Goal: Task Accomplishment & Management: Manage account settings

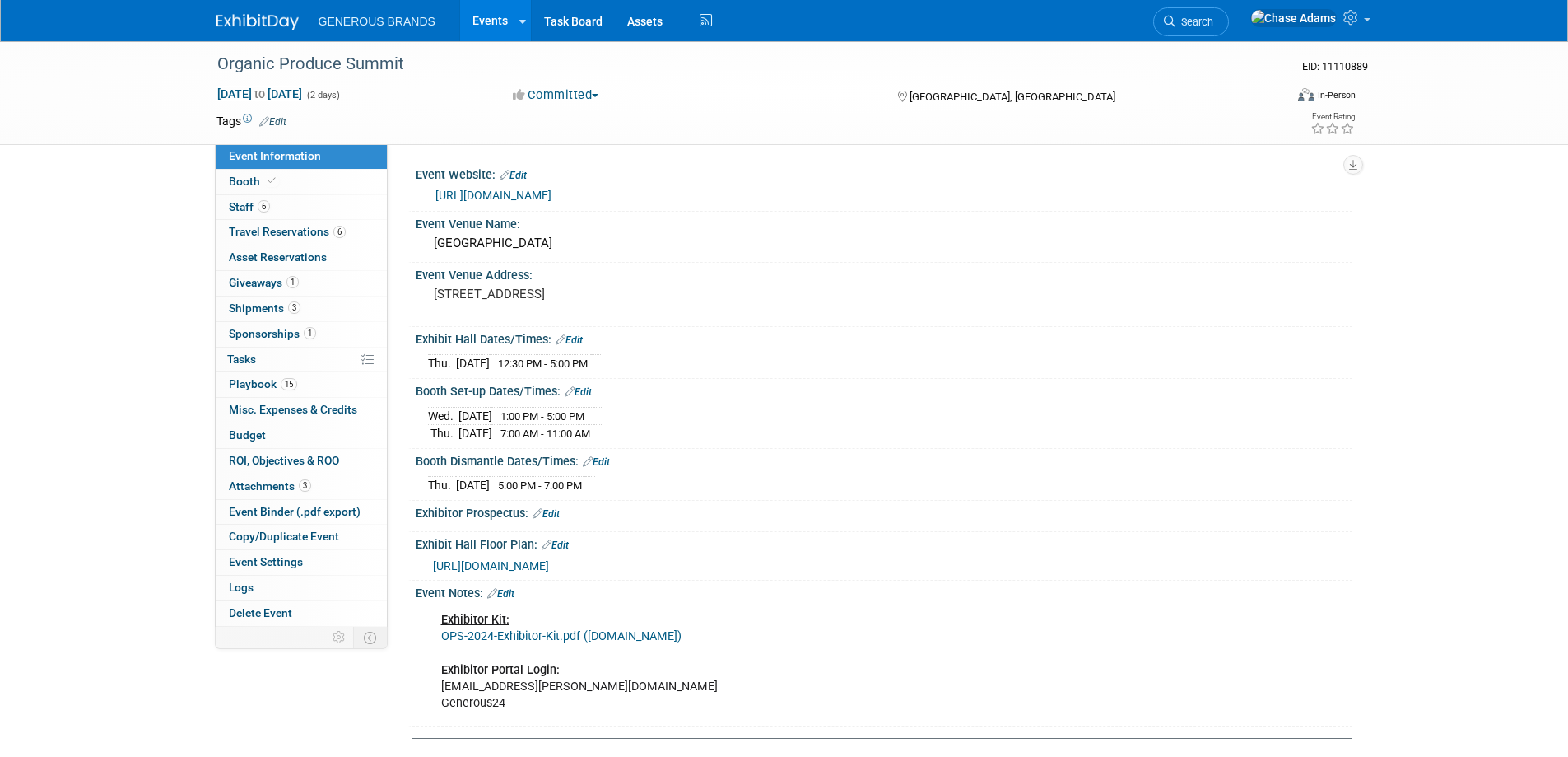
click at [217, 24] on img at bounding box center [258, 22] width 82 height 17
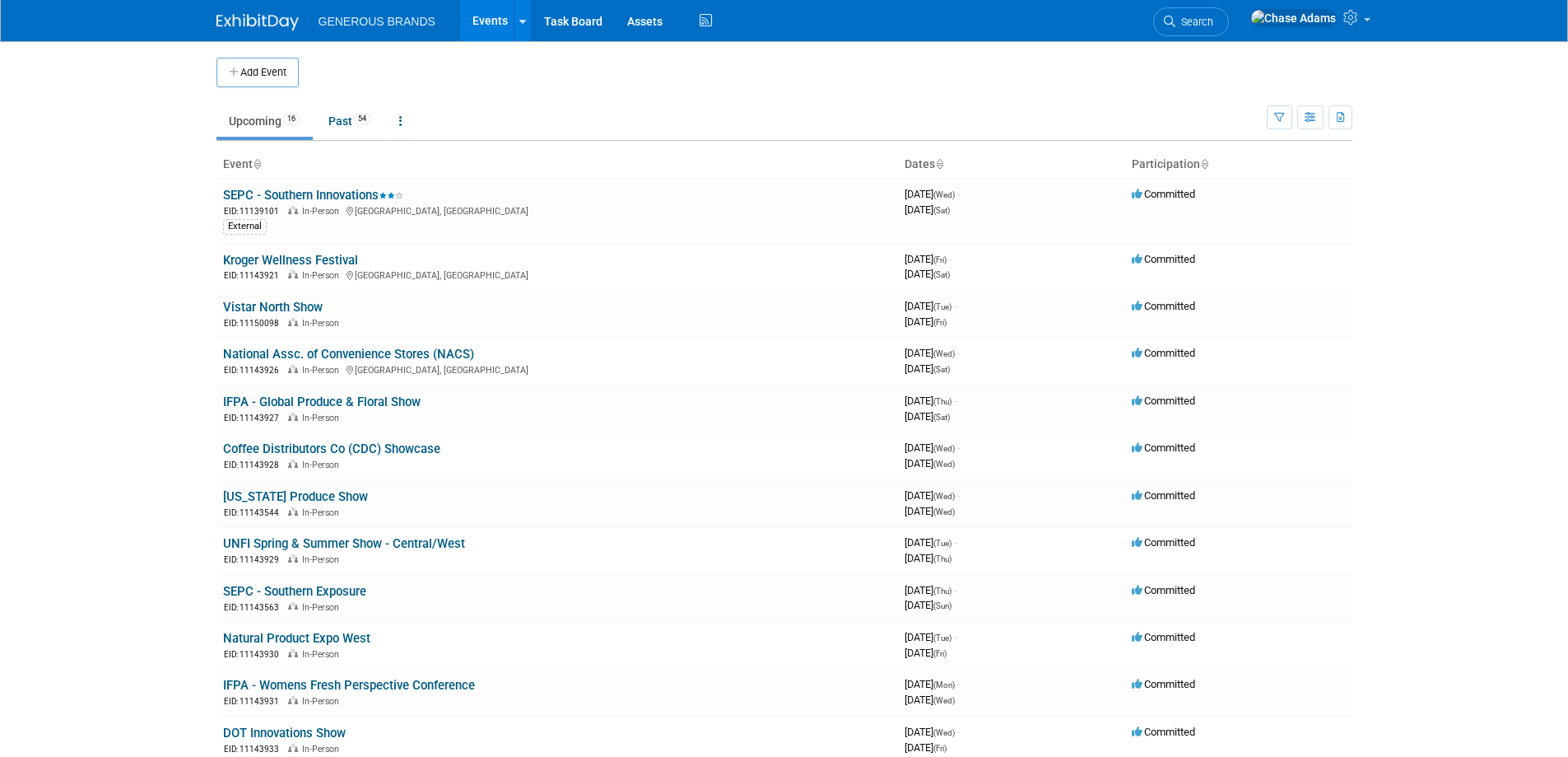
click at [350, 193] on link "SEPC - Southern Innovations" at bounding box center [313, 195] width 180 height 15
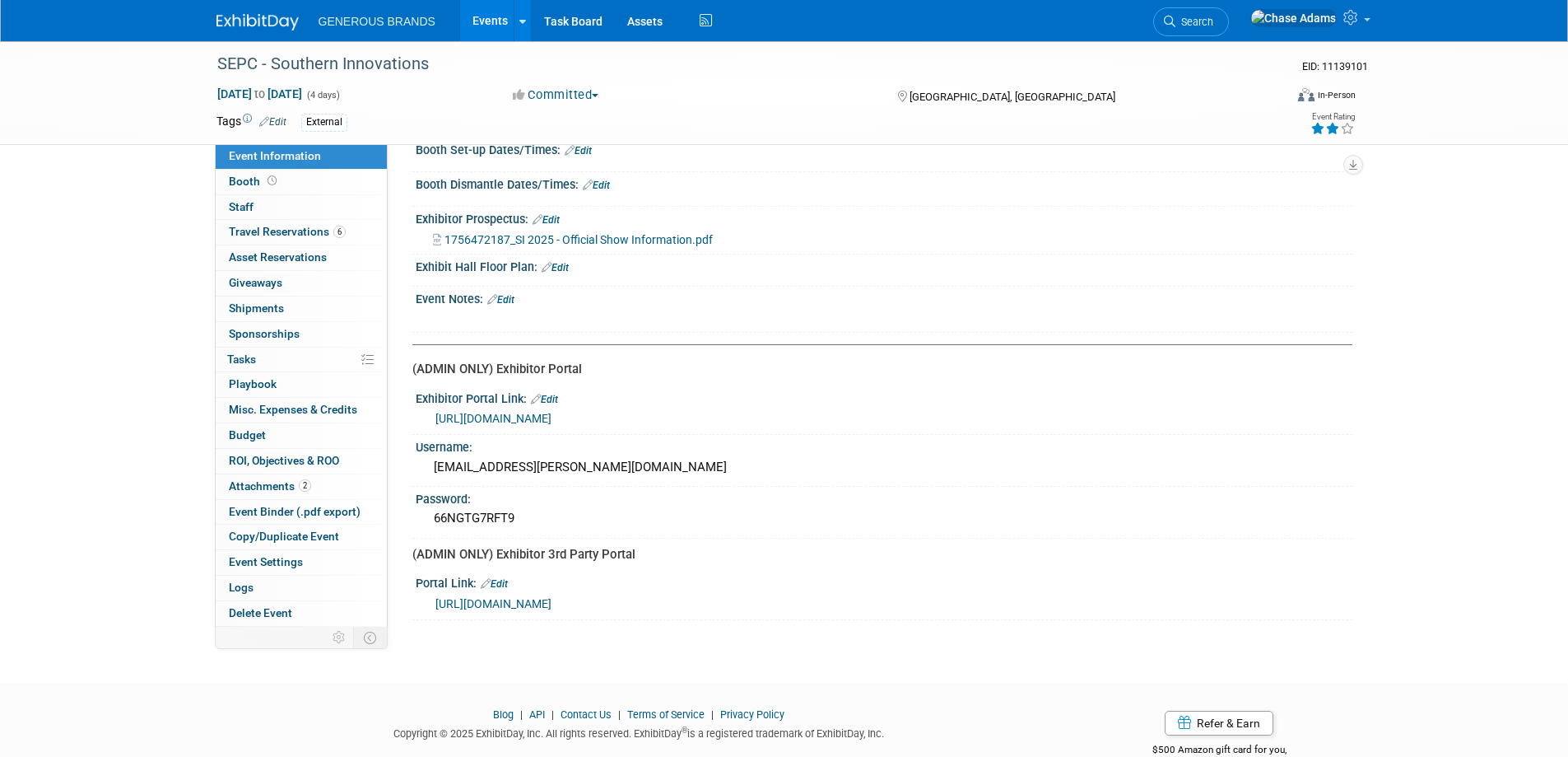
scroll to position [245, 0]
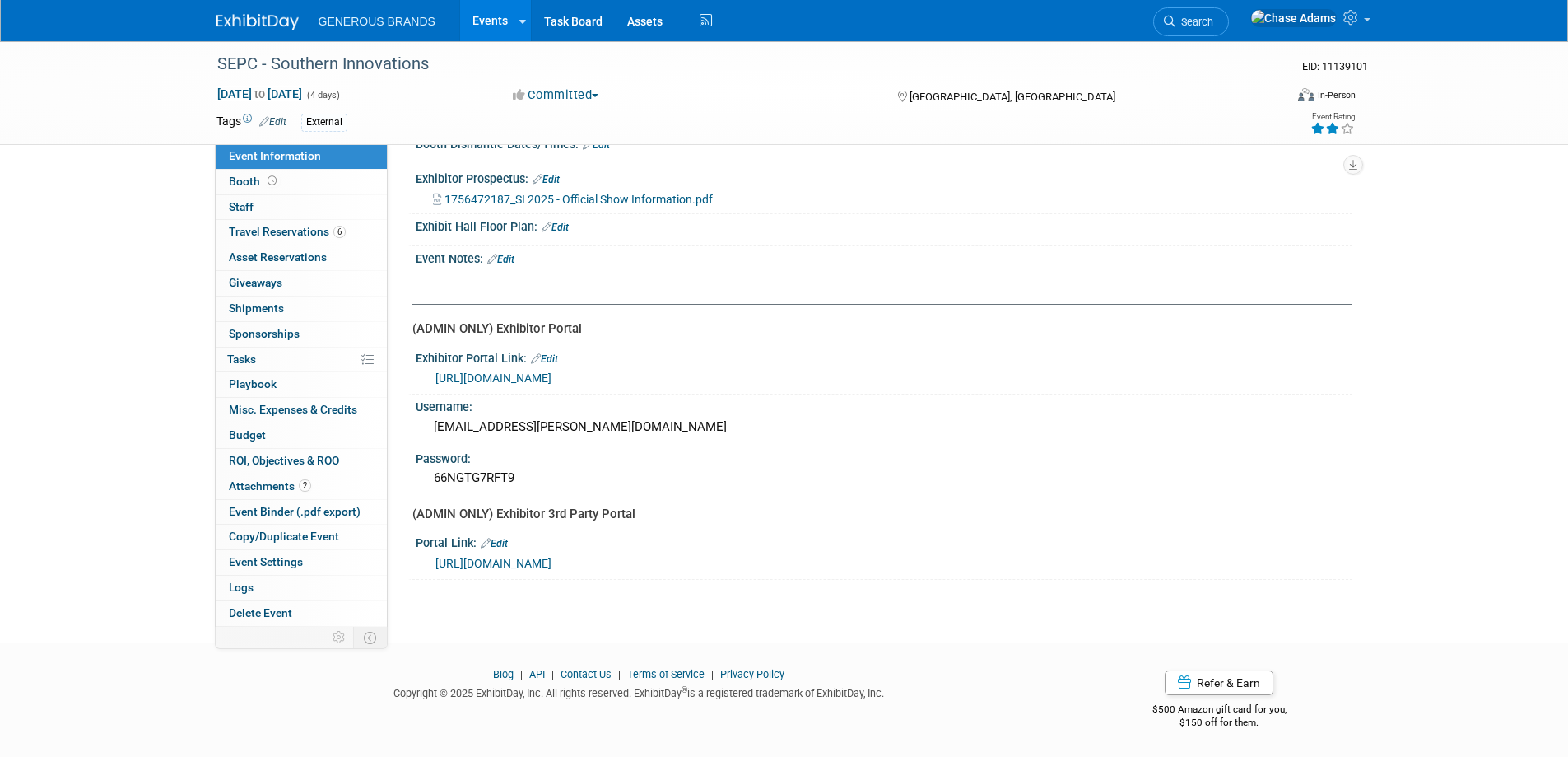
click at [552, 379] on link "[URL][DOMAIN_NAME]" at bounding box center [493, 378] width 116 height 13
click at [252, 432] on span "Budget" at bounding box center [247, 434] width 37 height 13
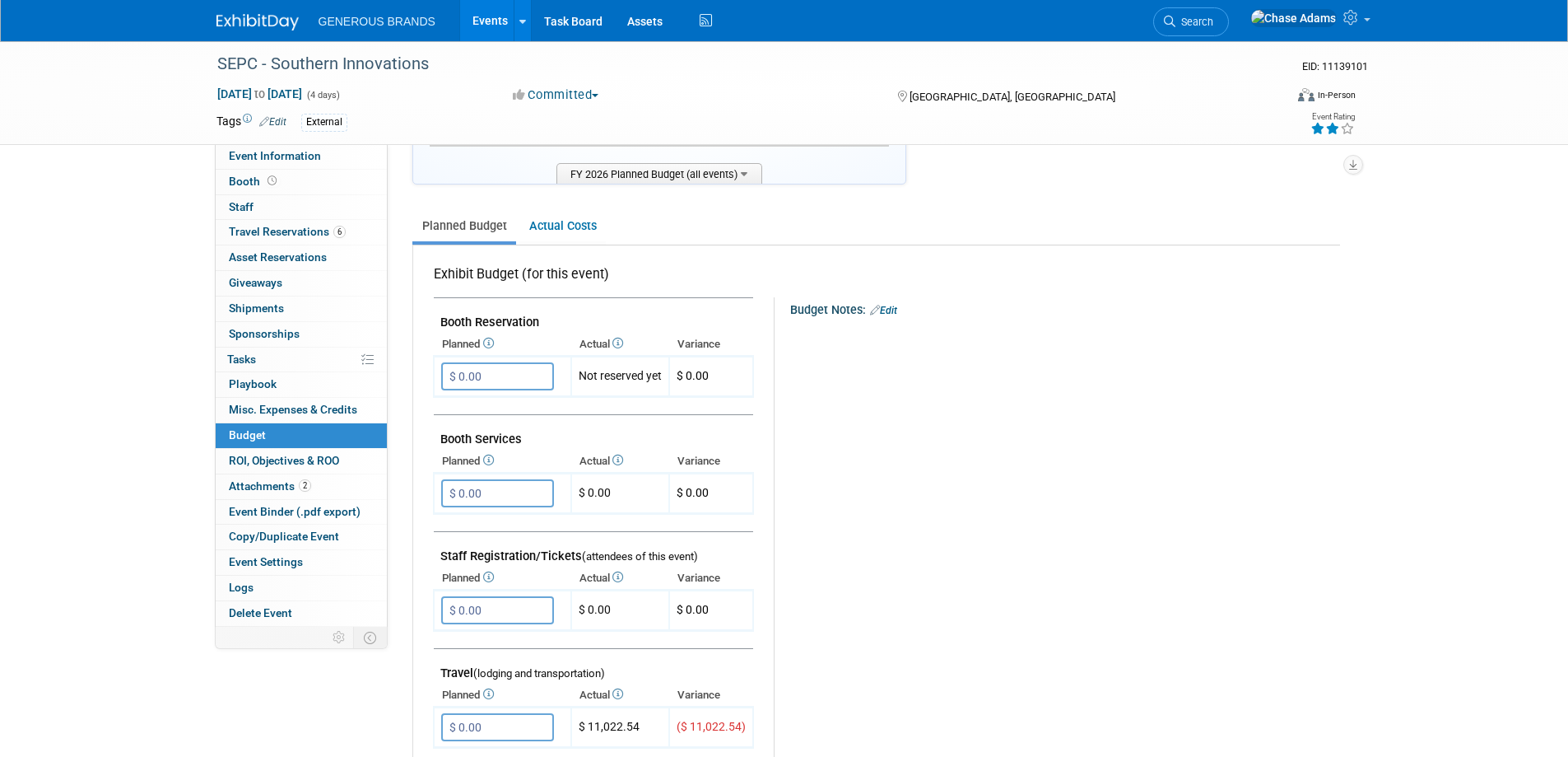
scroll to position [164, 0]
click at [295, 181] on link "Booth" at bounding box center [302, 182] width 171 height 24
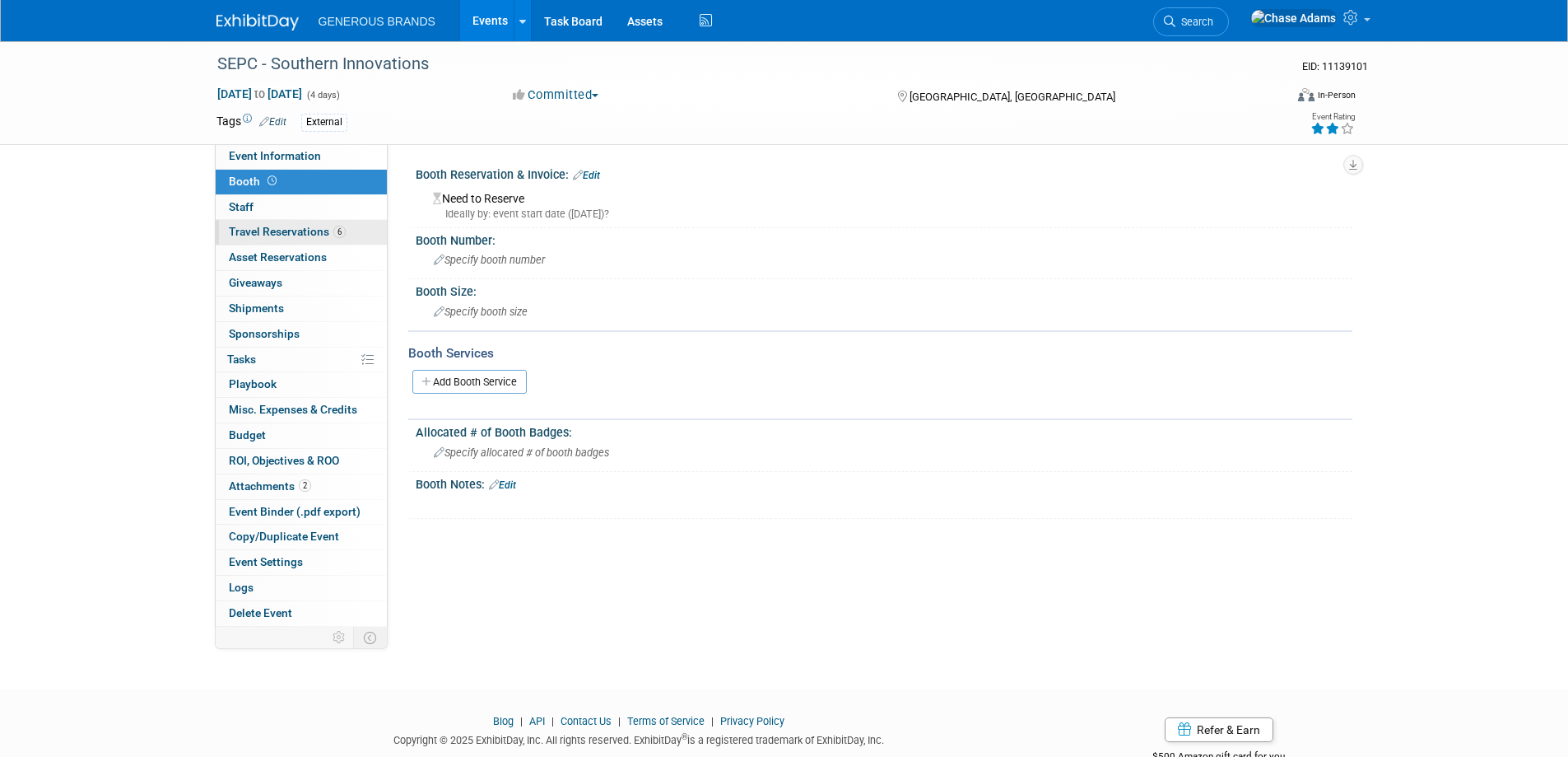
click at [278, 233] on span "Travel Reservations 6" at bounding box center [288, 231] width 117 height 13
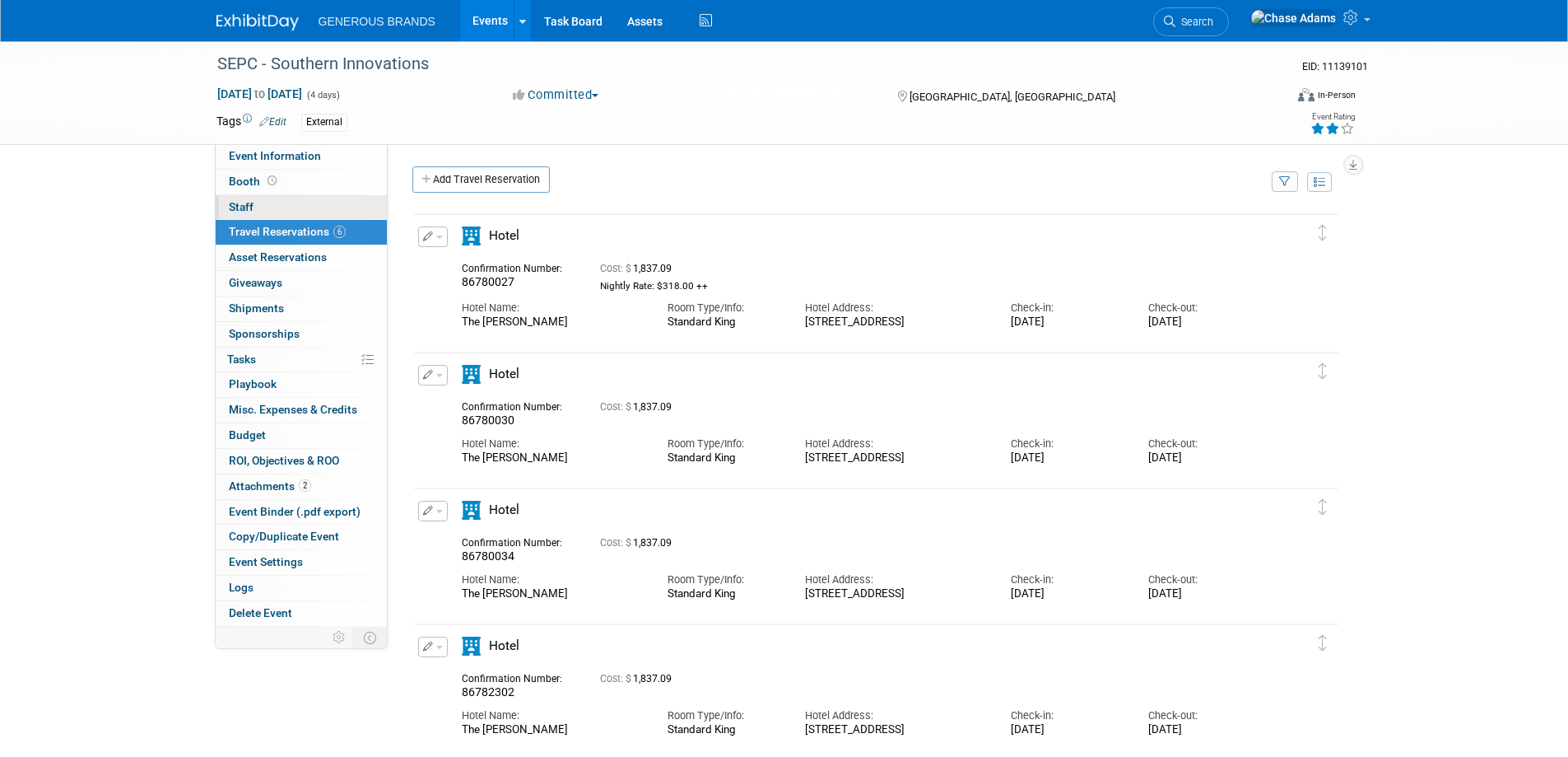
click at [270, 202] on link "0 Staff 0" at bounding box center [302, 207] width 171 height 24
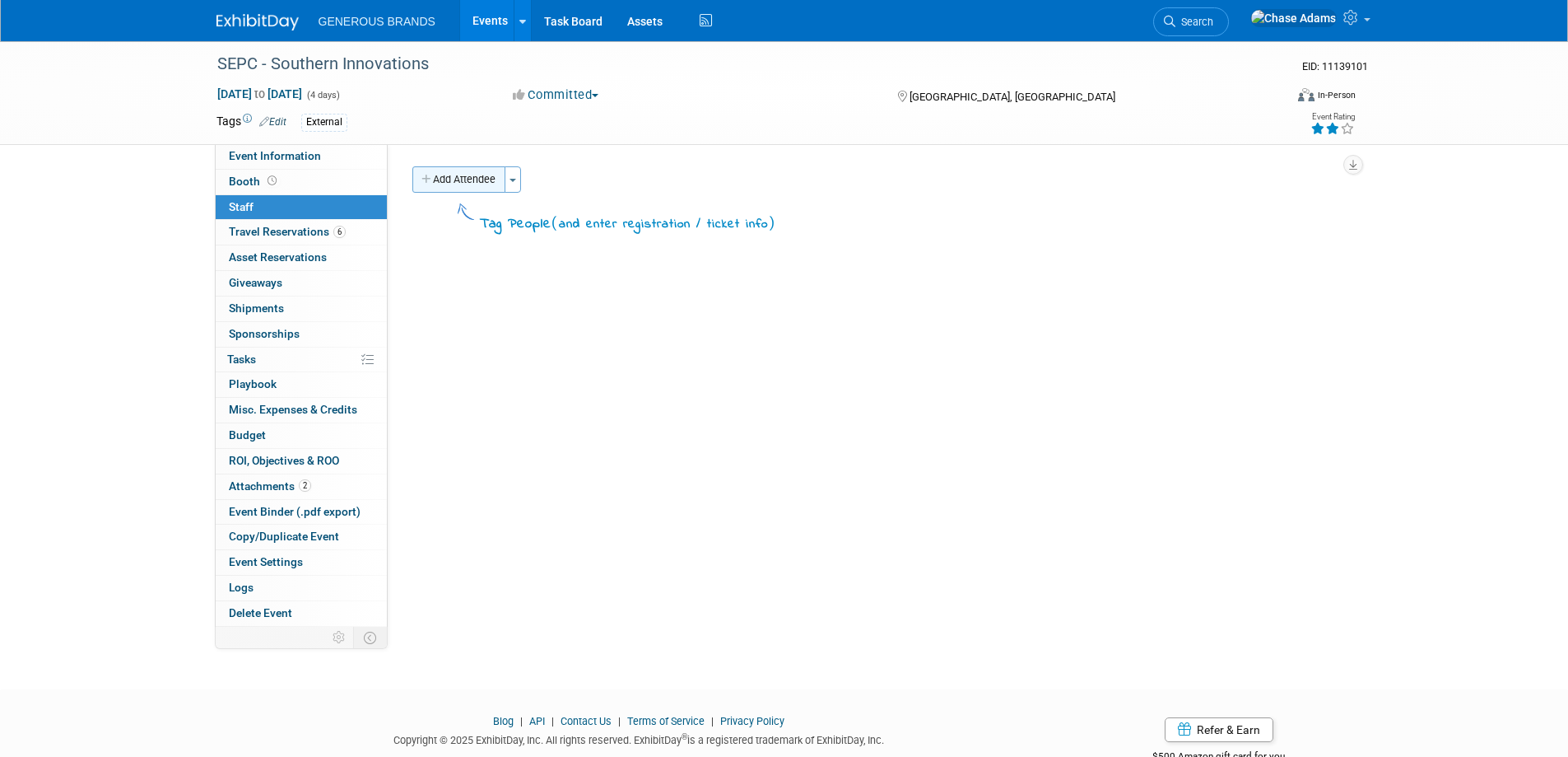
click at [468, 177] on button "Add Attendee" at bounding box center [459, 179] width 93 height 26
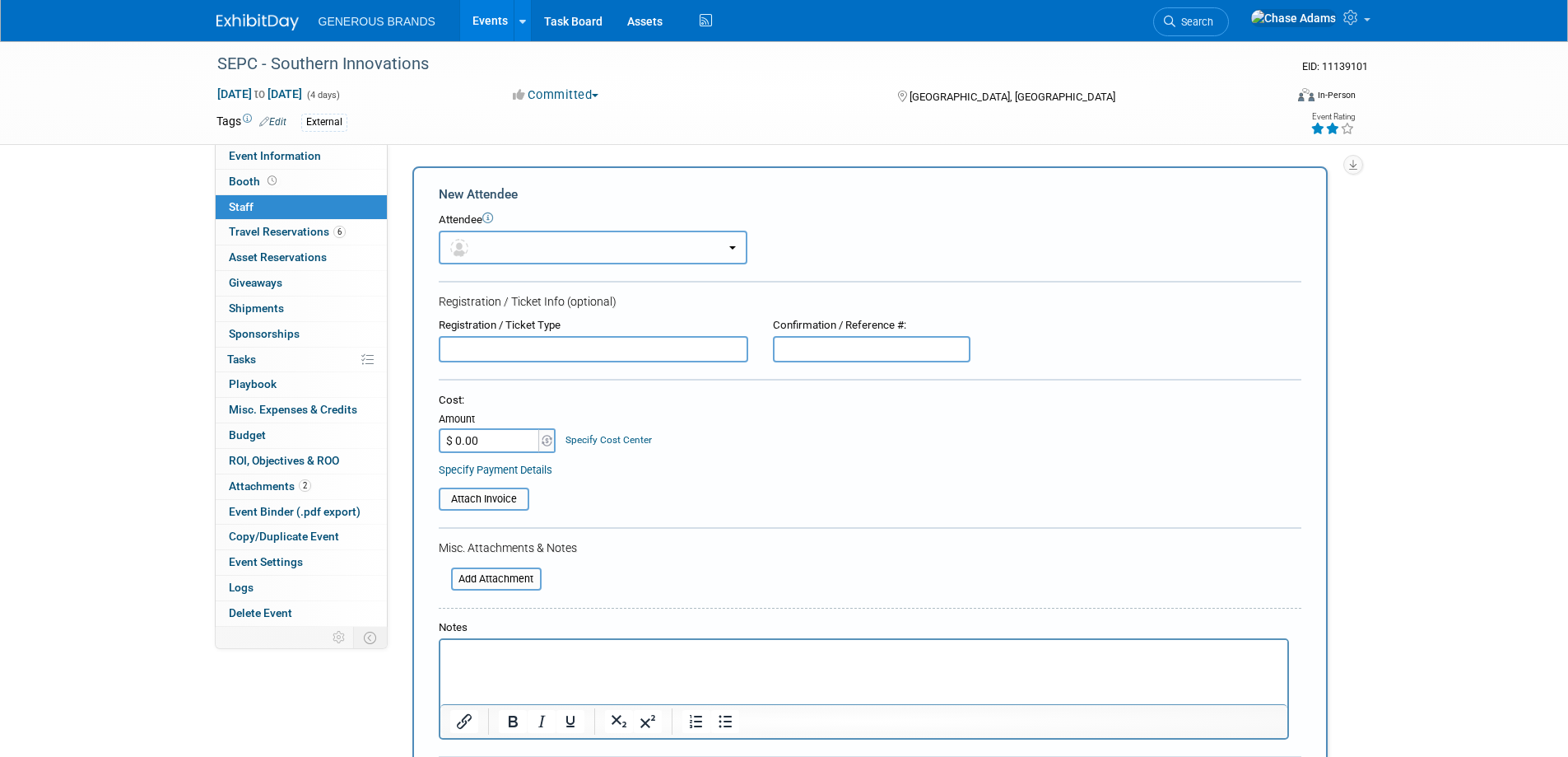
click at [522, 249] on button "button" at bounding box center [593, 247] width 309 height 34
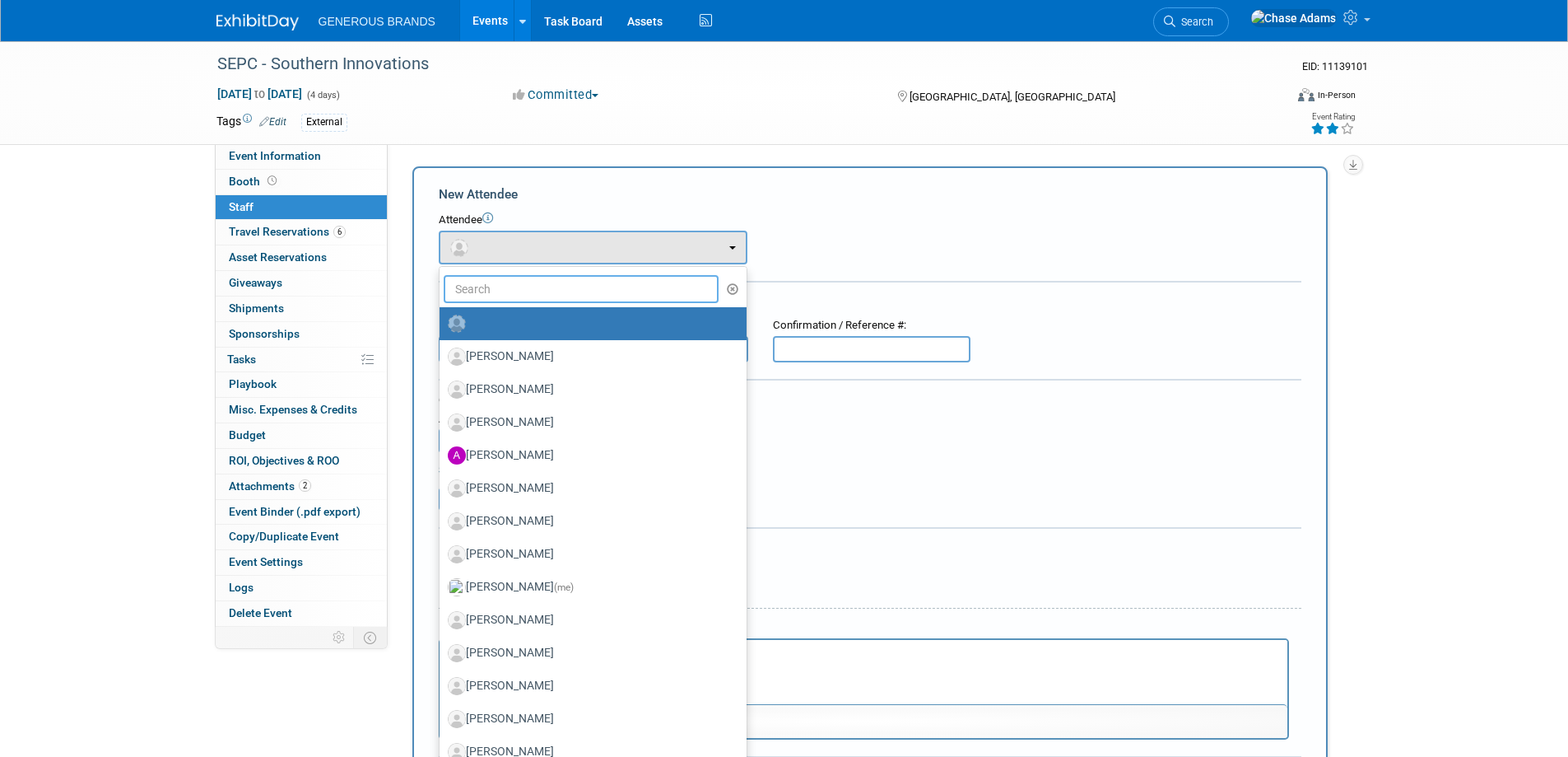
click at [576, 290] on input "text" at bounding box center [582, 289] width 276 height 28
type input "Charles"
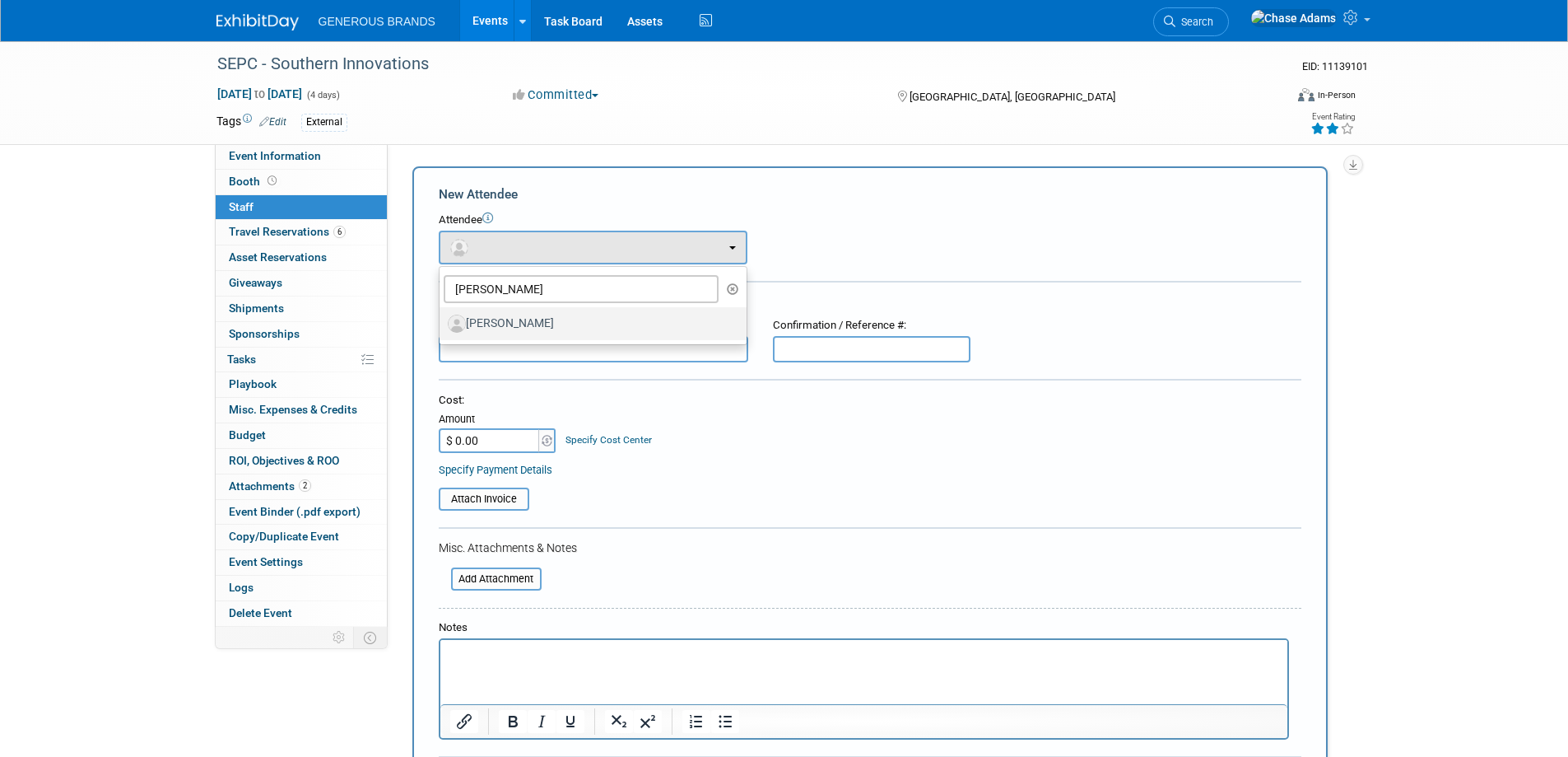
click at [565, 321] on label "Charles Sardo" at bounding box center [588, 323] width 282 height 26
click at [442, 321] on input "Charles Sardo" at bounding box center [437, 322] width 10 height 10
select select "1e73541f-8b82-4550-8668-507e509cb415"
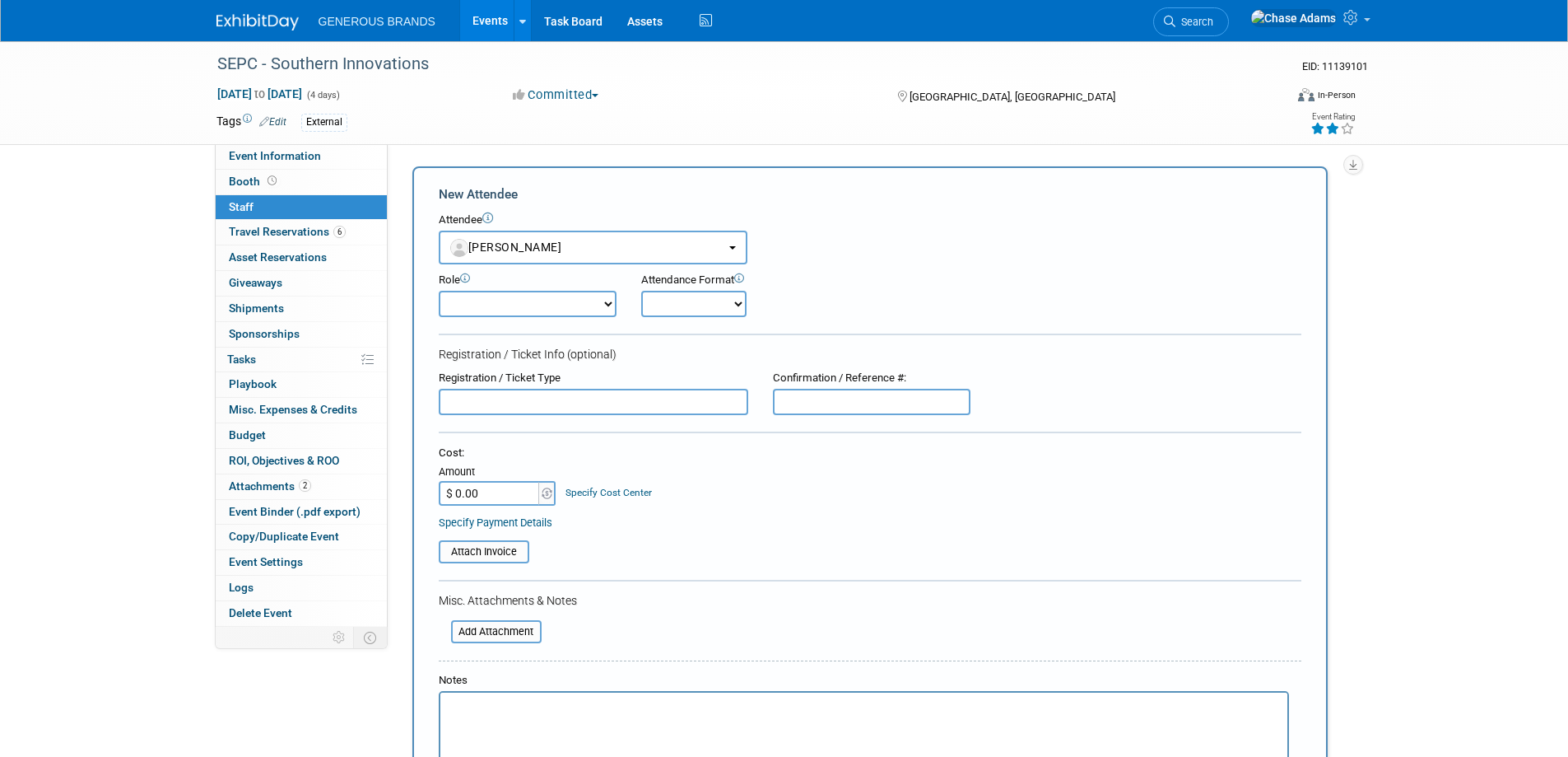
click at [550, 309] on select "Demonstrator Event Support Executive Leadership Host Marketing Planner Presenter" at bounding box center [527, 303] width 177 height 26
select select "4"
click at [439, 290] on select "Demonstrator Event Support Executive Leadership Host Marketing Planner Presenter" at bounding box center [527, 303] width 177 height 26
click at [691, 313] on select "Onsite Remote" at bounding box center [694, 303] width 106 height 26
select select "1"
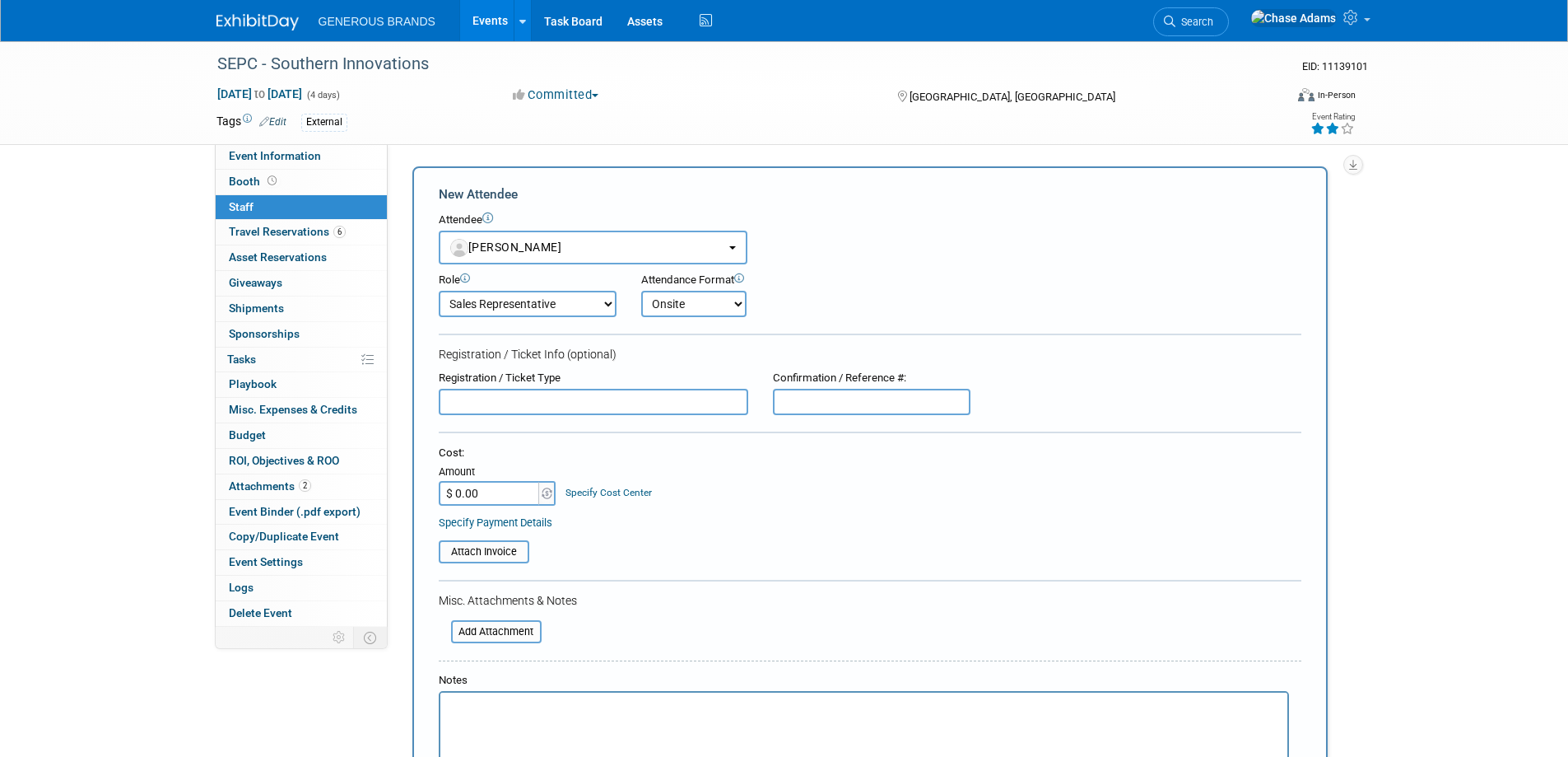
click at [642, 290] on select "Onsite Remote" at bounding box center [694, 303] width 106 height 26
click at [575, 404] on input "text" at bounding box center [593, 402] width 309 height 26
type input "Complimentary Booth Assocaite"
click at [825, 404] on input "text" at bounding box center [871, 402] width 198 height 26
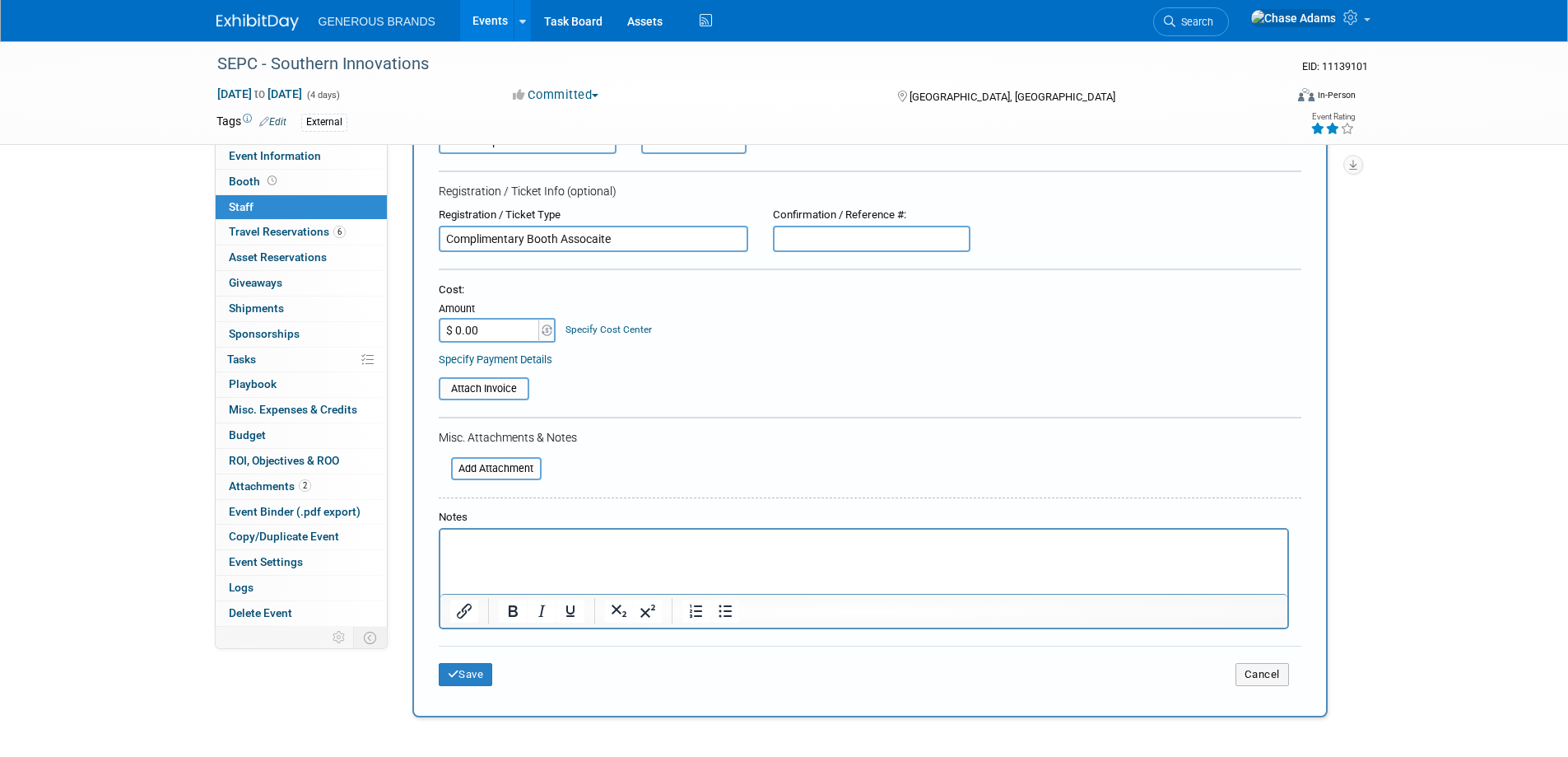
scroll to position [164, 0]
click at [513, 323] on input "$ 0.00" at bounding box center [490, 329] width 103 height 24
click at [505, 331] on input "$ 150.00" at bounding box center [490, 329] width 103 height 24
type input "$ 155.25"
click at [553, 528] on html at bounding box center [863, 539] width 847 height 23
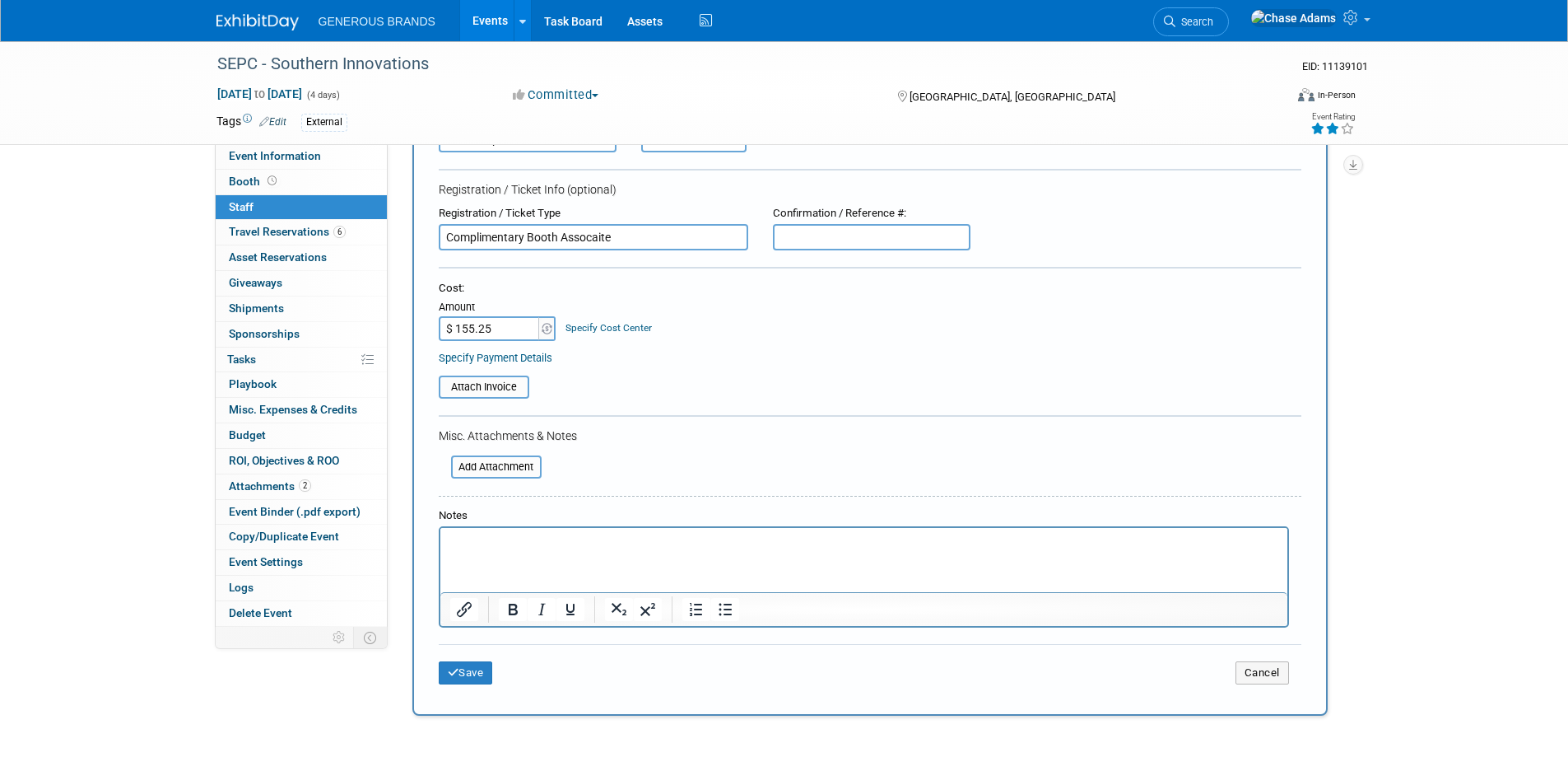
click at [497, 358] on link "Specify Payment Details" at bounding box center [496, 358] width 114 height 12
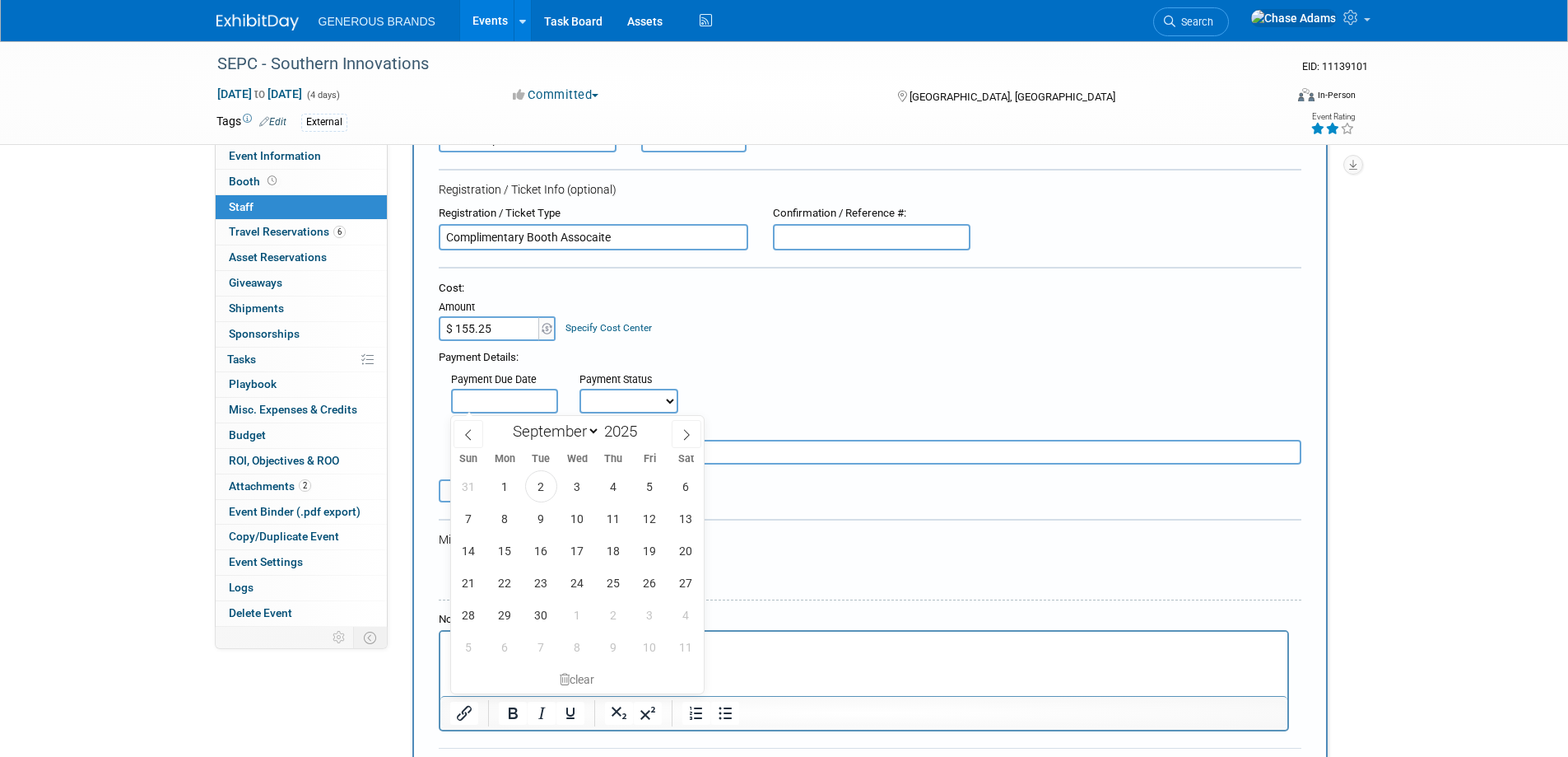
click at [513, 402] on input "text" at bounding box center [504, 401] width 107 height 24
click at [545, 489] on span "2" at bounding box center [541, 486] width 32 height 32
type input "Sep 2, 2025"
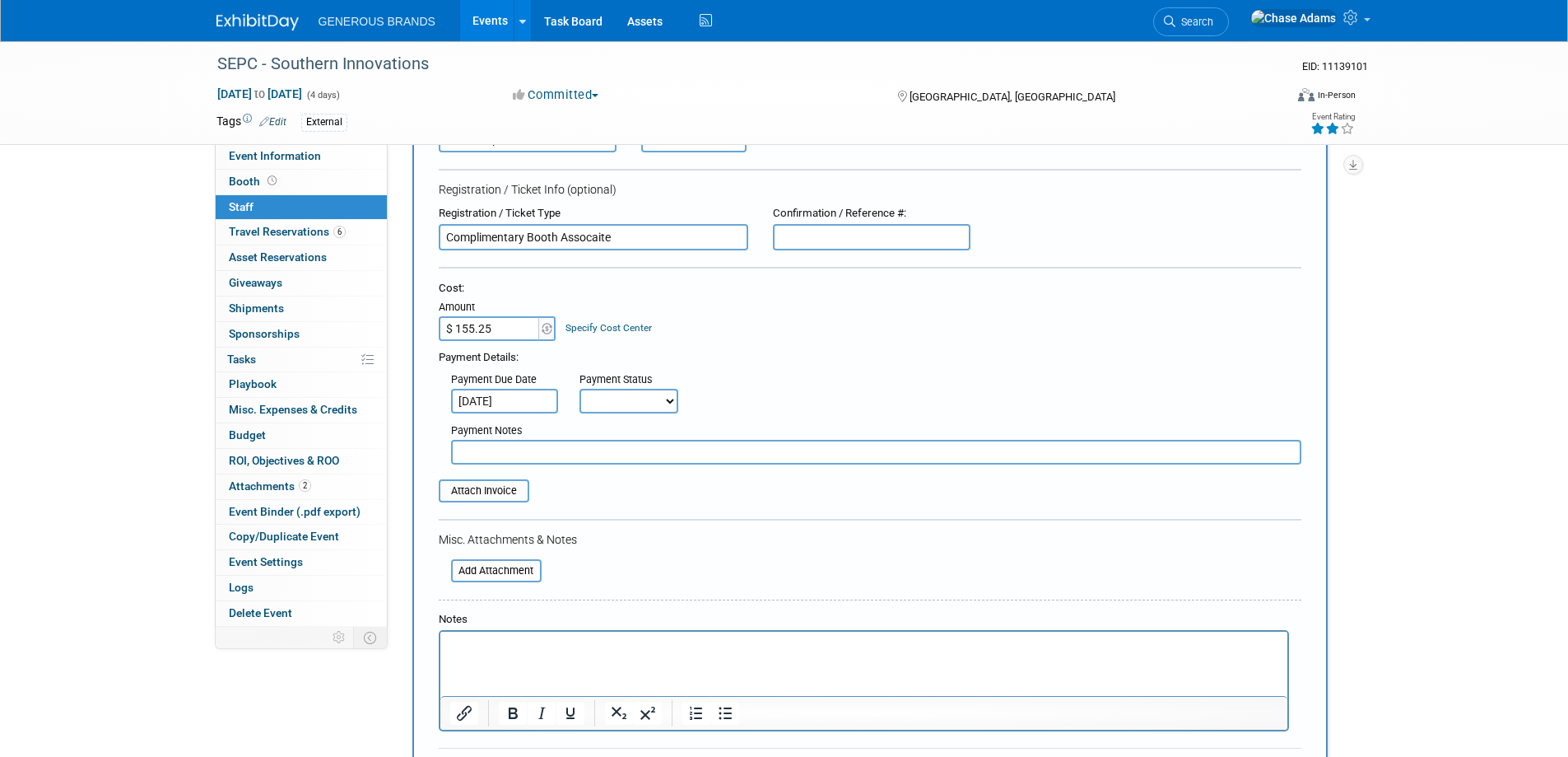
click at [616, 404] on select "Not Paid Yet Partially Paid Paid in Full" at bounding box center [628, 401] width 99 height 24
select select "1"
click at [579, 389] on select "Not Paid Yet Partially Paid Paid in Full" at bounding box center [628, 401] width 99 height 24
click at [531, 459] on input "text" at bounding box center [876, 452] width 850 height 24
click at [510, 489] on input "file" at bounding box center [430, 490] width 196 height 20
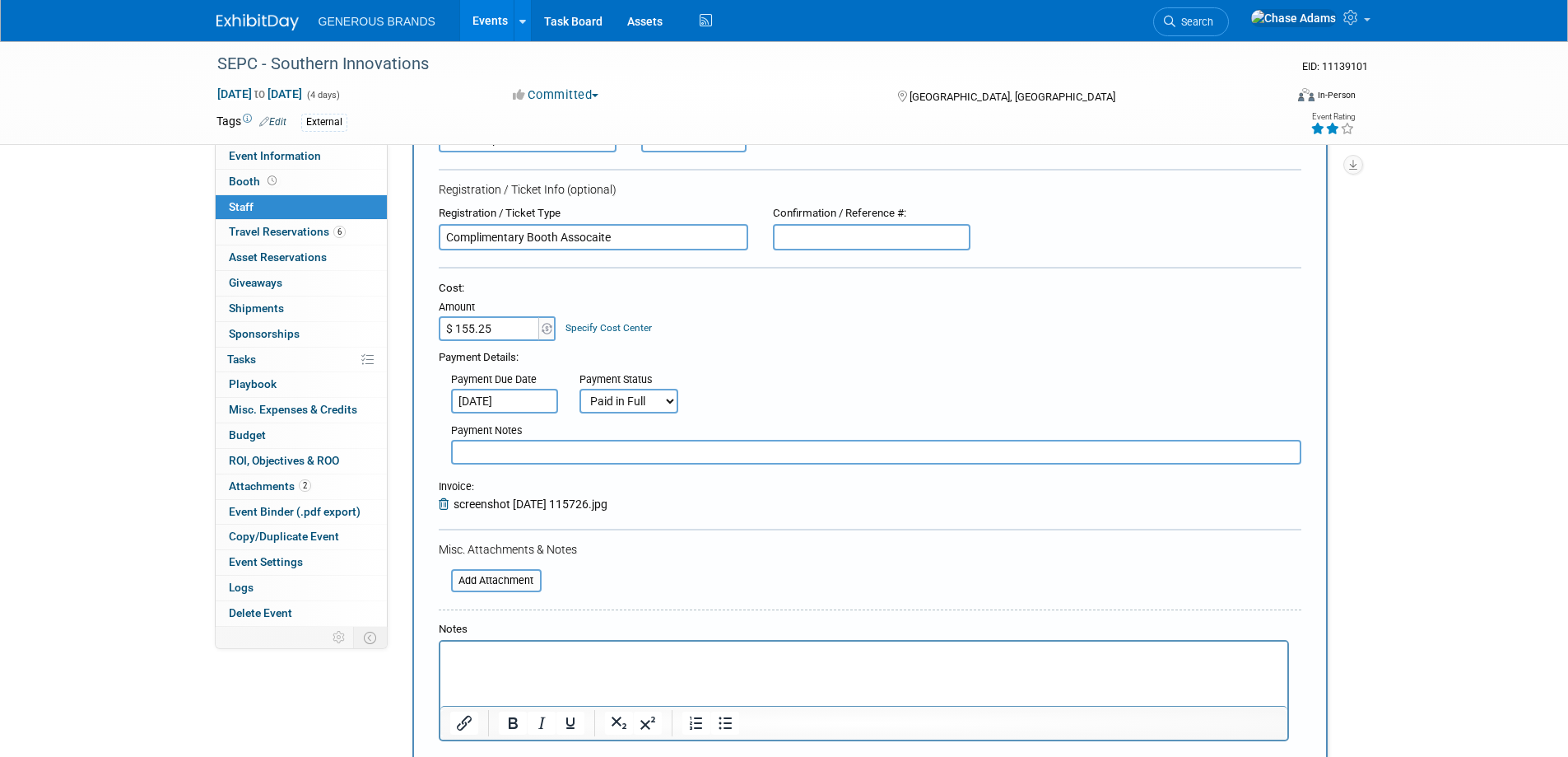
click at [489, 455] on input "text" at bounding box center [876, 452] width 850 height 24
type input "Chairman's Dinner Dance: $155.25"
click at [784, 380] on div "Payment Due Date Sep 2, 2025 Payment Status Not Paid Yet Partially Paid Paid in…" at bounding box center [870, 389] width 887 height 48
drag, startPoint x: 589, startPoint y: 454, endPoint x: 652, endPoint y: 457, distance: 63.1
click at [652, 457] on input "Chairman's Dinner Dance: $155.25" at bounding box center [876, 452] width 850 height 24
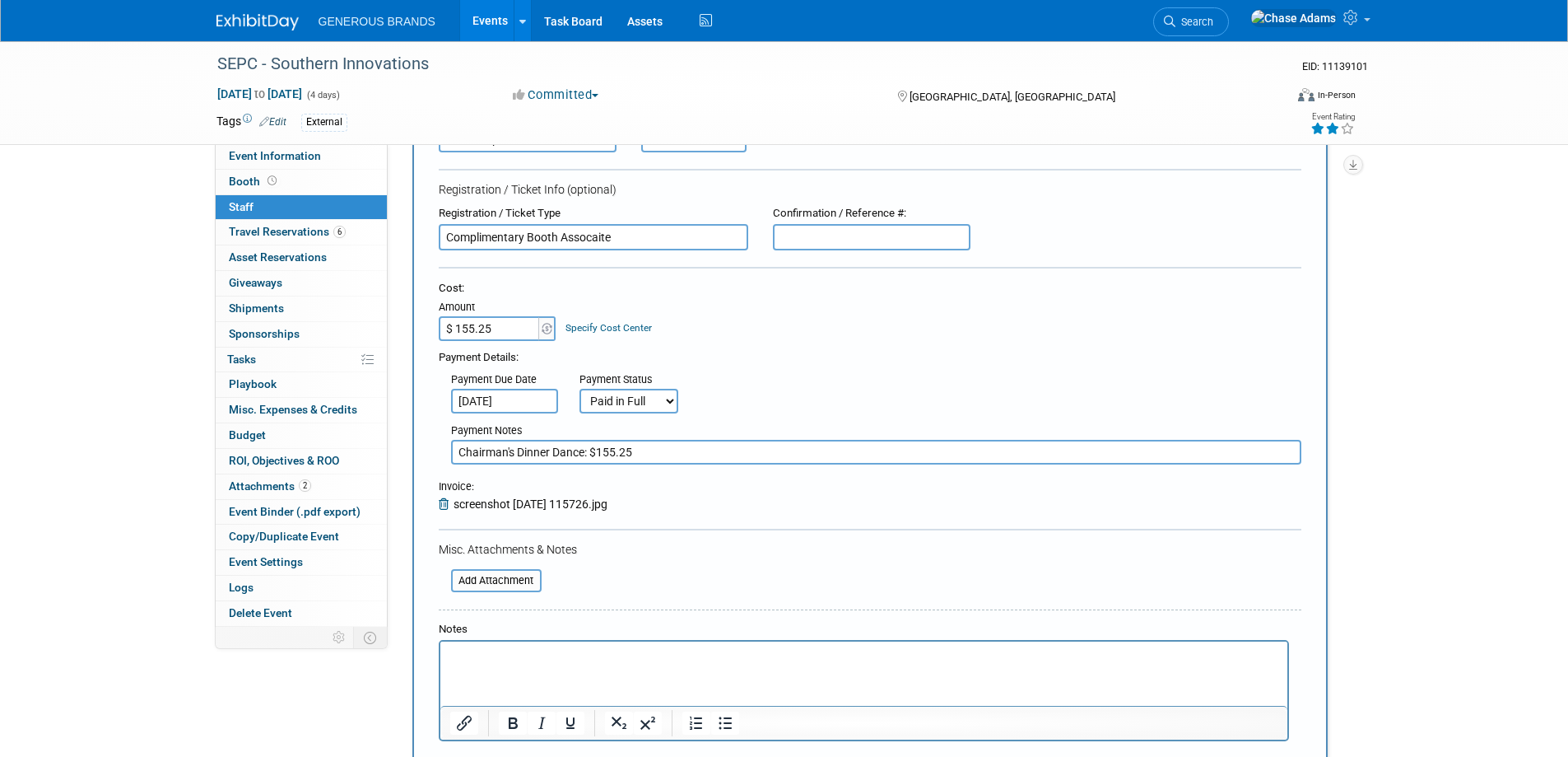
click at [644, 453] on input "Chairman's Dinner Dance: $155.25" at bounding box center [876, 452] width 850 height 24
drag, startPoint x: 678, startPoint y: 459, endPoint x: 445, endPoint y: 447, distance: 233.3
click at [445, 447] on div "Payment Notes Chairman's Dinner Dance: $155.25" at bounding box center [876, 441] width 875 height 47
click at [819, 406] on div "Payment Due Date Sep 2, 2025 Payment Status Not Paid Yet Partially Paid Paid in…" at bounding box center [870, 389] width 887 height 48
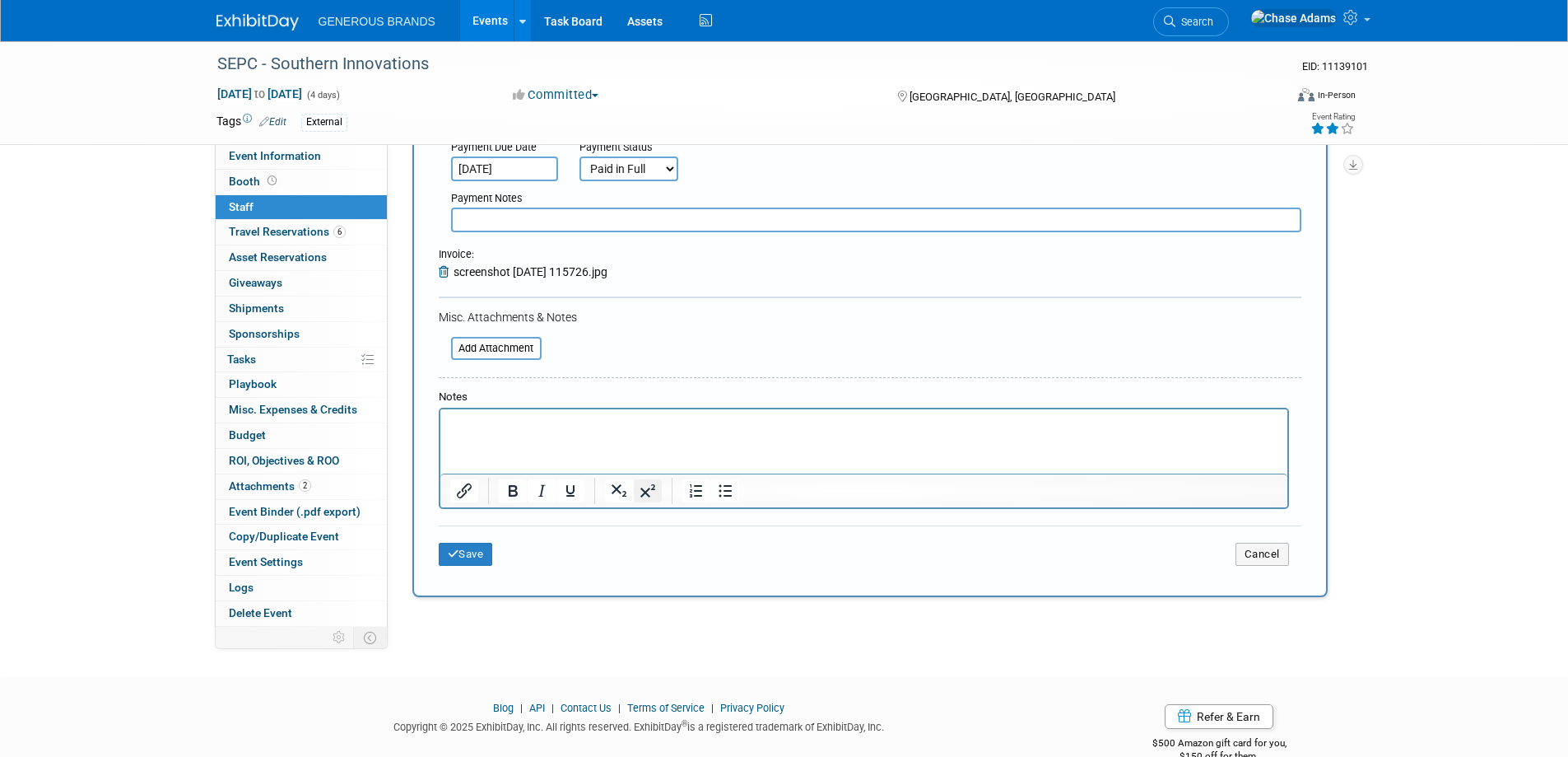
scroll to position [434, 0]
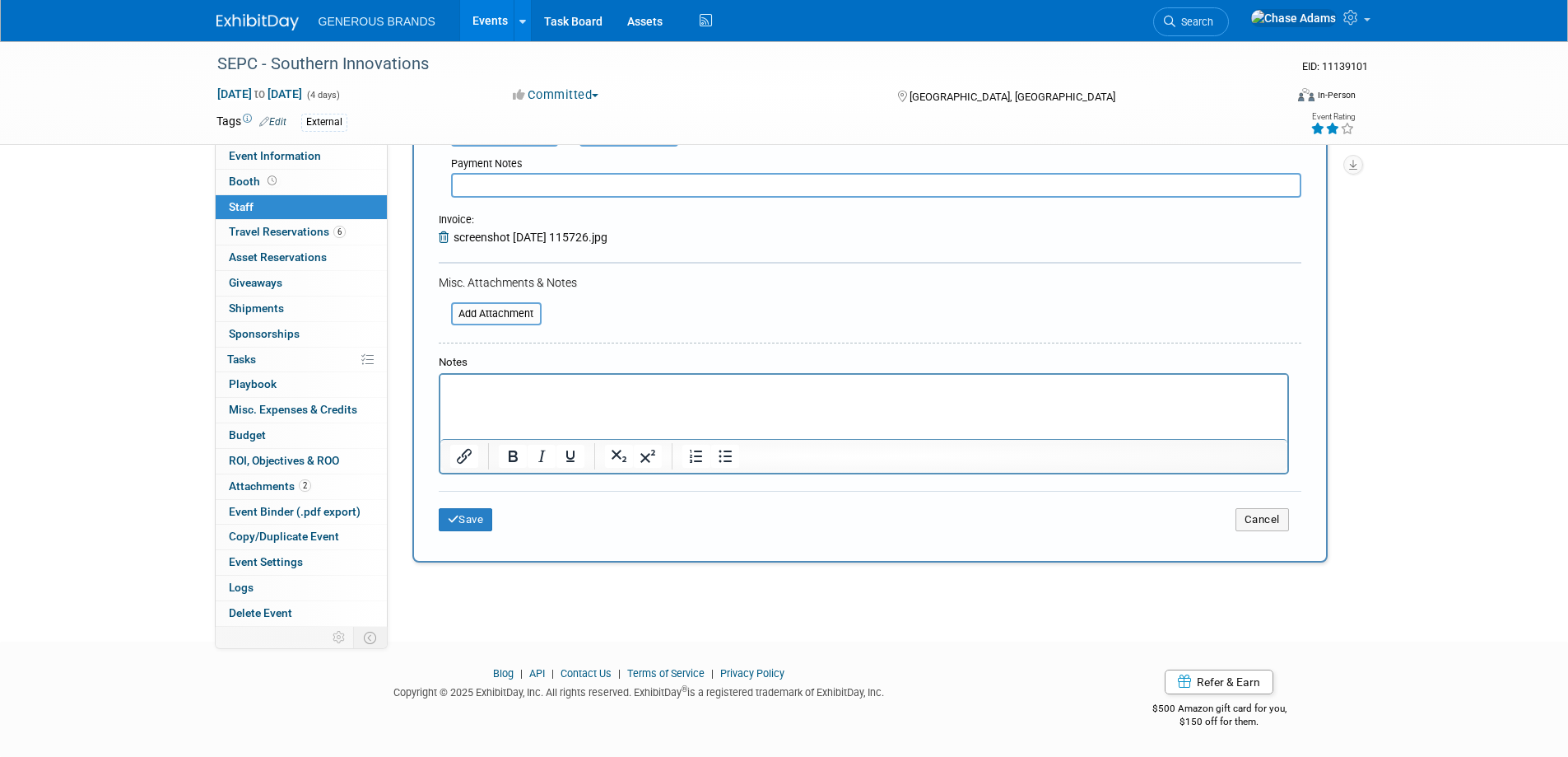
click at [508, 383] on p "Rich Text Area. Press ALT-0 for help." at bounding box center [864, 388] width 829 height 17
drag, startPoint x: 583, startPoint y: 386, endPoint x: 879, endPoint y: 767, distance: 482.5
click at [440, 392] on html "Additional Registrations" at bounding box center [863, 385] width 847 height 23
click at [508, 456] on icon "Bold" at bounding box center [512, 456] width 20 height 20
click at [561, 457] on icon "Underline" at bounding box center [570, 456] width 20 height 20
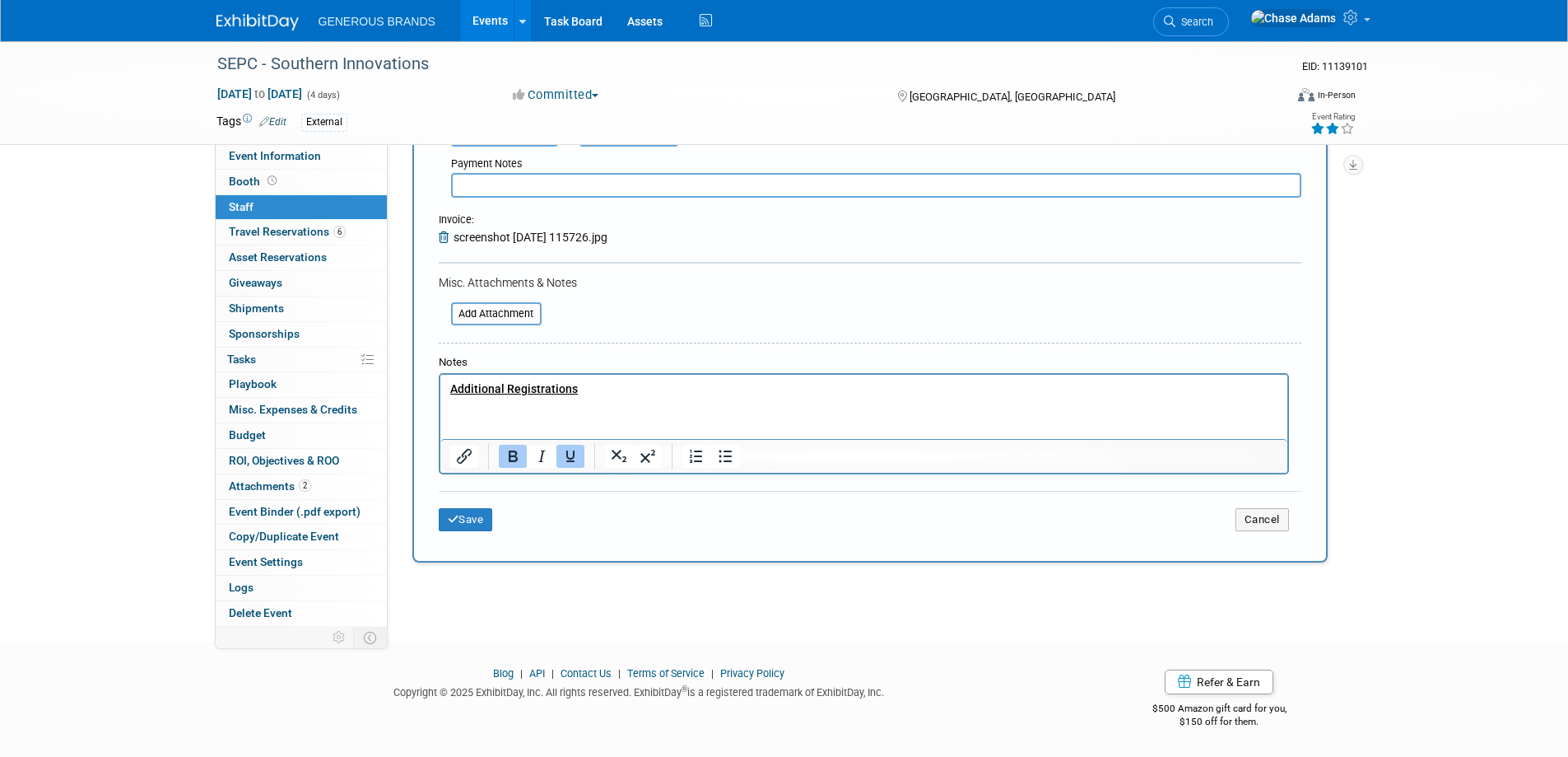
click at [502, 397] on html "Additional Registrations" at bounding box center [863, 385] width 847 height 23
click at [611, 386] on p "Additional Registrations" at bounding box center [864, 388] width 829 height 17
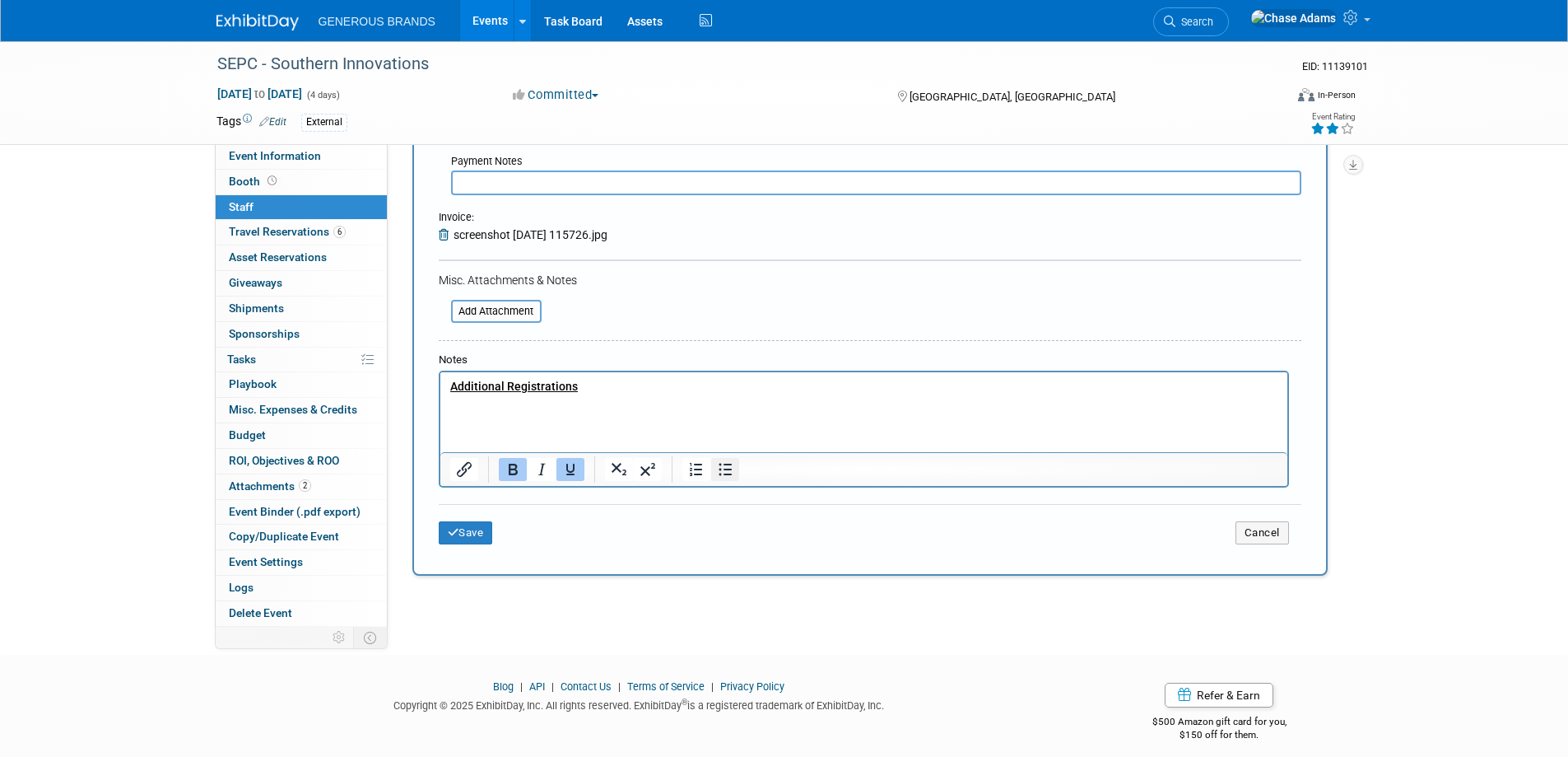
click at [731, 464] on icon "Bullet list" at bounding box center [725, 469] width 20 height 20
click at [513, 470] on icon "Bold" at bounding box center [512, 469] width 20 height 20
click at [565, 475] on icon "Underline" at bounding box center [570, 469] width 20 height 20
drag, startPoint x: 671, startPoint y: 404, endPoint x: 618, endPoint y: 402, distance: 53.0
click at [618, 402] on li "﻿ ﻿Chairman's Dinner Dance: $155.25" at bounding box center [880, 402] width 795 height 17
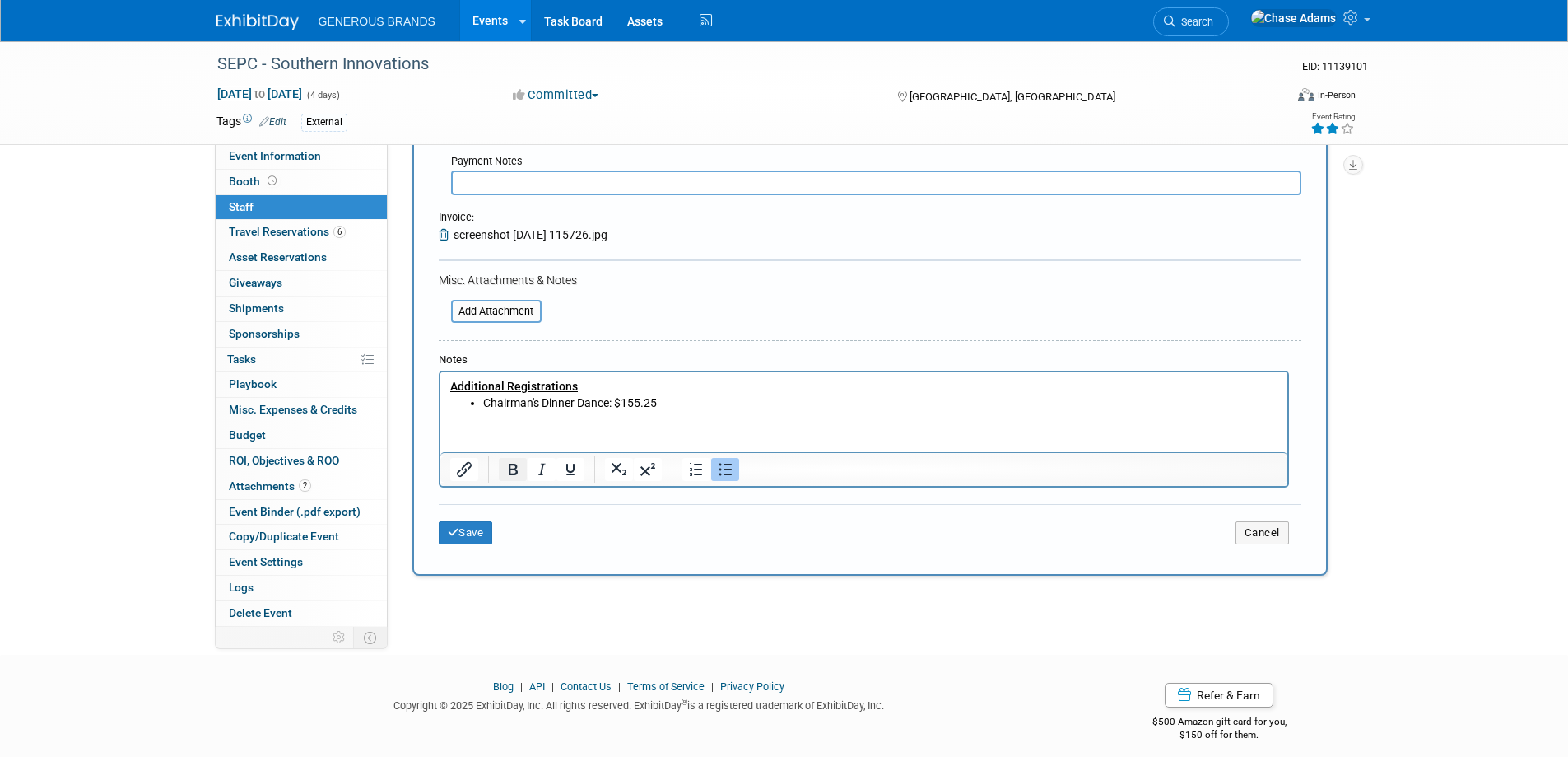
click at [519, 469] on icon "Bold" at bounding box center [512, 469] width 20 height 20
click at [647, 410] on html "Additional Registrations ﻿ ﻿Chairman's Dinner Dance: $155.25" at bounding box center [863, 391] width 847 height 38
drag, startPoint x: 674, startPoint y: 401, endPoint x: 412, endPoint y: 374, distance: 263.4
click at [440, 374] on html "Additional Registrations ﻿ ﻿Chairman's Dinner Dance: $155.25" at bounding box center [863, 391] width 847 height 38
click at [487, 528] on button "Save" at bounding box center [466, 532] width 54 height 23
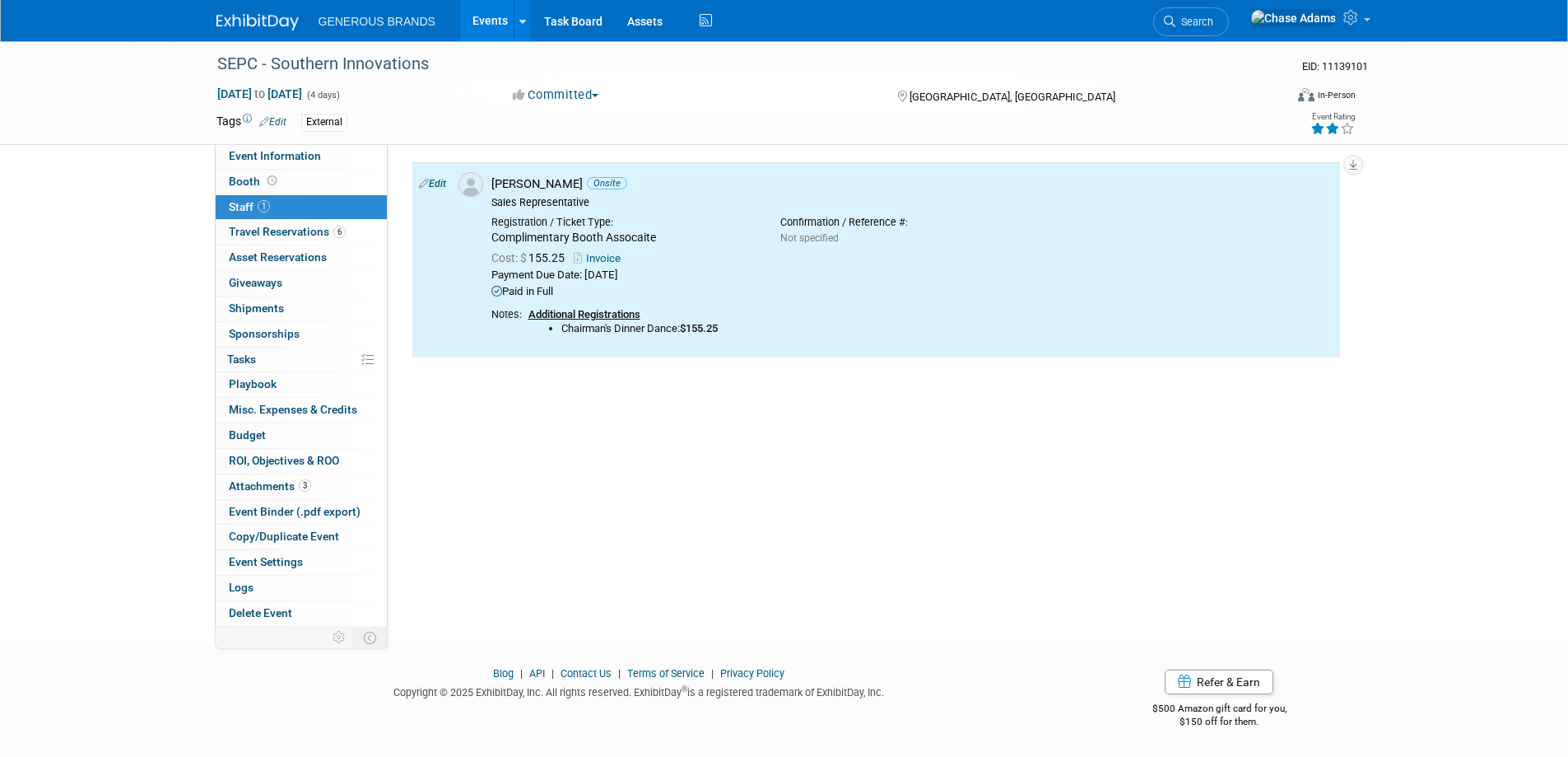
scroll to position [0, 0]
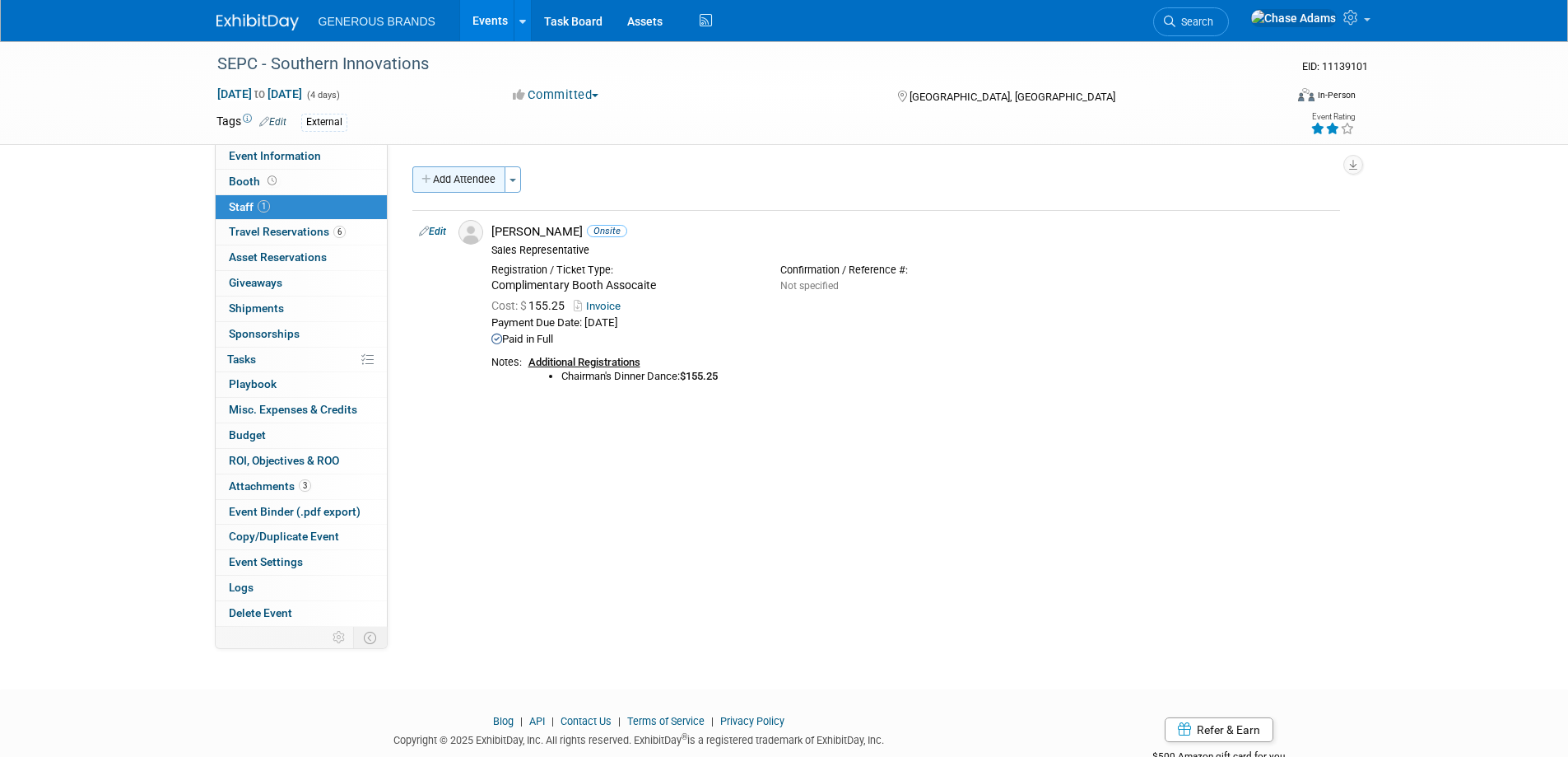
click at [450, 180] on button "Add Attendee" at bounding box center [459, 179] width 93 height 26
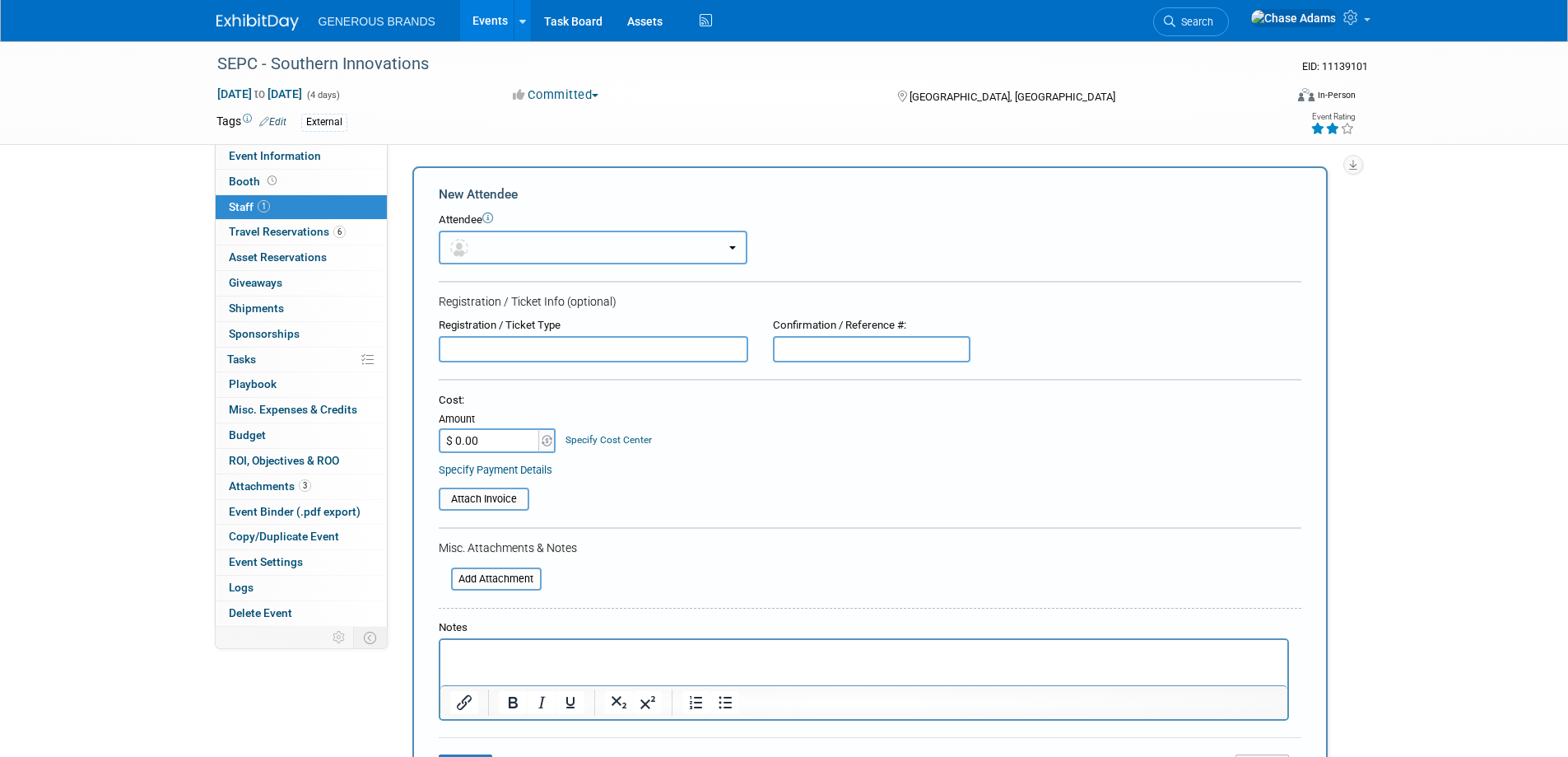
click at [548, 252] on button "button" at bounding box center [593, 247] width 309 height 34
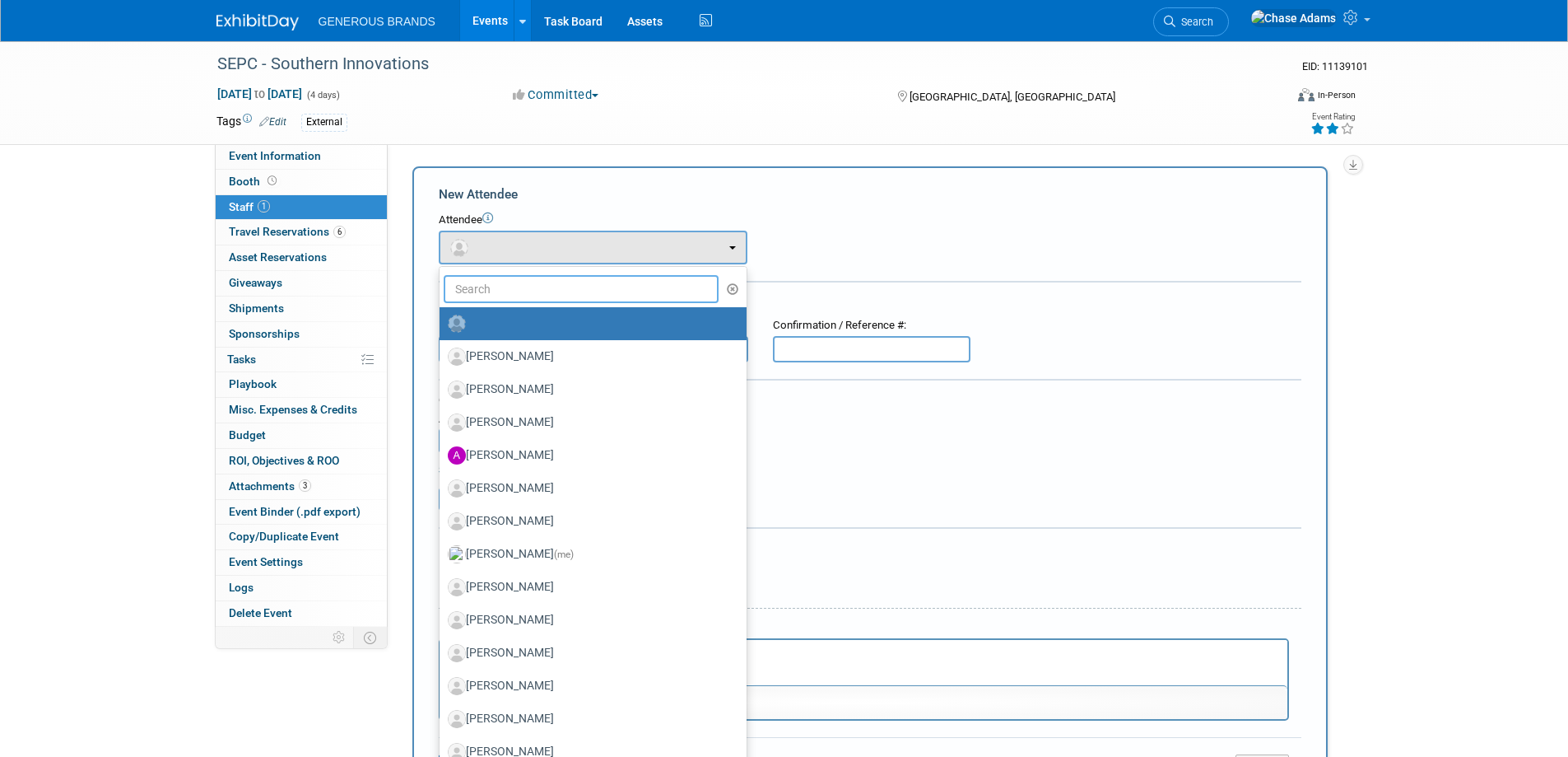
click at [548, 287] on input "text" at bounding box center [582, 289] width 276 height 28
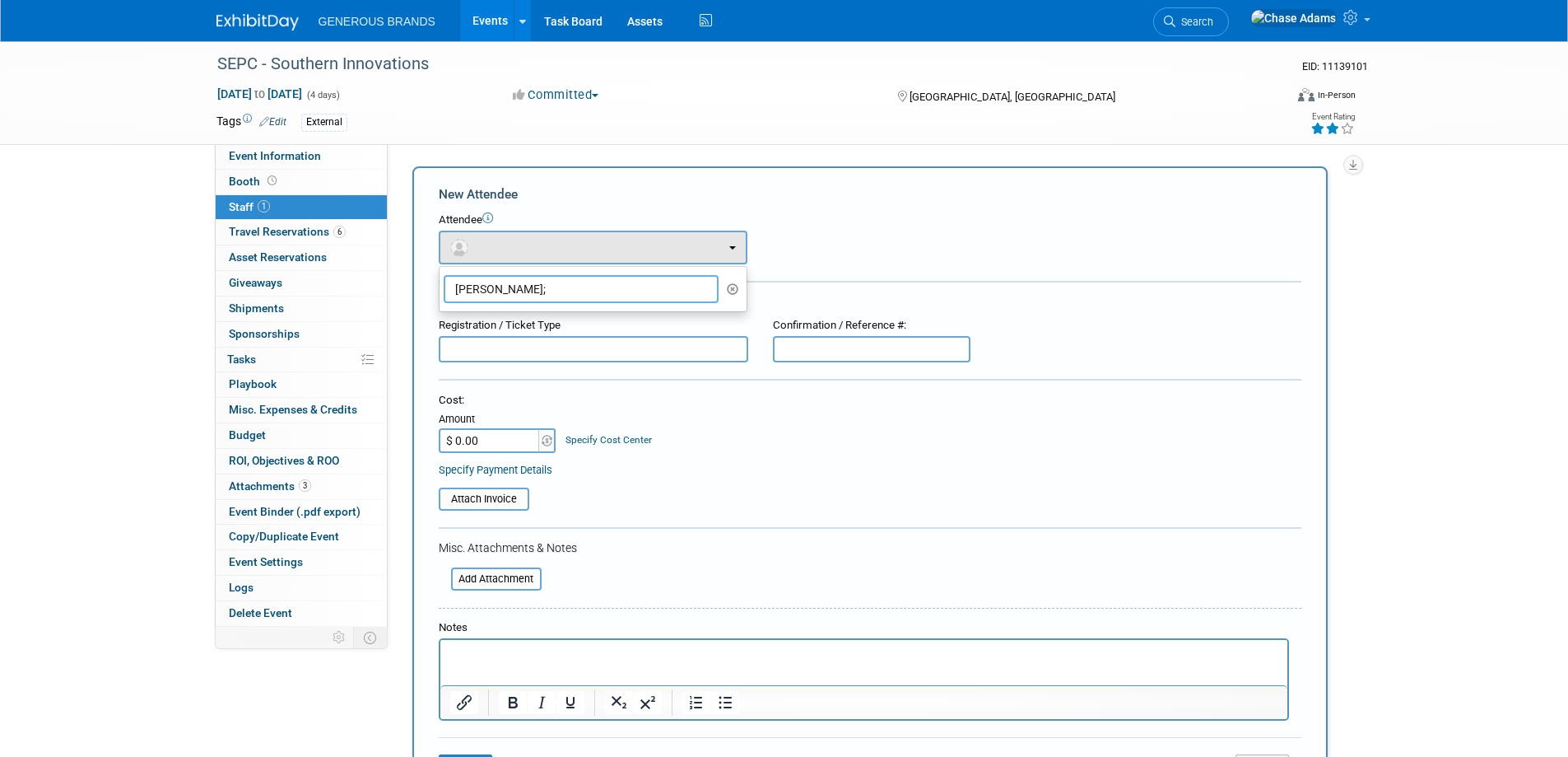
type input "Michael Hil"
click at [517, 322] on label "Michael Hill" at bounding box center [588, 323] width 282 height 26
click at [442, 322] on input "Michael Hill" at bounding box center [437, 322] width 10 height 10
select select "7c784ef5-c2d4-4ec4-b415-44cf10458a31"
select select "4"
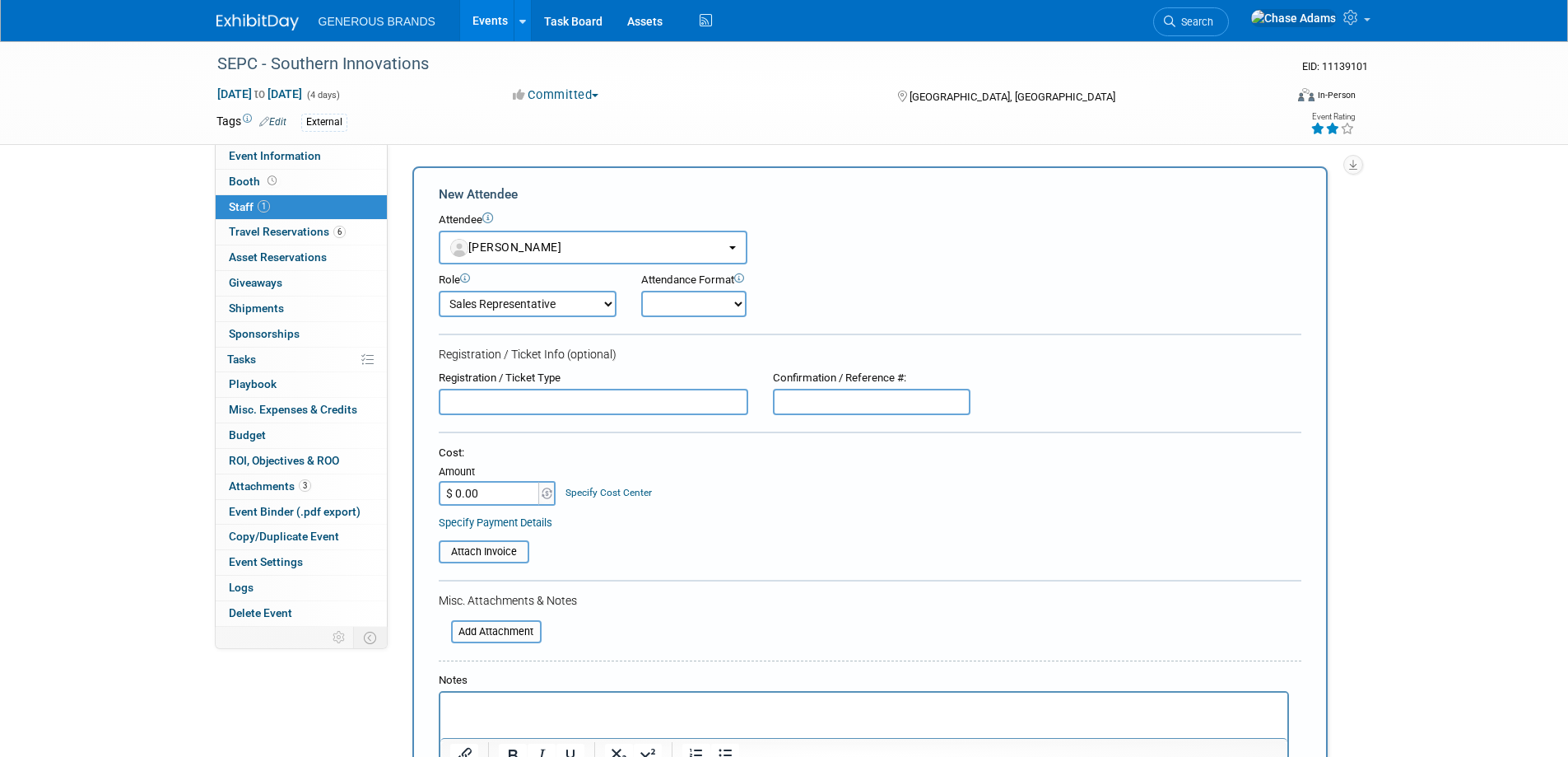
click at [709, 314] on select "Onsite Remote" at bounding box center [694, 303] width 106 height 26
select select "1"
click at [642, 290] on select "Onsite Remote" at bounding box center [694, 303] width 106 height 26
click at [595, 402] on input "text" at bounding box center [593, 402] width 309 height 26
type input "Complimentary Booth Associate"
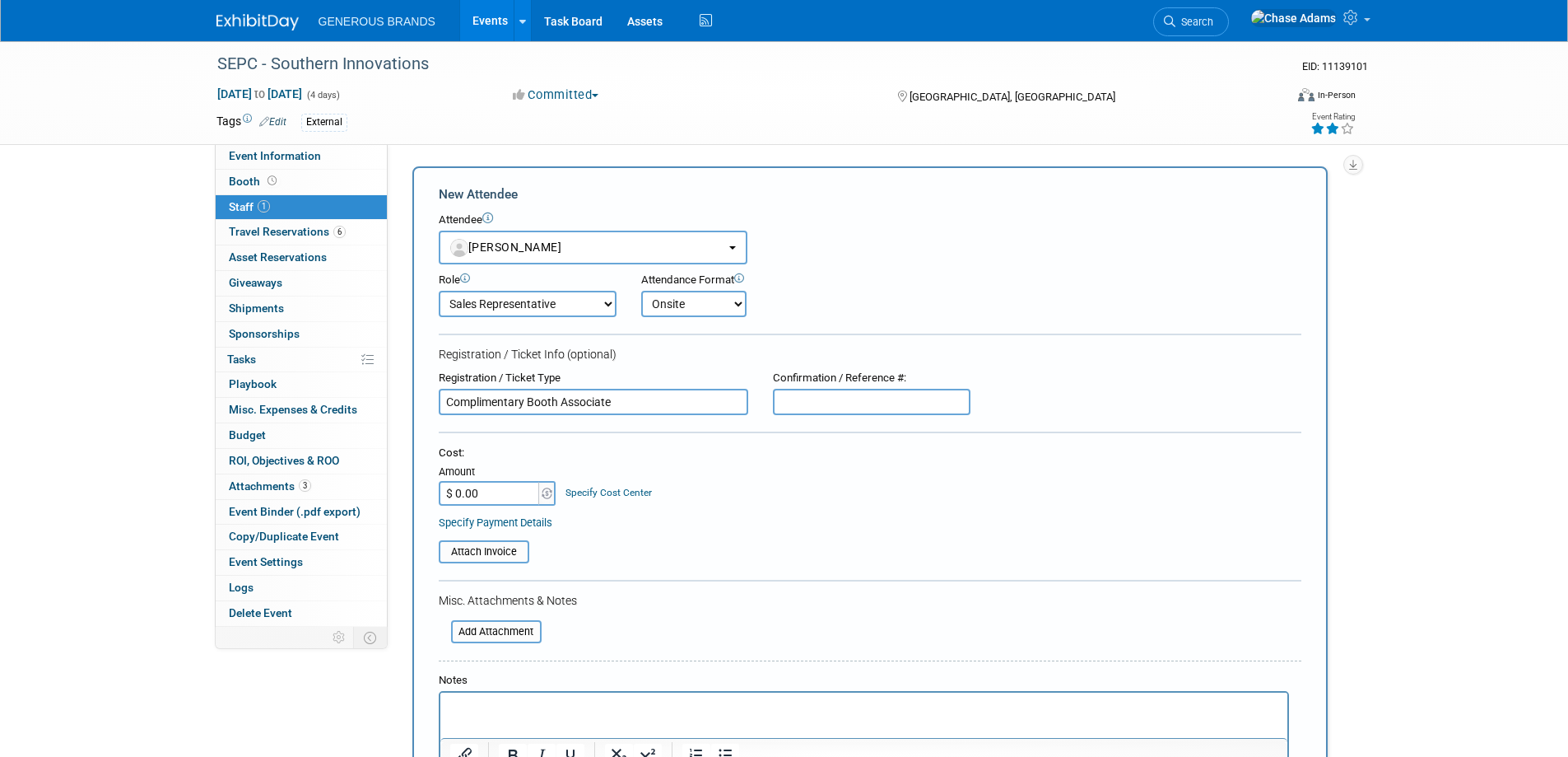
click at [685, 367] on form "New Attendee Attendee <img src="https://www.exhibitday.com/Images/Unassigned-Us…" at bounding box center [870, 514] width 863 height 657
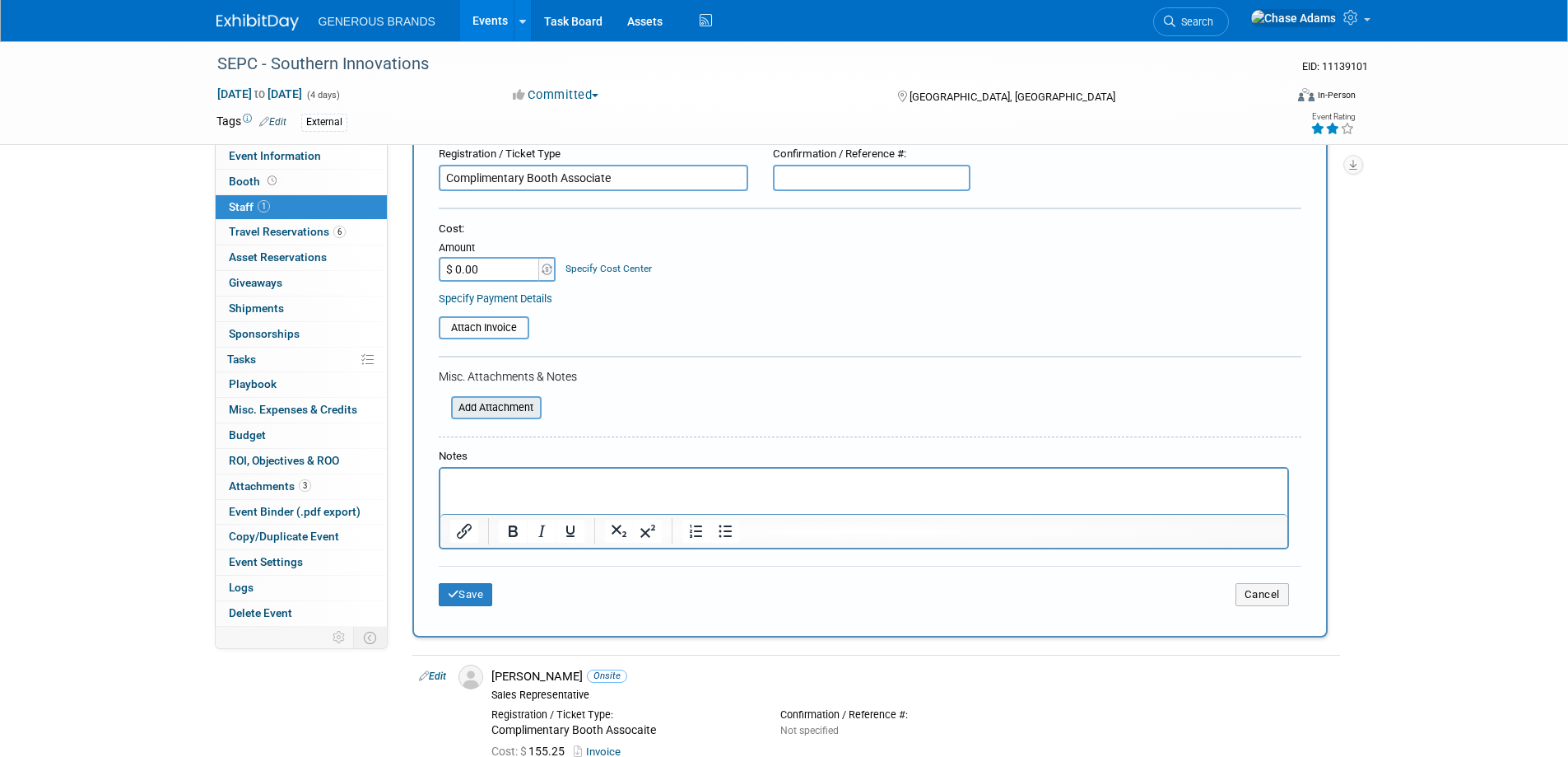
scroll to position [247, 0]
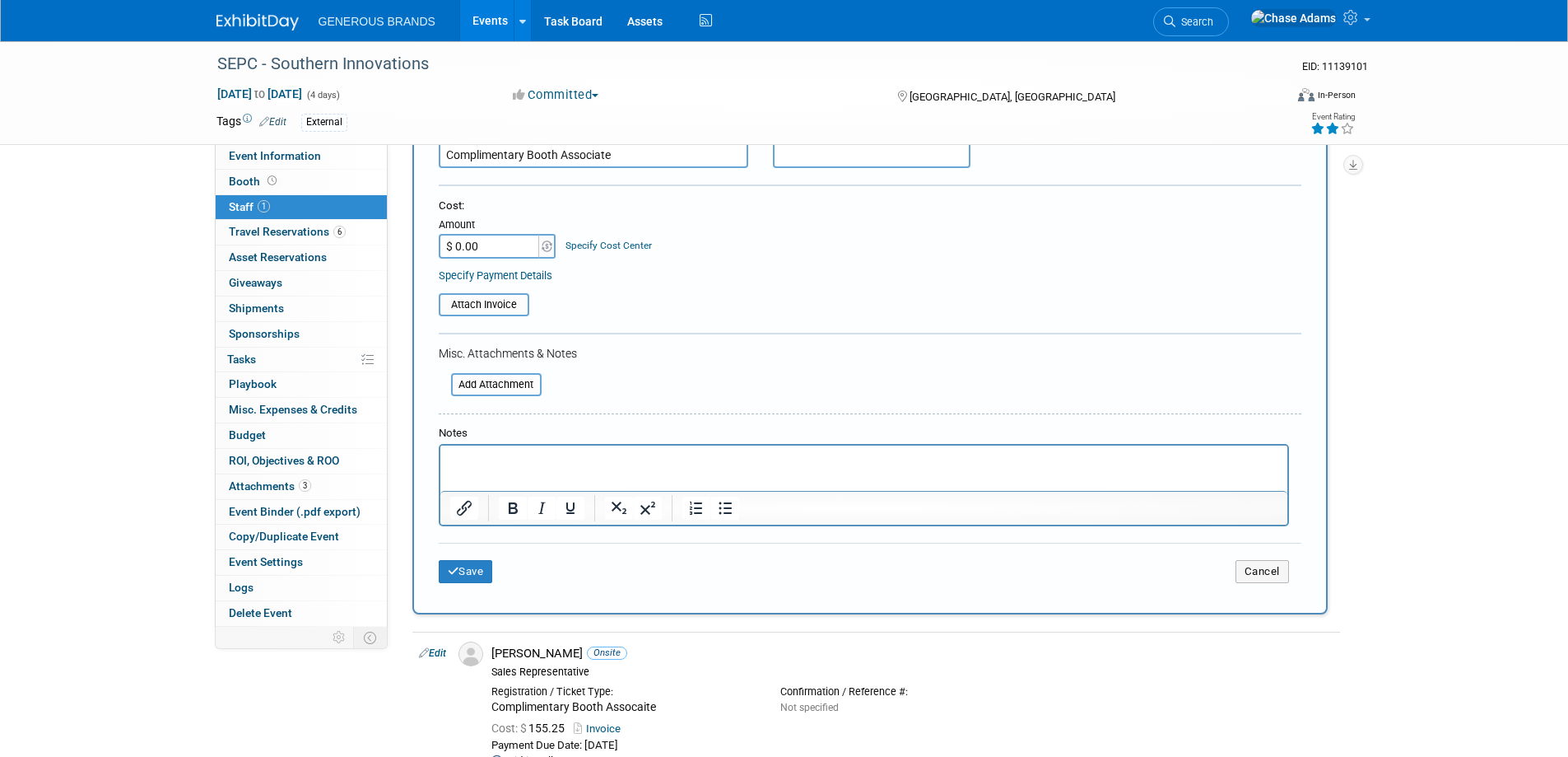
click at [502, 252] on input "$ 0.00" at bounding box center [490, 246] width 103 height 24
type input "$ 155.25"
click at [472, 300] on input "file" at bounding box center [430, 304] width 196 height 20
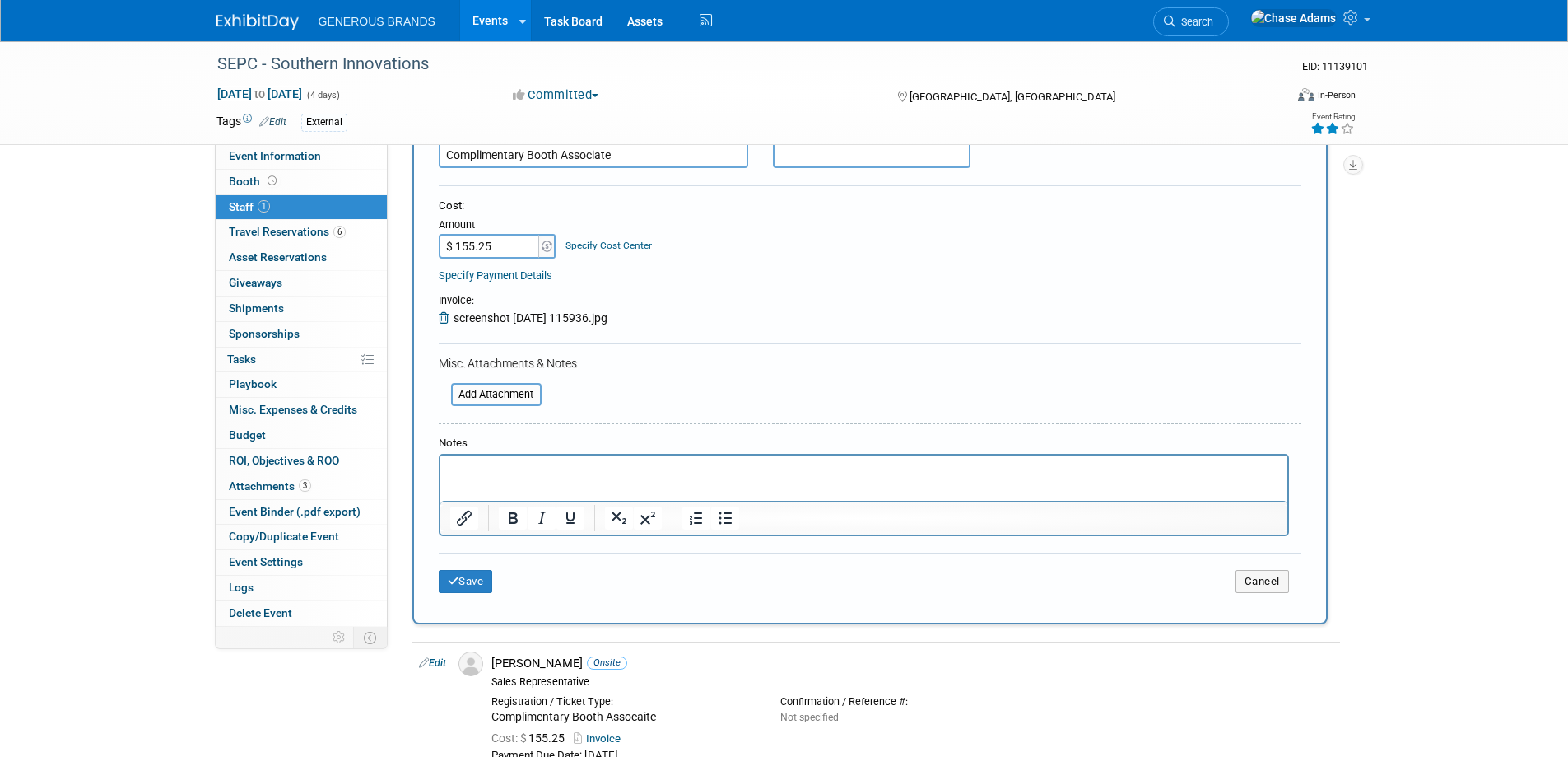
click at [490, 467] on p "Rich Text Area. Press ALT-0 for help." at bounding box center [864, 469] width 829 height 17
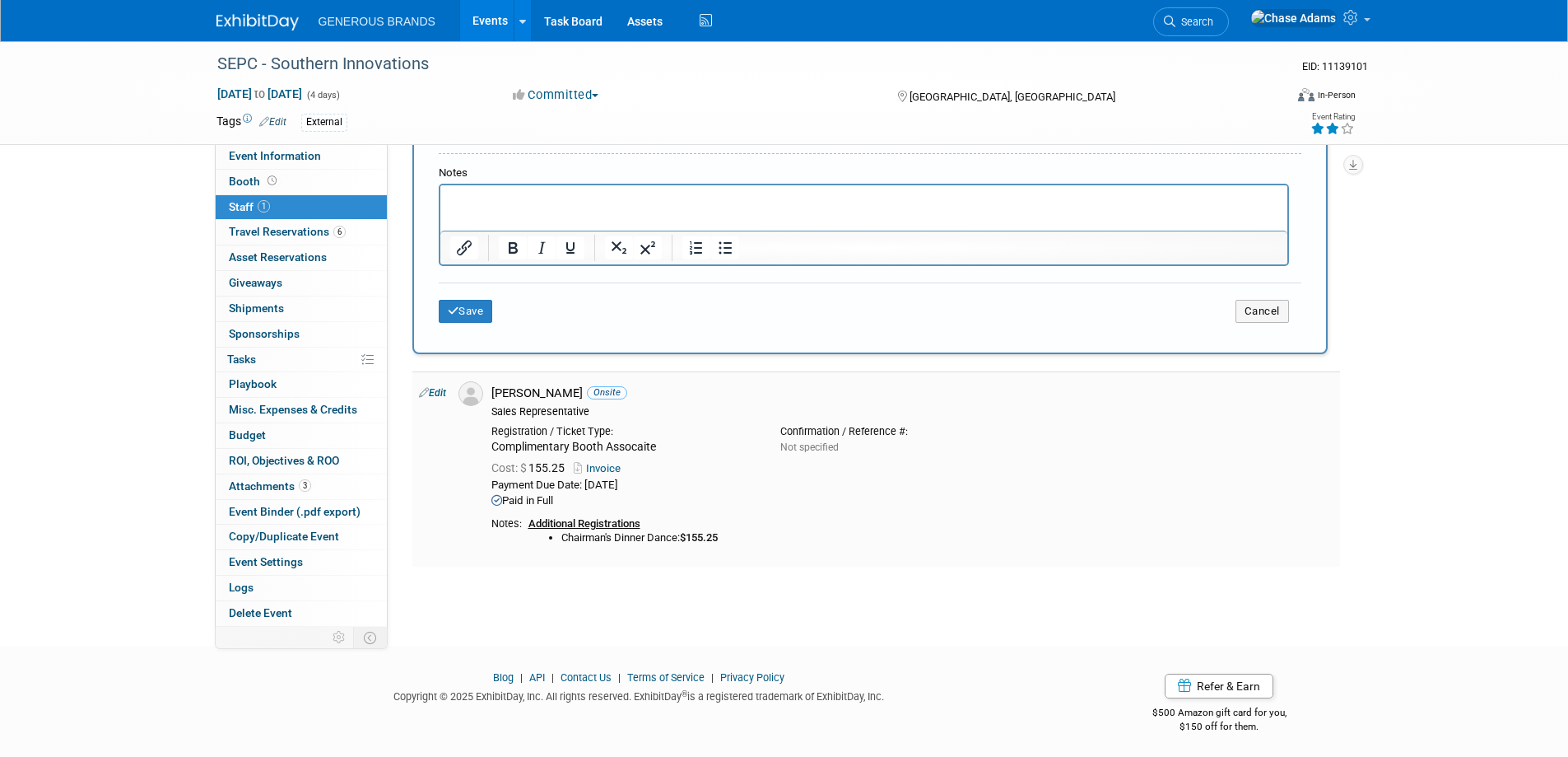
scroll to position [523, 0]
drag, startPoint x: 744, startPoint y: 532, endPoint x: 531, endPoint y: 523, distance: 213.2
click at [531, 523] on div "Additional Registrations Chairman's Dinner Dance: $155.25" at bounding box center [931, 526] width 805 height 27
copy div "Additional Registrations Chairman's Dinner Dance: $155.25"
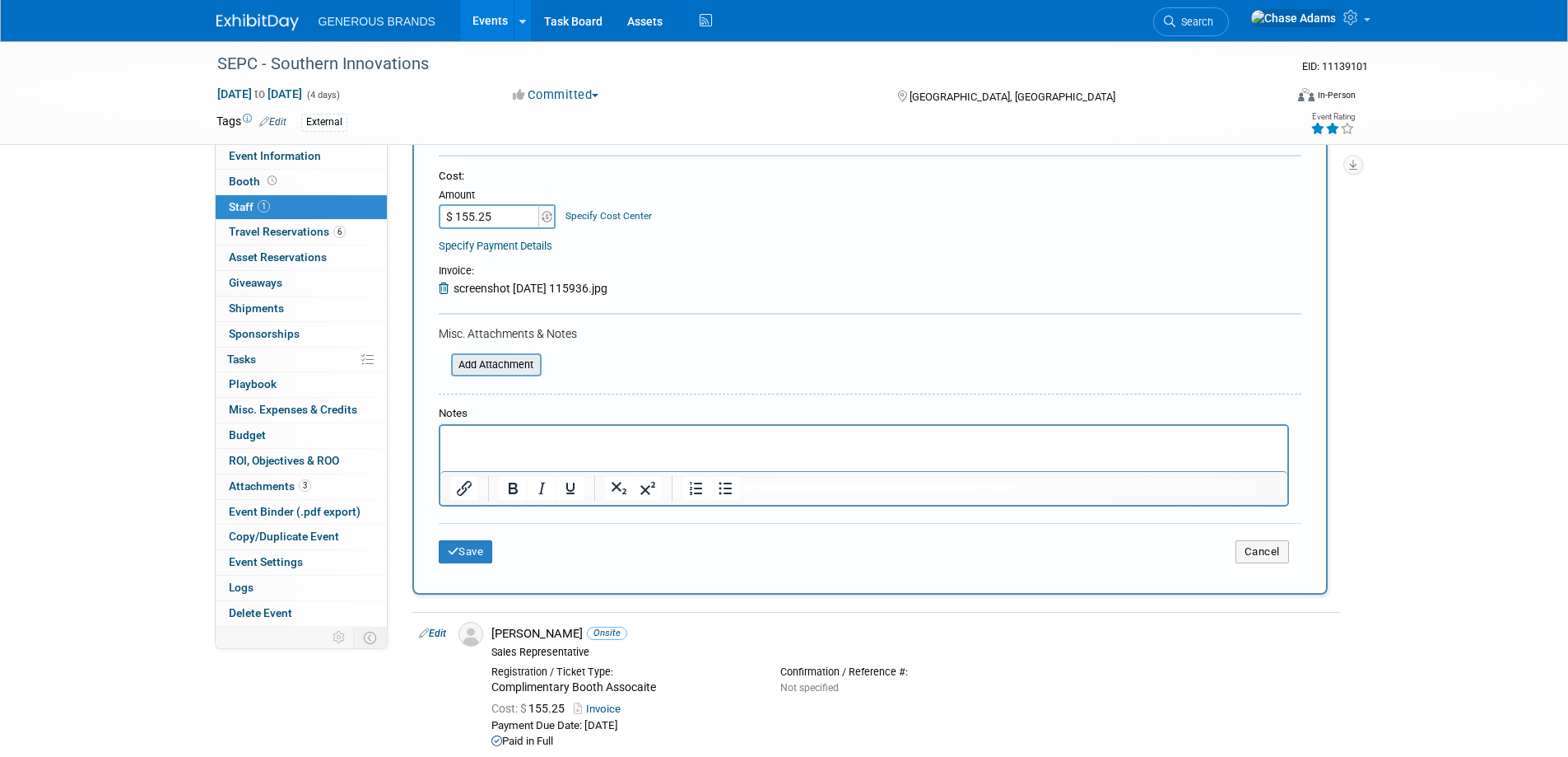
scroll to position [276, 0]
click at [468, 442] on p "Rich Text Area. Press ALT-0 for help." at bounding box center [864, 441] width 829 height 17
click at [518, 249] on link "Specify Payment Details" at bounding box center [496, 247] width 114 height 12
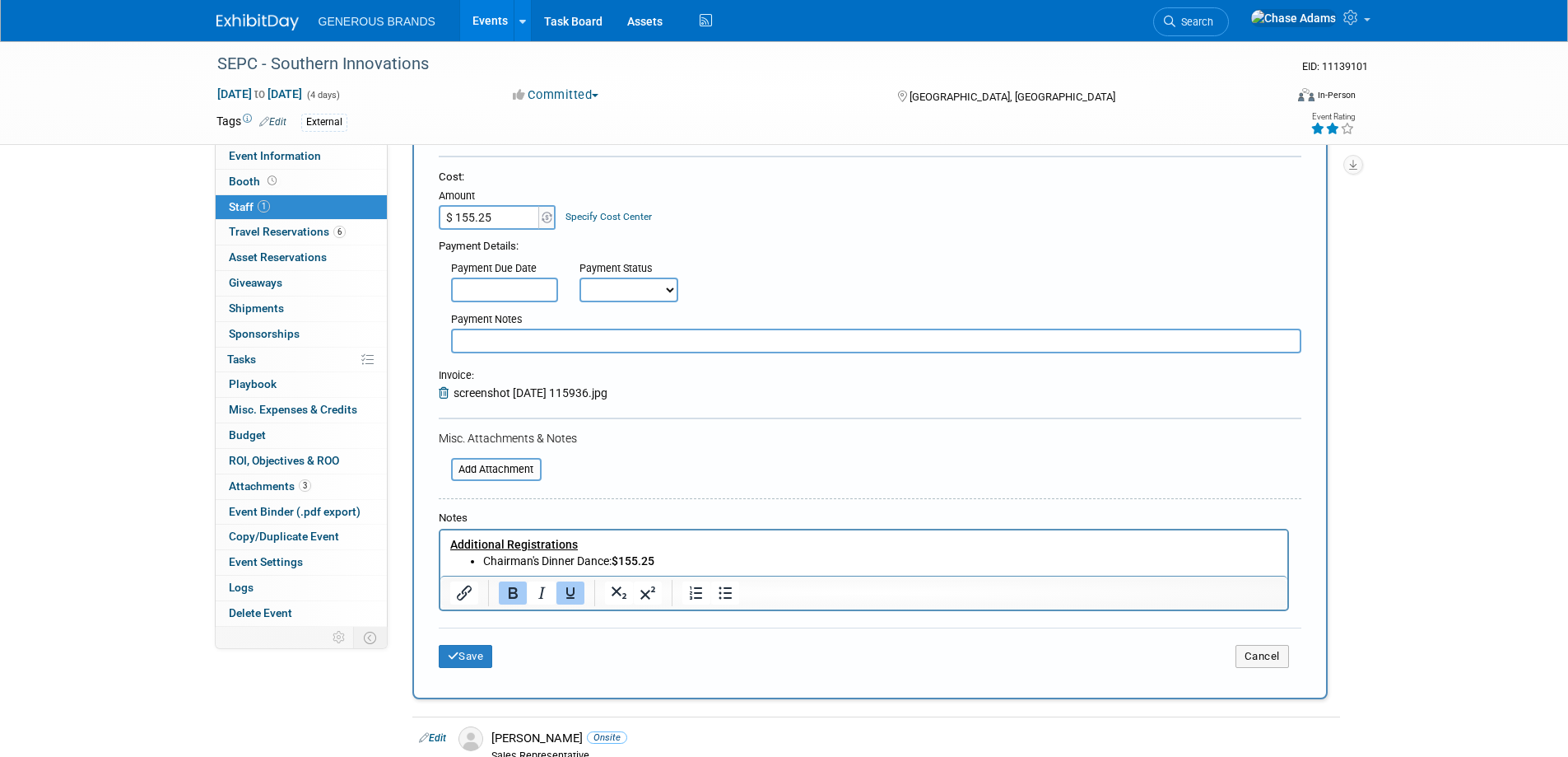
click at [540, 290] on input "text" at bounding box center [504, 289] width 107 height 24
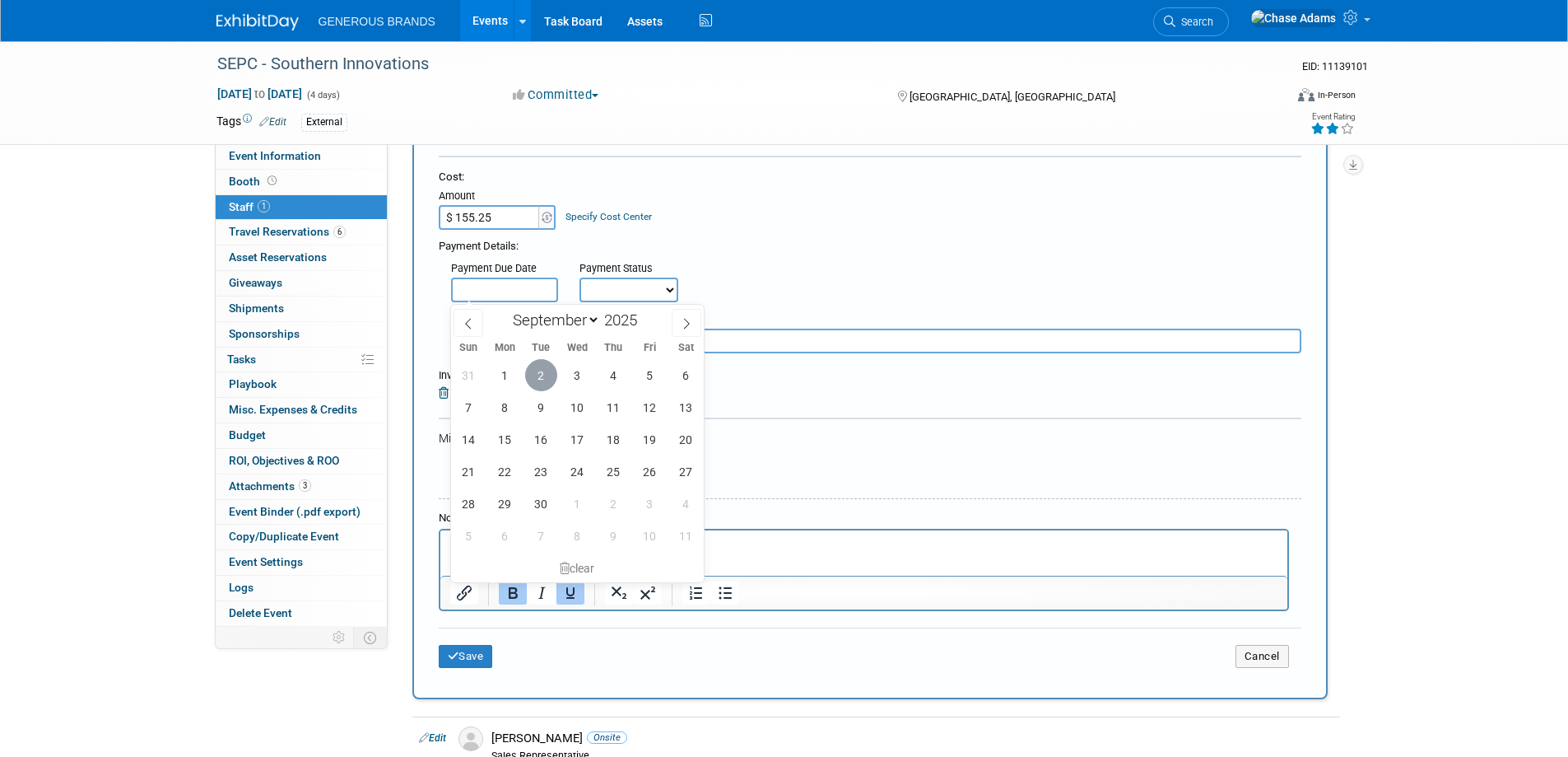
drag, startPoint x: 531, startPoint y: 376, endPoint x: 659, endPoint y: 310, distance: 144.0
click at [533, 376] on span "2" at bounding box center [541, 375] width 32 height 32
type input "Sep 2, 2025"
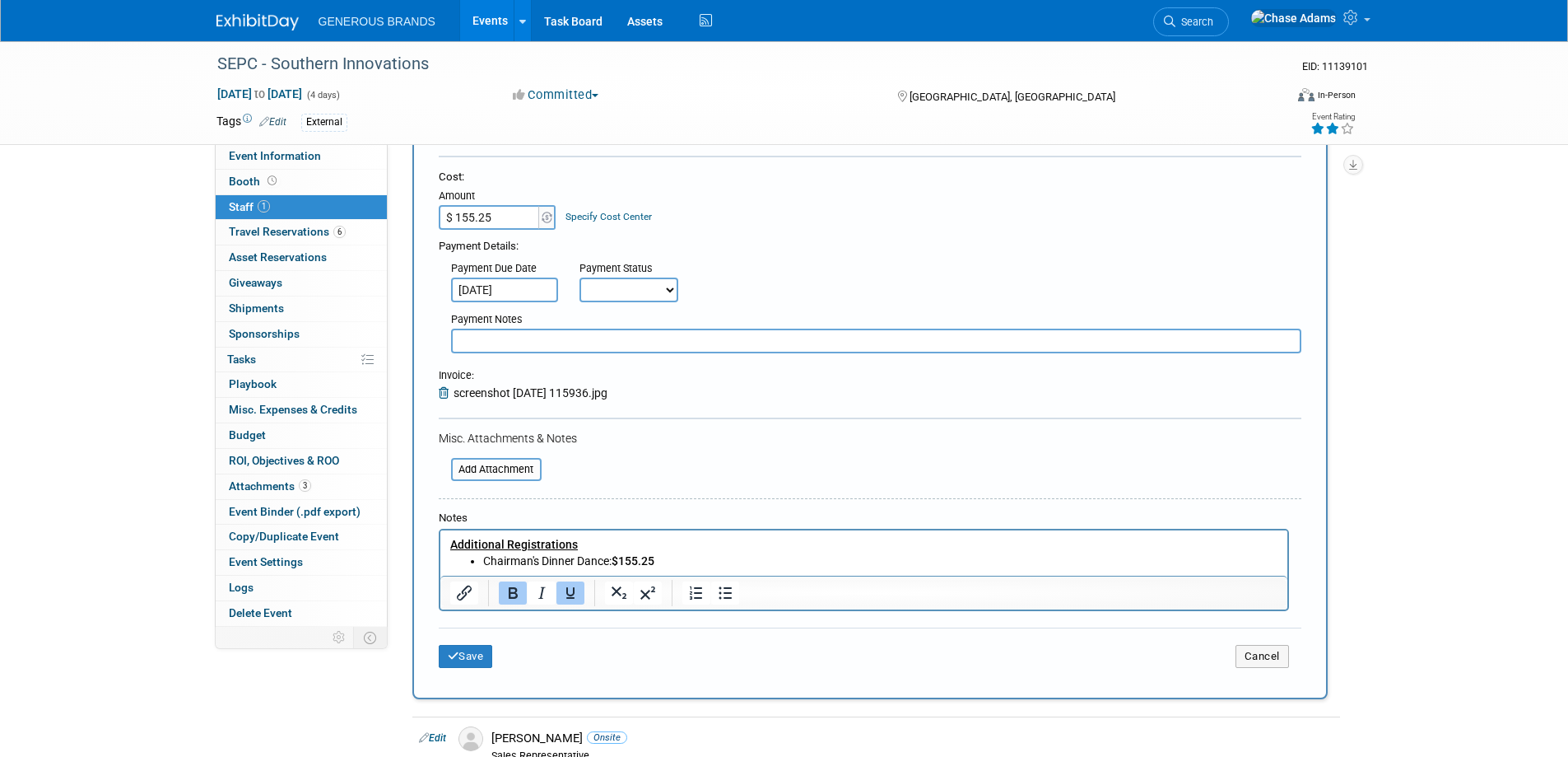
click at [652, 287] on select "Not Paid Yet Partially Paid Paid in Full" at bounding box center [628, 289] width 99 height 24
select select "1"
click at [579, 277] on select "Not Paid Yet Partially Paid Paid in Full" at bounding box center [628, 289] width 99 height 24
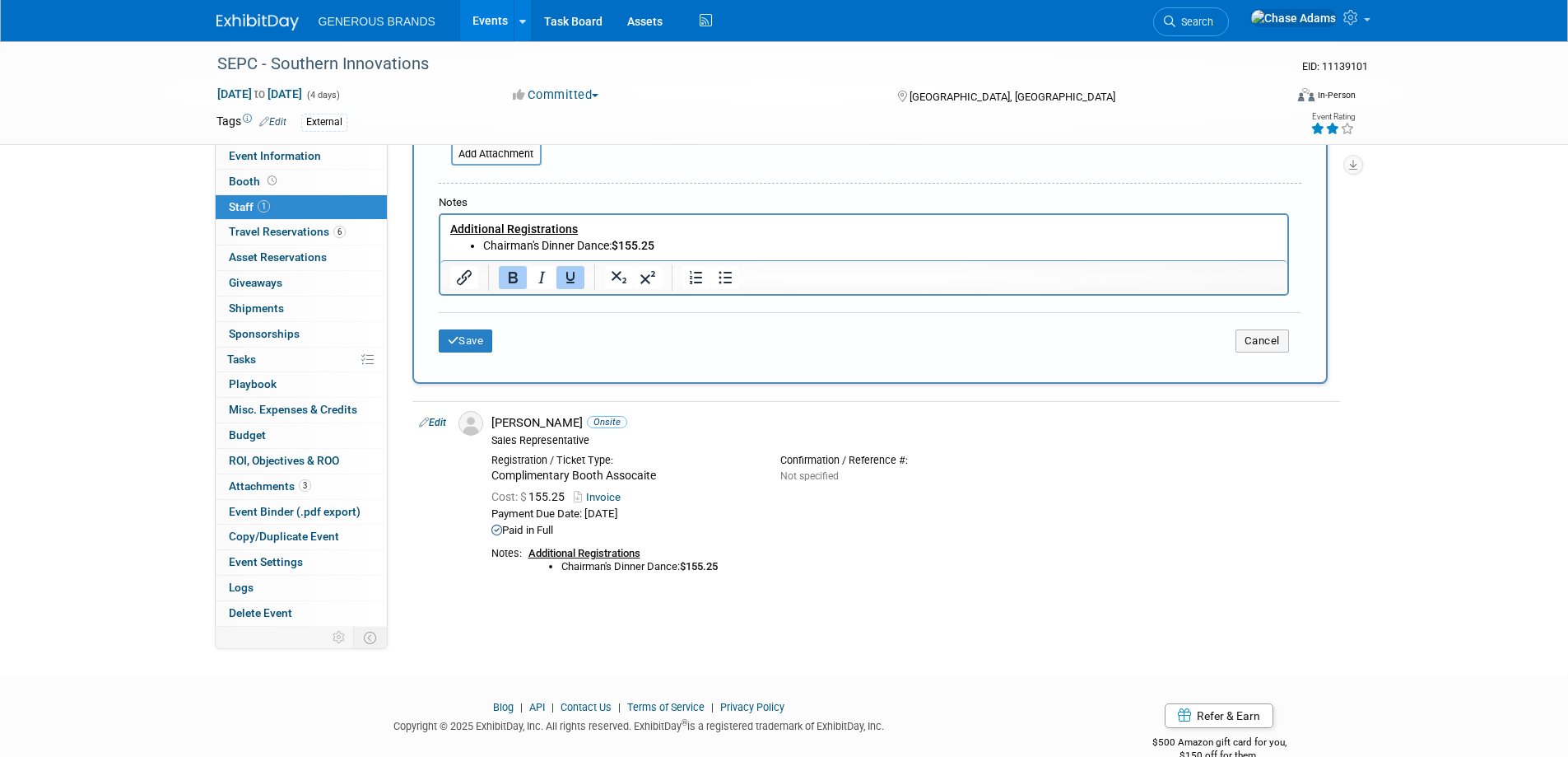
scroll to position [605, 0]
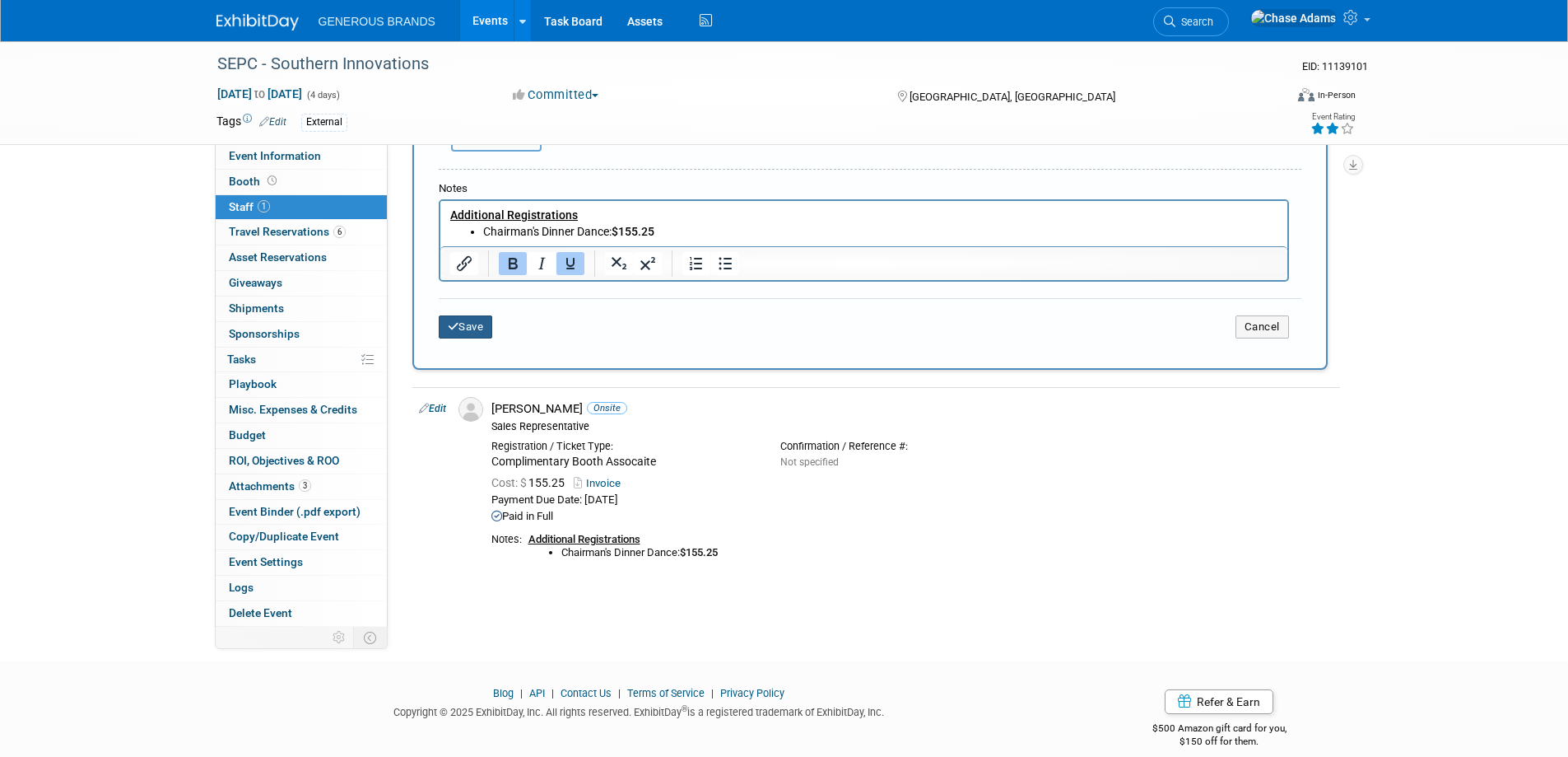
click at [463, 330] on button "Save" at bounding box center [466, 327] width 54 height 23
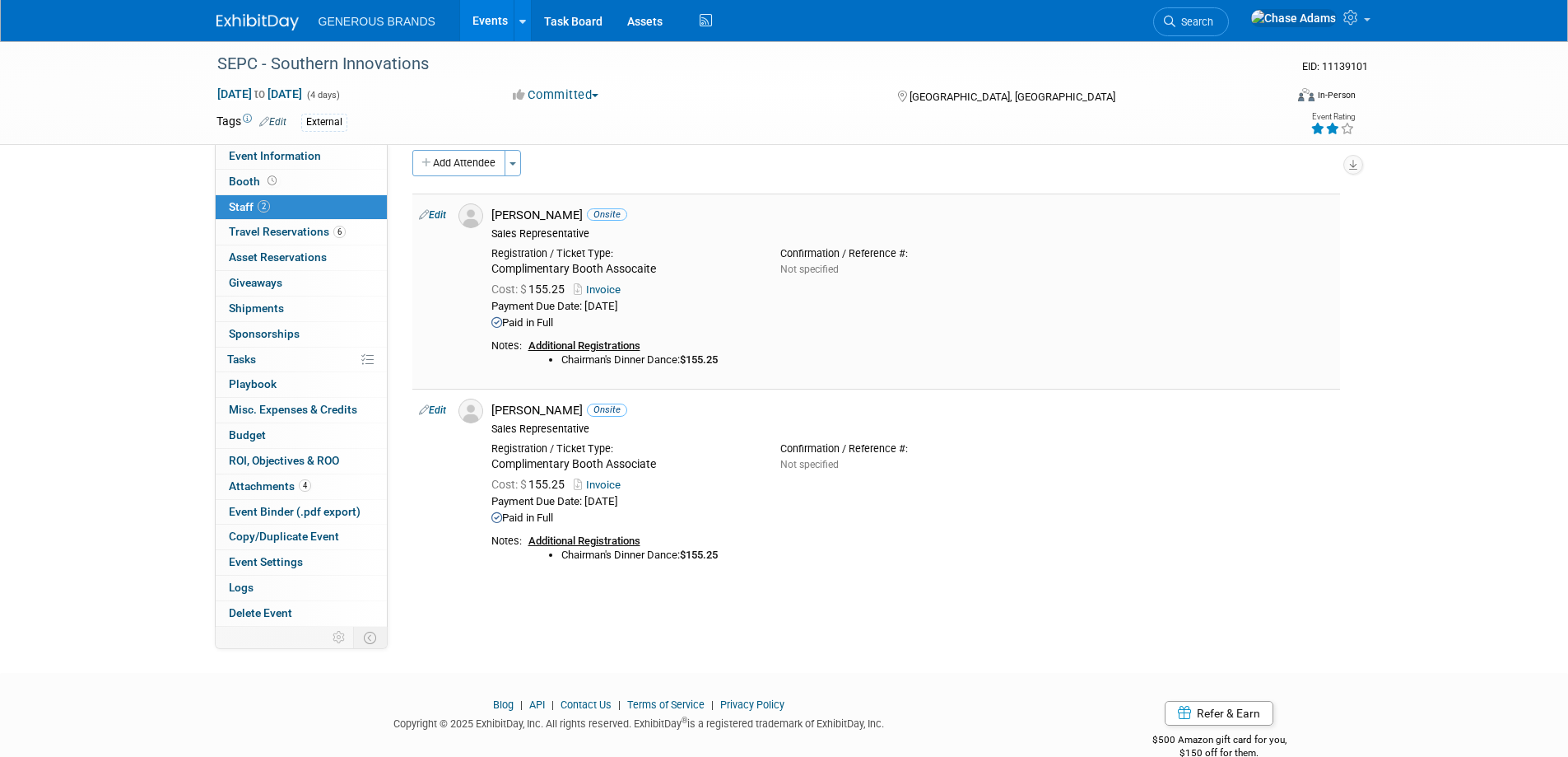
scroll to position [0, 0]
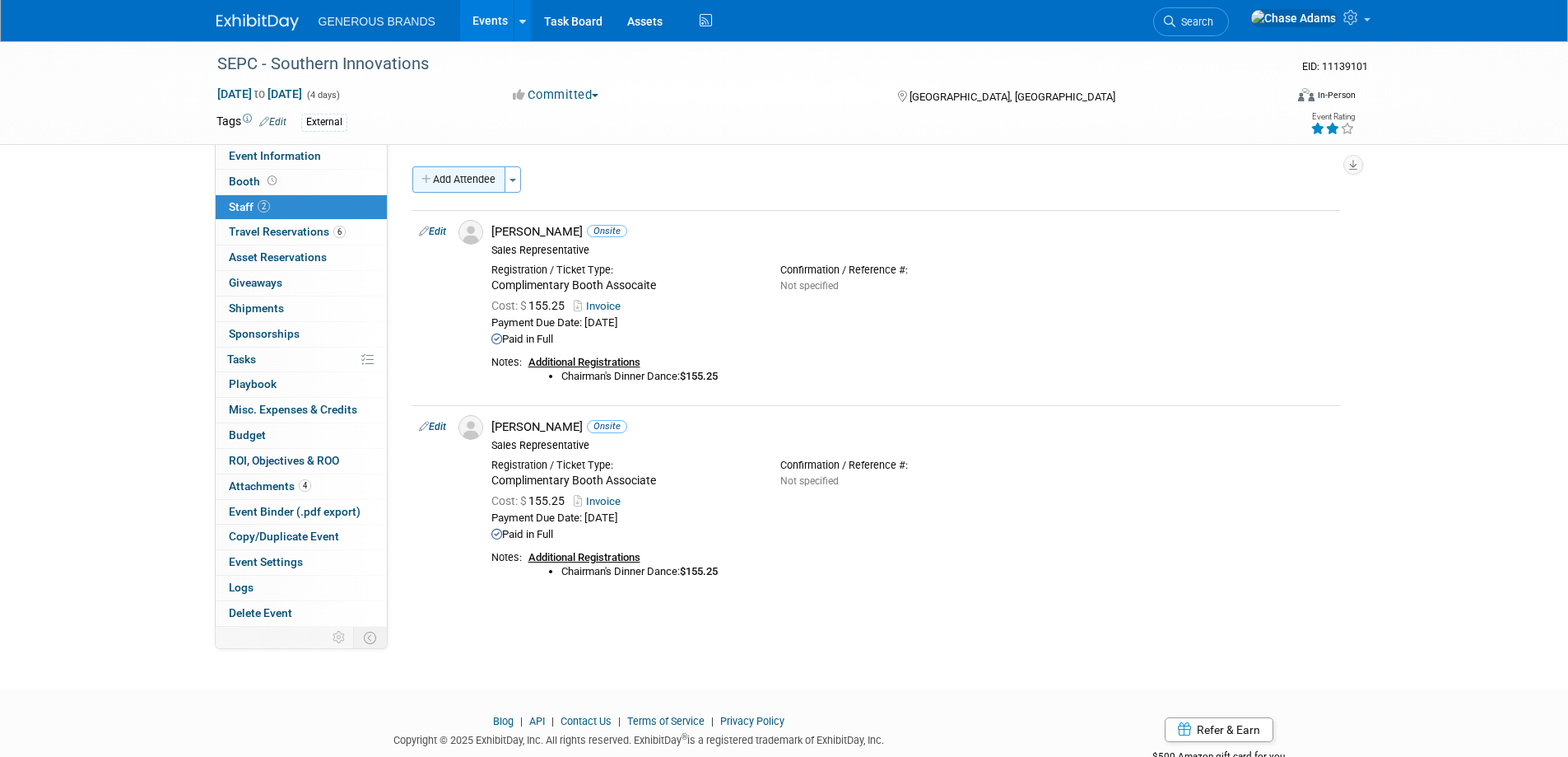
click at [462, 183] on button "Add Attendee" at bounding box center [459, 179] width 93 height 26
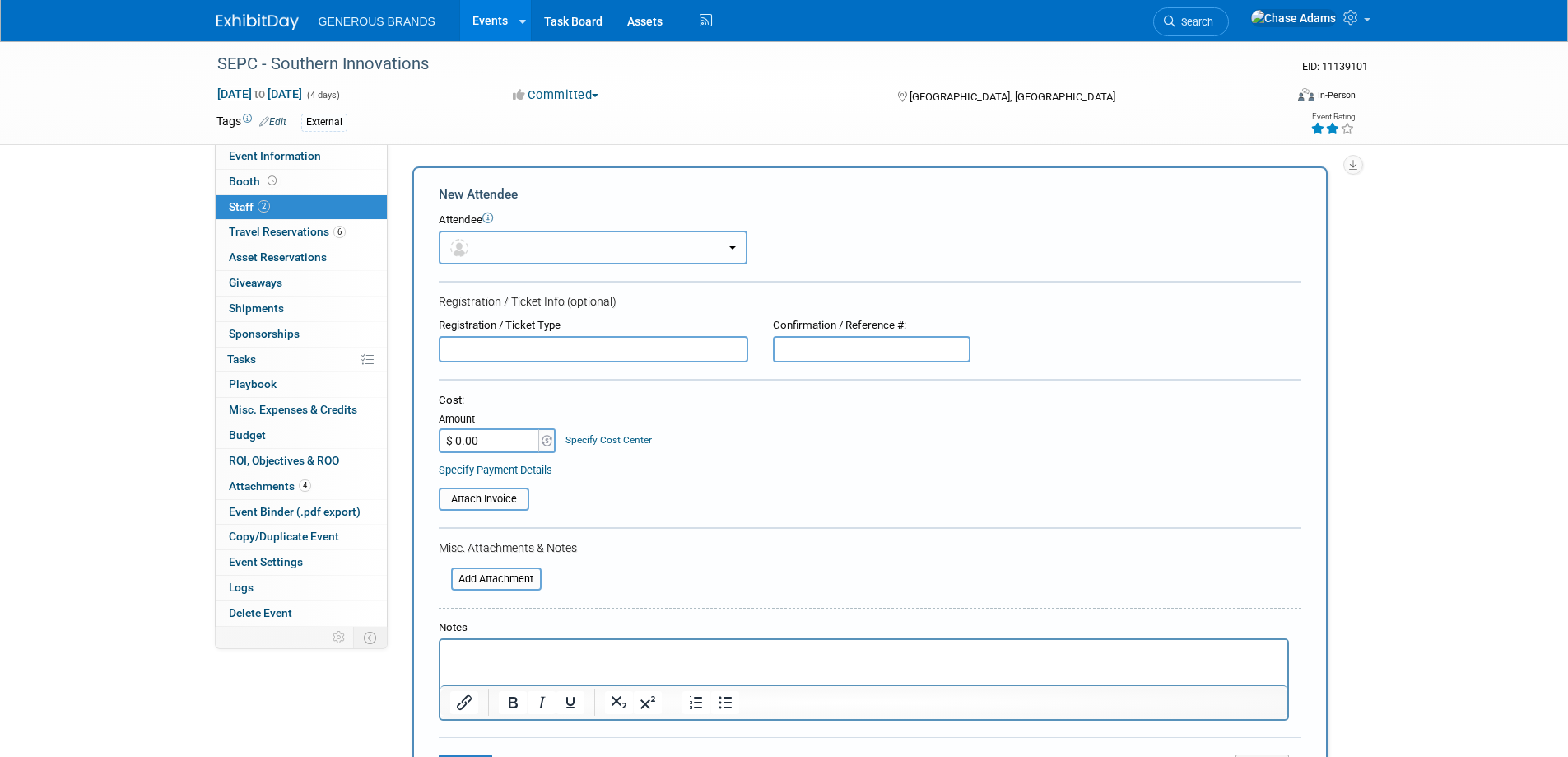
click at [579, 247] on button "button" at bounding box center [593, 247] width 309 height 34
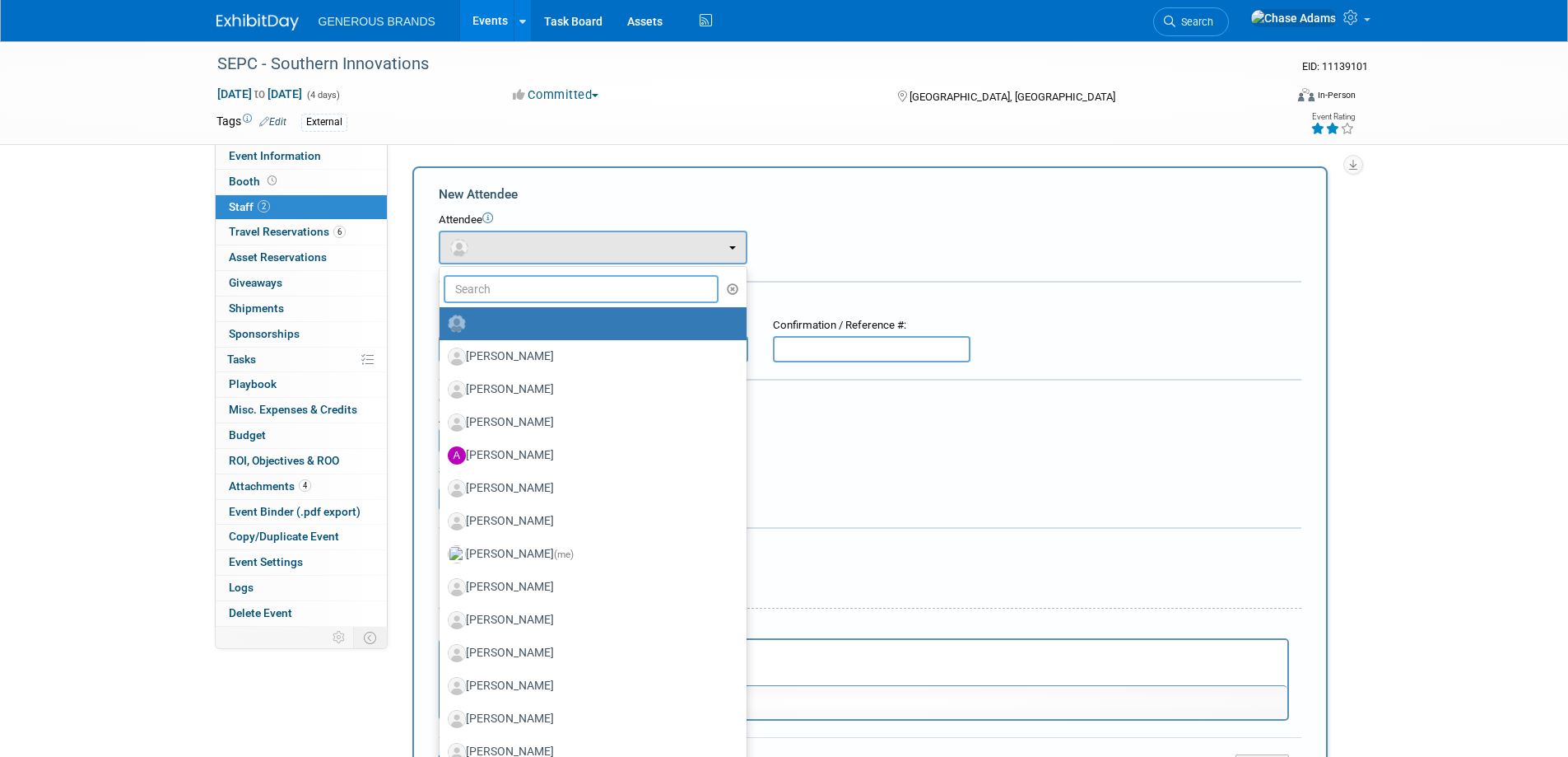
click at [570, 287] on input "text" at bounding box center [582, 289] width 276 height 28
type input "Z"
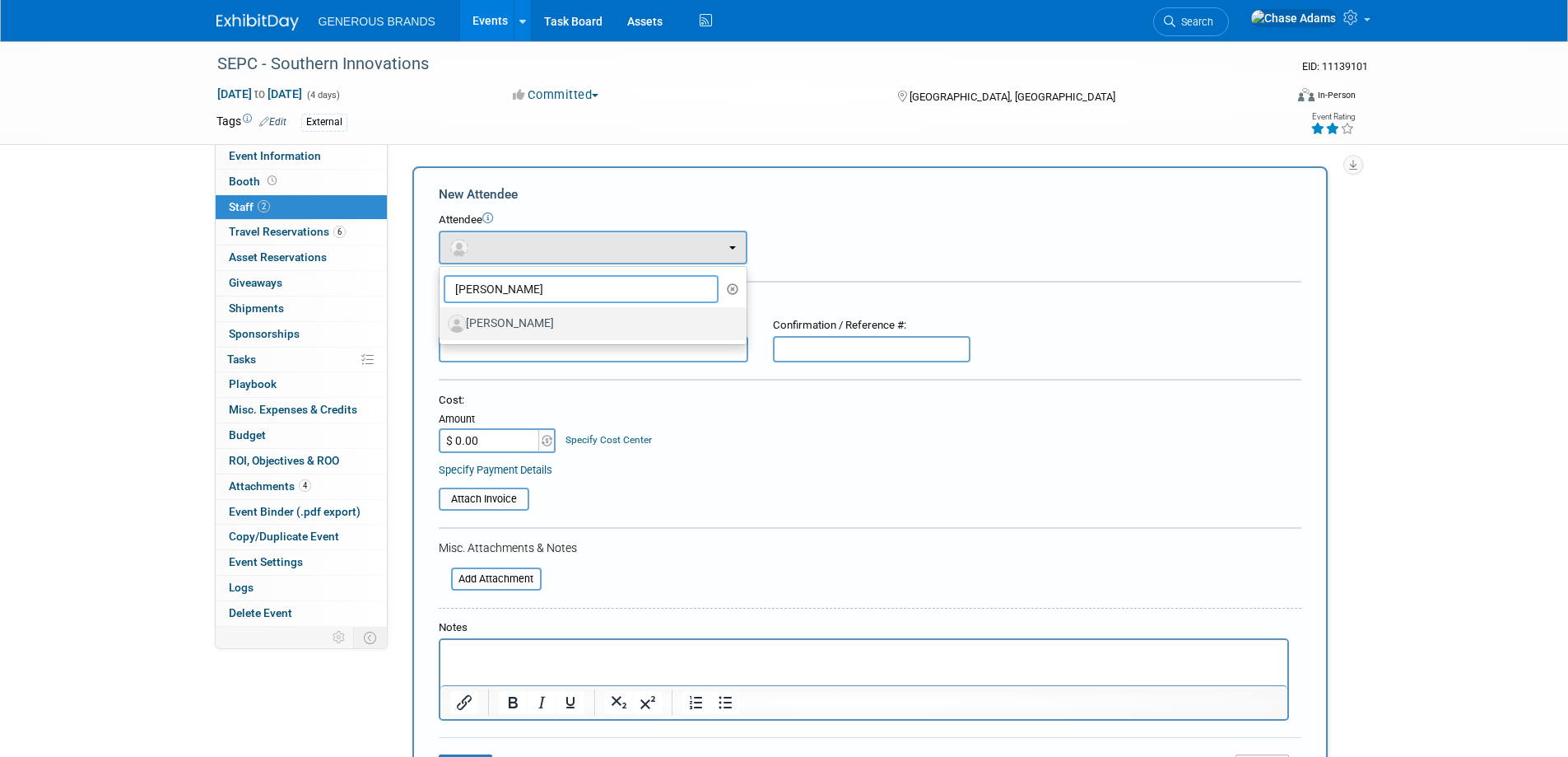
type input "Olivia"
click at [542, 326] on label "Olivia Storvik" at bounding box center [588, 323] width 282 height 26
click at [442, 326] on input "Olivia Storvik" at bounding box center [437, 322] width 10 height 10
select select "910f06d1-dbef-49d7-863d-814af0524e4f"
select select "4"
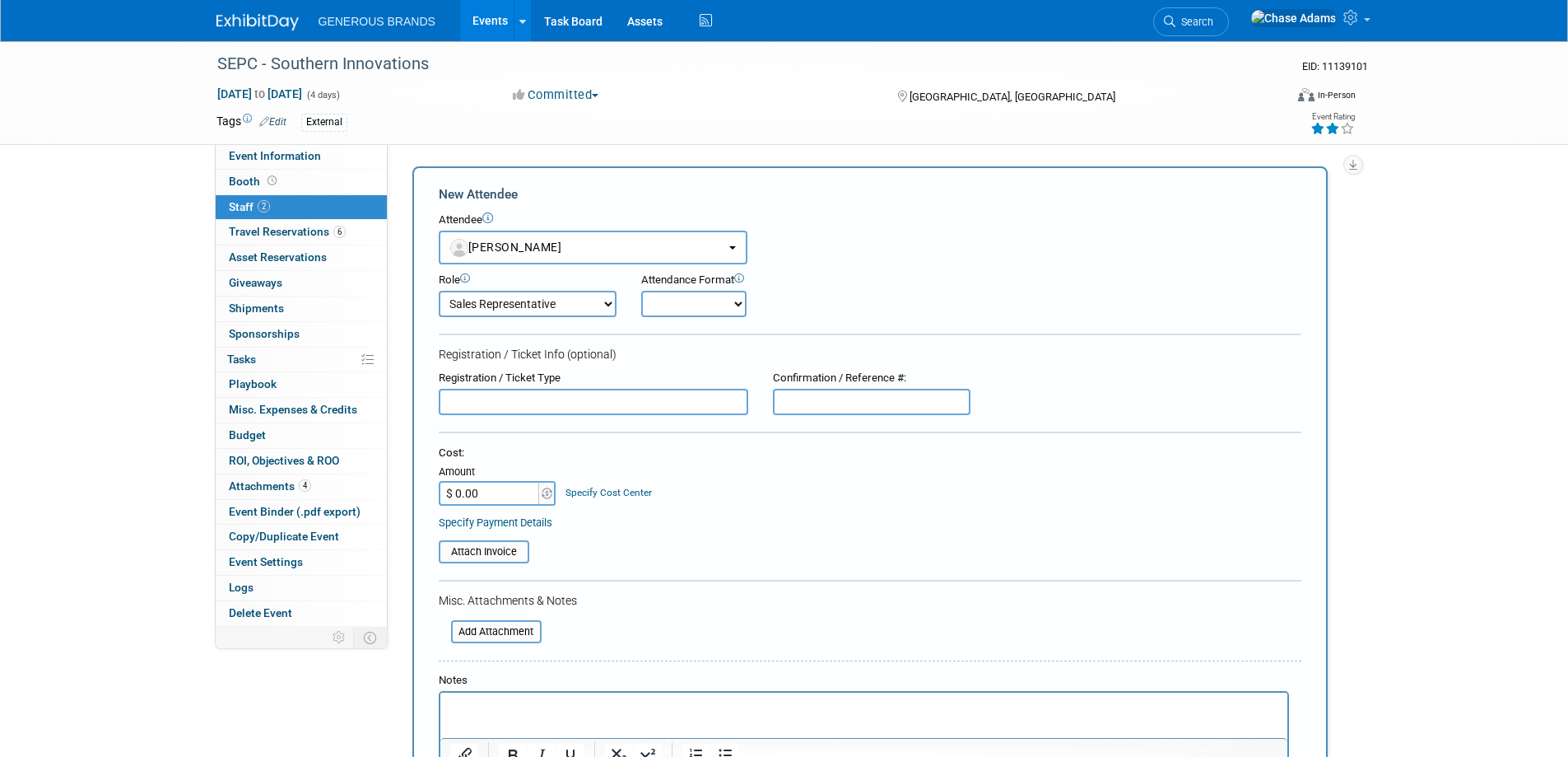
click at [670, 304] on select "Onsite Remote" at bounding box center [694, 303] width 106 height 26
select select "1"
click at [642, 290] on select "Onsite Remote" at bounding box center [694, 303] width 106 height 26
click at [532, 408] on input "text" at bounding box center [593, 402] width 309 height 26
type input "Complimentary Booth Associate"
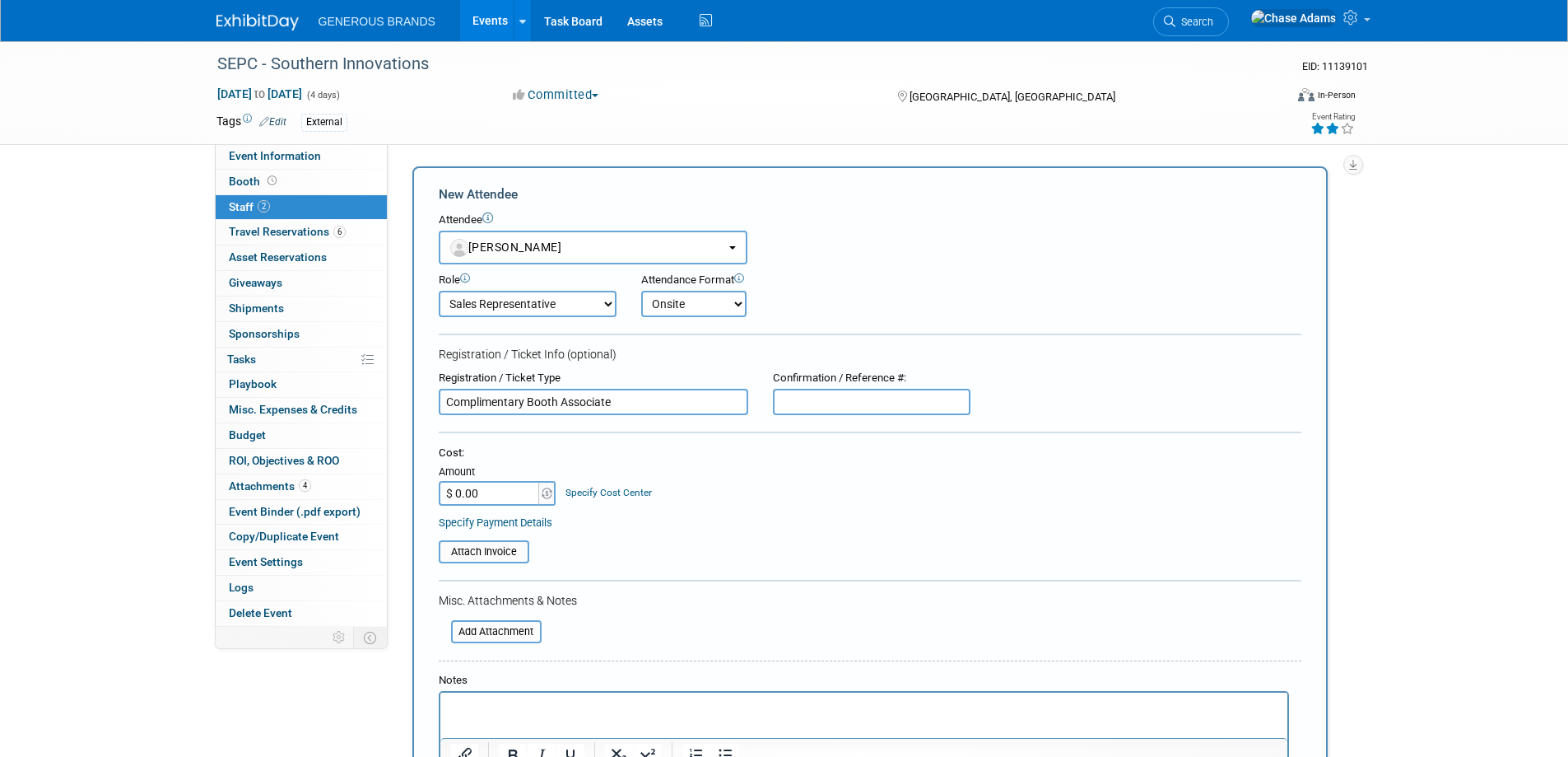
click at [517, 503] on input "$ 0.00" at bounding box center [490, 493] width 103 height 24
type input "$ 500.00"
click at [489, 555] on input "file" at bounding box center [430, 552] width 196 height 20
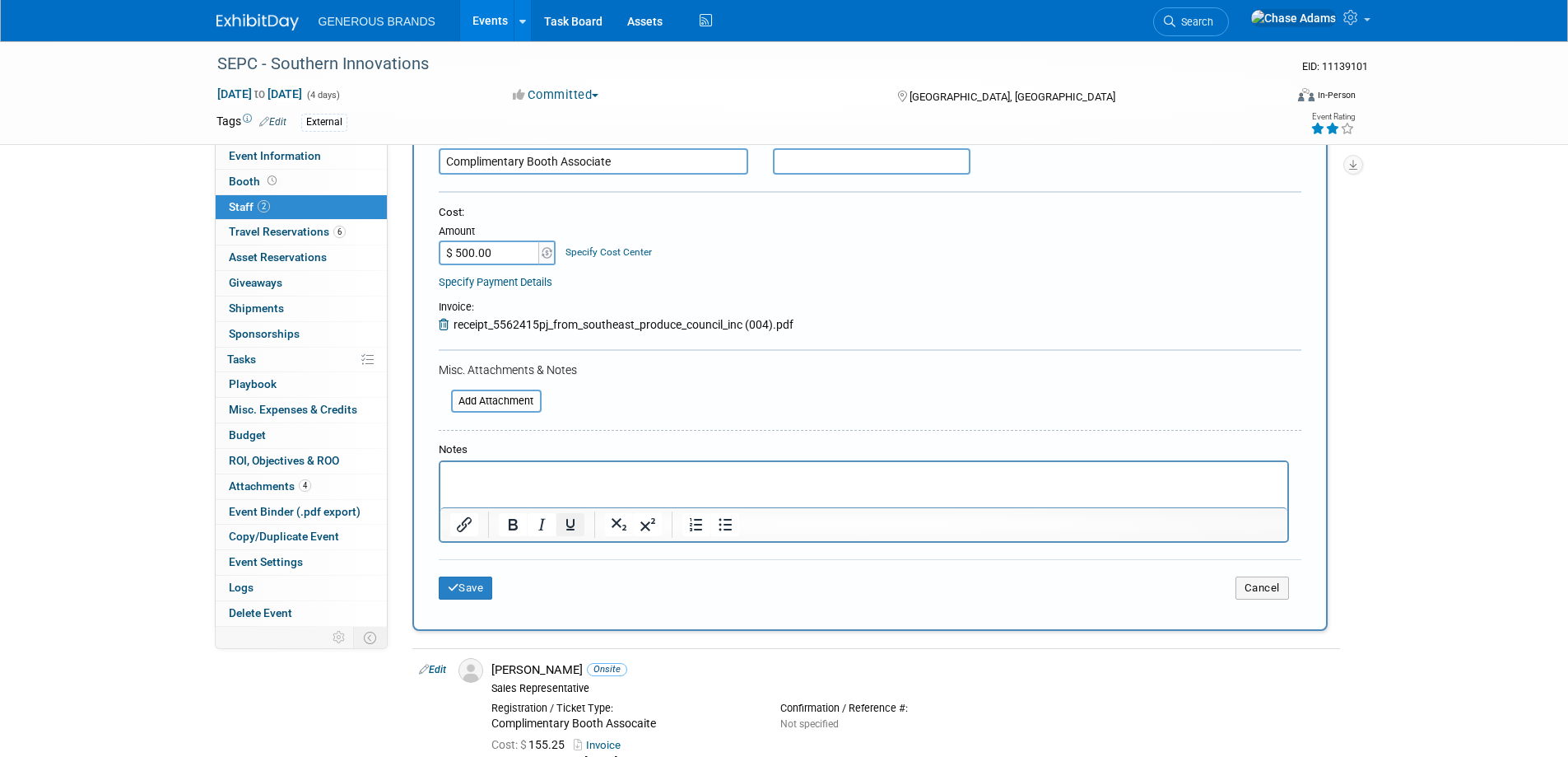
scroll to position [247, 0]
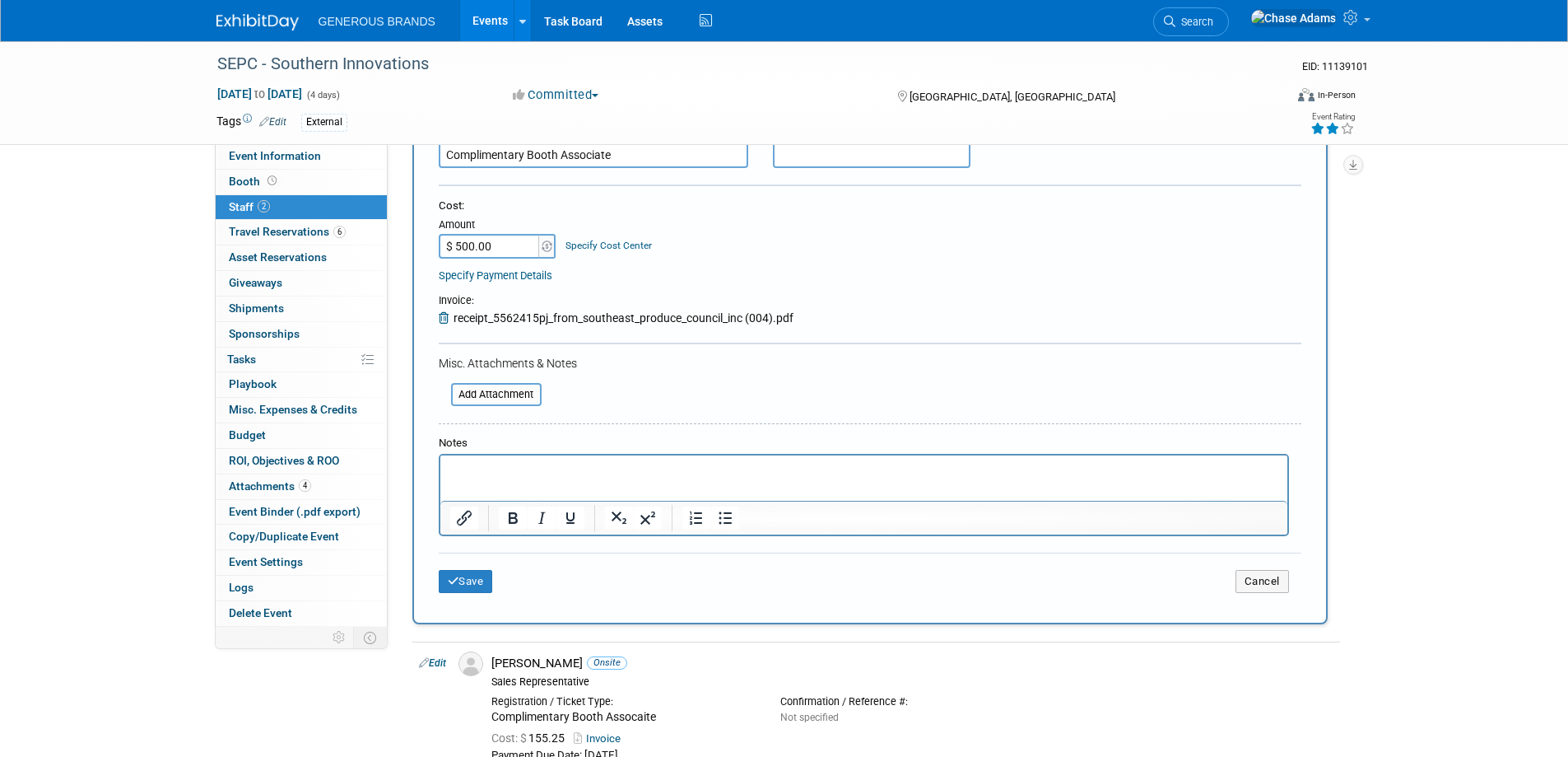
click at [482, 469] on p "Rich Text Area. Press ALT-0 for help." at bounding box center [864, 469] width 829 height 17
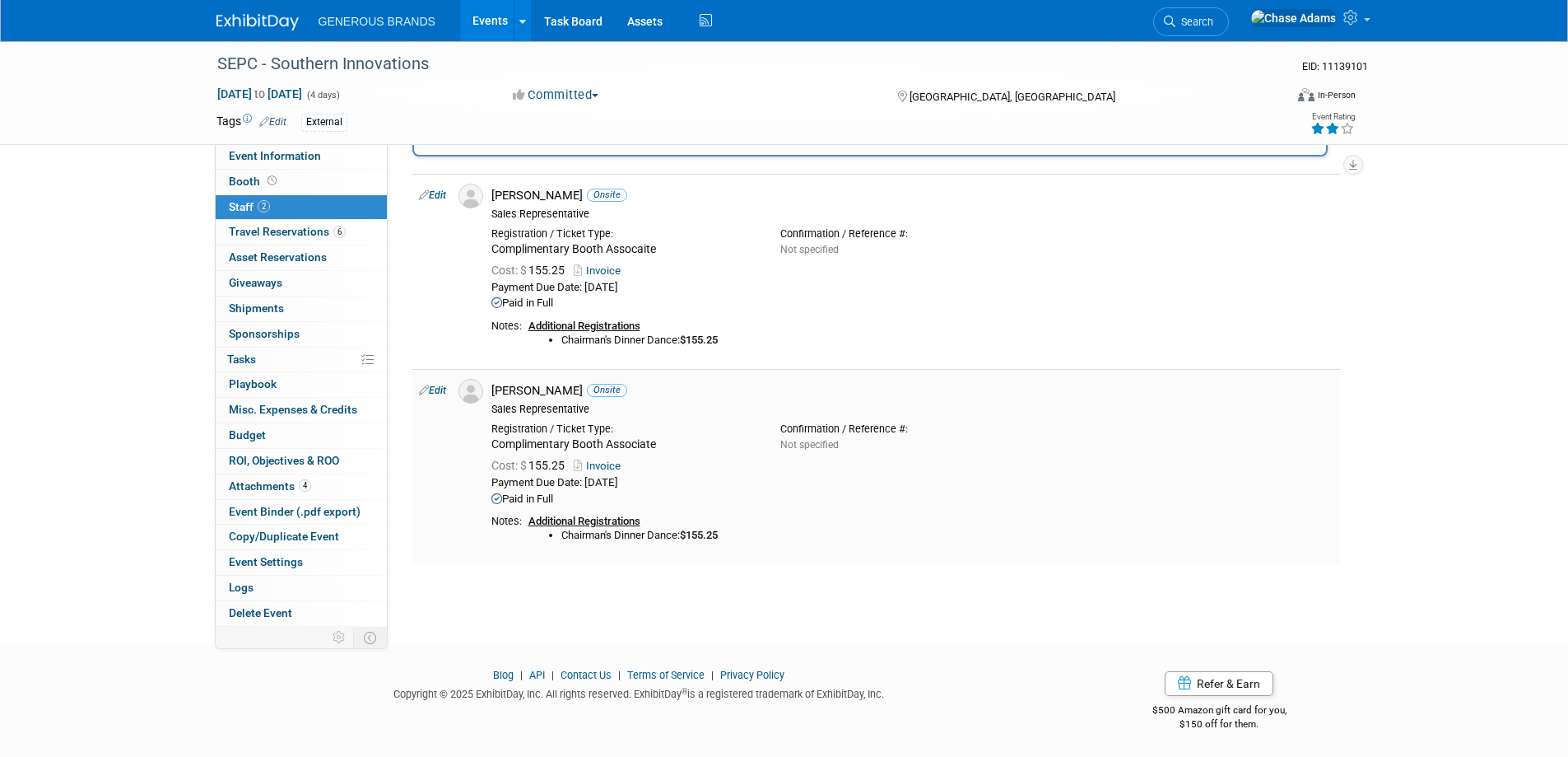
scroll to position [718, 0]
drag, startPoint x: 758, startPoint y: 537, endPoint x: 530, endPoint y: 517, distance: 228.9
click at [530, 517] on div "Additional Registrations Chairman's Dinner Dance: $155.25" at bounding box center [931, 526] width 805 height 27
copy div "Additional Registrations Chairman's Dinner Dance: $155.25"
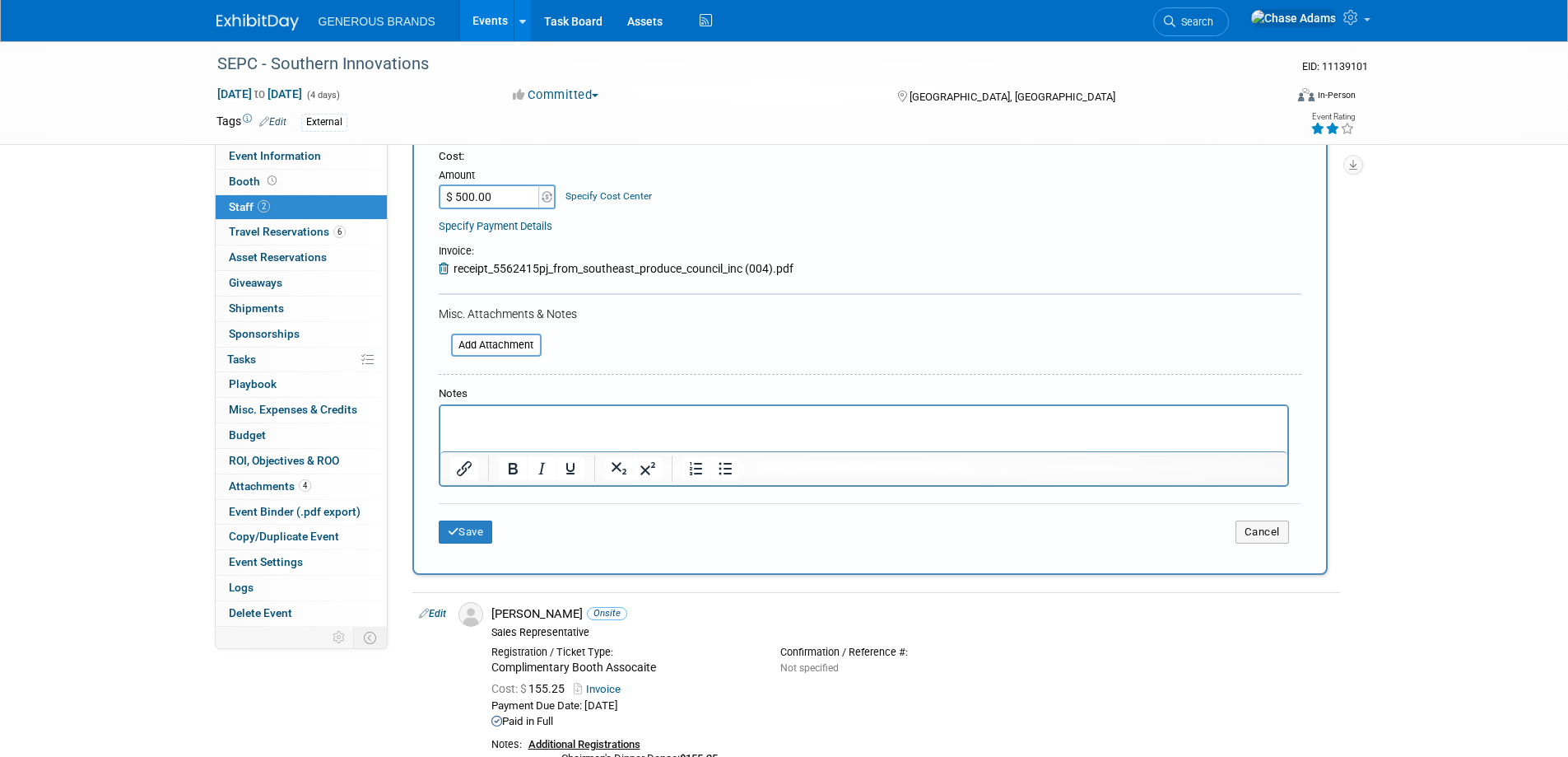
scroll to position [224, 0]
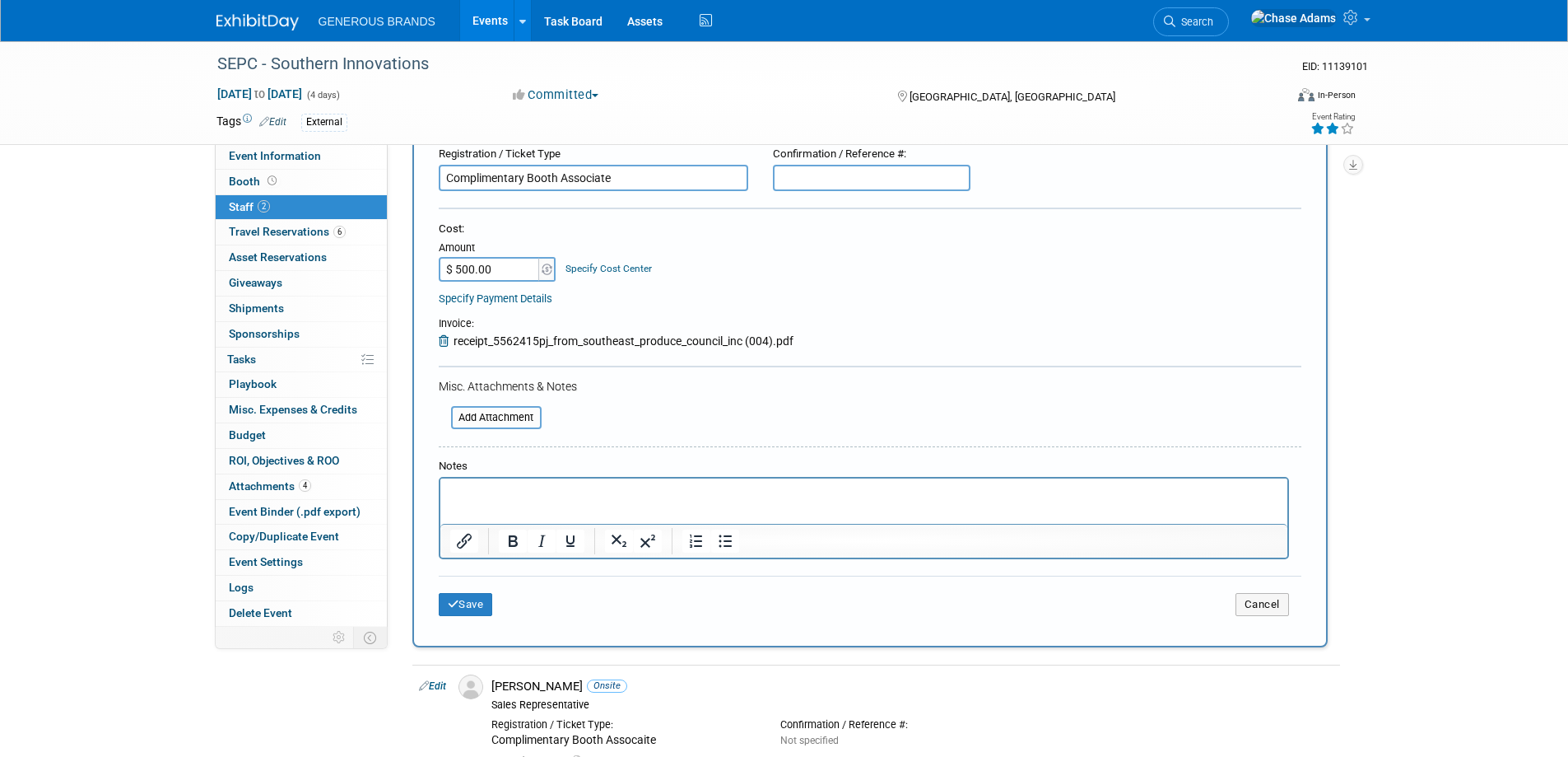
click at [507, 490] on p "Rich Text Area. Press ALT-0 for help." at bounding box center [864, 493] width 829 height 17
click at [681, 510] on li "Chairman's Dinner Dance: $155.25" at bounding box center [880, 510] width 795 height 17
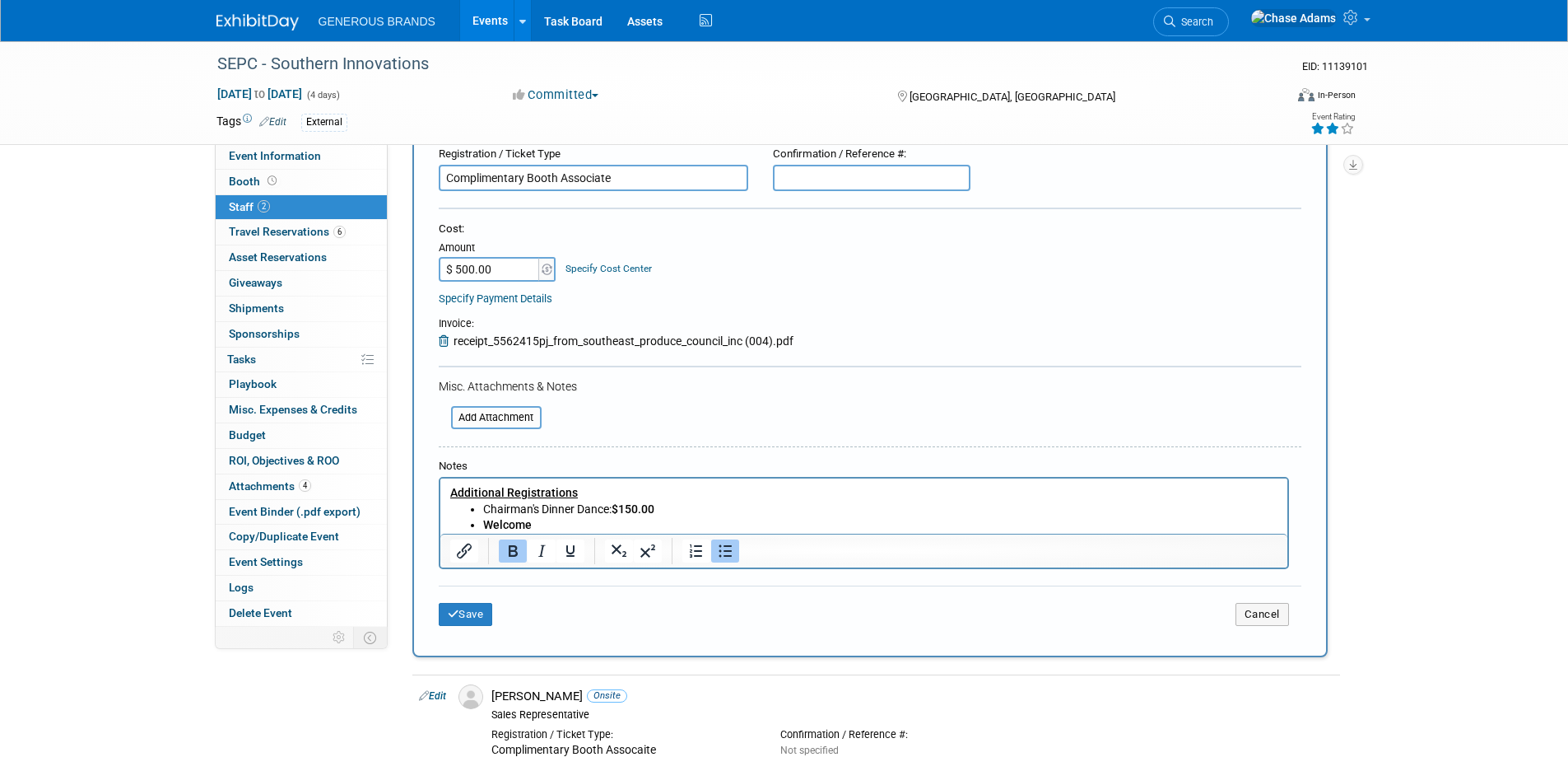
click at [472, 268] on input "$ 500.00" at bounding box center [490, 269] width 103 height 24
click at [515, 264] on input "$ 500.00" at bounding box center [490, 269] width 103 height 24
click at [491, 267] on input "$ 500.00" at bounding box center [490, 269] width 103 height 24
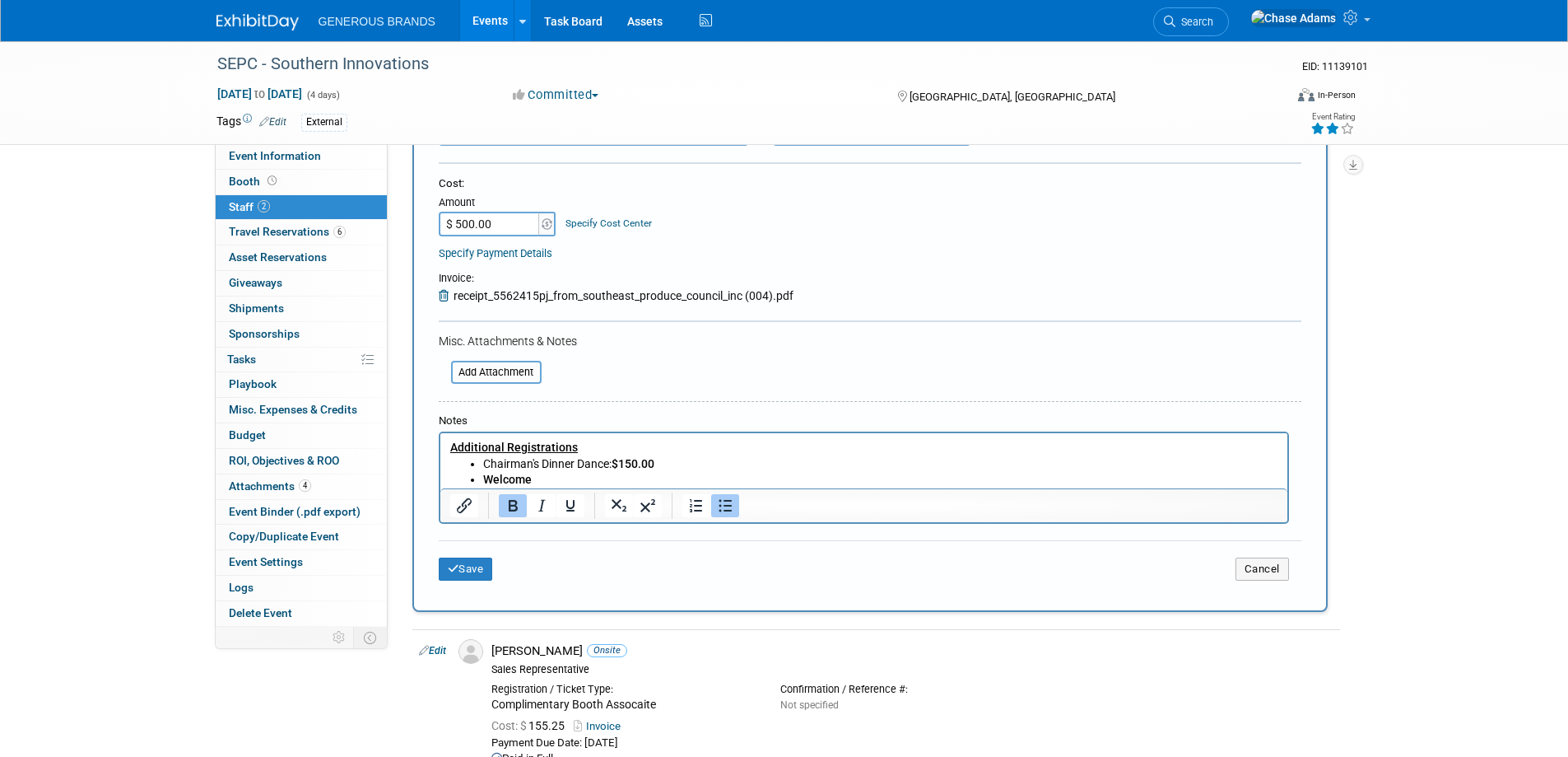
scroll to position [142, 0]
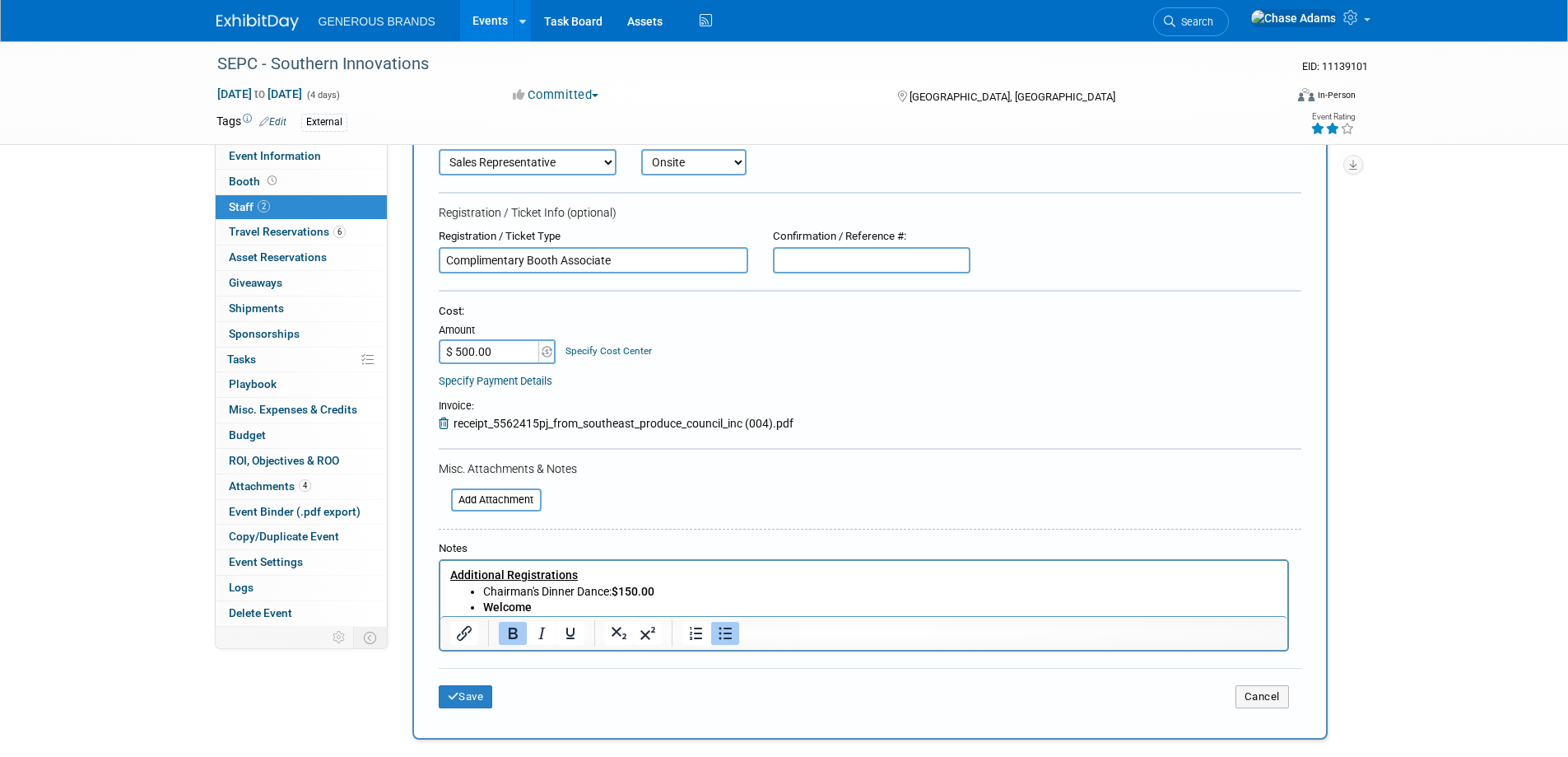
click at [514, 355] on input "$ 500.00" at bounding box center [490, 351] width 103 height 24
click at [691, 590] on li "Chairman's Dinner Dance: $150.00" at bounding box center [880, 592] width 795 height 17
click at [572, 605] on li "Welcome" at bounding box center [880, 608] width 795 height 17
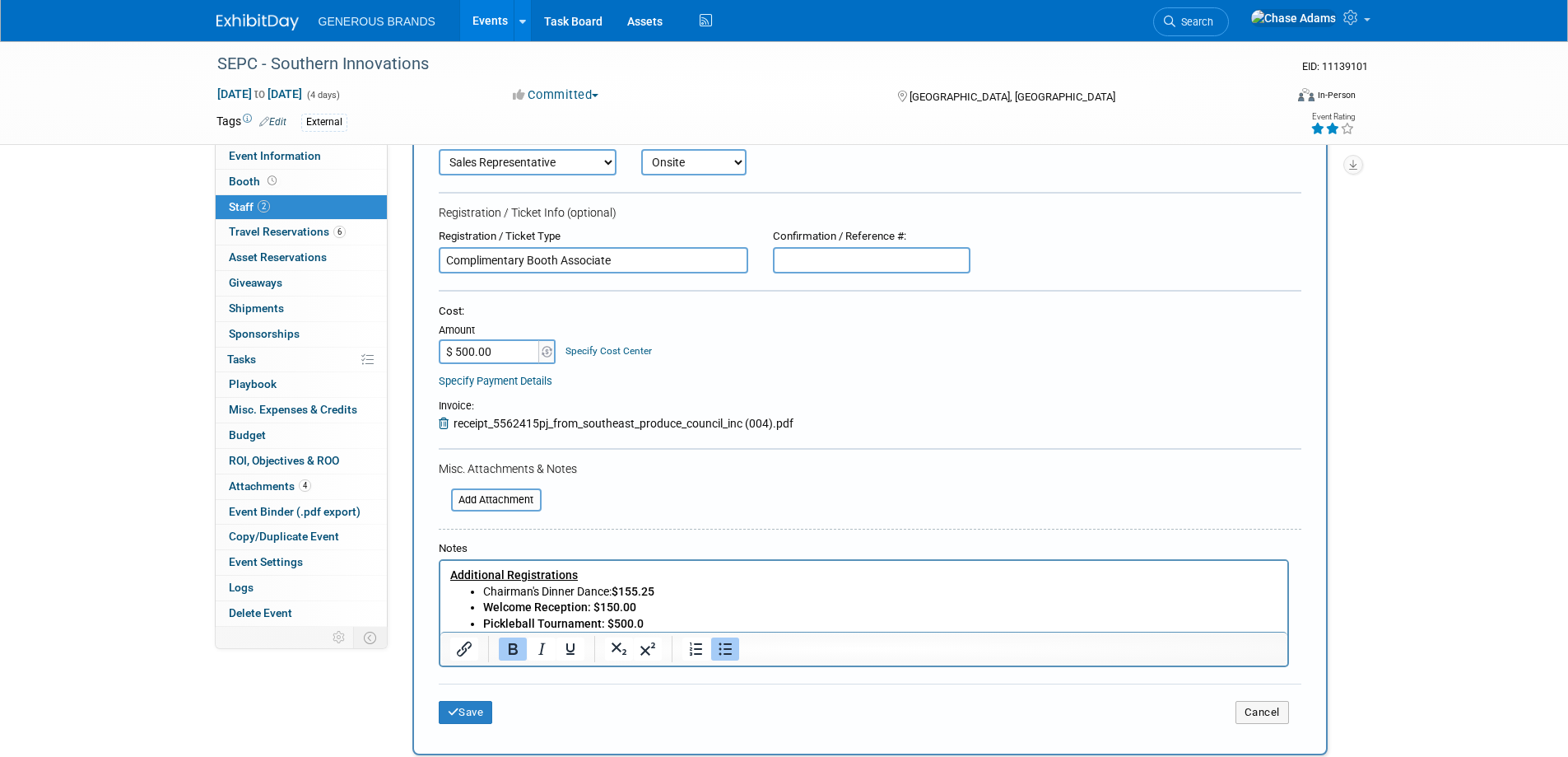
click at [709, 542] on div "Notes" at bounding box center [864, 549] width 850 height 16
click at [651, 627] on li "Pickleball Tournament: $500.0" at bounding box center [880, 624] width 795 height 17
click at [739, 539] on div at bounding box center [870, 535] width 863 height 12
drag, startPoint x: 664, startPoint y: 622, endPoint x: 475, endPoint y: 608, distance: 189.5
click at [475, 608] on ul "Chairman's Dinner Dance: $155.25 Welcome Reception: $150.00 Pickleball Tourname…" at bounding box center [864, 608] width 829 height 49
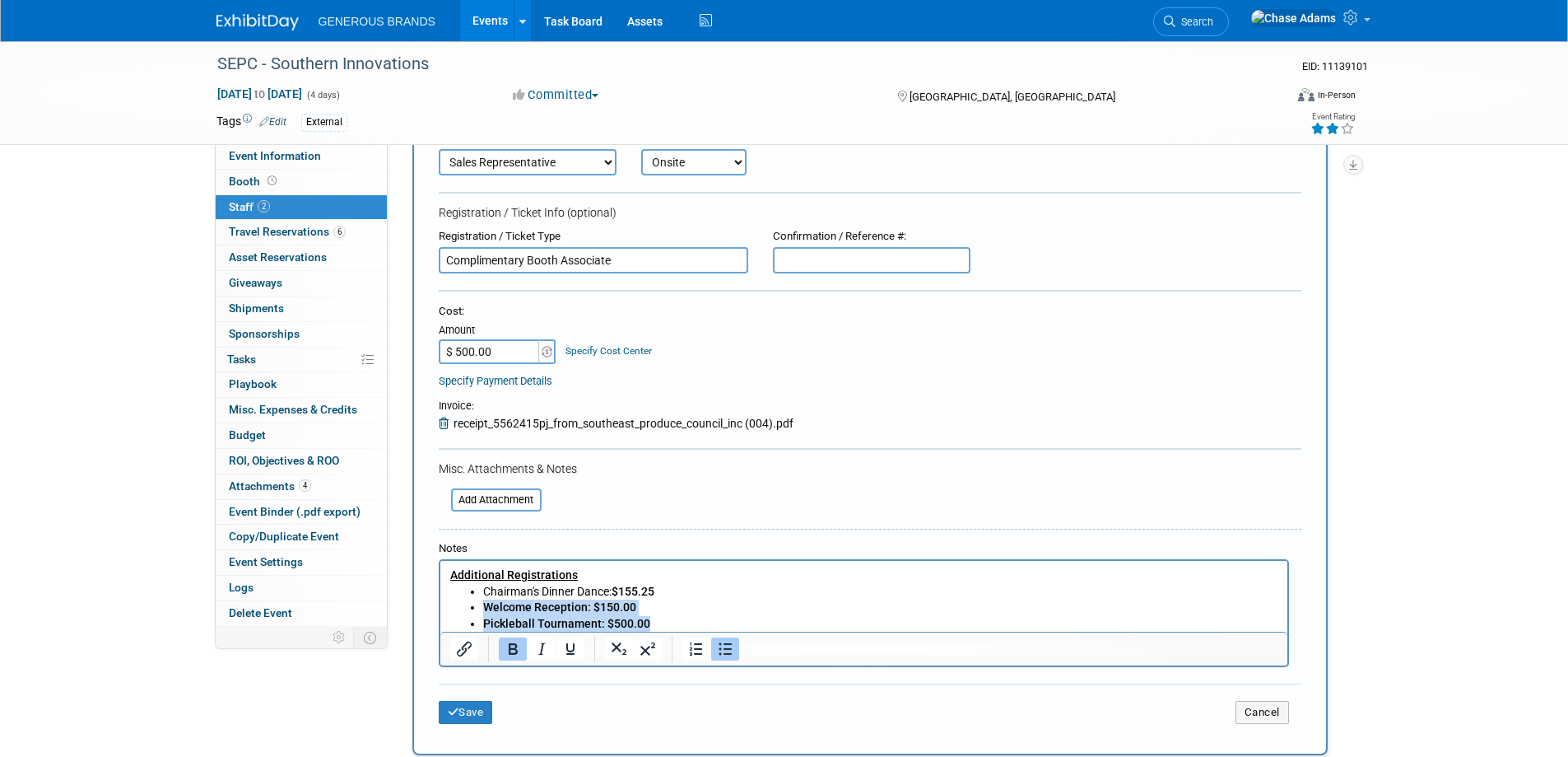
click at [511, 647] on icon "Bold" at bounding box center [512, 649] width 20 height 20
click at [629, 611] on li "Welcome Reception: $150.00" at bounding box center [880, 608] width 795 height 17
drag, startPoint x: 637, startPoint y: 607, endPoint x: 592, endPoint y: 604, distance: 45.1
click at [592, 604] on li "Welcome Reception: $150.00" at bounding box center [880, 608] width 795 height 17
click at [508, 649] on icon "Bold" at bounding box center [512, 649] width 20 height 20
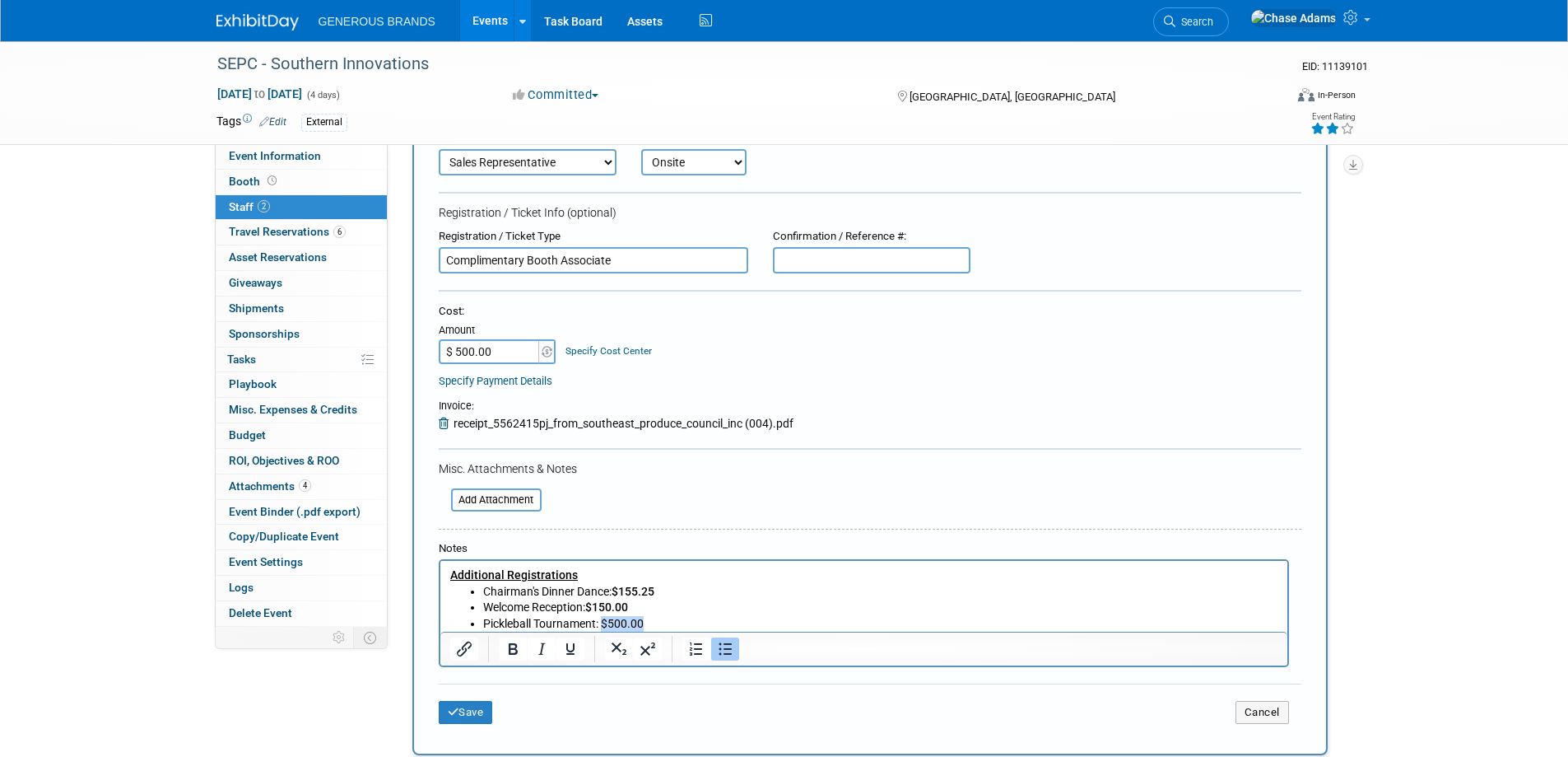
drag, startPoint x: 656, startPoint y: 622, endPoint x: 602, endPoint y: 623, distance: 54.0
click at [602, 623] on li "Pickleball Tournament: $500.00" at bounding box center [880, 624] width 795 height 17
click at [514, 645] on icon "Bold" at bounding box center [513, 649] width 9 height 11
click at [676, 611] on li "Welcome Reception: $150.00" at bounding box center [880, 608] width 795 height 17
click at [467, 713] on button "Save" at bounding box center [466, 712] width 54 height 23
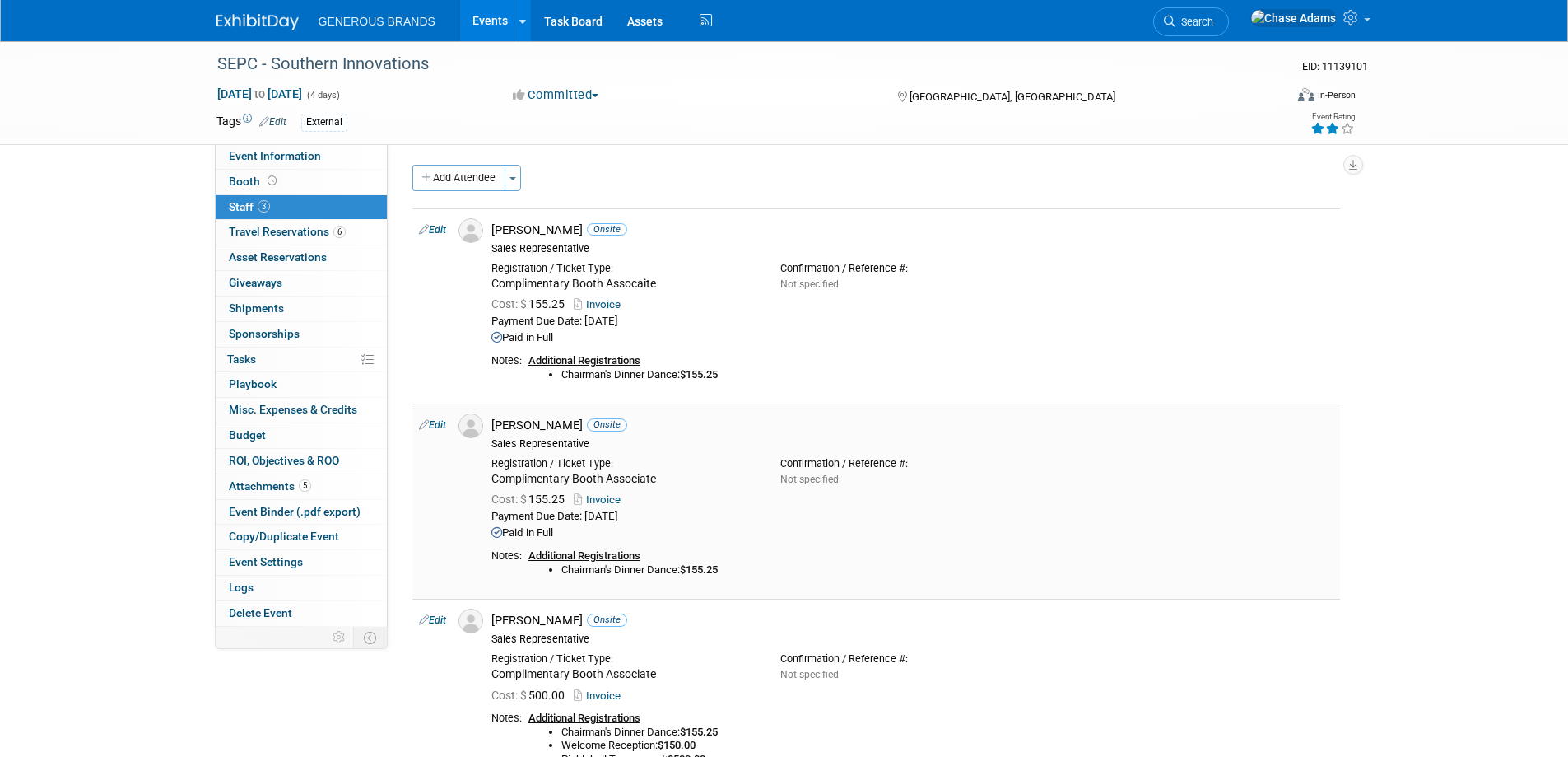
scroll to position [0, 0]
click at [437, 181] on button "Add Attendee" at bounding box center [459, 179] width 93 height 26
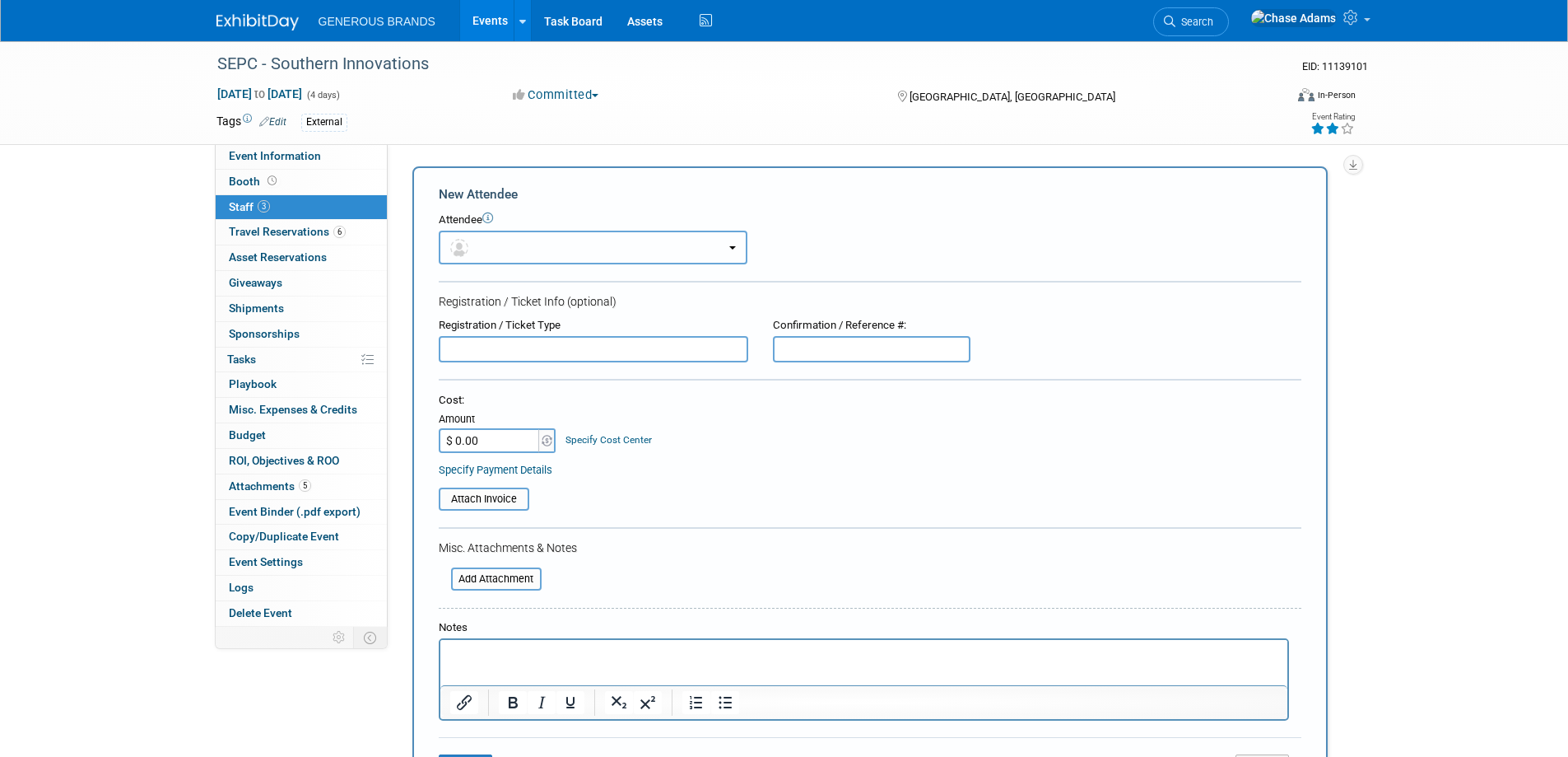
click at [553, 253] on button "button" at bounding box center [593, 247] width 309 height 34
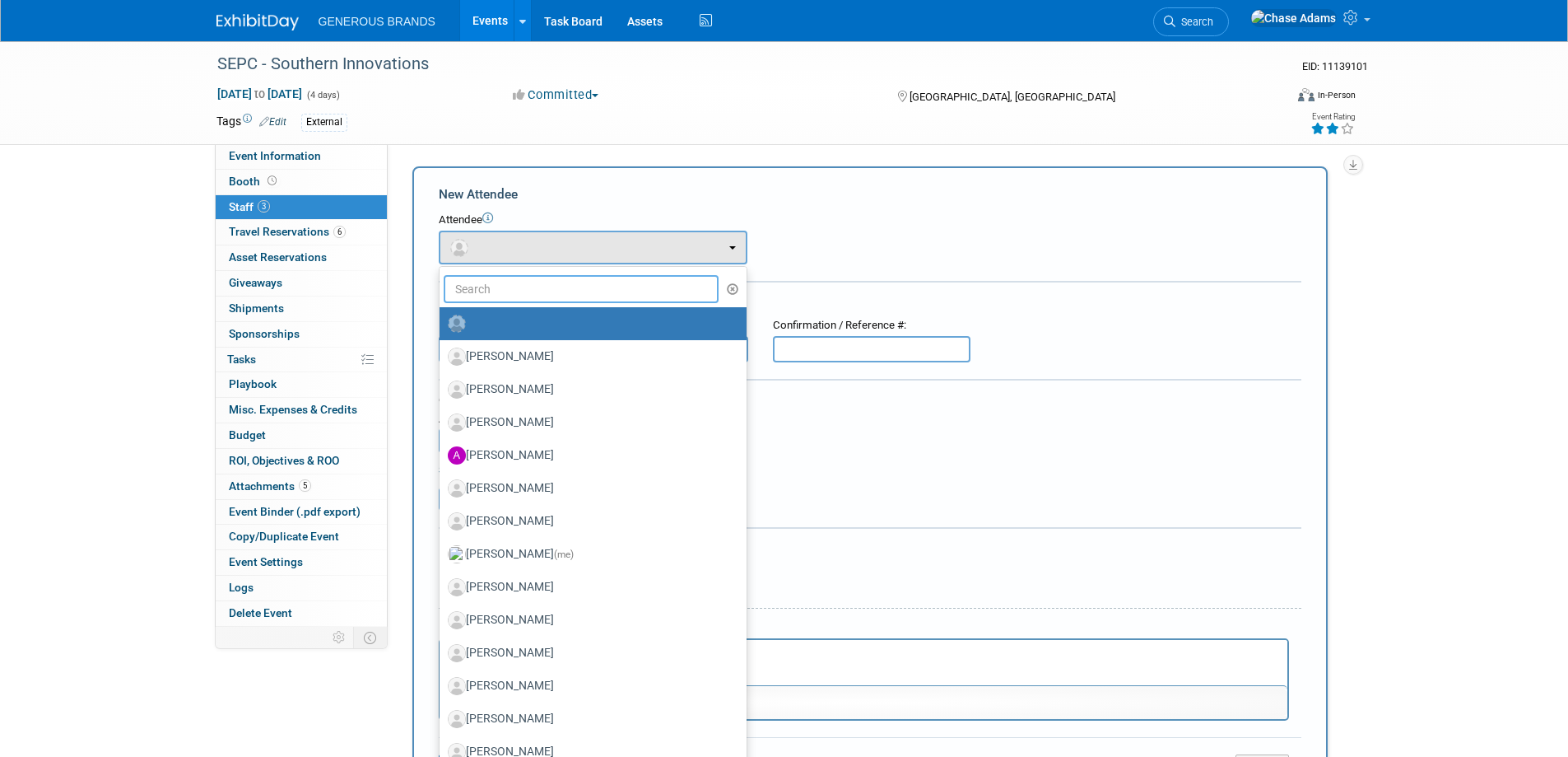
click at [510, 293] on input "text" at bounding box center [582, 289] width 276 height 28
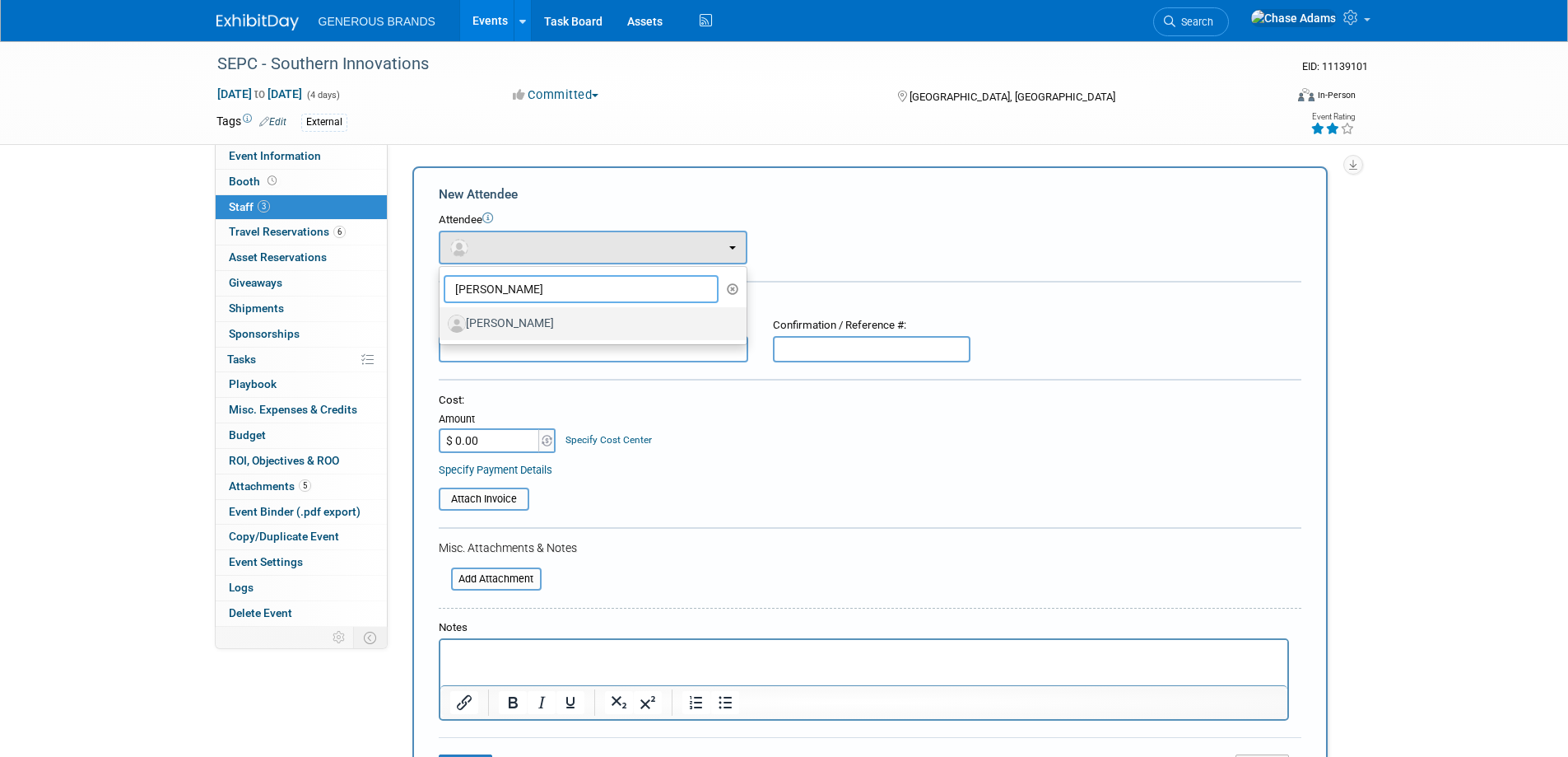
type input "zachary"
click at [551, 329] on label "Zachary Bjorkquist" at bounding box center [588, 323] width 282 height 26
click at [442, 327] on input "Zachary Bjorkquist" at bounding box center [437, 322] width 10 height 10
select select "a51960b0-8651-4bb8-8beb-1f1c6b469d13"
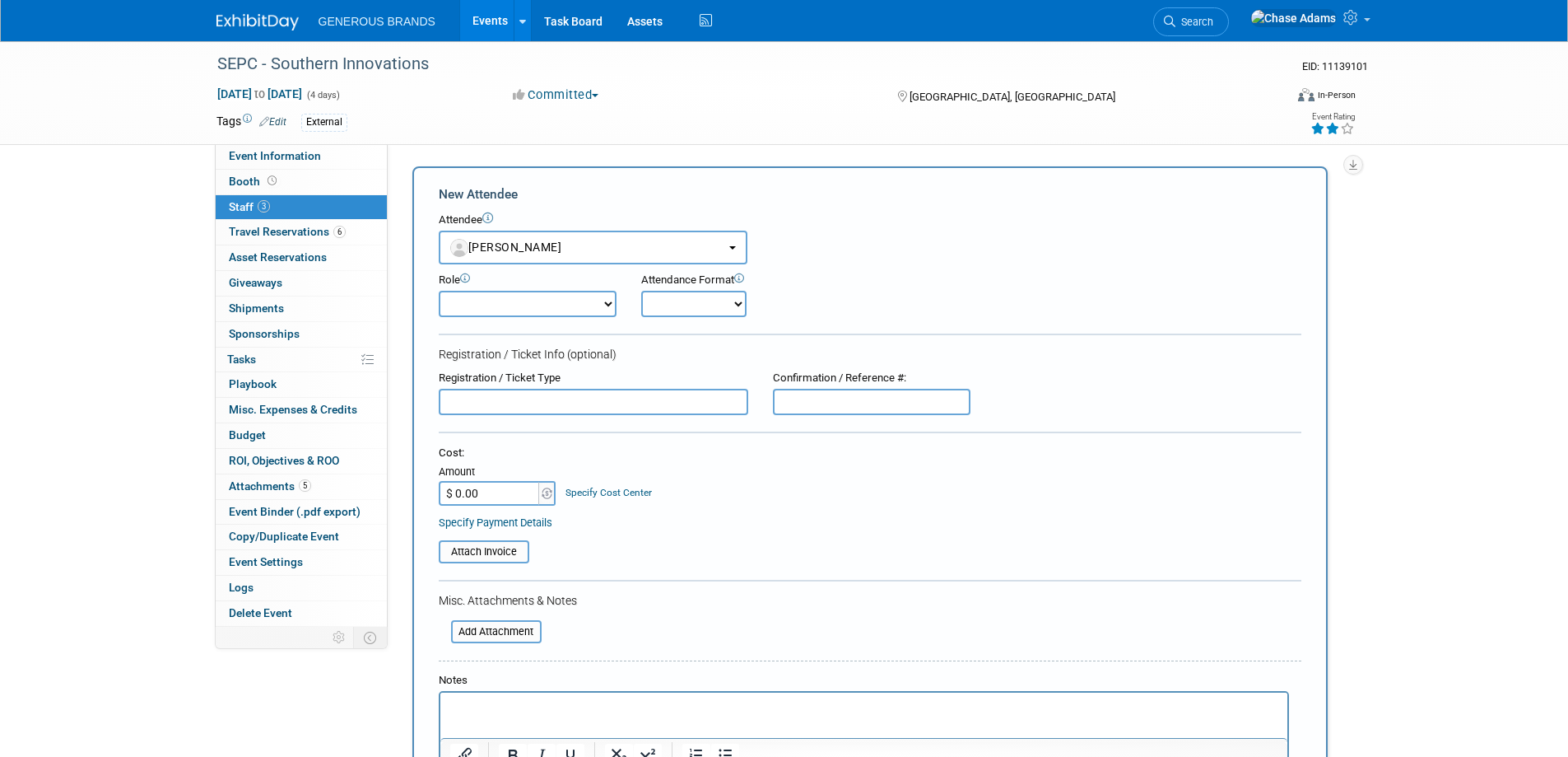
click at [563, 309] on select "Demonstrator Event Support Executive Leadership Host Marketing Planner Presenter" at bounding box center [527, 303] width 177 height 26
select select "4"
click at [439, 290] on select "Demonstrator Event Support Executive Leadership Host Marketing Planner Presenter" at bounding box center [527, 303] width 177 height 26
click at [683, 308] on select "Onsite Remote" at bounding box center [694, 303] width 106 height 26
select select "1"
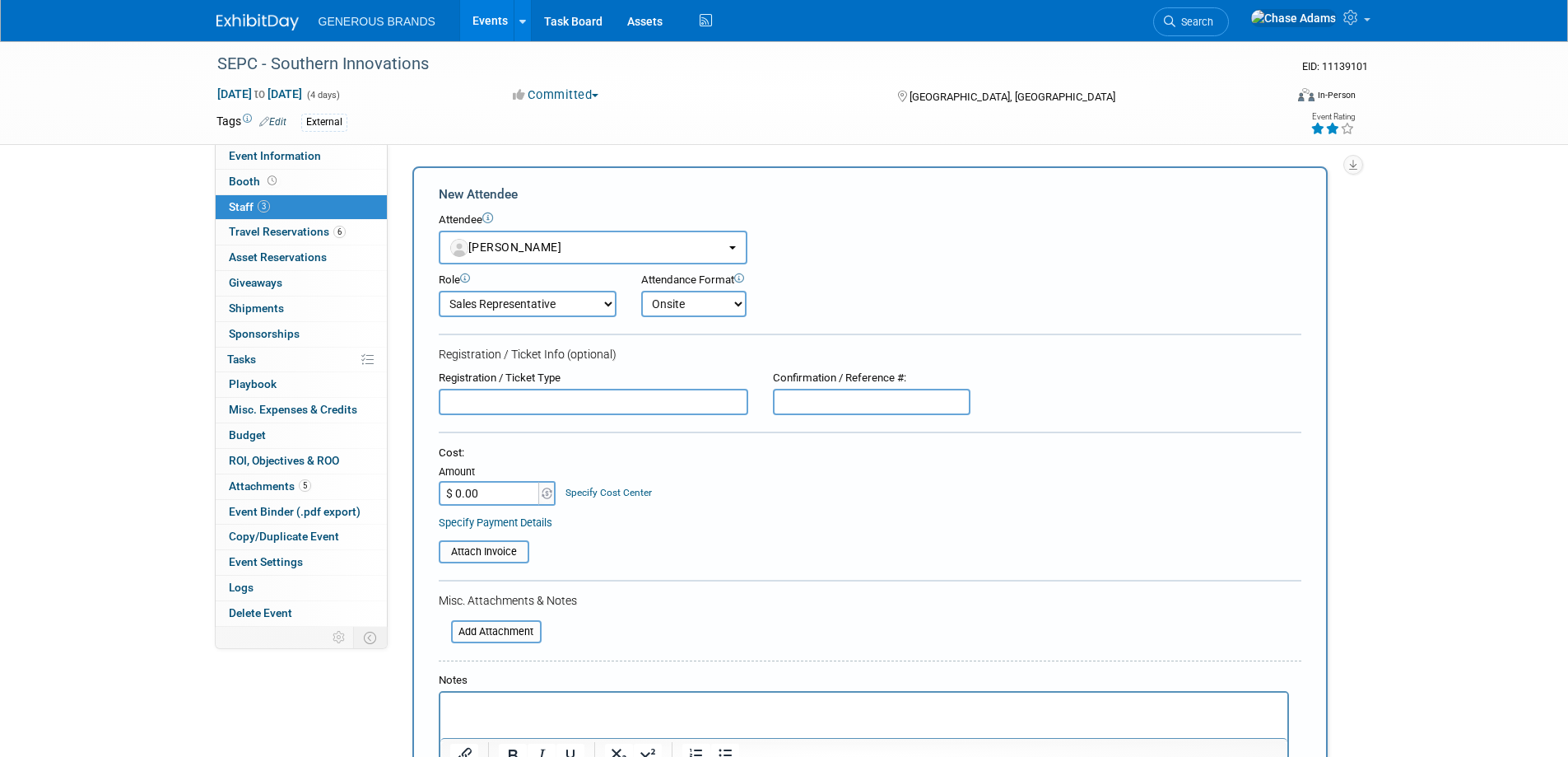
click at [642, 290] on select "Onsite Remote" at bounding box center [694, 303] width 106 height 26
click at [545, 408] on input "text" at bounding box center [593, 402] width 309 height 26
type input "Additional Booth Associate"
click at [493, 495] on input "$ 0.00" at bounding box center [490, 493] width 103 height 24
drag, startPoint x: 510, startPoint y: 494, endPoint x: 432, endPoint y: 497, distance: 78.1
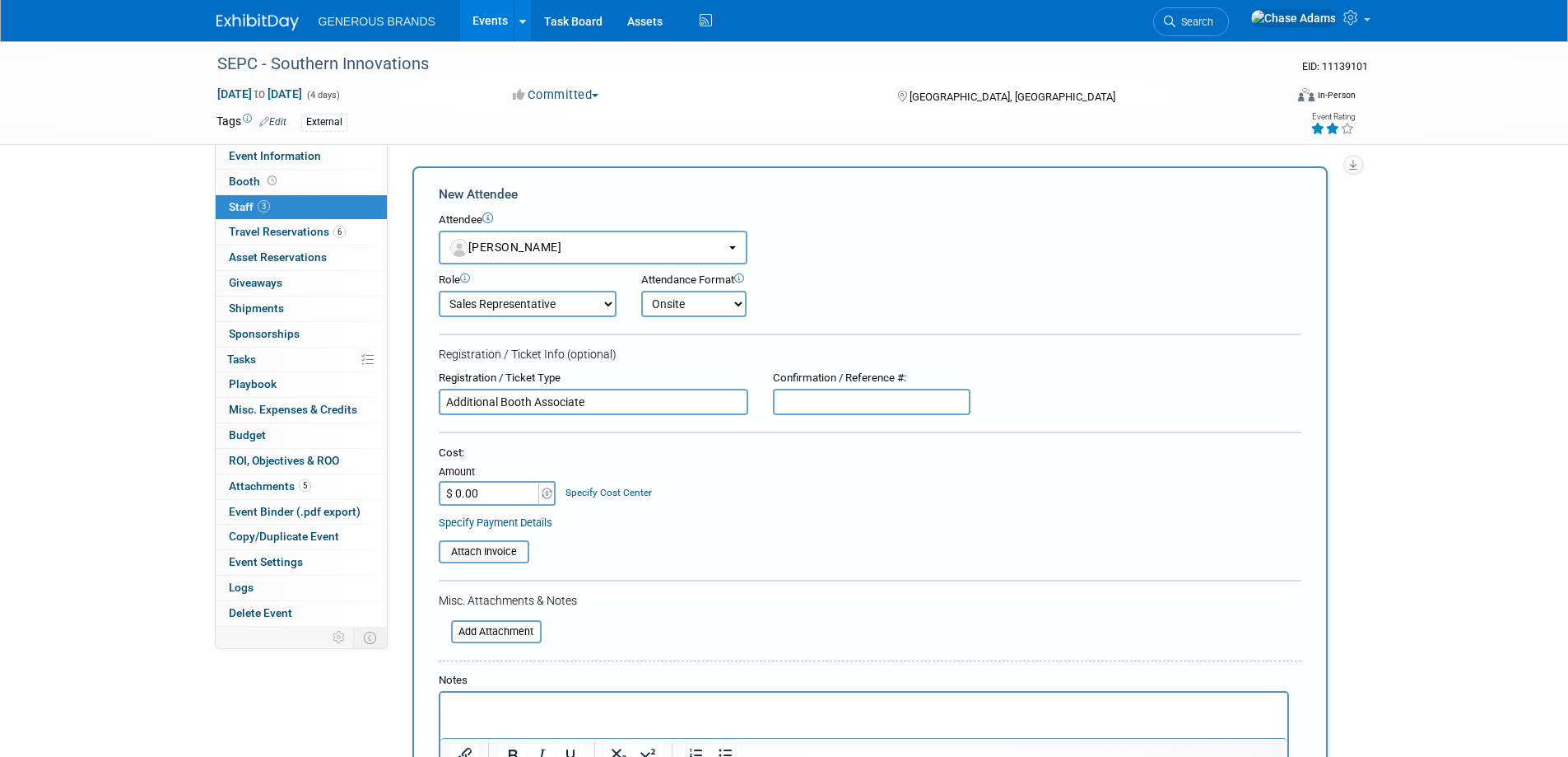
click at [432, 497] on div "New Attendee Attendee <img src="https://www.exhibitday.com/Images/Unassigned-Us…" at bounding box center [870, 513] width 915 height 695
type input "$ 1,242.00"
click at [587, 447] on div "Cost:" at bounding box center [870, 454] width 863 height 16
click at [503, 548] on input "file" at bounding box center [430, 552] width 196 height 20
click at [663, 463] on div "Cost: Amount $ 1,242.00 Specify Cost Center Cost Center -- Not Specified --" at bounding box center [870, 476] width 863 height 60
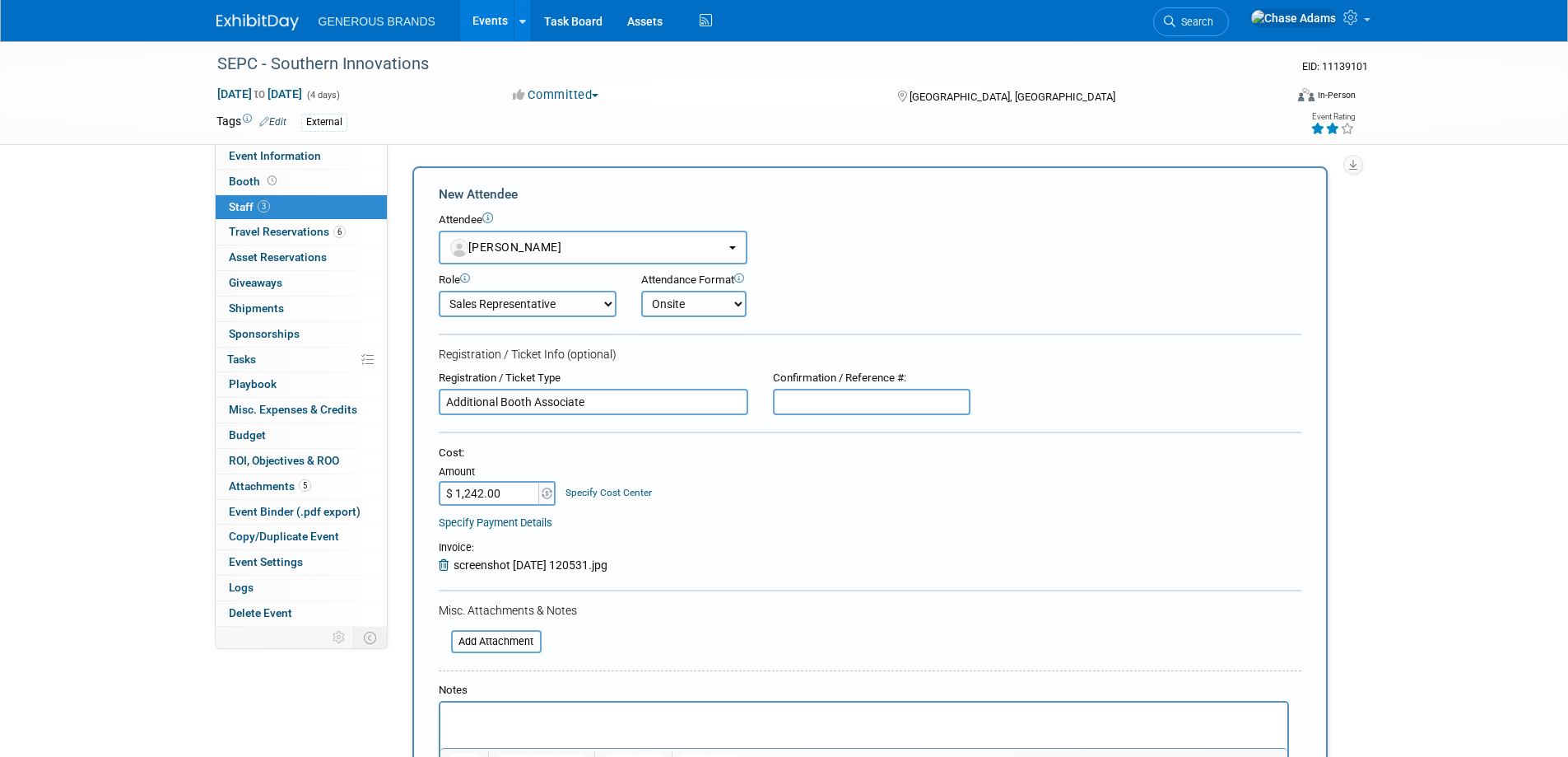
click at [538, 439] on form "New Attendee Attendee <img src="https://www.exhibitday.com/Images/Unassigned-Us…" at bounding box center [870, 518] width 863 height 667
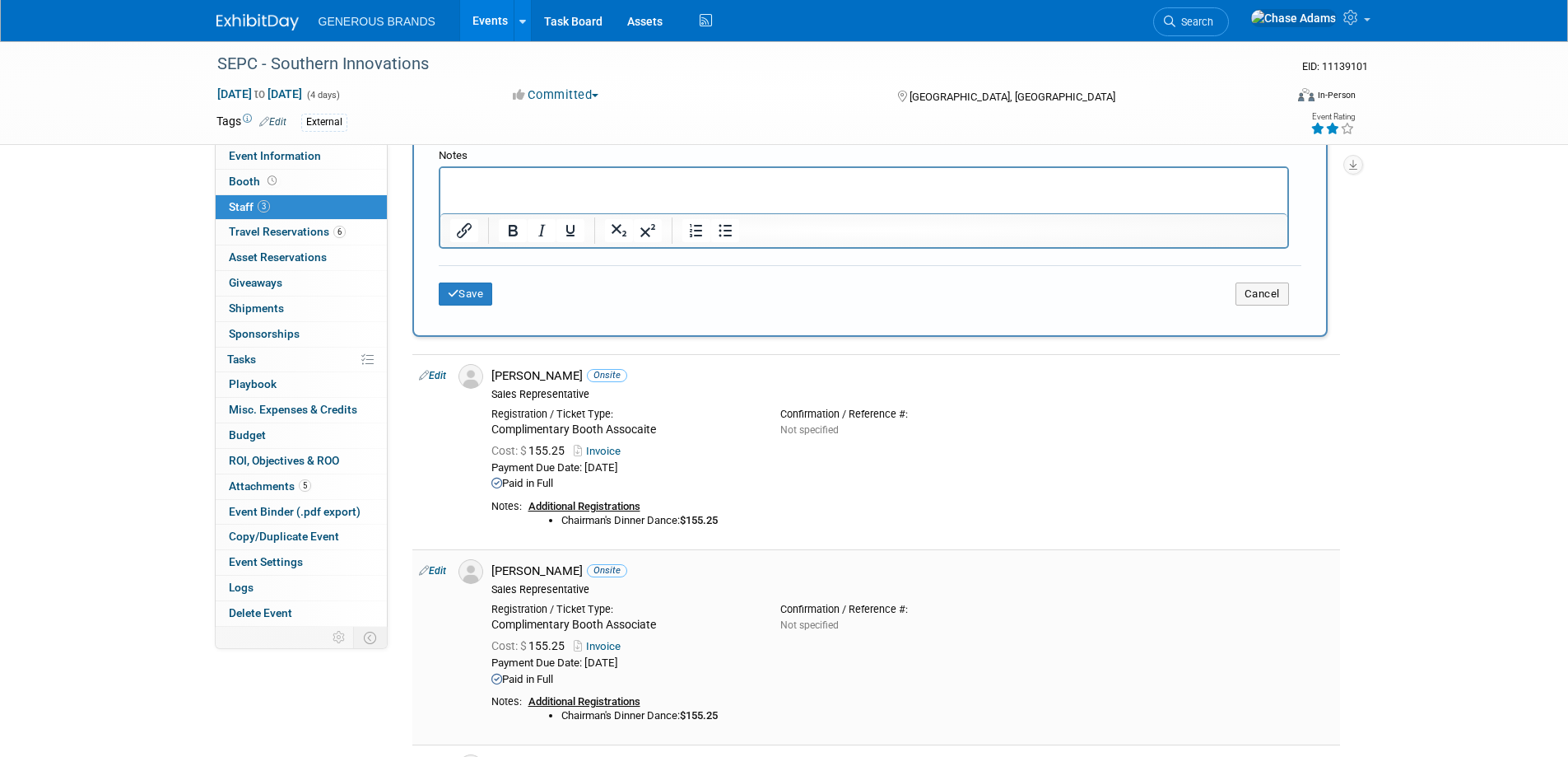
scroll to position [576, 0]
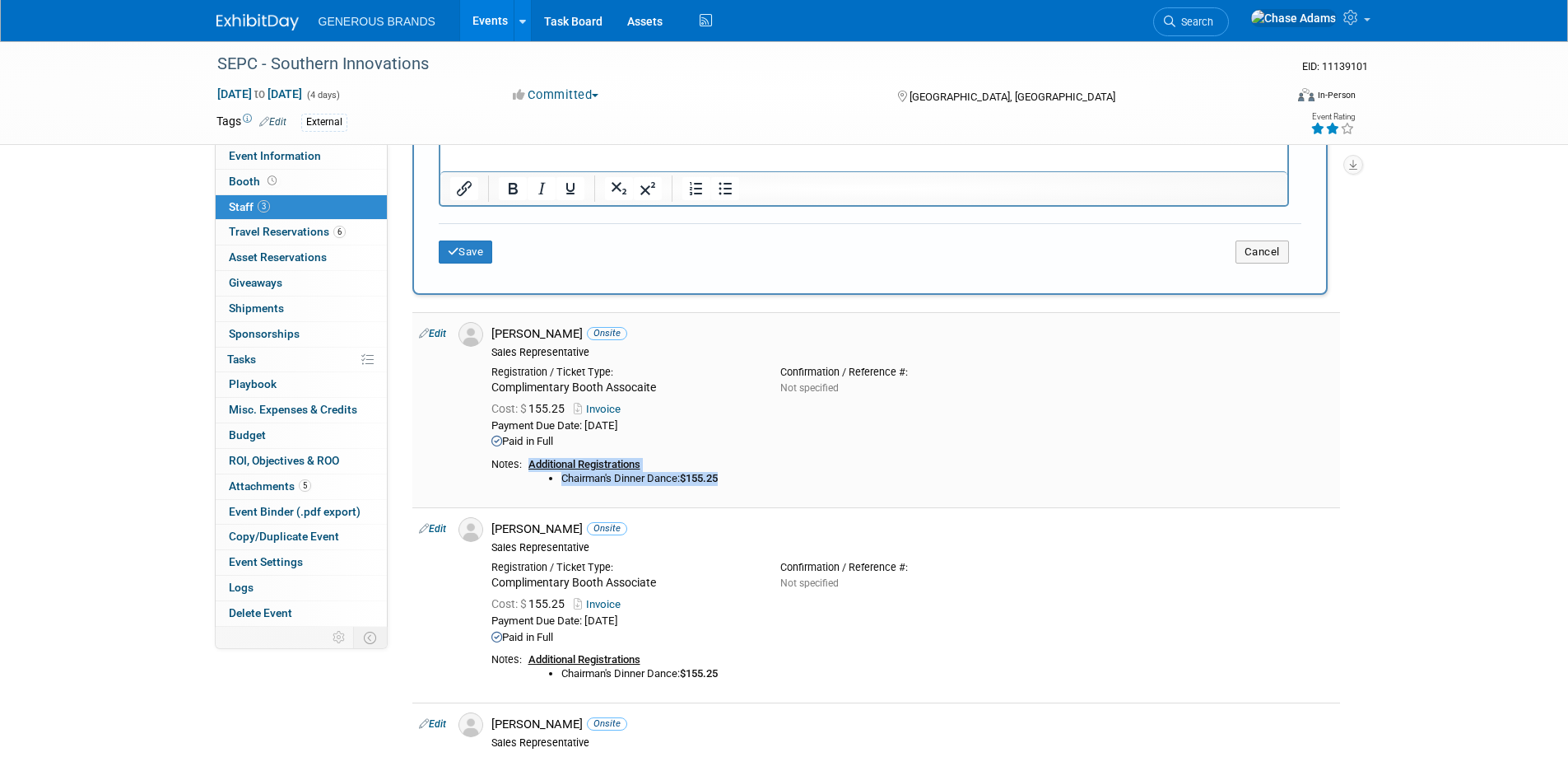
drag, startPoint x: 740, startPoint y: 479, endPoint x: 528, endPoint y: 466, distance: 212.4
click at [528, 466] on td "Additional Registrations Chairman's Dinner Dance: $155.25" at bounding box center [927, 476] width 812 height 36
copy div "Additional Registrations Chairman's Dinner Dance: $155.25"
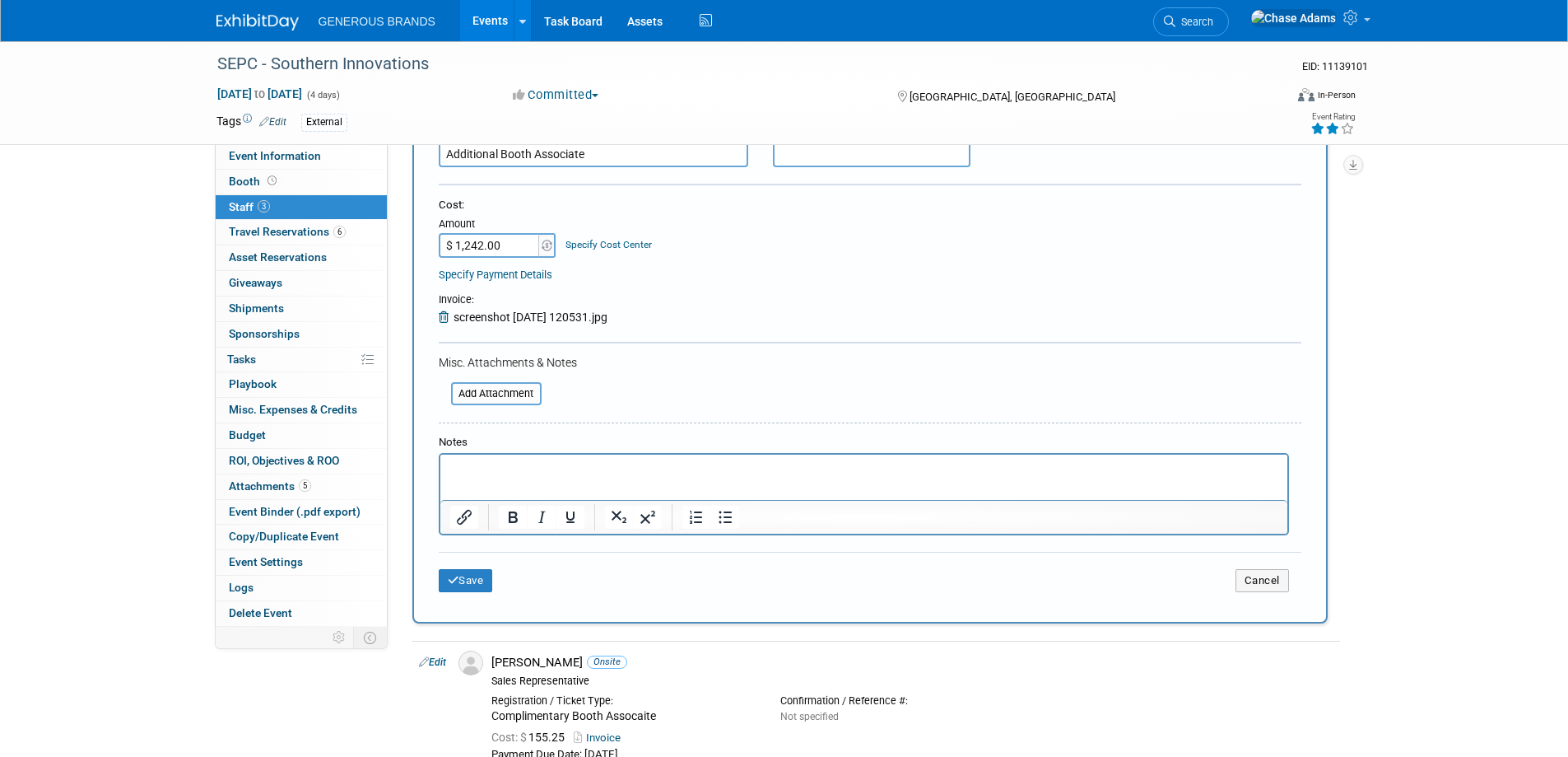
scroll to position [247, 0]
click at [493, 472] on p "Rich Text Area. Press ALT-0 for help." at bounding box center [864, 469] width 829 height 17
paste body "Rich Text Area. Press ALT-0 for help."
click at [673, 486] on li "Chairman's Dinner Dance: $155.25" at bounding box center [880, 486] width 795 height 17
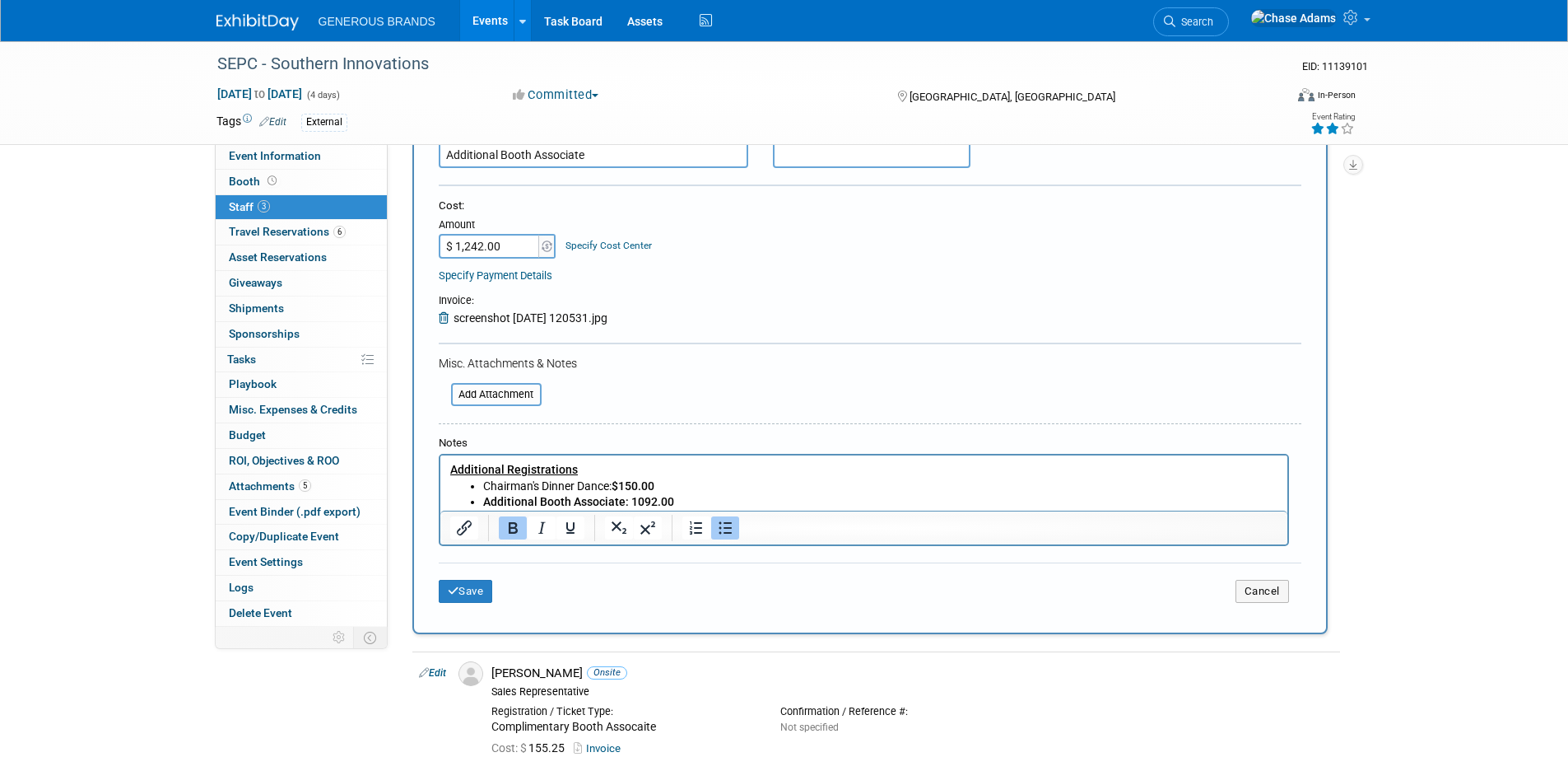
click at [629, 499] on b "Additional Booth Associate: 1092.00" at bounding box center [578, 501] width 191 height 13
click at [641, 500] on b "Additional Booth Associate: $1092.00" at bounding box center [581, 501] width 198 height 13
drag, startPoint x: 705, startPoint y: 504, endPoint x: 687, endPoint y: 503, distance: 18.0
click at [687, 503] on li "Additional Booth Associate: $1,092.00" at bounding box center [880, 502] width 795 height 17
drag, startPoint x: 627, startPoint y: 501, endPoint x: 485, endPoint y: 501, distance: 142.0
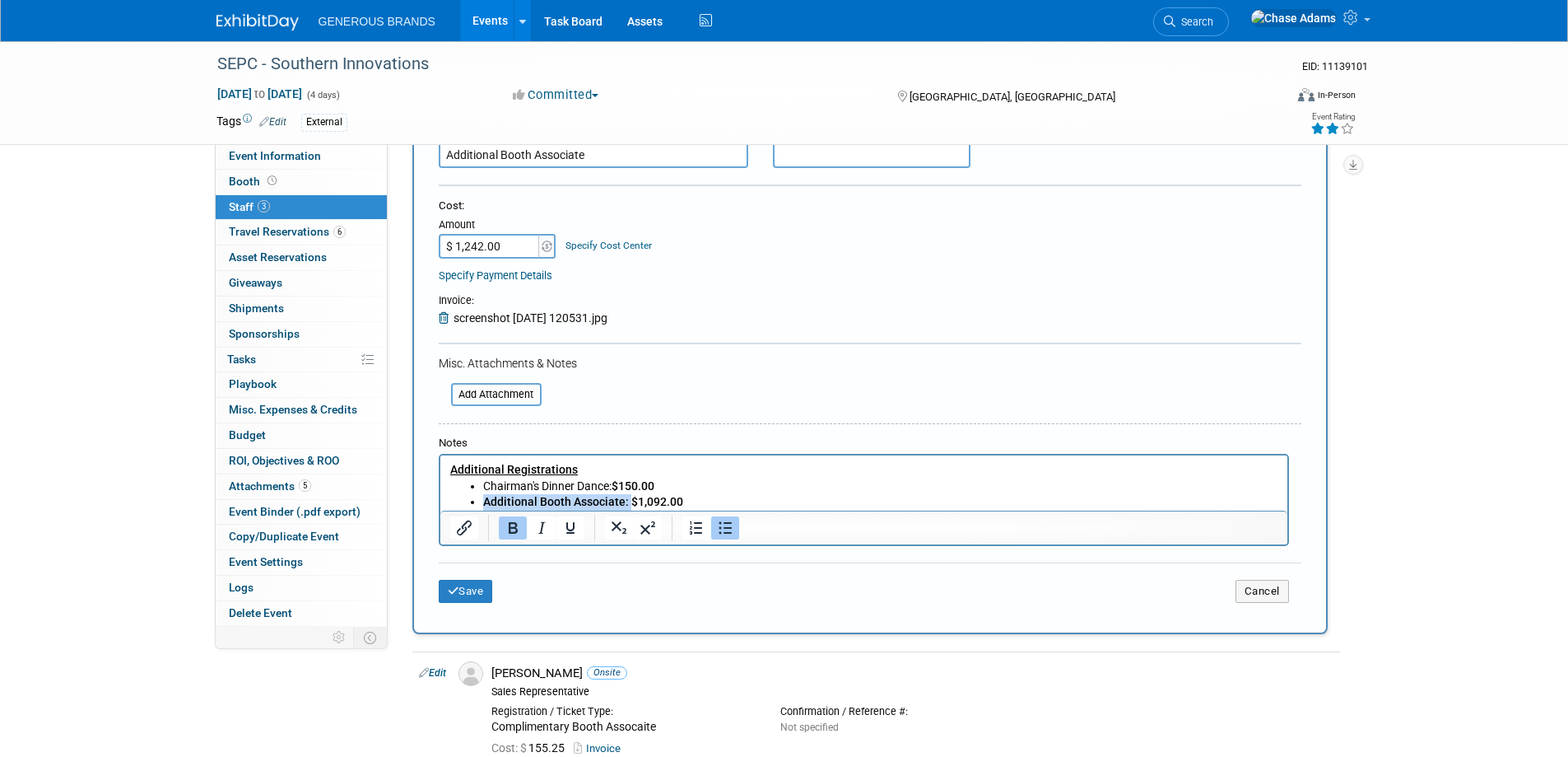
click at [485, 501] on b "Additional Booth Associate: $1,092.00" at bounding box center [582, 501] width 200 height 13
click at [507, 525] on icon "Bold" at bounding box center [512, 527] width 20 height 20
click at [754, 493] on li "Chairman's Dinner Dance: $150.00" at bounding box center [880, 486] width 795 height 17
drag, startPoint x: 655, startPoint y: 495, endPoint x: 441, endPoint y: 465, distance: 216.1
click at [441, 465] on html "Additional Registrations Chairman's Dinner Dance: $150.00 Additional Booth Asso…" at bounding box center [863, 483] width 847 height 55
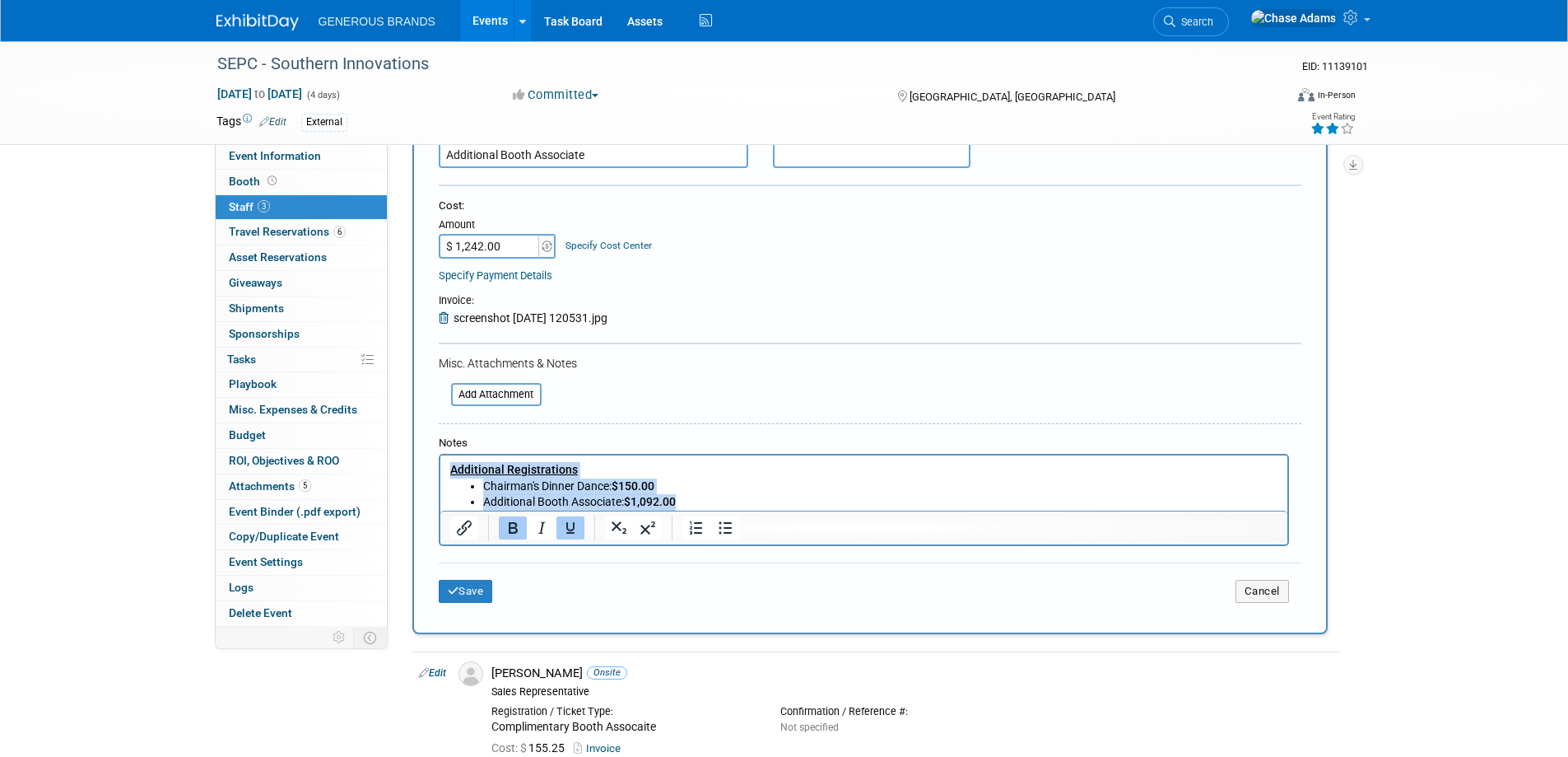
copy body "Additional Registrations Chairman's Dinner Dance: $150.00 Additional Booth Asso…"
click at [475, 587] on button "Save" at bounding box center [466, 591] width 54 height 23
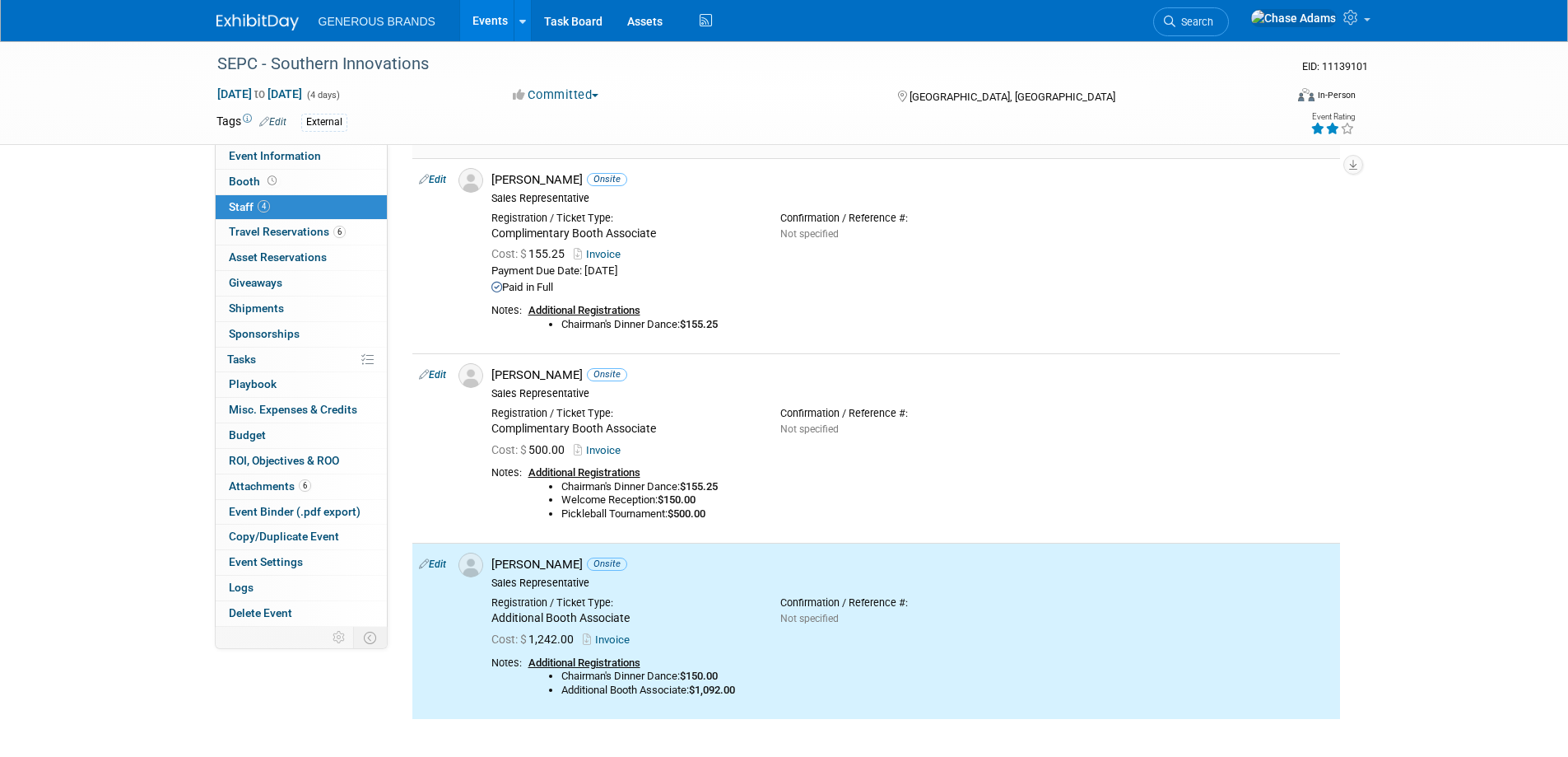
scroll to position [0, 0]
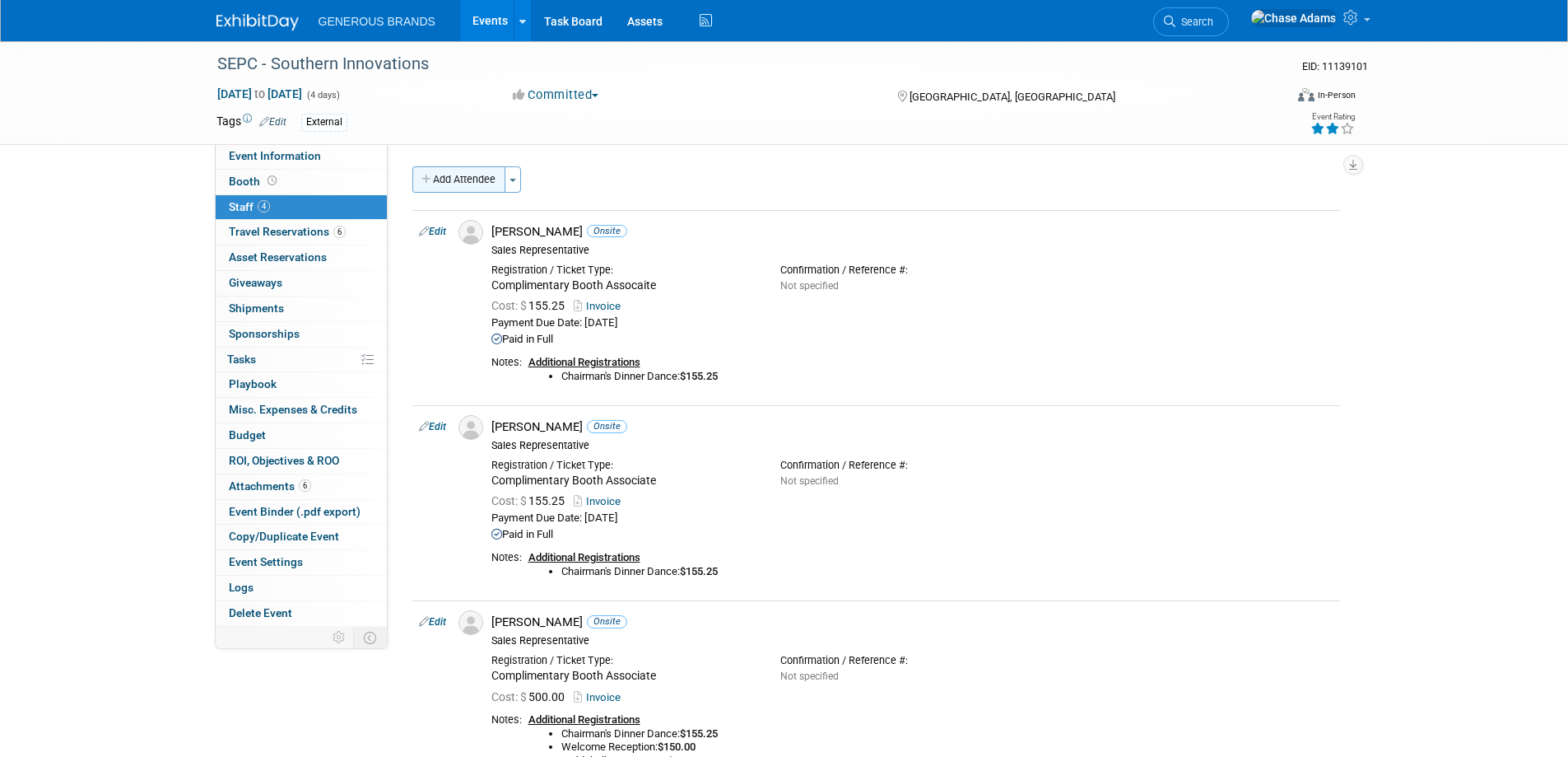
click at [458, 177] on button "Add Attendee" at bounding box center [459, 179] width 93 height 26
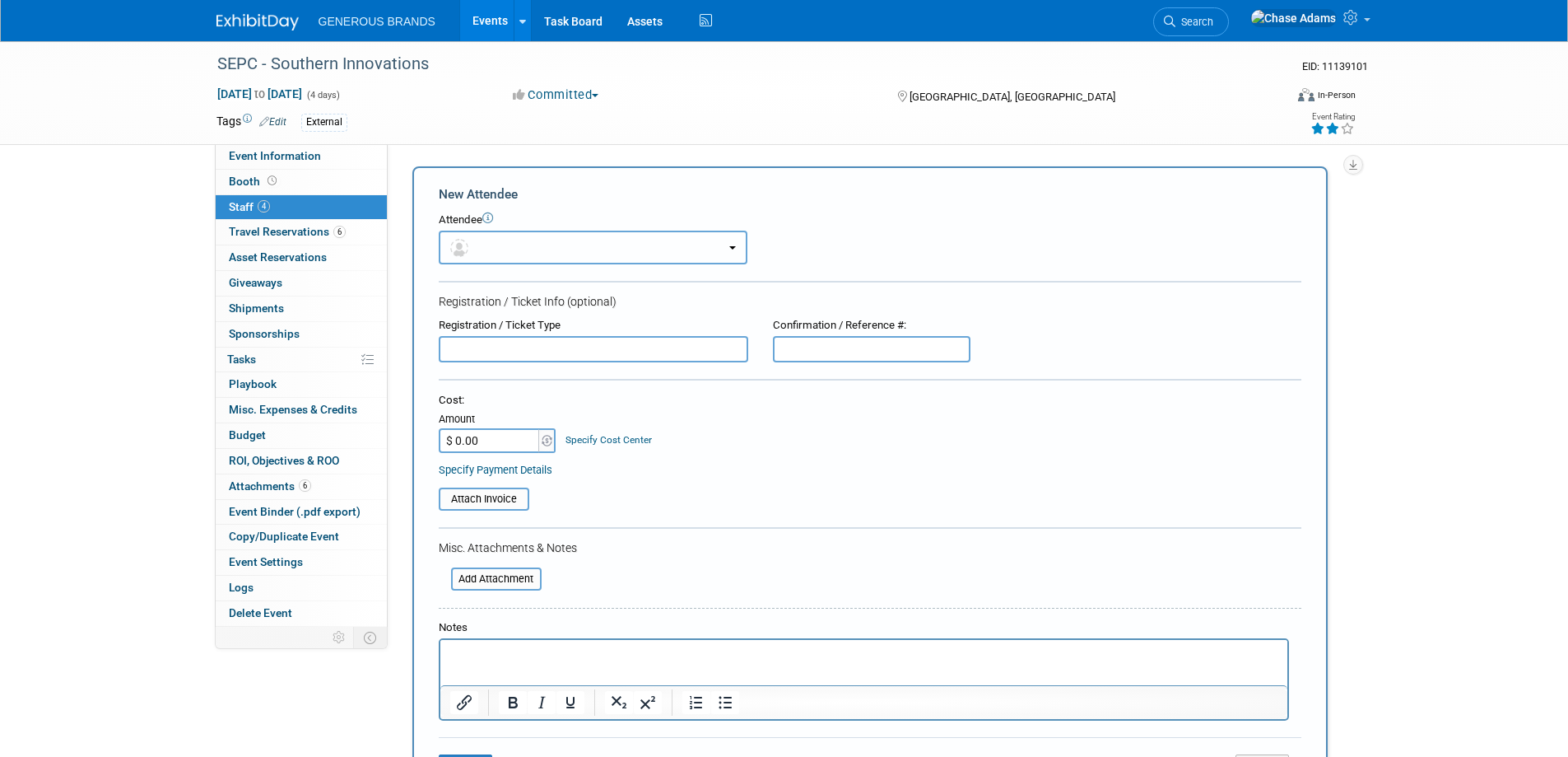
click at [569, 247] on button "button" at bounding box center [593, 247] width 309 height 34
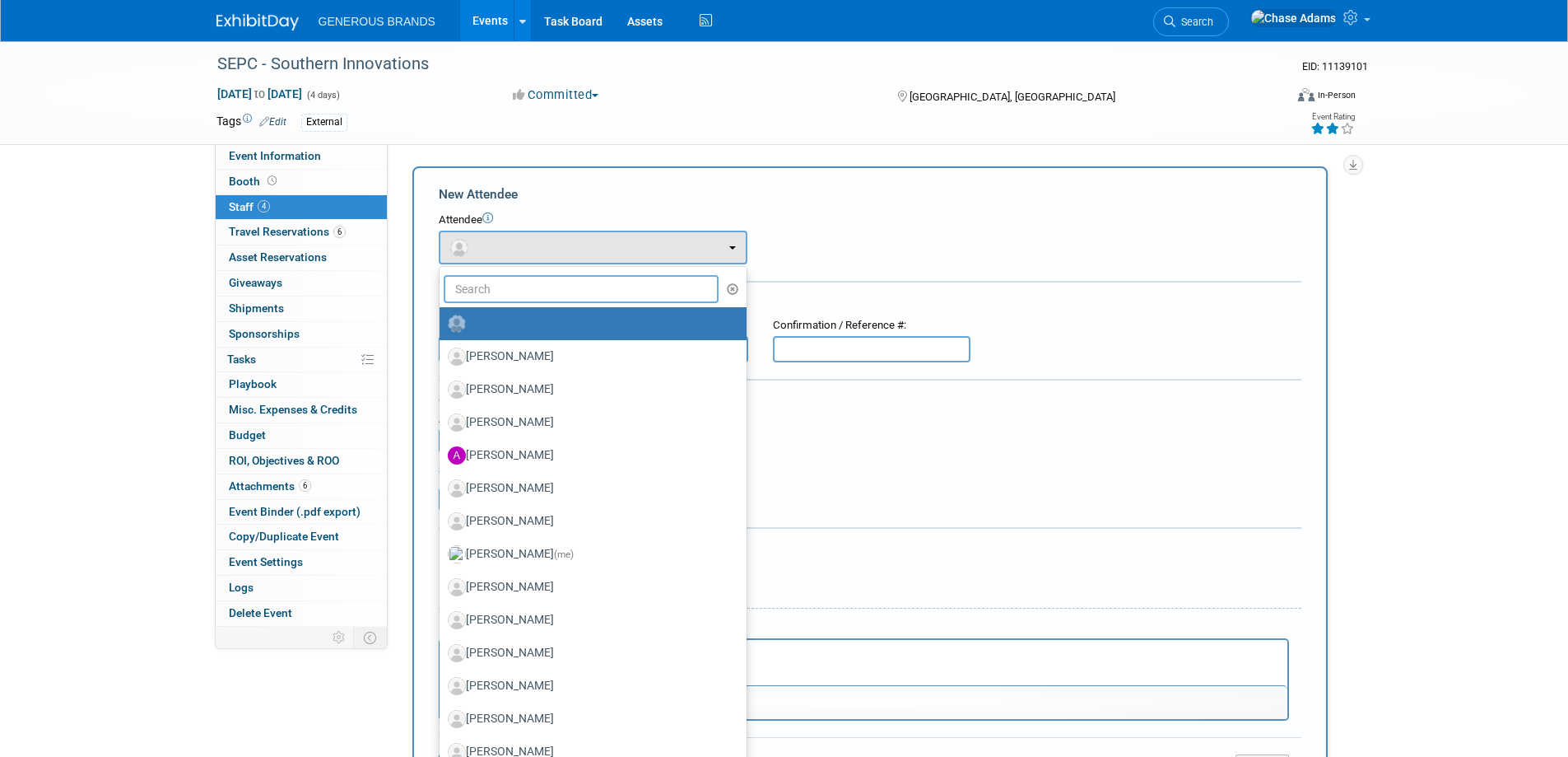
click at [559, 295] on input "text" at bounding box center [582, 289] width 276 height 28
type input "Amber"
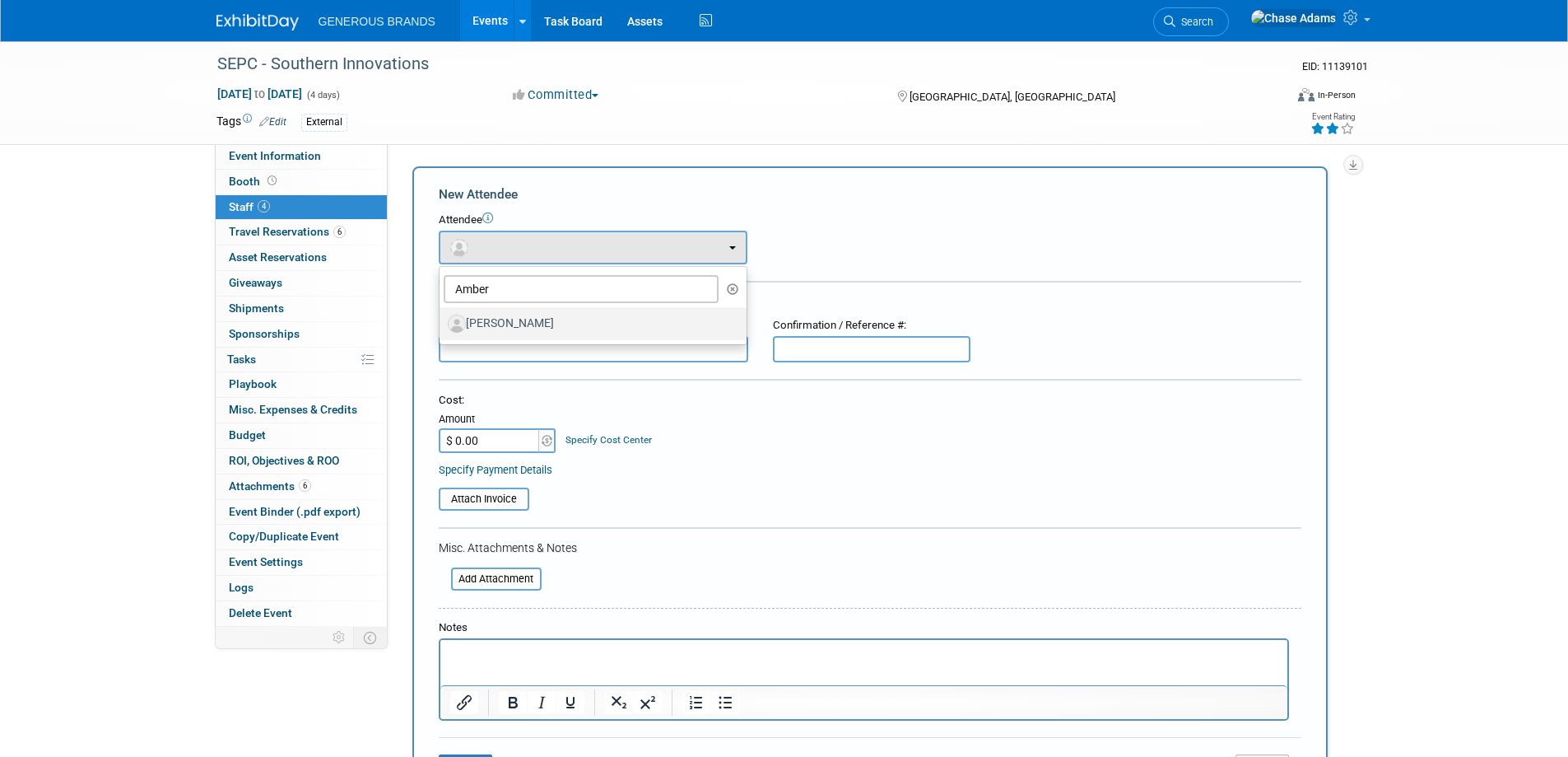
click at [537, 316] on label "Amber Riley" at bounding box center [588, 323] width 282 height 26
click at [442, 316] on input "Amber Riley" at bounding box center [437, 322] width 10 height 10
select select "842179ef-f3f3-4e7c-a619-f32511728d19"
select select "4"
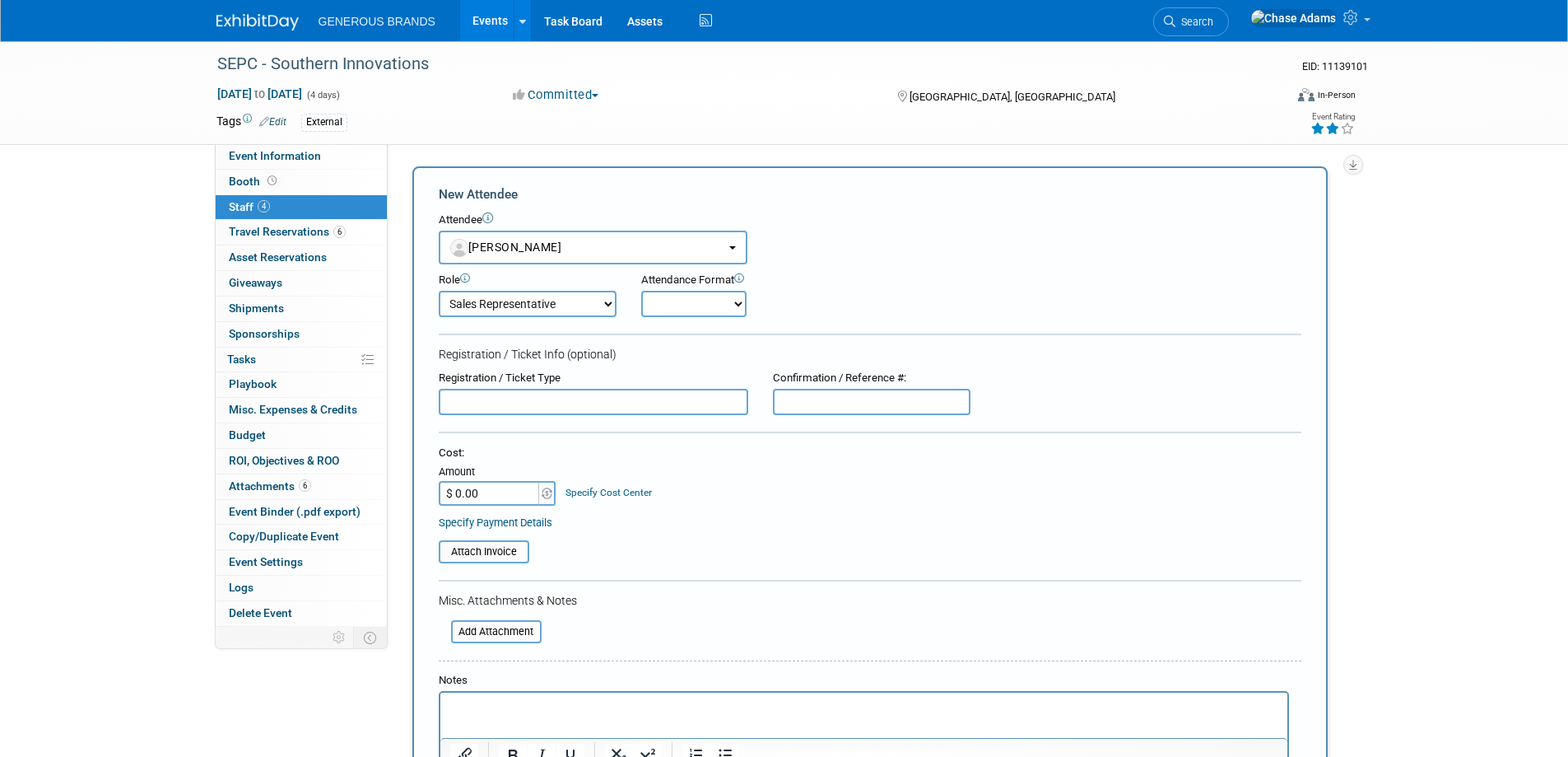
click at [680, 299] on select "Onsite Remote" at bounding box center [694, 303] width 106 height 26
select select "1"
click at [642, 290] on select "Onsite Remote" at bounding box center [694, 303] width 106 height 26
click at [561, 403] on input "text" at bounding box center [593, 402] width 309 height 26
type input "Additional Booth Associate"
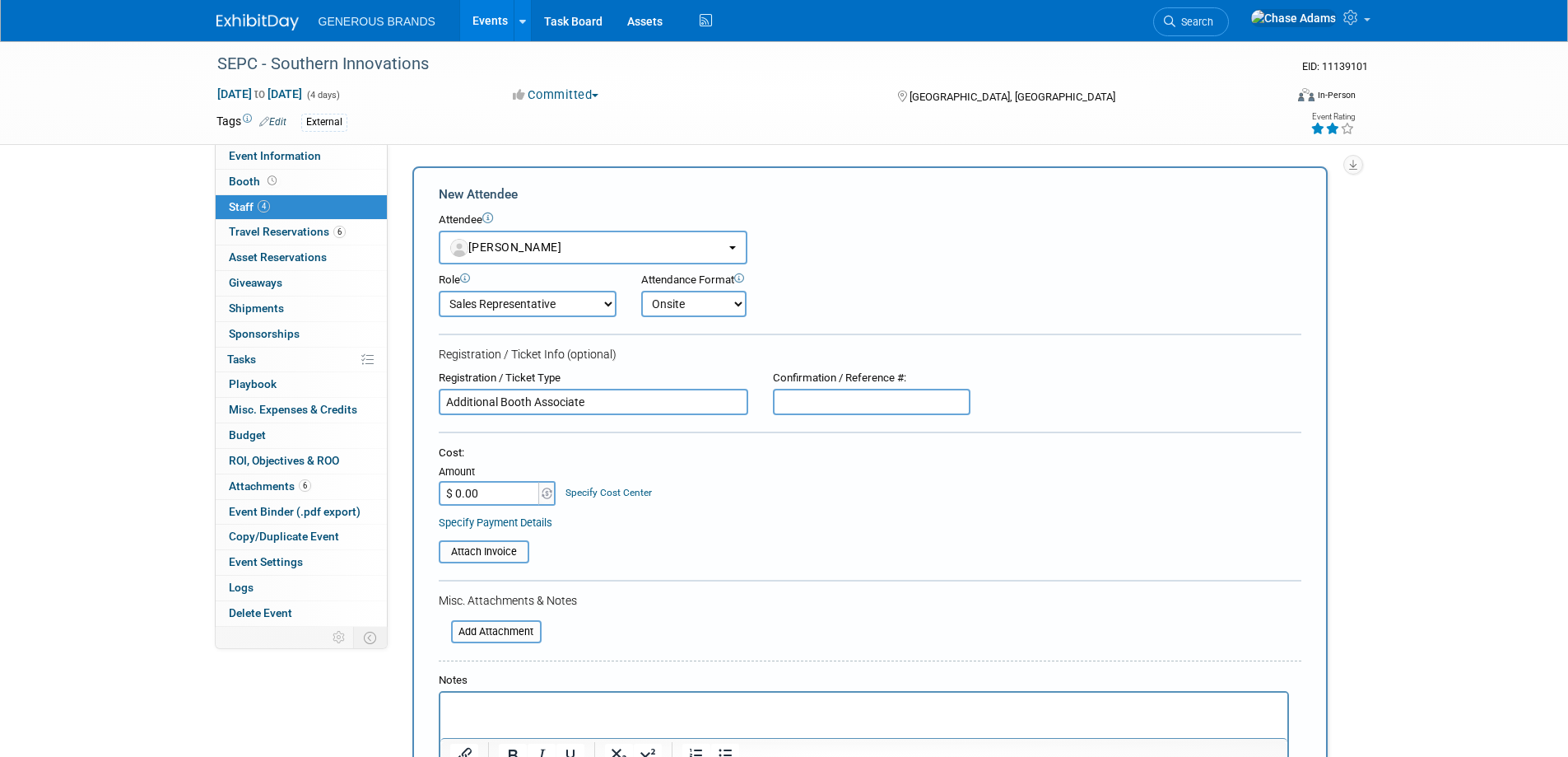
click at [508, 490] on input "$ 0.00" at bounding box center [490, 493] width 103 height 24
type input "$ 1,242.00"
click at [492, 549] on input "file" at bounding box center [430, 552] width 196 height 20
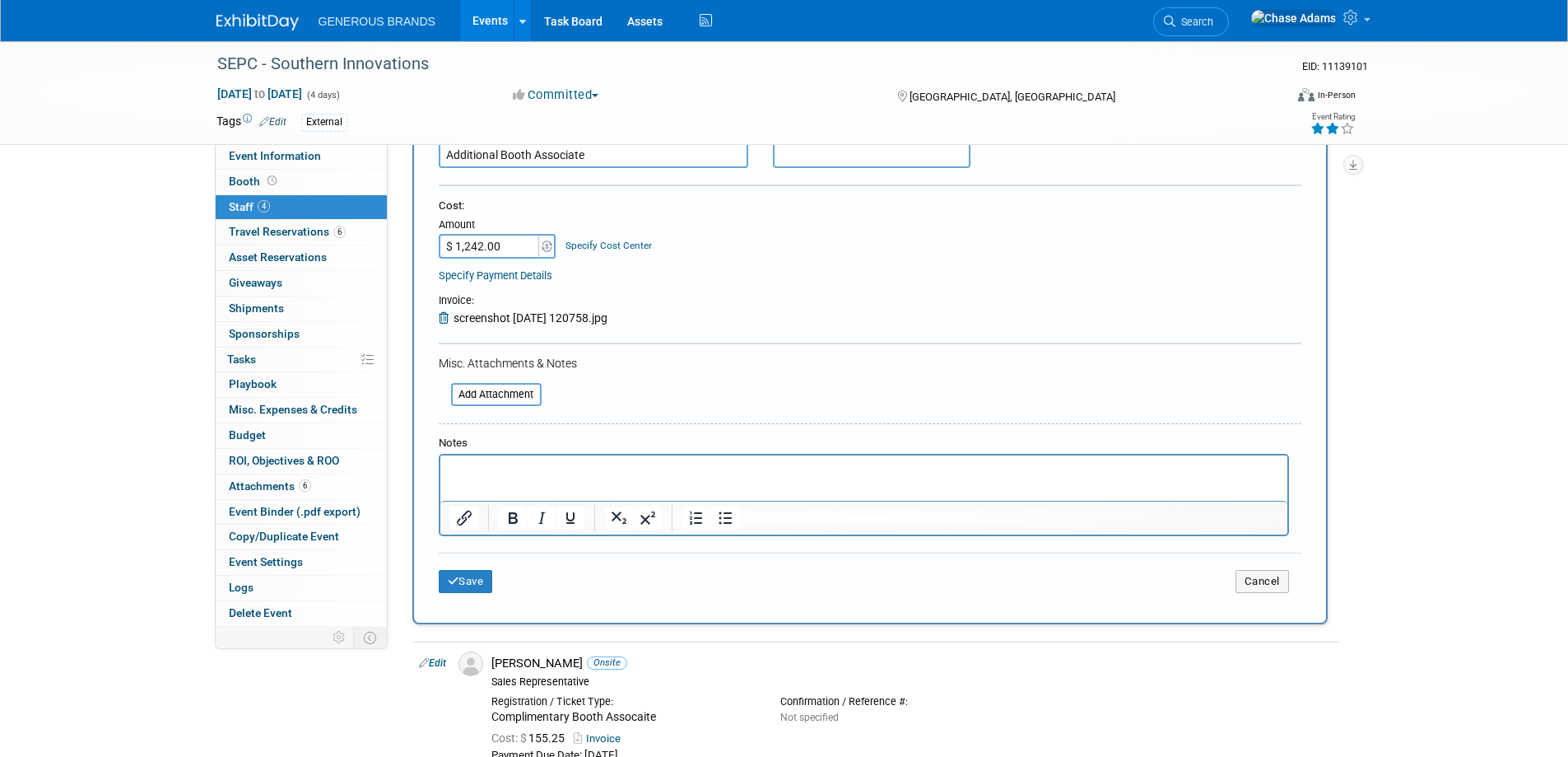
click at [479, 463] on p "Rich Text Area. Press ALT-0 for help." at bounding box center [864, 469] width 829 height 17
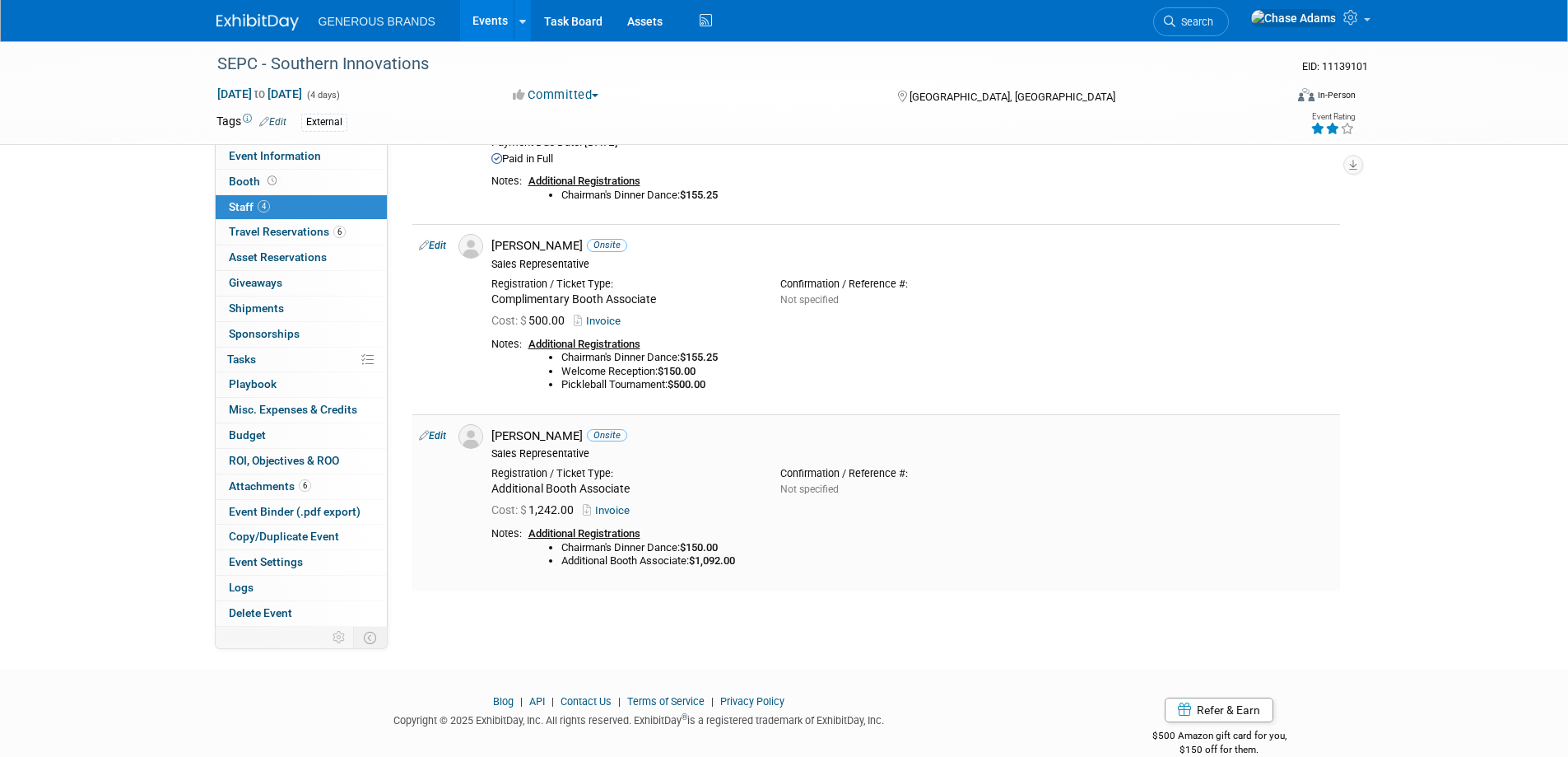
scroll to position [1084, 0]
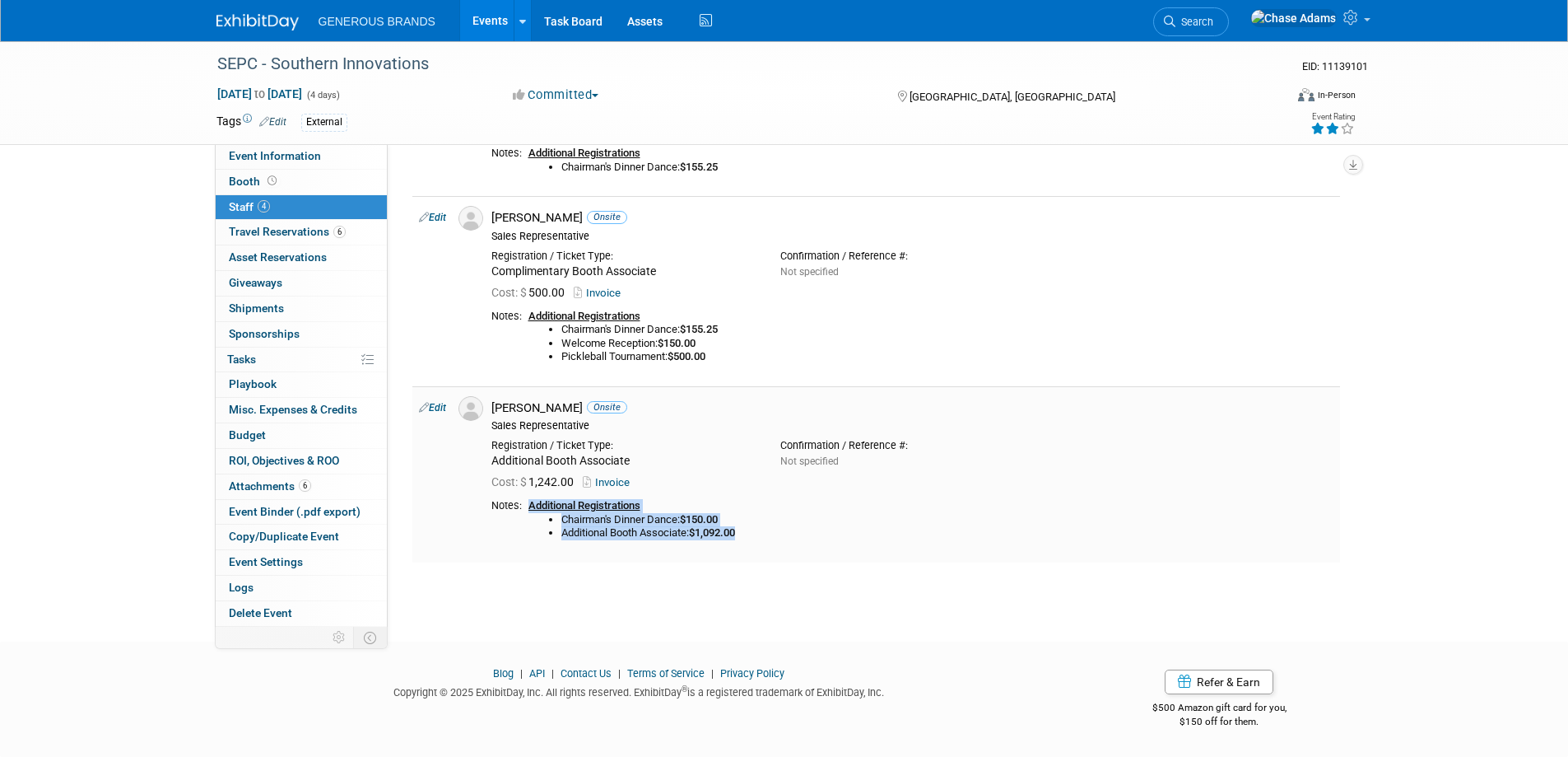
drag, startPoint x: 762, startPoint y: 535, endPoint x: 531, endPoint y: 503, distance: 233.2
click at [531, 503] on div "Additional Registrations Chairman's Dinner Dance: $150.00 Additional Booth Asso…" at bounding box center [931, 519] width 805 height 41
copy div "Additional Registrations Chairman's Dinner Dance: $150.00 Additional Booth Asso…"
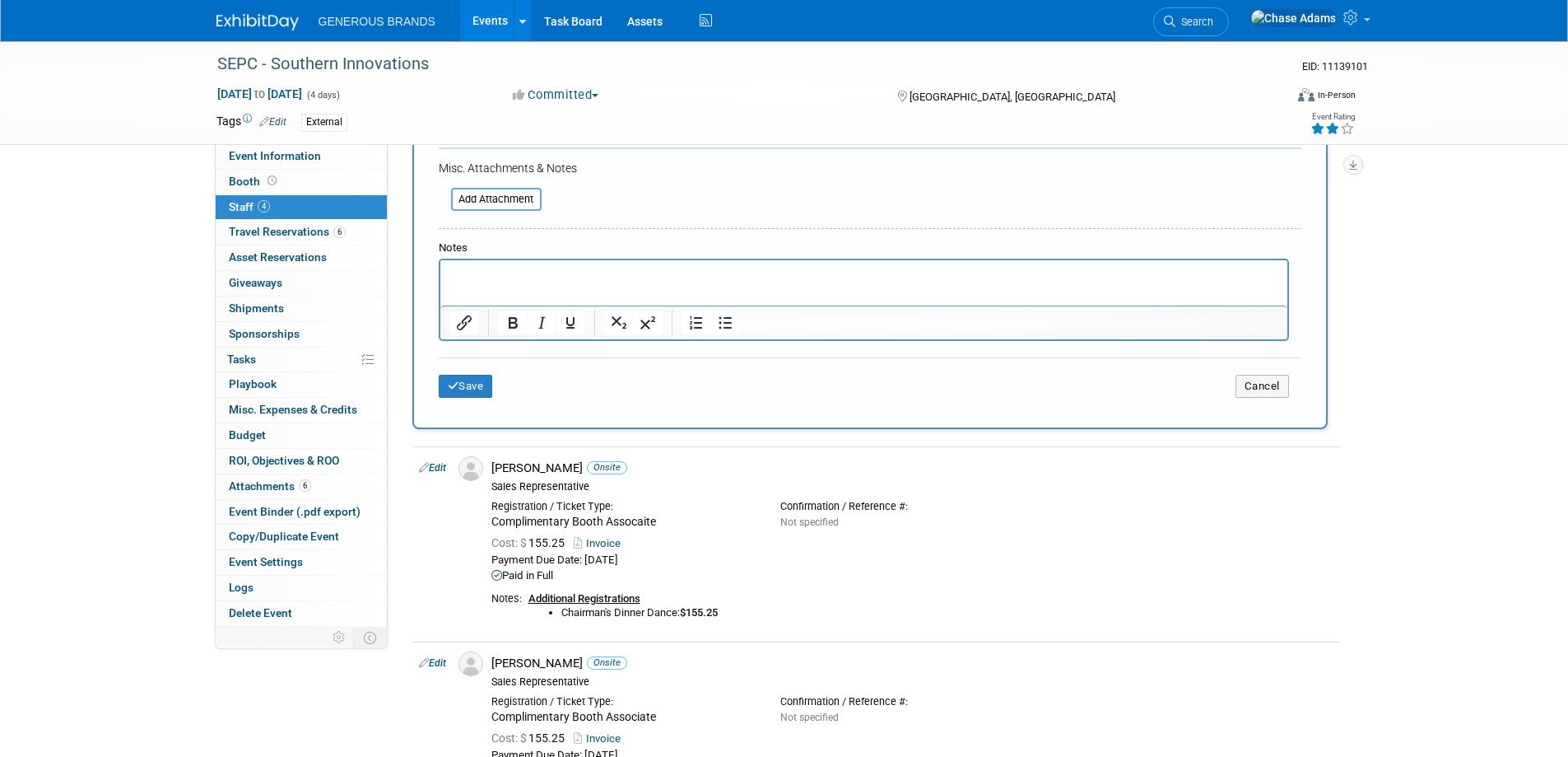
scroll to position [425, 0]
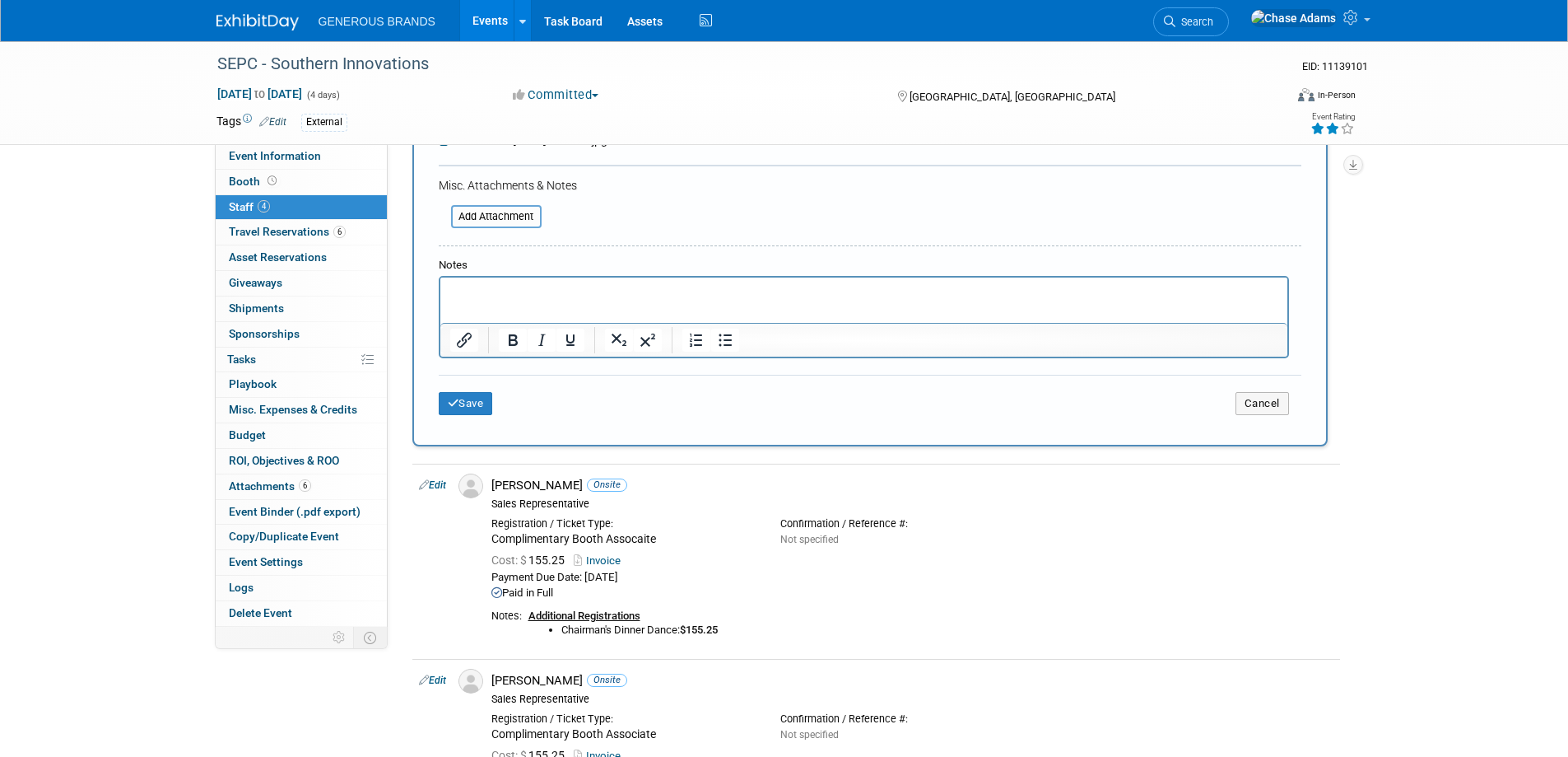
click at [492, 295] on p "Rich Text Area. Press ALT-0 for help." at bounding box center [864, 292] width 829 height 17
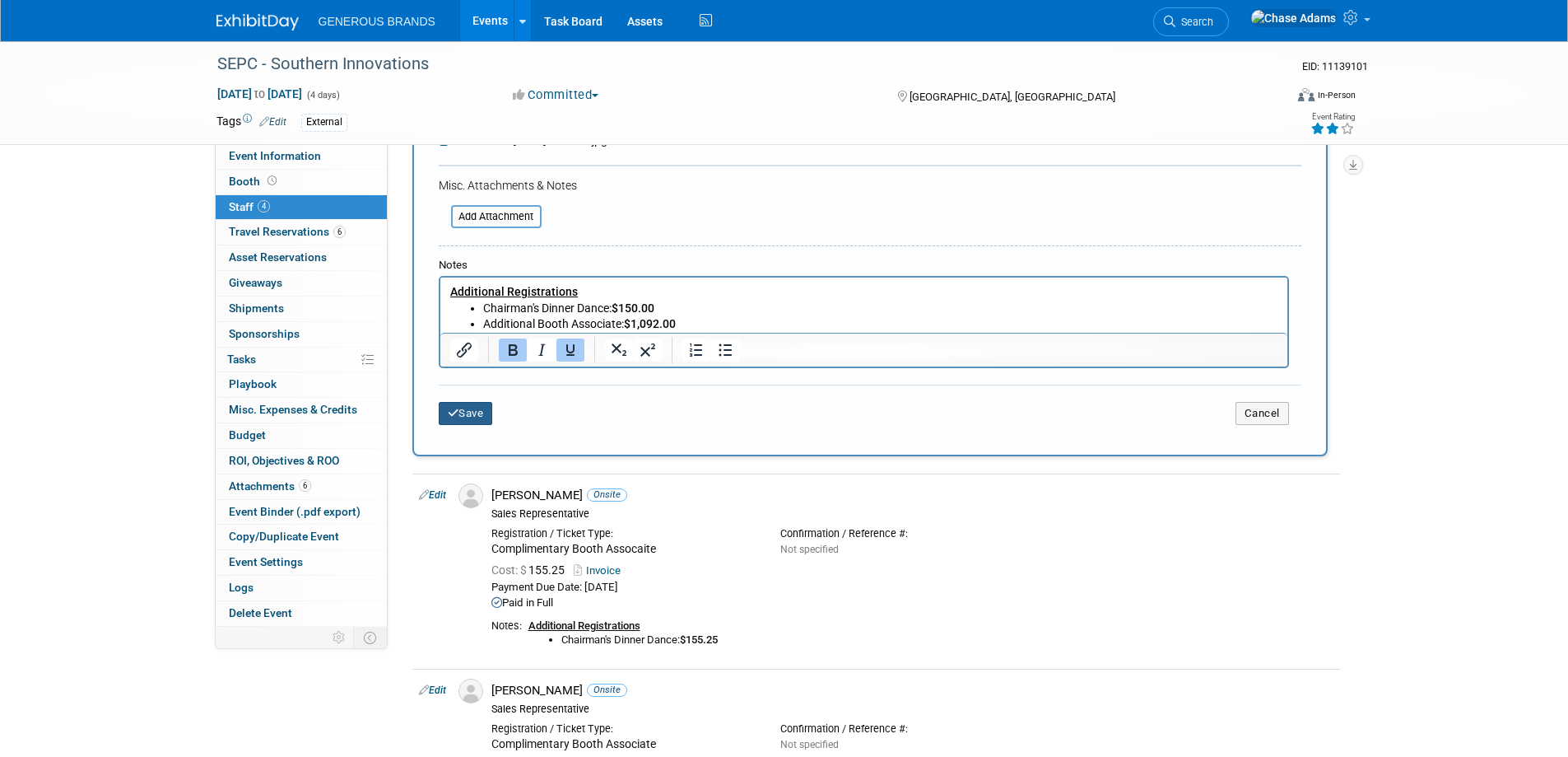
click at [473, 412] on button "Save" at bounding box center [466, 413] width 54 height 23
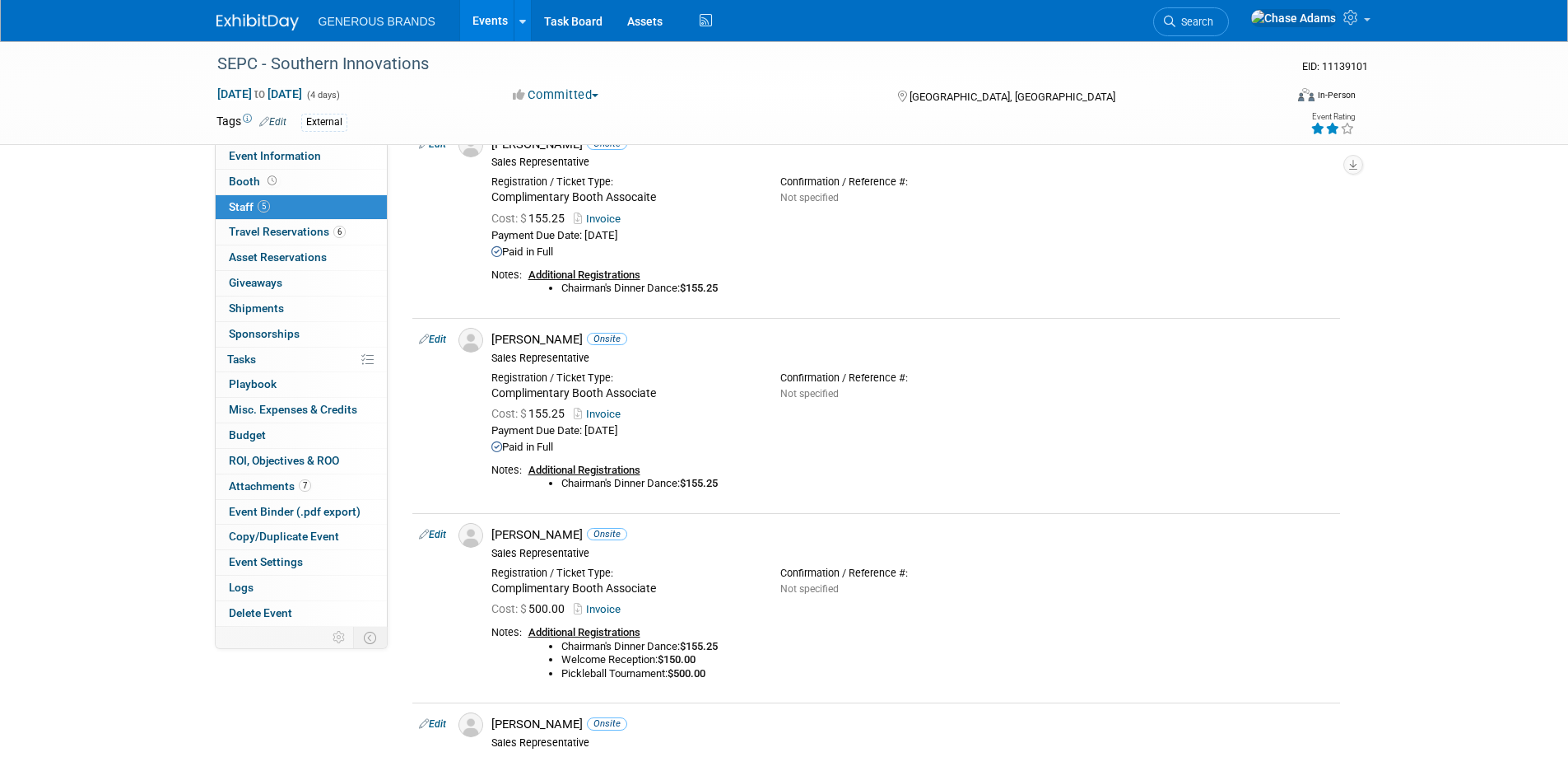
scroll to position [0, 0]
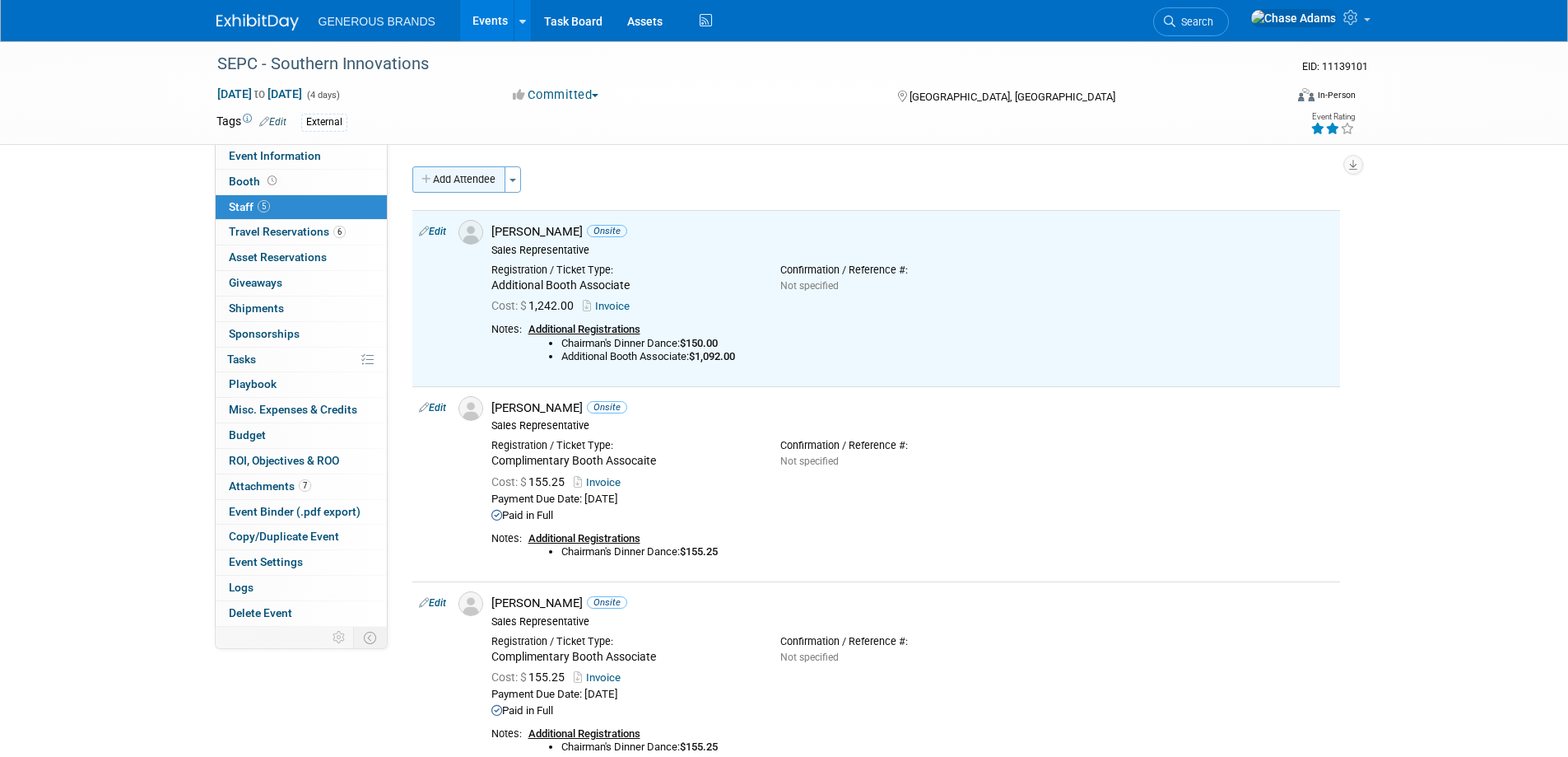
click at [443, 177] on button "Add Attendee" at bounding box center [459, 179] width 93 height 26
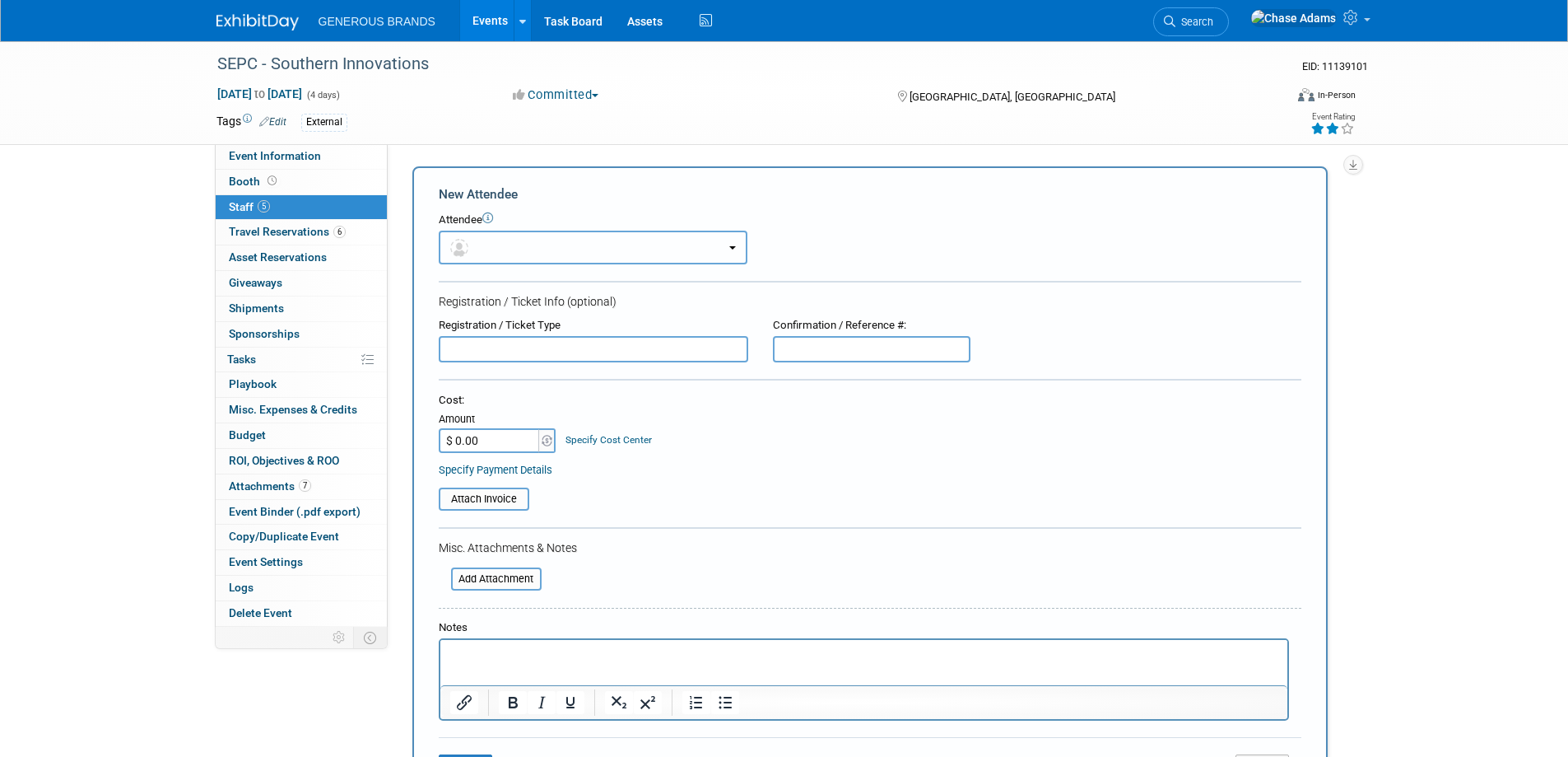
click at [692, 242] on button "button" at bounding box center [593, 247] width 309 height 34
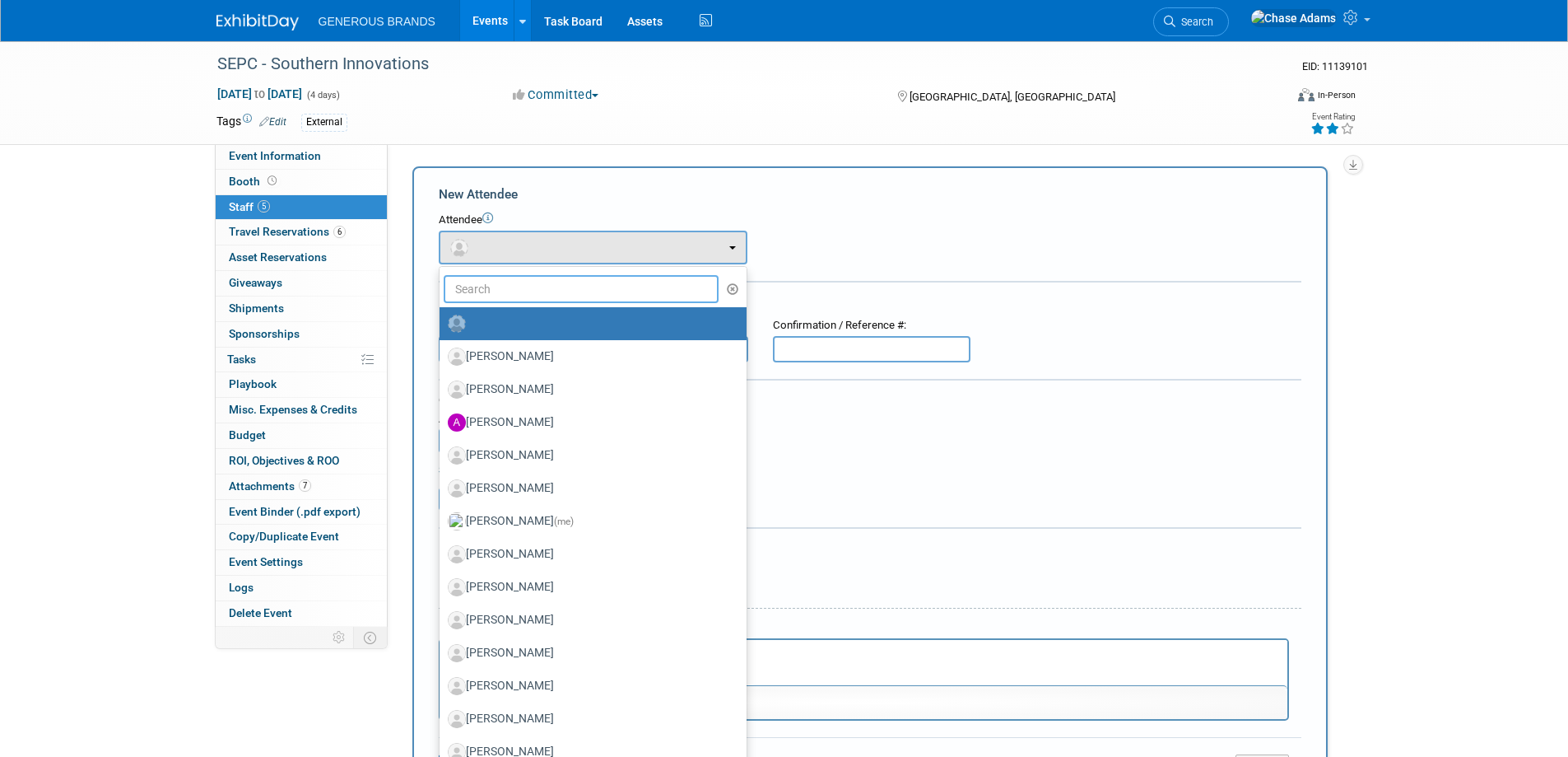
click at [583, 284] on input "text" at bounding box center [582, 289] width 276 height 28
type input "Robbert"
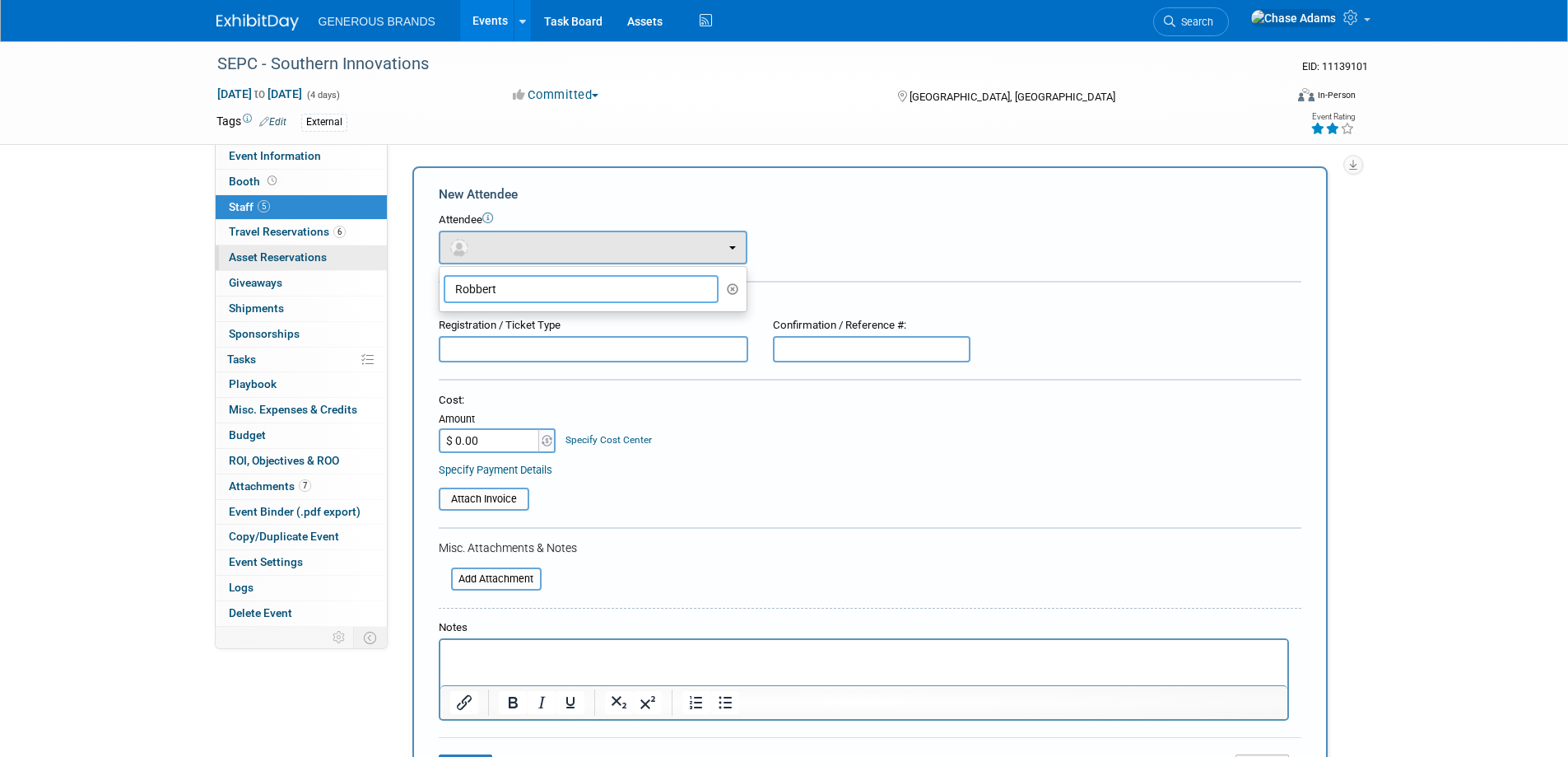
drag, startPoint x: 548, startPoint y: 289, endPoint x: 357, endPoint y: 270, distance: 191.9
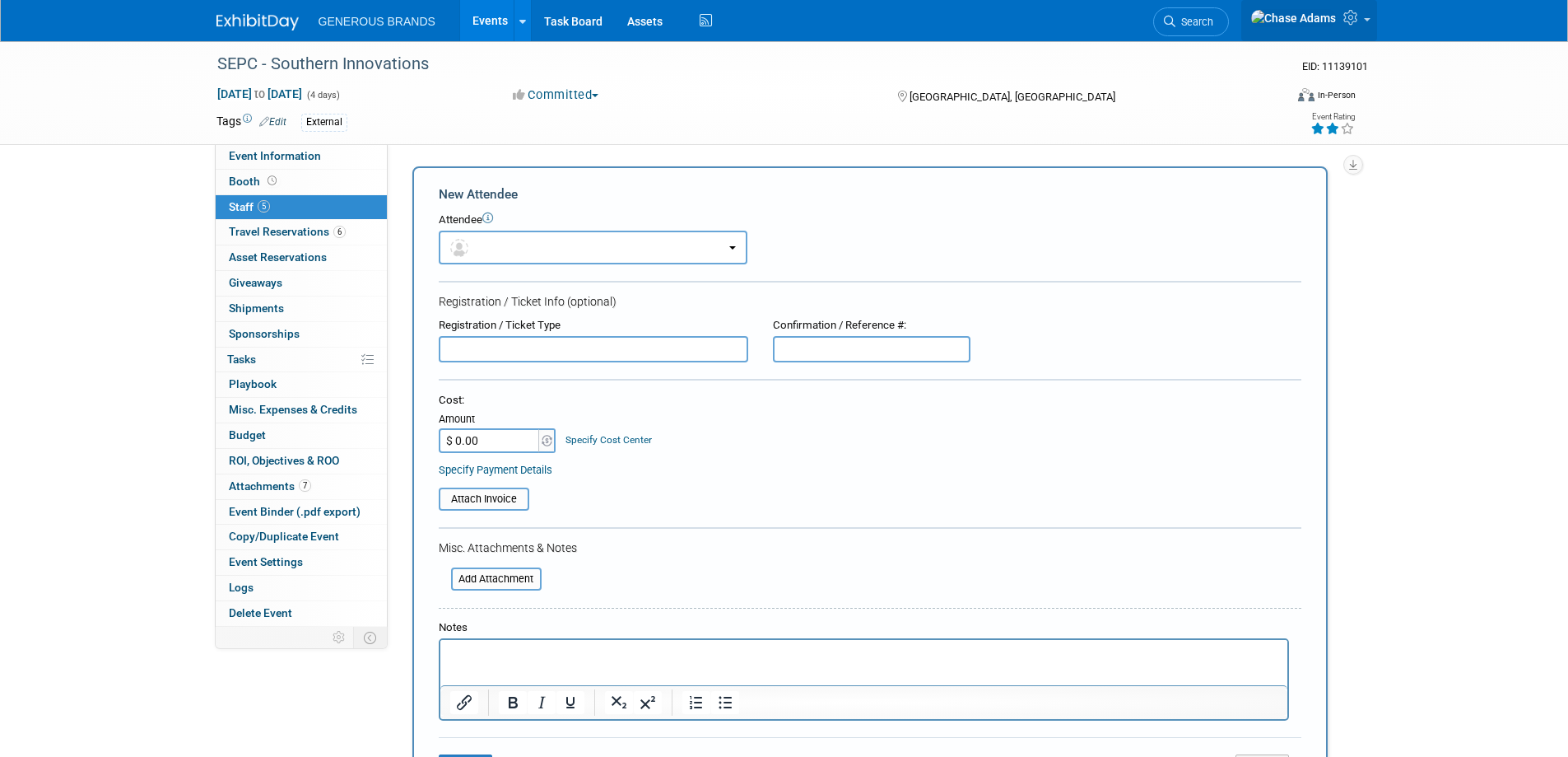
click at [1376, 24] on link at bounding box center [1308, 20] width 135 height 41
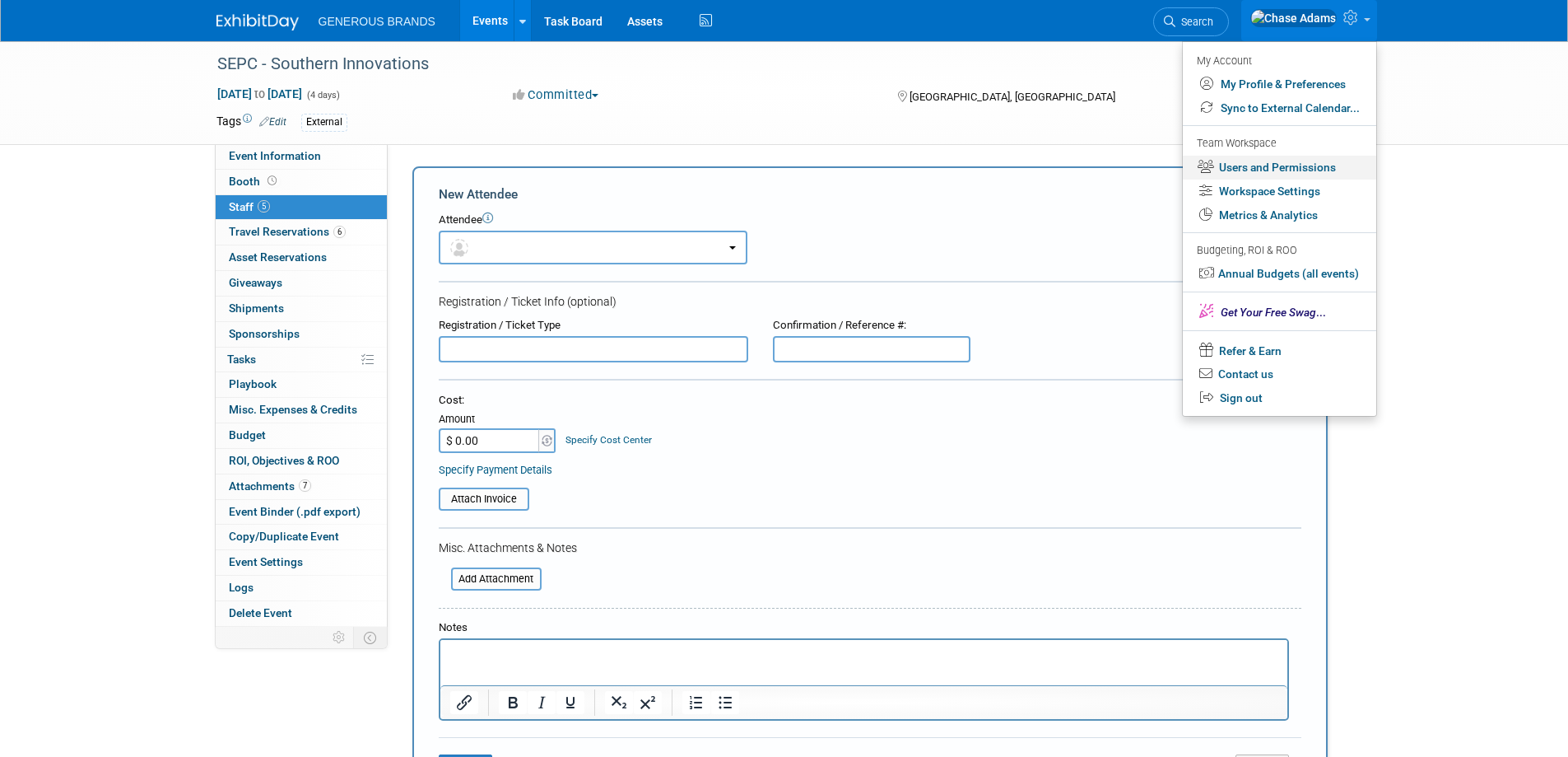
click at [1279, 167] on link "Users and Permissions" at bounding box center [1279, 167] width 193 height 24
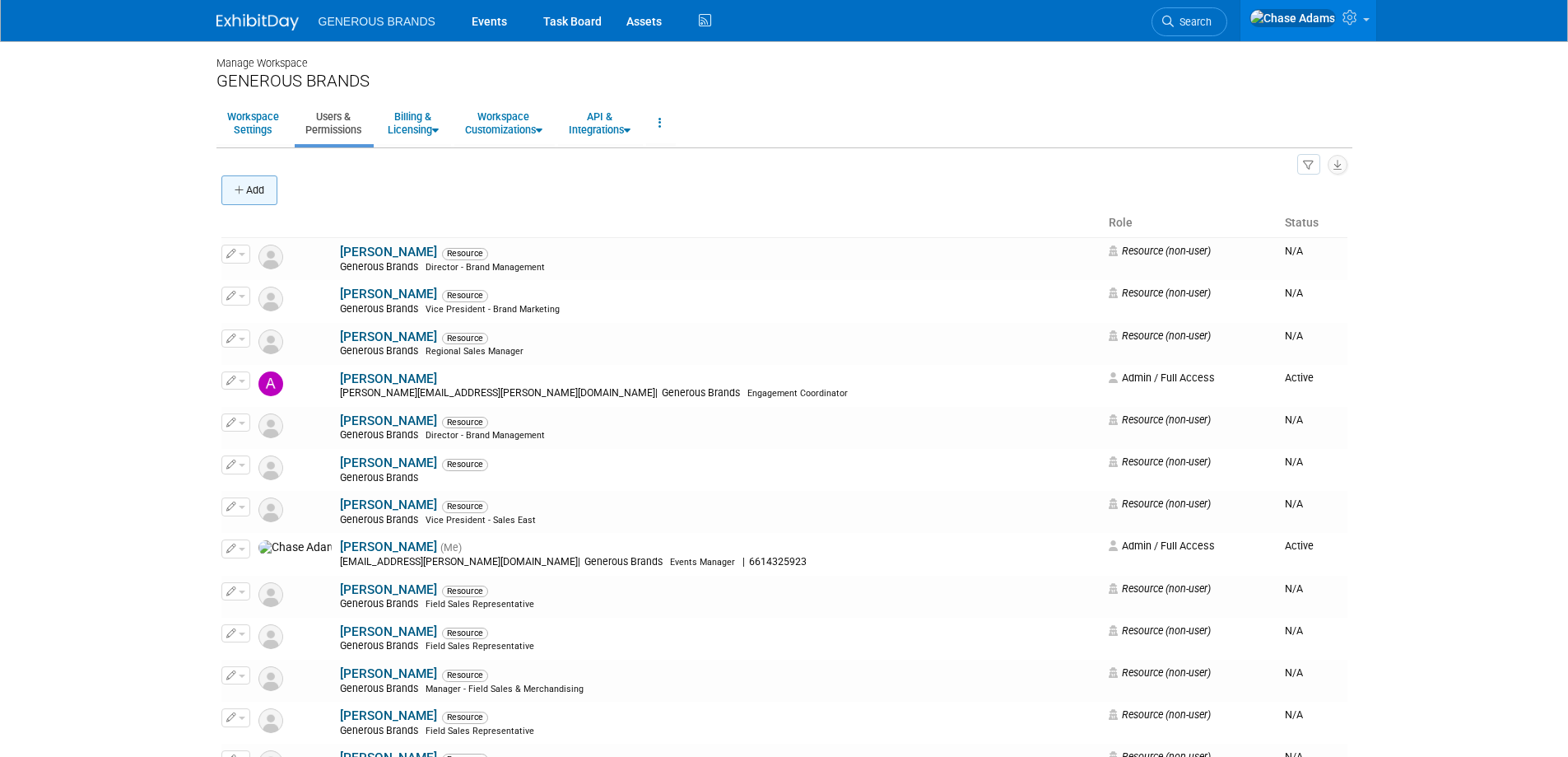
click at [249, 185] on button "Add" at bounding box center [249, 191] width 56 height 30
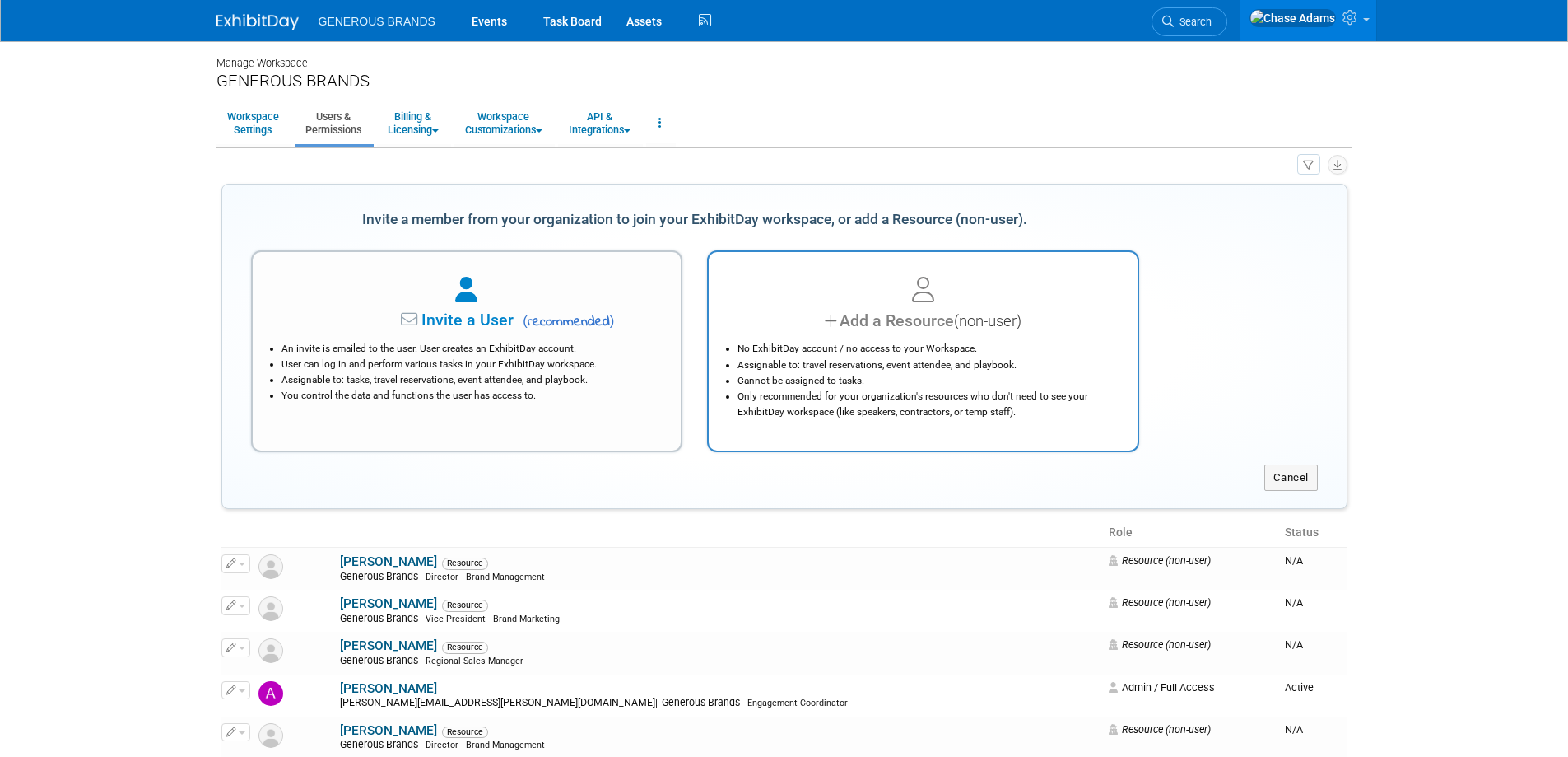
click at [955, 330] on div "Add a Resource (non-user)" at bounding box center [924, 320] width 388 height 24
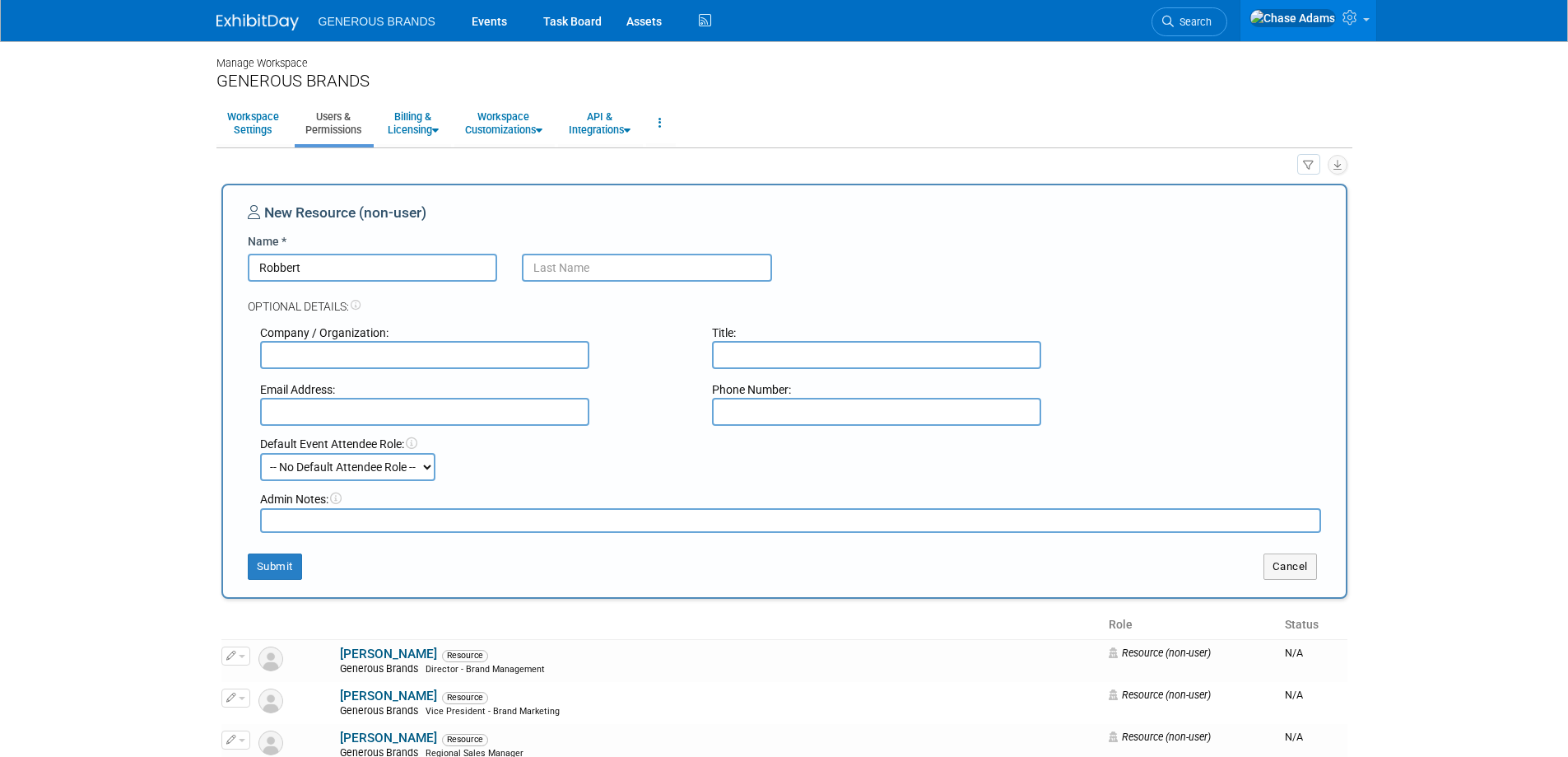
type input "Robbert"
type input "Bossert"
type input "Generous Brands"
type input "Sr. Field Sales Representative"
type input "robbert.bossert@generousbrands.com"
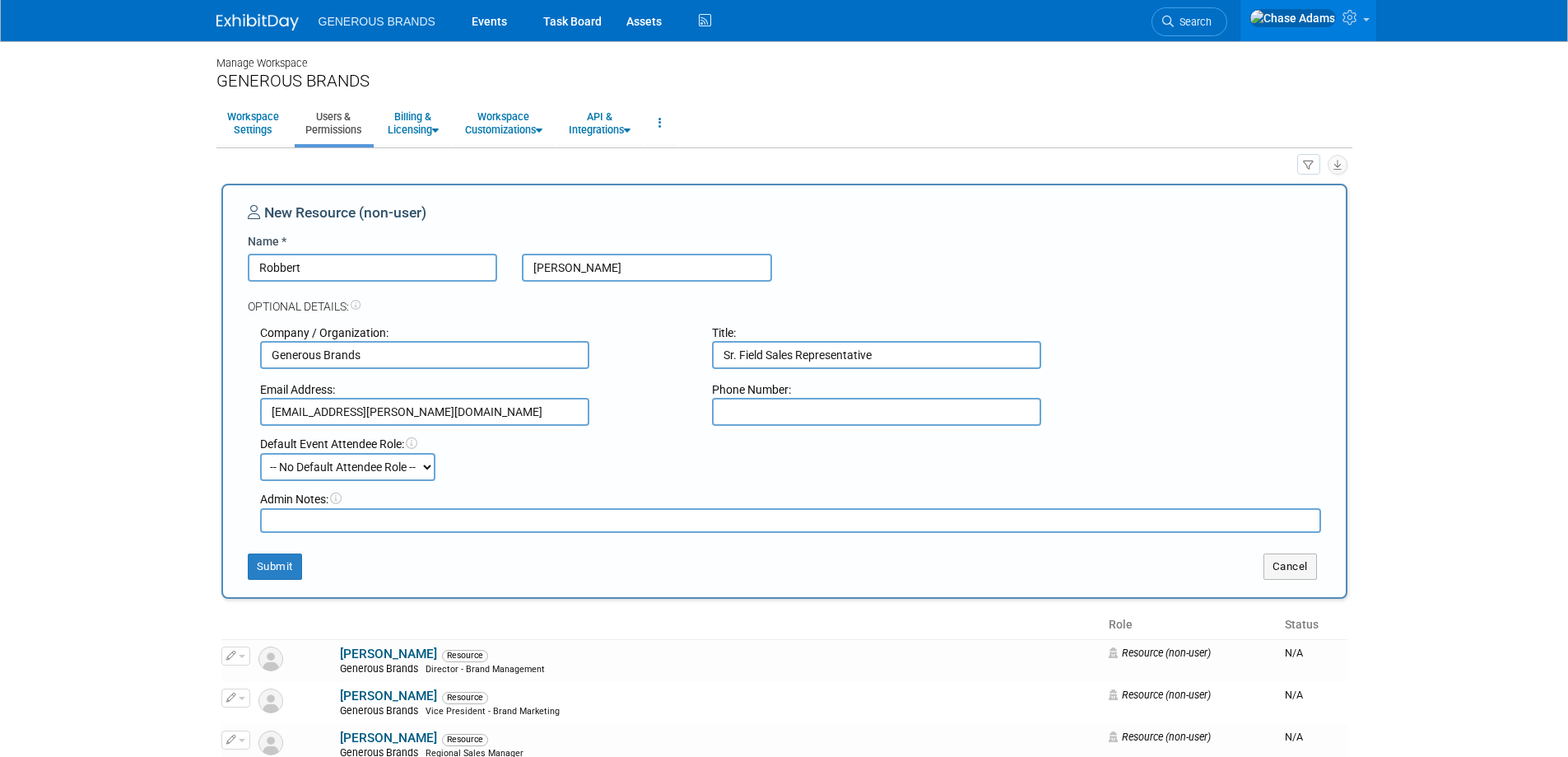
click at [332, 467] on select "-- No Default Attendee Role -- Demonstrator Event Support Executive Leadership …" at bounding box center [348, 467] width 176 height 28
select select "4"
click at [260, 453] on select "-- No Default Attendee Role -- Demonstrator Event Support Executive Leadership …" at bounding box center [348, 467] width 176 height 28
click at [289, 569] on button "Submit" at bounding box center [275, 566] width 54 height 26
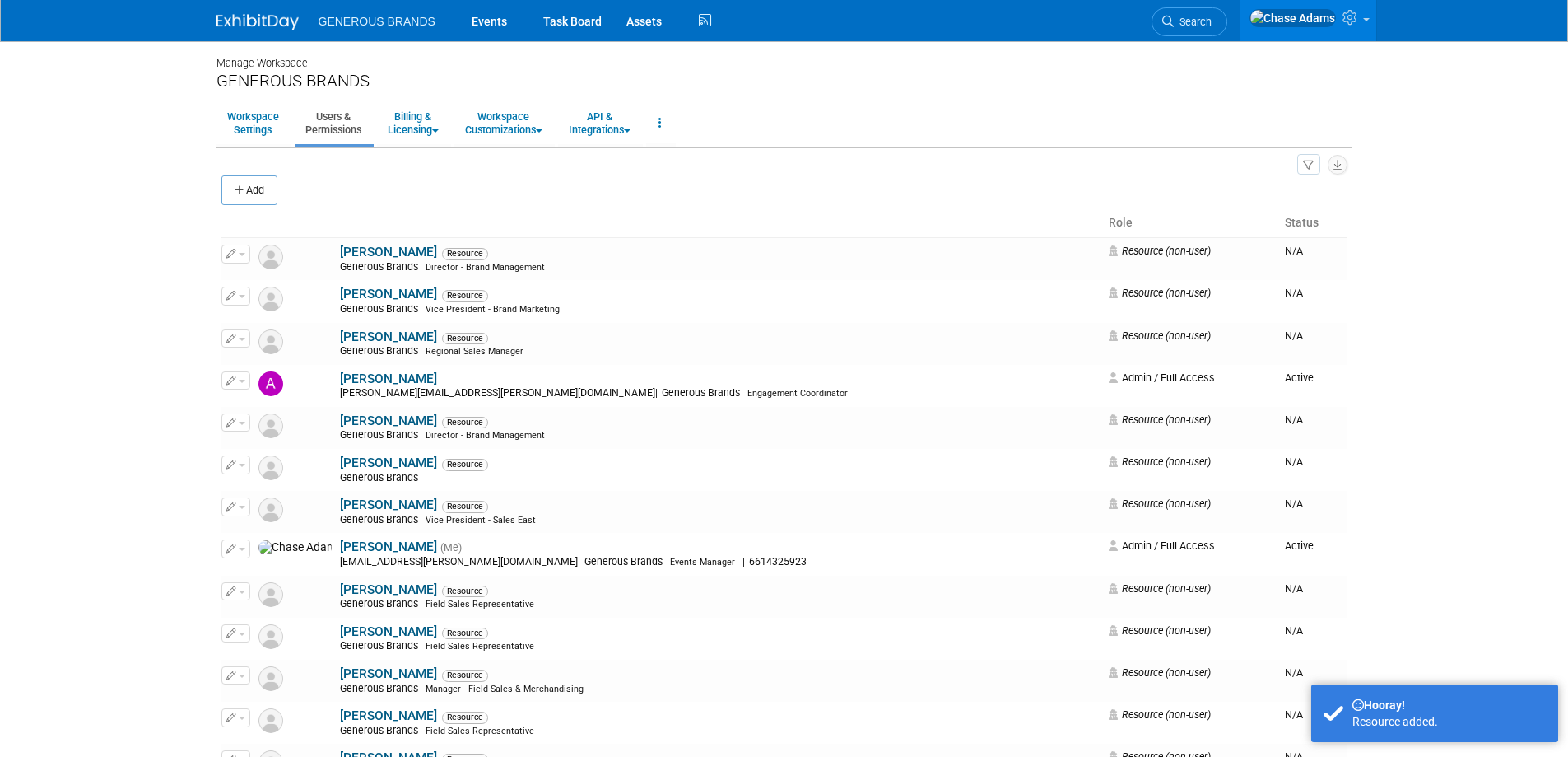
click at [261, 17] on img at bounding box center [258, 22] width 82 height 17
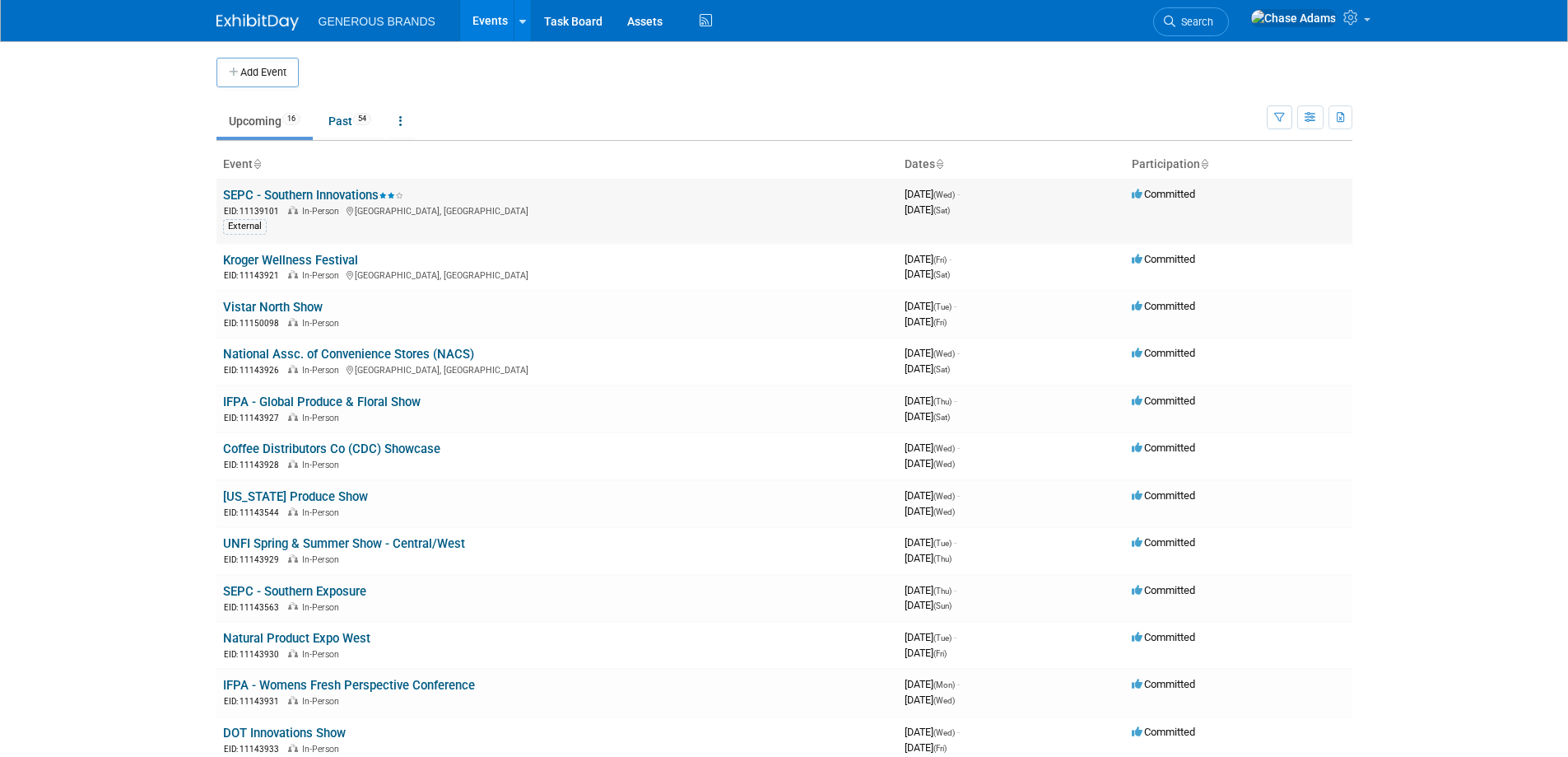
click at [317, 198] on link "SEPC - Southern Innovations" at bounding box center [313, 195] width 180 height 15
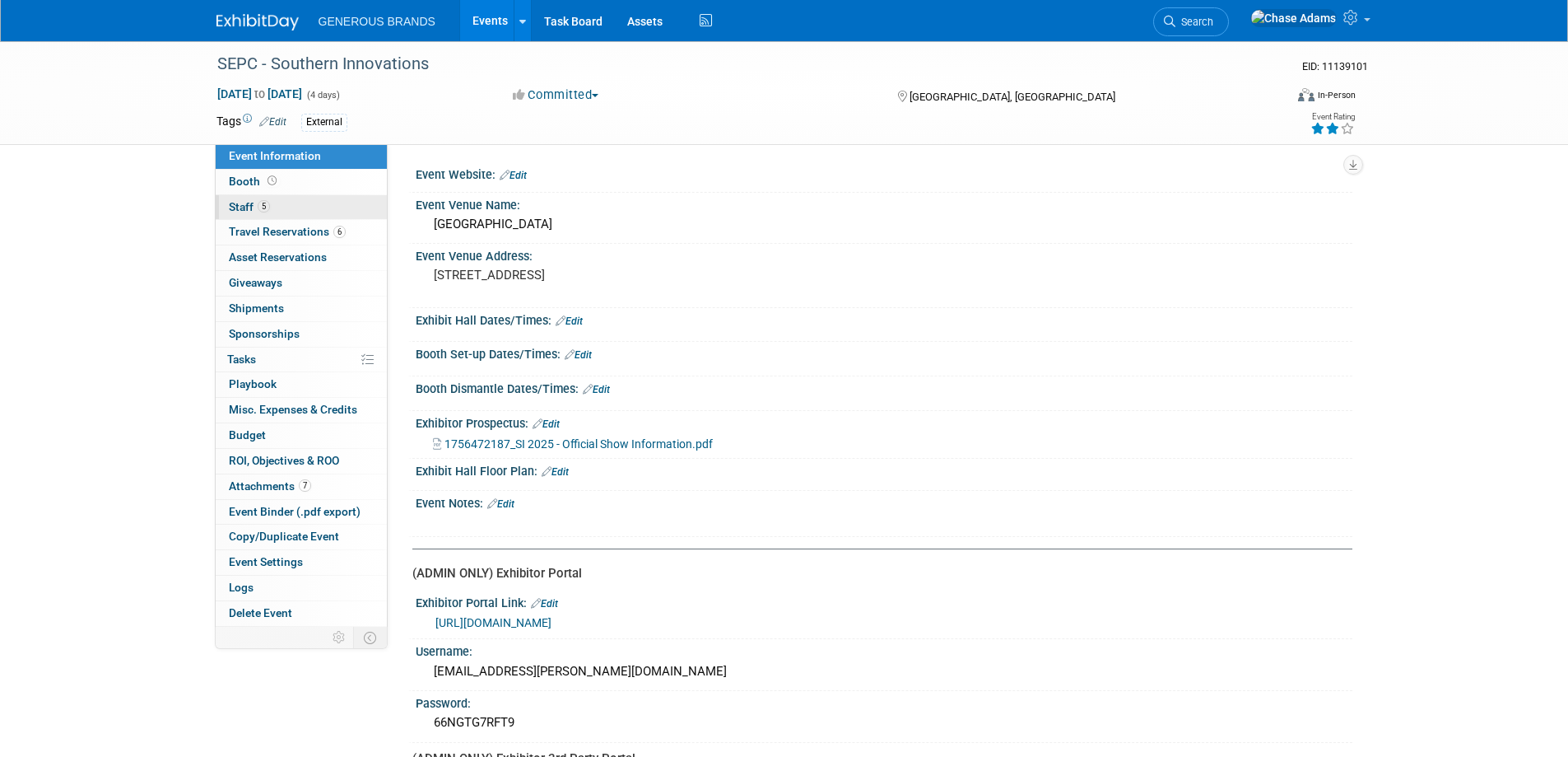
click at [260, 204] on span "5" at bounding box center [264, 206] width 12 height 12
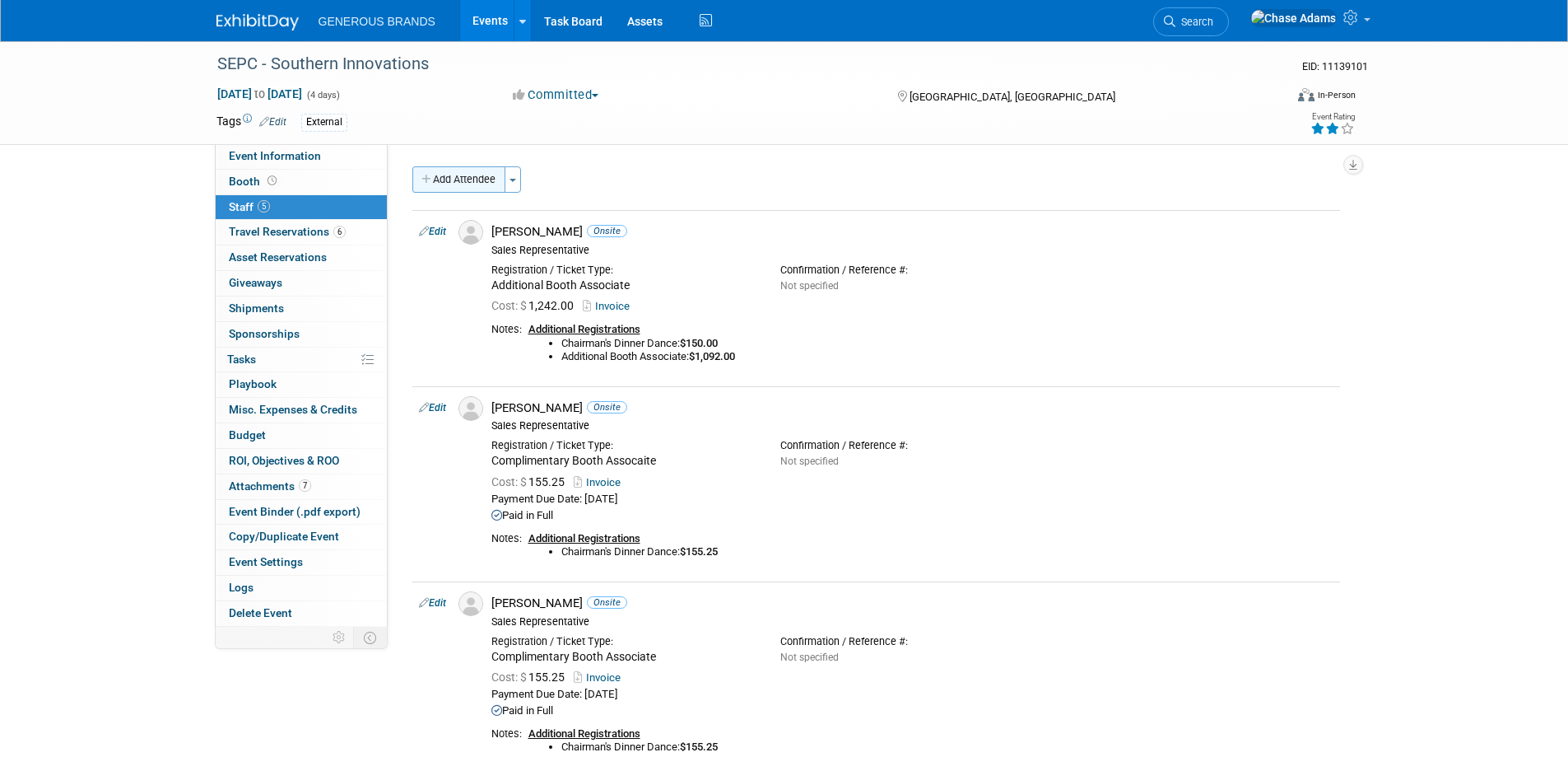
click at [466, 175] on button "Add Attendee" at bounding box center [459, 179] width 93 height 26
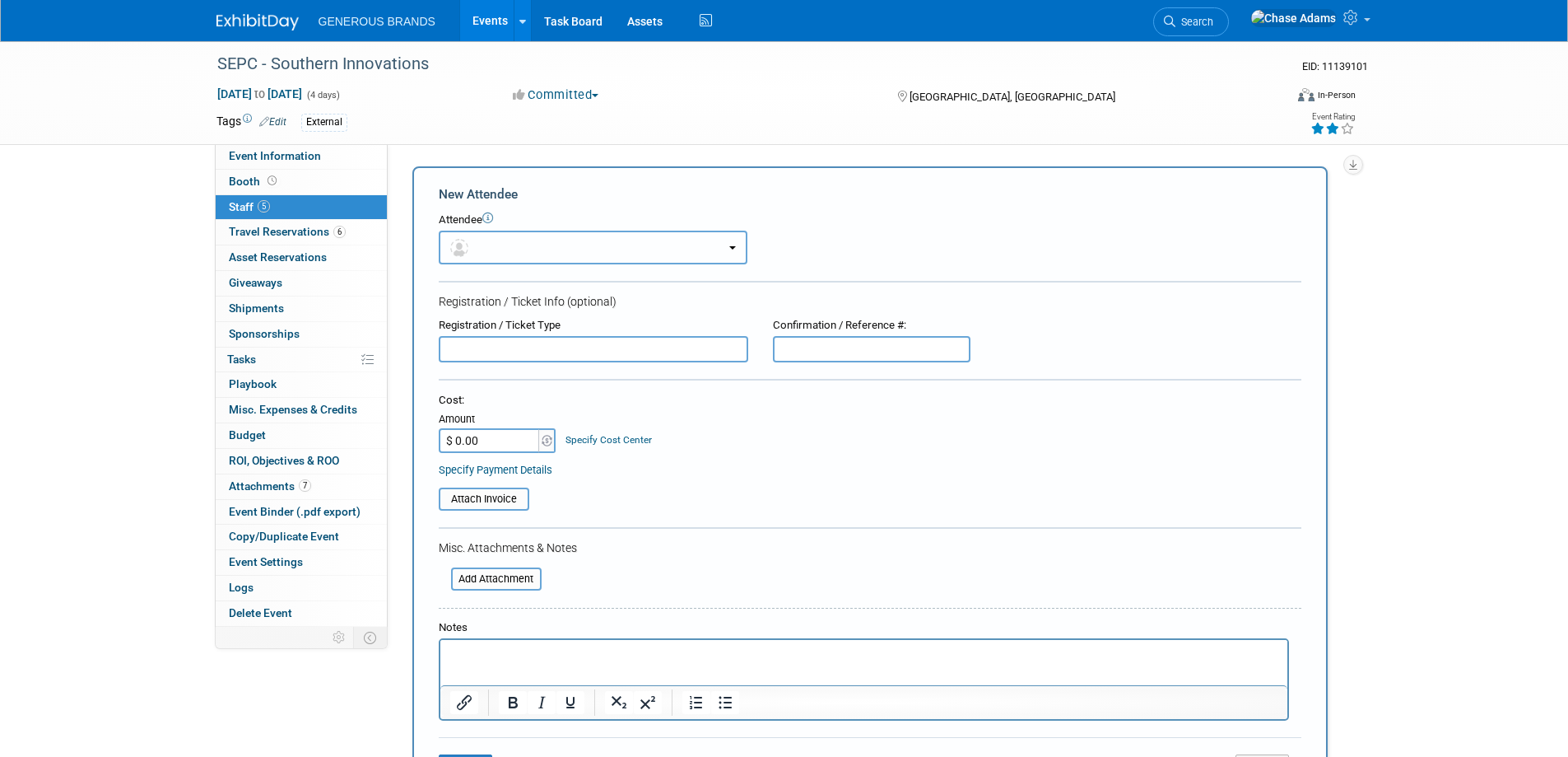
click at [537, 248] on button "button" at bounding box center [593, 247] width 309 height 34
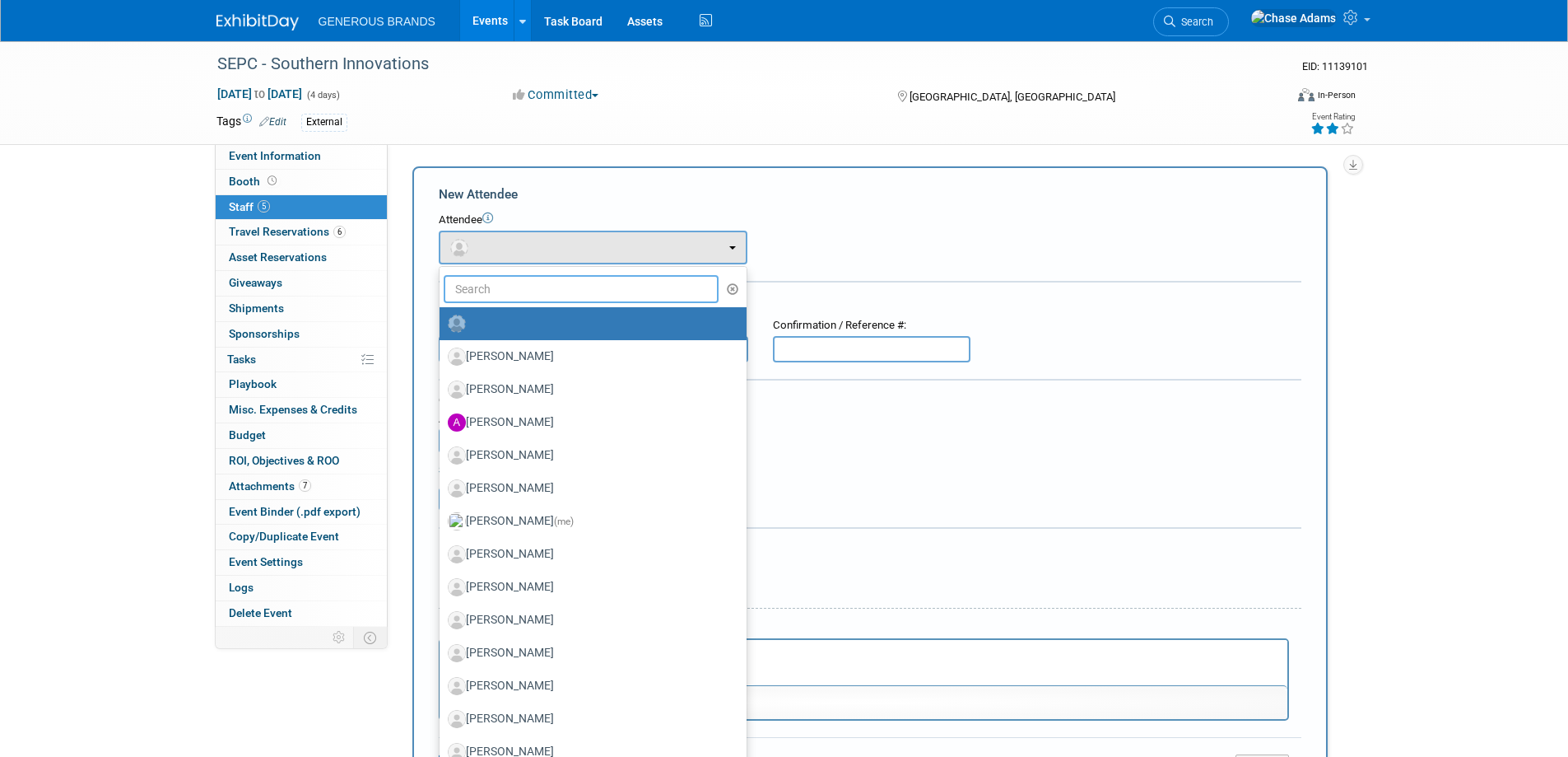
click at [551, 294] on input "text" at bounding box center [582, 289] width 276 height 28
type input "robbert"
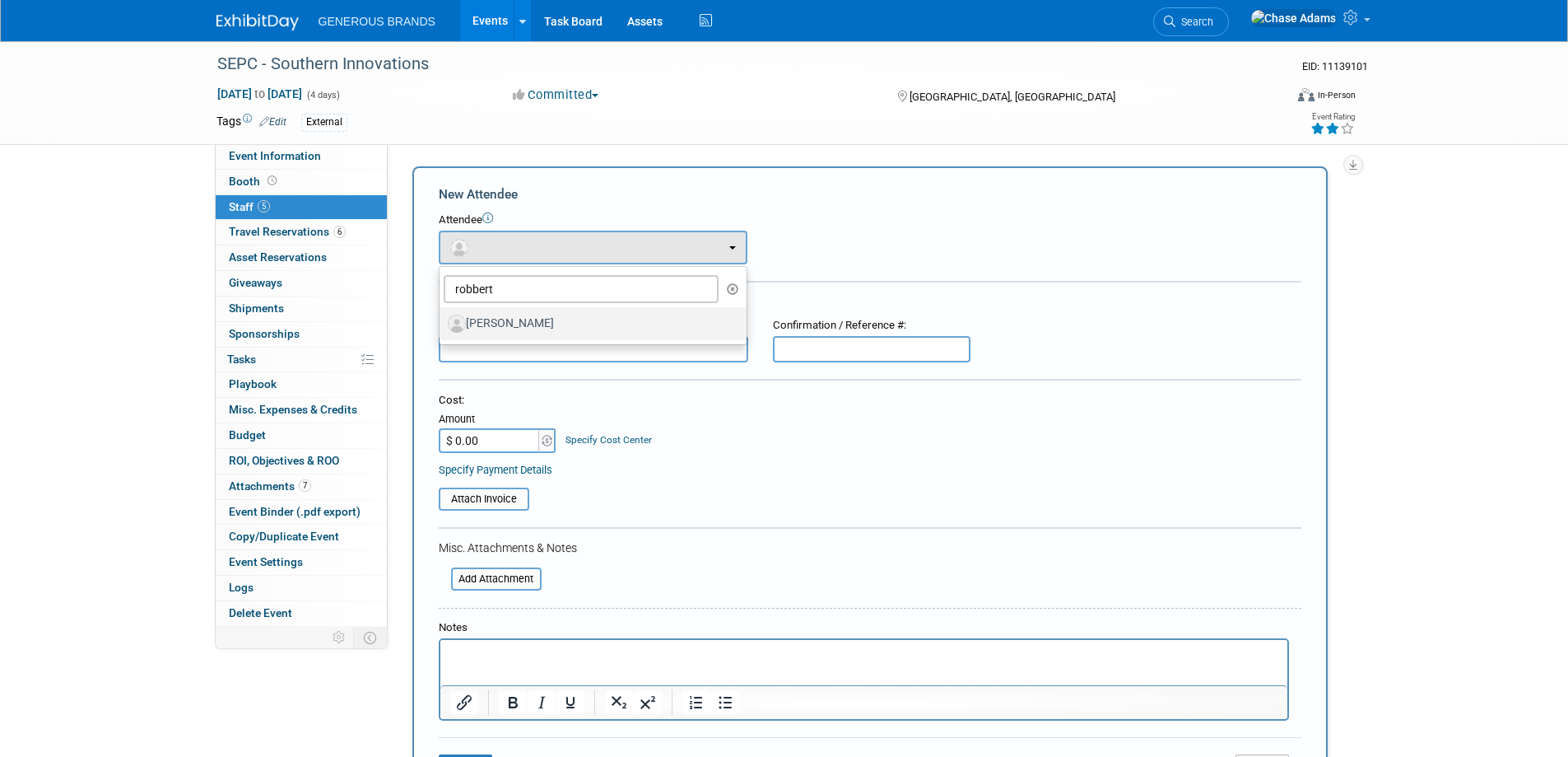
click at [532, 333] on label "Robbert Bossert" at bounding box center [588, 323] width 282 height 26
click at [442, 327] on input "Robbert Bossert" at bounding box center [437, 322] width 10 height 10
select select "29117563-0e38-47df-b956-3e33216626de"
select select "4"
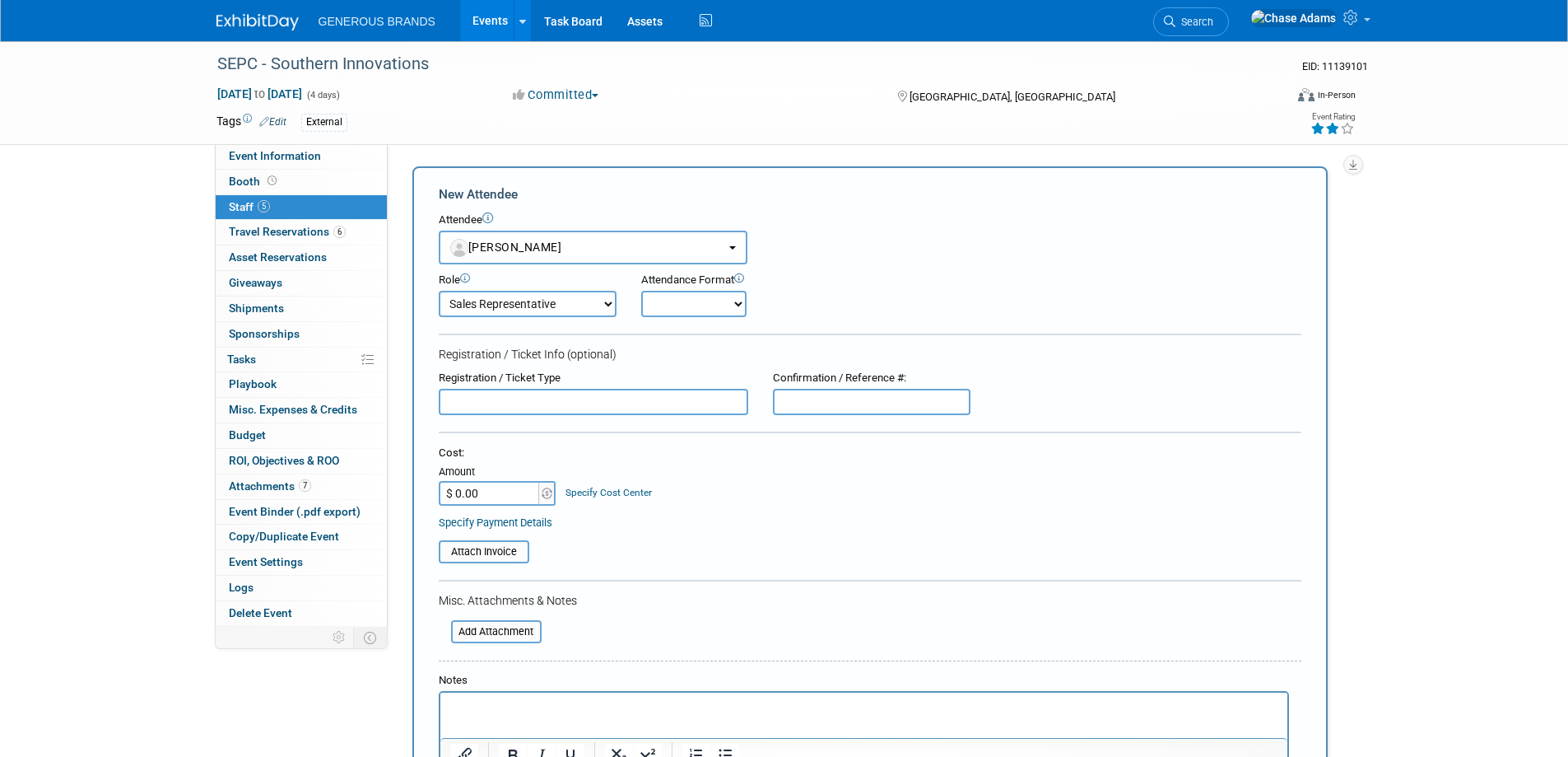
click at [684, 306] on select "Onsite Remote" at bounding box center [694, 303] width 106 height 26
select select "1"
click at [642, 290] on select "Onsite Remote" at bounding box center [694, 303] width 106 height 26
click at [603, 406] on input "text" at bounding box center [593, 402] width 309 height 26
type input "Additional Booth Associate"
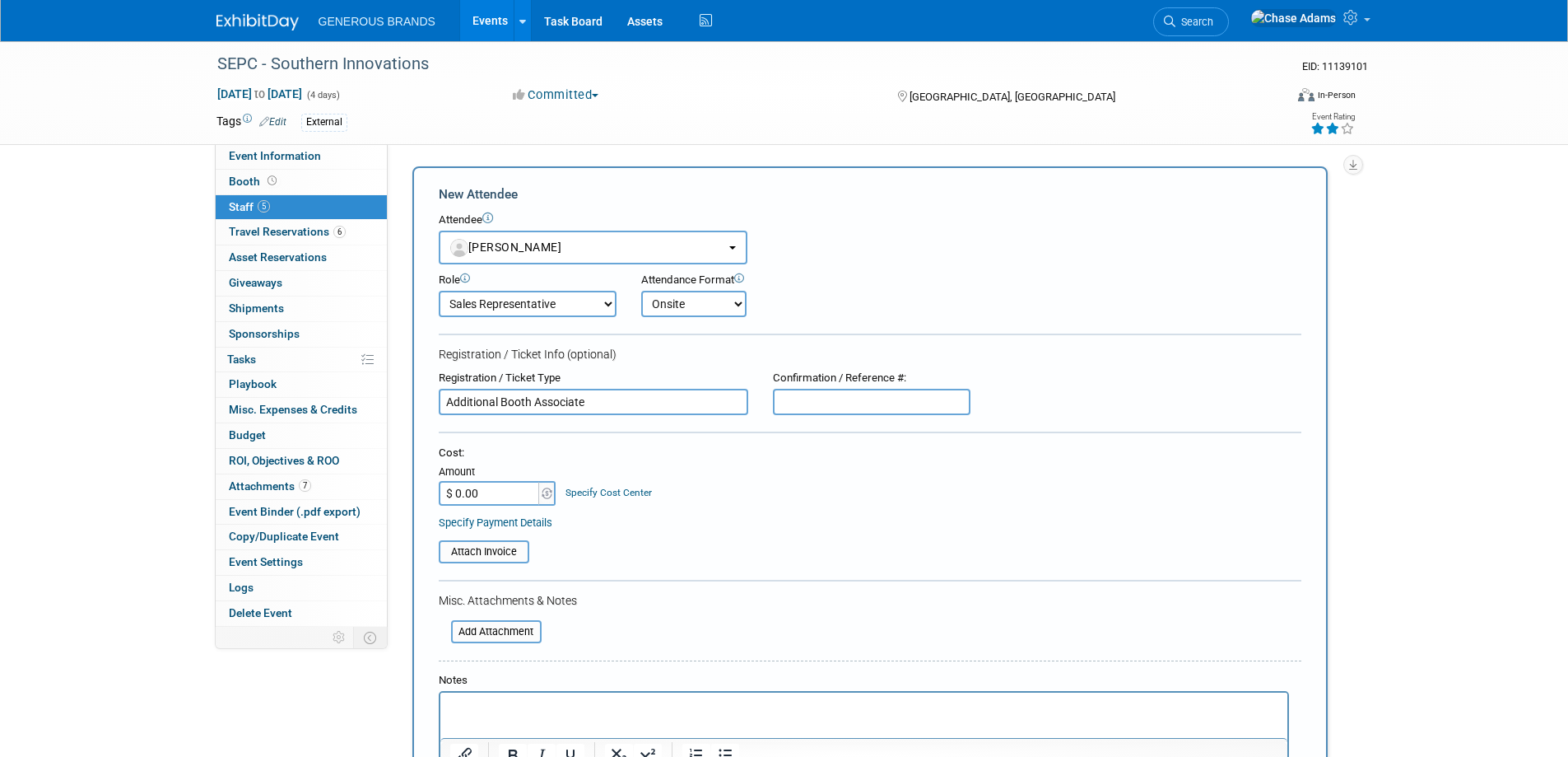
click at [735, 352] on div "Registration / Ticket Info (optional)" at bounding box center [870, 354] width 863 height 17
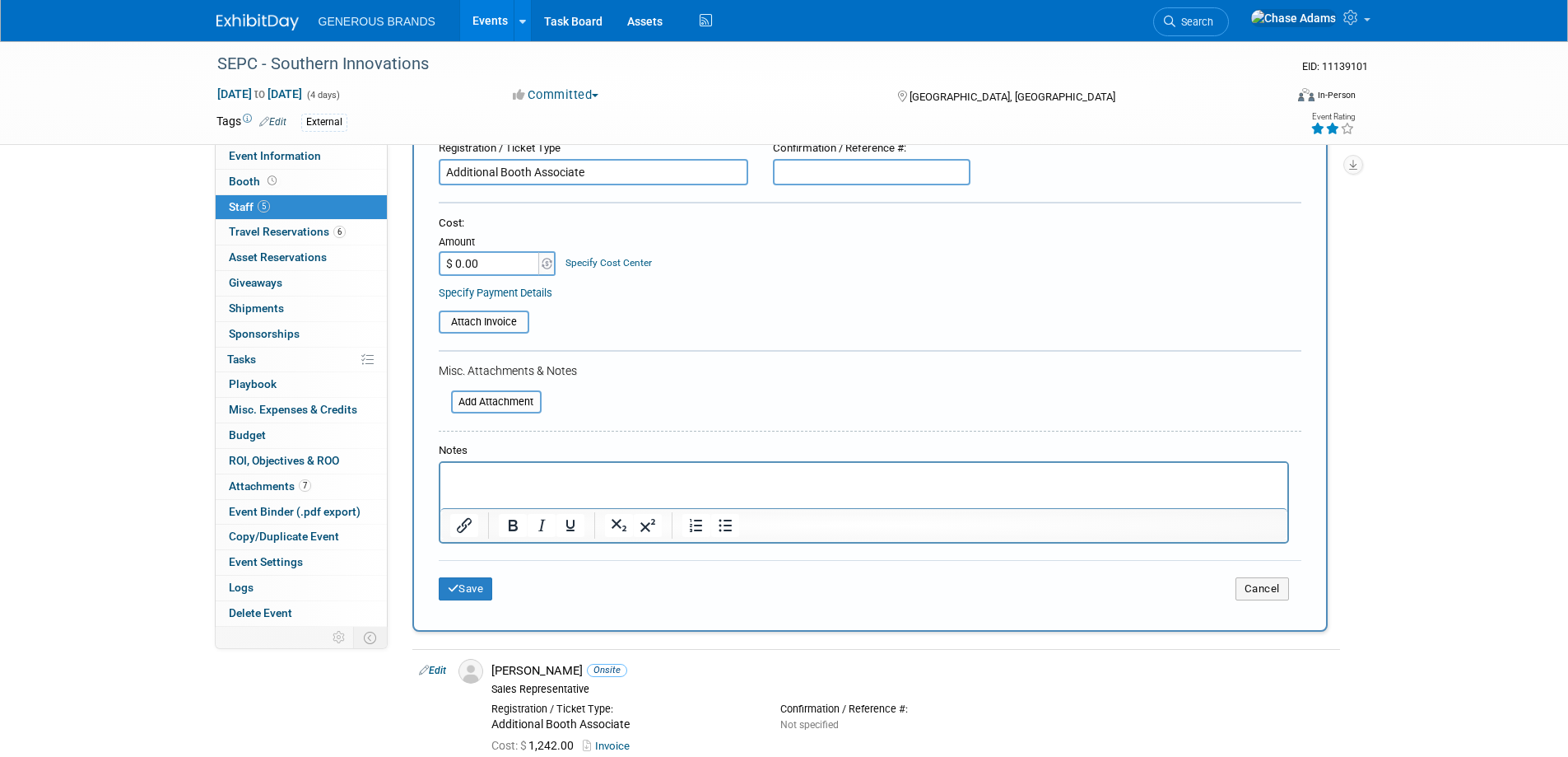
scroll to position [247, 0]
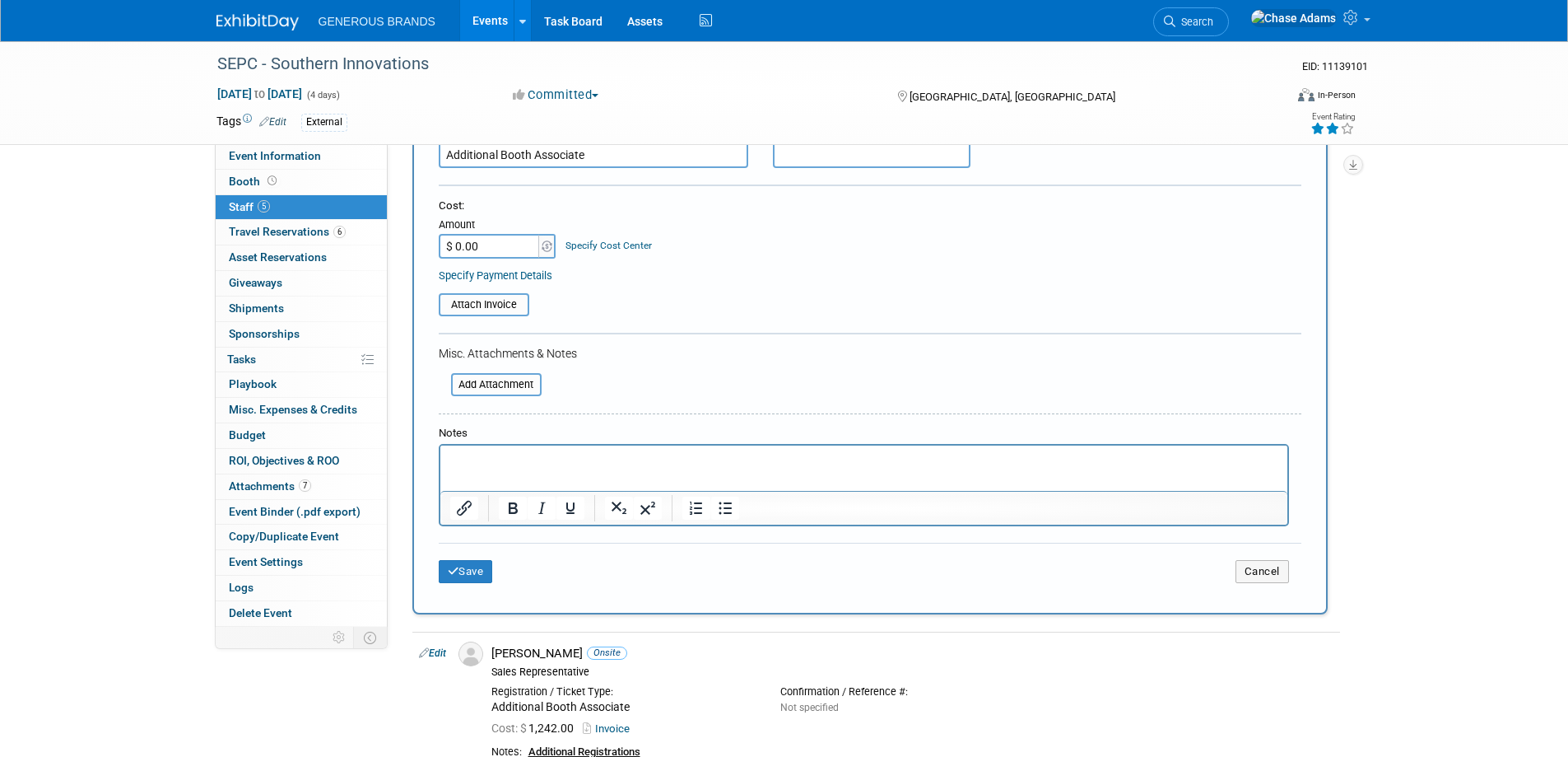
click at [495, 248] on input "$ 0.00" at bounding box center [490, 246] width 103 height 24
type input "$ 1,242.00"
click at [490, 309] on input "file" at bounding box center [430, 304] width 196 height 20
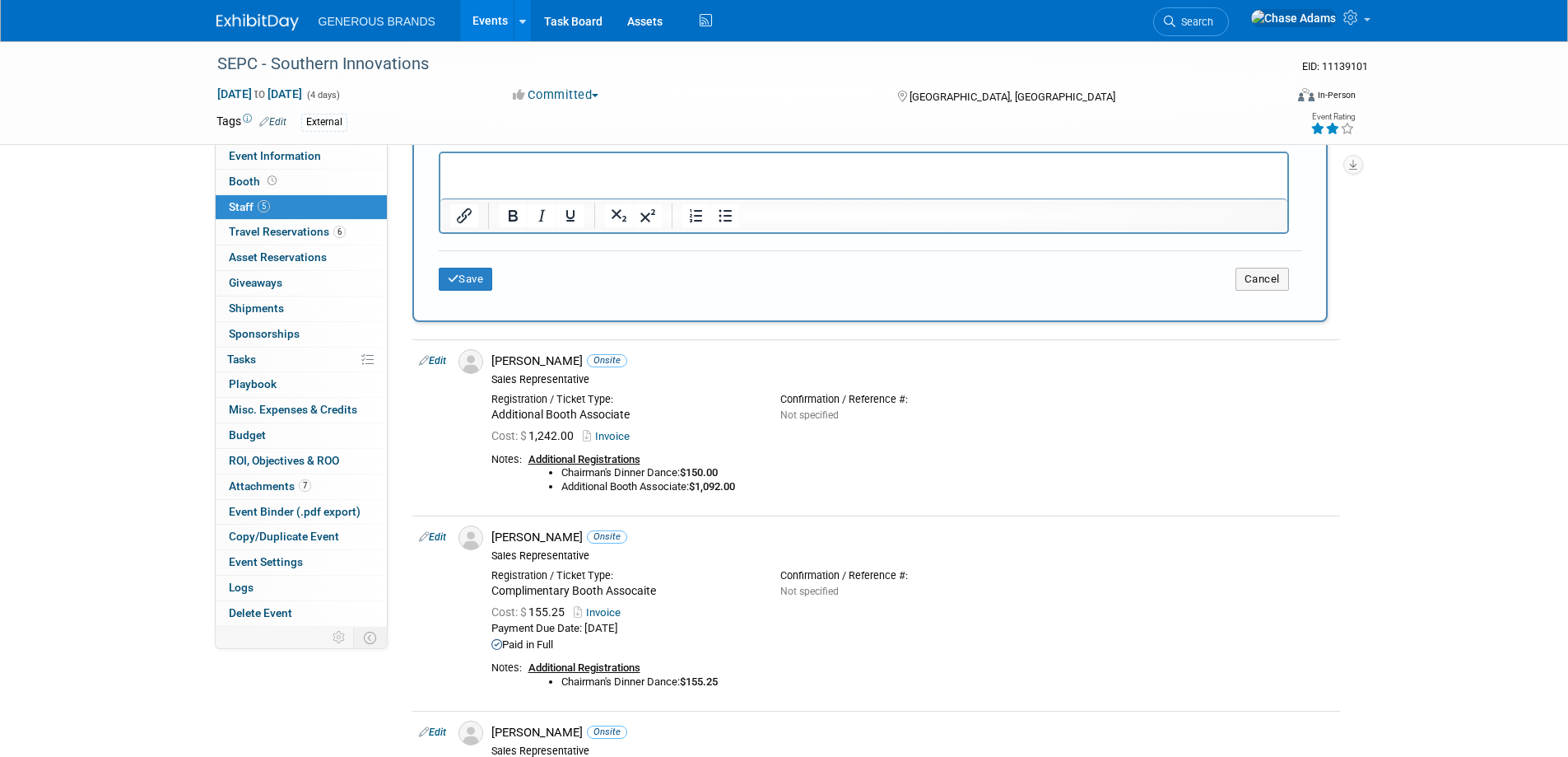
scroll to position [576, 0]
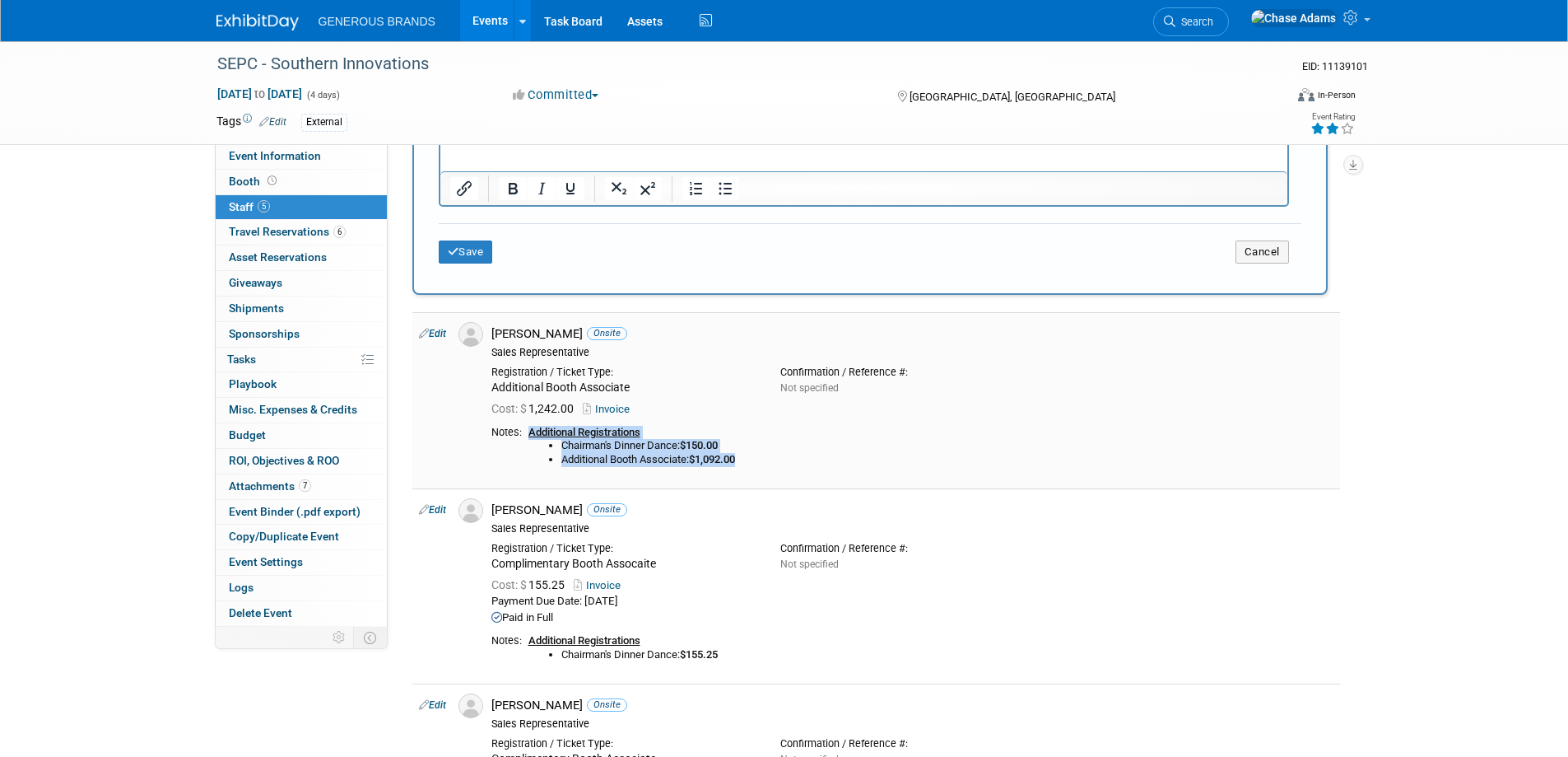
drag, startPoint x: 778, startPoint y: 465, endPoint x: 530, endPoint y: 432, distance: 250.2
click at [530, 432] on div "Additional Registrations Chairman's Dinner Dance: $150.00 Additional Booth Asso…" at bounding box center [931, 446] width 805 height 41
copy div "Additional Registrations Chairman's Dinner Dance: $150.00 Additional Booth Asso…"
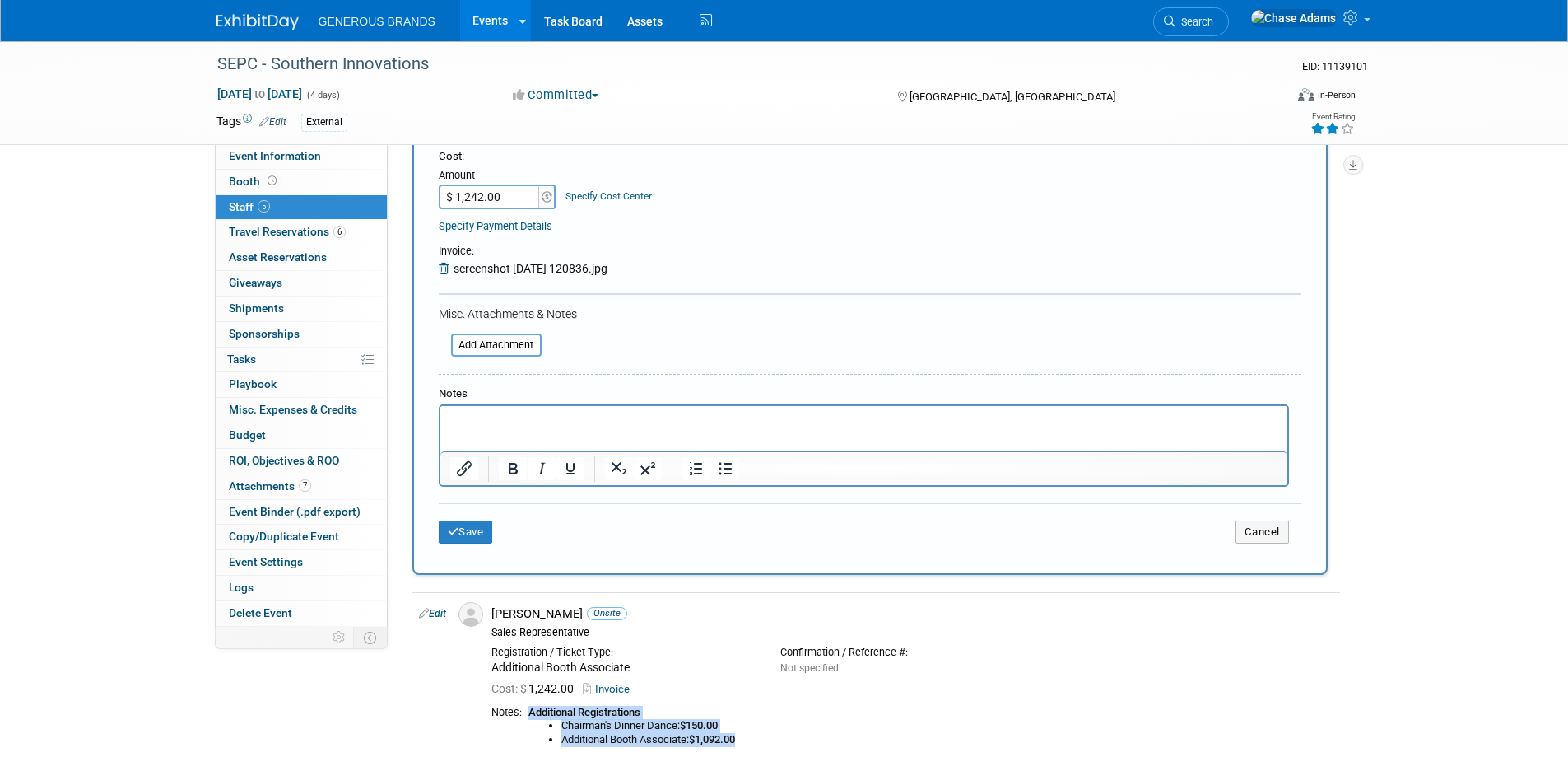
scroll to position [247, 0]
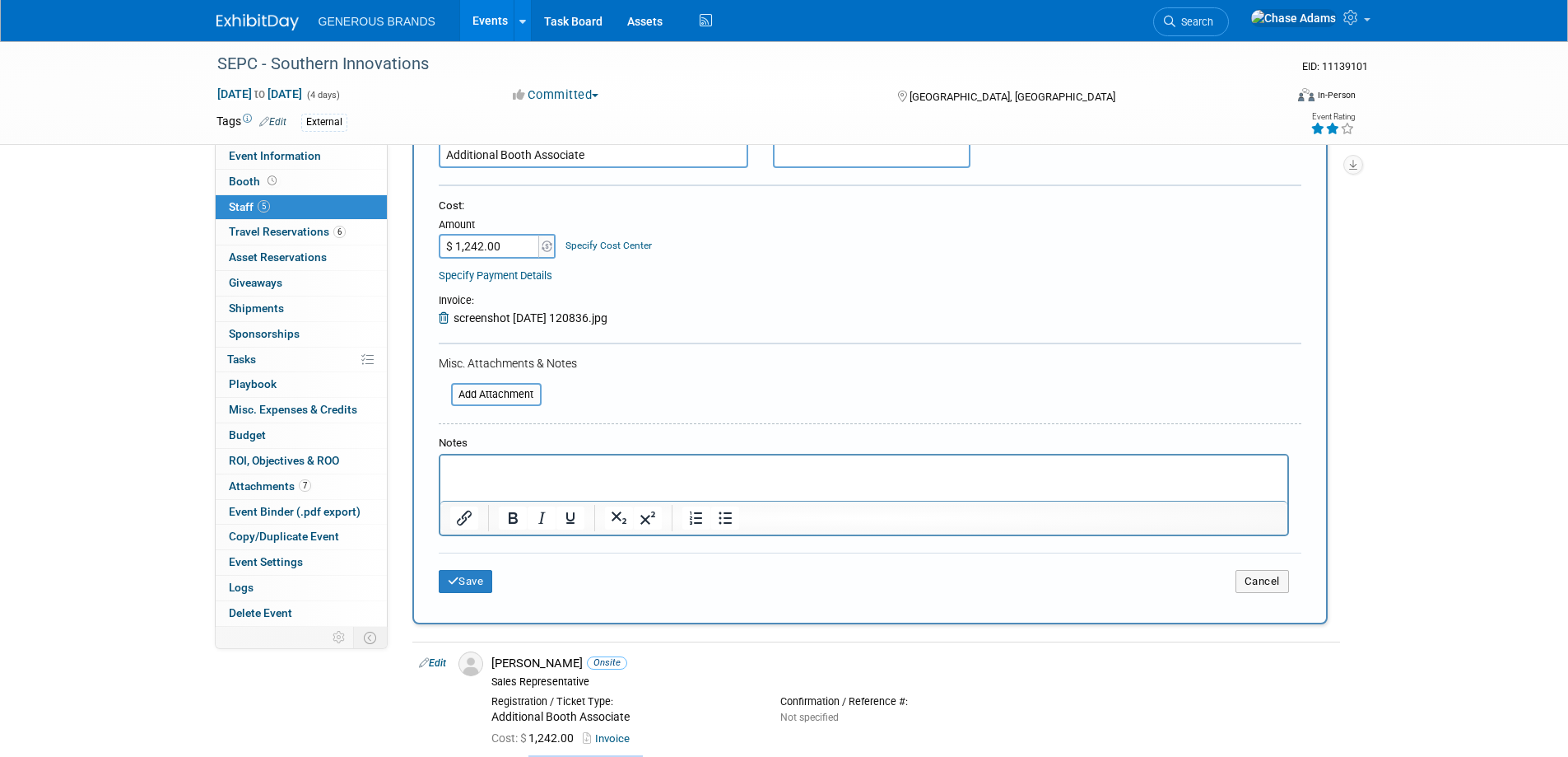
click at [492, 462] on p "Rich Text Area. Press ALT-0 for help." at bounding box center [864, 469] width 829 height 17
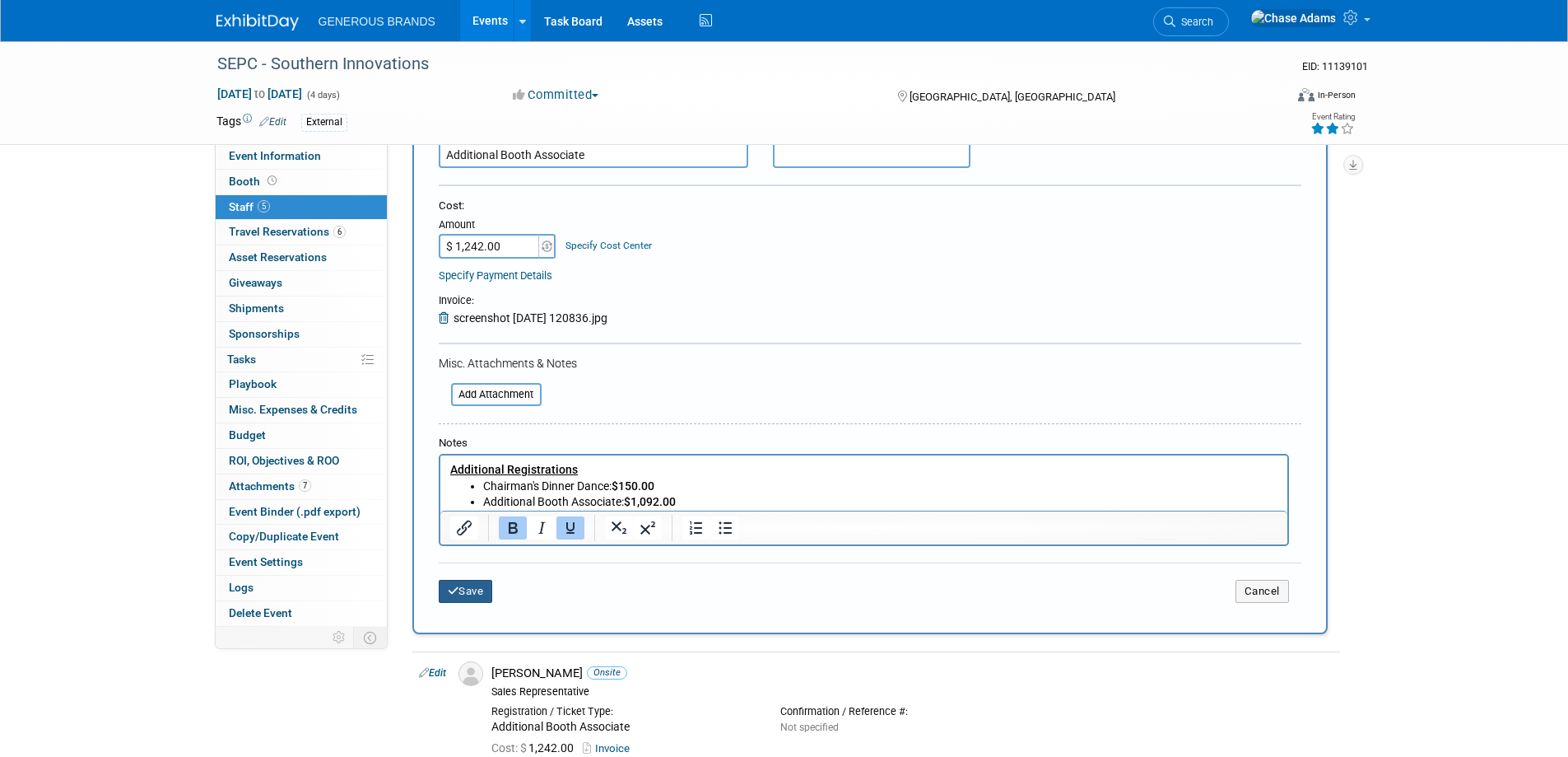
click at [481, 593] on button "Save" at bounding box center [466, 591] width 54 height 23
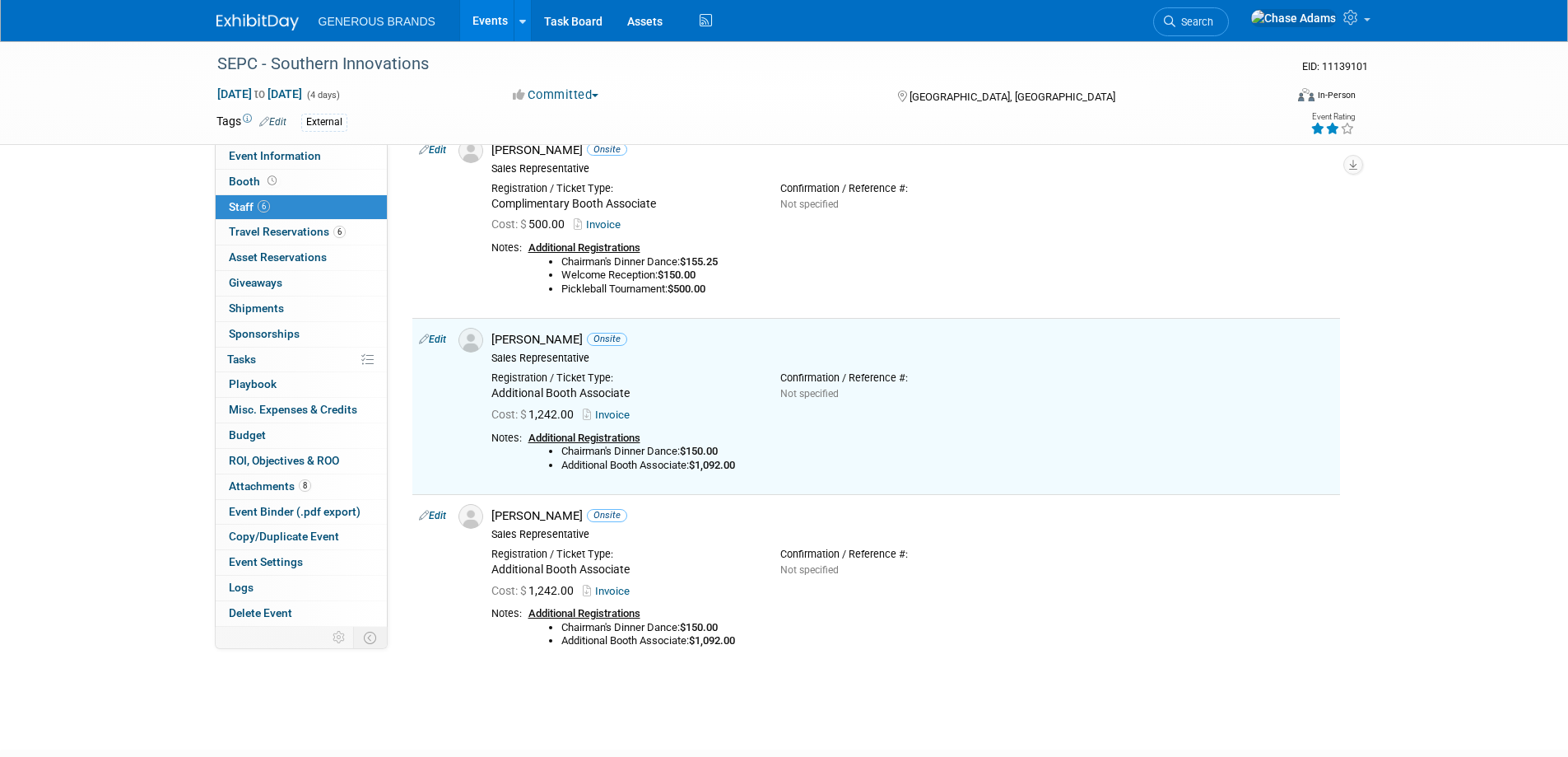
scroll to position [0, 0]
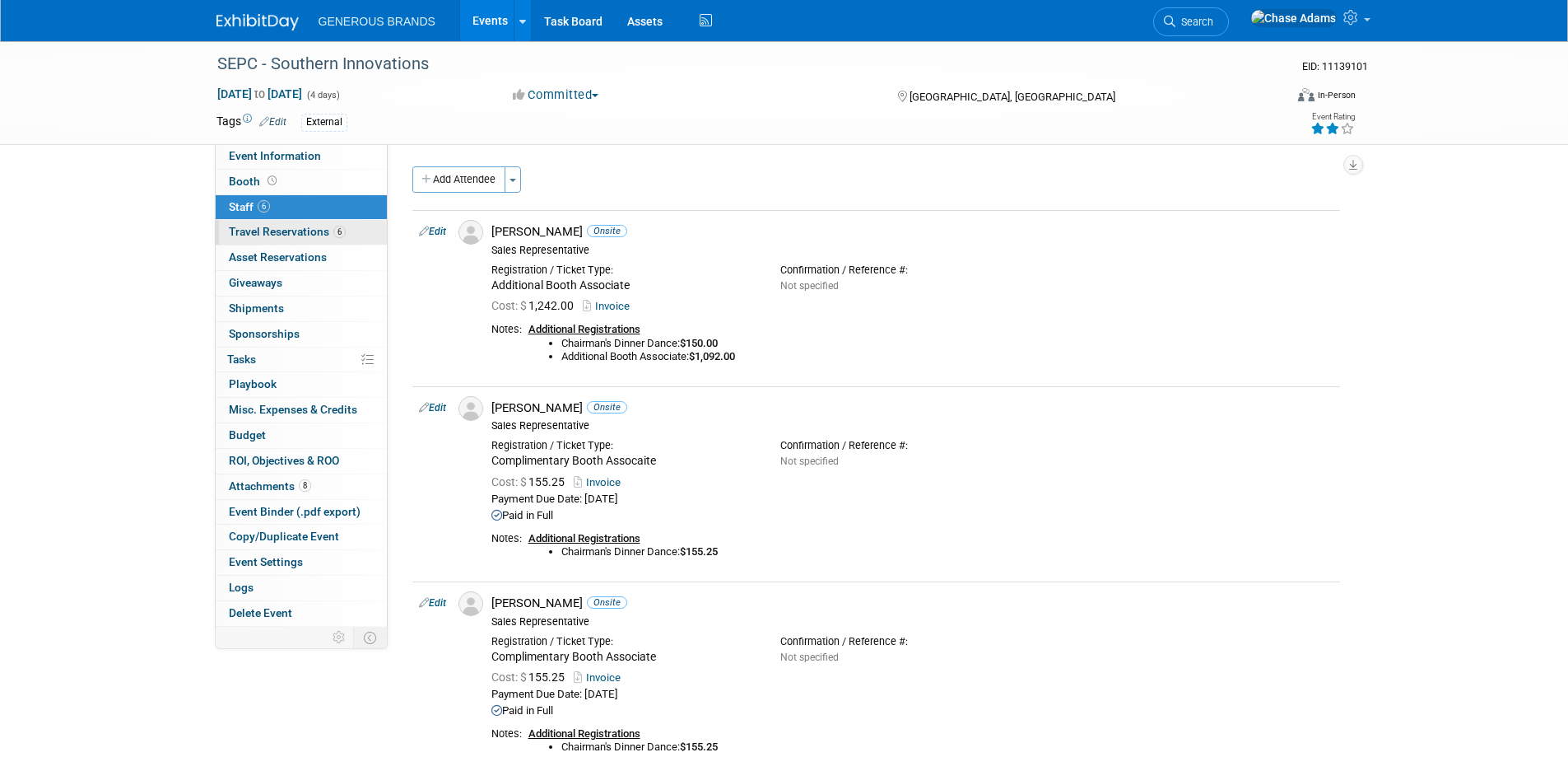
click at [295, 229] on span "Travel Reservations 6" at bounding box center [288, 231] width 117 height 13
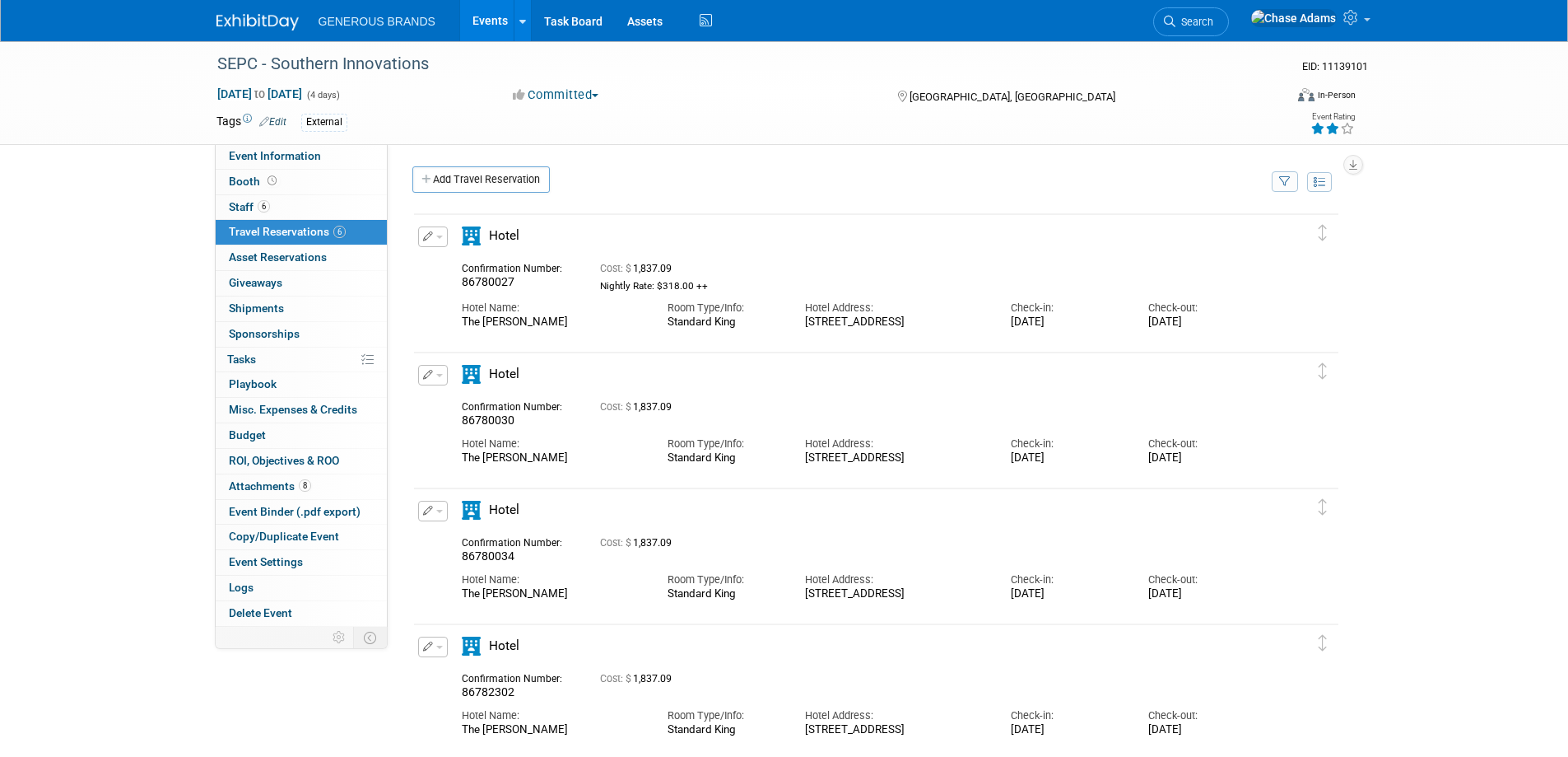
click at [432, 233] on icon "button" at bounding box center [428, 236] width 10 height 10
click at [459, 260] on button "Edit Reservation" at bounding box center [488, 265] width 139 height 24
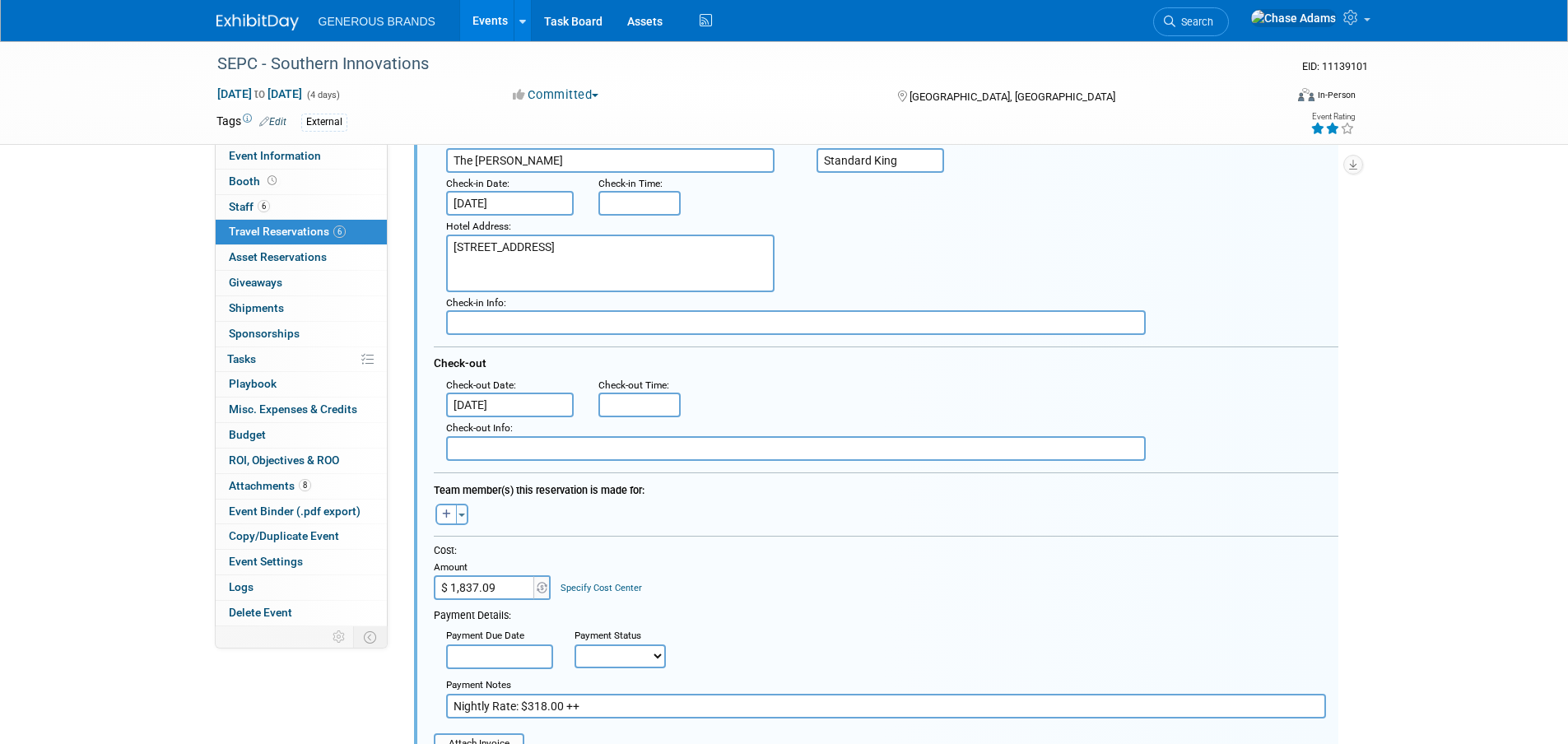
scroll to position [276, 0]
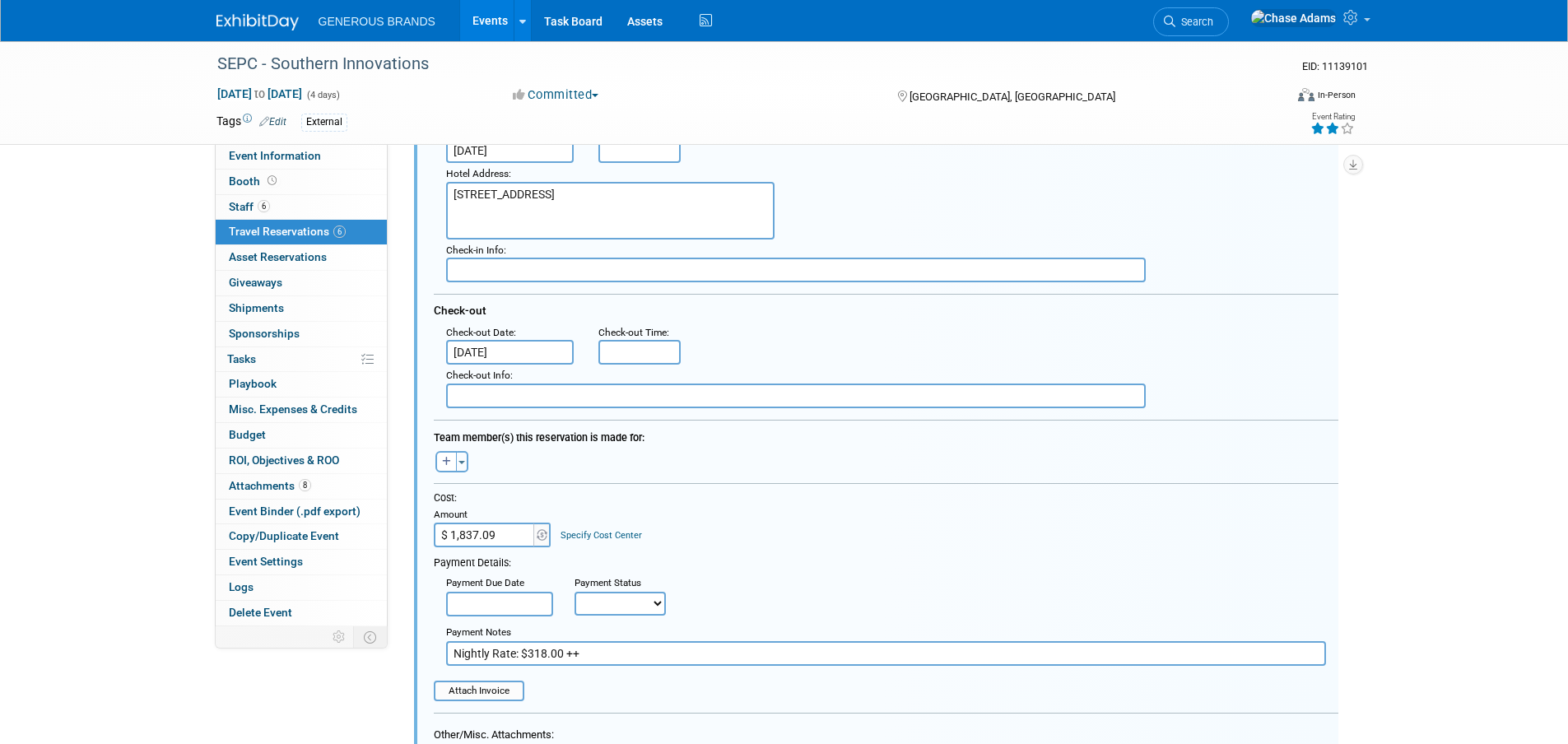
drag, startPoint x: 521, startPoint y: 536, endPoint x: 461, endPoint y: 533, distance: 60.1
click at [461, 533] on input "$ 1,837.09" at bounding box center [485, 535] width 103 height 24
drag, startPoint x: 508, startPoint y: 537, endPoint x: 428, endPoint y: 538, distance: 80.0
click at [428, 538] on div "Cost: Amount $ 1,837.09 Specify Cost Center Cost Center -- Not Specified --" at bounding box center [885, 596] width 929 height 211
type input "$"
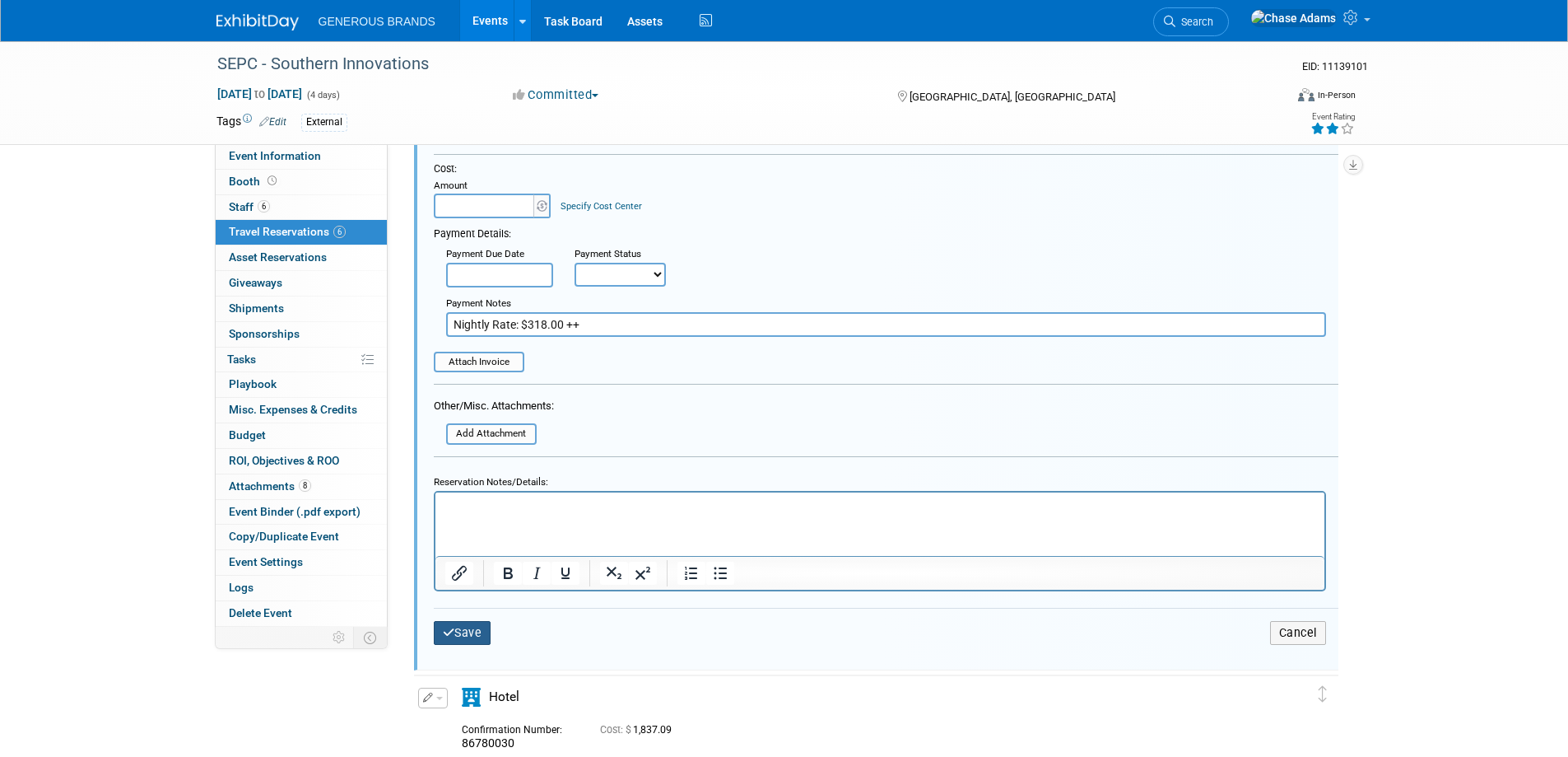
type input "$ 0.00"
click at [472, 635] on button "Save" at bounding box center [462, 632] width 58 height 24
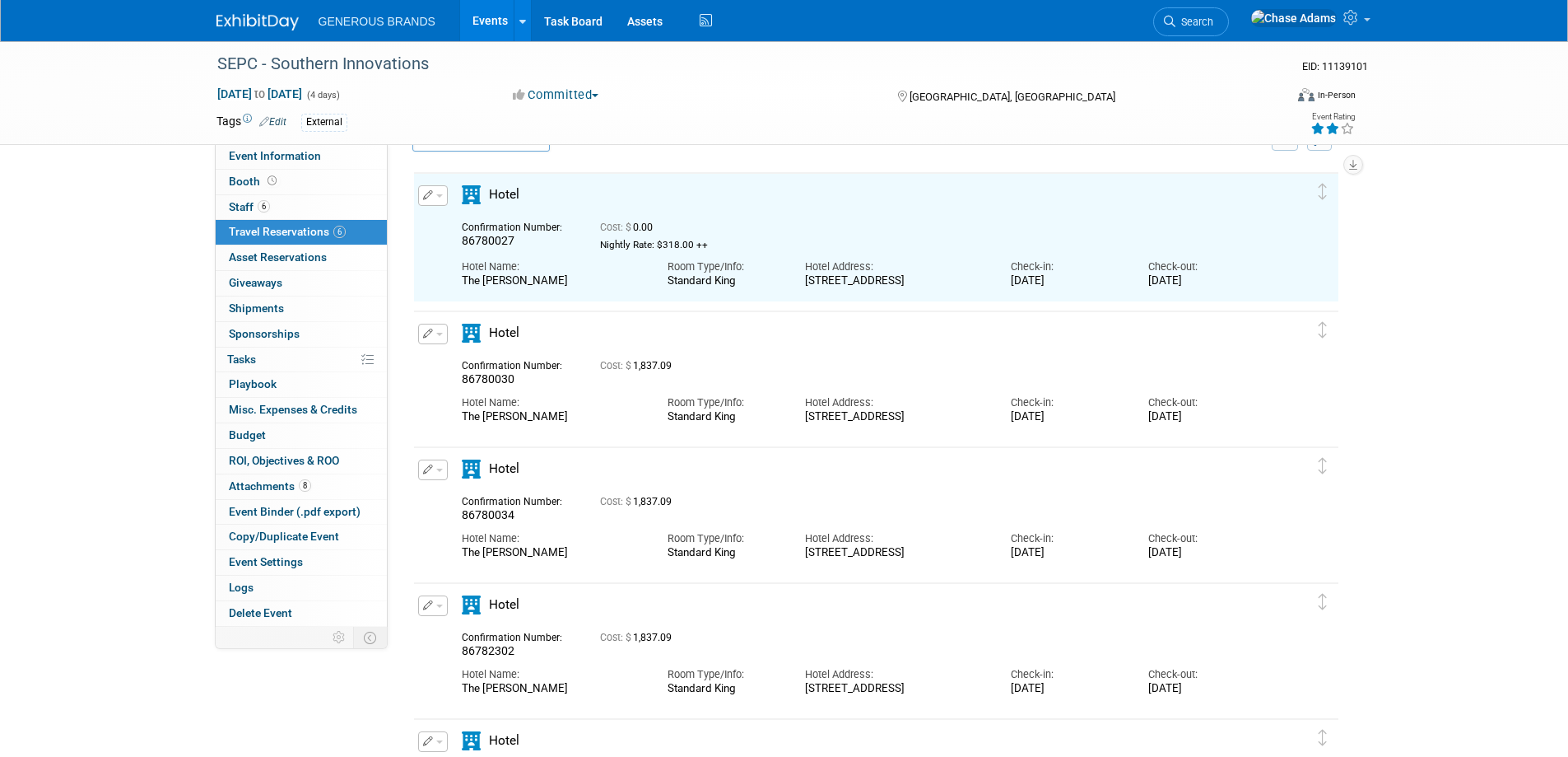
scroll to position [29, 0]
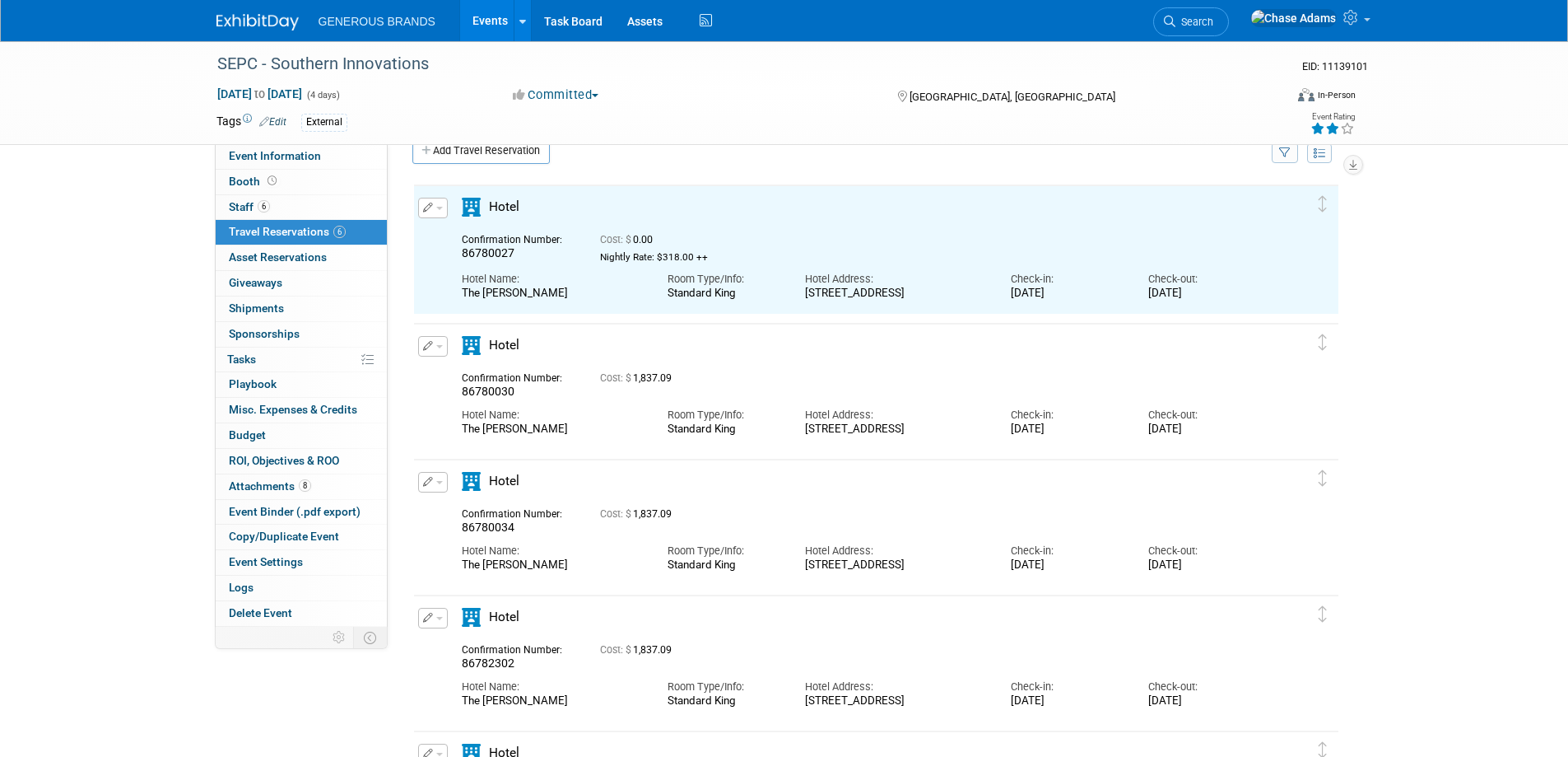
click at [439, 347] on span "button" at bounding box center [440, 347] width 7 height 3
click at [464, 382] on button "Edit Reservation" at bounding box center [488, 374] width 139 height 24
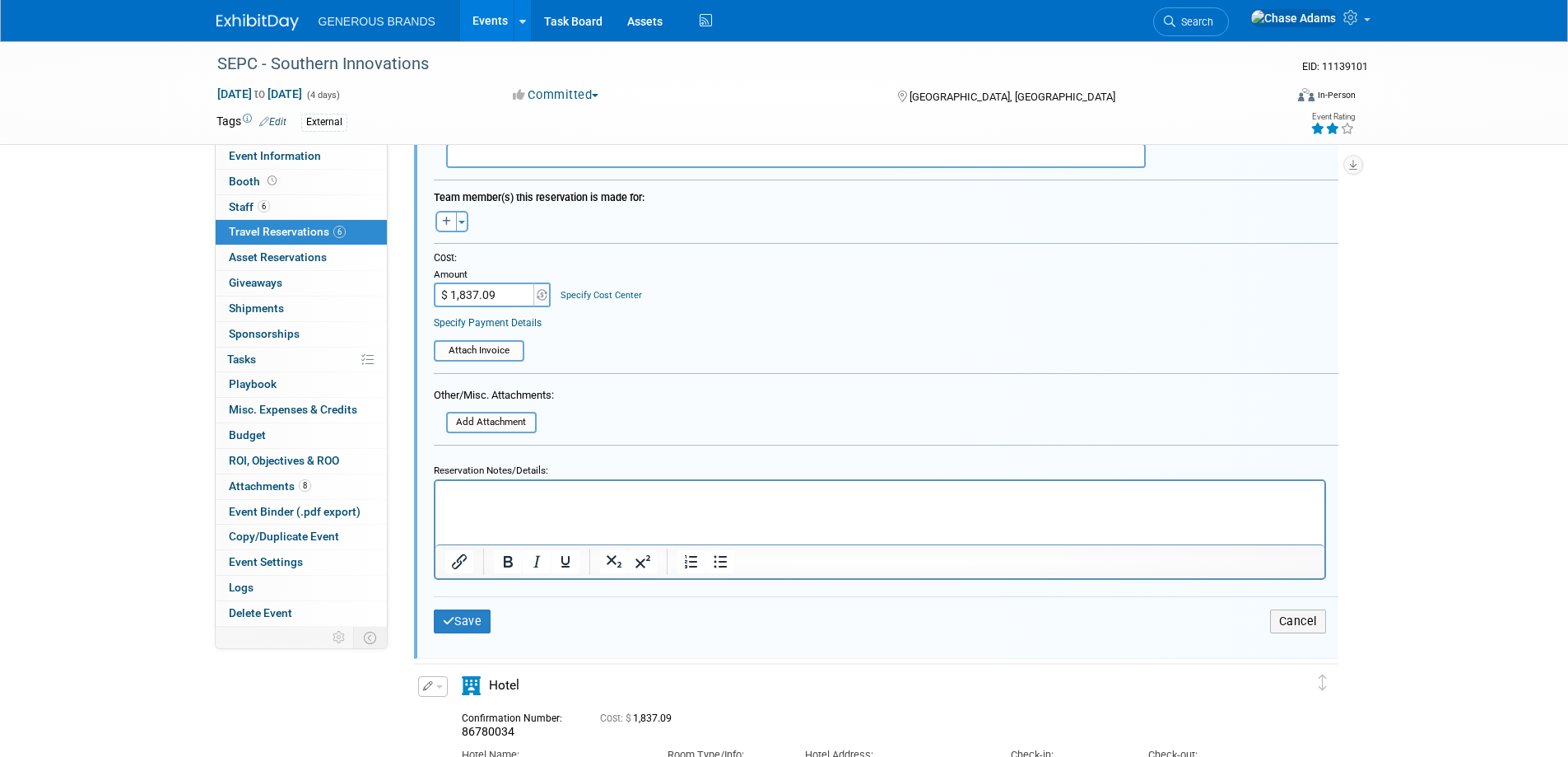
scroll to position [661, 0]
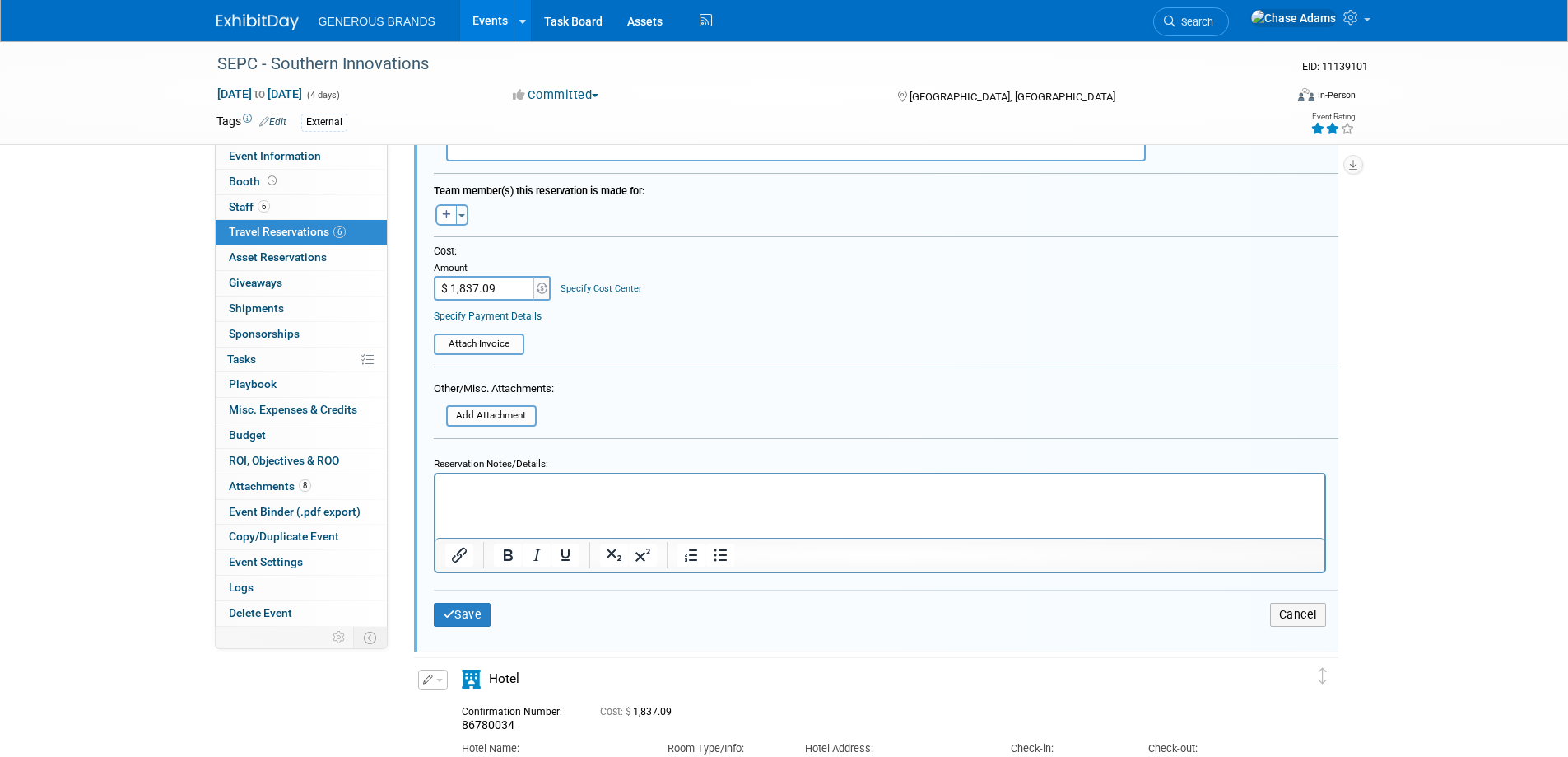
drag, startPoint x: 514, startPoint y: 292, endPoint x: 503, endPoint y: 290, distance: 11.2
click at [503, 290] on input "$ 1,837.09" at bounding box center [485, 288] width 103 height 24
type input "$"
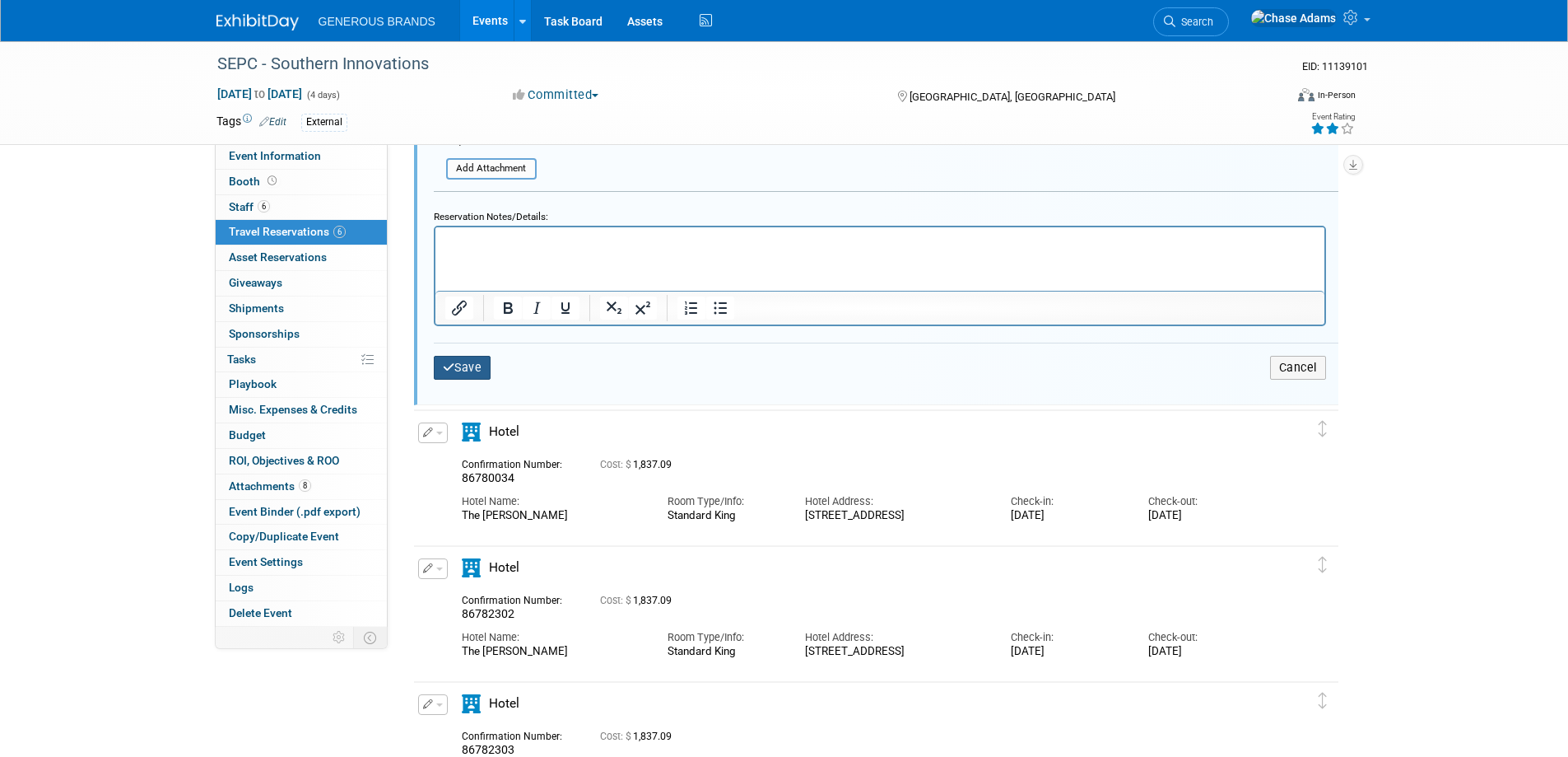
type input "$ 0.00"
click at [482, 373] on button "Save" at bounding box center [462, 367] width 58 height 24
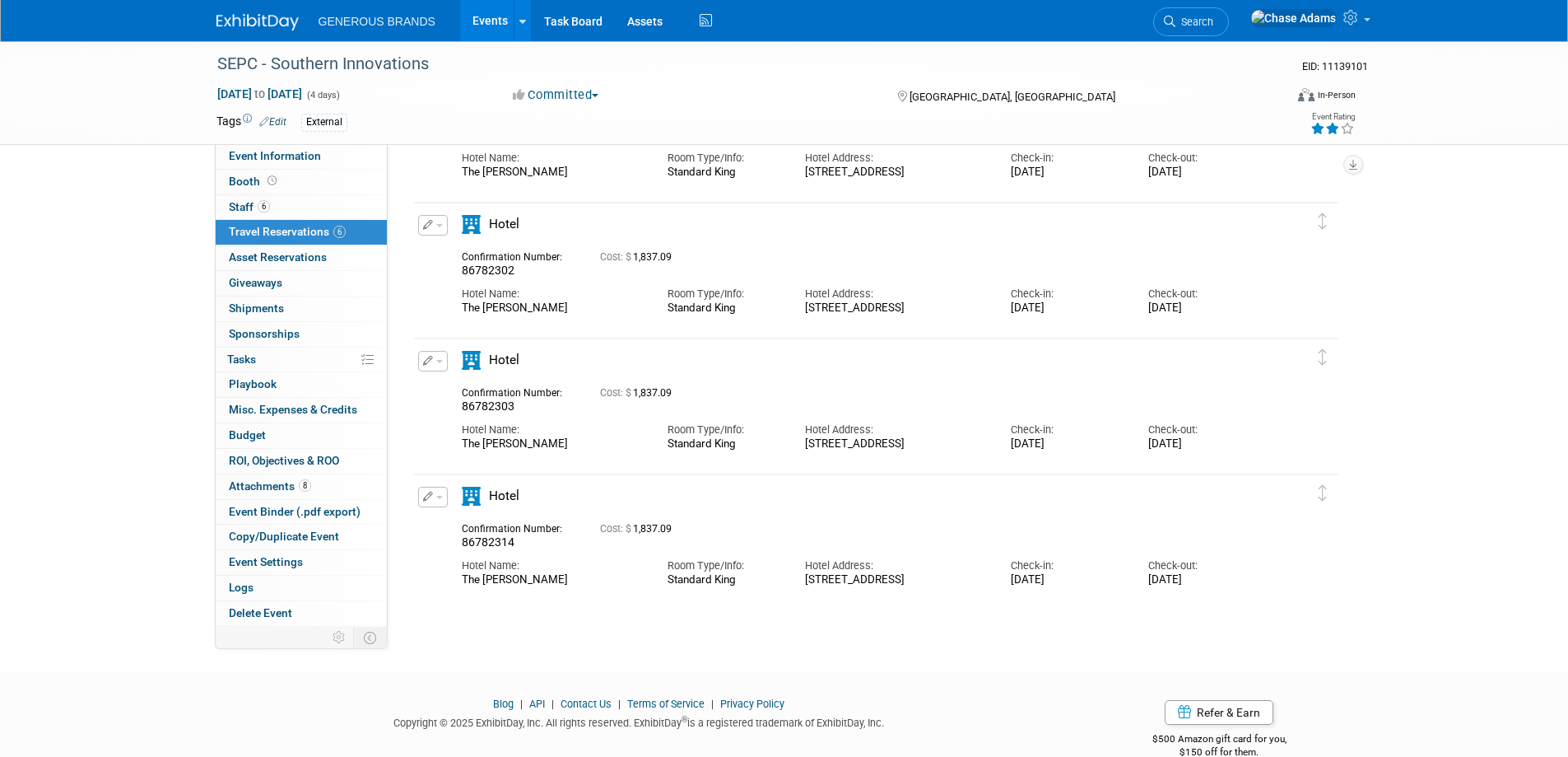
scroll to position [167, 0]
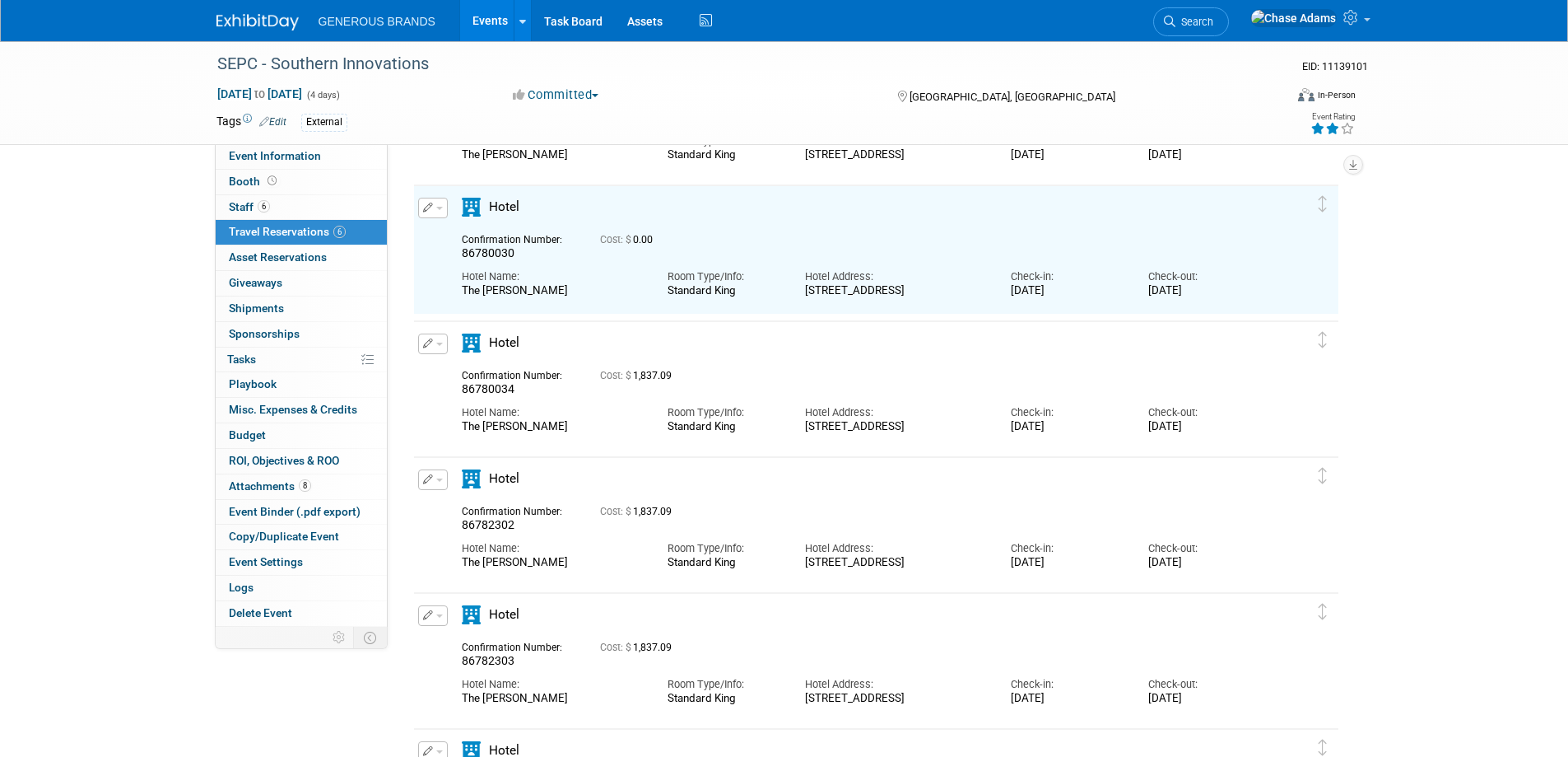
click at [432, 344] on button "button" at bounding box center [433, 344] width 30 height 21
click at [448, 373] on button "Edit Reservation" at bounding box center [488, 372] width 139 height 24
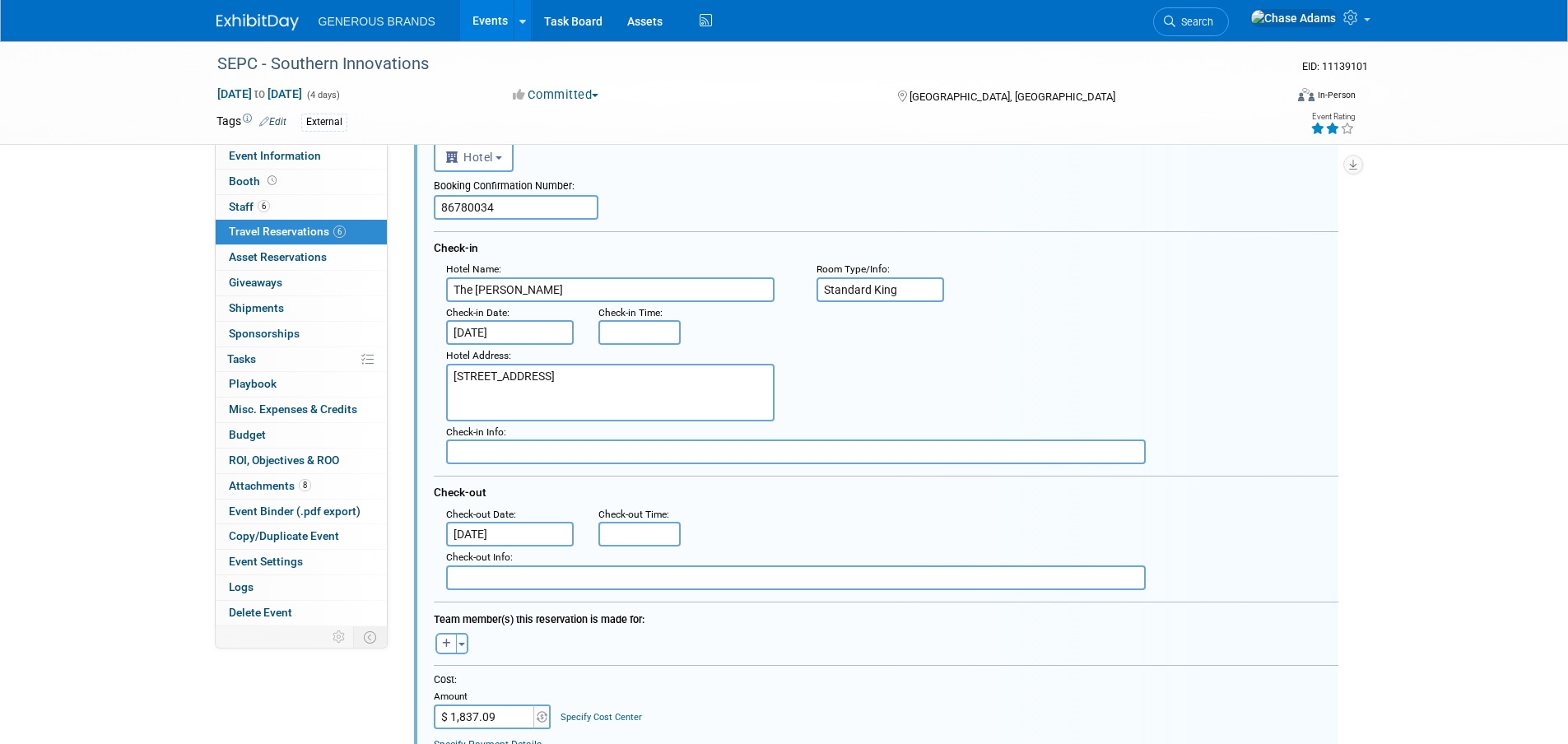
scroll to position [468, 0]
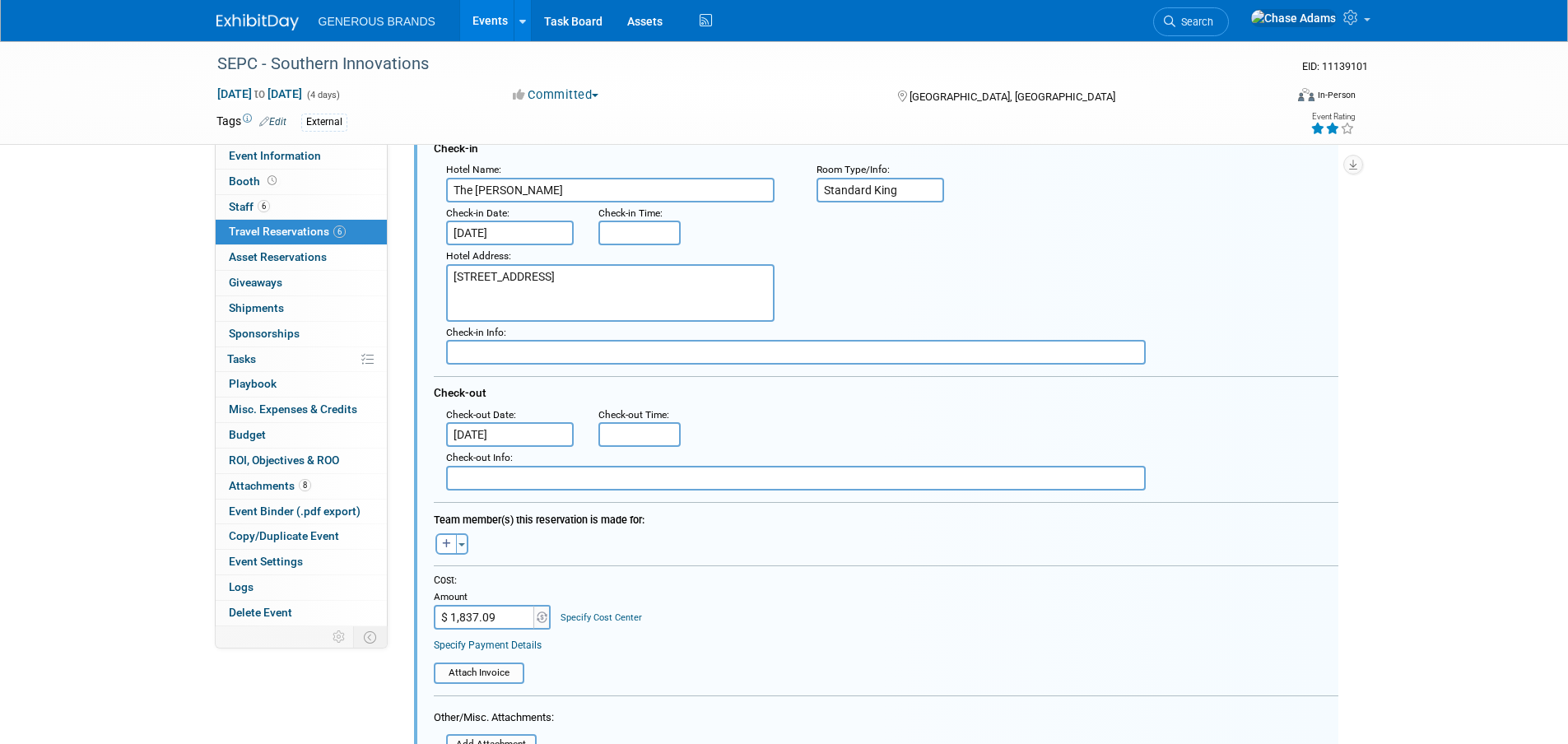
click at [503, 624] on input "$ 1,837.09" at bounding box center [485, 617] width 103 height 24
type input "$"
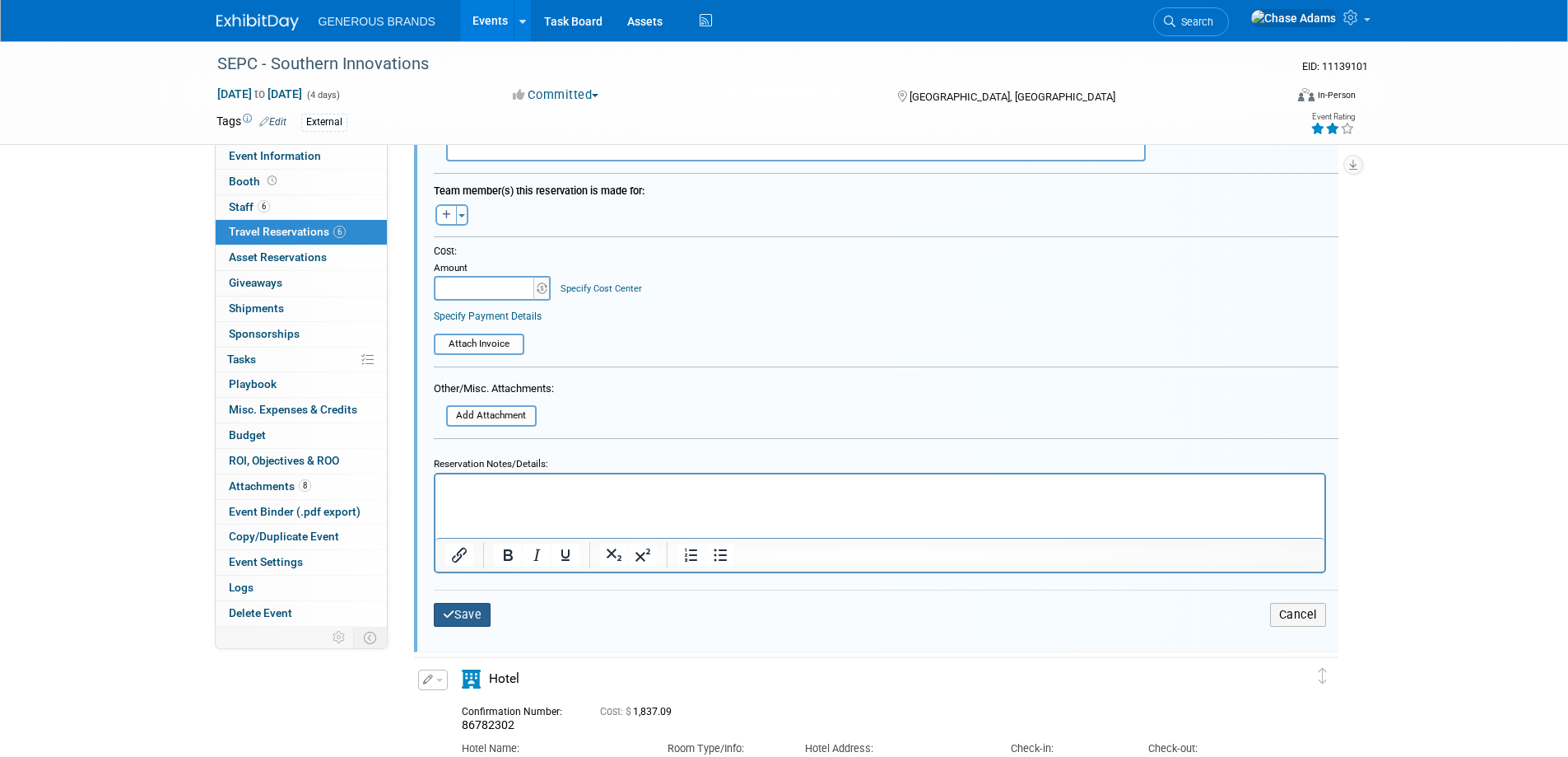
type input "$ 0.00"
click at [468, 615] on button "Save" at bounding box center [462, 614] width 58 height 24
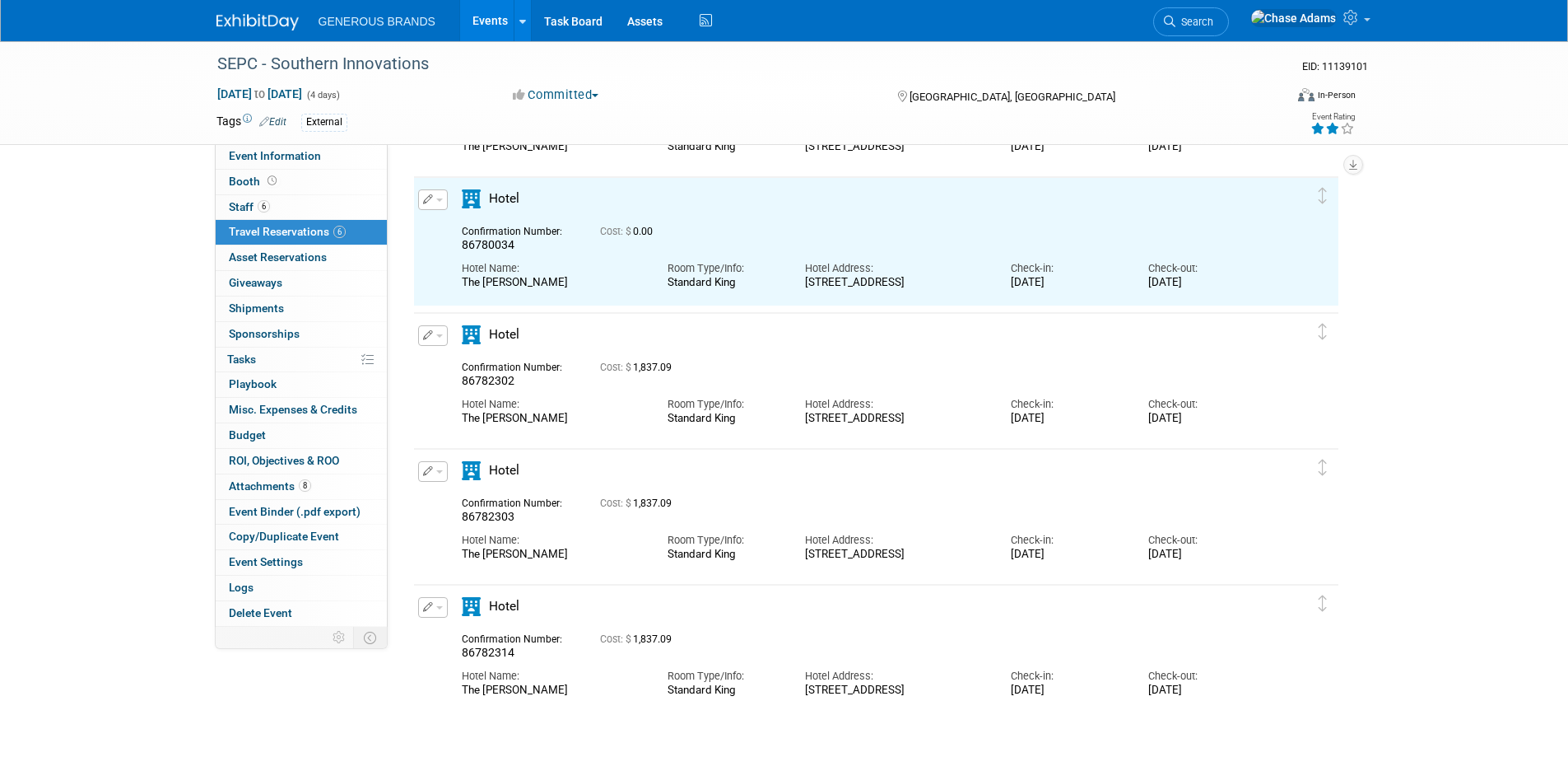
scroll to position [303, 0]
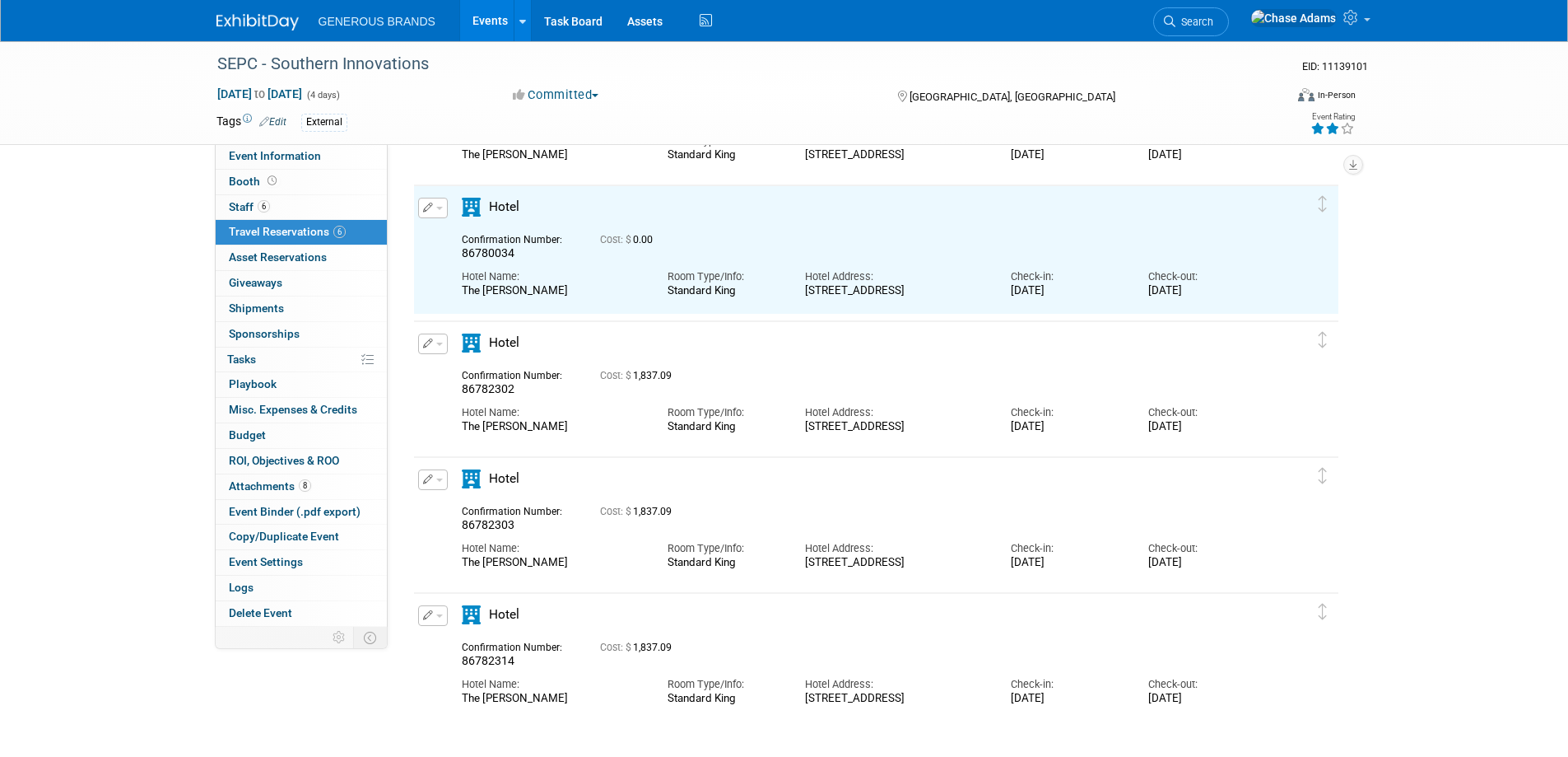
click at [435, 347] on button "button" at bounding box center [433, 344] width 30 height 21
click at [460, 386] on li "Edit Reservation" at bounding box center [488, 372] width 139 height 27
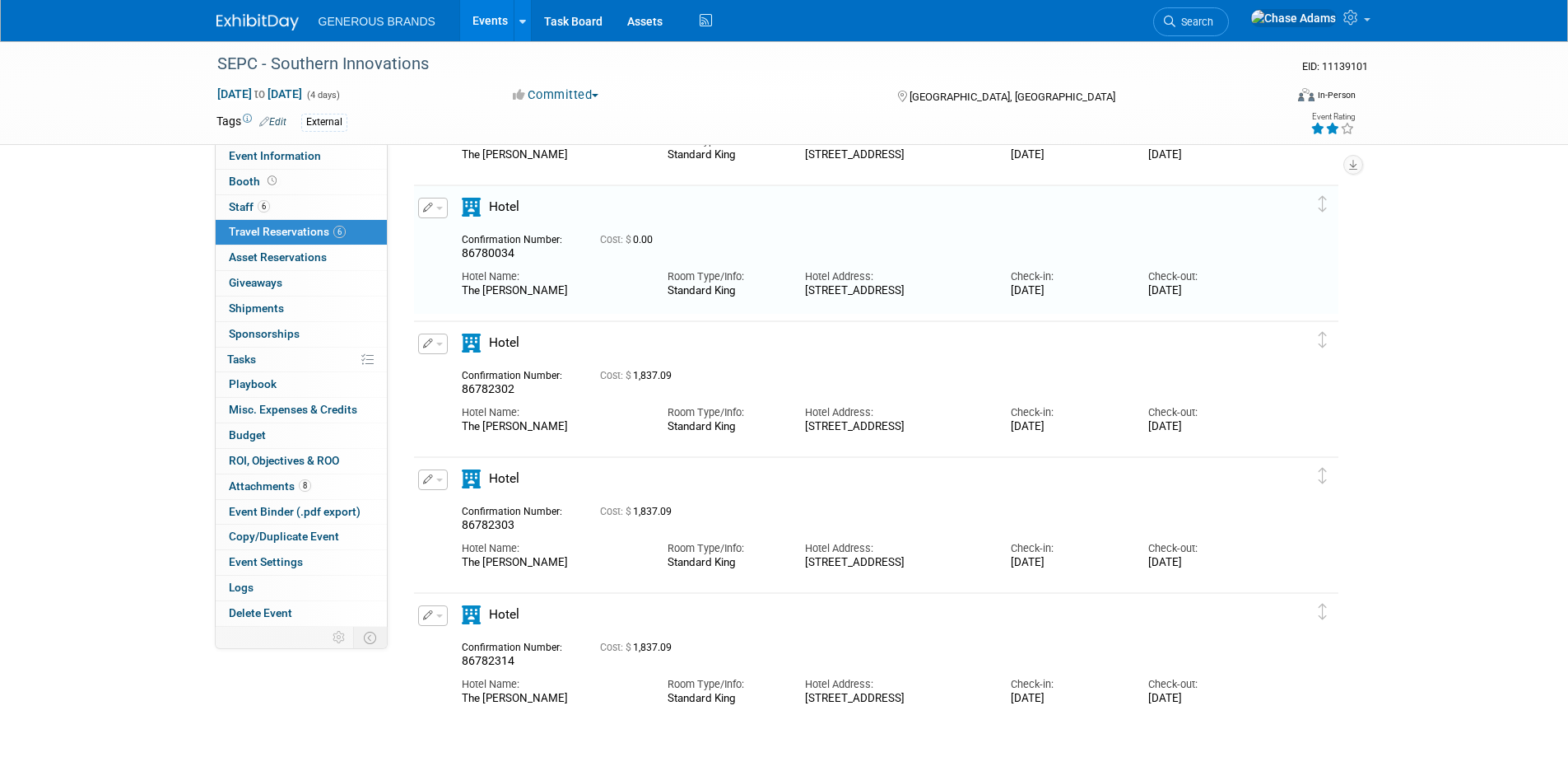
click at [434, 339] on button "button" at bounding box center [433, 344] width 30 height 21
click at [451, 365] on button "Edit Reservation" at bounding box center [488, 372] width 139 height 24
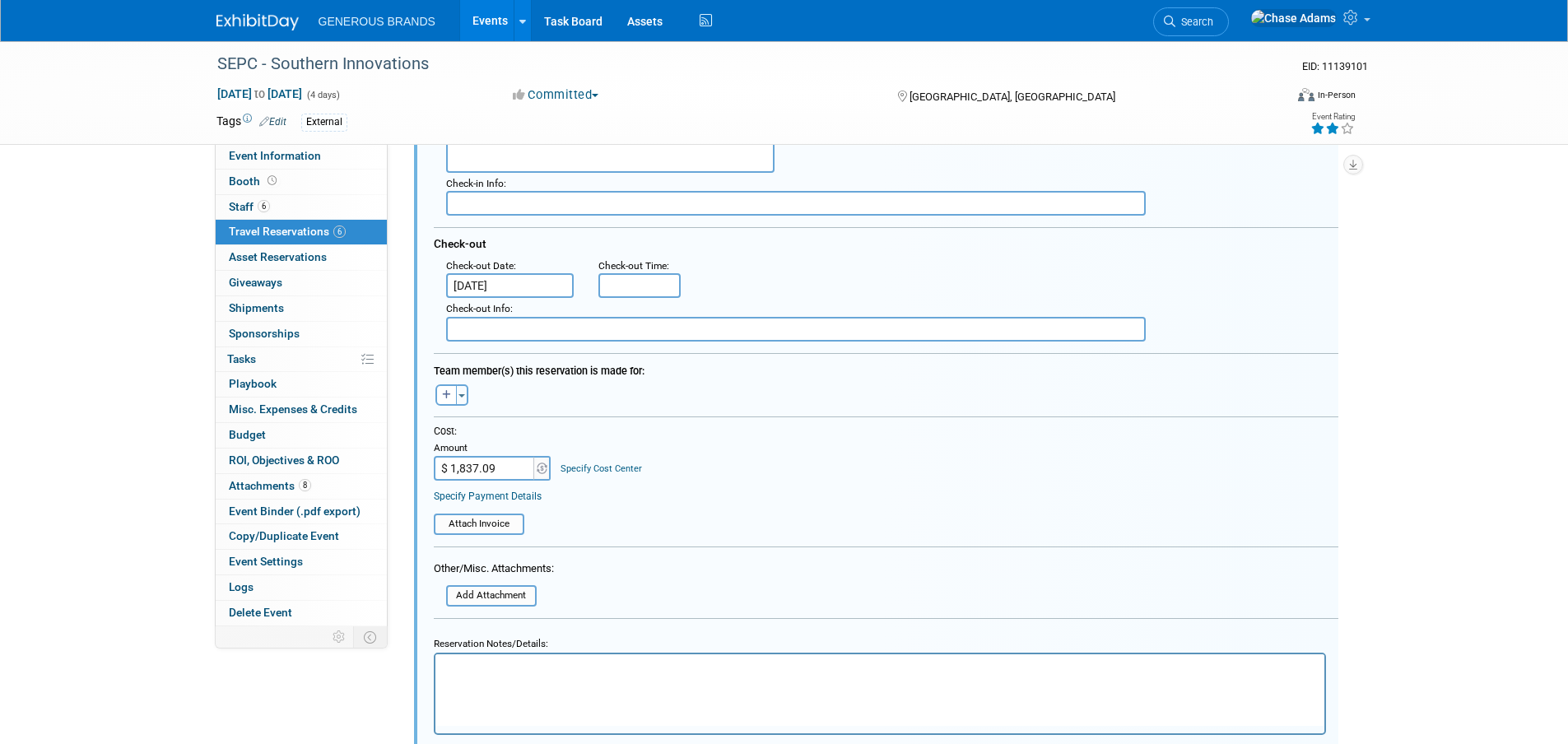
scroll to position [768, 0]
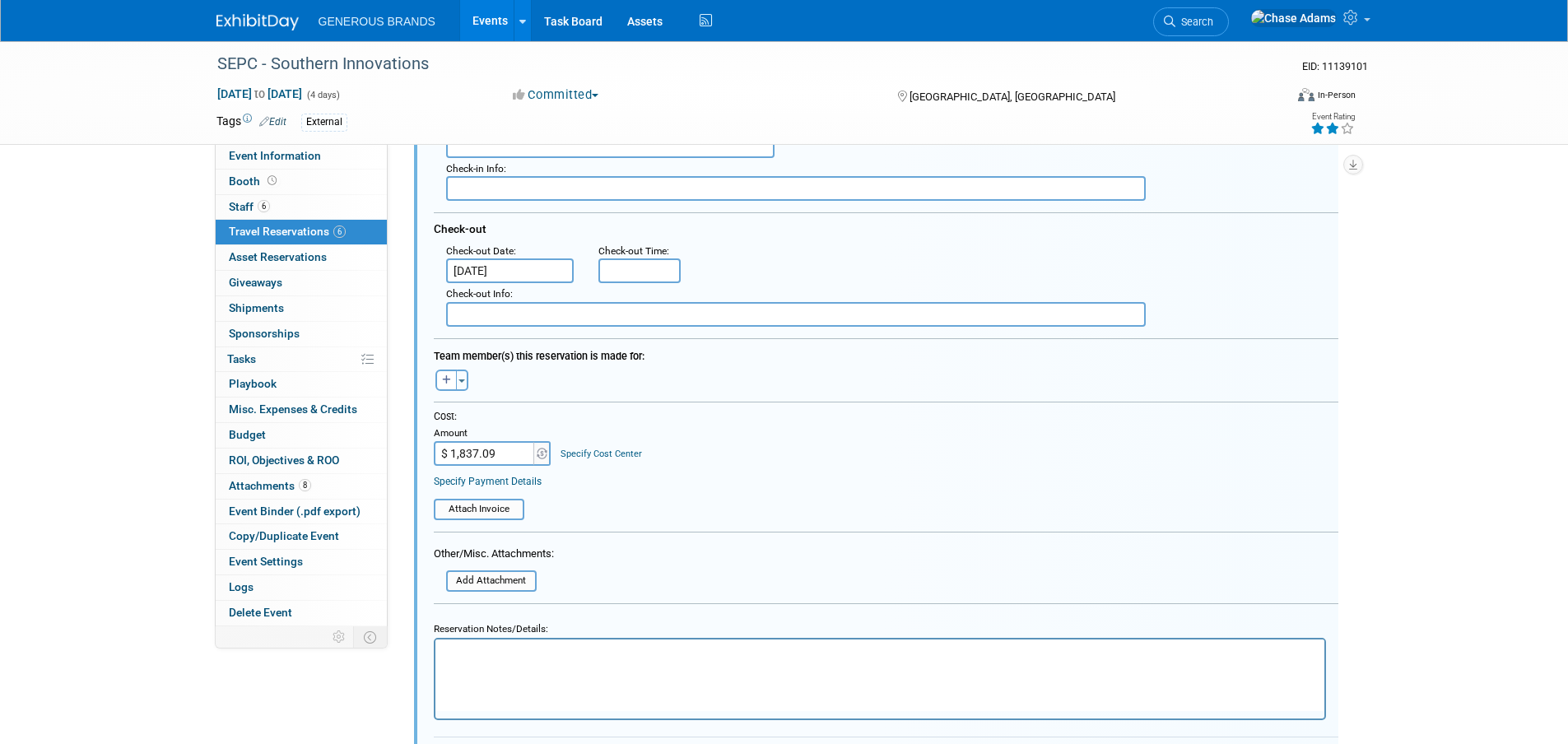
drag, startPoint x: 507, startPoint y: 456, endPoint x: 493, endPoint y: 455, distance: 14.0
click at [493, 455] on input "$ 1,837.09" at bounding box center [485, 454] width 103 height 24
type input "$"
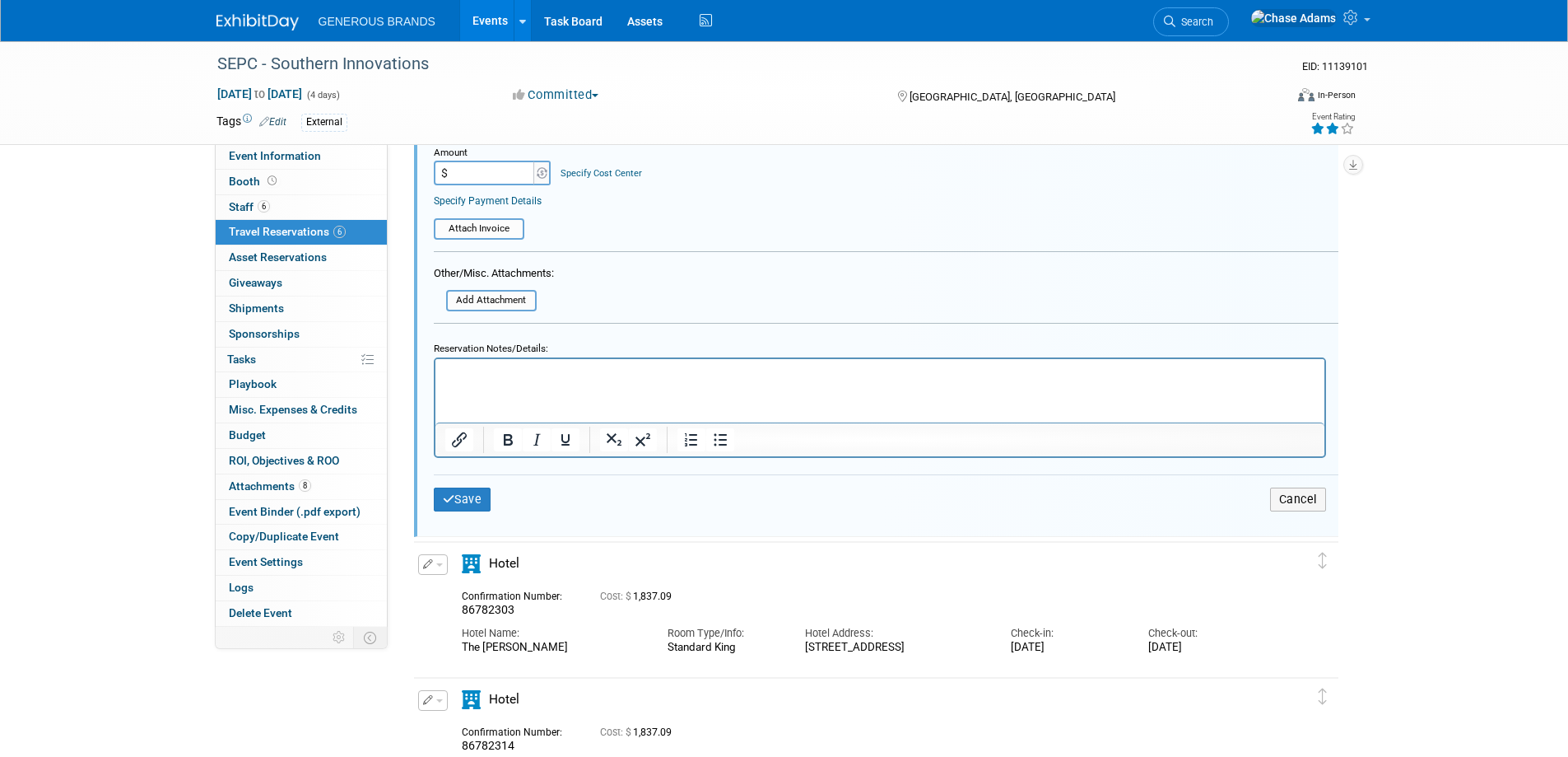
scroll to position [1097, 0]
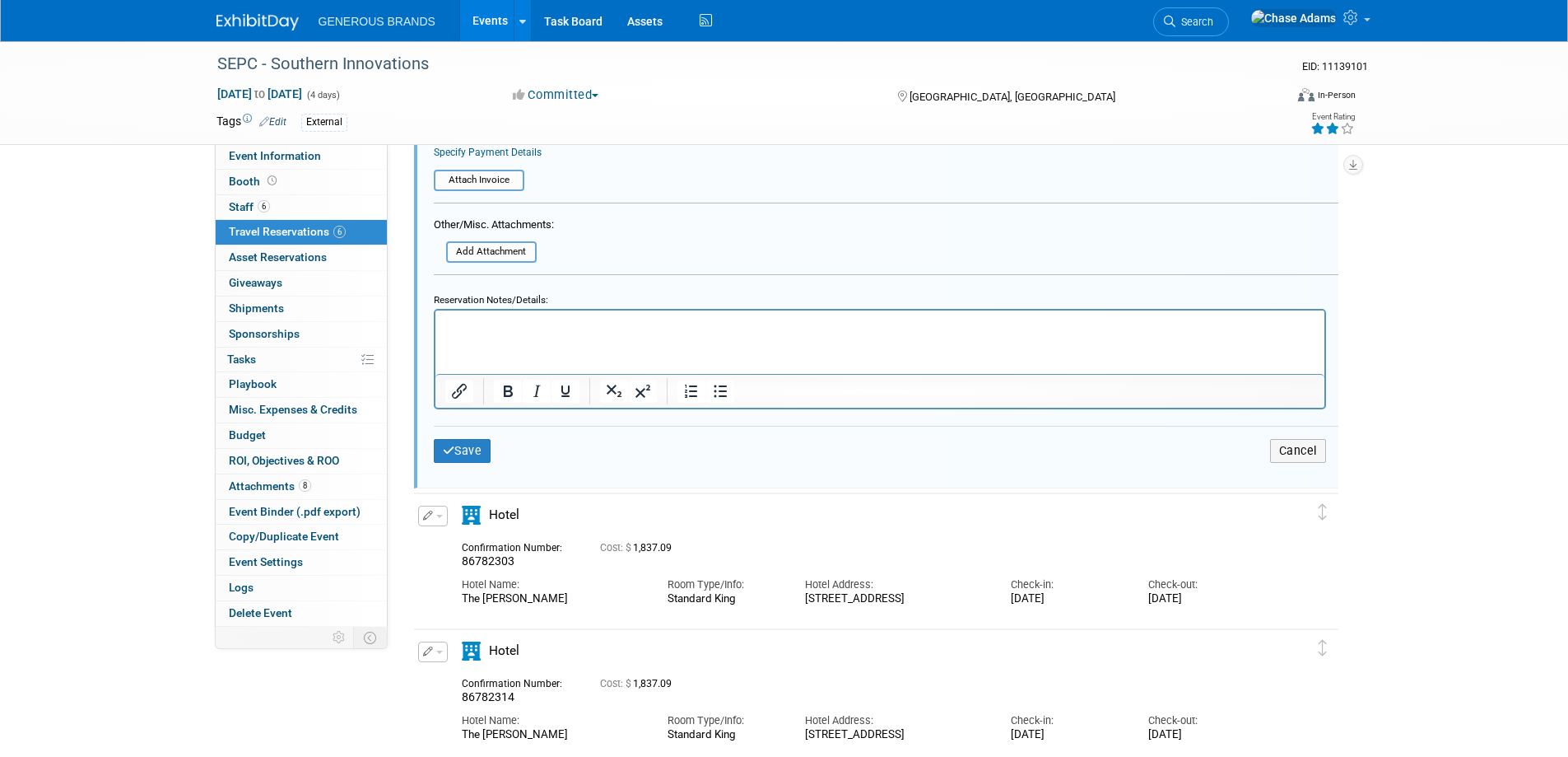
type input "$ 0.00"
click at [478, 465] on div "Save Cancel" at bounding box center [885, 450] width 905 height 50
click at [471, 449] on button "Save" at bounding box center [462, 450] width 58 height 24
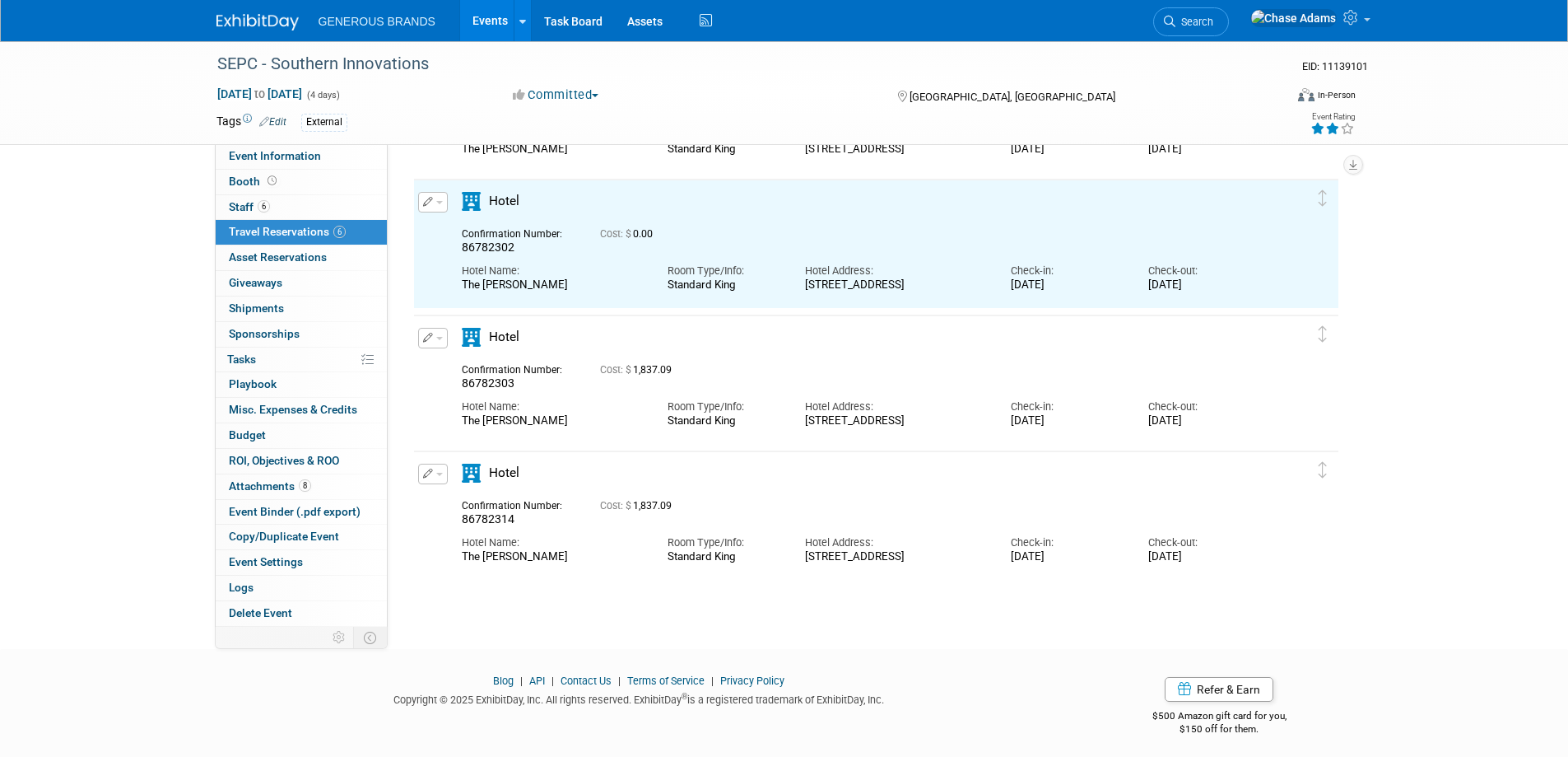
scroll to position [439, 0]
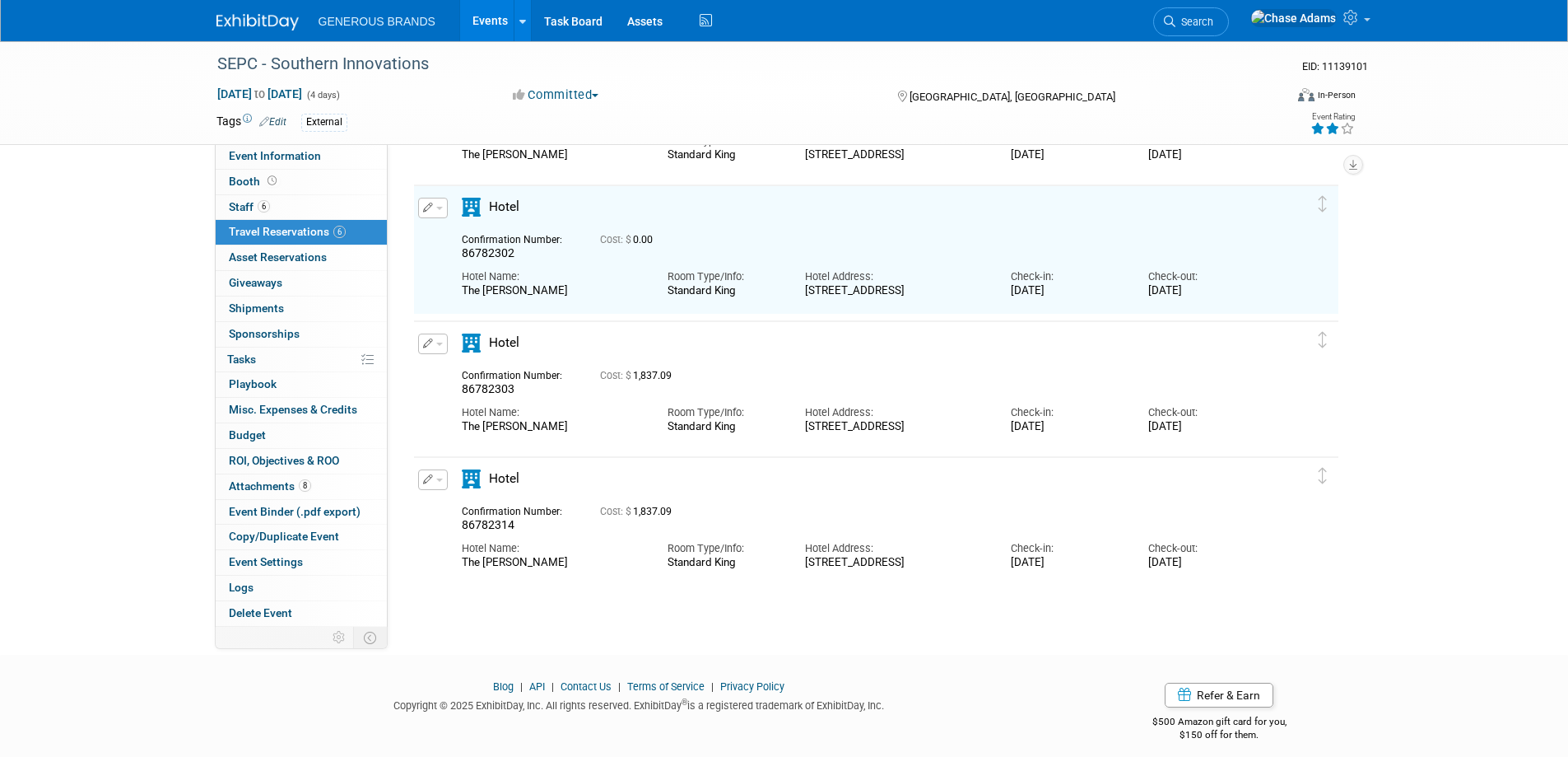
click at [430, 340] on icon "button" at bounding box center [428, 343] width 10 height 10
click at [448, 372] on button "Edit Reservation" at bounding box center [488, 372] width 139 height 24
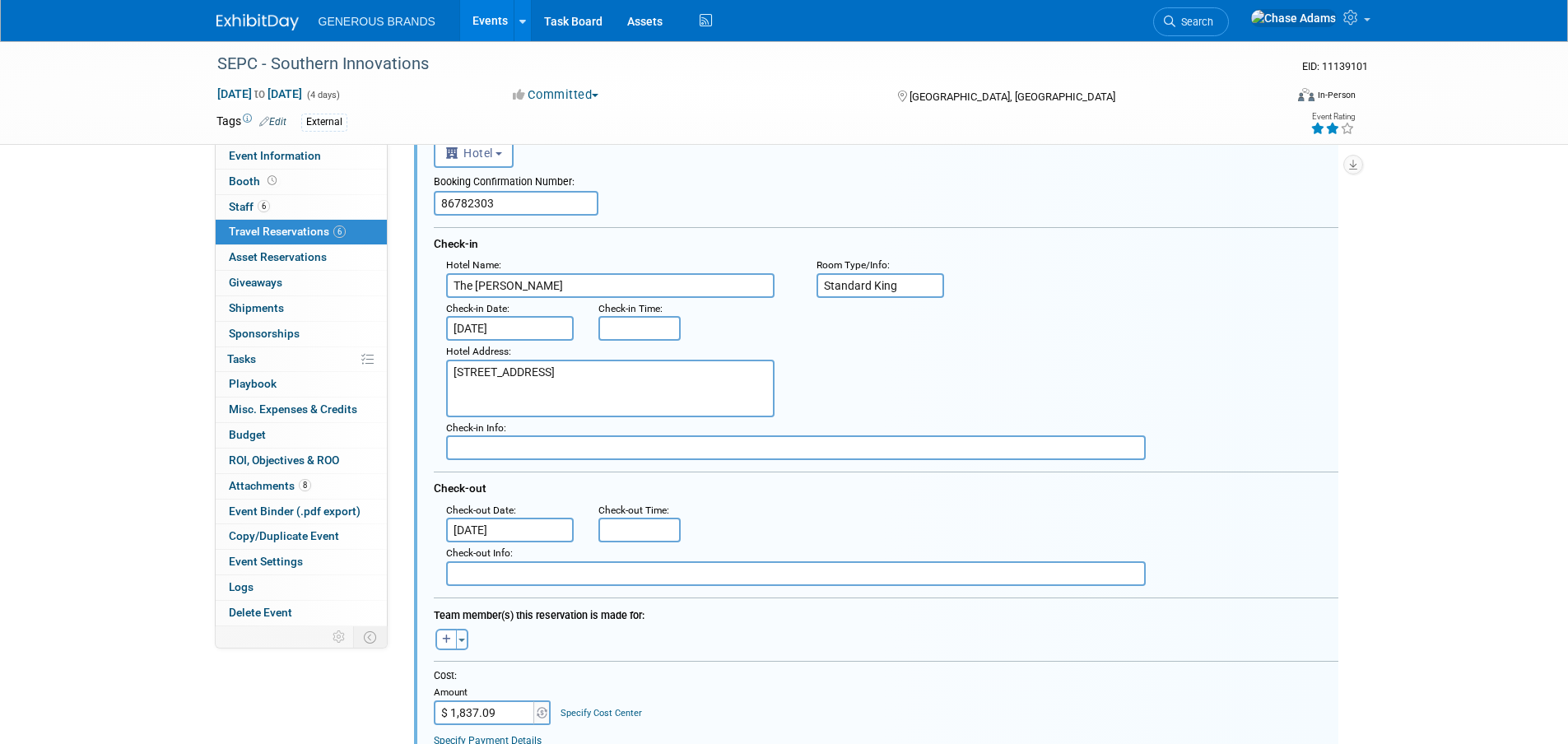
scroll to position [740, 0]
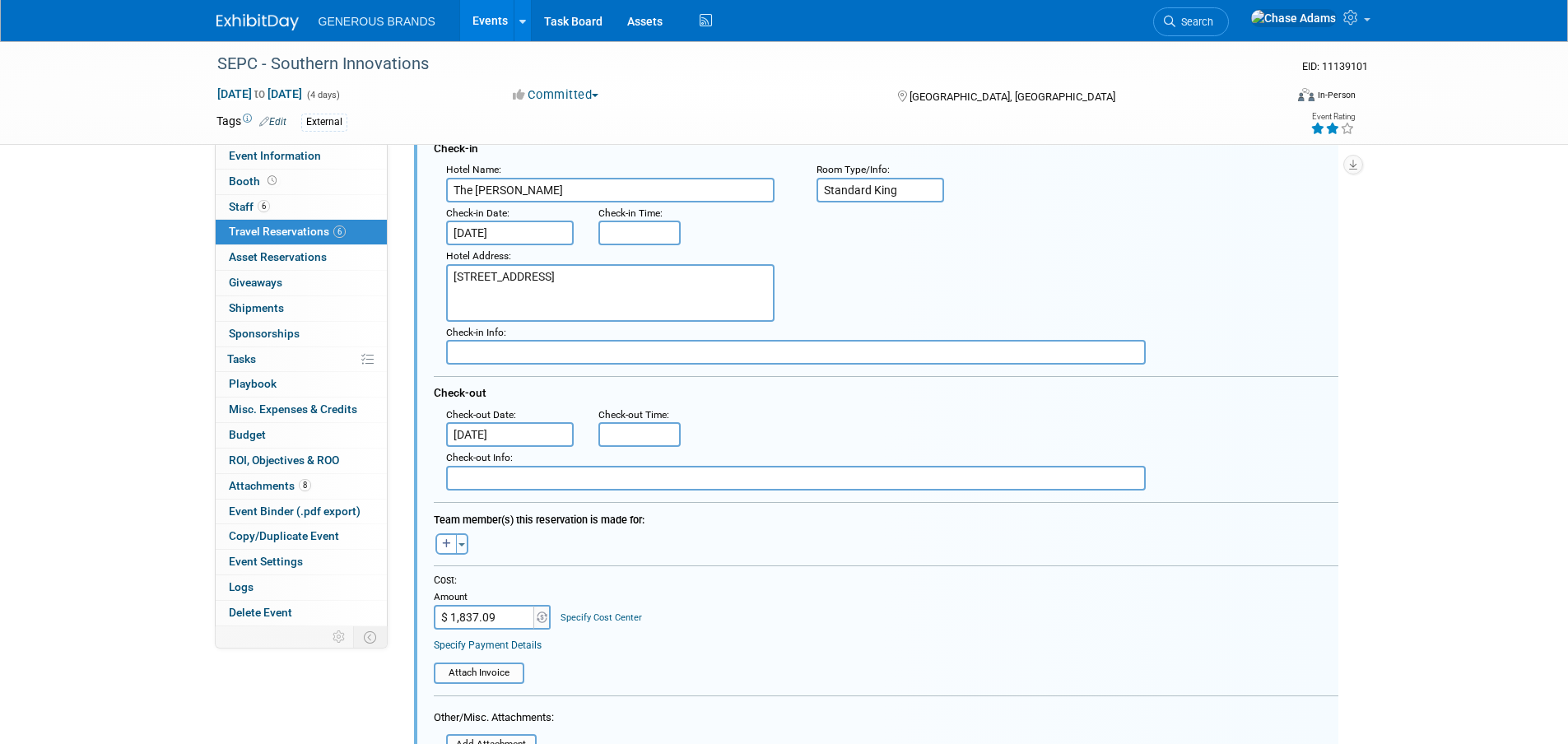
click at [502, 618] on input "$ 1,837.09" at bounding box center [485, 617] width 103 height 24
type input "$"
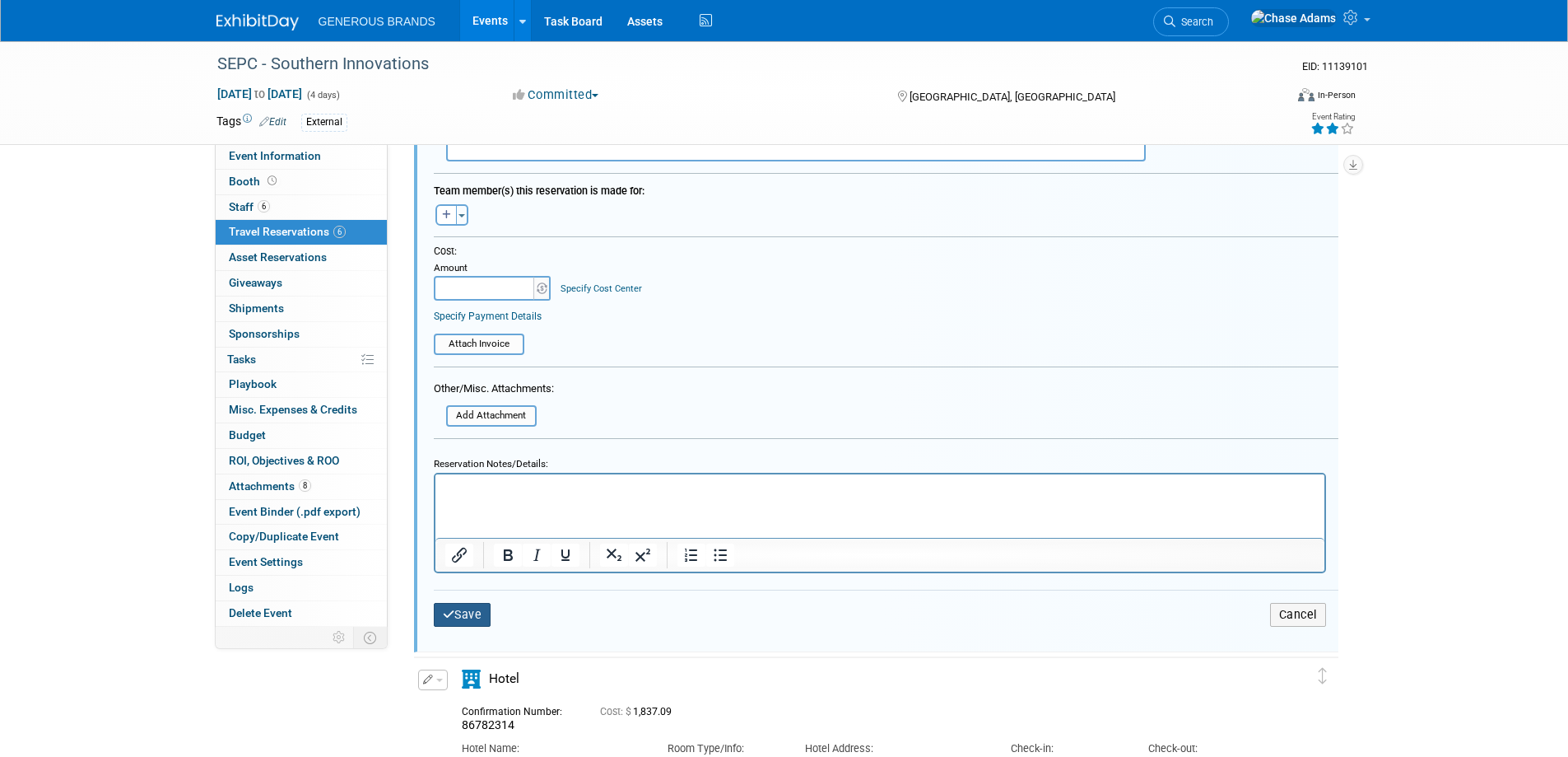
type input "$ 0.00"
click at [467, 616] on button "Save" at bounding box center [462, 614] width 58 height 24
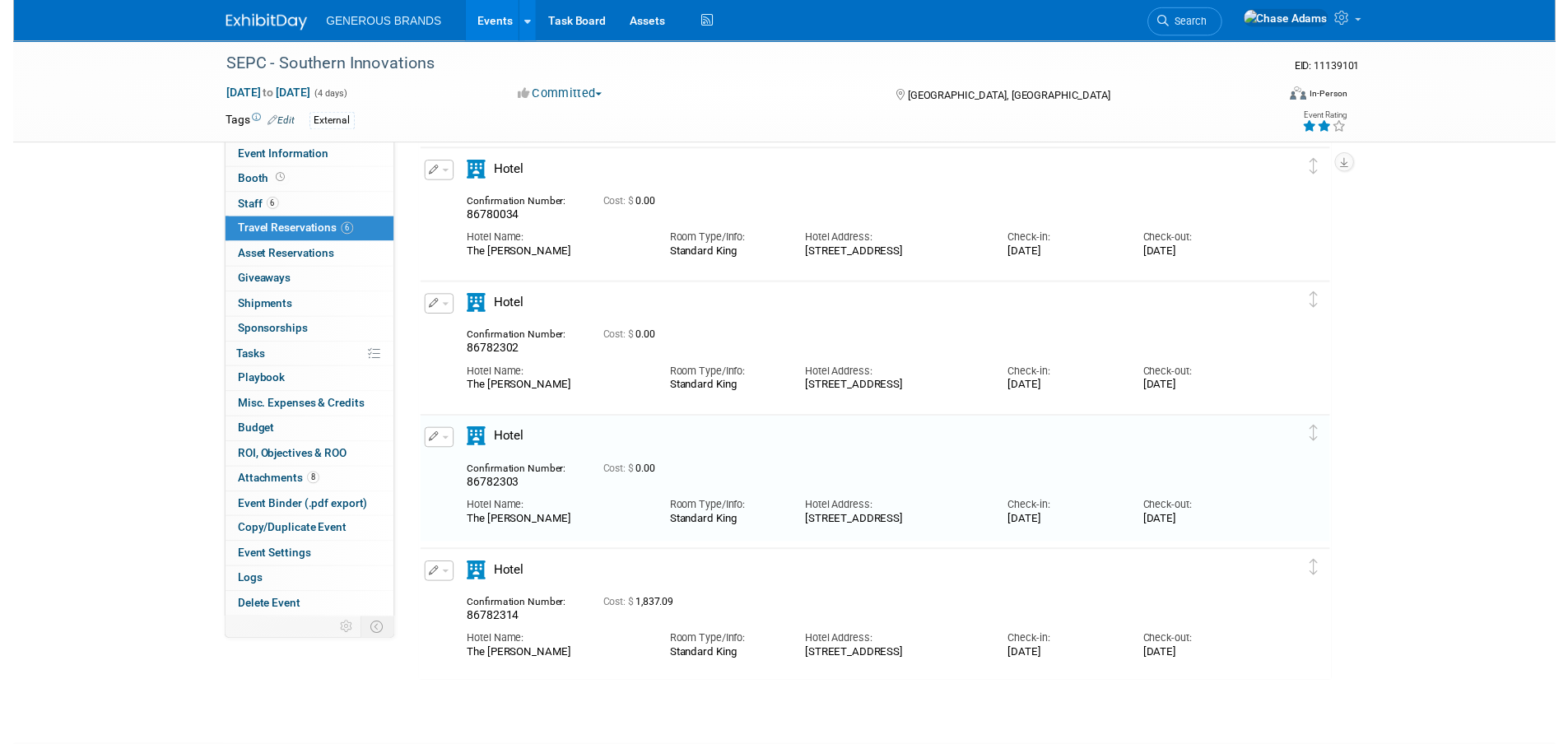
scroll to position [454, 0]
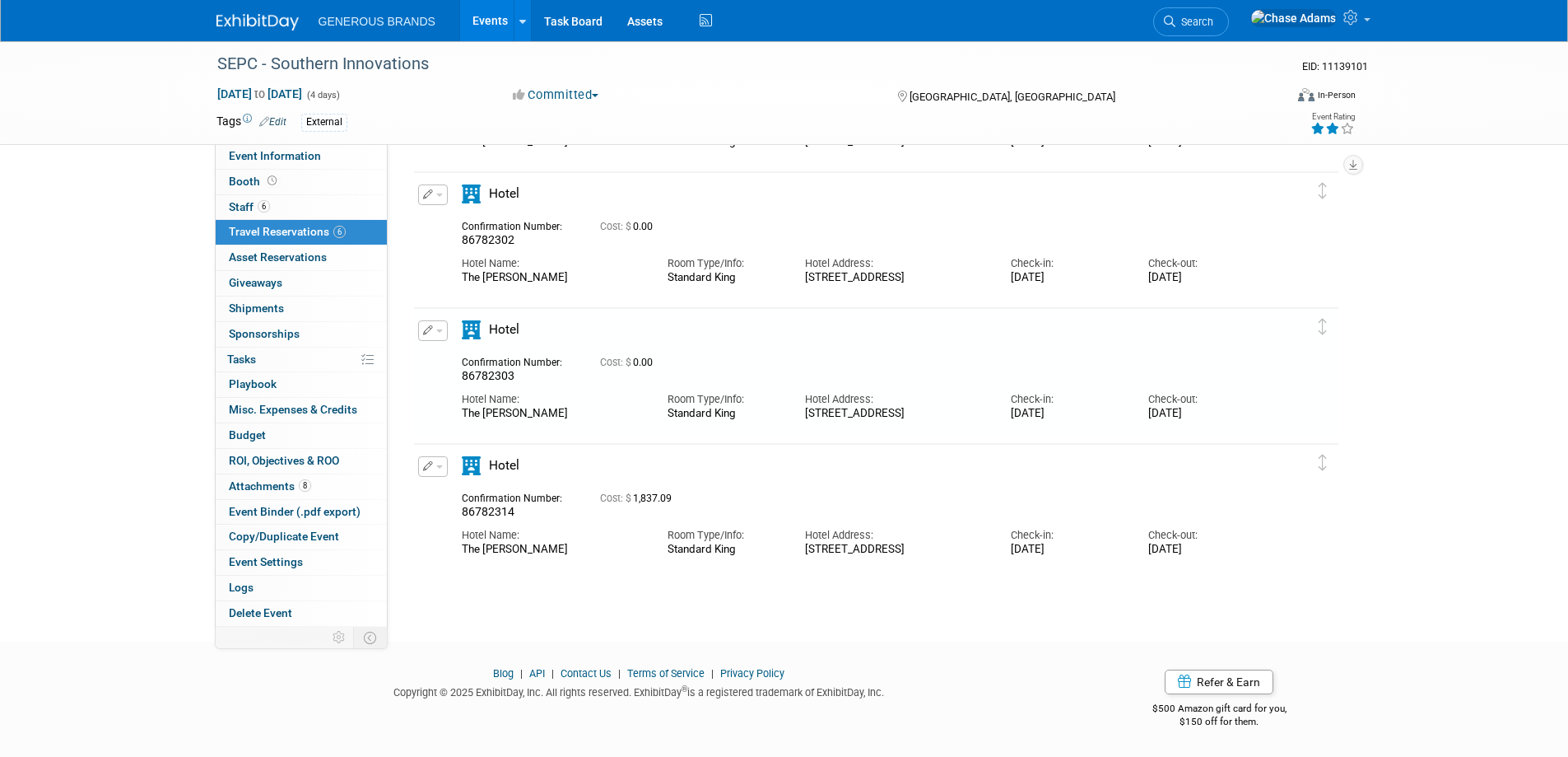
click at [433, 476] on button "button" at bounding box center [433, 467] width 30 height 21
click at [486, 500] on button "Edit Reservation" at bounding box center [488, 495] width 139 height 24
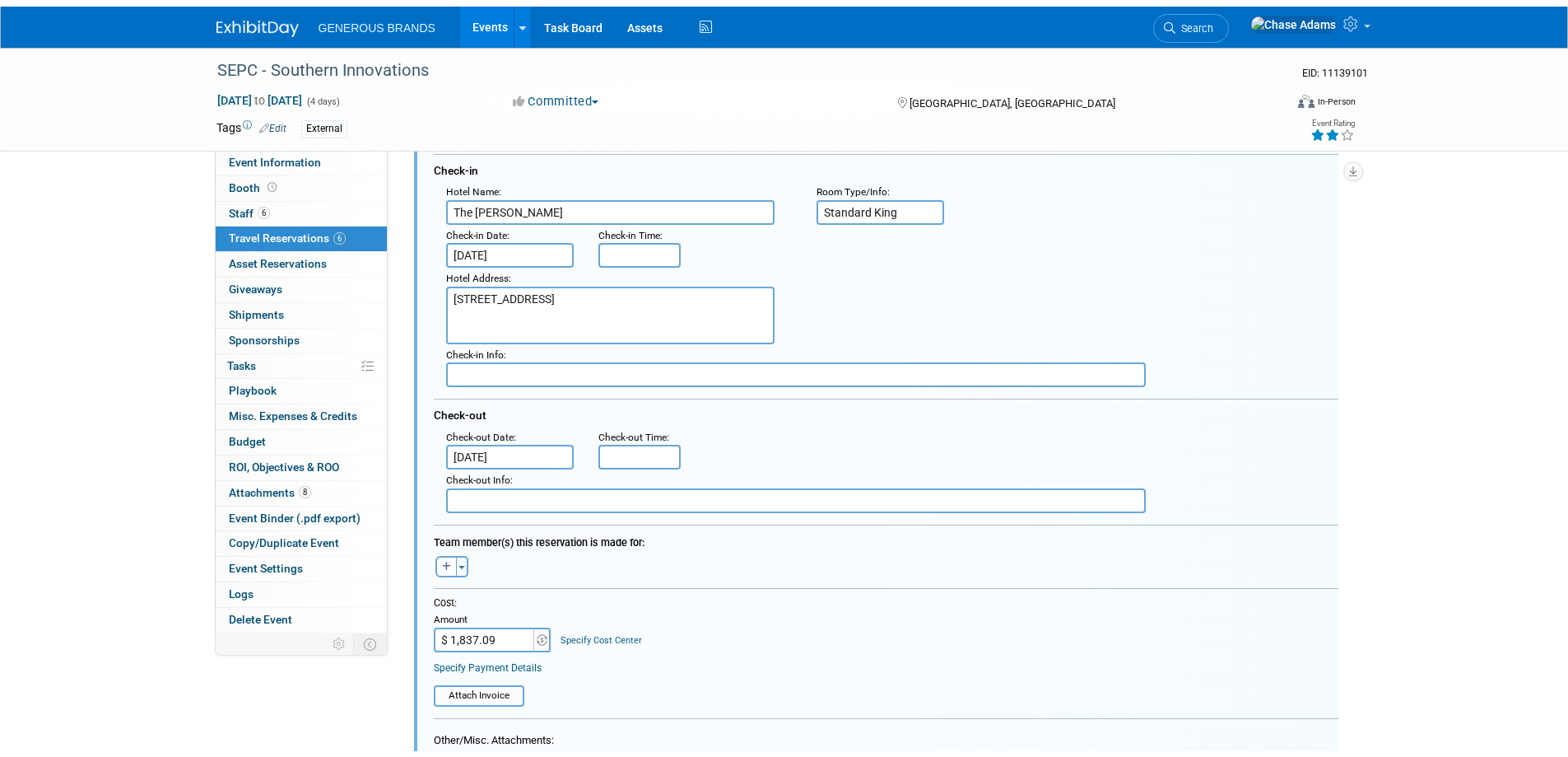
scroll to position [1278, 0]
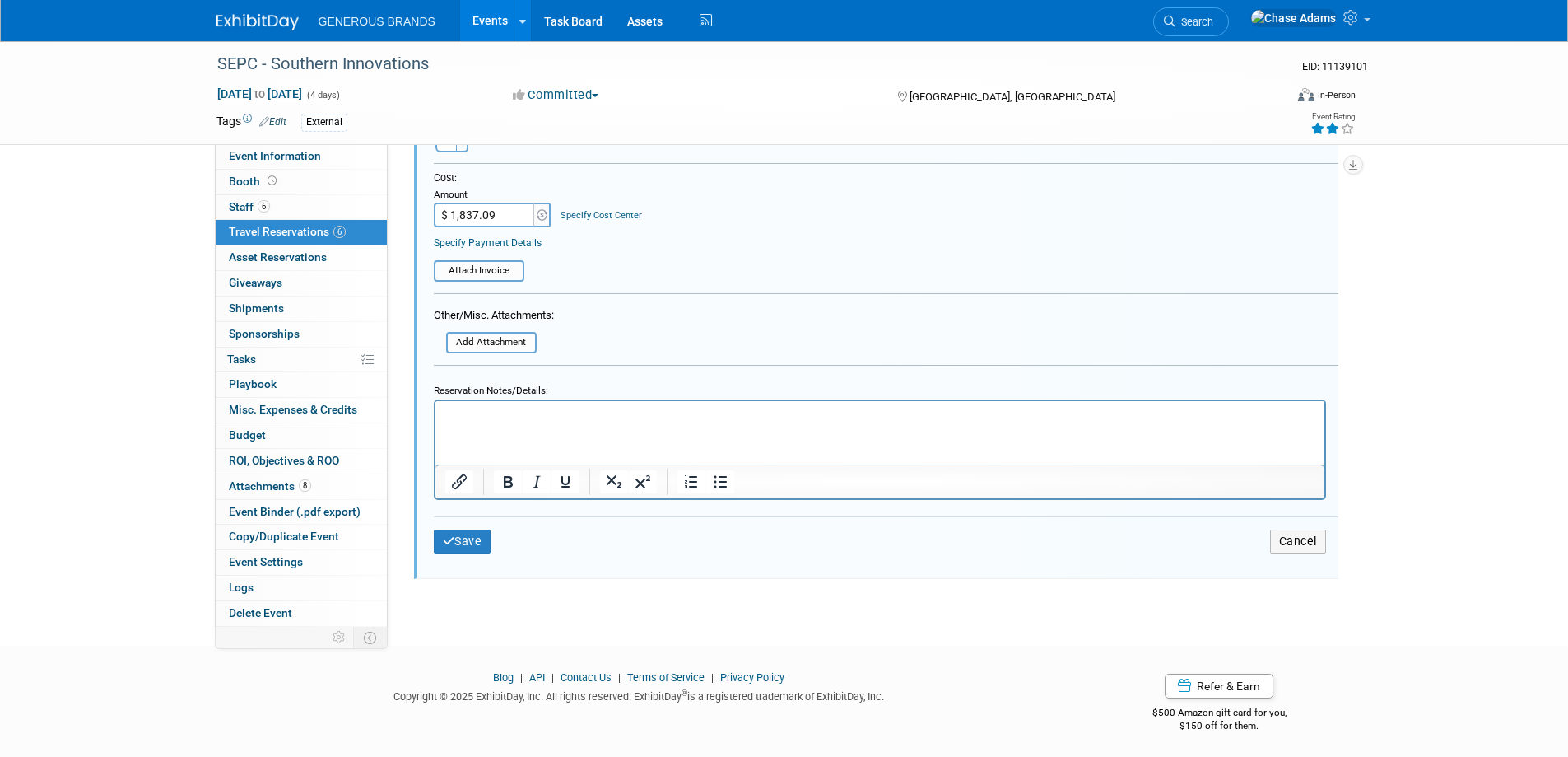
click at [511, 219] on input "$ 1,837.09" at bounding box center [485, 215] width 103 height 24
type input "$"
type input "$ 0.00"
click at [483, 538] on button "Save" at bounding box center [462, 541] width 58 height 24
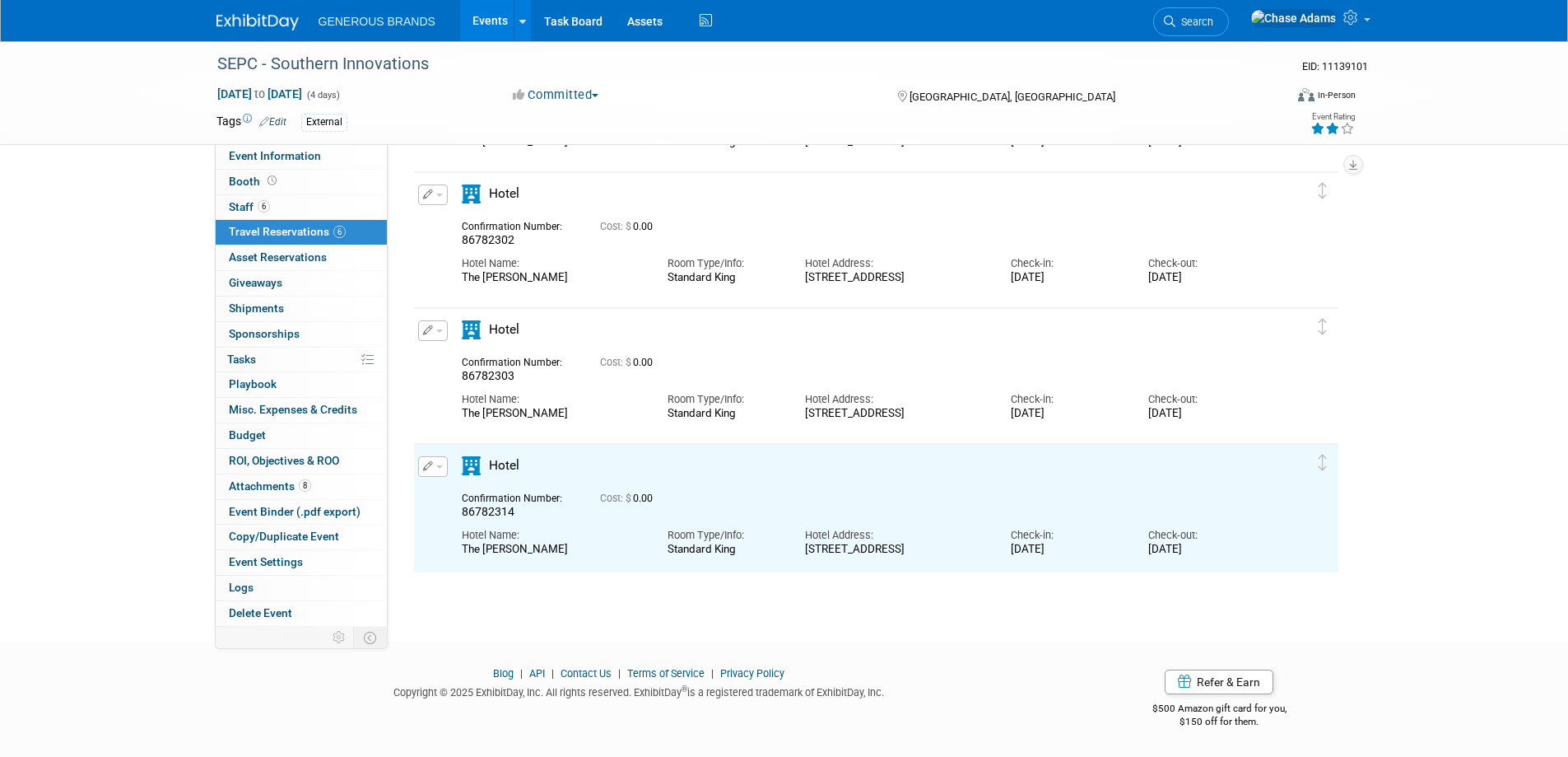
scroll to position [0, 0]
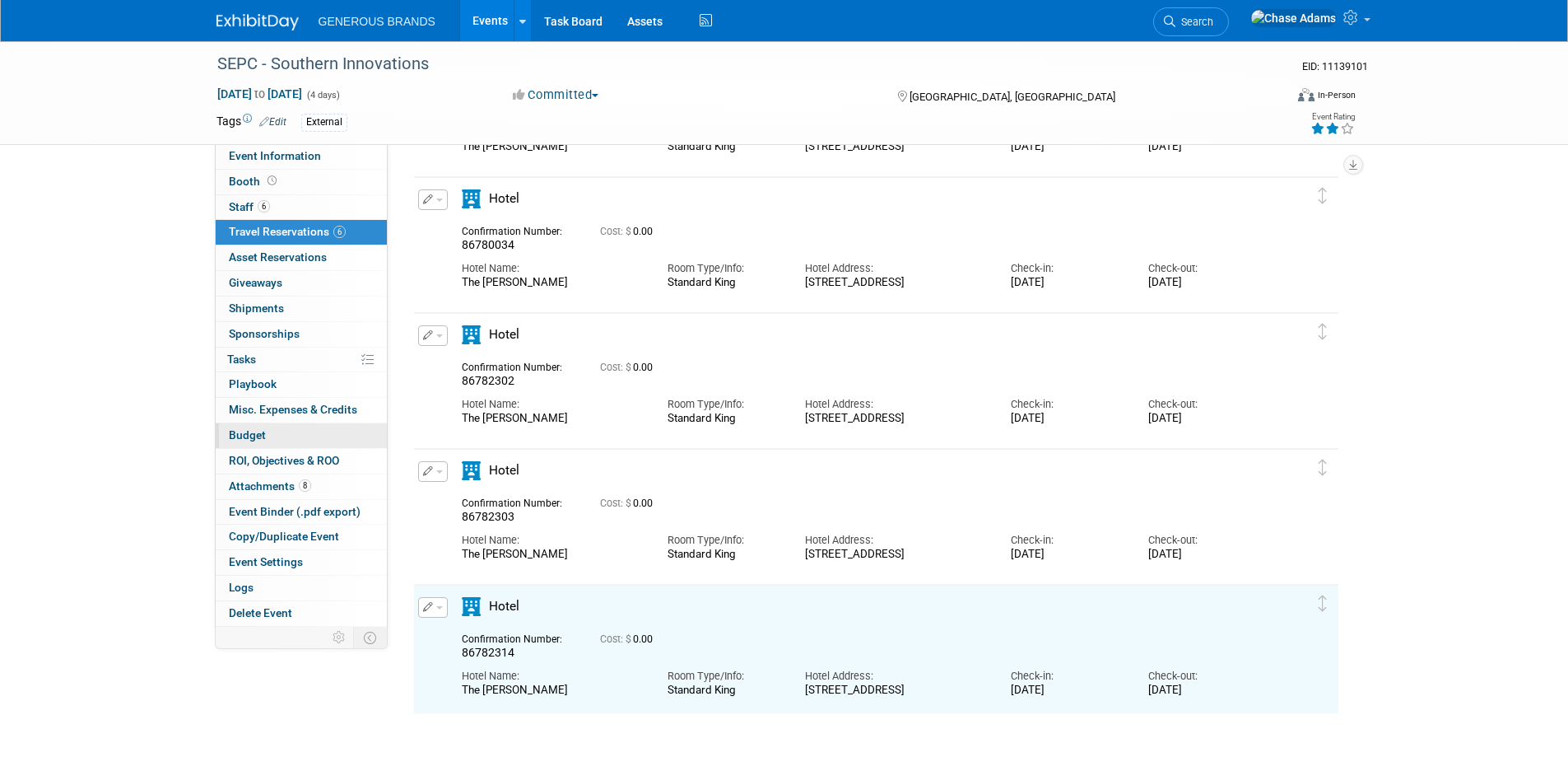
click at [262, 429] on span "Budget" at bounding box center [247, 434] width 37 height 13
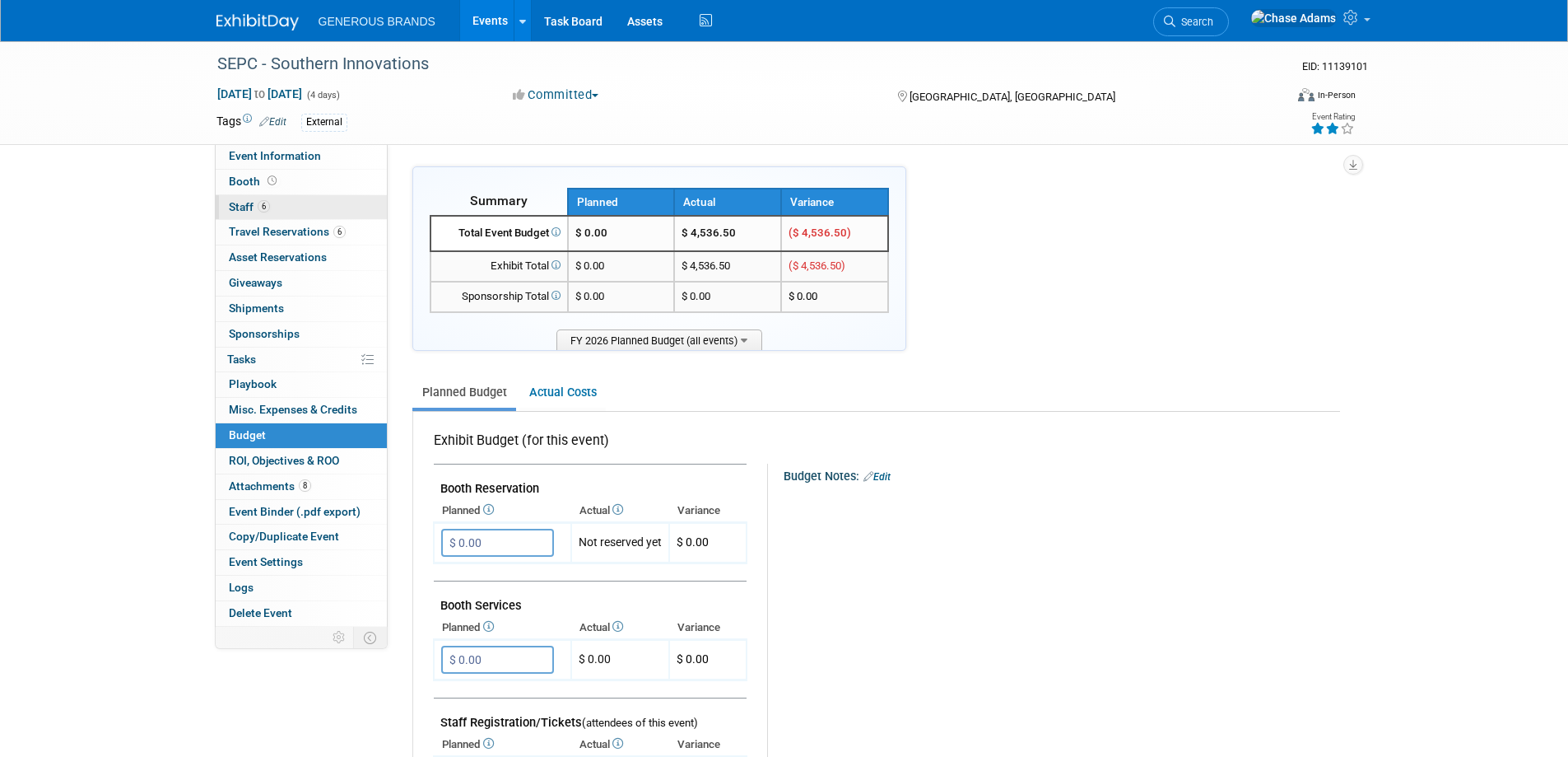
click at [252, 200] on span "Staff 6" at bounding box center [249, 206] width 41 height 13
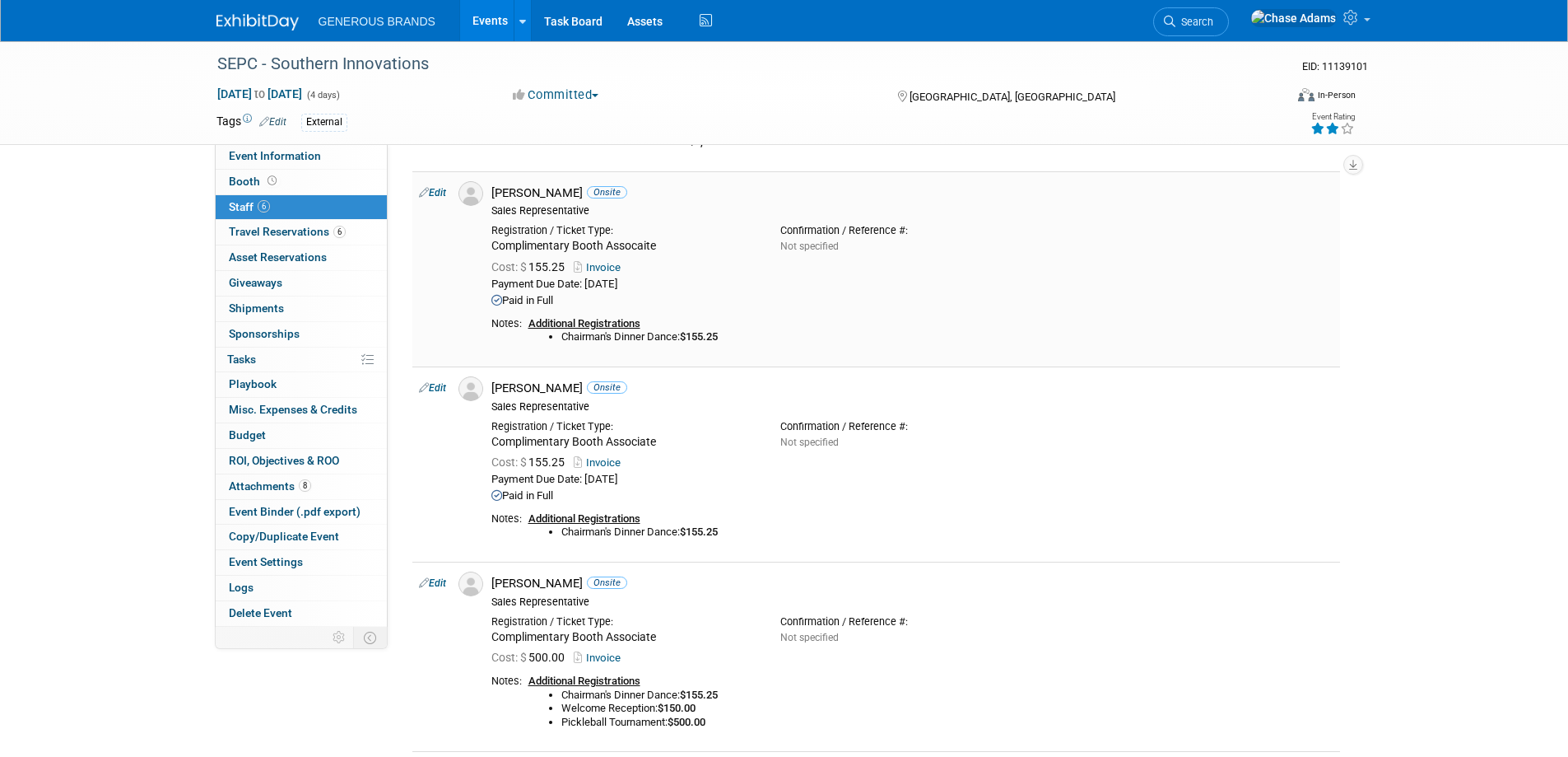
scroll to position [412, 0]
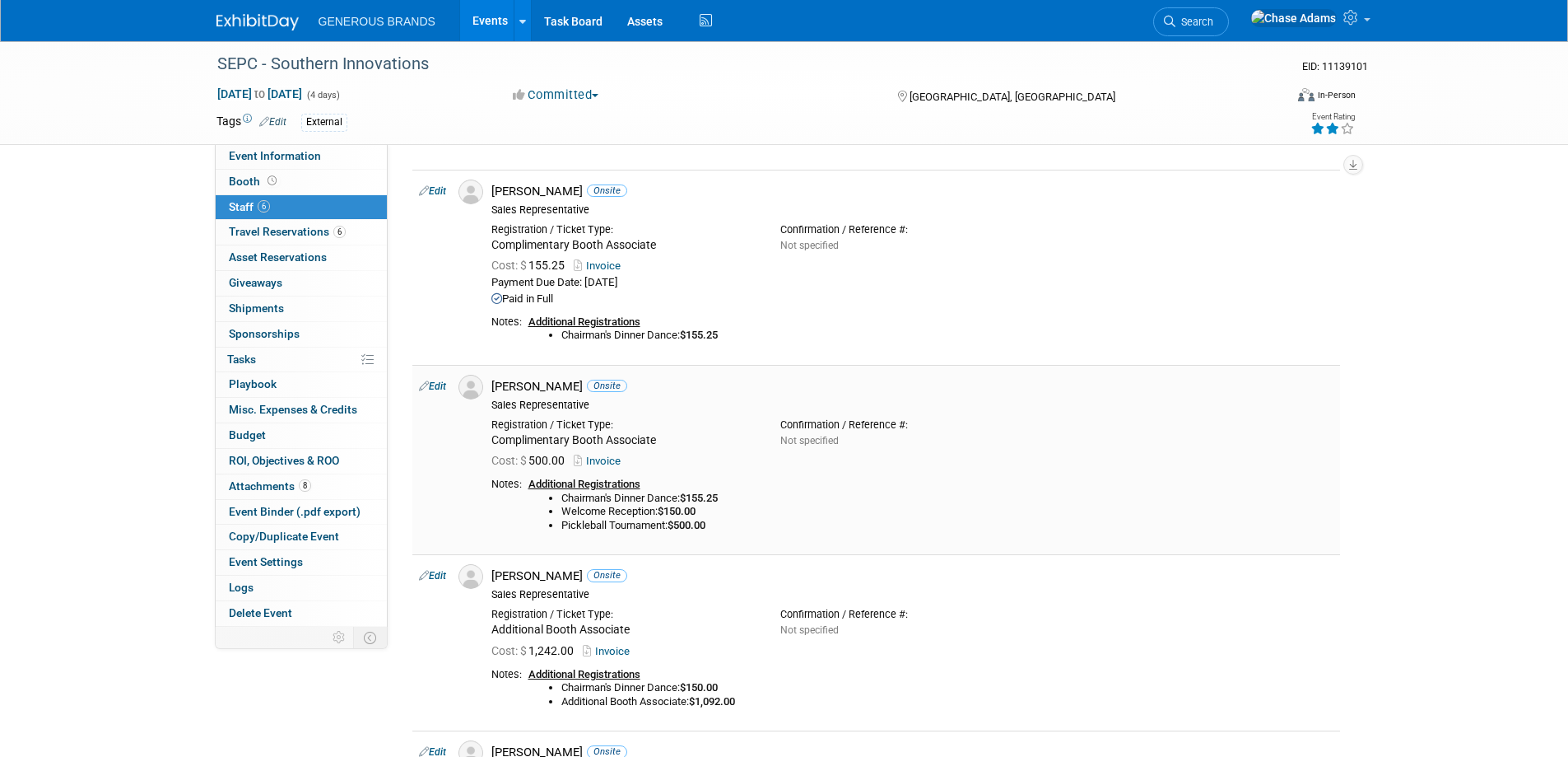
click at [434, 385] on link "Edit" at bounding box center [432, 385] width 27 height 11
select select "910f06d1-dbef-49d7-863d-814af0524e4f"
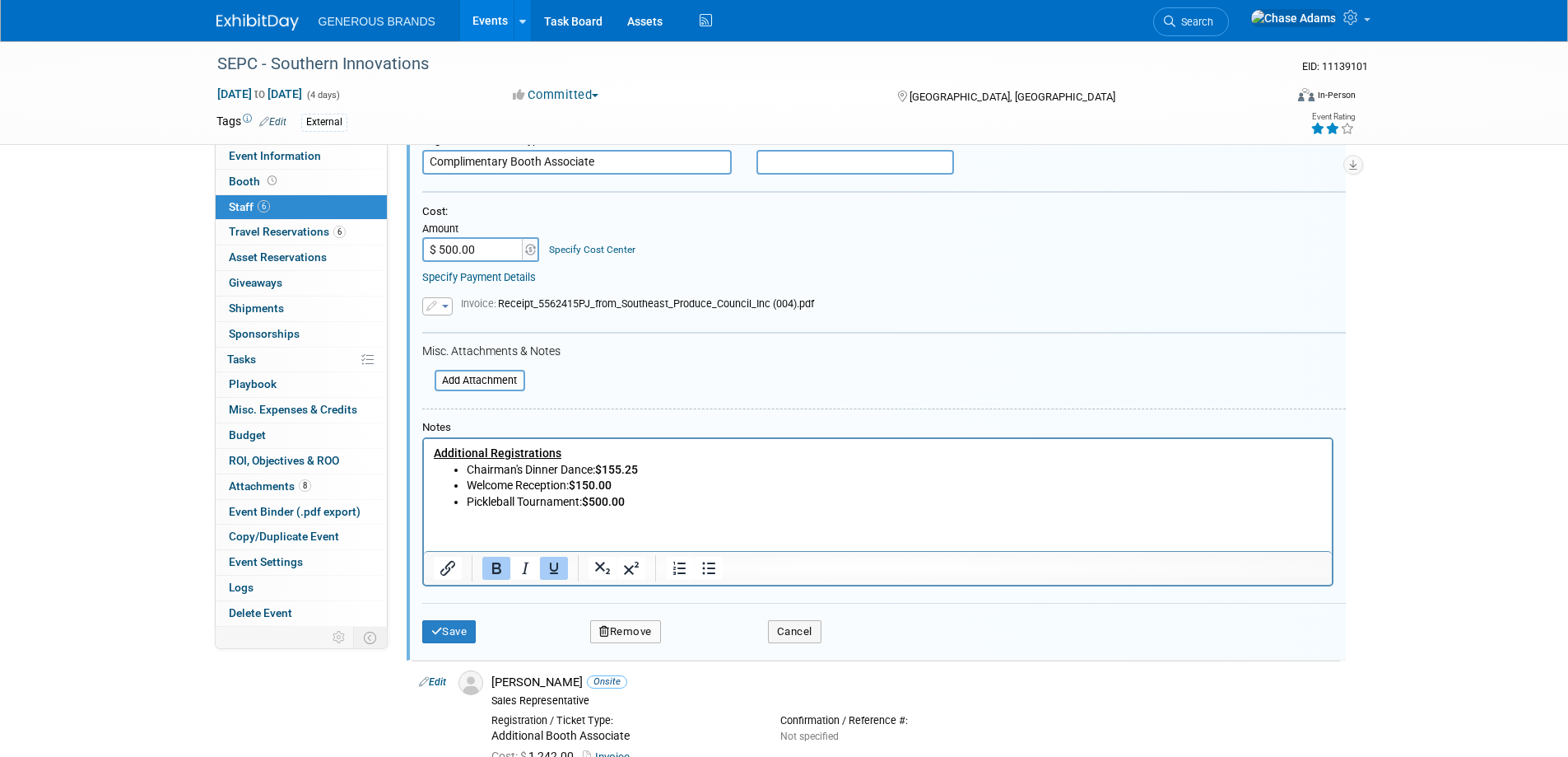
scroll to position [837, 0]
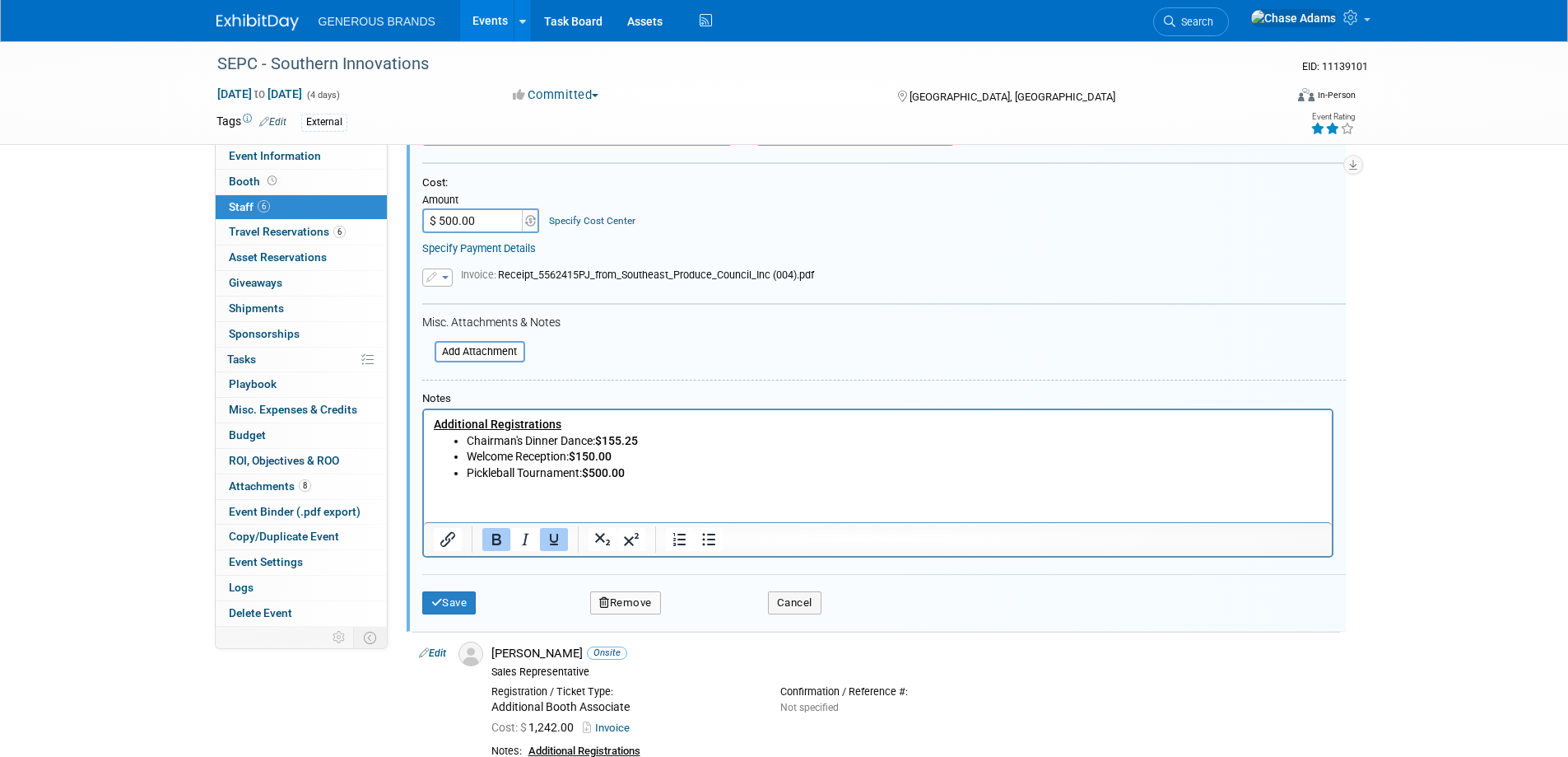
click at [598, 473] on b "$500.00" at bounding box center [602, 472] width 43 height 13
click at [461, 604] on button "Save" at bounding box center [449, 602] width 54 height 23
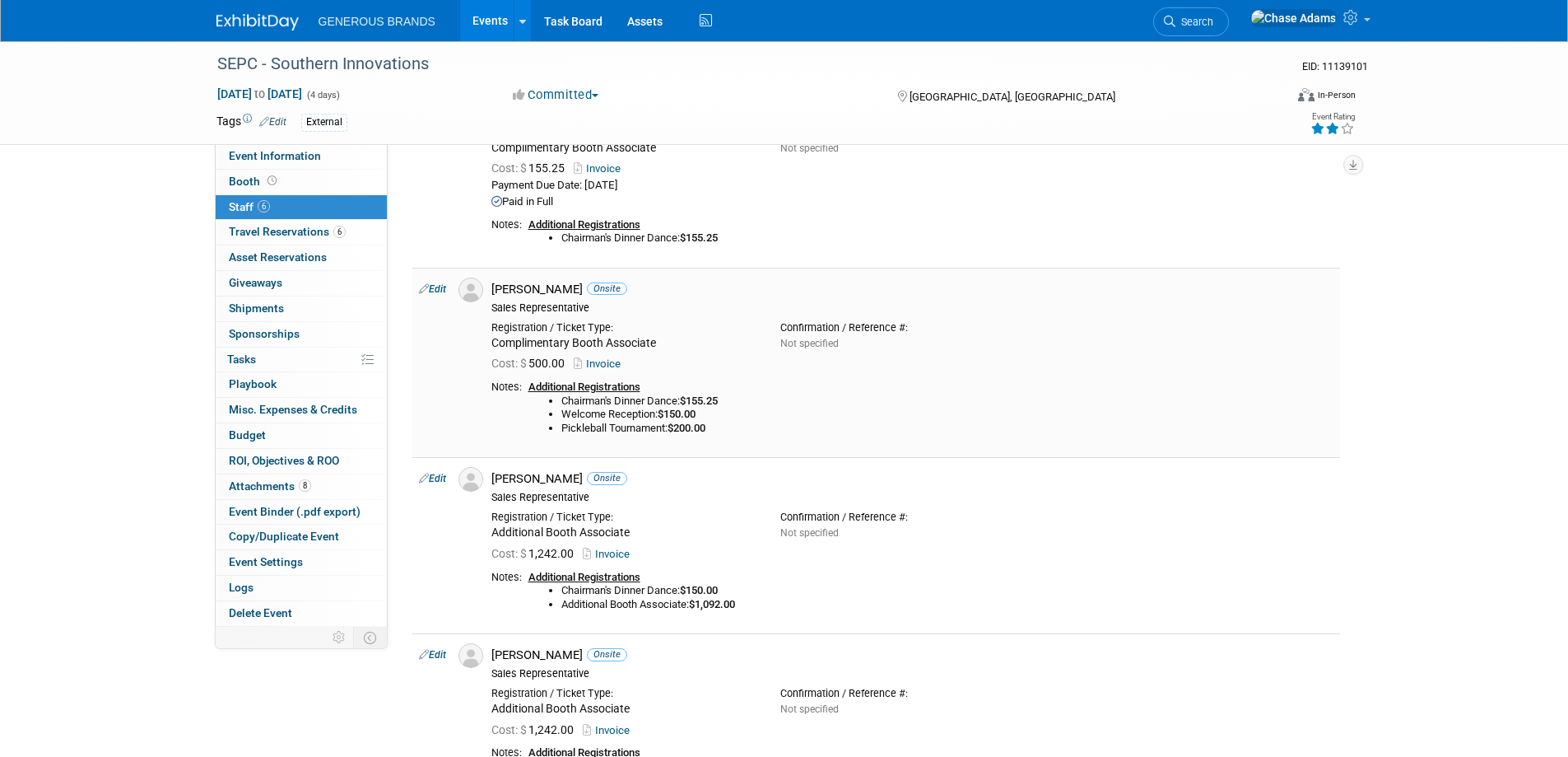
scroll to position [508, 0]
click at [438, 286] on link "Edit" at bounding box center [432, 289] width 27 height 11
select select "910f06d1-dbef-49d7-863d-814af0524e4f"
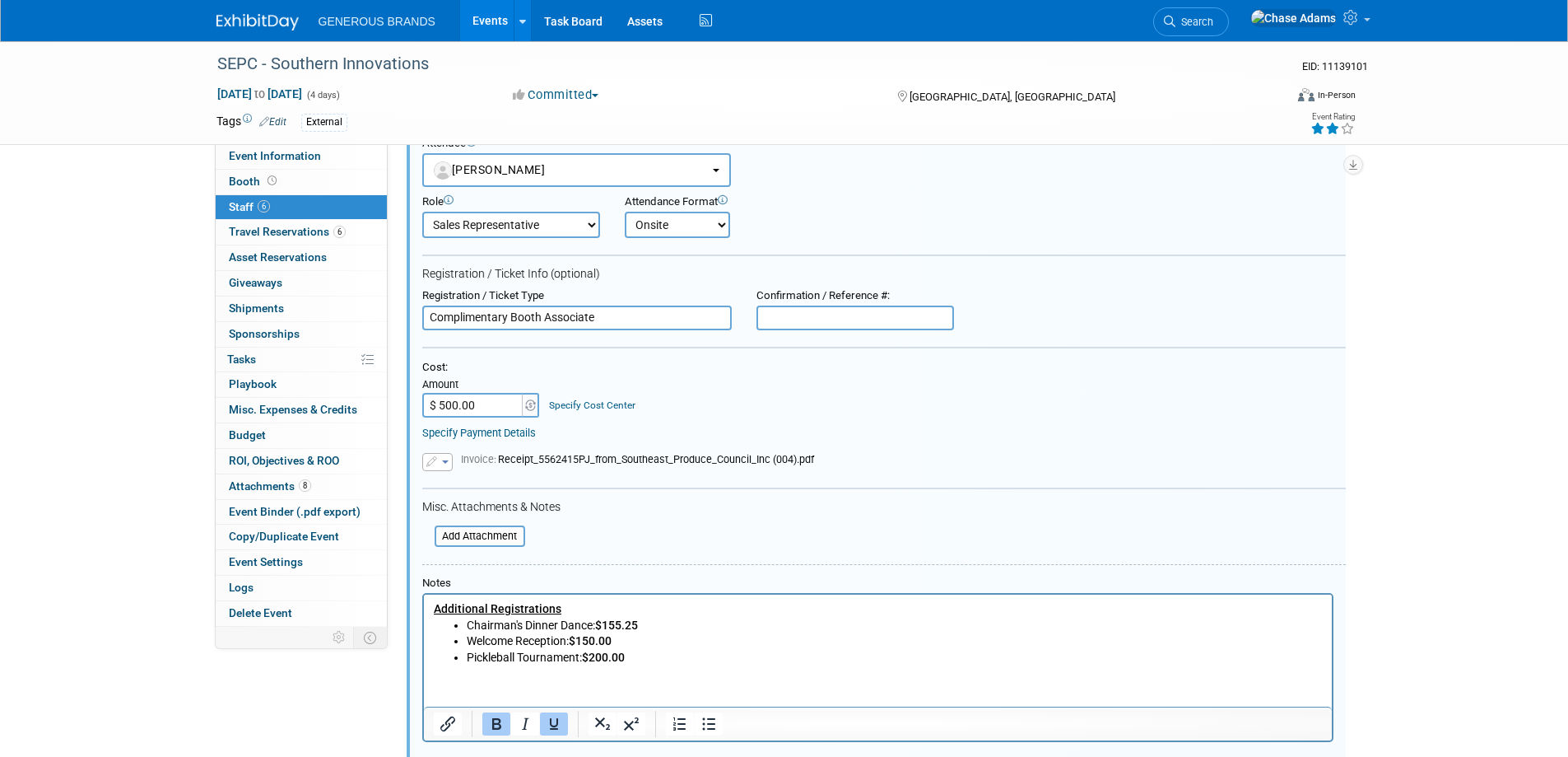
scroll to position [837, 0]
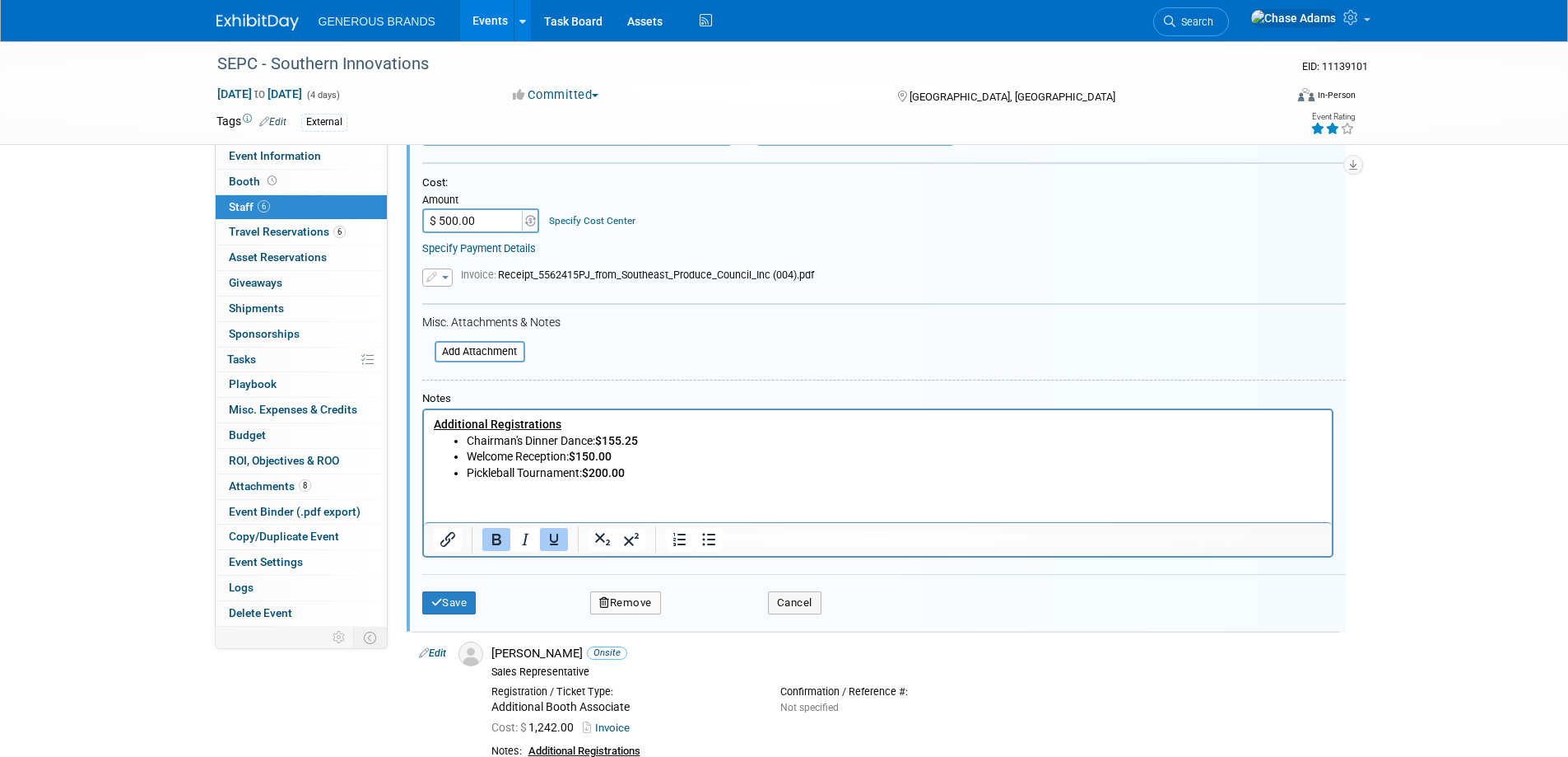
click at [655, 445] on li "Chairman's Dinner Dance: $155.25" at bounding box center [894, 441] width 857 height 17
click at [448, 609] on button "Save" at bounding box center [449, 602] width 54 height 23
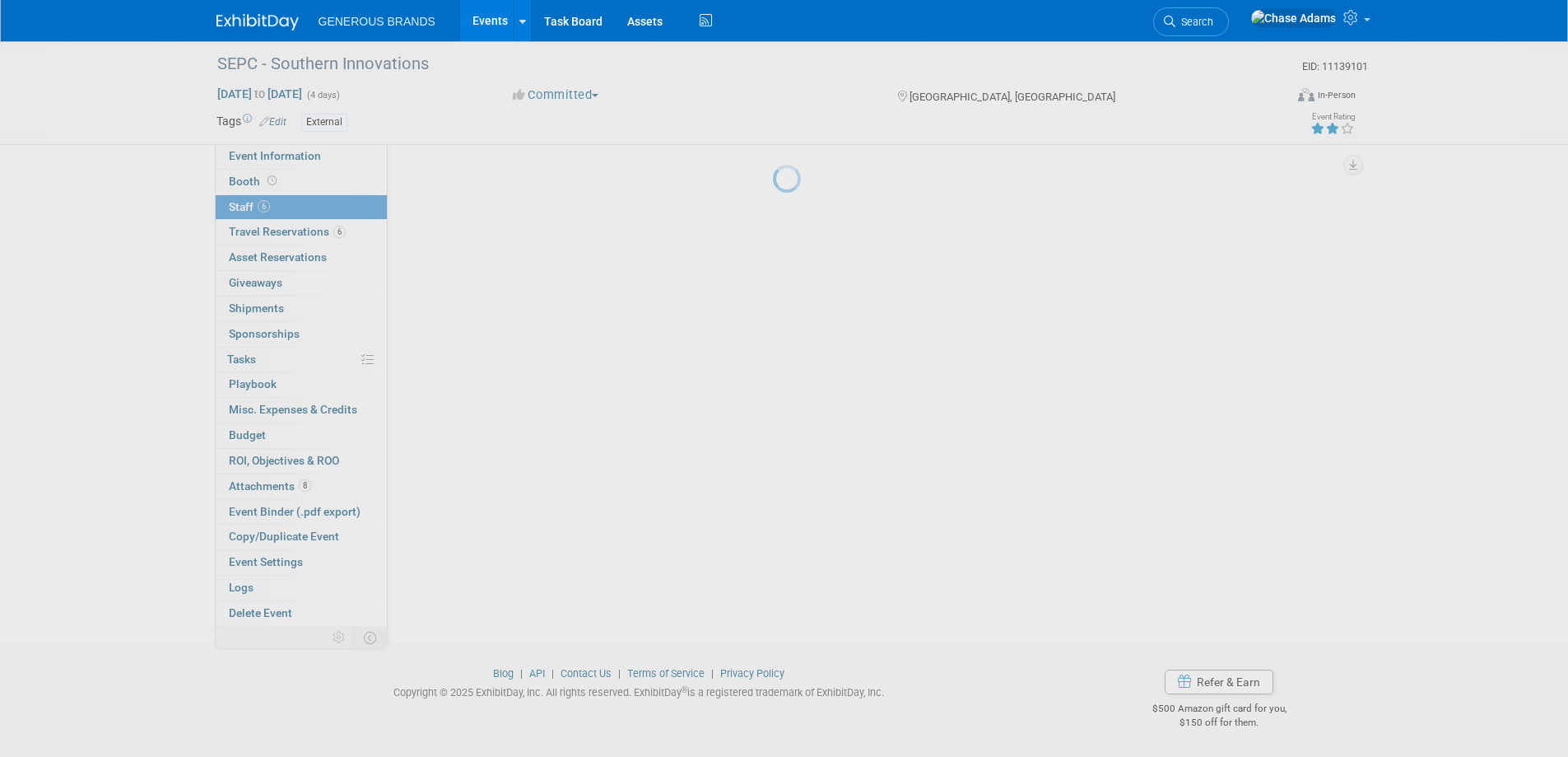
scroll to position [755, 0]
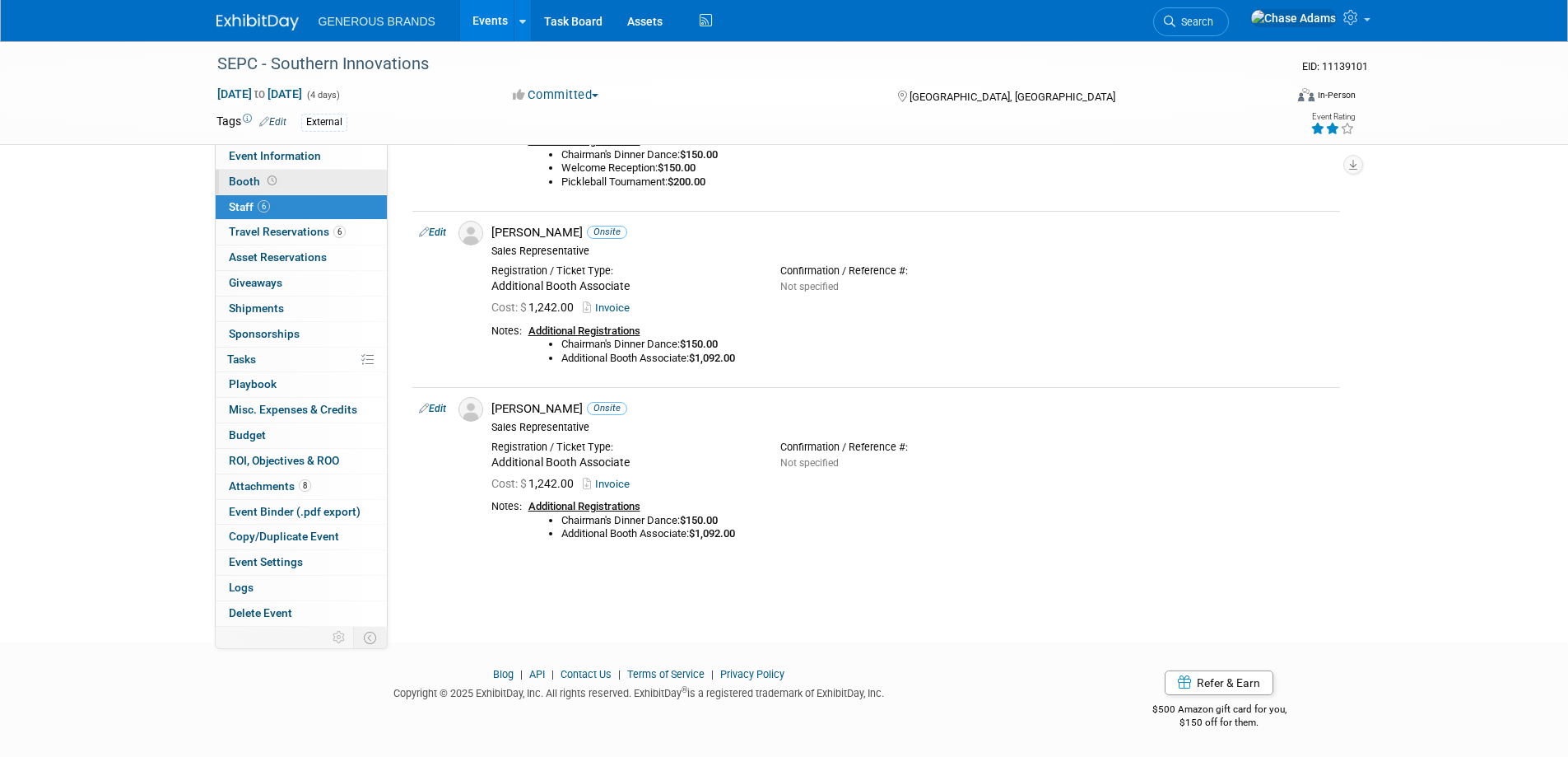
click at [288, 174] on link "Booth" at bounding box center [302, 182] width 171 height 24
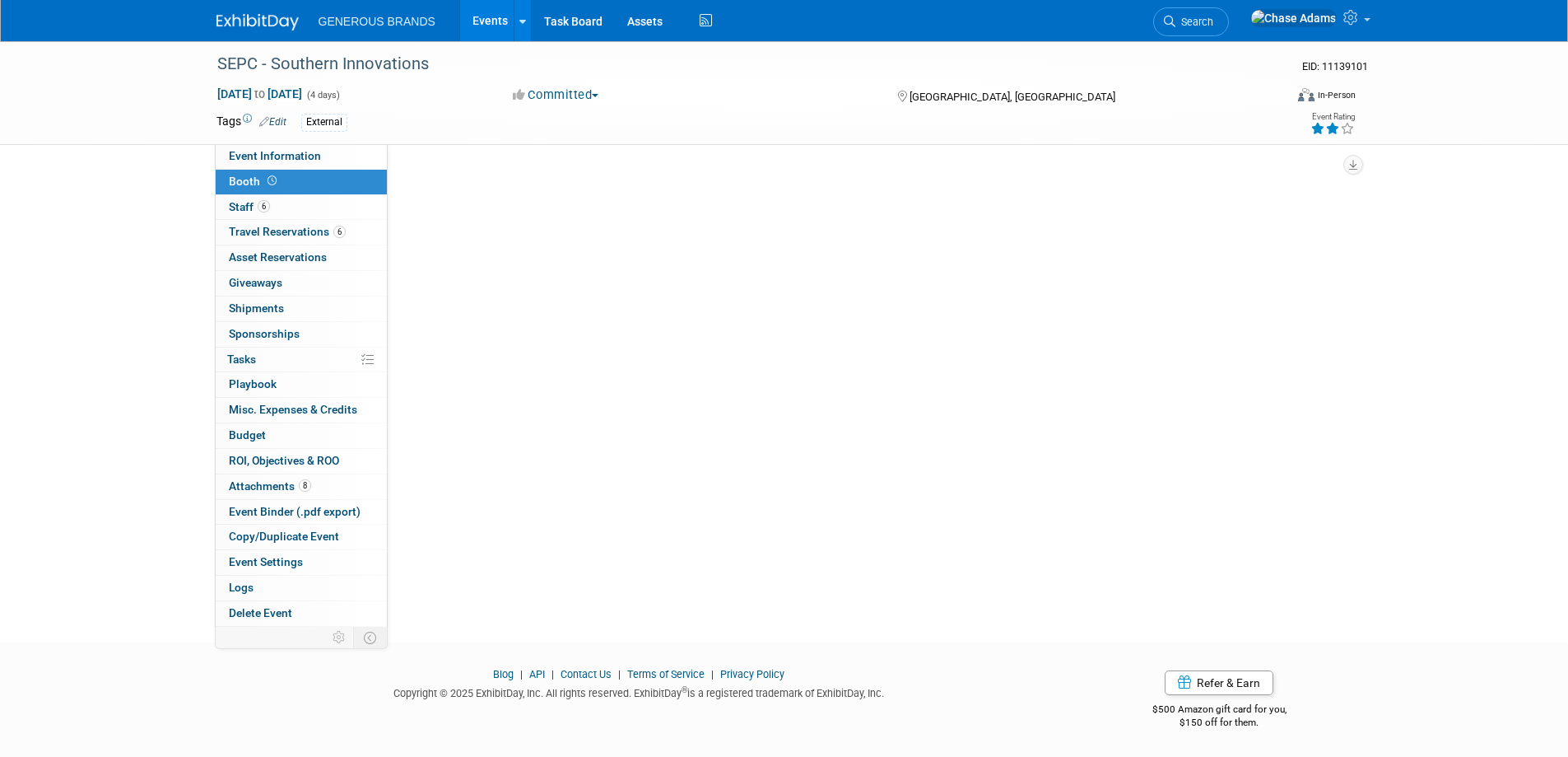
scroll to position [0, 0]
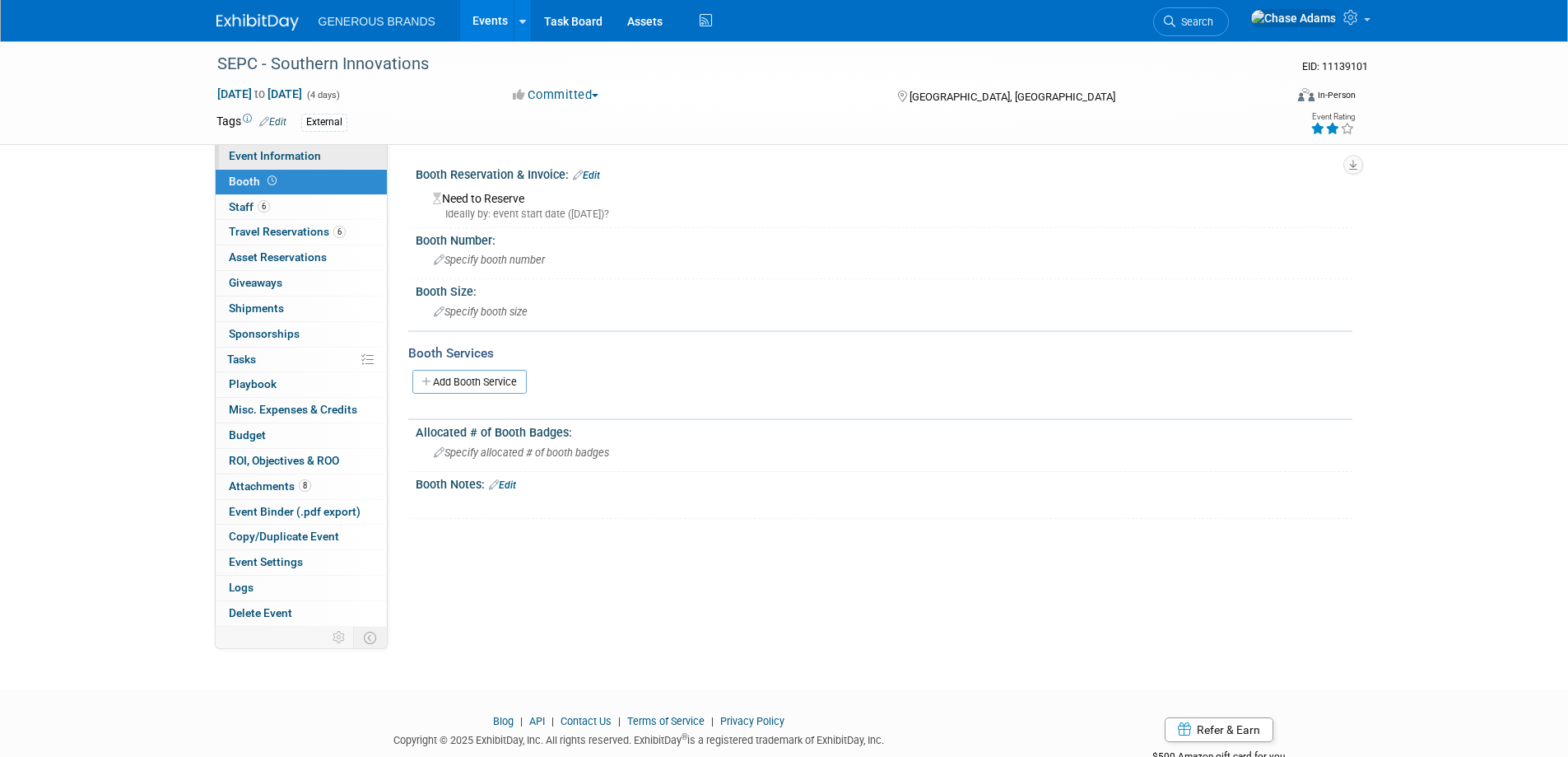
click at [292, 160] on span "Event Information" at bounding box center [274, 155] width 92 height 13
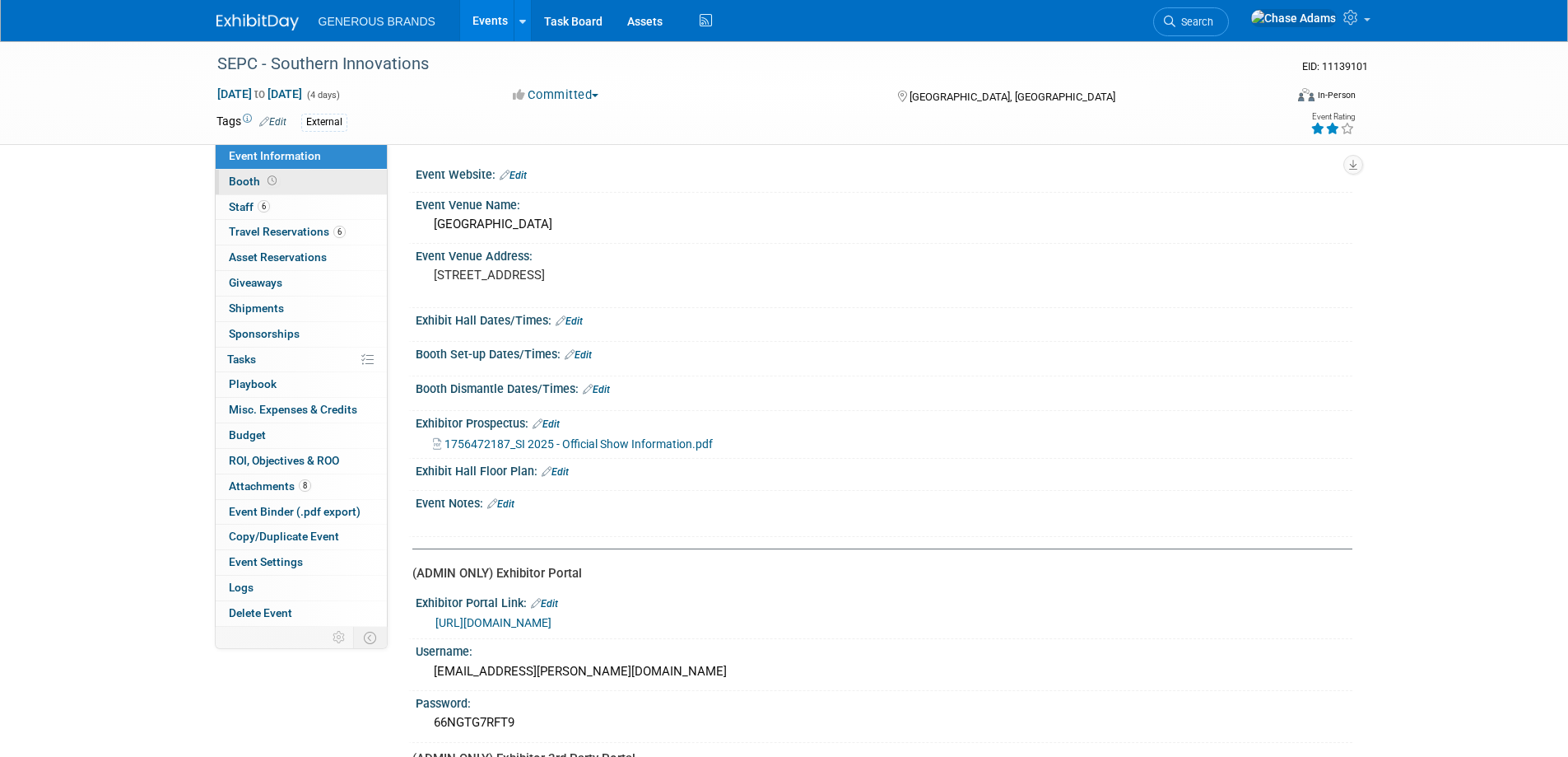
click at [306, 177] on link "Booth" at bounding box center [302, 182] width 171 height 24
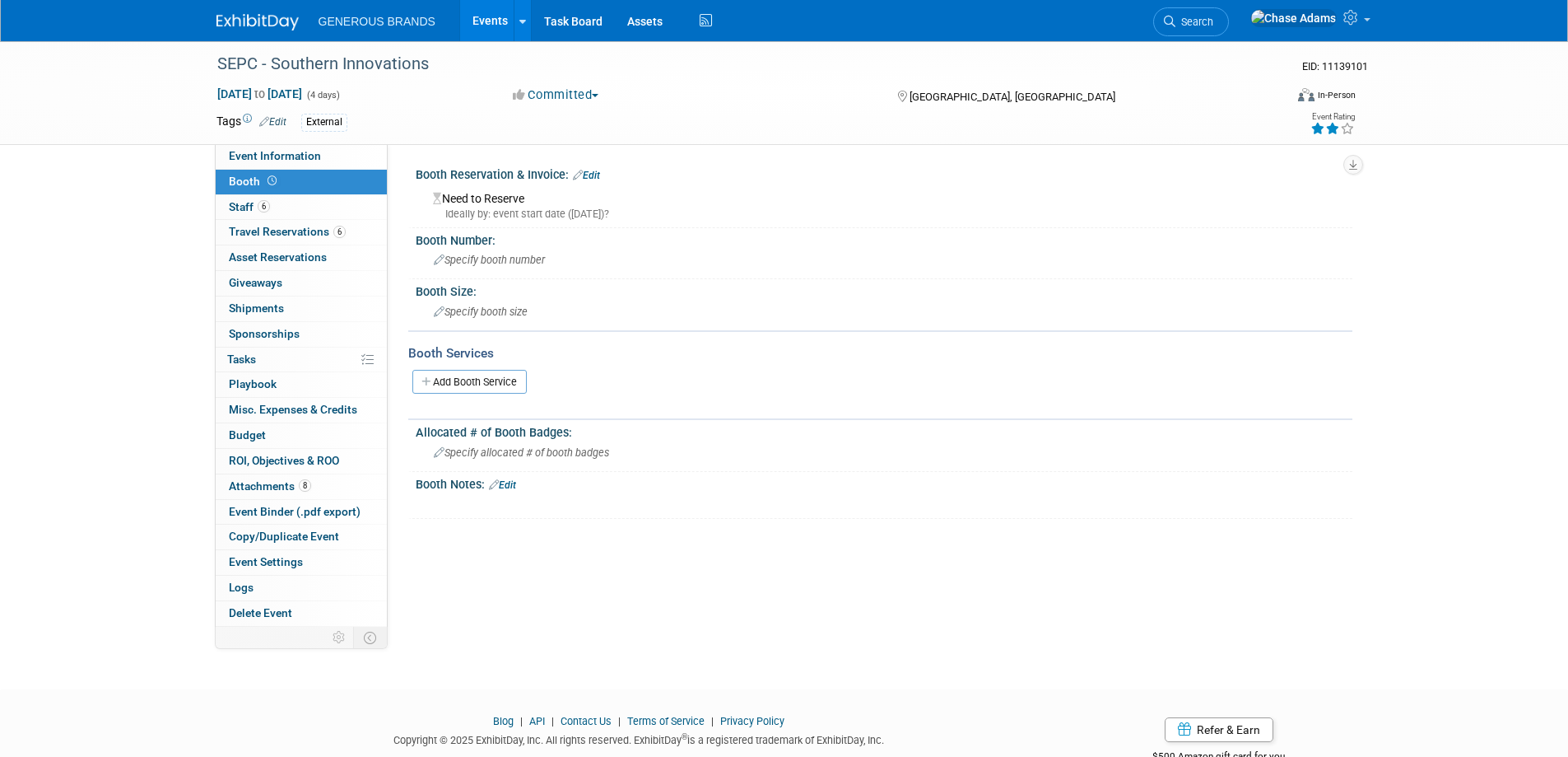
click at [593, 176] on link "Edit" at bounding box center [586, 175] width 27 height 11
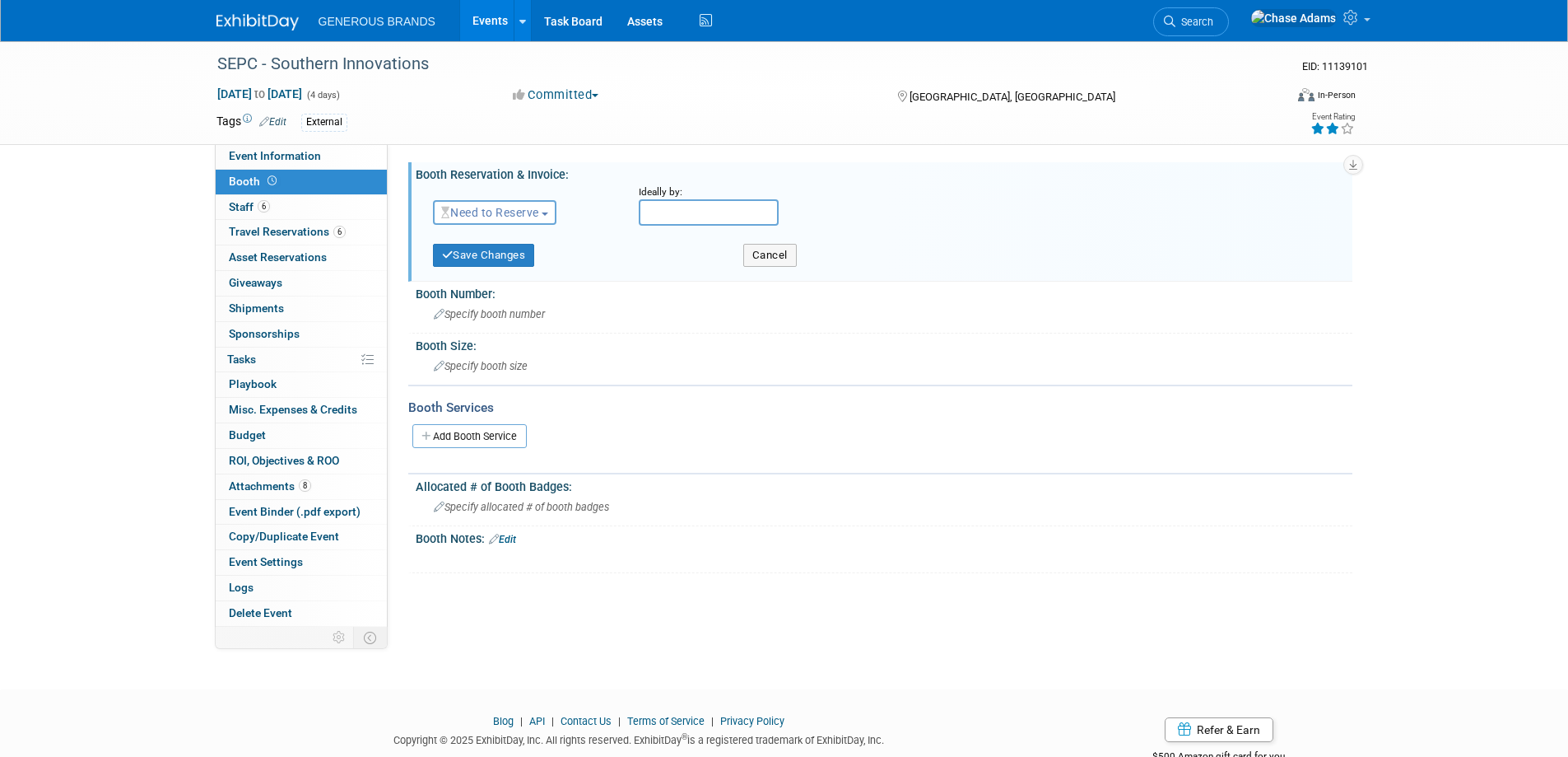
click at [531, 216] on span "Need to Reserve" at bounding box center [490, 212] width 98 height 13
click at [504, 258] on link "Reserved" at bounding box center [522, 263] width 177 height 23
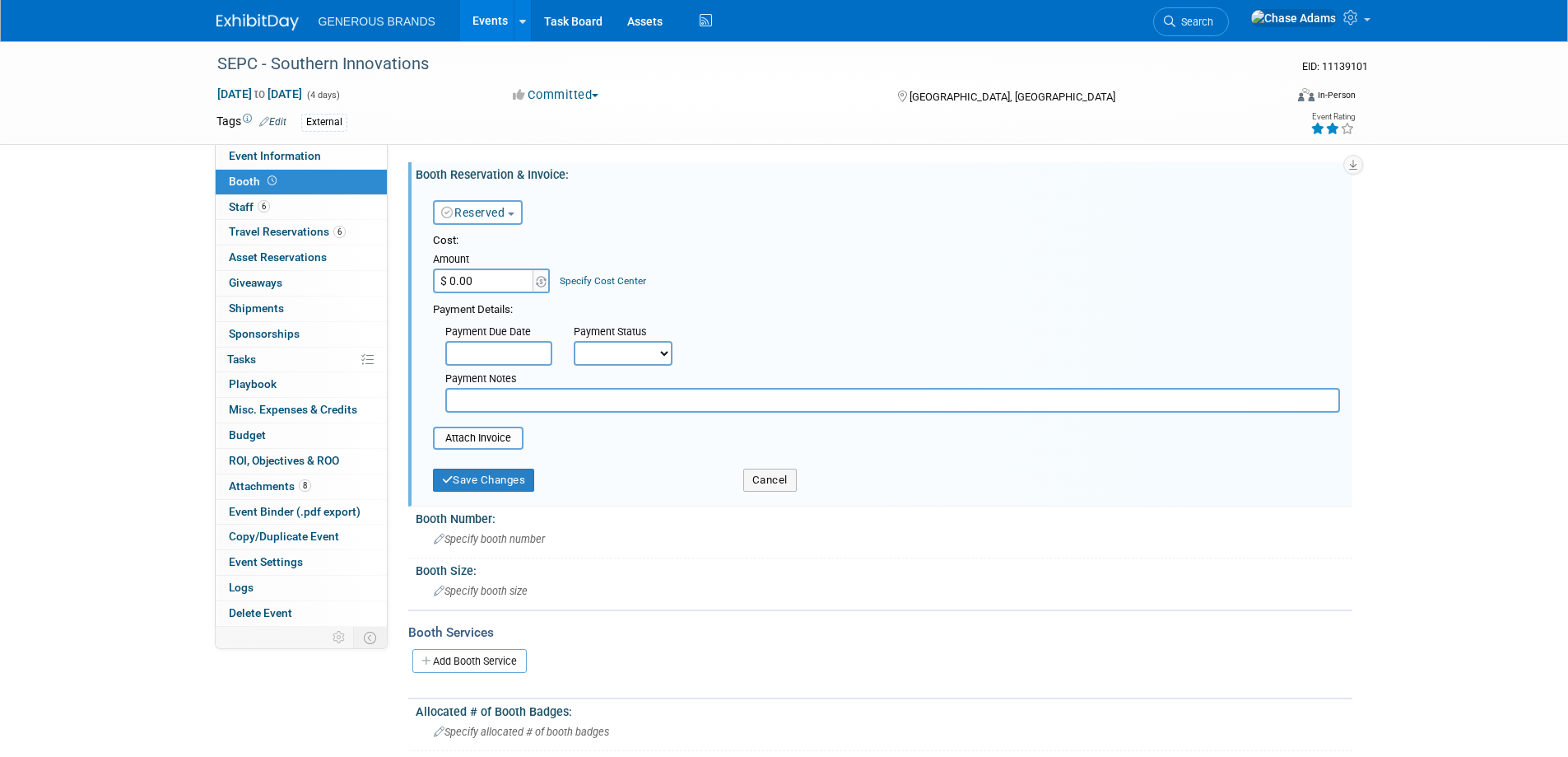
click at [490, 290] on input "$ 0.00" at bounding box center [484, 281] width 103 height 24
type input "$ 3,395.00"
click at [501, 360] on body "GENEROUS BRANDS Events Add Event Bulk Upload Events Shareable Event Boards Rece…" at bounding box center [784, 378] width 1568 height 757
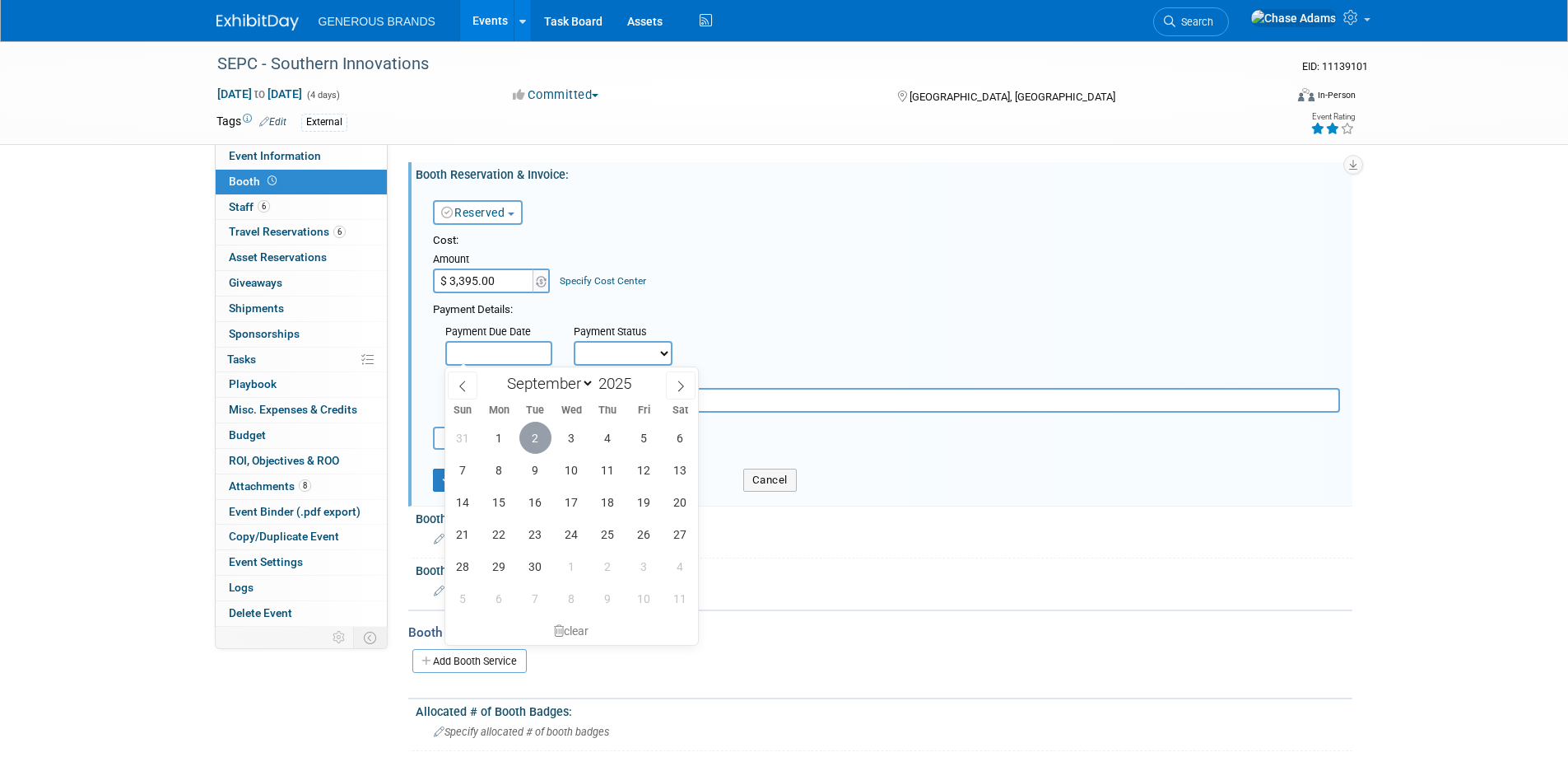
click at [539, 439] on span "2" at bounding box center [535, 437] width 32 height 32
type input "Sep 2, 2025"
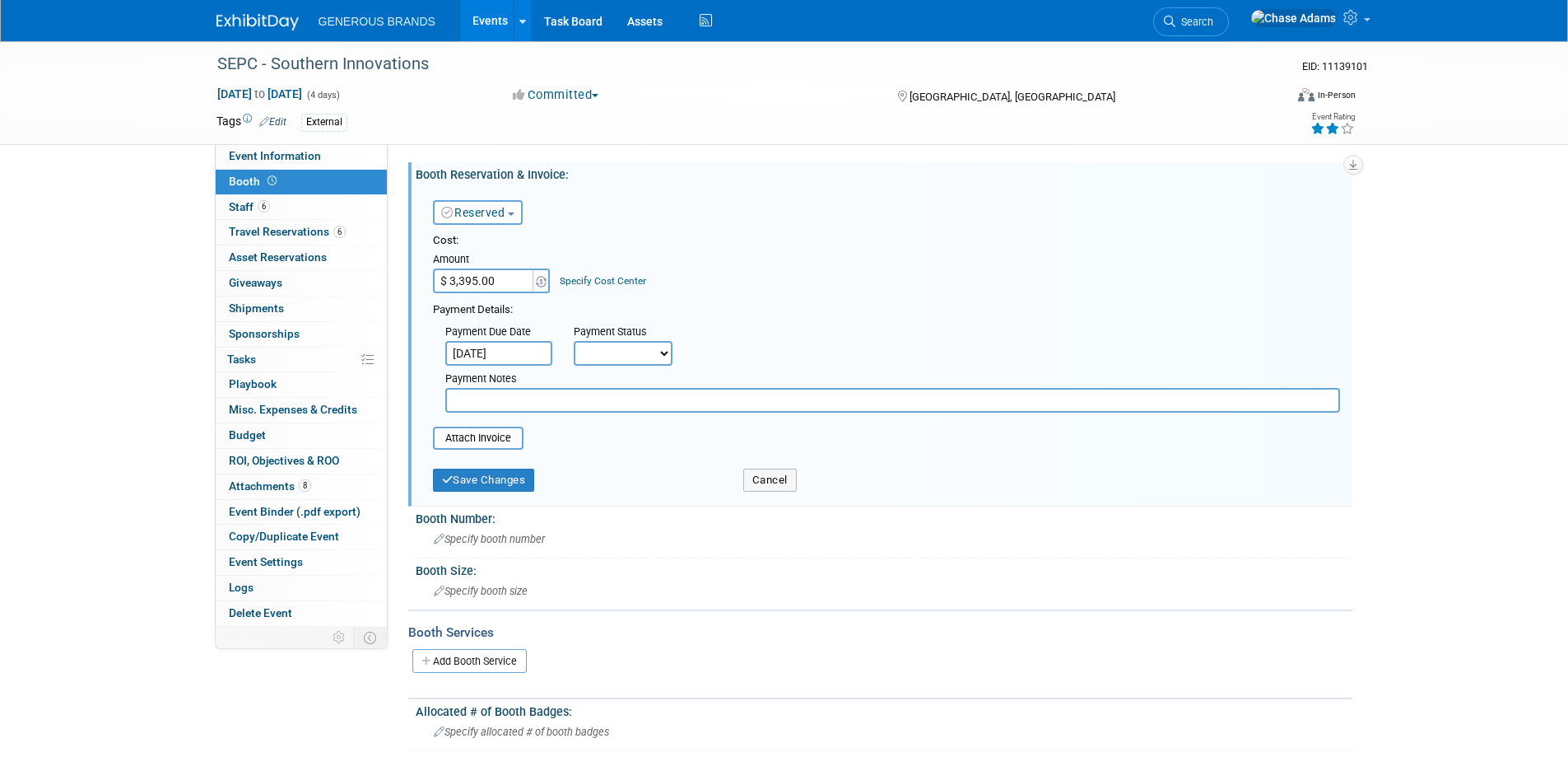
click at [638, 351] on select "Not Paid Yet Partially Paid Paid in Full" at bounding box center [622, 353] width 99 height 24
select select "1"
click at [573, 341] on select "Not Paid Yet Partially Paid Paid in Full" at bounding box center [622, 353] width 99 height 24
click at [504, 485] on button "Save Changes" at bounding box center [483, 480] width 102 height 23
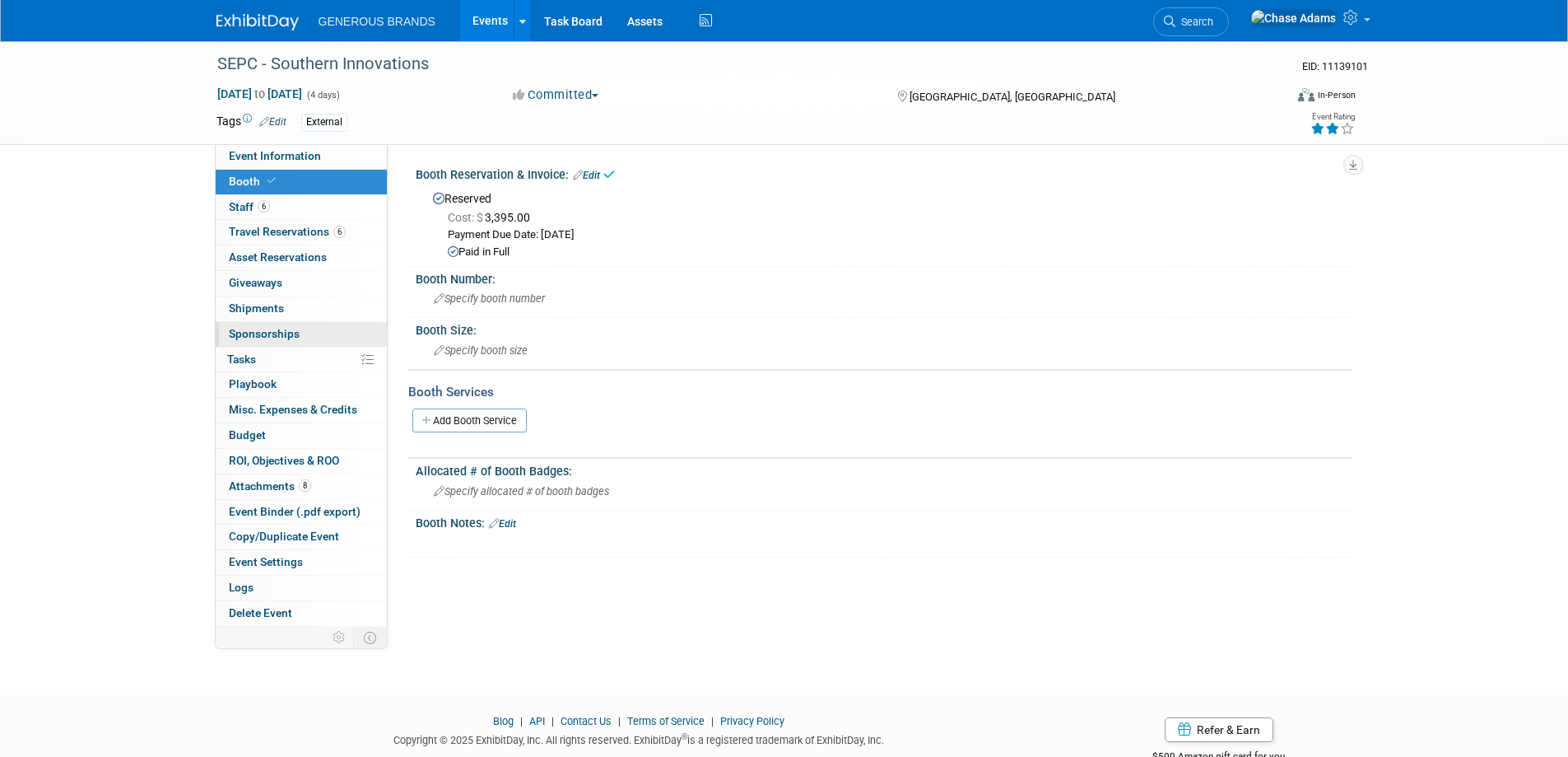
click at [246, 332] on span "Sponsorships 0" at bounding box center [264, 333] width 71 height 13
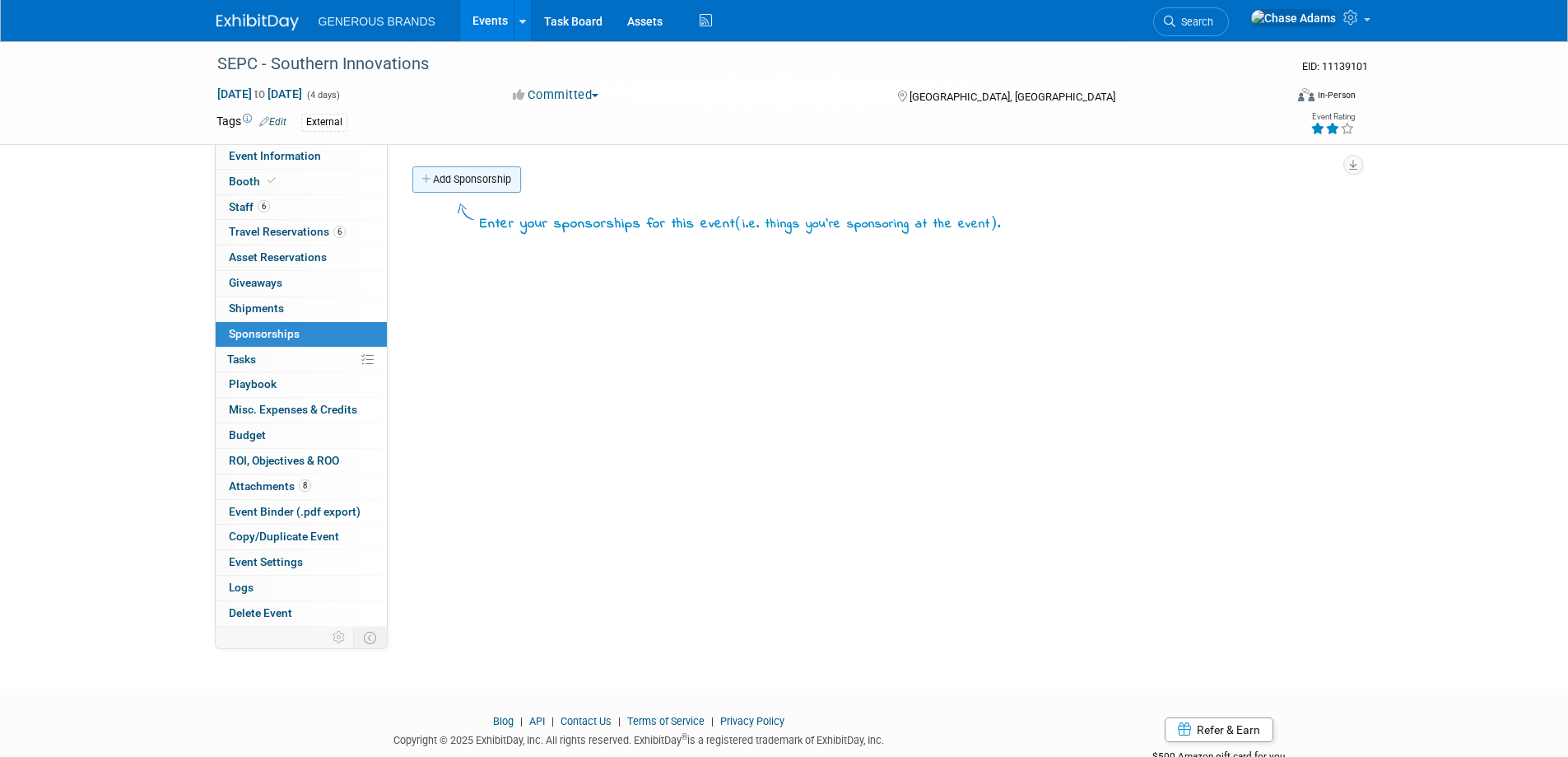
click at [462, 182] on link "Add Sponsorship" at bounding box center [467, 179] width 108 height 26
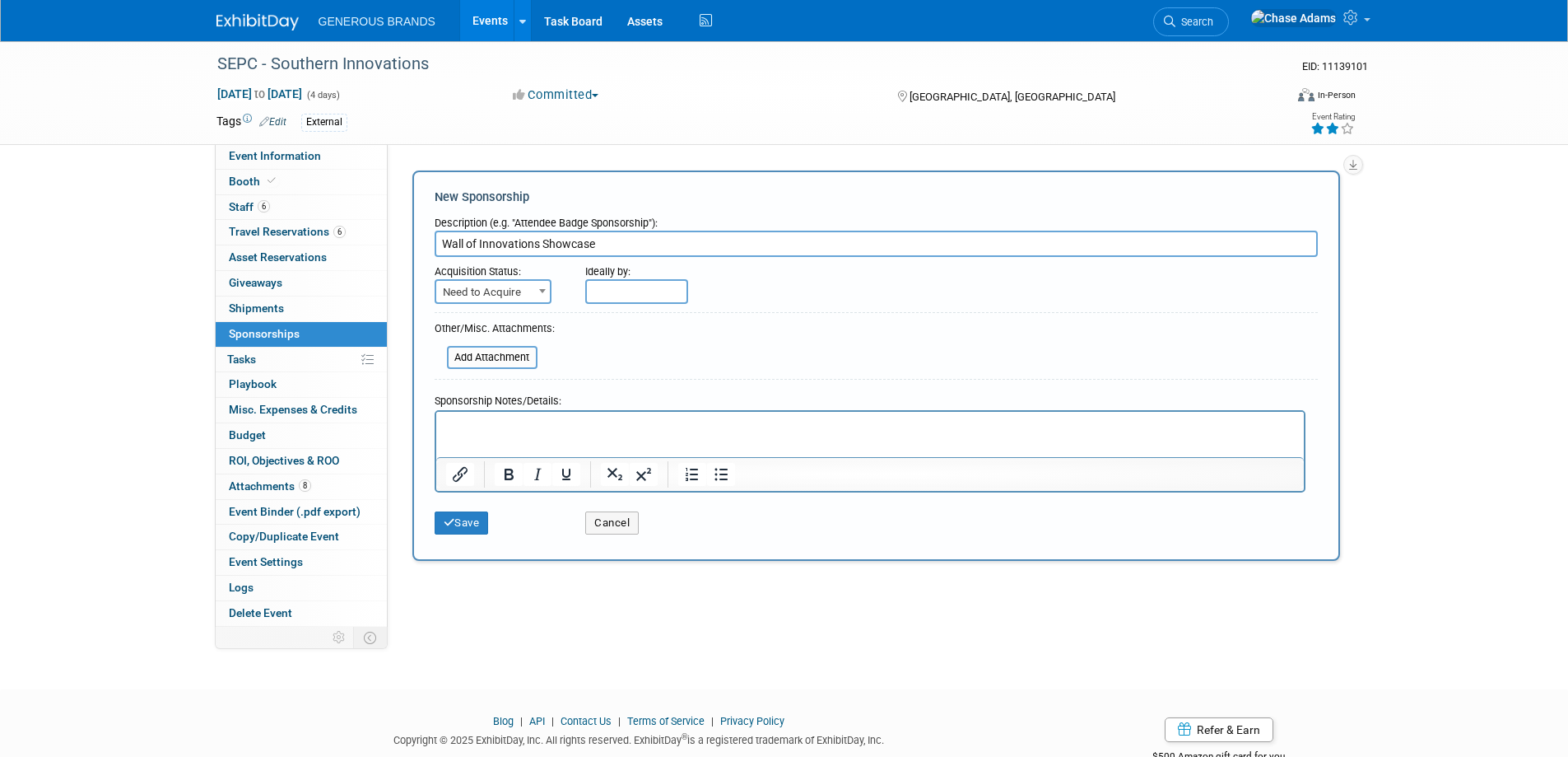
type input "Wall of Innovations Showcase"
click at [513, 290] on span "Need to Acquire" at bounding box center [493, 292] width 114 height 23
select select "2"
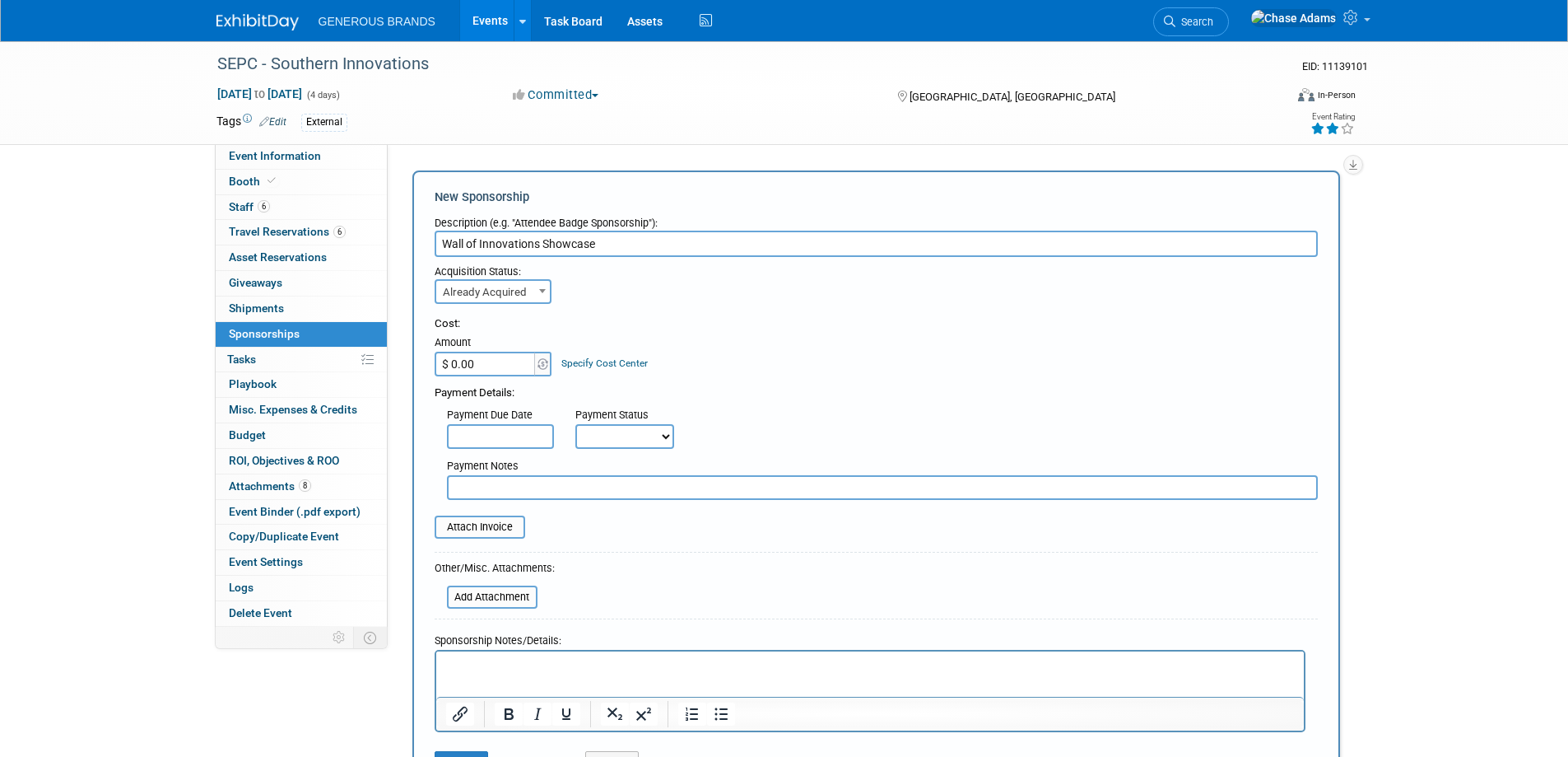
click at [512, 363] on input "$ 0.00" at bounding box center [486, 364] width 103 height 24
type input "$ 500.00"
click at [497, 443] on body "GENEROUS BRANDS Events Add Event Bulk Upload Events Shareable Event Boards Rece…" at bounding box center [784, 378] width 1568 height 757
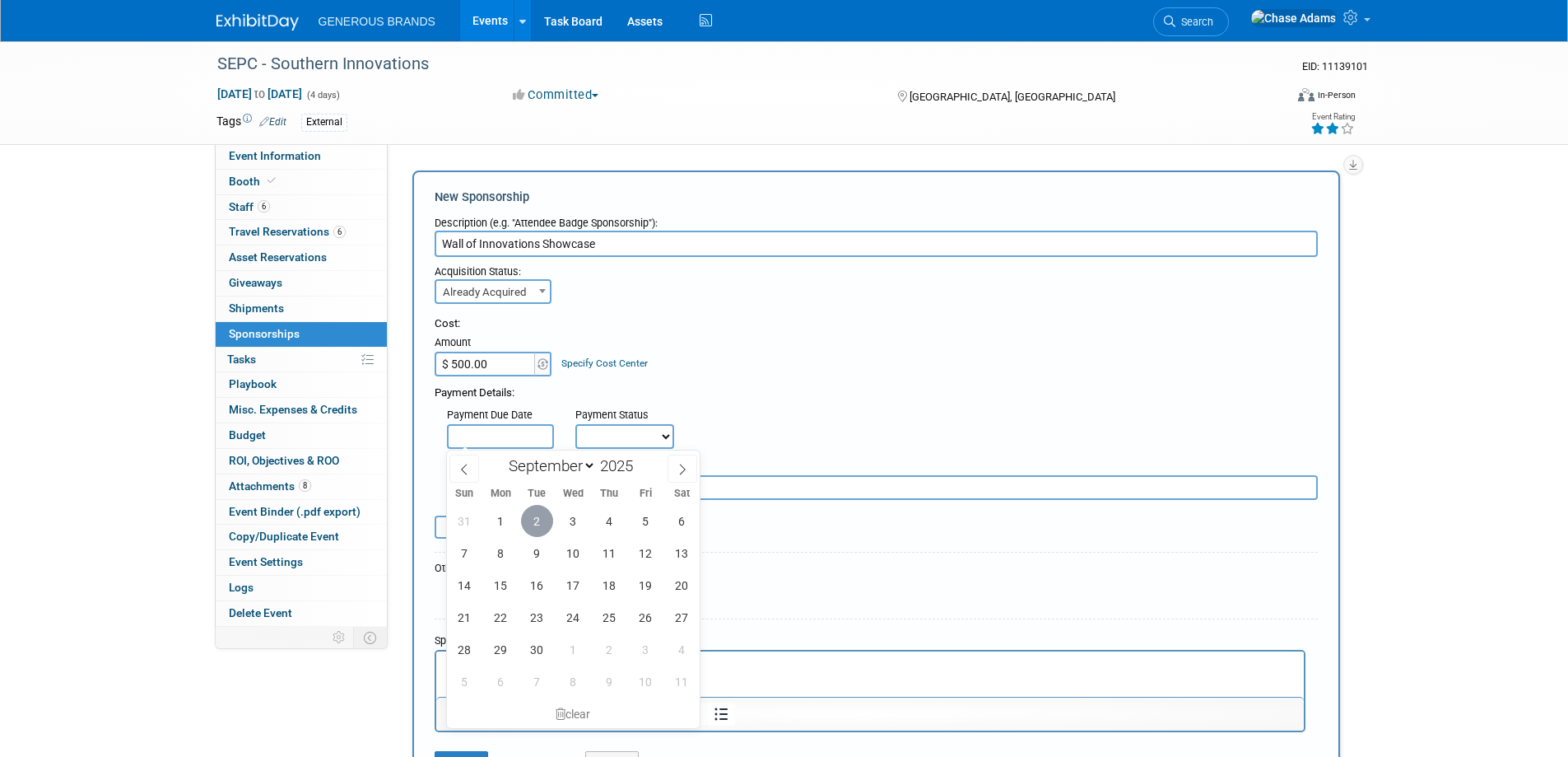
click at [538, 523] on span "2" at bounding box center [537, 520] width 32 height 32
type input "Sep 2, 2025"
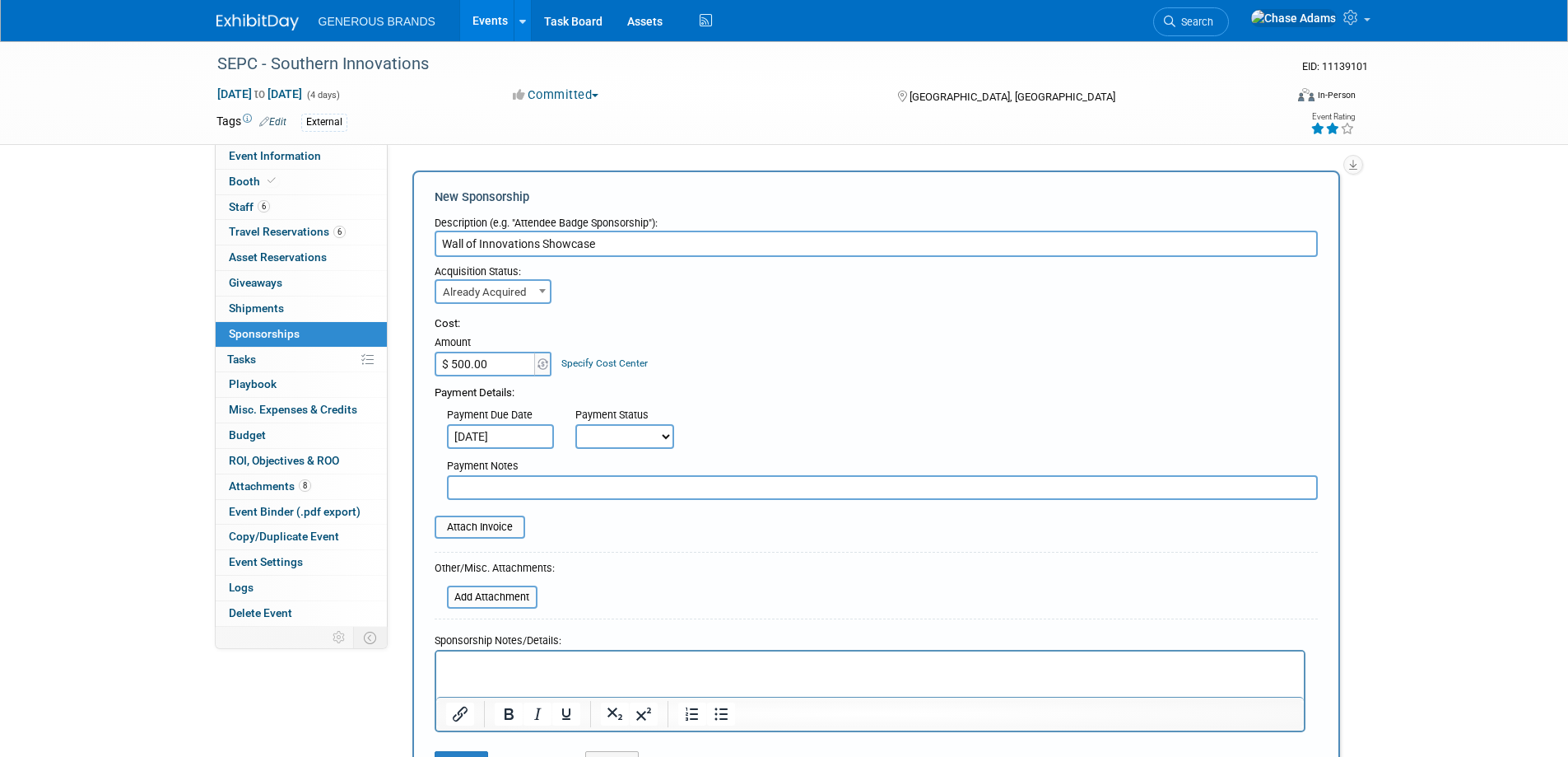
click at [629, 434] on select "Not Paid Yet Partially Paid Paid in Full" at bounding box center [624, 436] width 99 height 24
select select "1"
click at [575, 424] on select "Not Paid Yet Partially Paid Paid in Full" at bounding box center [624, 436] width 99 height 24
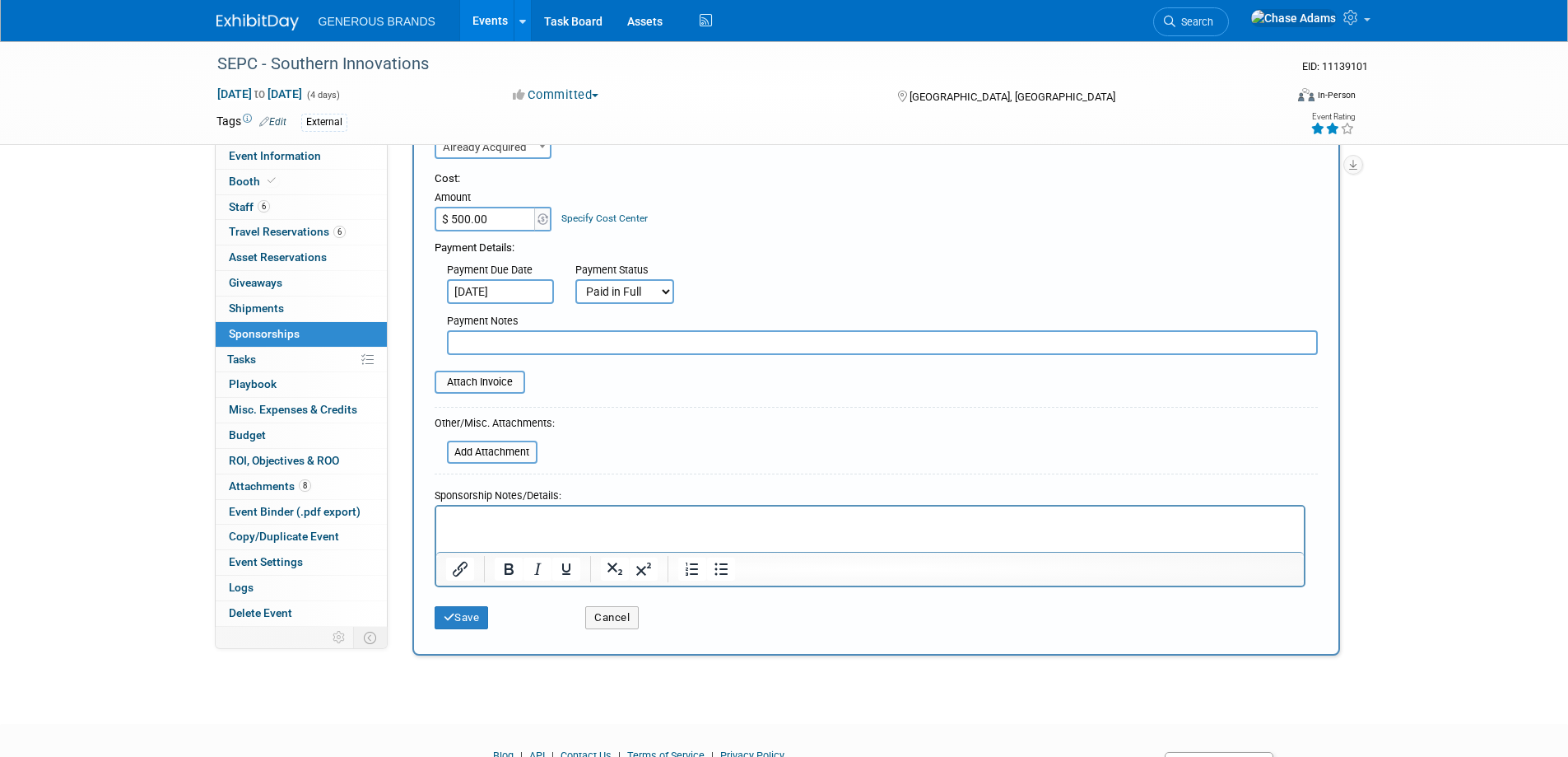
scroll to position [228, 0]
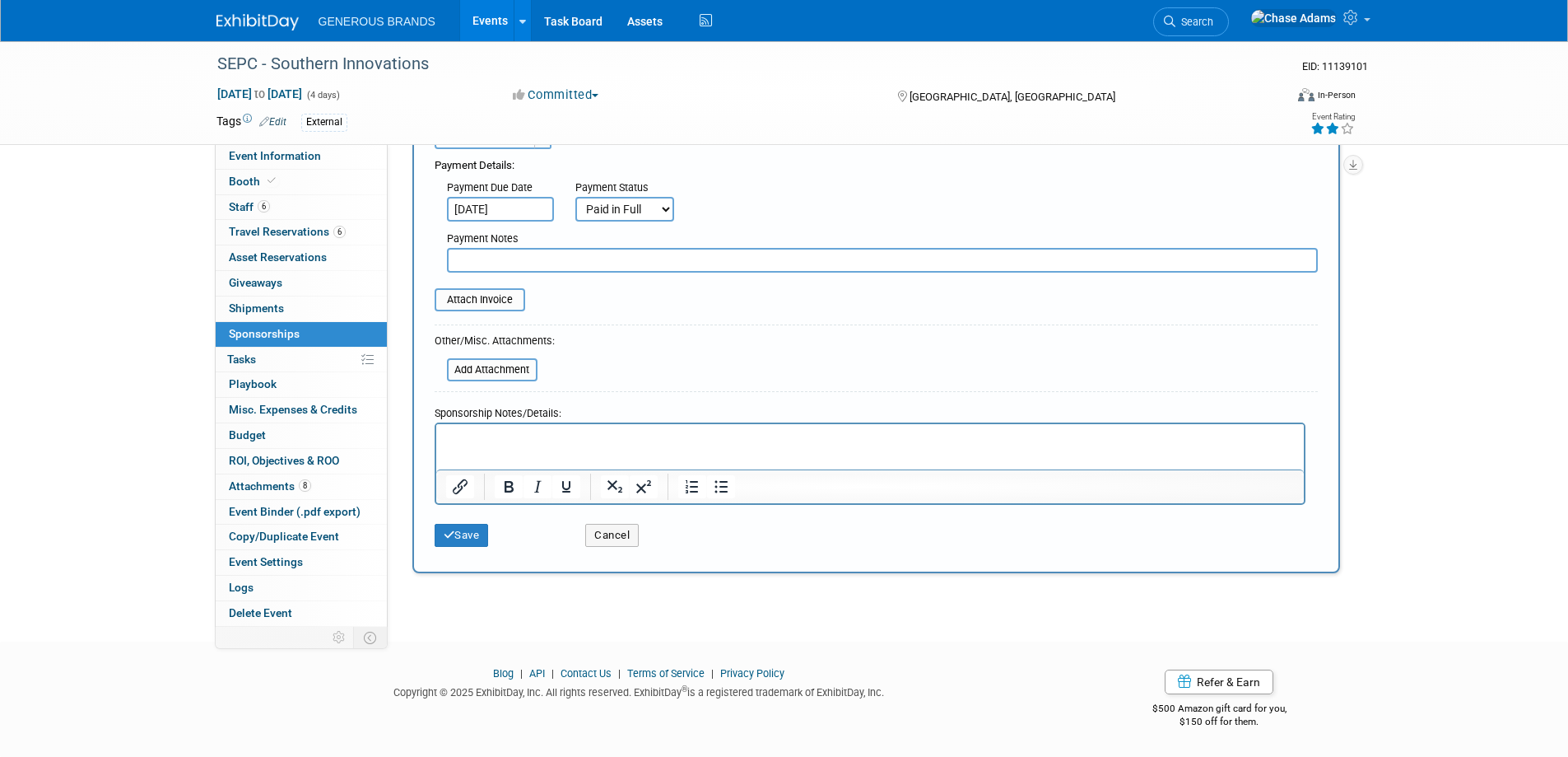
click at [478, 436] on p "Rich Text Area. Press ALT-0 for help." at bounding box center [870, 438] width 849 height 17
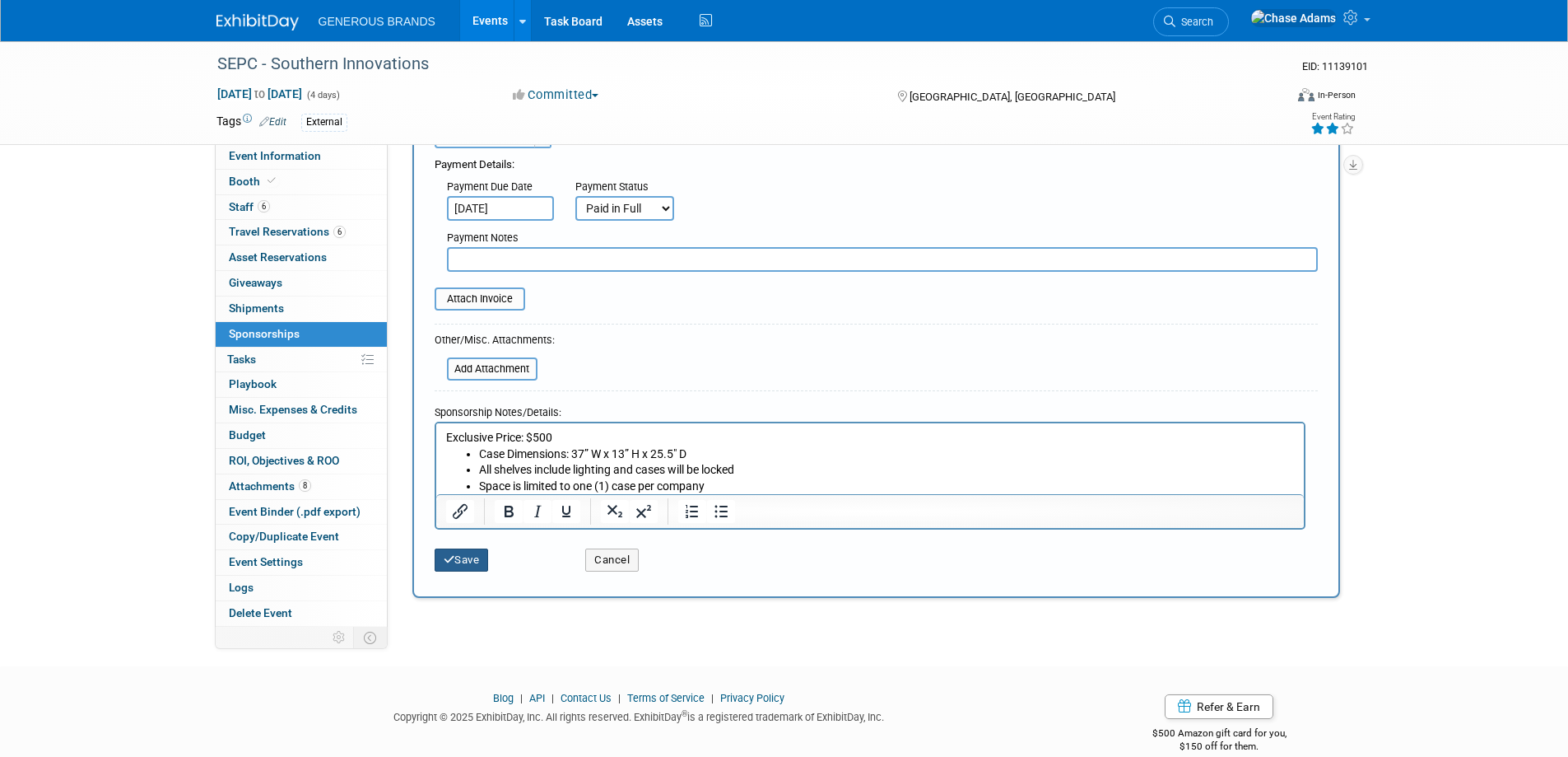
click at [474, 566] on button "Save" at bounding box center [461, 559] width 54 height 23
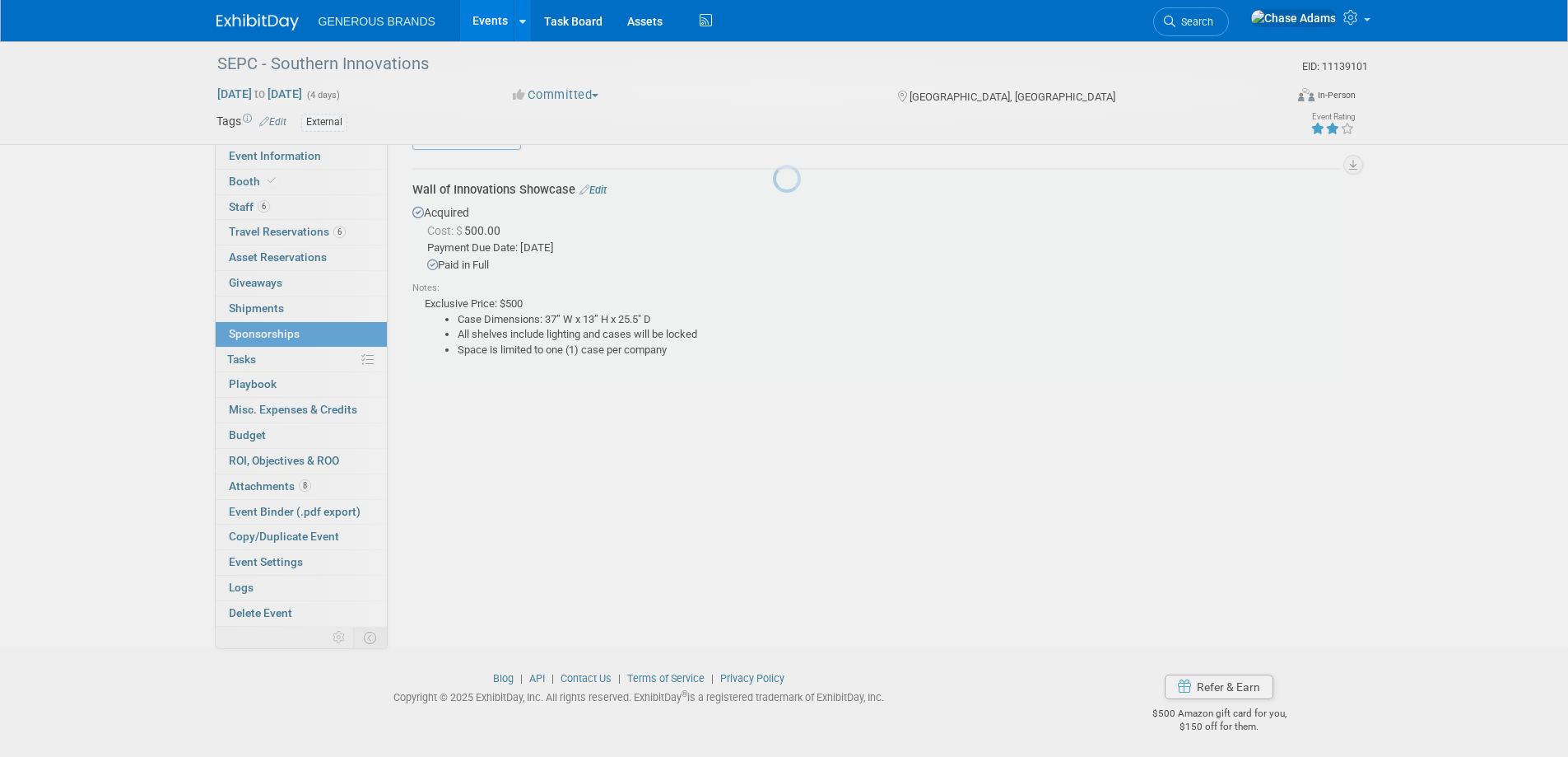
scroll to position [35, 0]
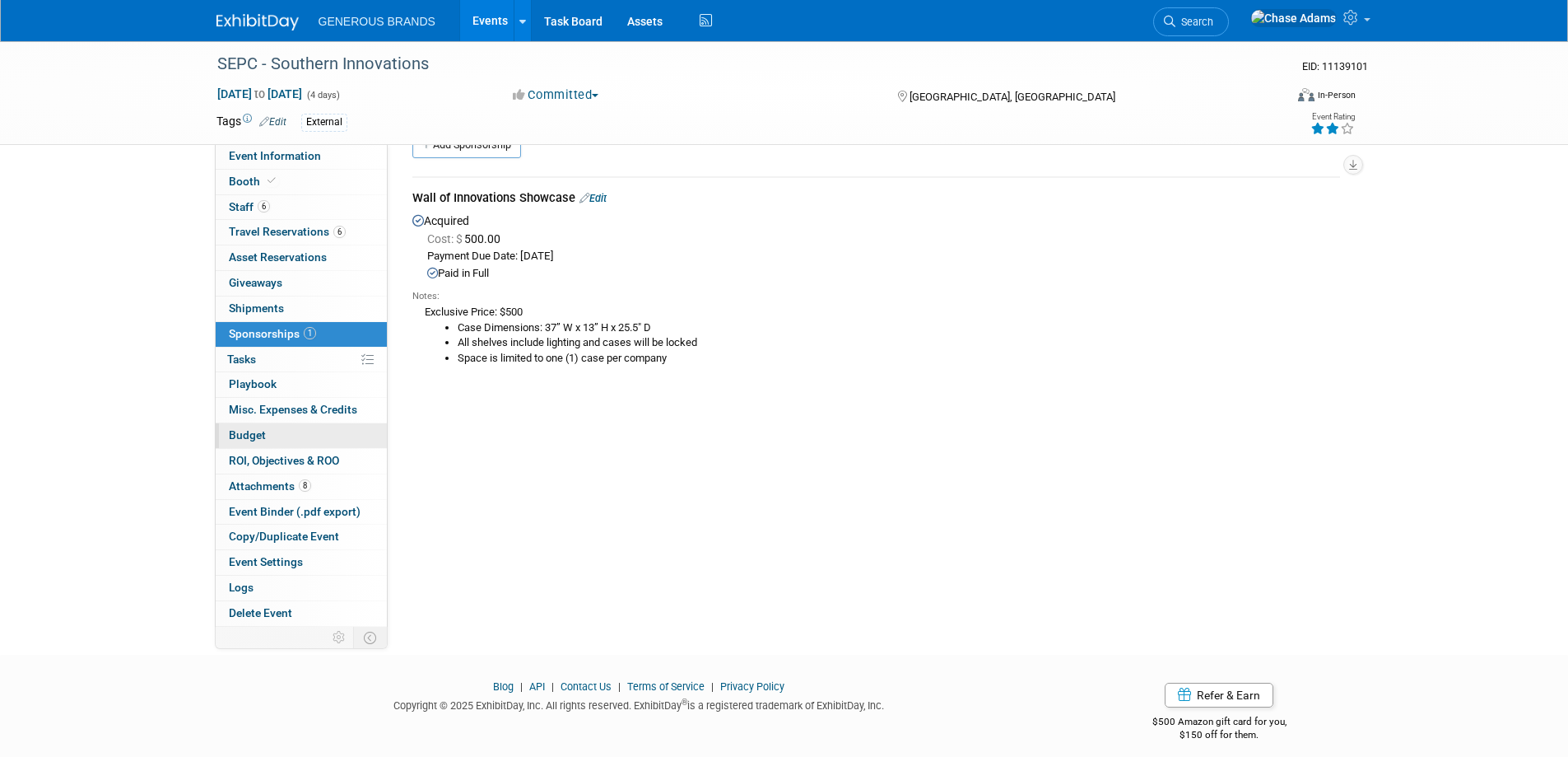
click at [254, 433] on span "Budget" at bounding box center [247, 434] width 37 height 13
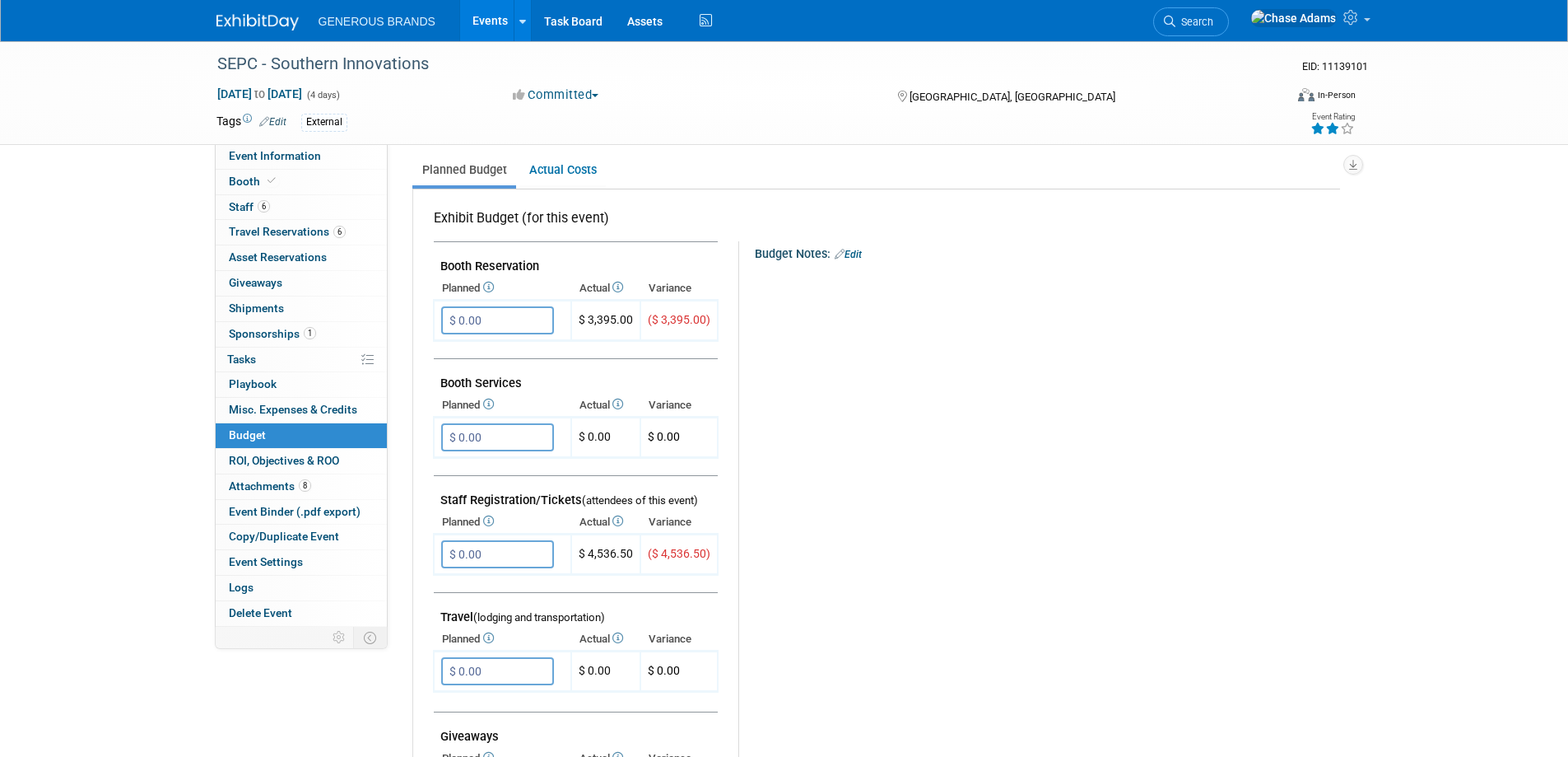
scroll to position [247, 0]
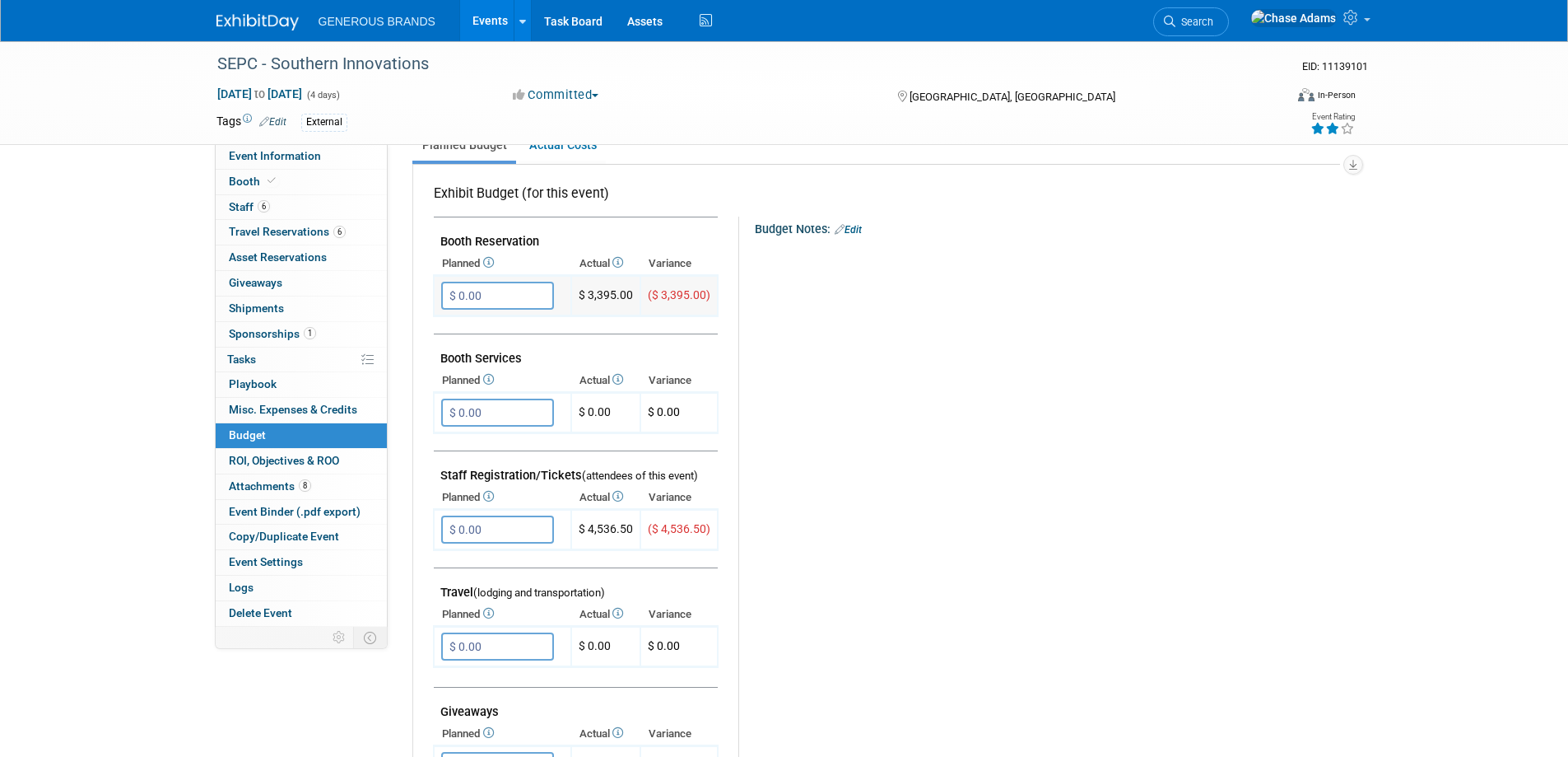
click at [516, 294] on input "$ 0.00" at bounding box center [497, 295] width 113 height 28
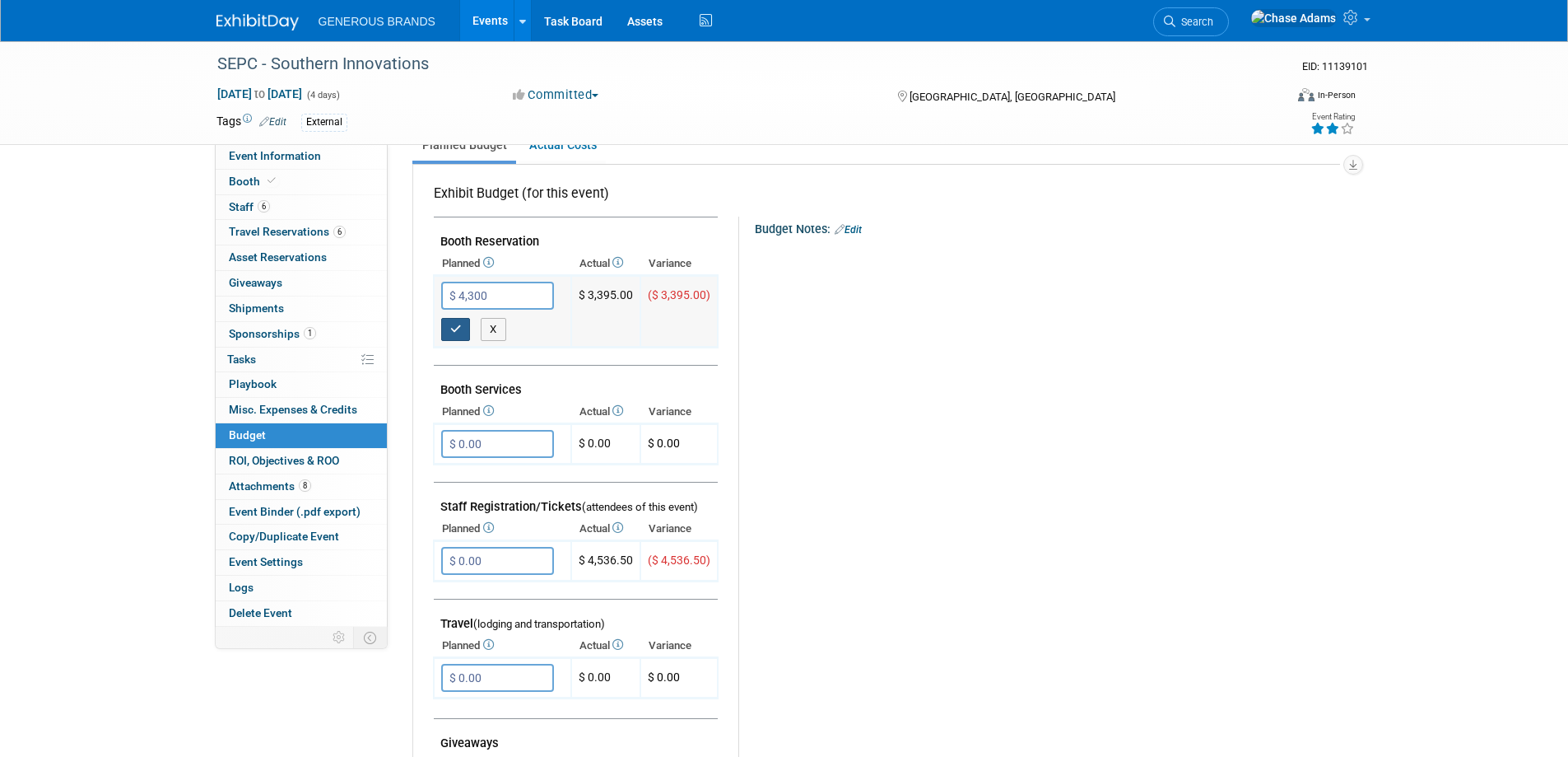
type input "$ 4,300.00"
click at [457, 330] on icon "button" at bounding box center [455, 329] width 11 height 10
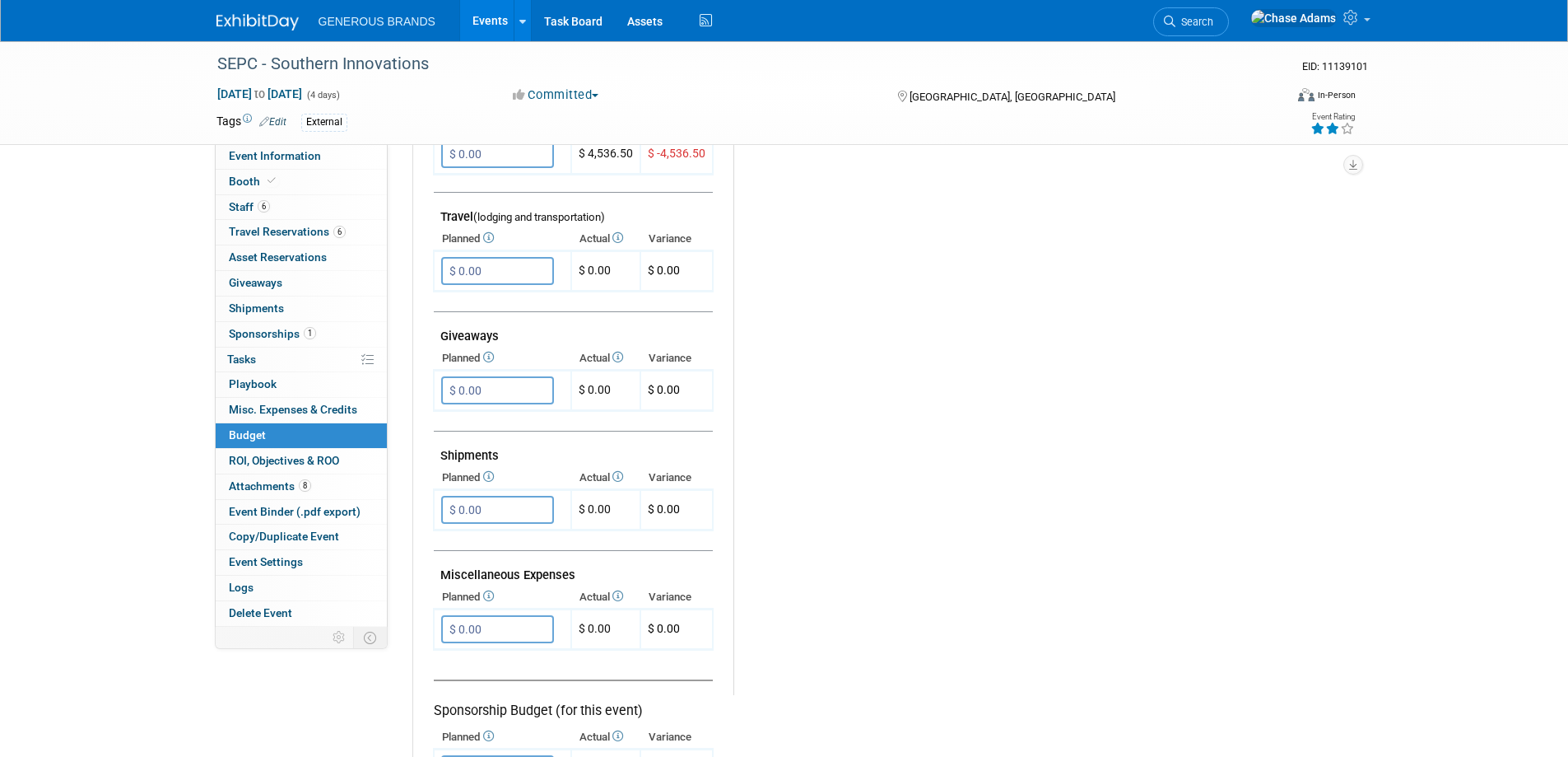
scroll to position [741, 0]
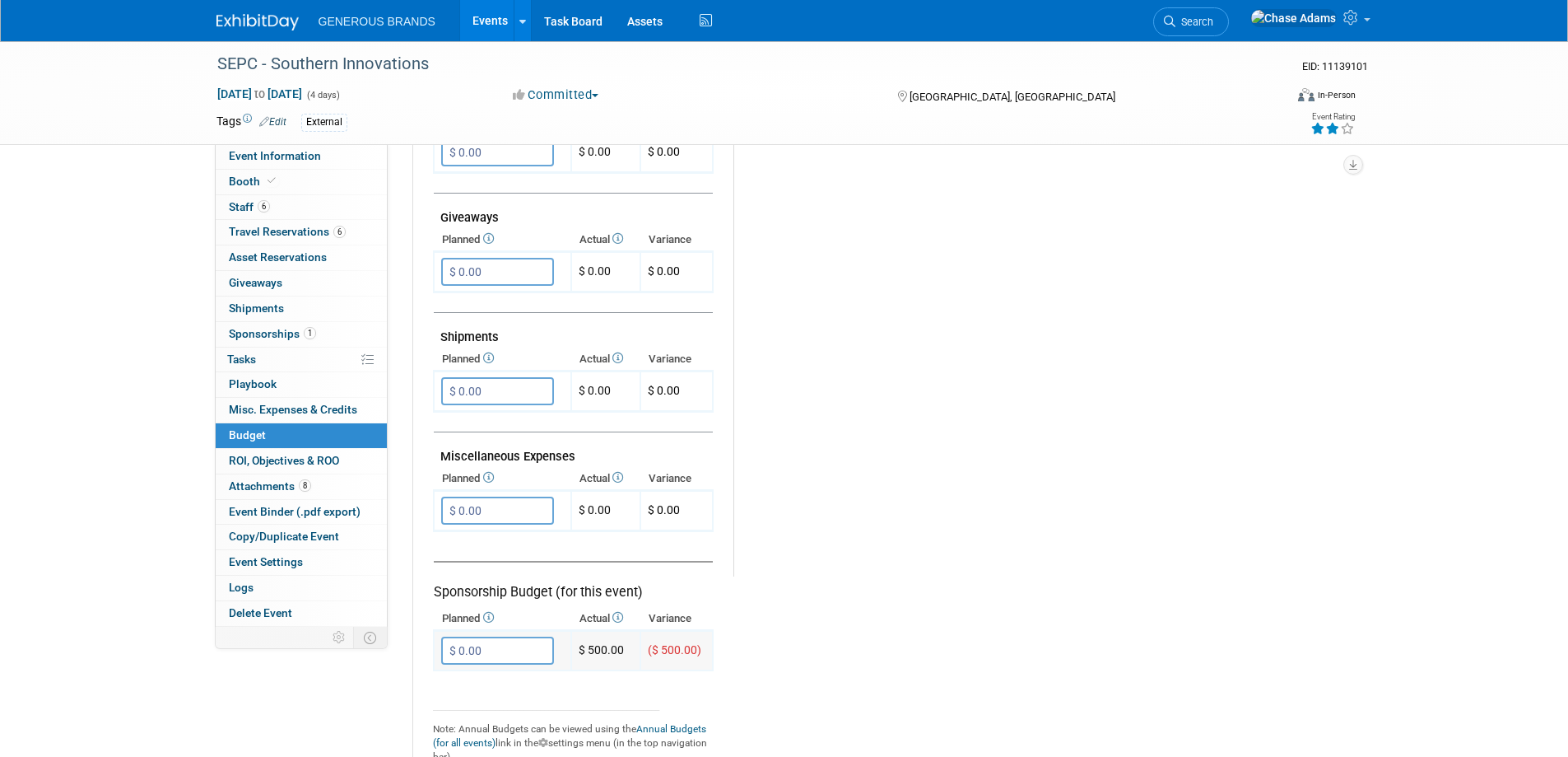
click at [493, 645] on input "$ 0.00" at bounding box center [497, 650] width 113 height 28
type input "$ 515.00"
click at [455, 683] on icon "button" at bounding box center [455, 684] width 11 height 10
click at [474, 515] on input "$ 0.00" at bounding box center [497, 510] width 113 height 28
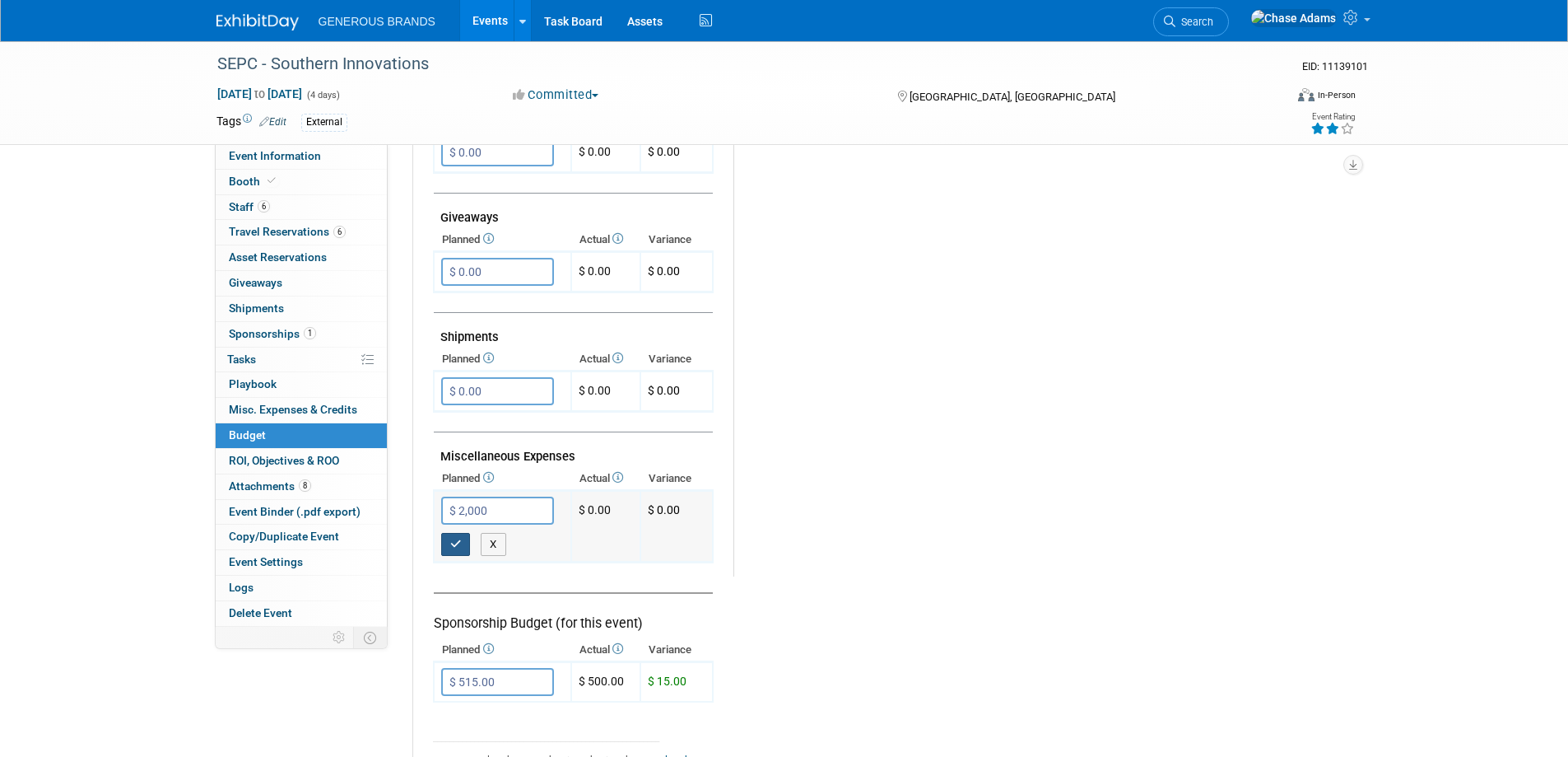
type input "$ 2,000.00"
click at [455, 544] on icon "button" at bounding box center [455, 544] width 11 height 10
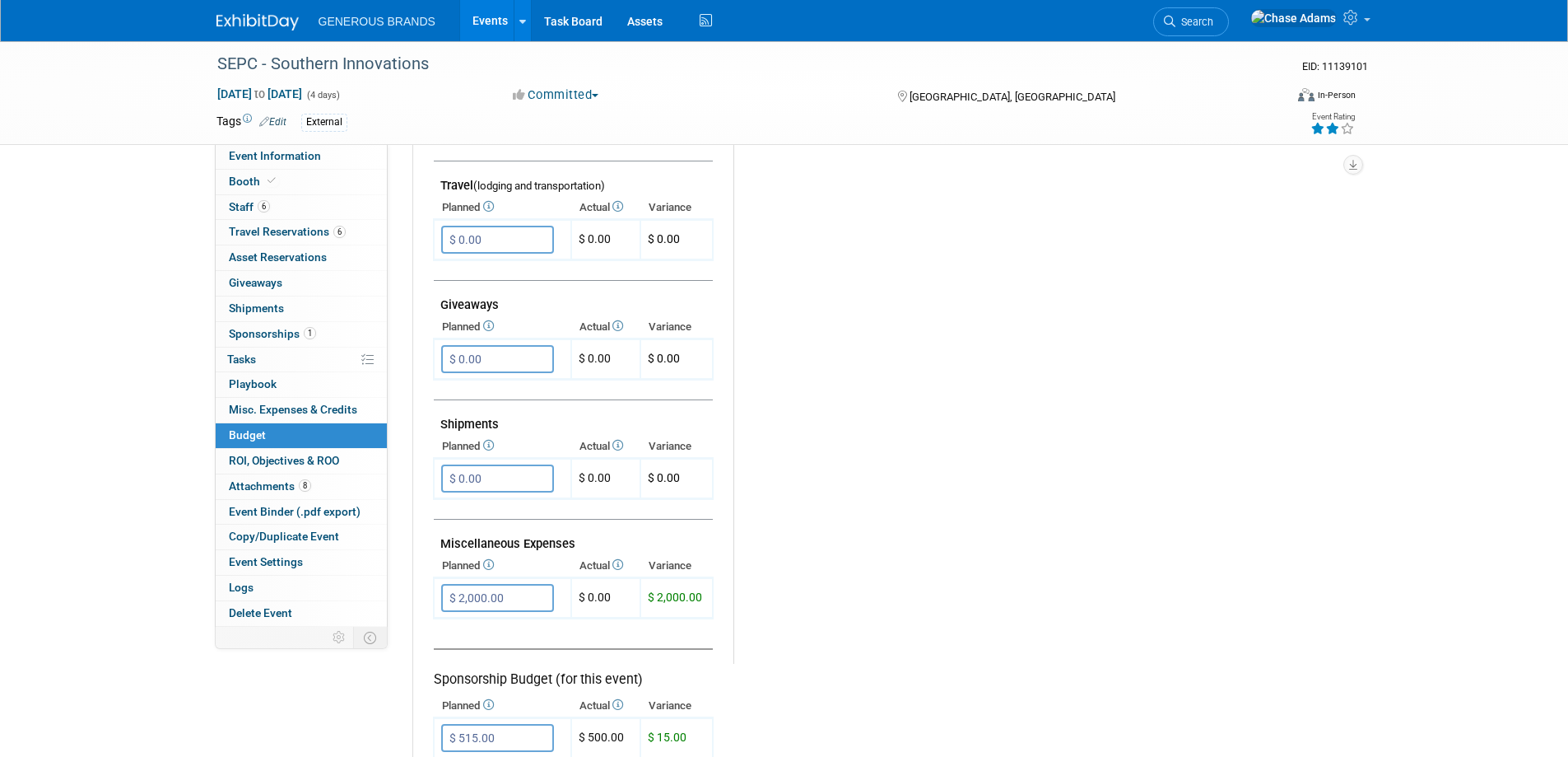
scroll to position [659, 0]
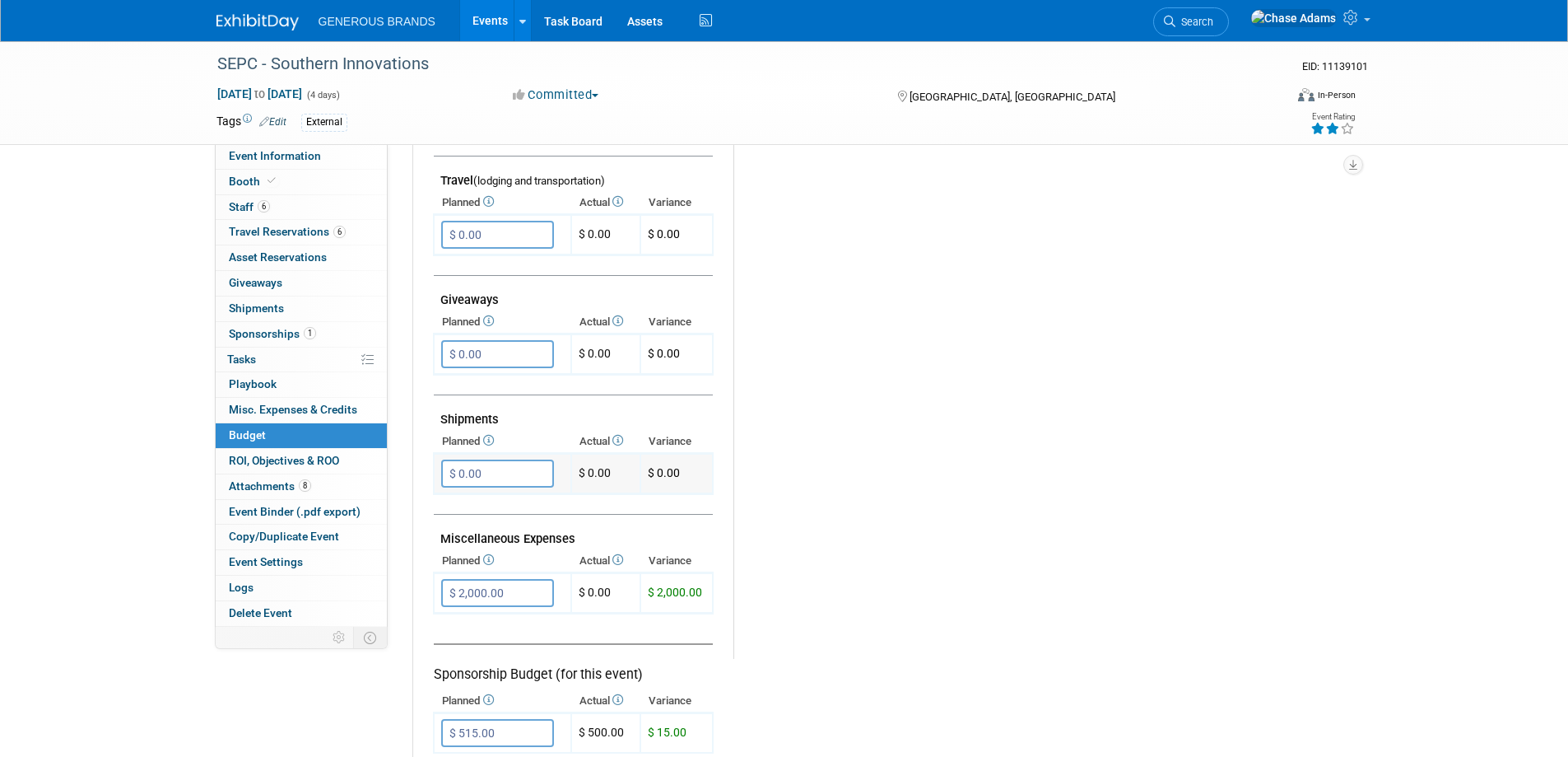
click at [497, 469] on input "$ 0.00" at bounding box center [497, 474] width 113 height 28
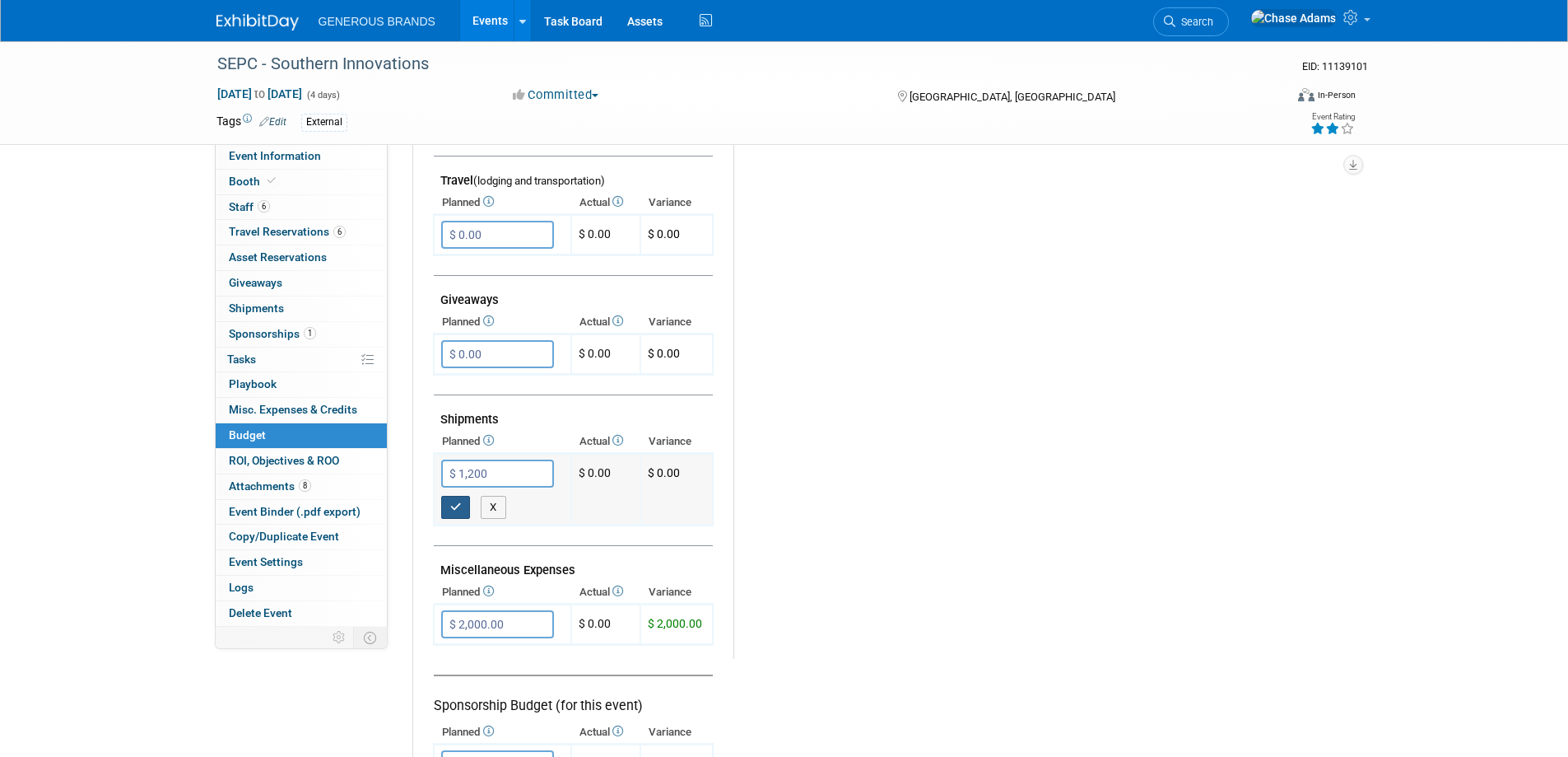
type input "$ 1,200.00"
click at [455, 507] on icon "button" at bounding box center [455, 507] width 11 height 10
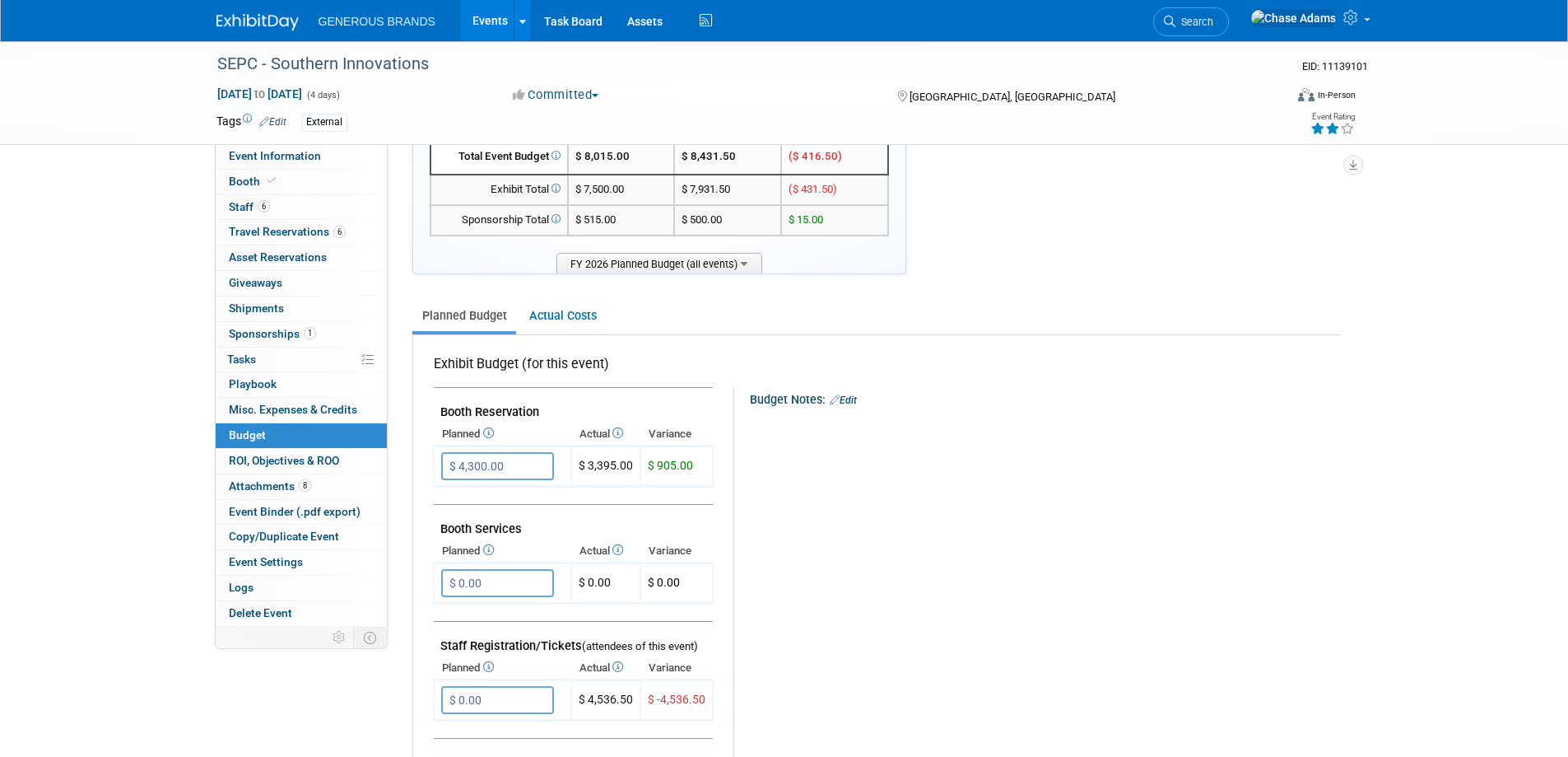
scroll to position [0, 0]
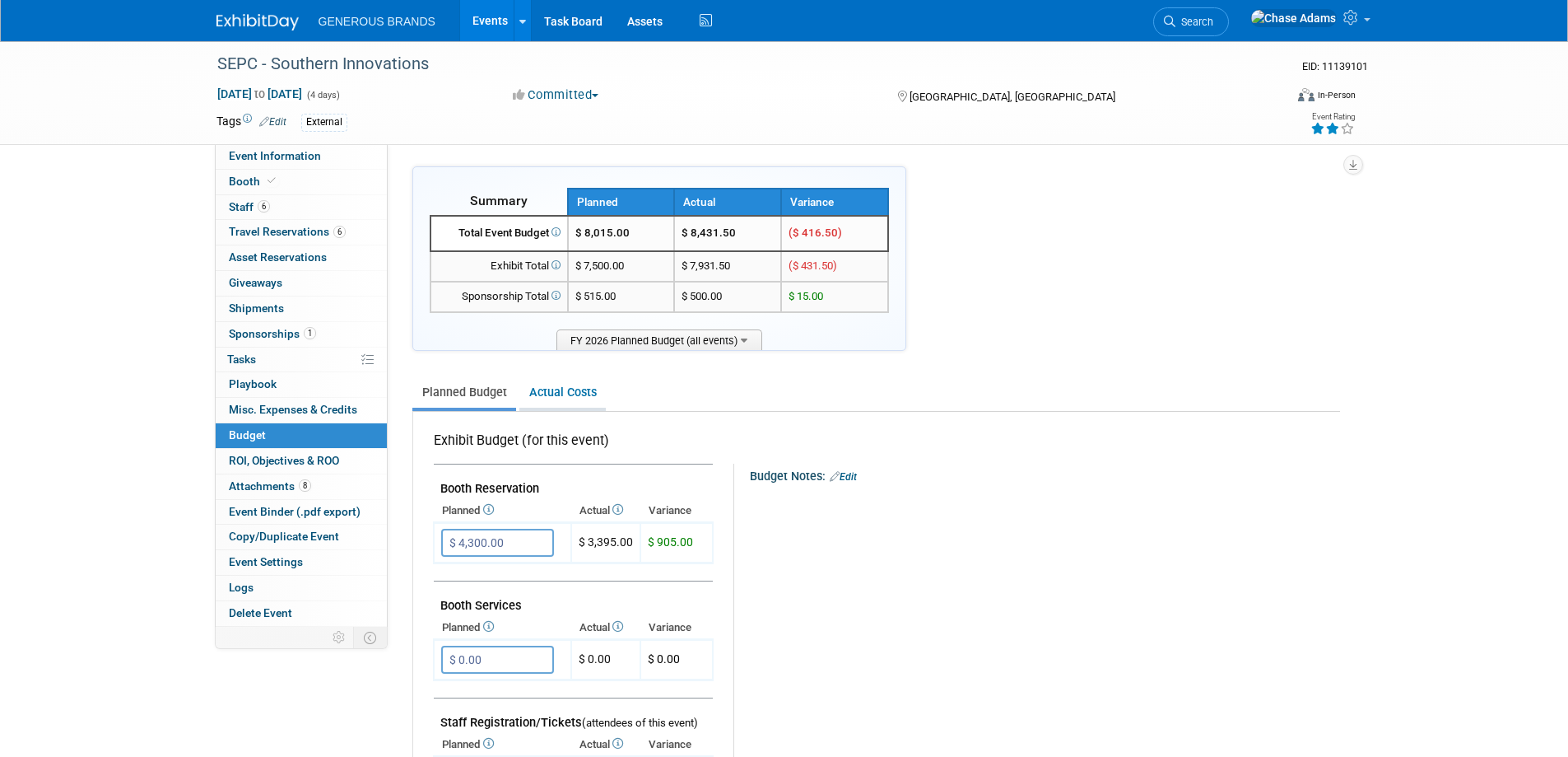
click at [561, 393] on link "Actual Costs" at bounding box center [562, 392] width 87 height 31
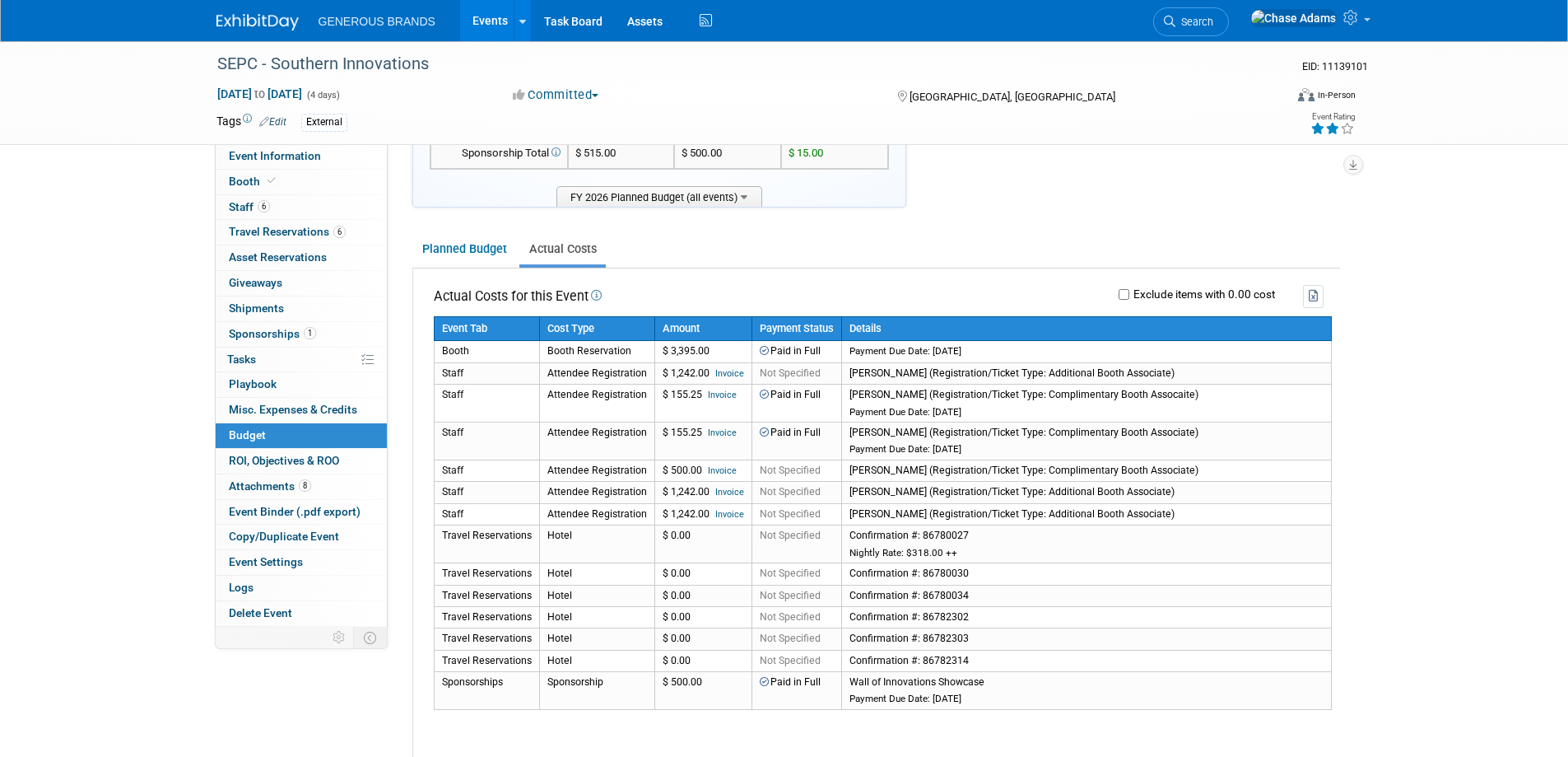
scroll to position [164, 0]
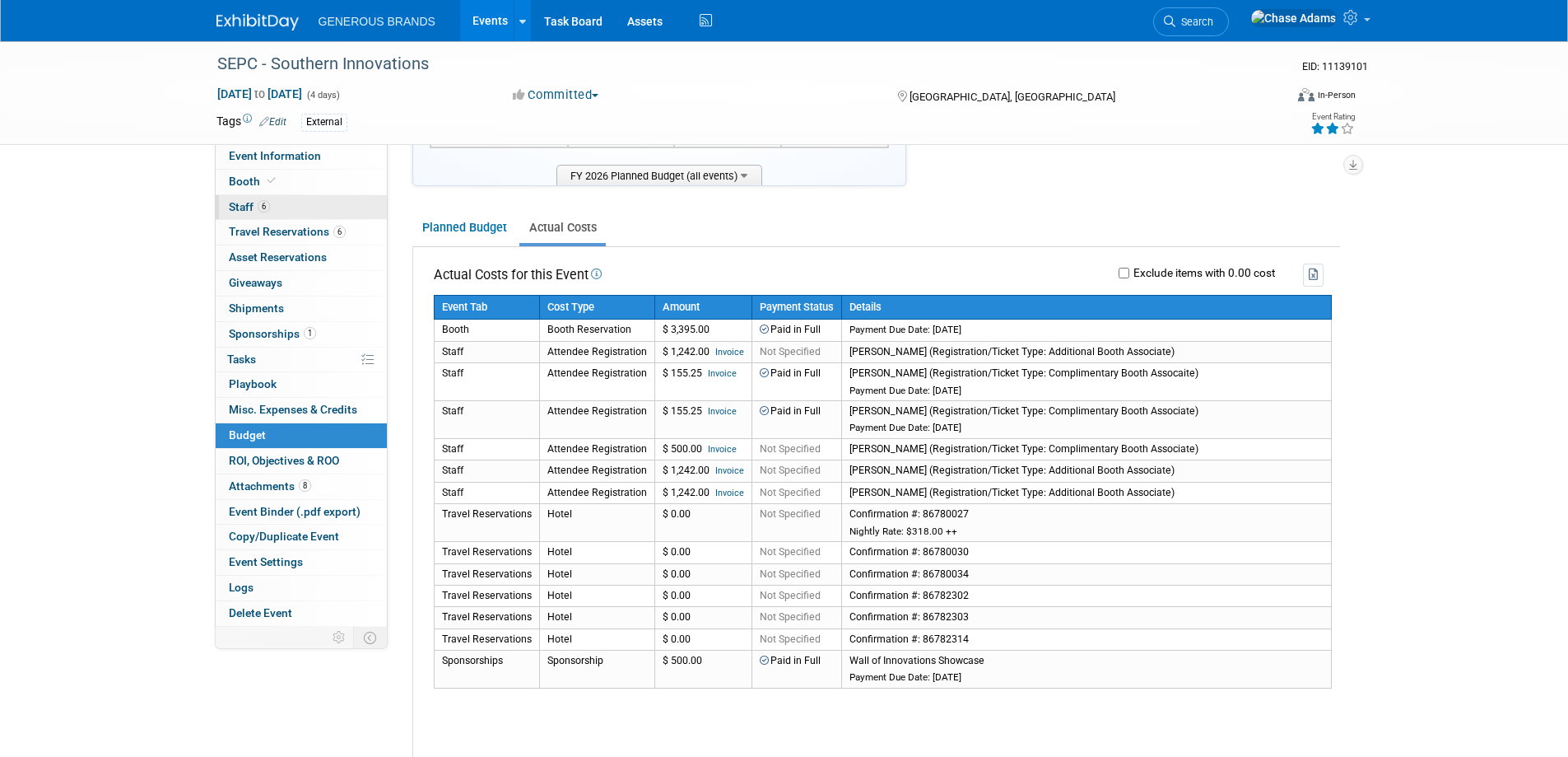
click at [260, 198] on link "6 Staff 6" at bounding box center [302, 207] width 171 height 24
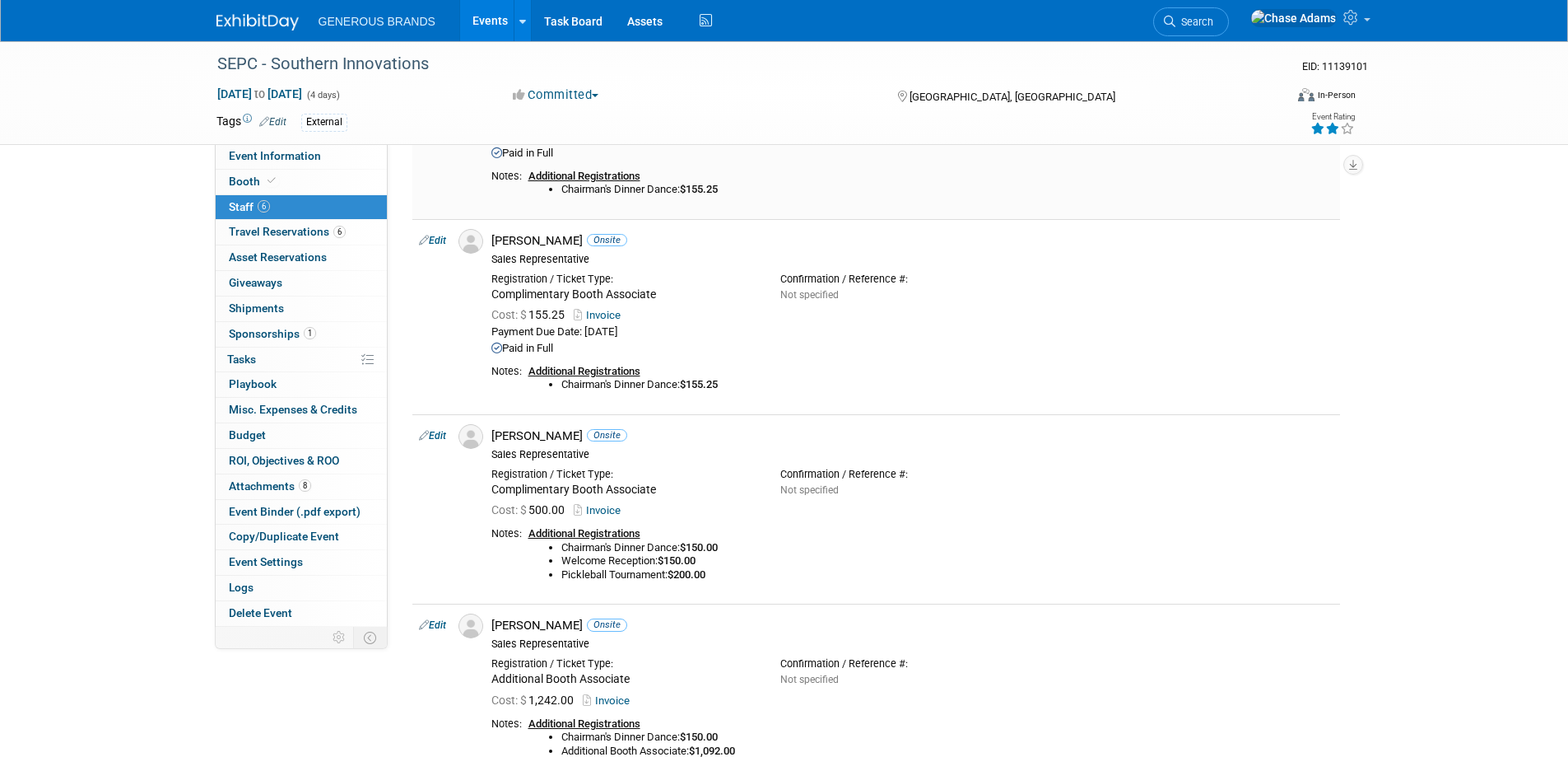
scroll to position [412, 0]
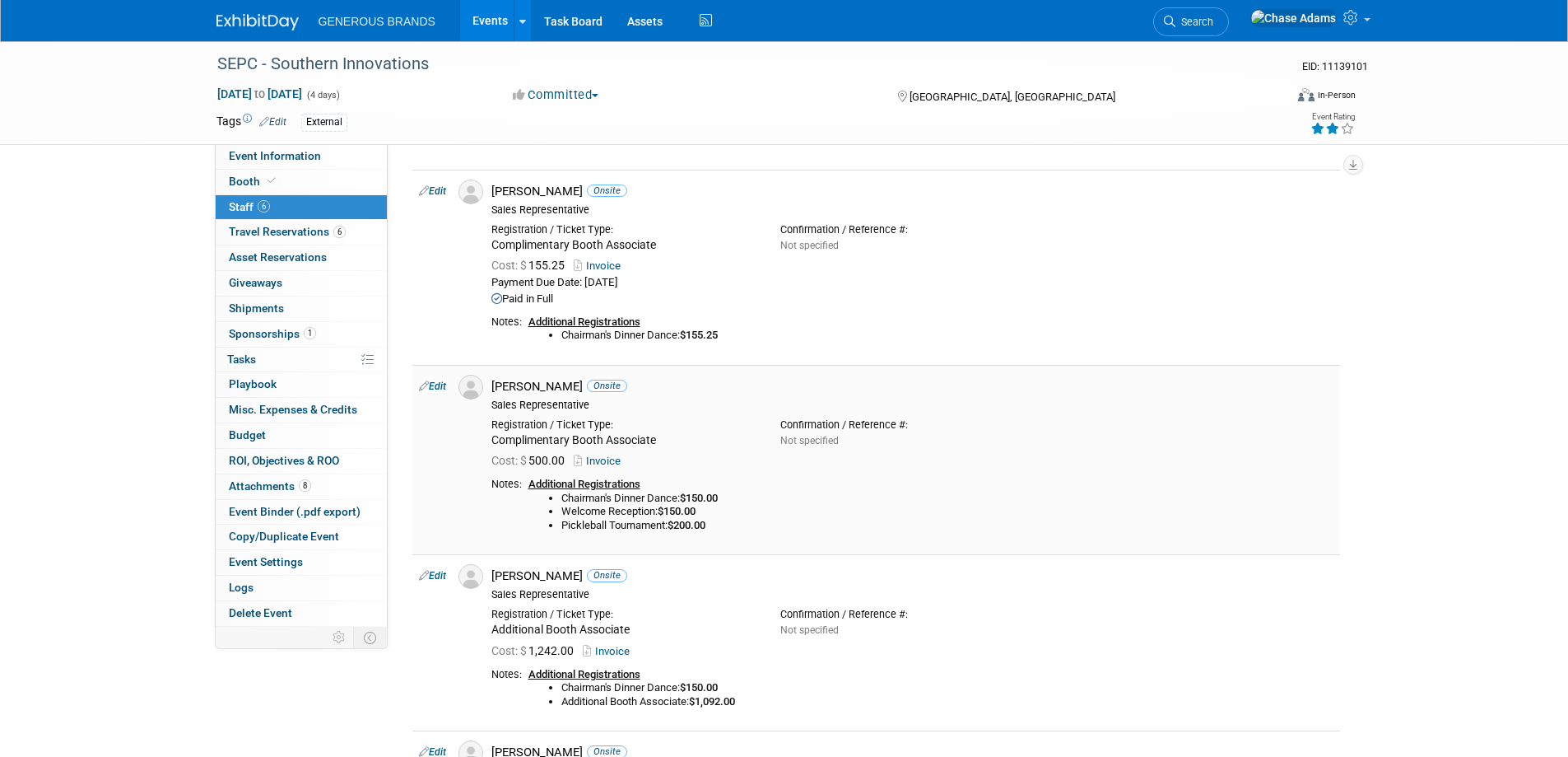
click at [434, 390] on link "Edit" at bounding box center [432, 385] width 27 height 11
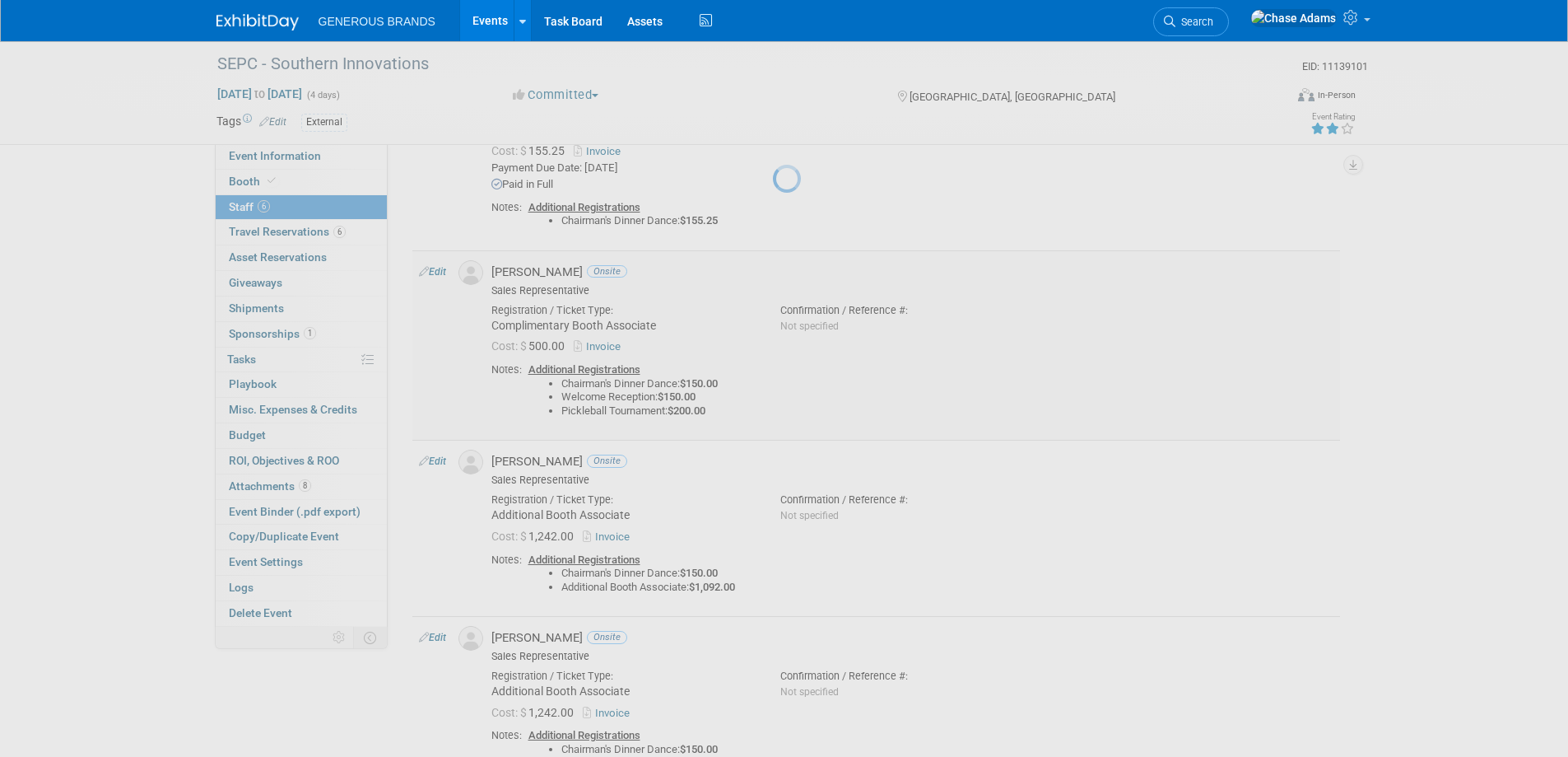
select select "910f06d1-dbef-49d7-863d-814af0524e4f"
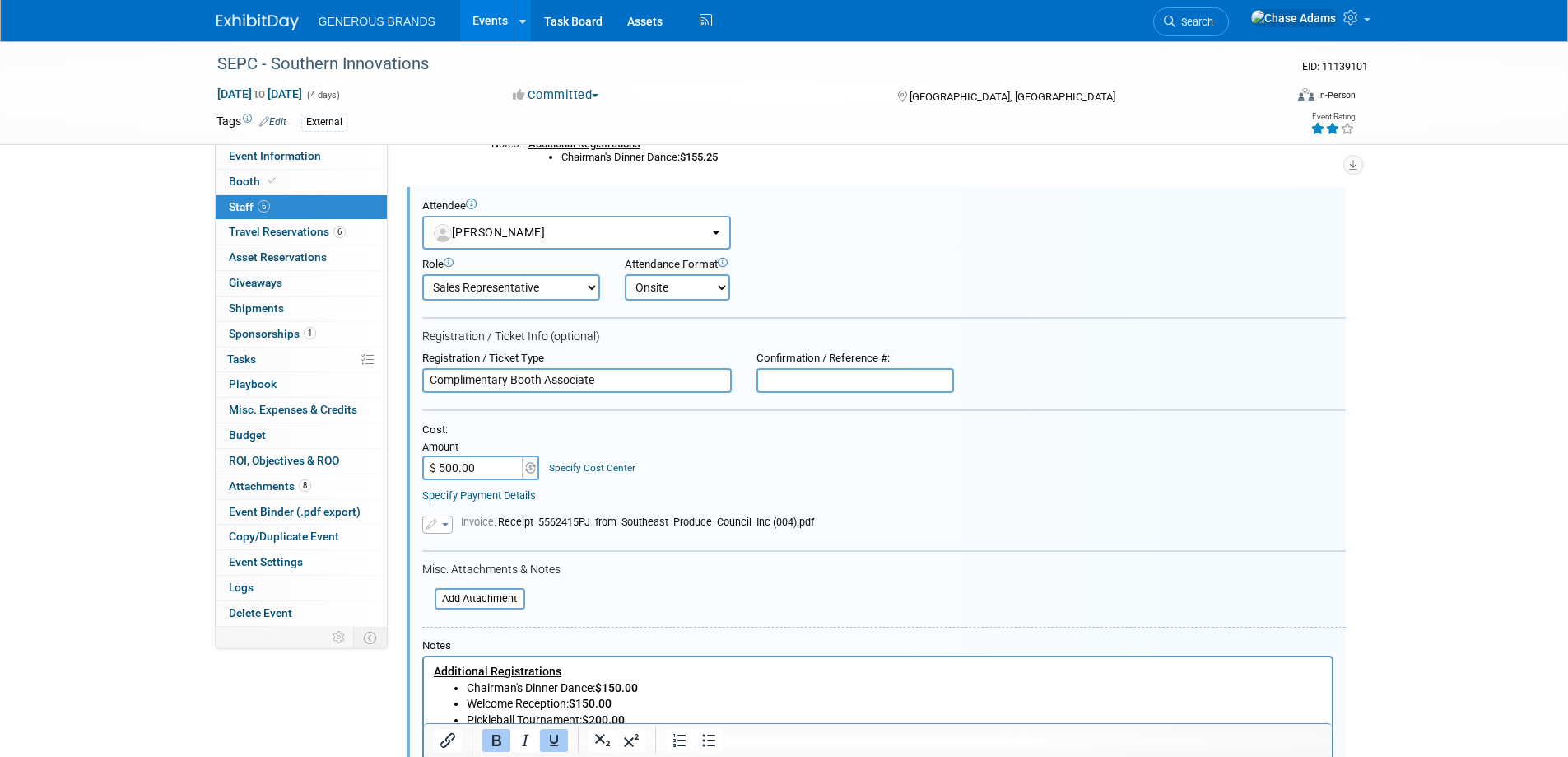
scroll to position [0, 0]
click at [495, 467] on input "$ 500.00" at bounding box center [474, 468] width 103 height 24
type input "$ 150.00"
click at [656, 431] on div "Cost:" at bounding box center [884, 430] width 924 height 14
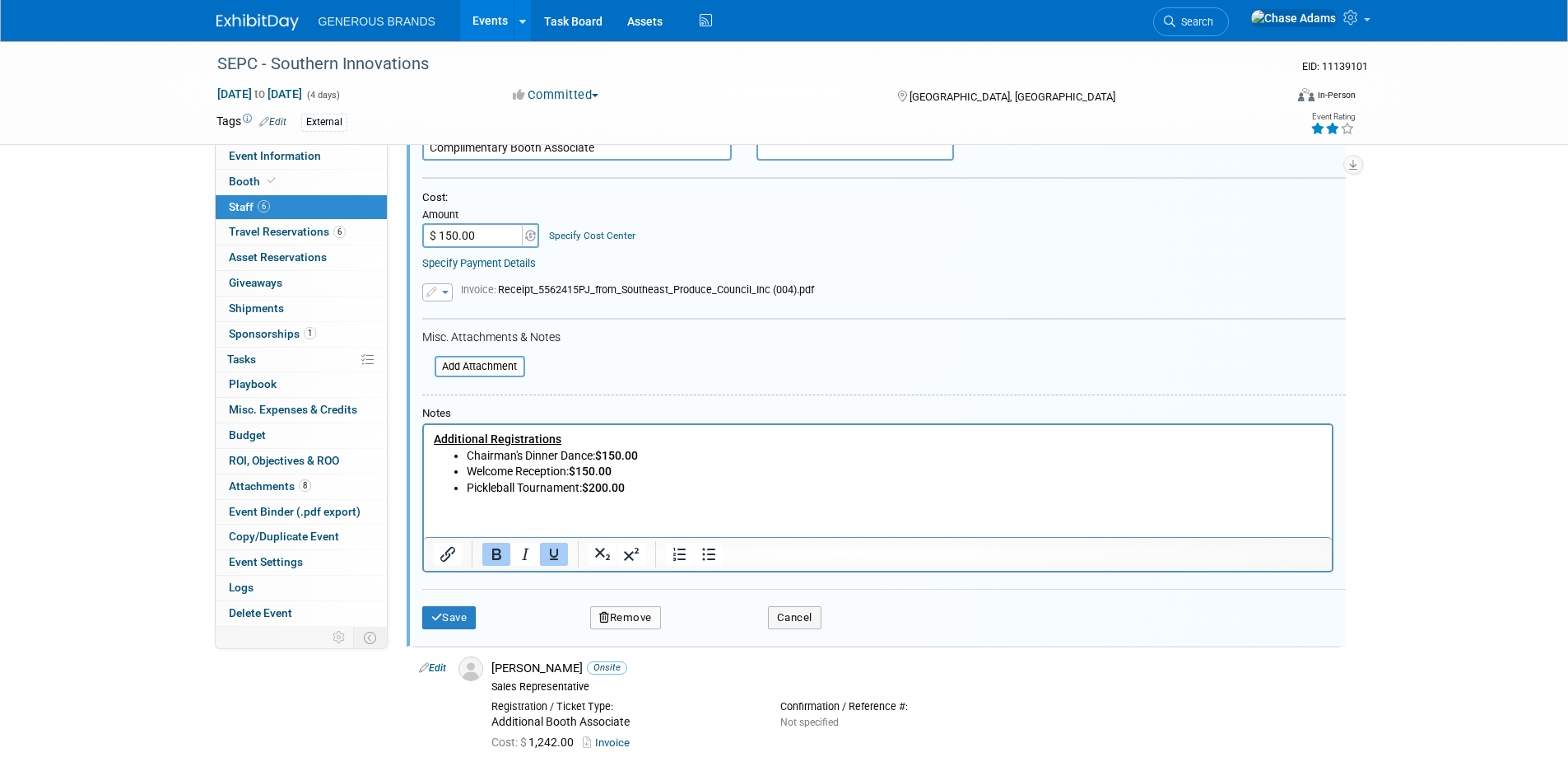
scroll to position [837, 0]
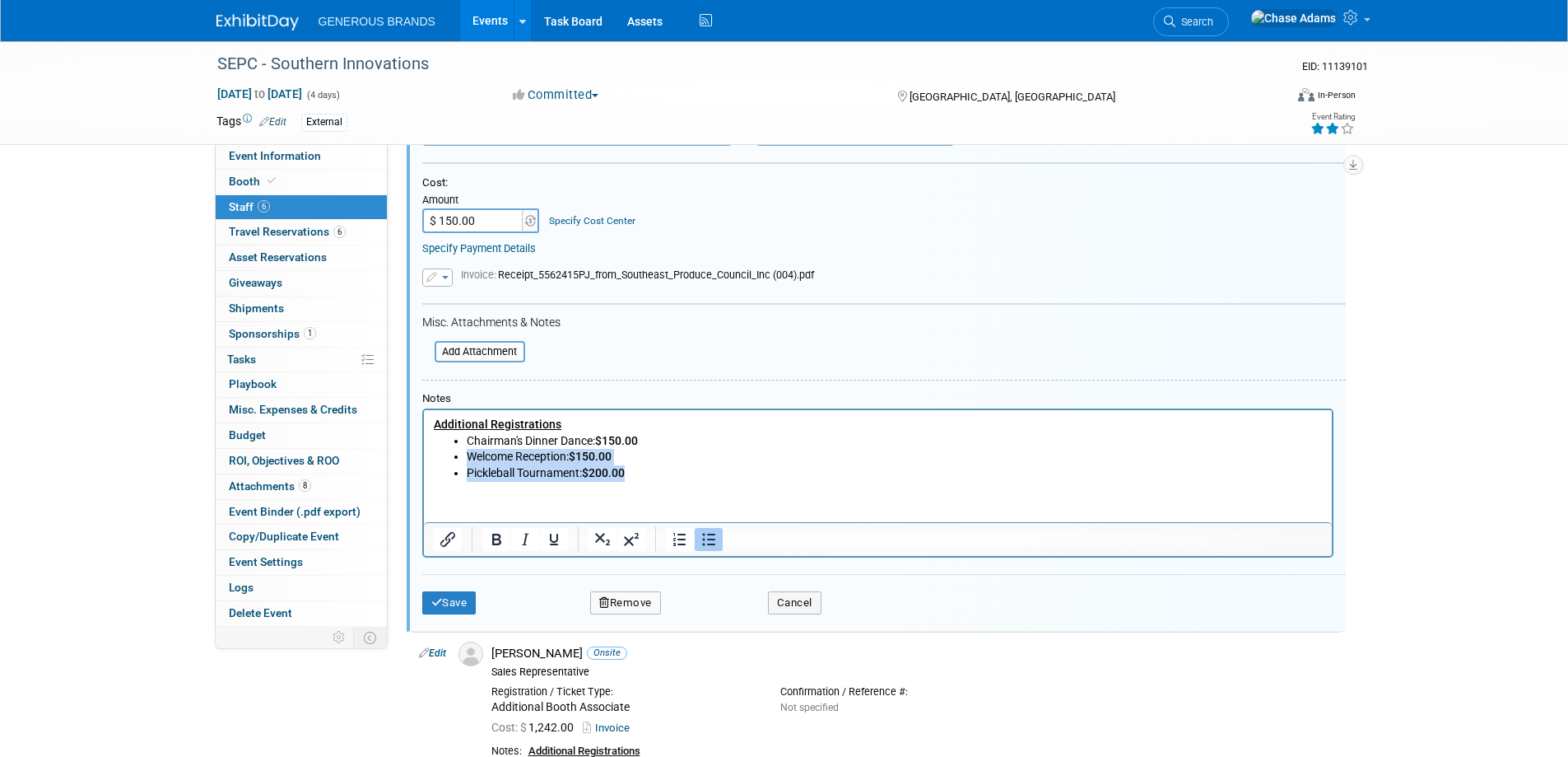
drag, startPoint x: 647, startPoint y: 475, endPoint x: 464, endPoint y: 454, distance: 184.2
click at [464, 454] on ul "Chairman's Dinner Dance: $150.00 Welcome Reception: $150.00 Pickleball Tourname…" at bounding box center [877, 457] width 889 height 49
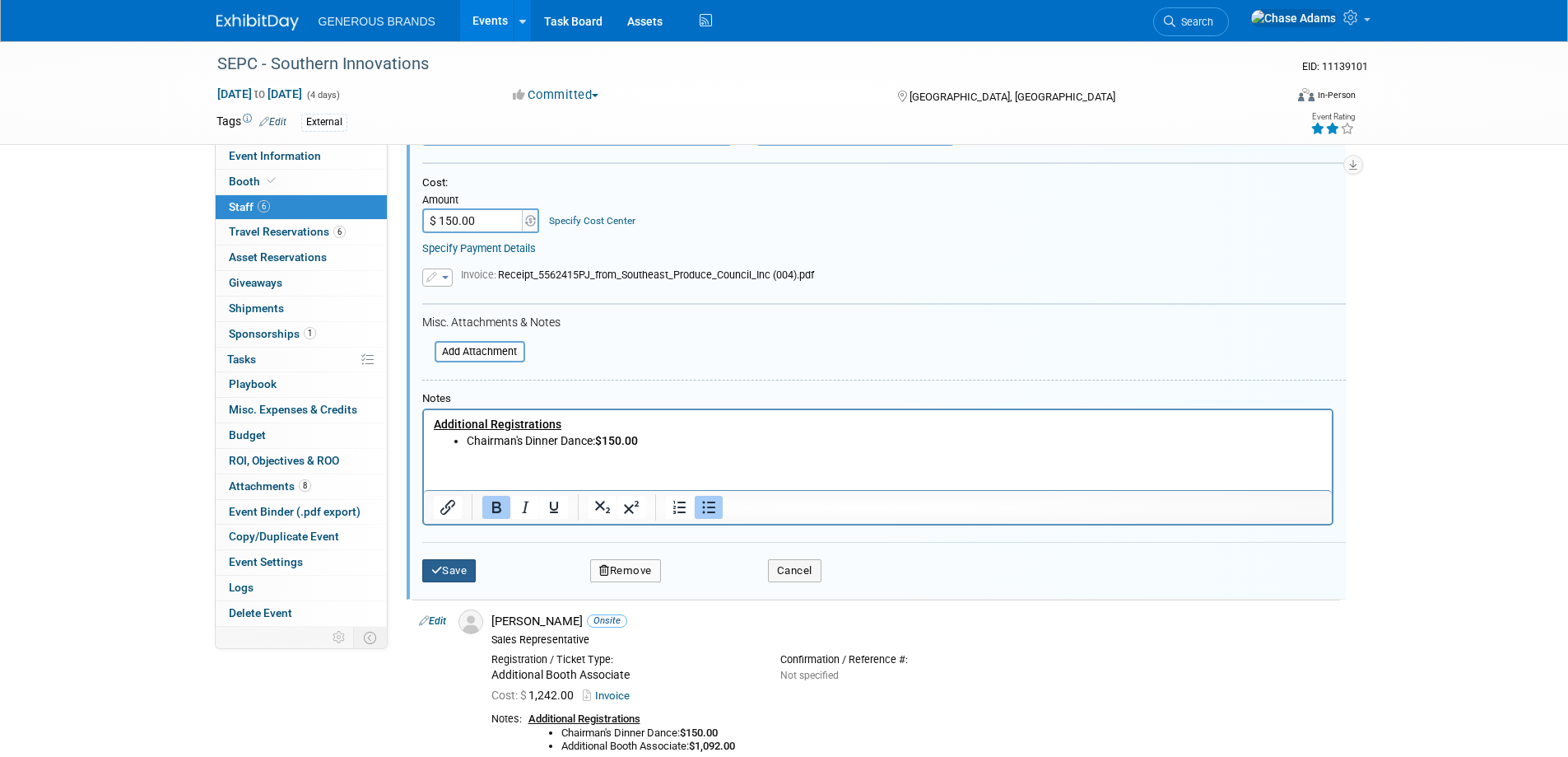
click at [454, 572] on button "Save" at bounding box center [449, 571] width 54 height 23
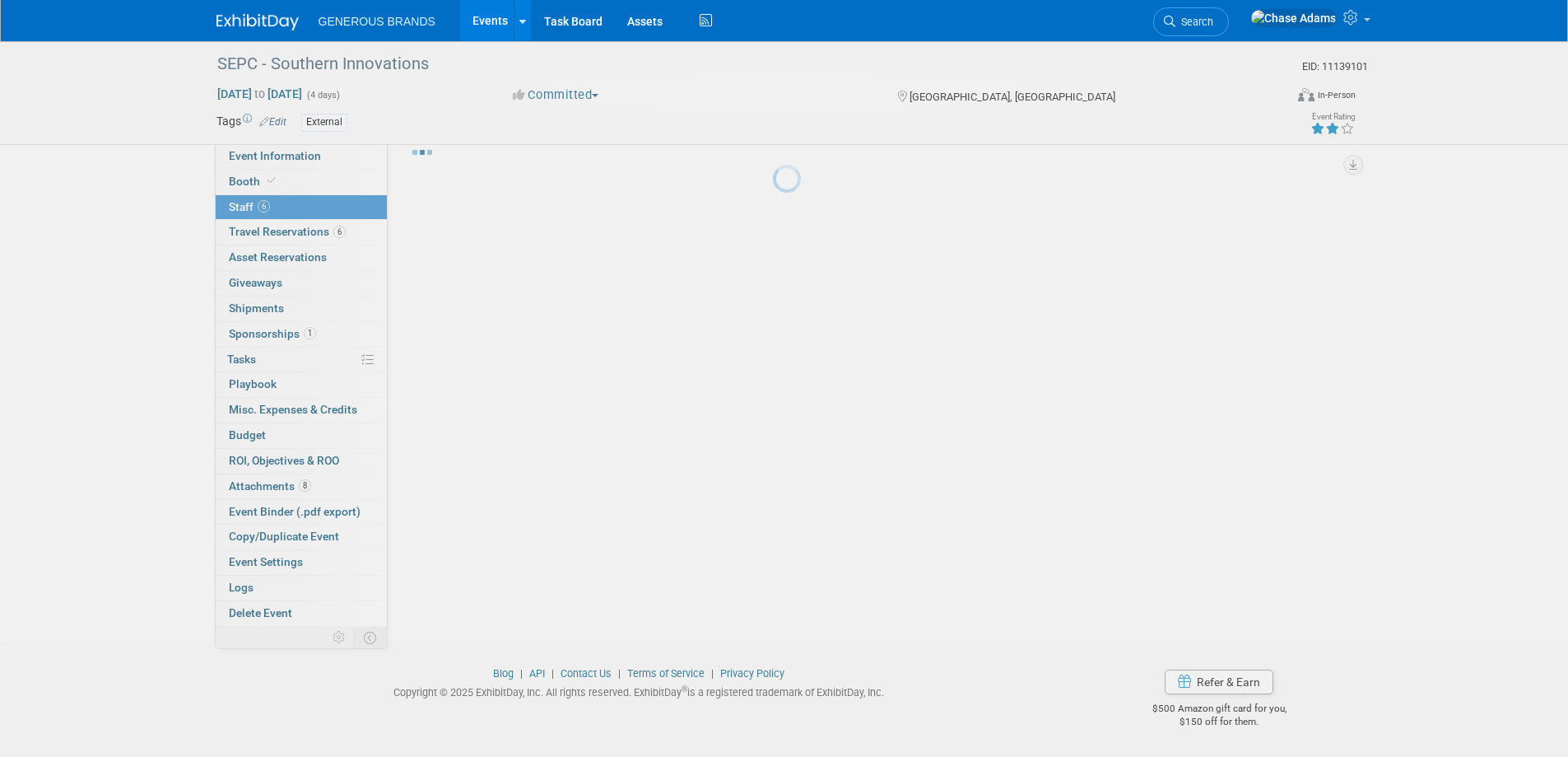
scroll to position [728, 0]
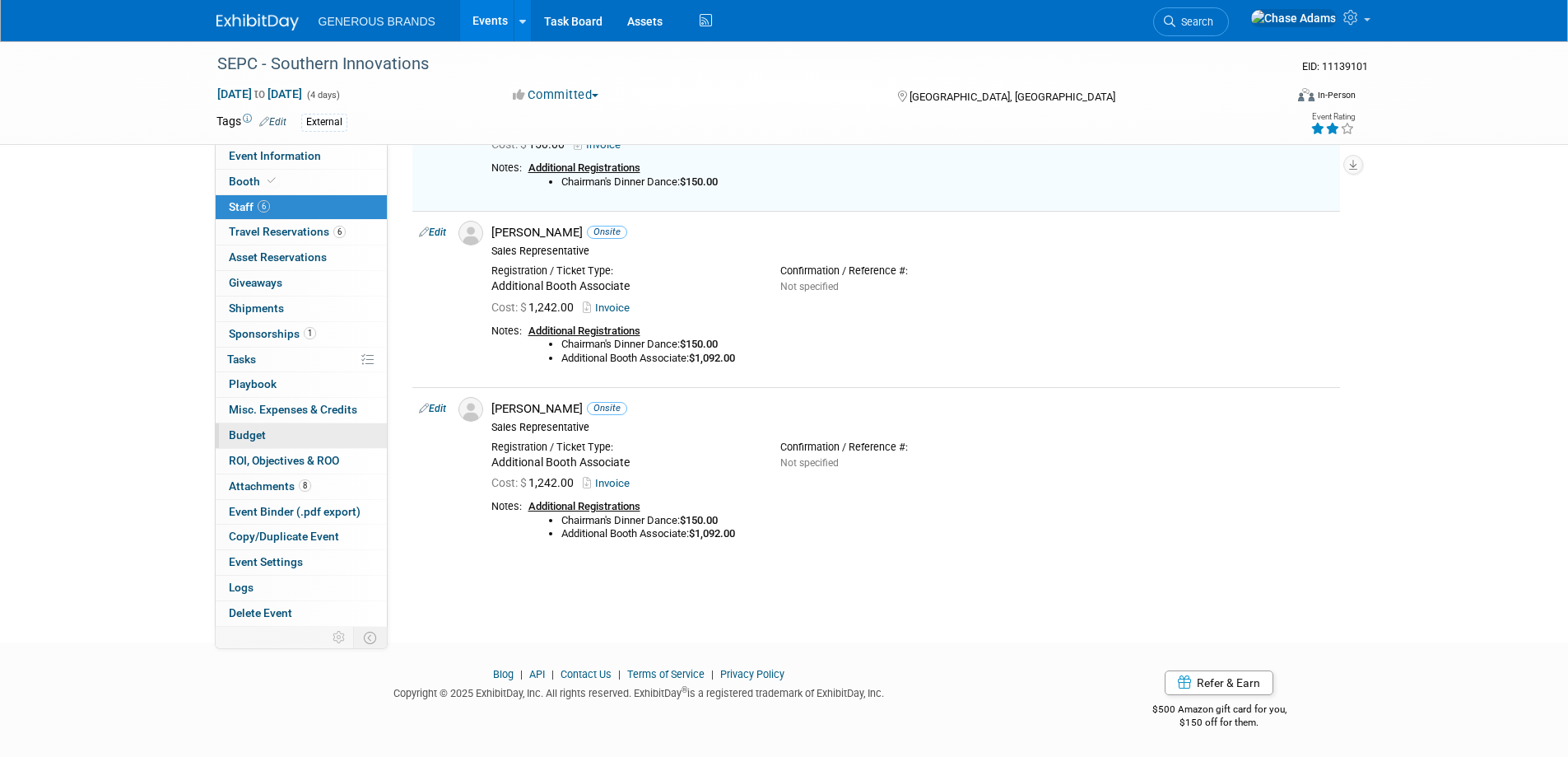
click at [247, 433] on span "Budget" at bounding box center [247, 434] width 37 height 13
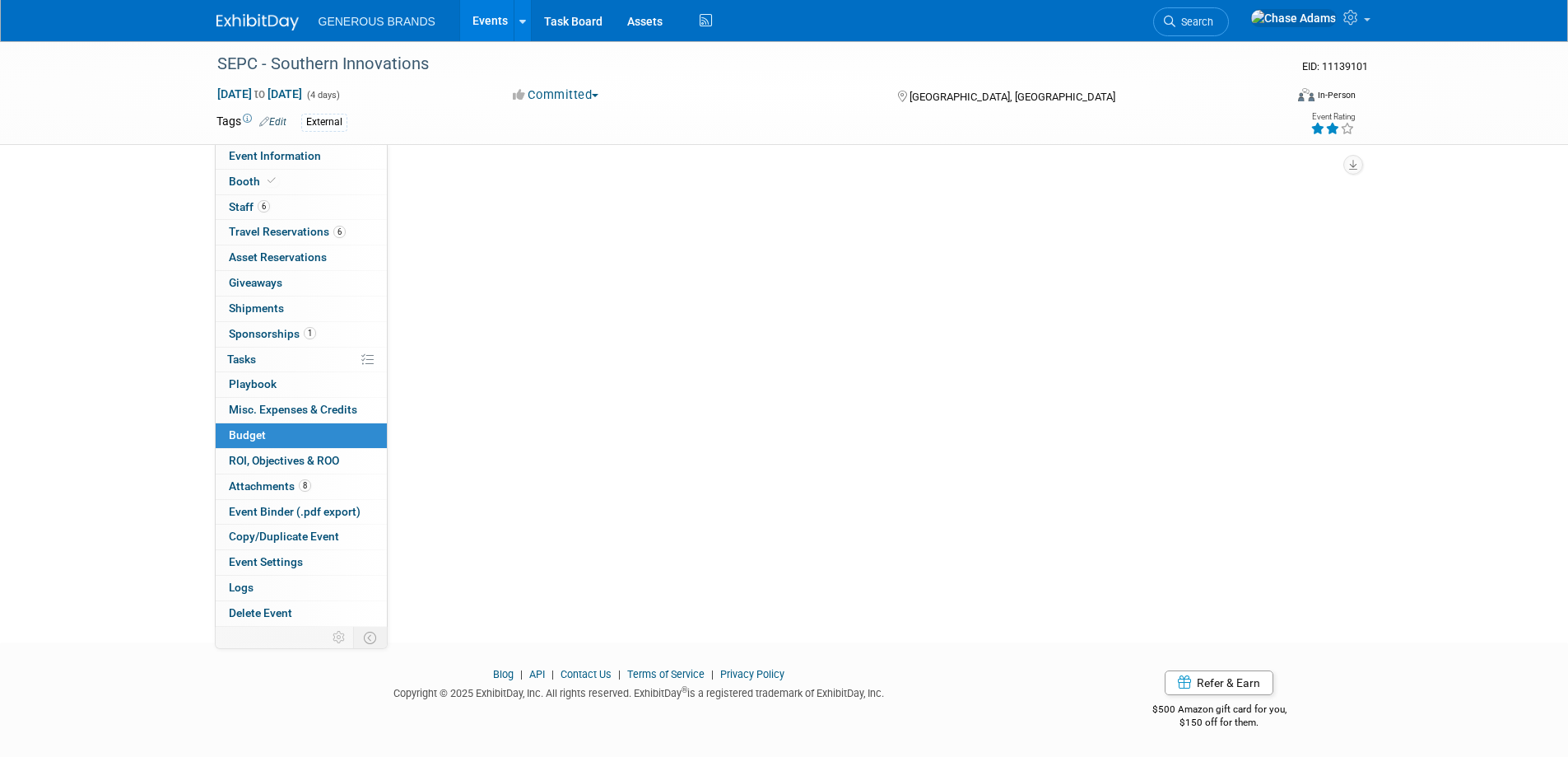
scroll to position [0, 0]
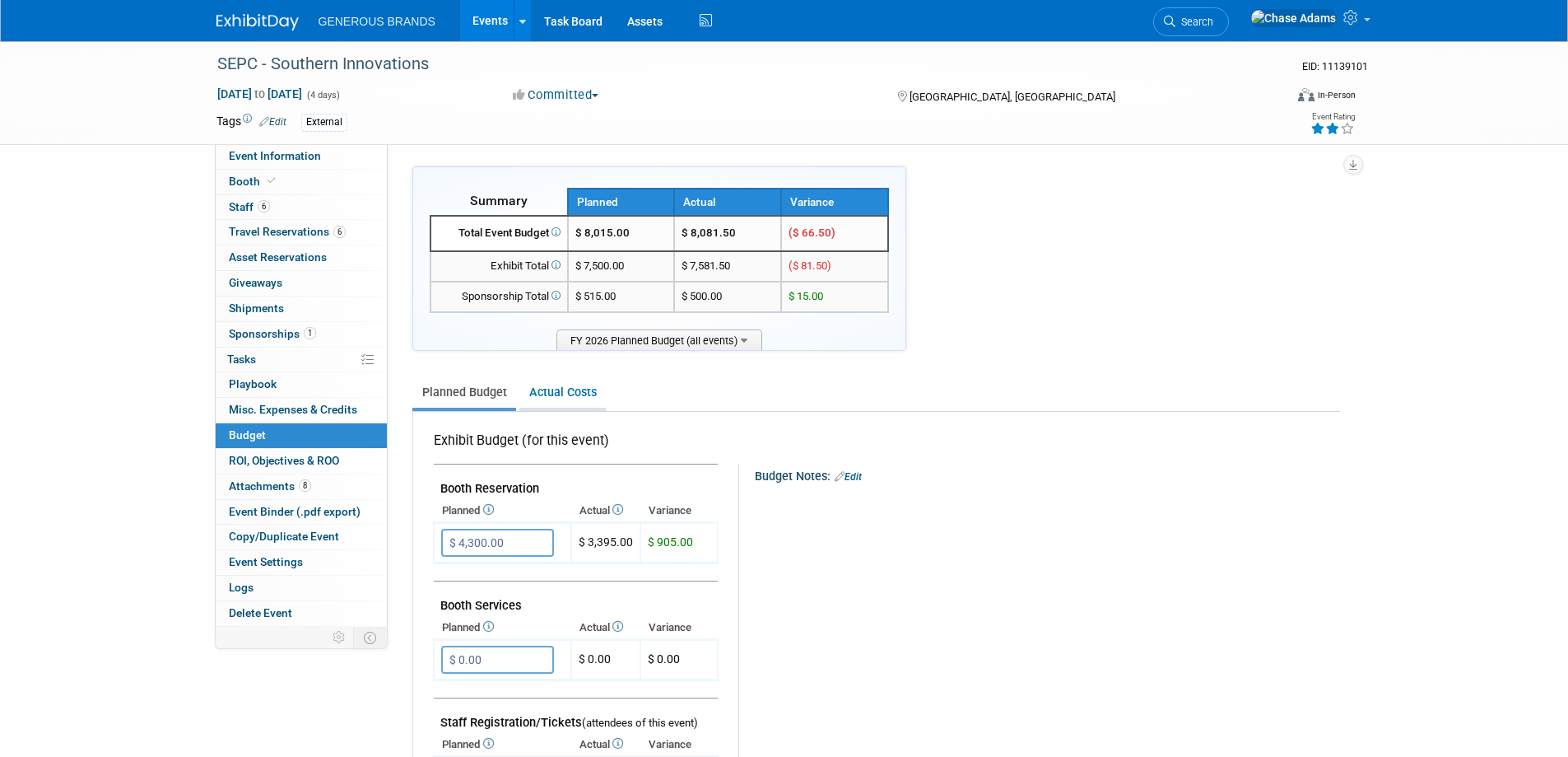
click at [567, 383] on link "Actual Costs" at bounding box center [562, 392] width 87 height 31
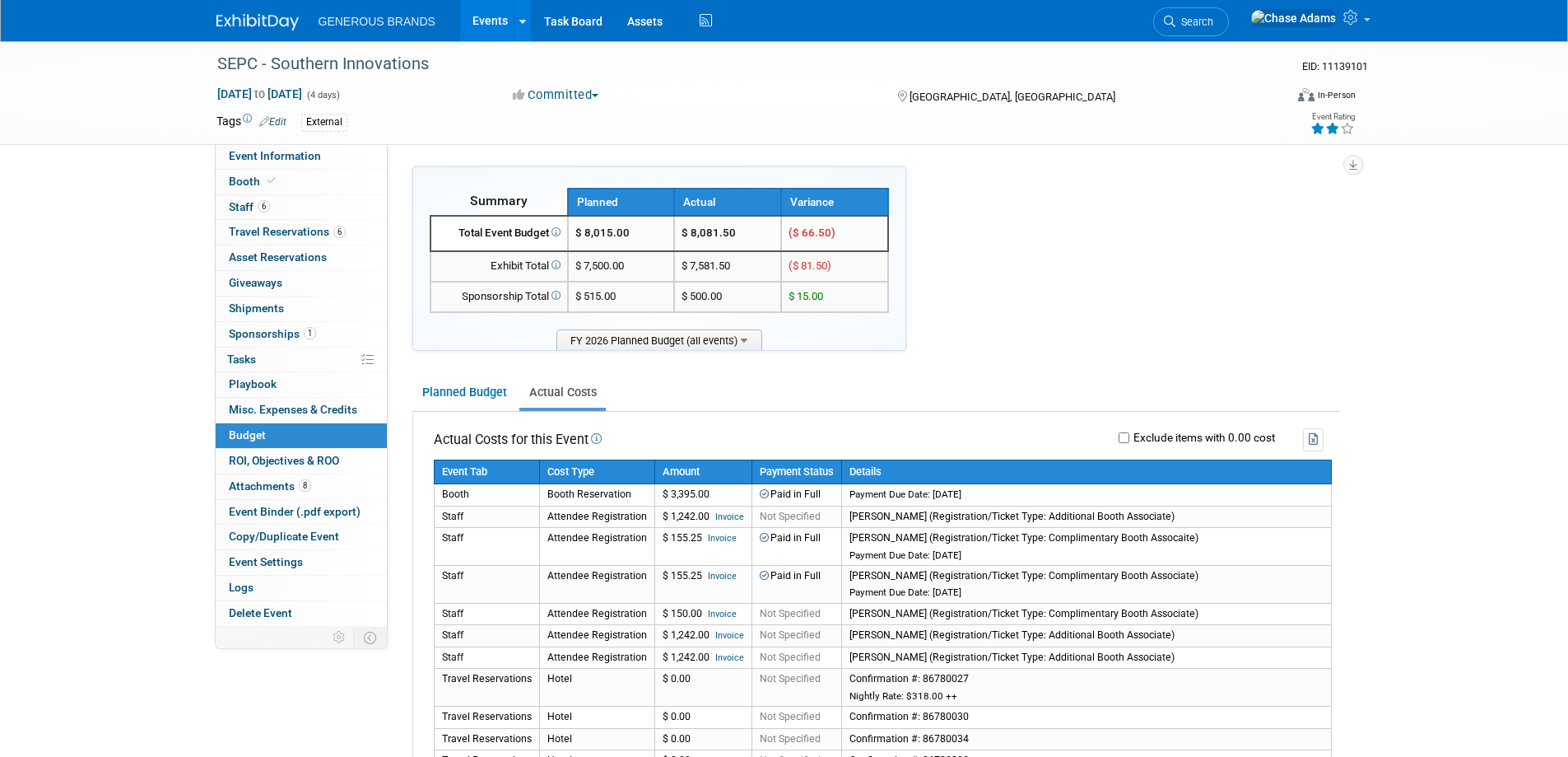
click at [745, 344] on span "FY 2026 Planned Budget (all events)" at bounding box center [659, 340] width 205 height 21
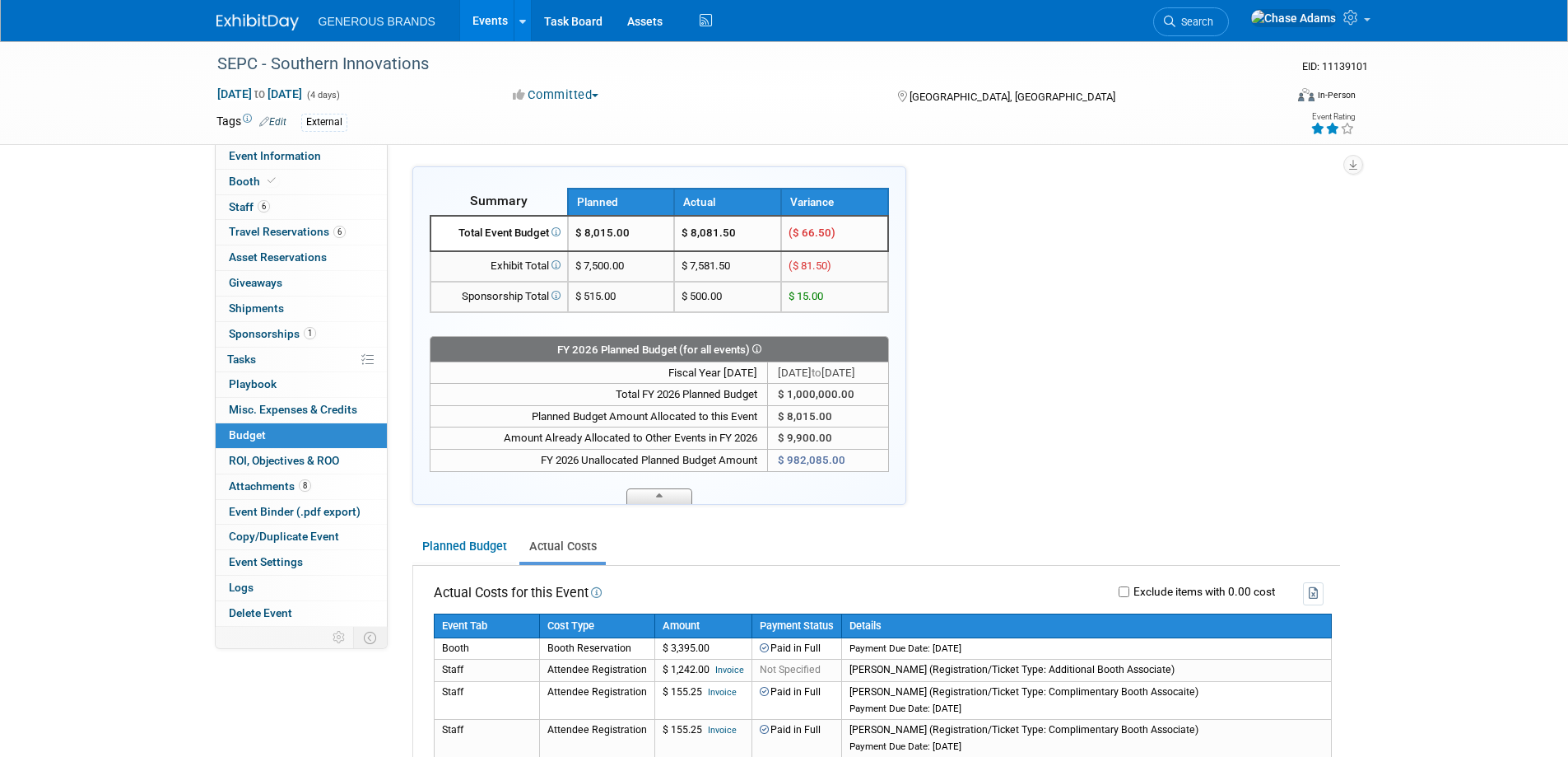
click at [661, 497] on icon at bounding box center [660, 498] width 7 height 10
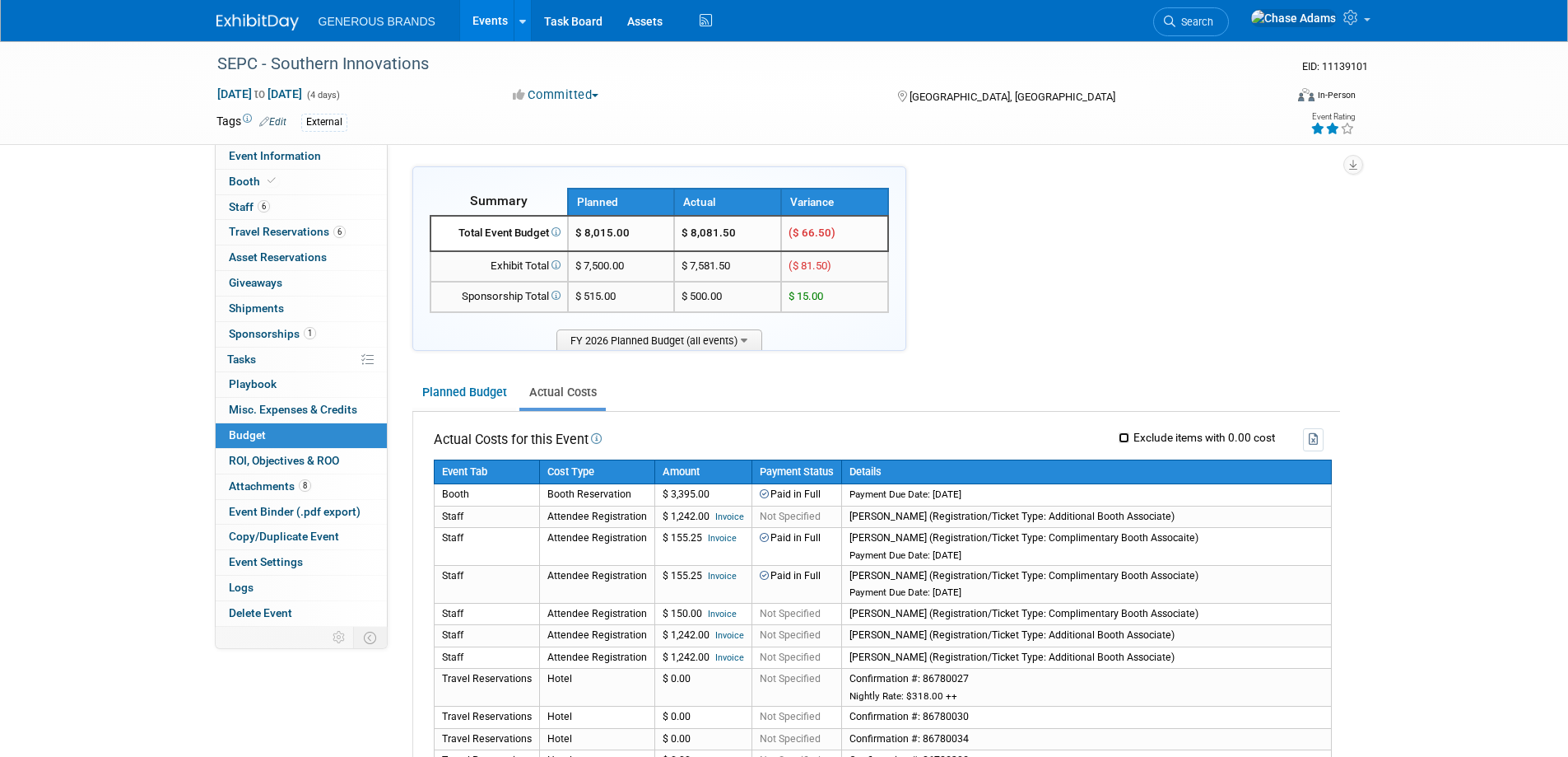
click at [1122, 441] on input "Exclude items with 0.00 cost" at bounding box center [1124, 437] width 10 height 10
checkbox input "true"
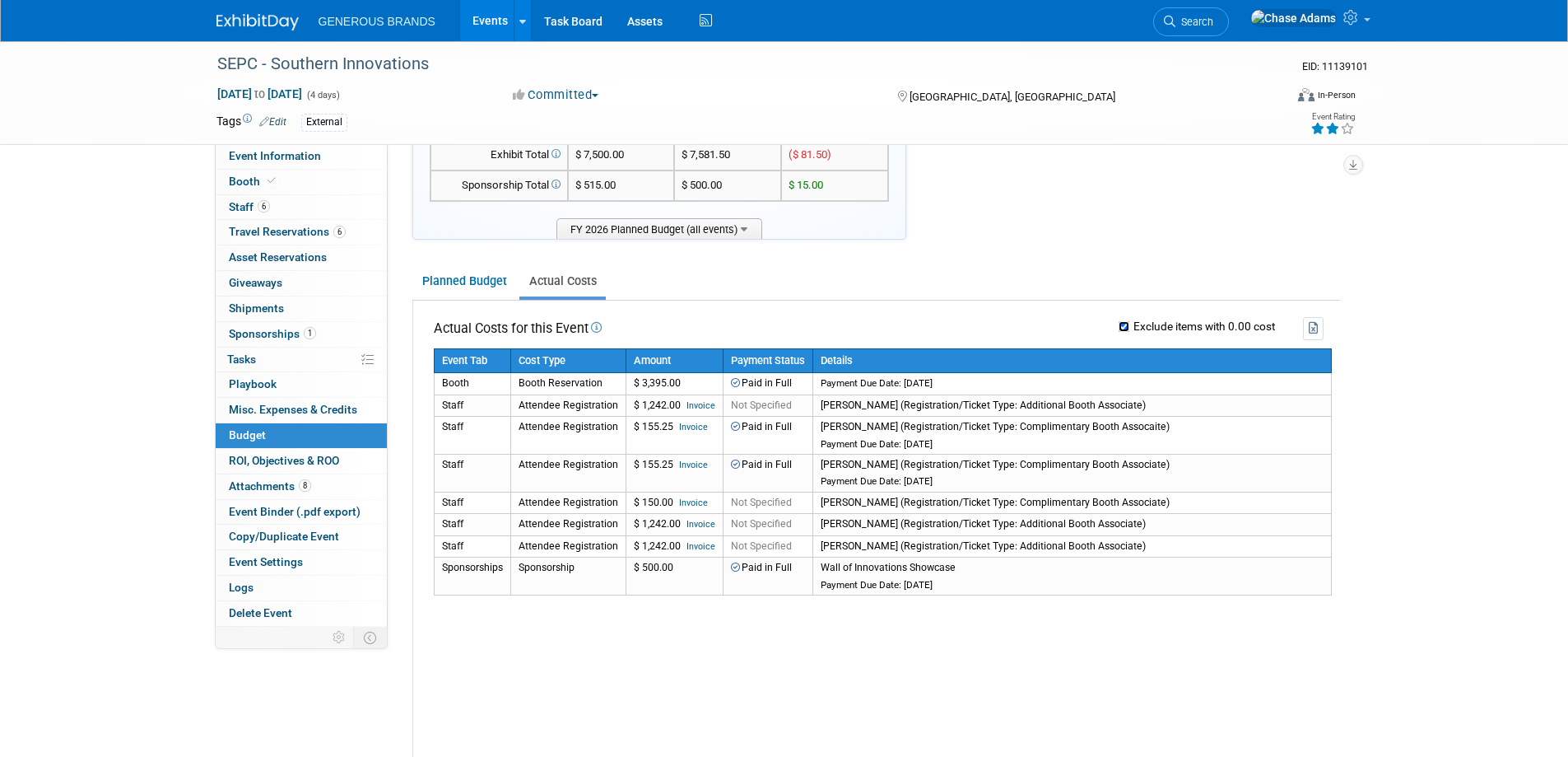
scroll to position [82, 0]
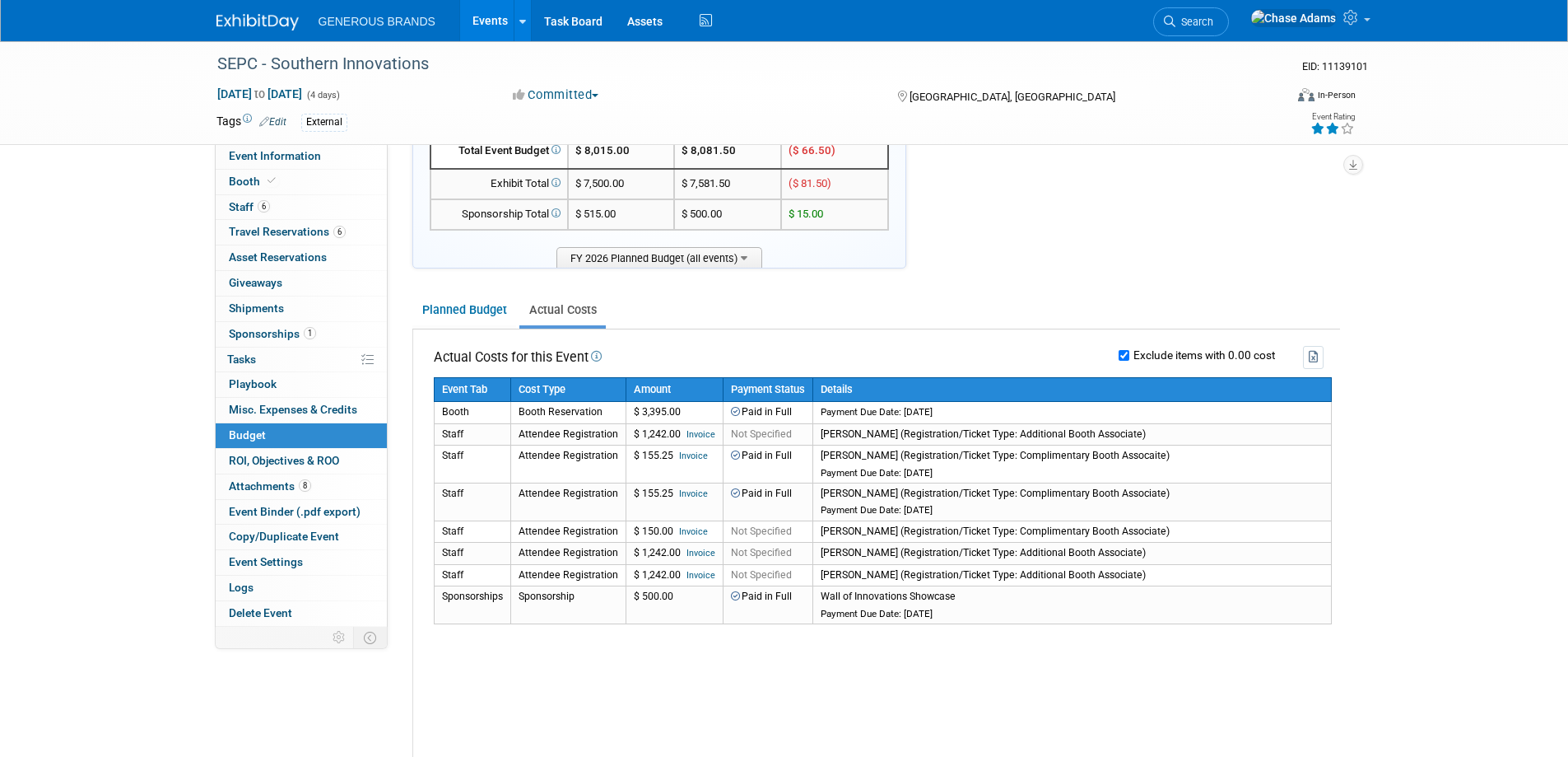
click at [1118, 250] on div "Summary Planned Actual Variance X" at bounding box center [877, 618] width 928 height 1069
click at [328, 326] on link "1 Sponsorships 1" at bounding box center [302, 334] width 171 height 24
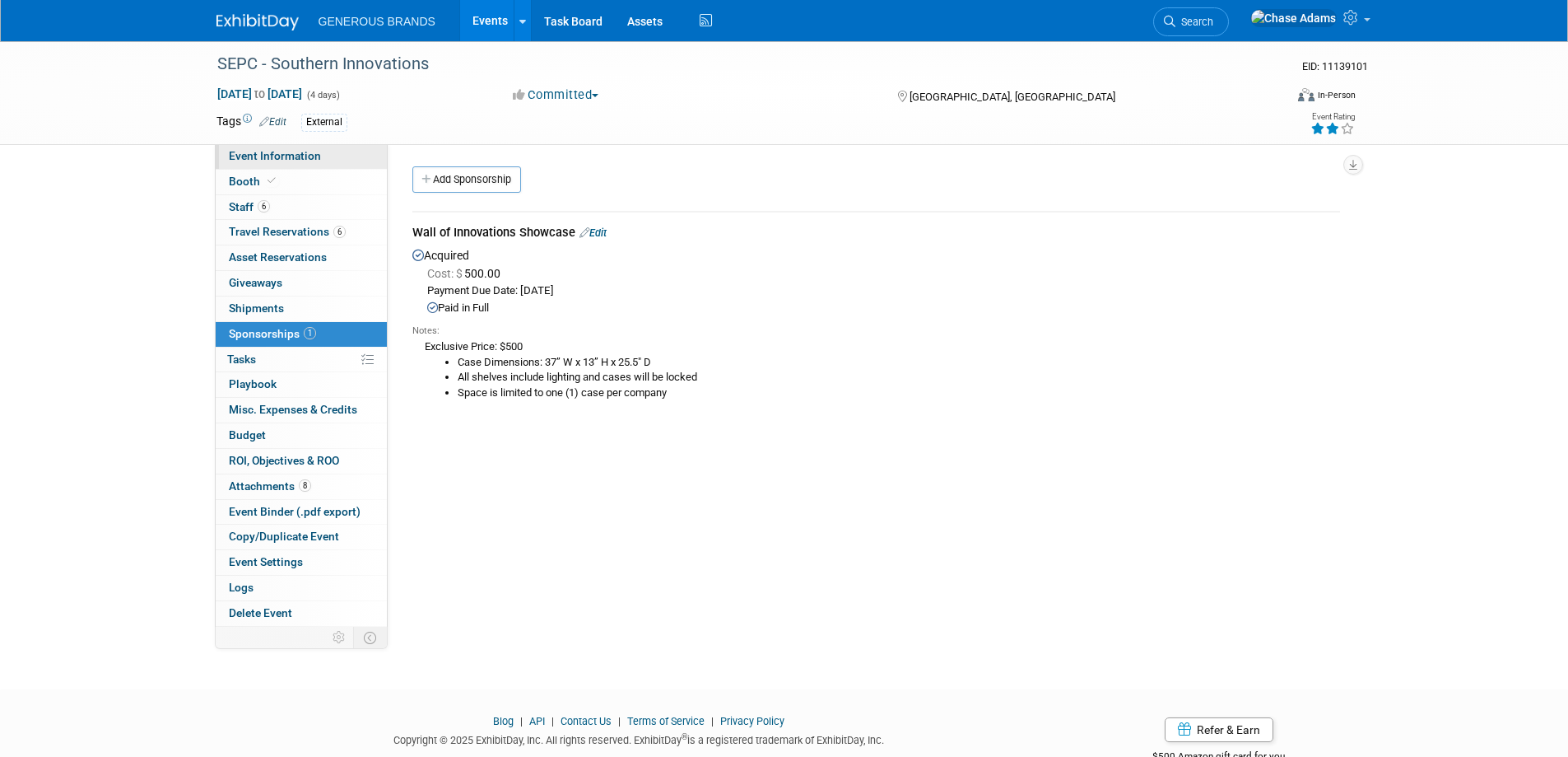
click at [345, 160] on link "Event Information" at bounding box center [302, 156] width 171 height 24
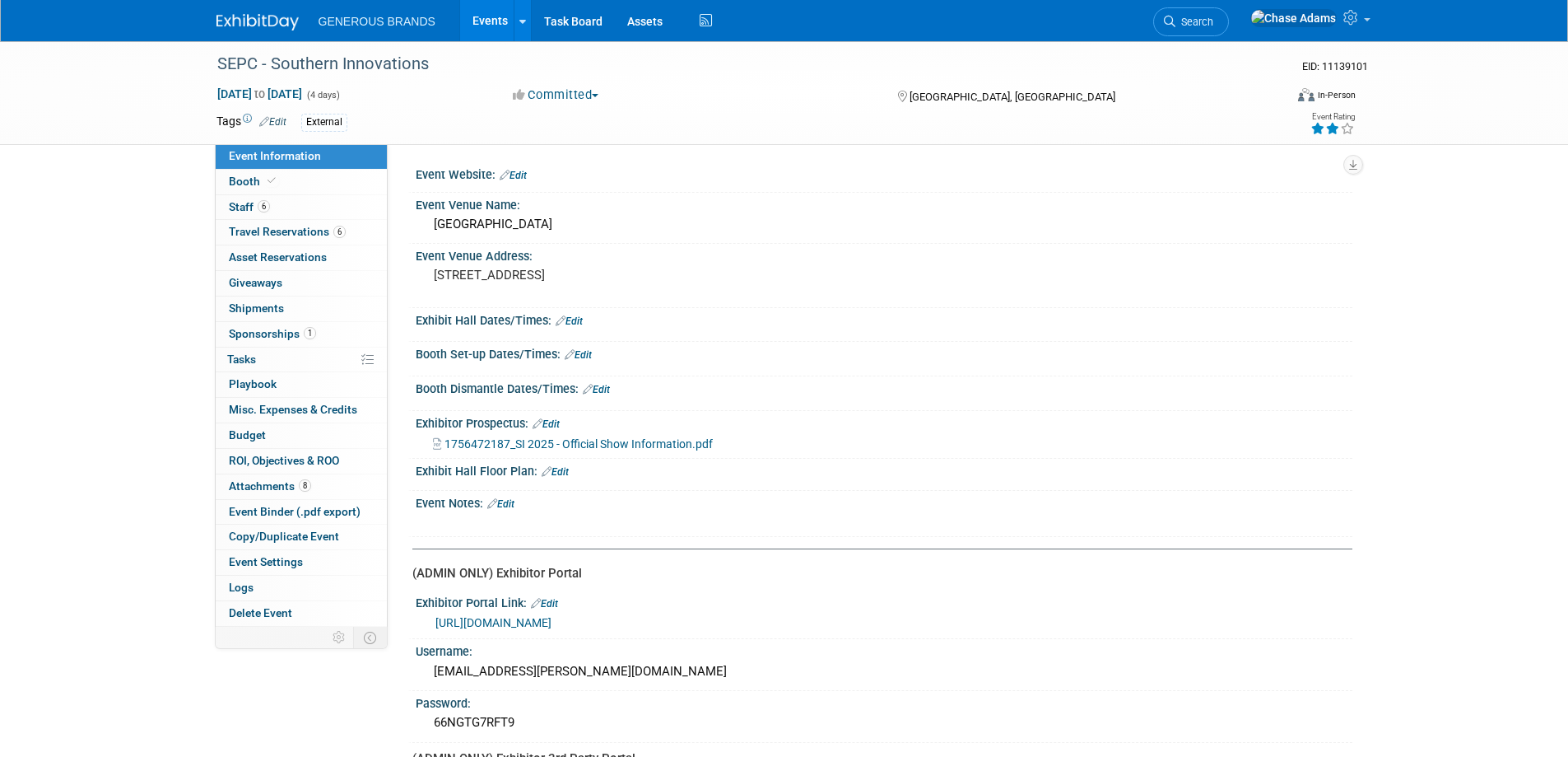
click at [266, 24] on img at bounding box center [258, 22] width 82 height 17
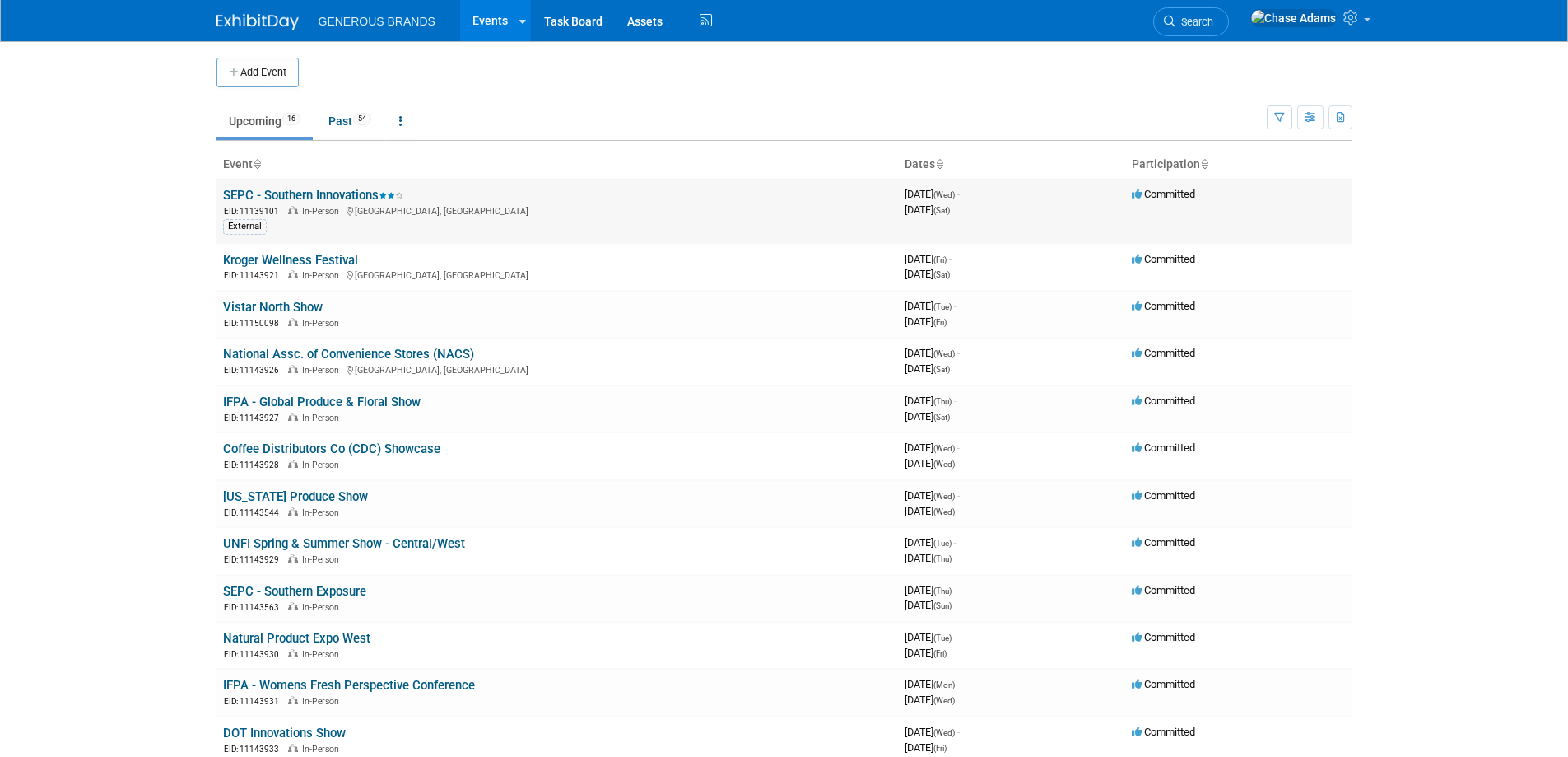
click at [375, 191] on link "SEPC - Southern Innovations" at bounding box center [313, 195] width 180 height 15
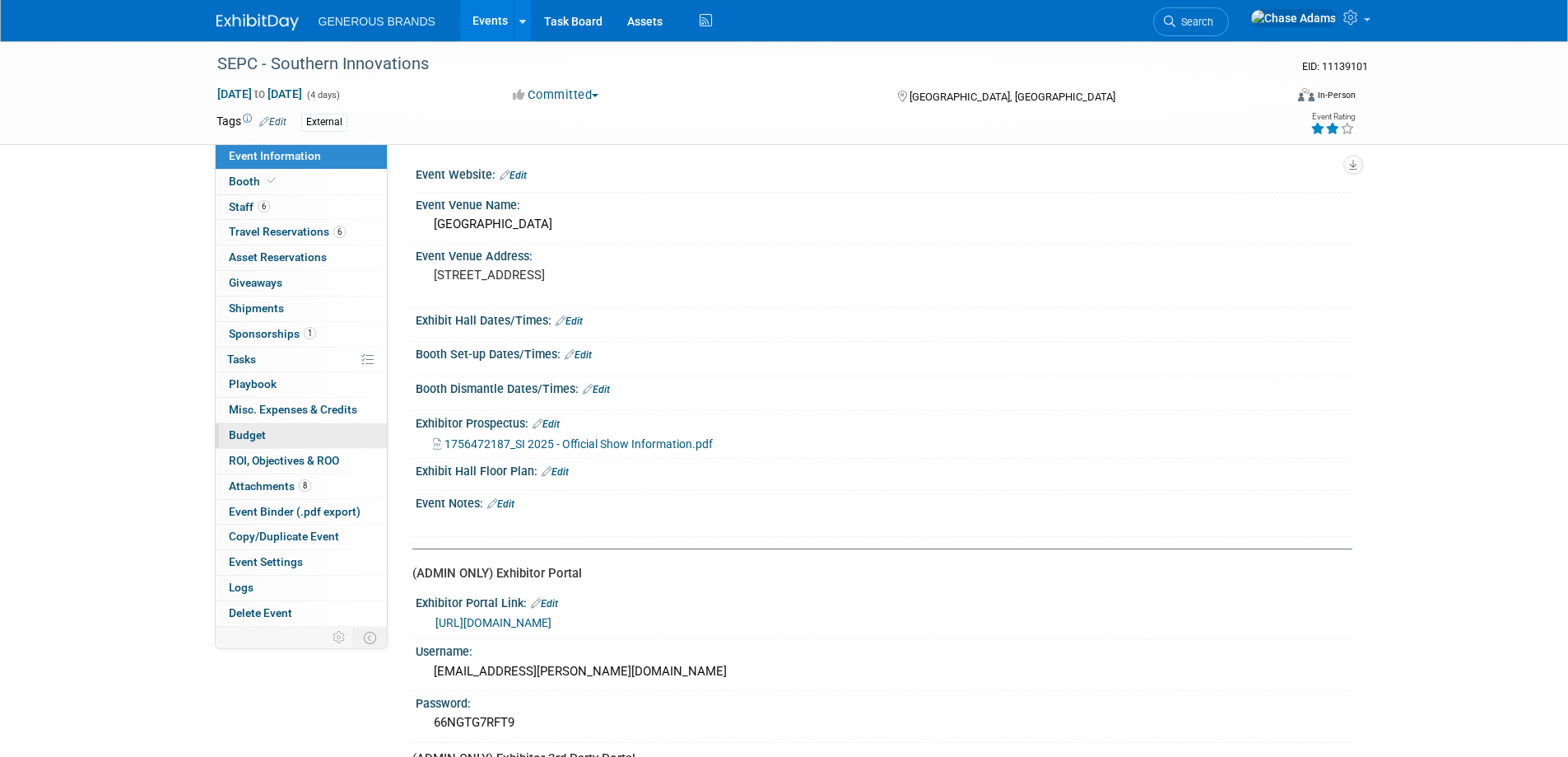
click at [242, 434] on span "Budget" at bounding box center [247, 434] width 37 height 13
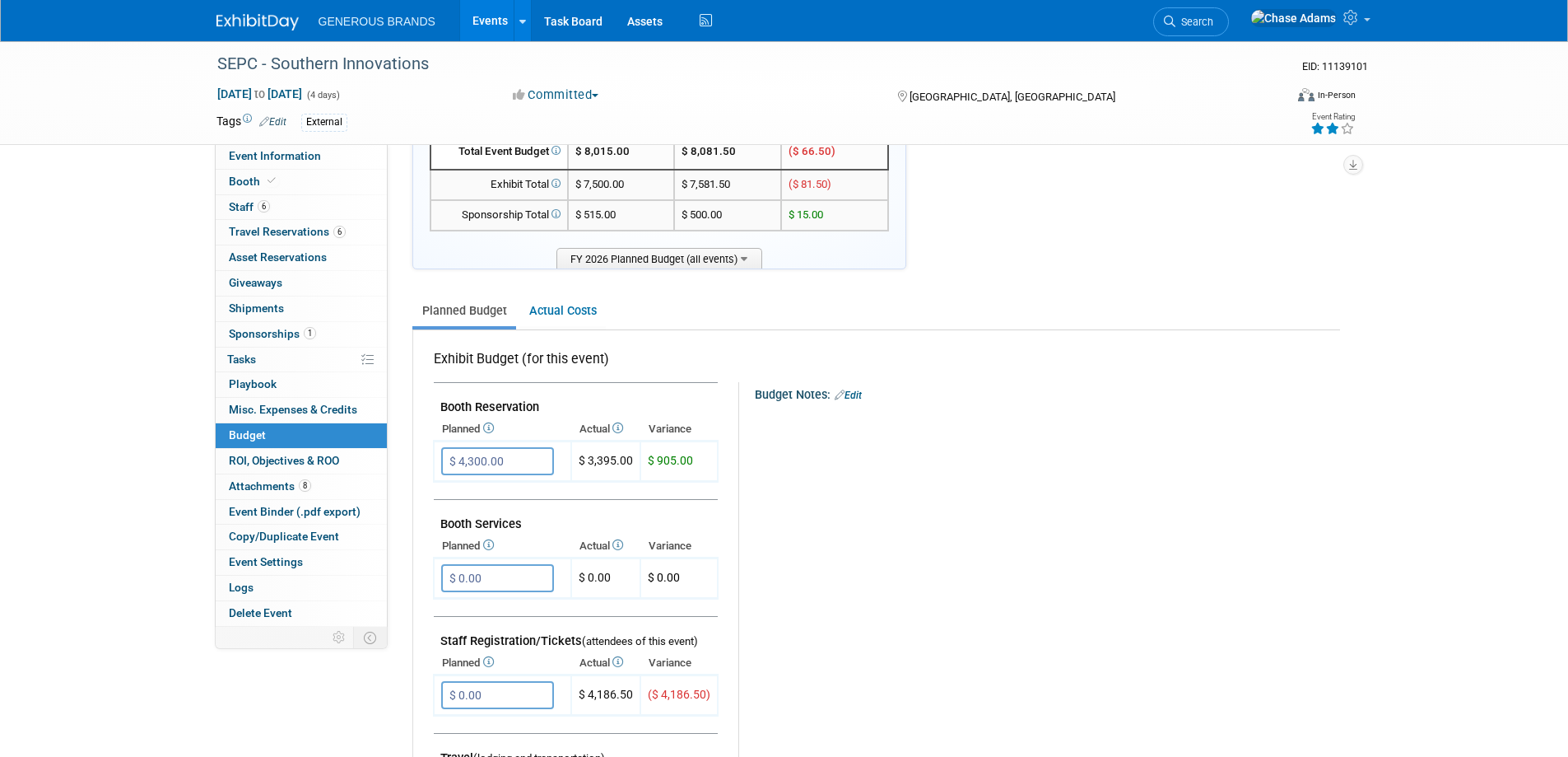
scroll to position [82, 0]
click at [867, 390] on div "Budget Notes: Edit" at bounding box center [1047, 392] width 584 height 21
click at [857, 392] on link "Edit" at bounding box center [848, 394] width 27 height 11
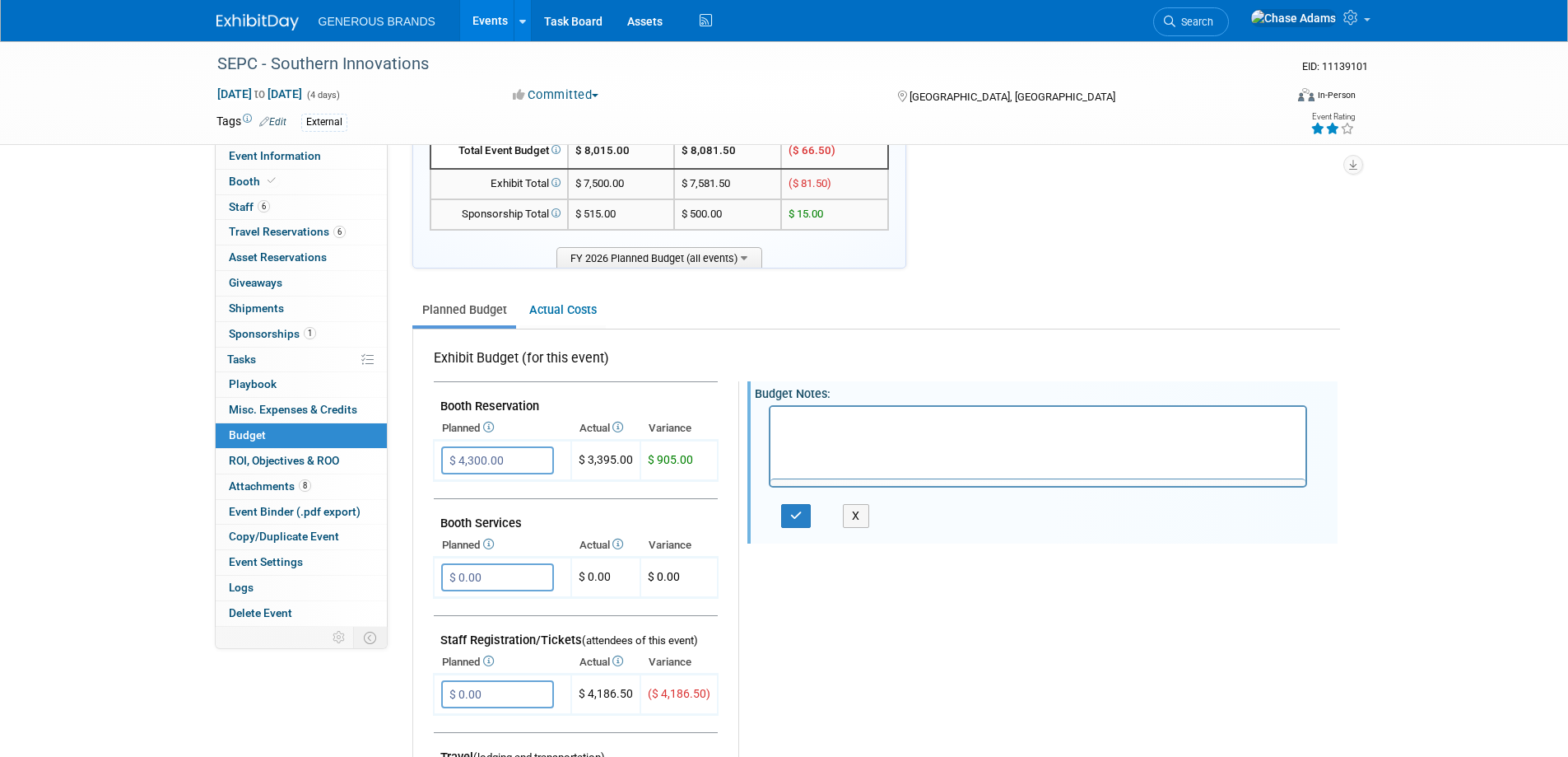
scroll to position [0, 0]
click at [851, 515] on button "X" at bounding box center [856, 515] width 26 height 24
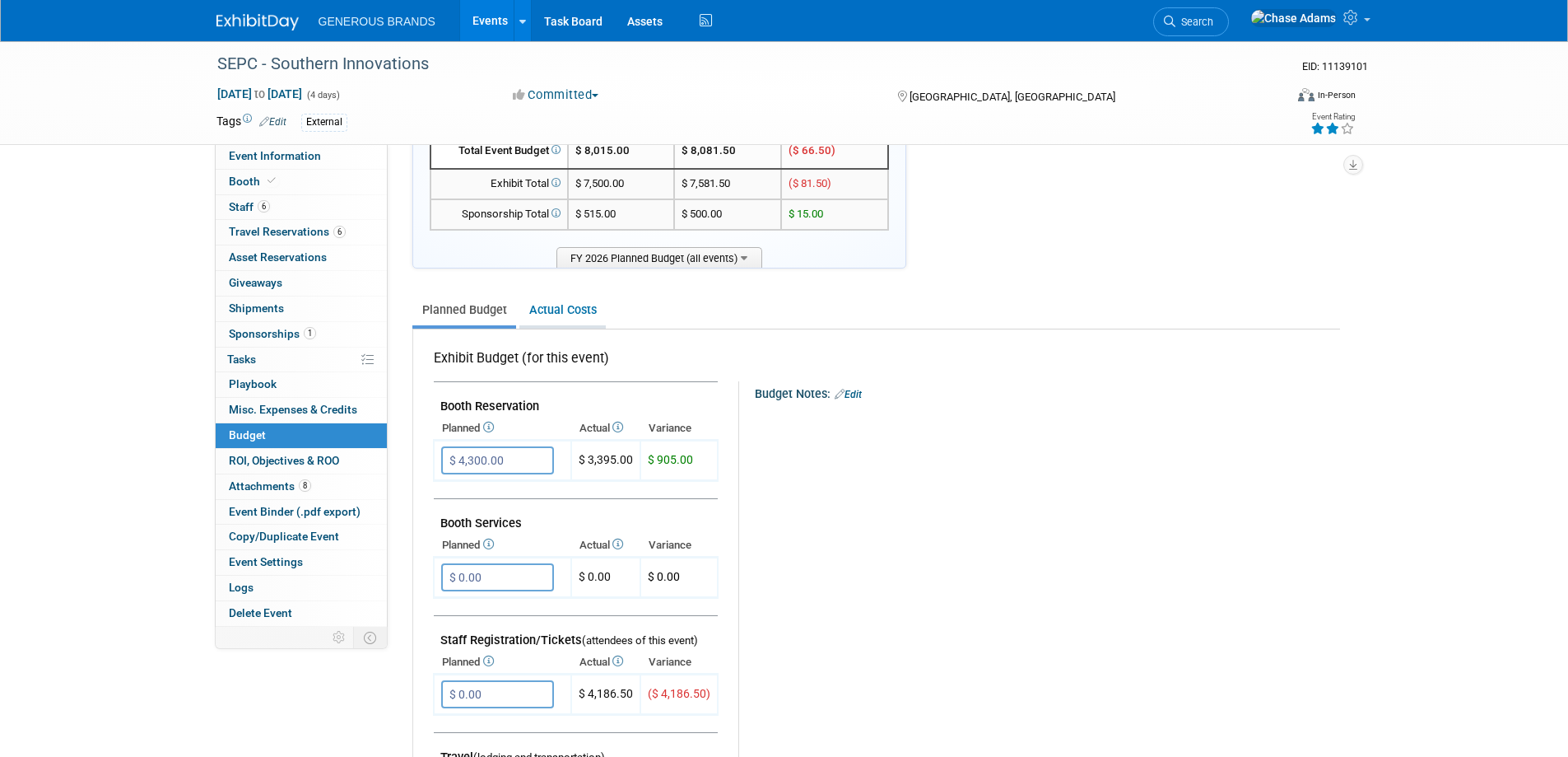
click at [549, 306] on link "Actual Costs" at bounding box center [562, 309] width 87 height 31
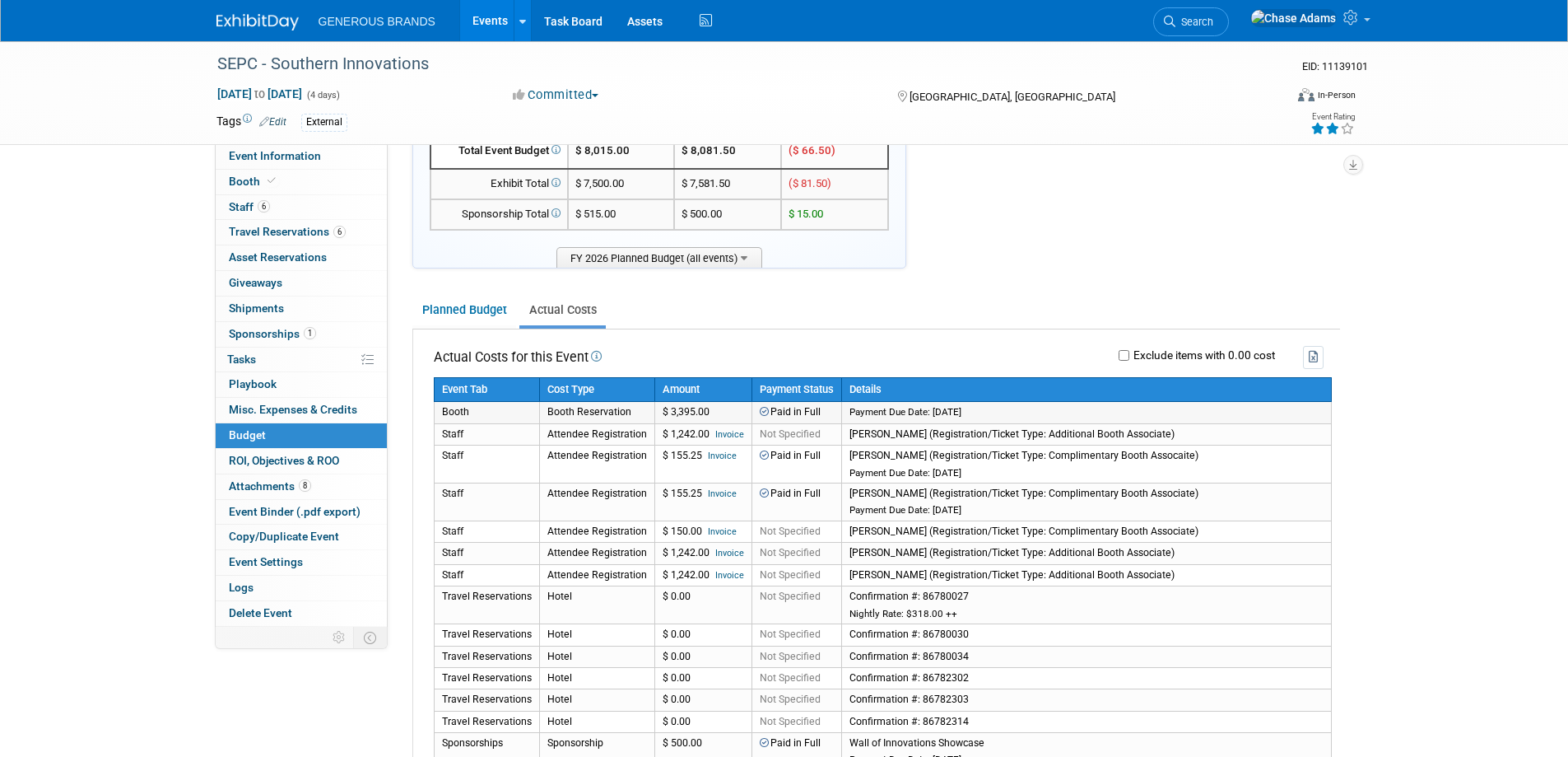
scroll to position [164, 0]
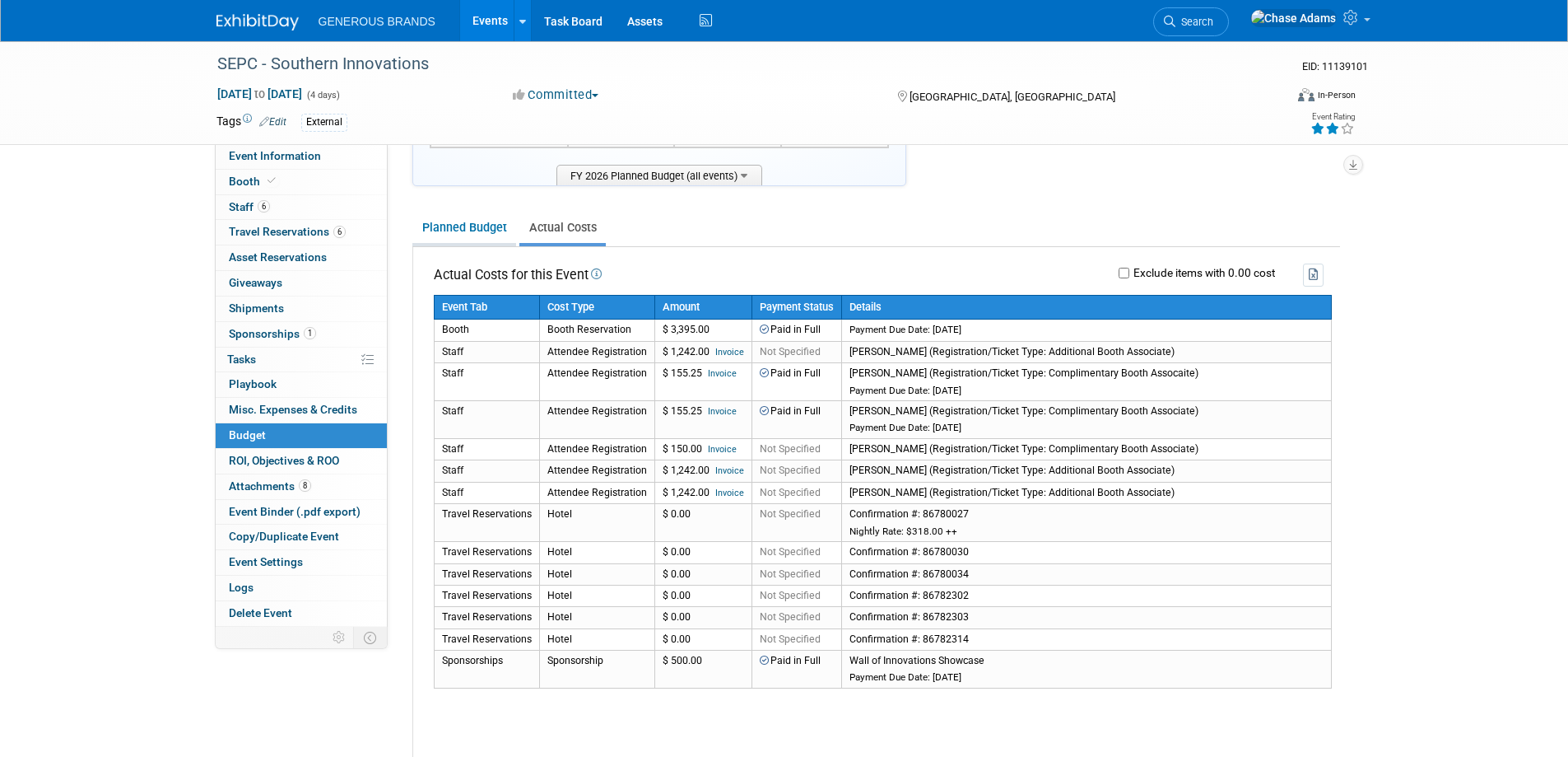
click at [468, 226] on link "Planned Budget" at bounding box center [464, 227] width 104 height 31
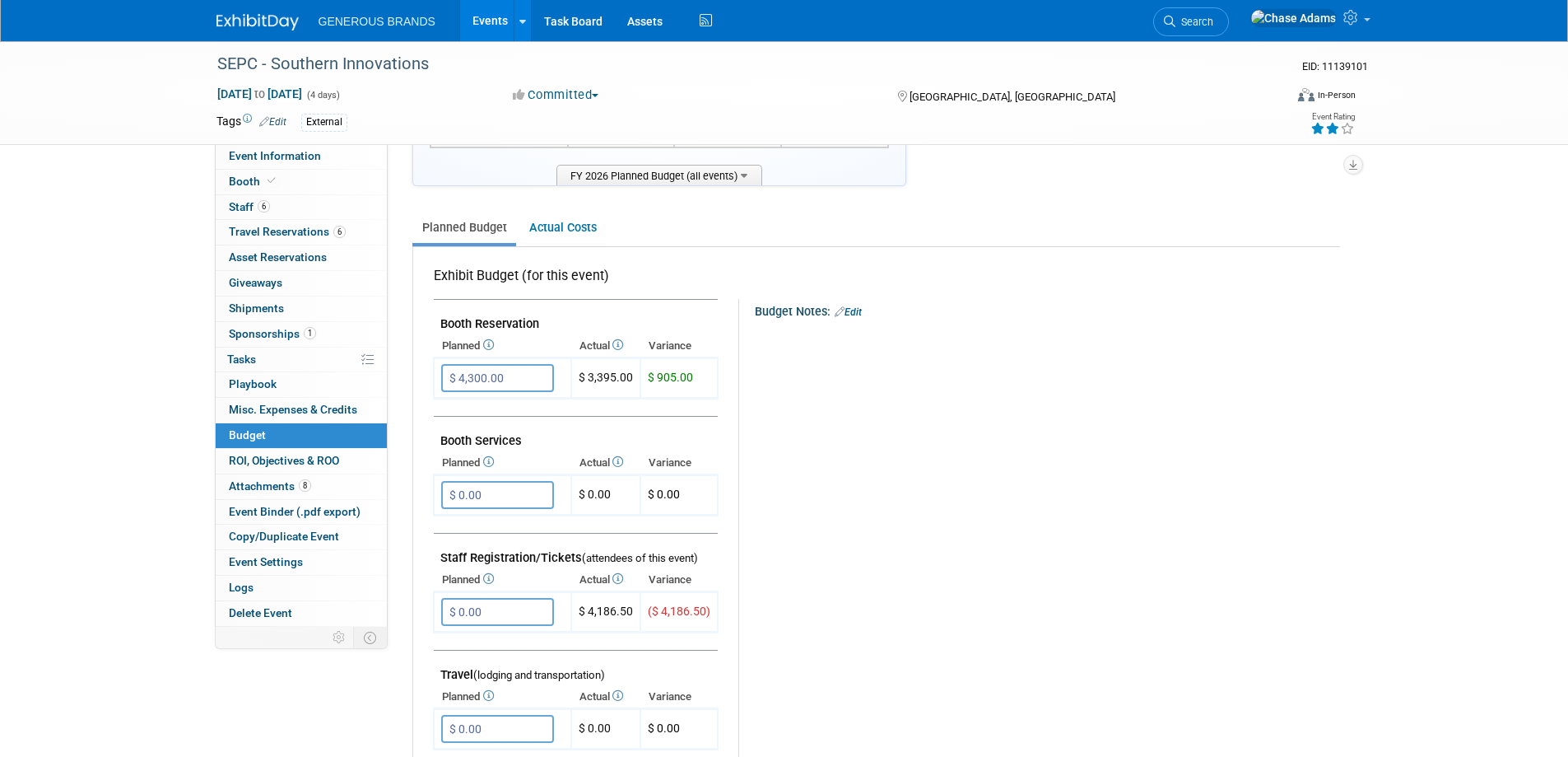
click at [844, 309] on link "Edit" at bounding box center [848, 311] width 27 height 11
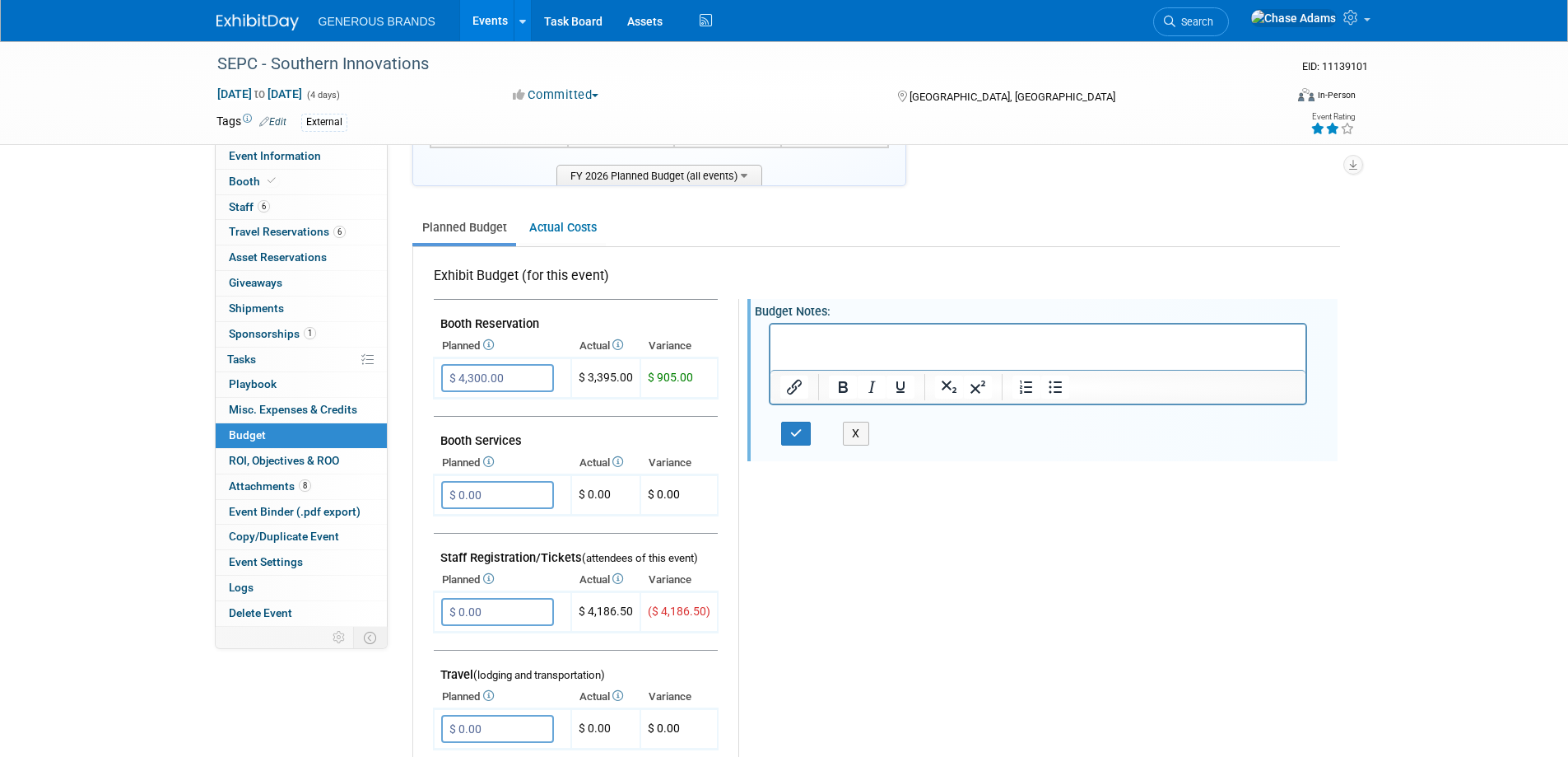
scroll to position [0, 0]
click at [825, 334] on p "Rich Text Area. Press ALT-0 for help." at bounding box center [1038, 338] width 517 height 17
click at [922, 335] on p "Business Unit: Trade Show 7155" at bounding box center [1038, 338] width 517 height 17
drag, startPoint x: 855, startPoint y: 337, endPoint x: 777, endPoint y: 341, distance: 78.1
click at [777, 341] on html "Business Unit: Trade Show 85400.7155" at bounding box center [1037, 335] width 536 height 23
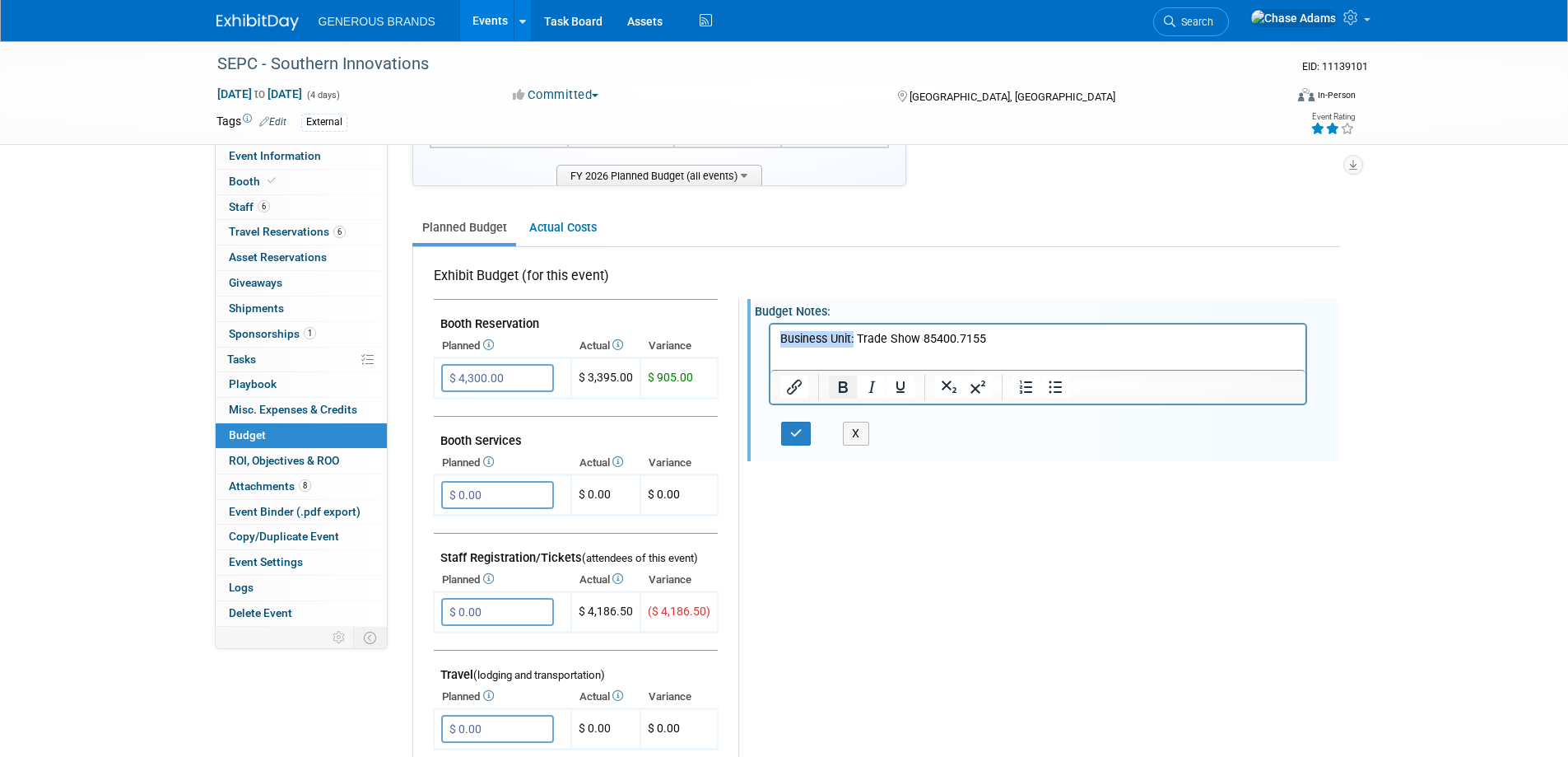
click at [835, 382] on icon "Bold" at bounding box center [843, 386] width 20 height 20
click at [795, 435] on icon "button" at bounding box center [796, 433] width 12 height 11
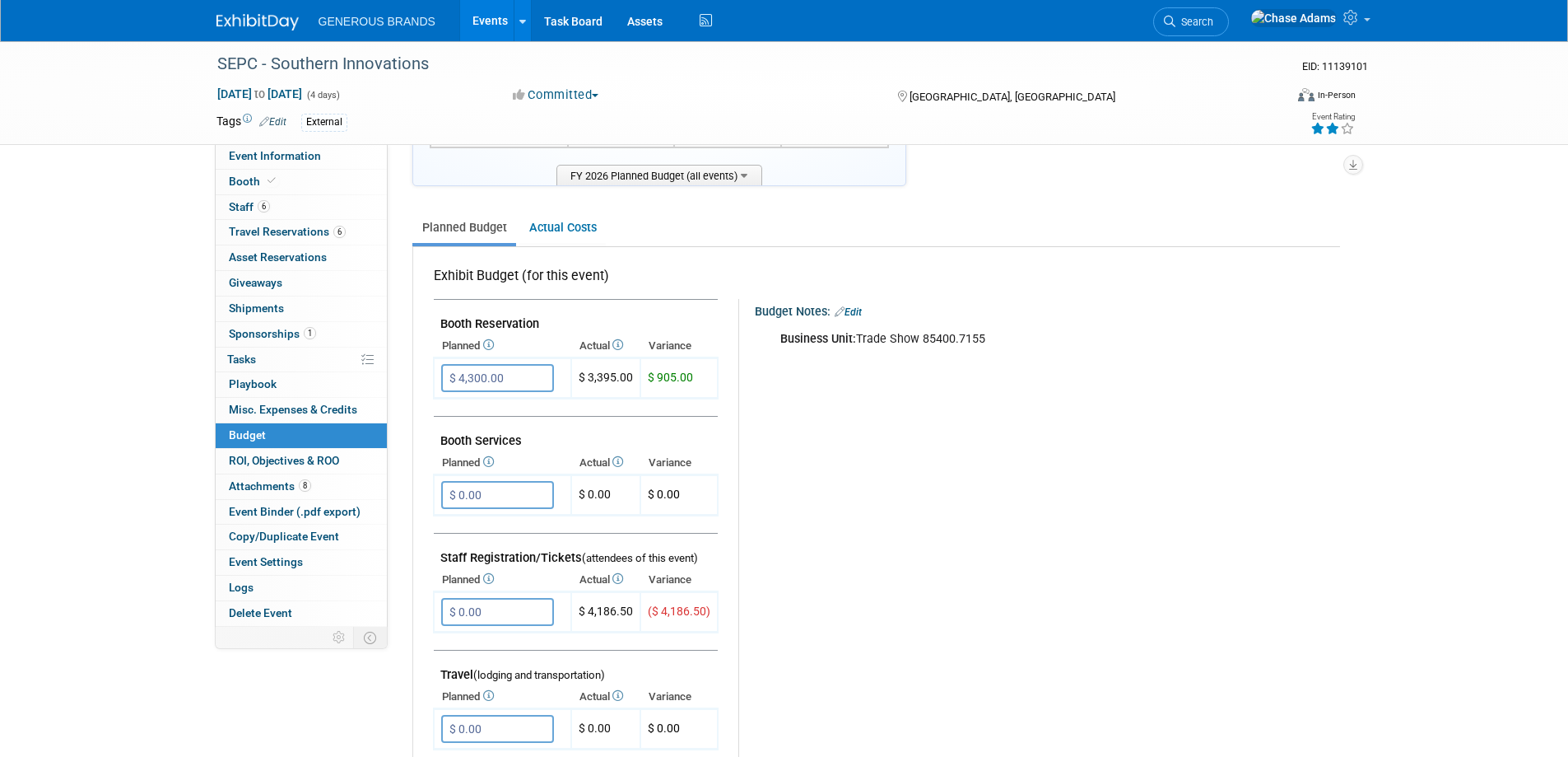
click at [857, 310] on link "Edit" at bounding box center [848, 311] width 27 height 11
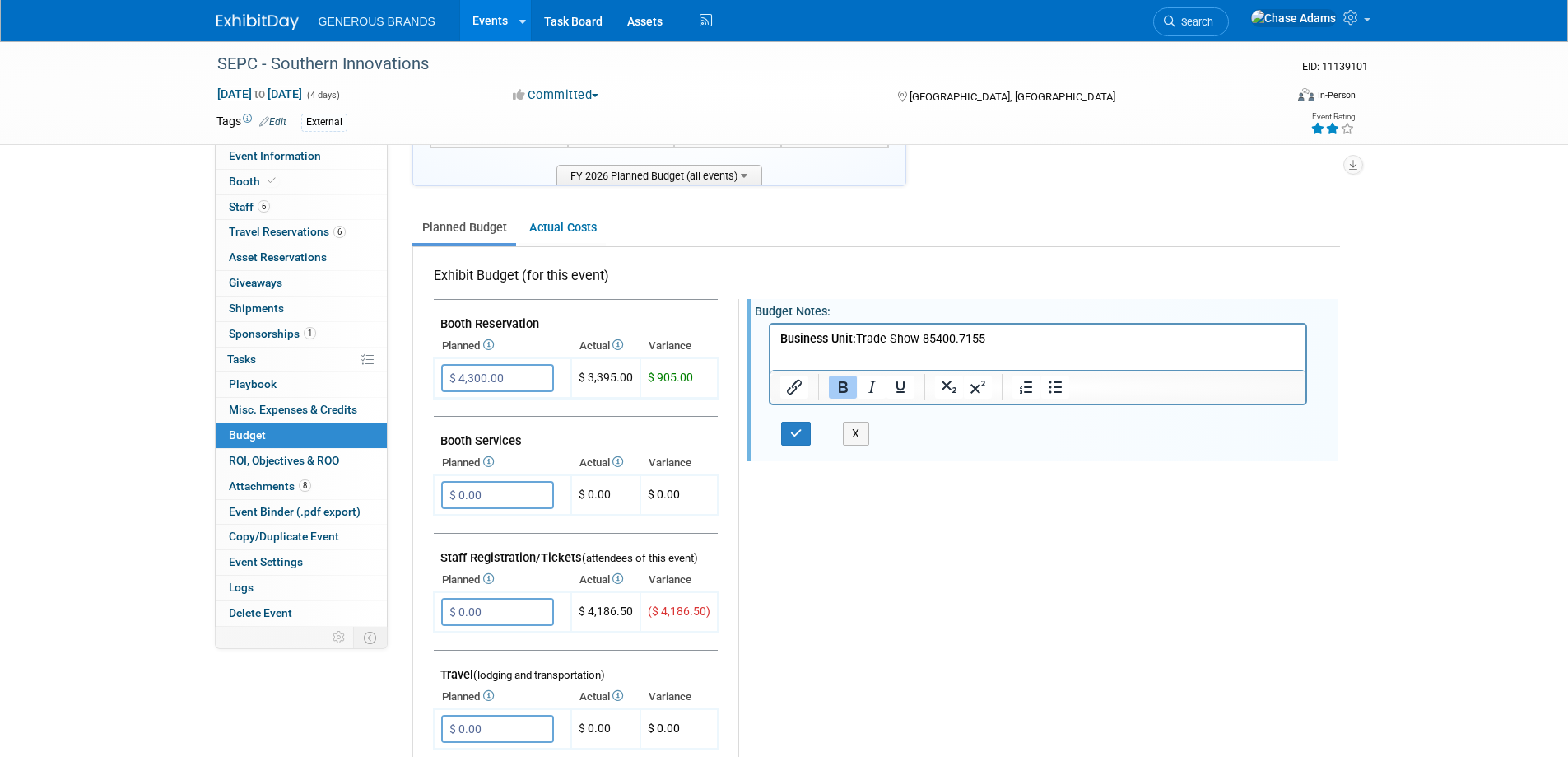
click at [857, 335] on p "Business Unit: Trade Show 85400.7155" at bounding box center [1038, 338] width 517 height 17
click at [1055, 389] on icon "Bullet list" at bounding box center [1055, 386] width 20 height 20
click at [801, 431] on button "button" at bounding box center [796, 433] width 31 height 24
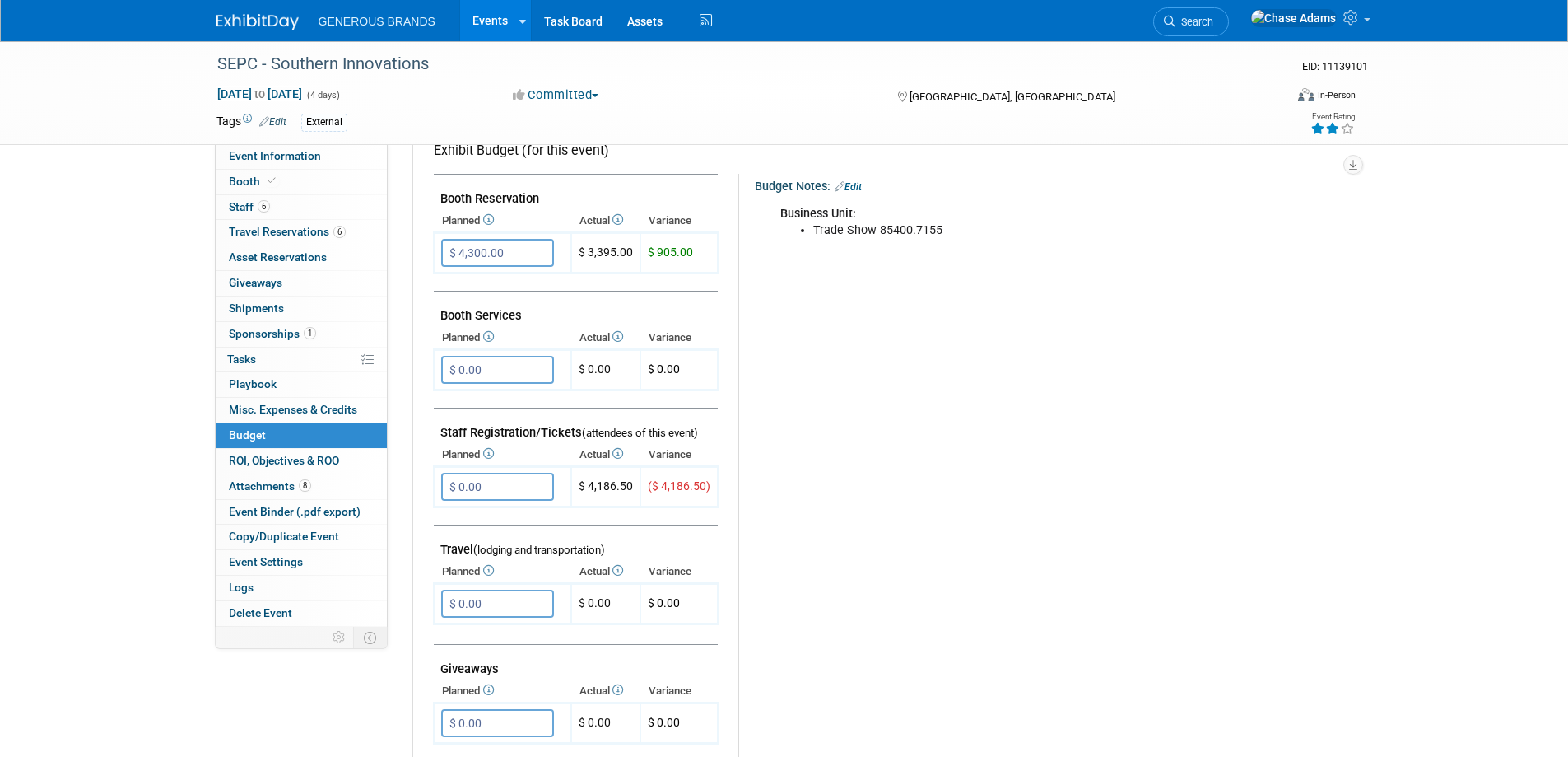
scroll to position [330, 0]
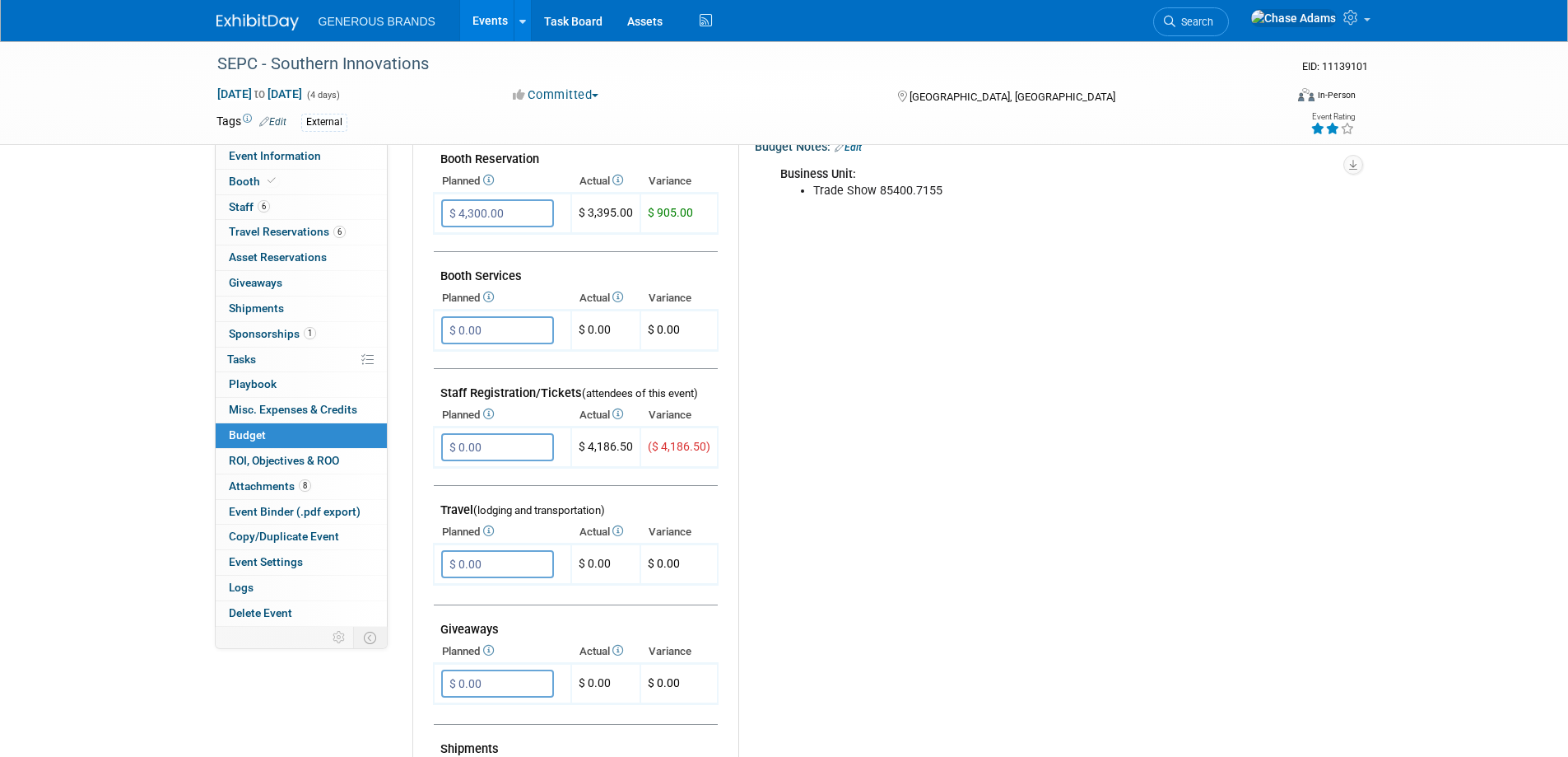
click at [494, 528] on icon at bounding box center [487, 531] width 13 height 10
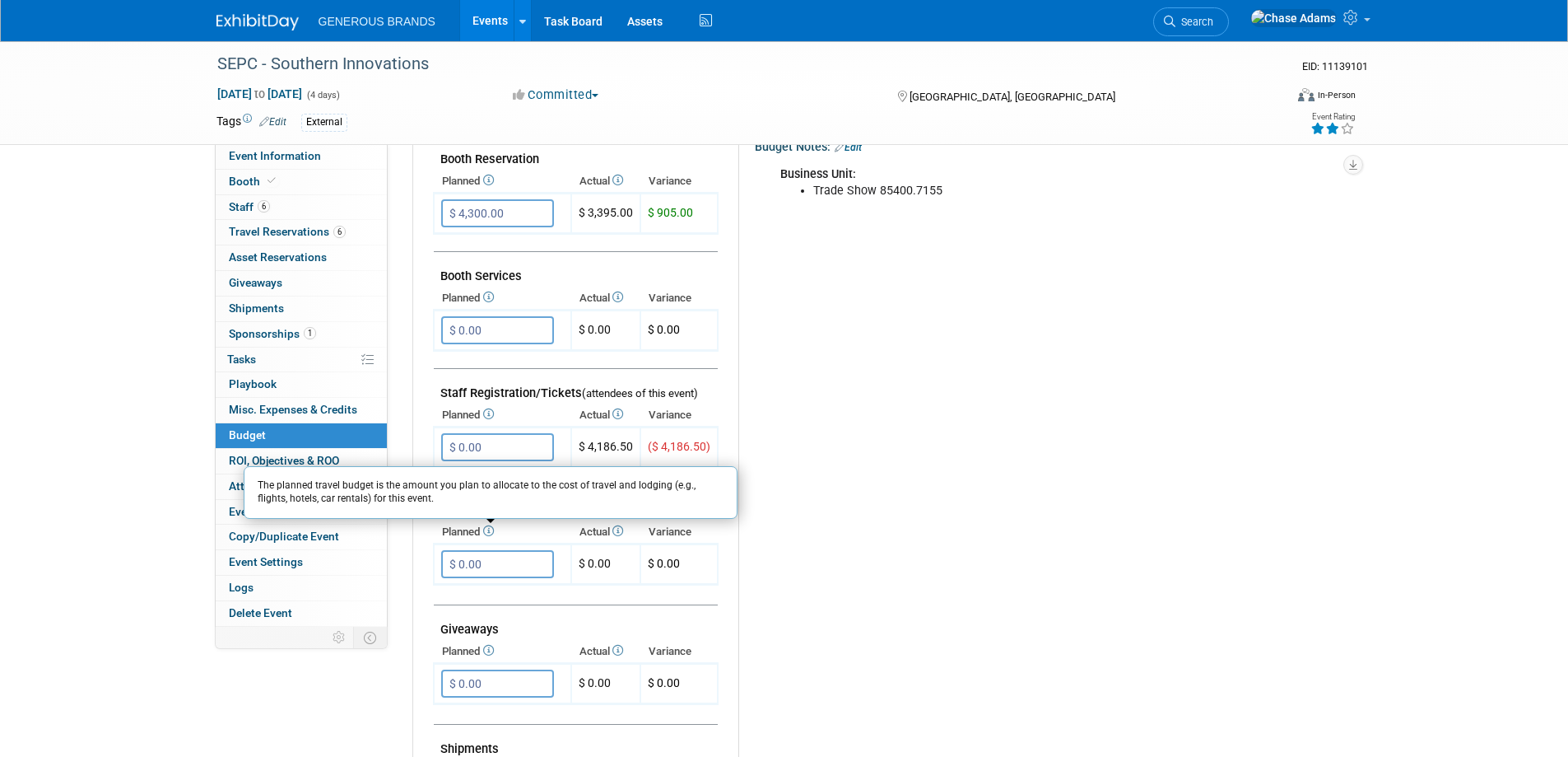
click at [494, 528] on icon at bounding box center [487, 531] width 13 height 10
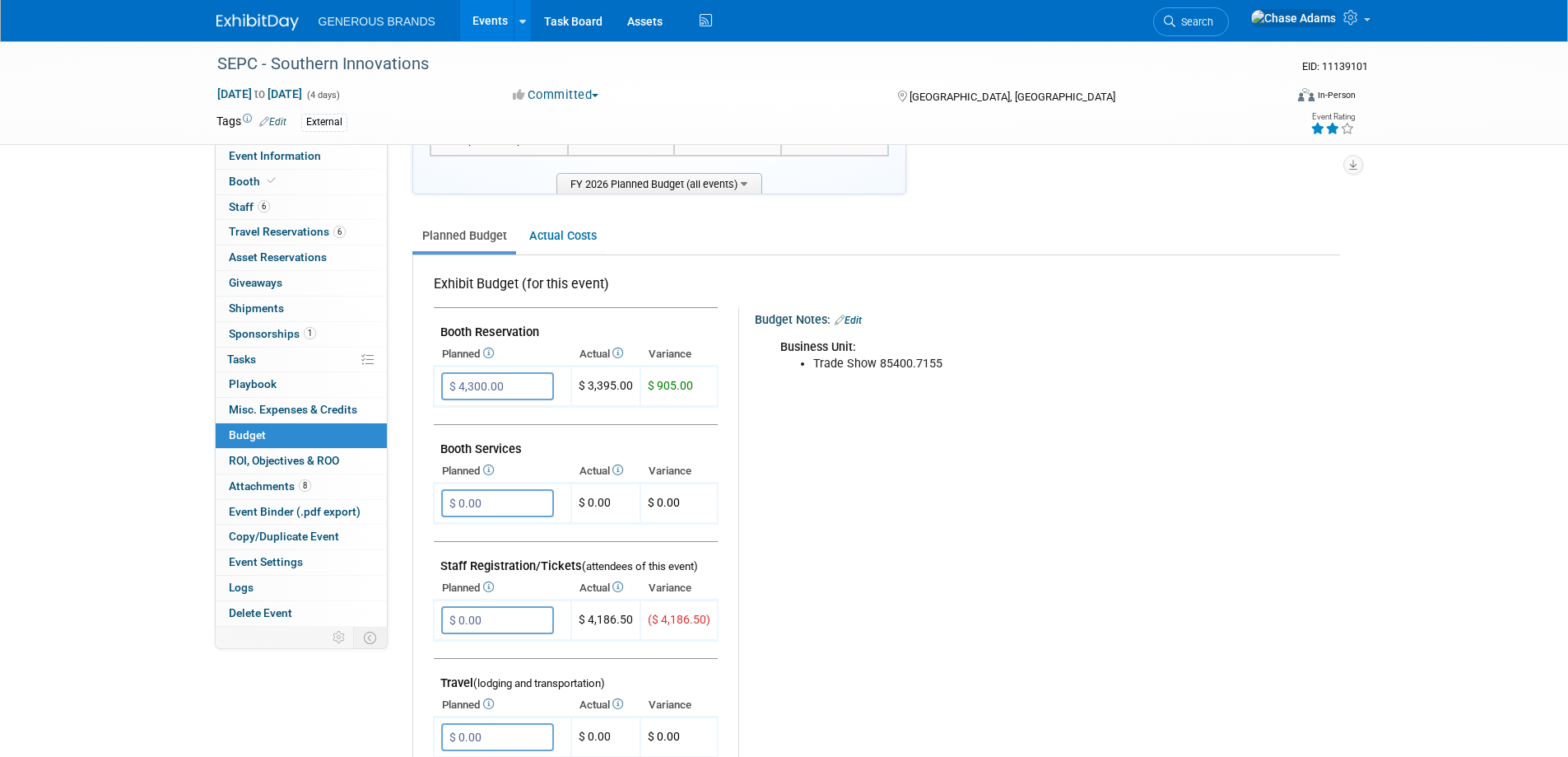
scroll to position [0, 0]
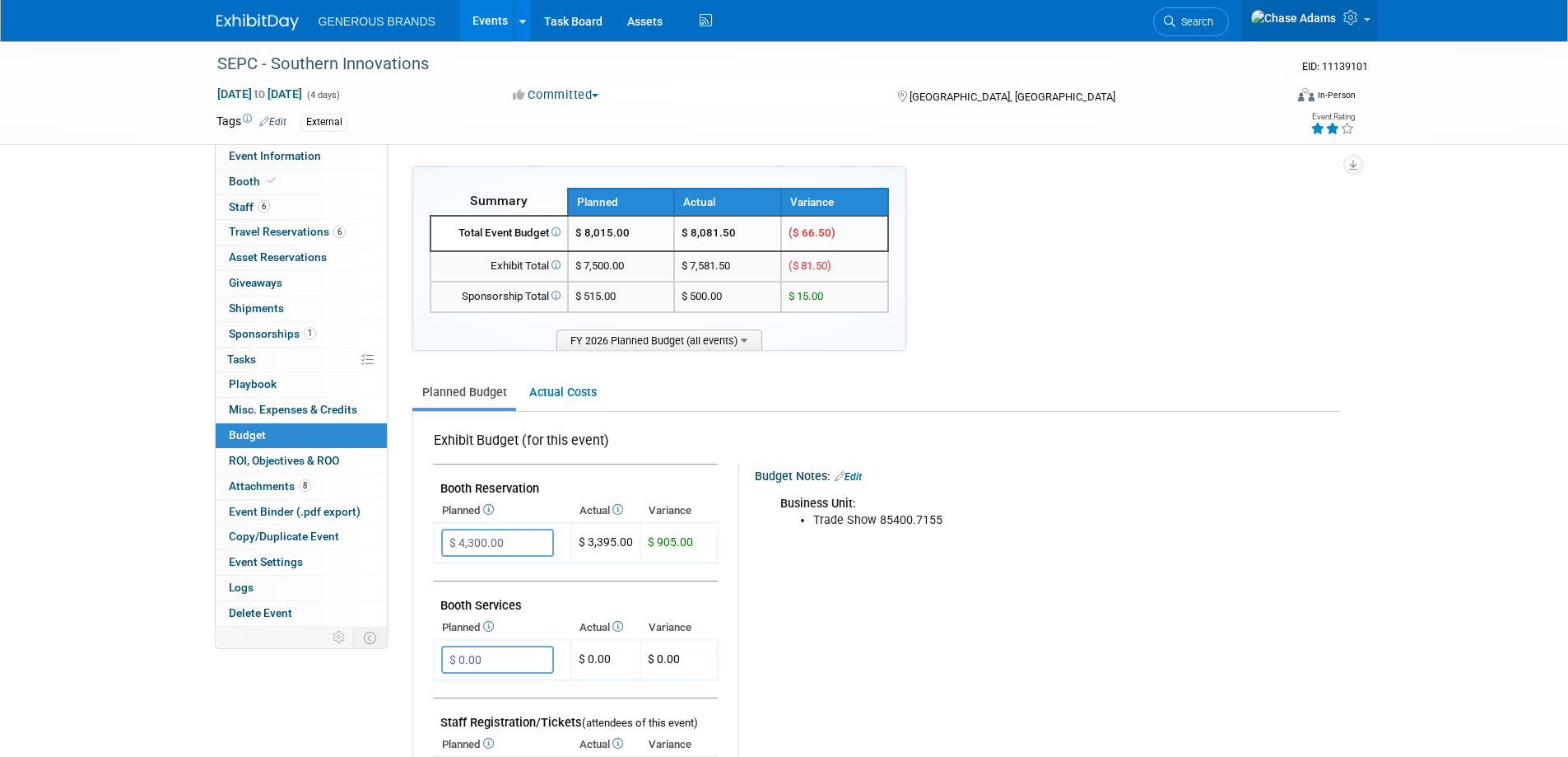
click at [1367, 21] on span at bounding box center [1368, 20] width 7 height 3
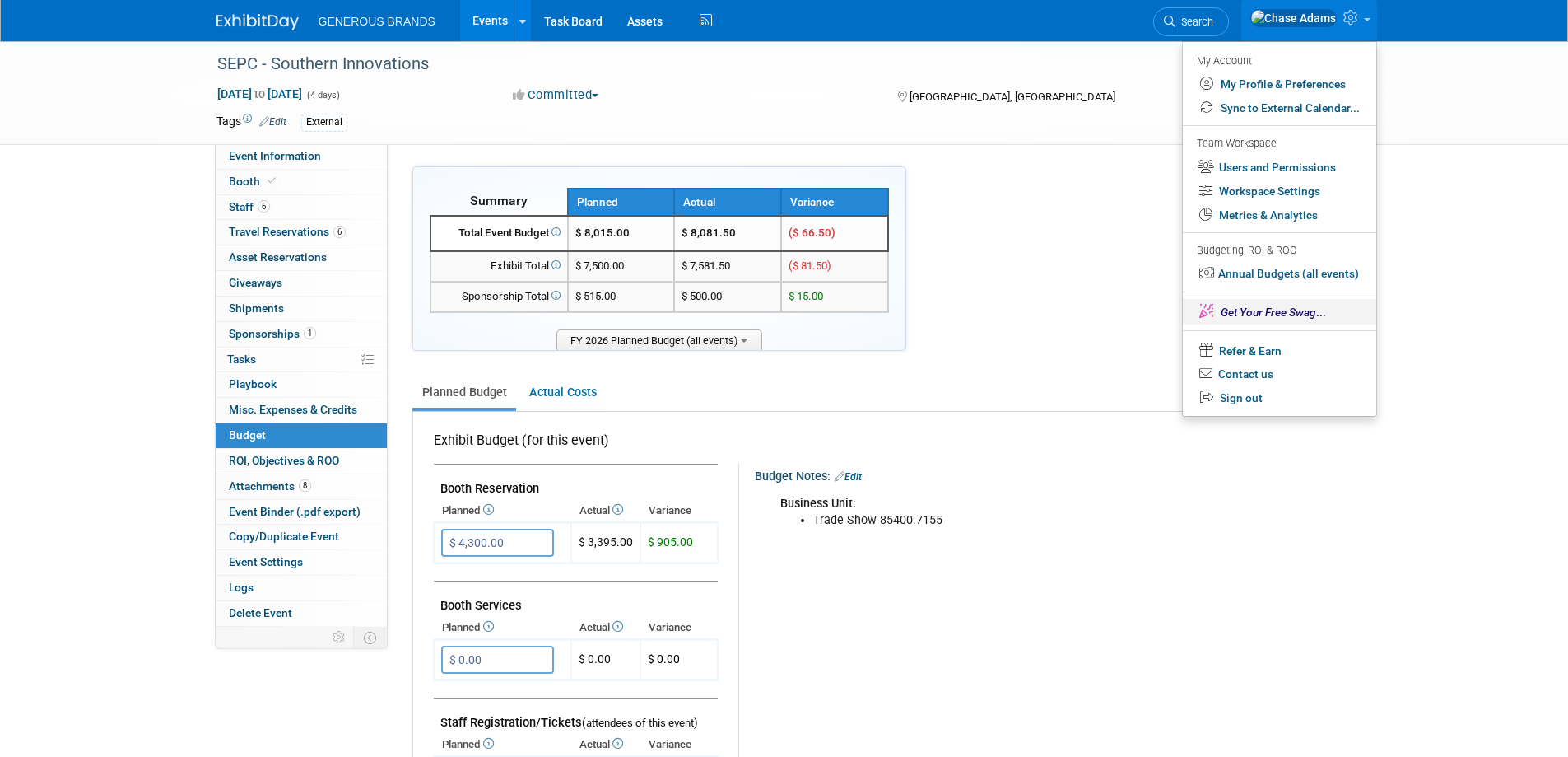
click at [1285, 311] on span "Get Your Free Swag" at bounding box center [1268, 311] width 95 height 13
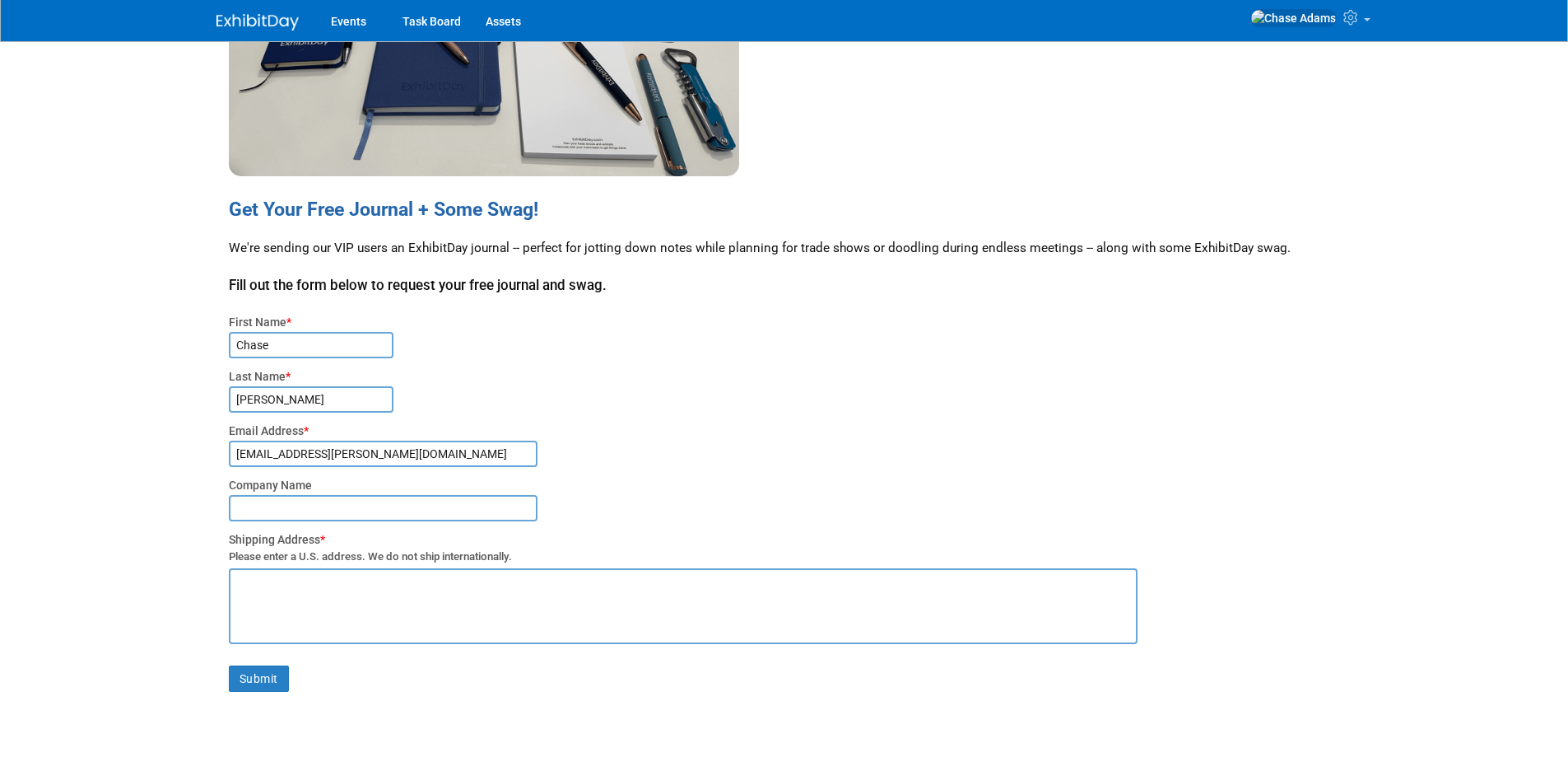
scroll to position [247, 0]
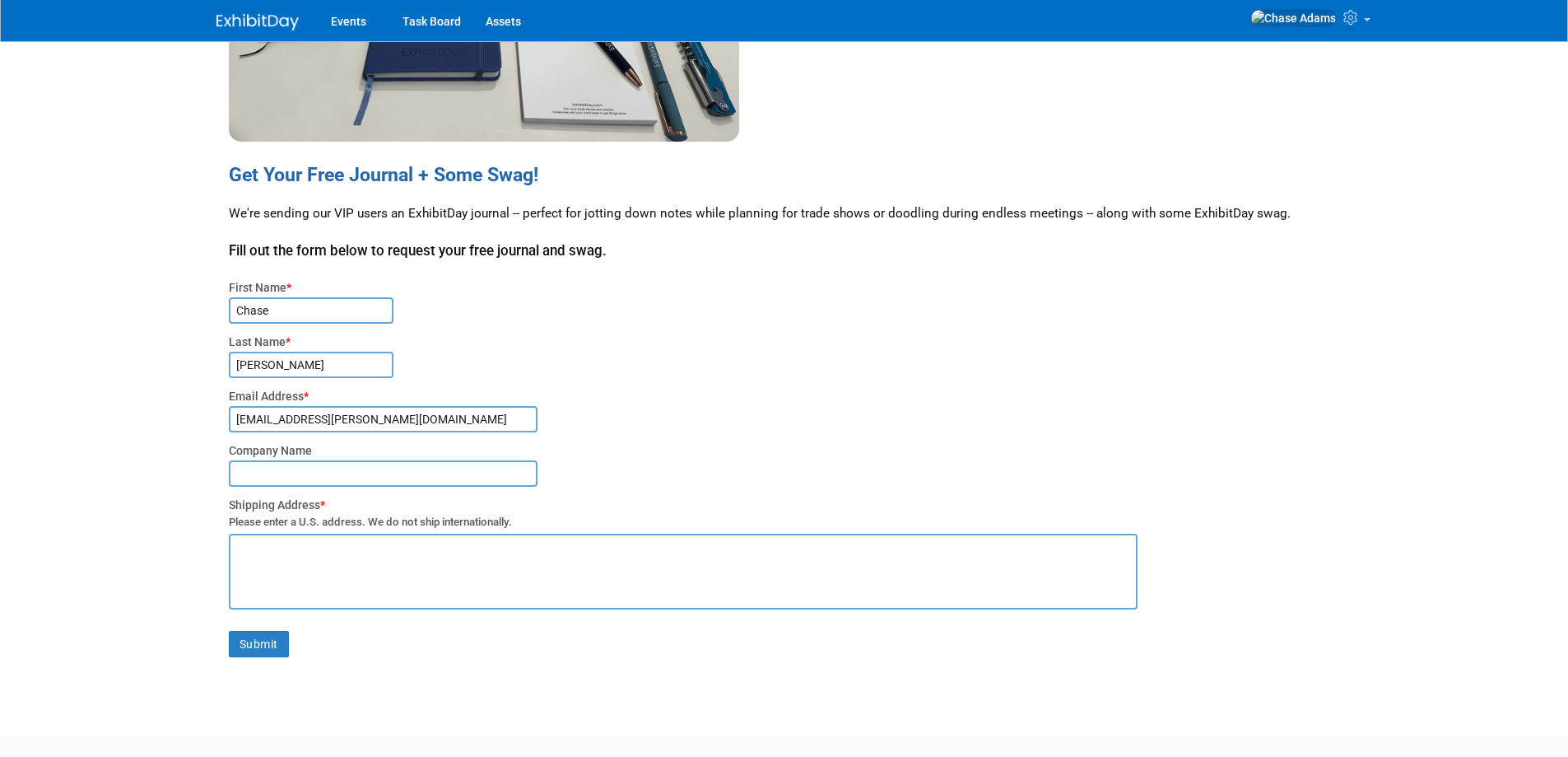
click at [390, 459] on div "Company Name" at bounding box center [797, 450] width 1136 height 17
click at [520, 477] on input "text" at bounding box center [383, 474] width 309 height 26
type input "Generous Brands"
click at [270, 549] on textarea at bounding box center [683, 571] width 909 height 76
type textarea "[STREET_ADDRESS][PERSON_NAME]"
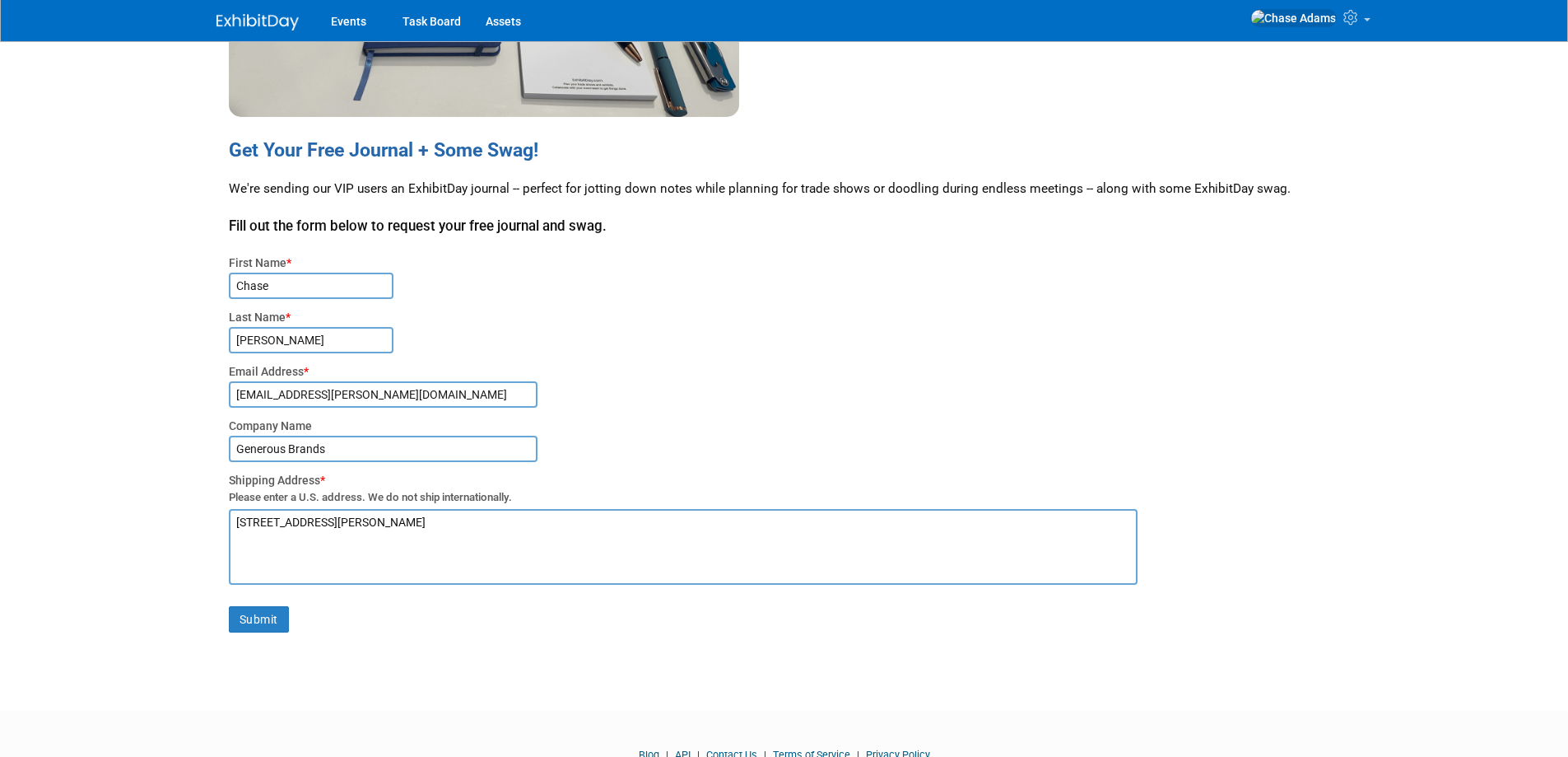
scroll to position [342, 0]
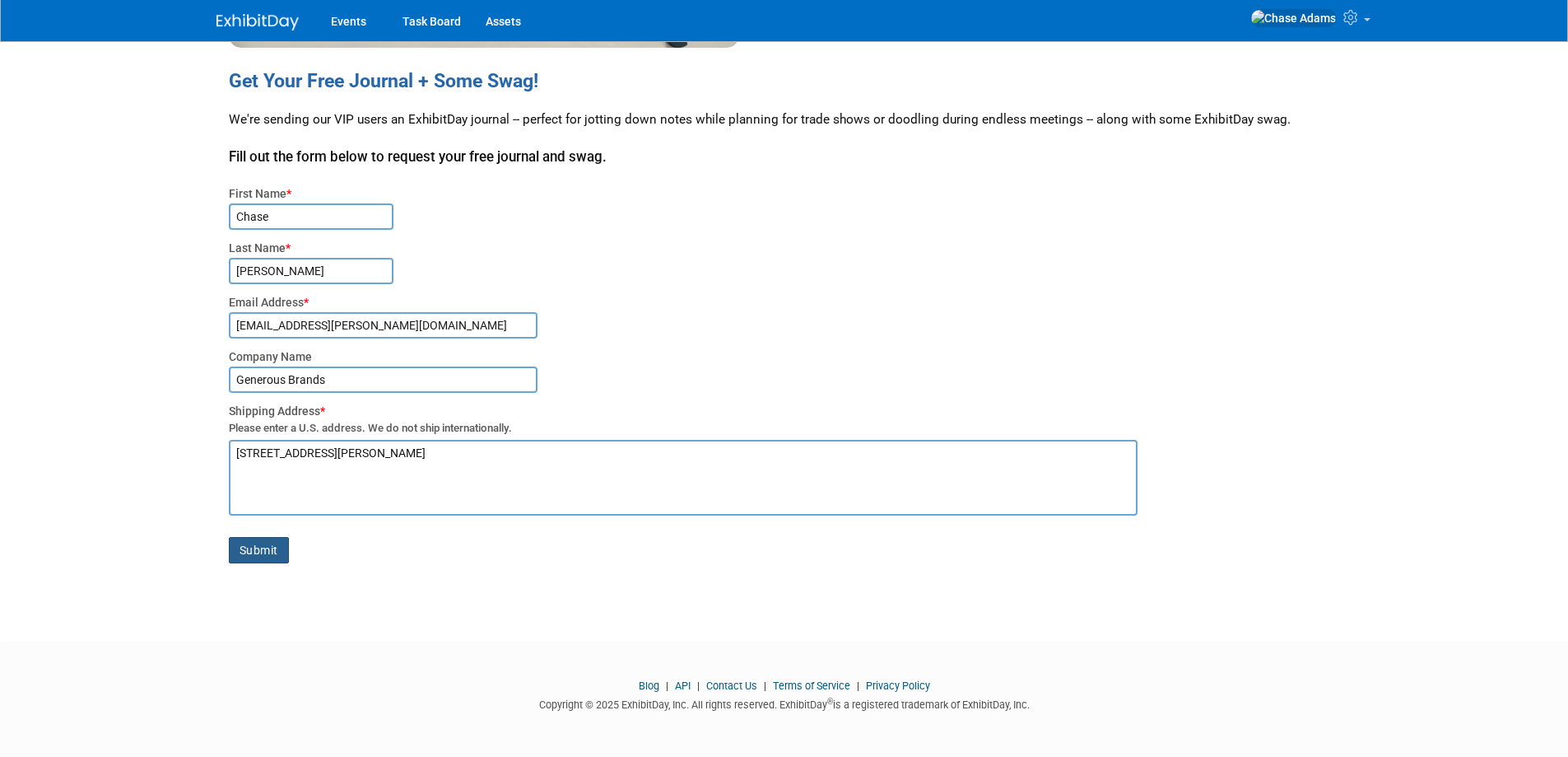
click at [267, 555] on button "Submit" at bounding box center [259, 550] width 60 height 26
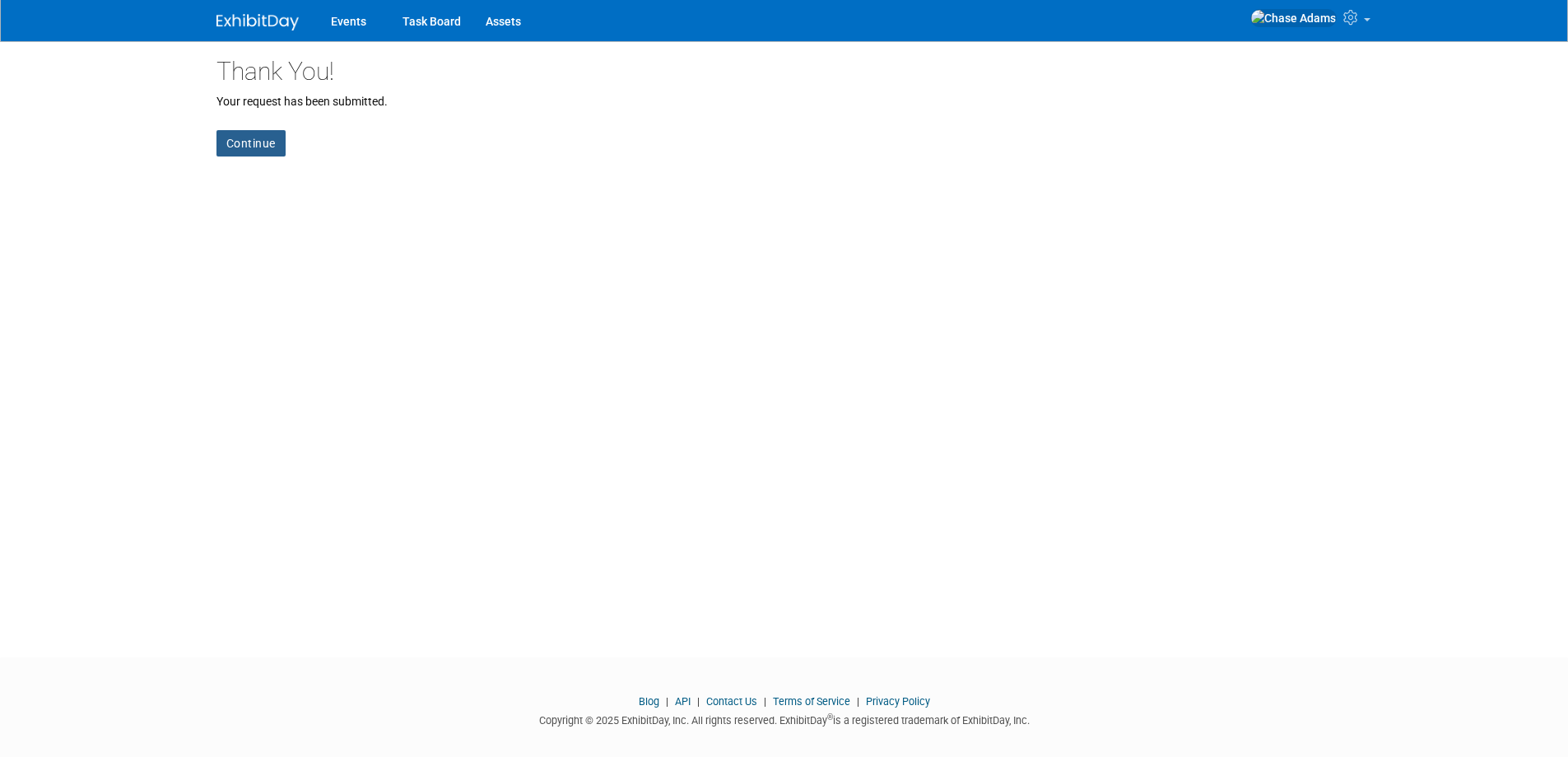
click at [248, 142] on link "Continue" at bounding box center [251, 143] width 69 height 26
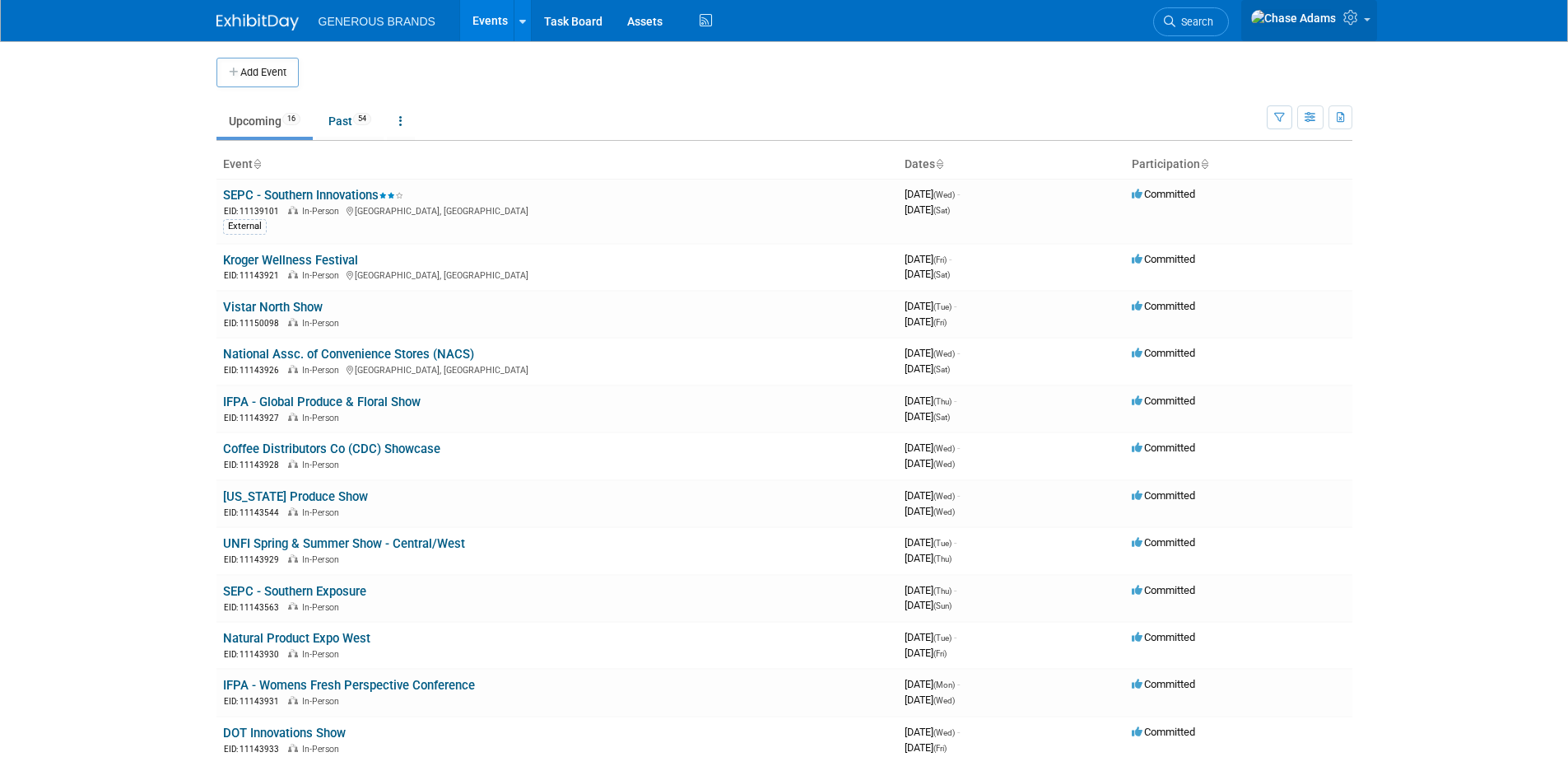
click at [1359, 20] on icon at bounding box center [1353, 17] width 19 height 15
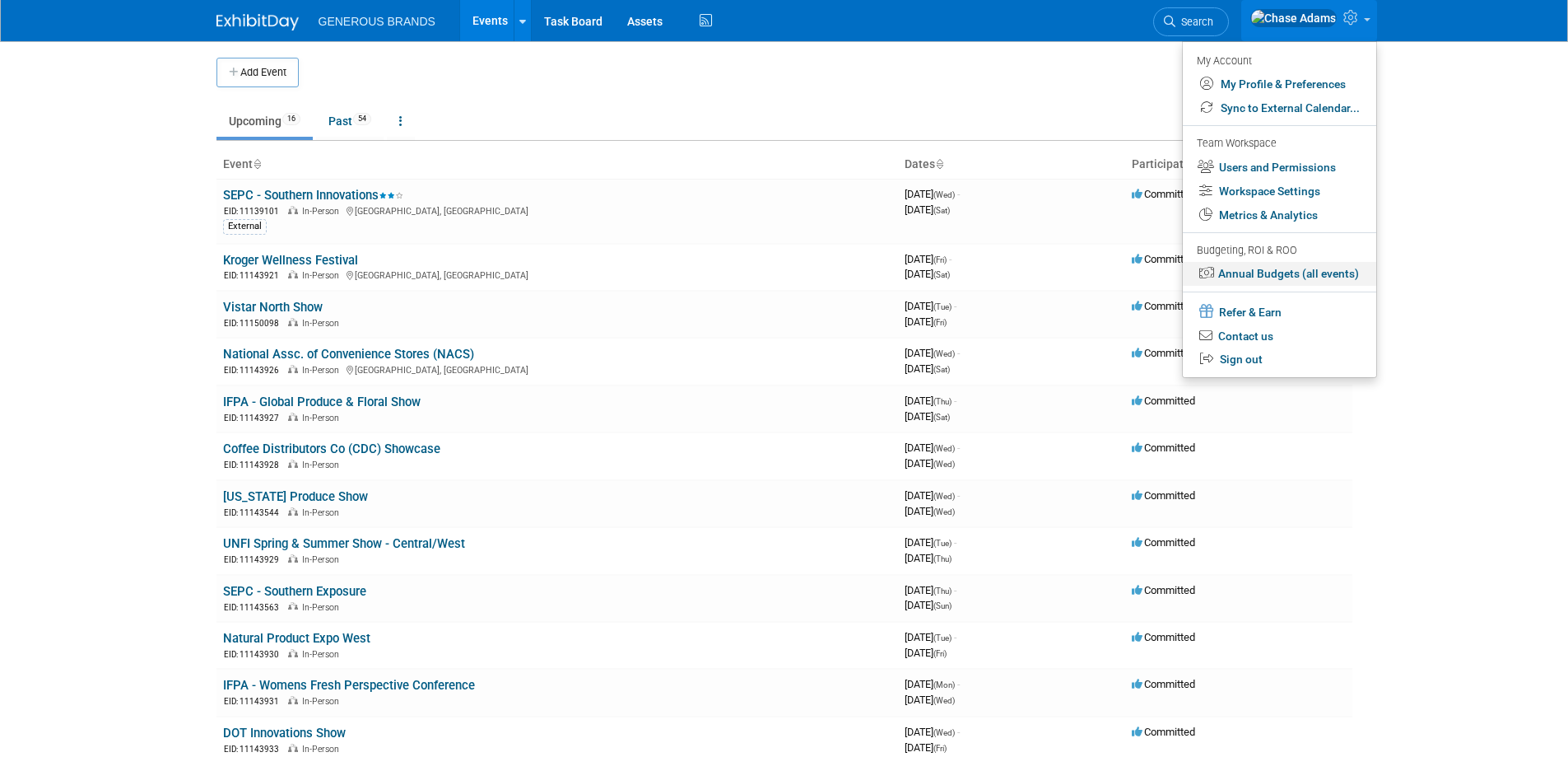
click at [1320, 275] on link "Annual Budgets (all events)" at bounding box center [1279, 274] width 193 height 24
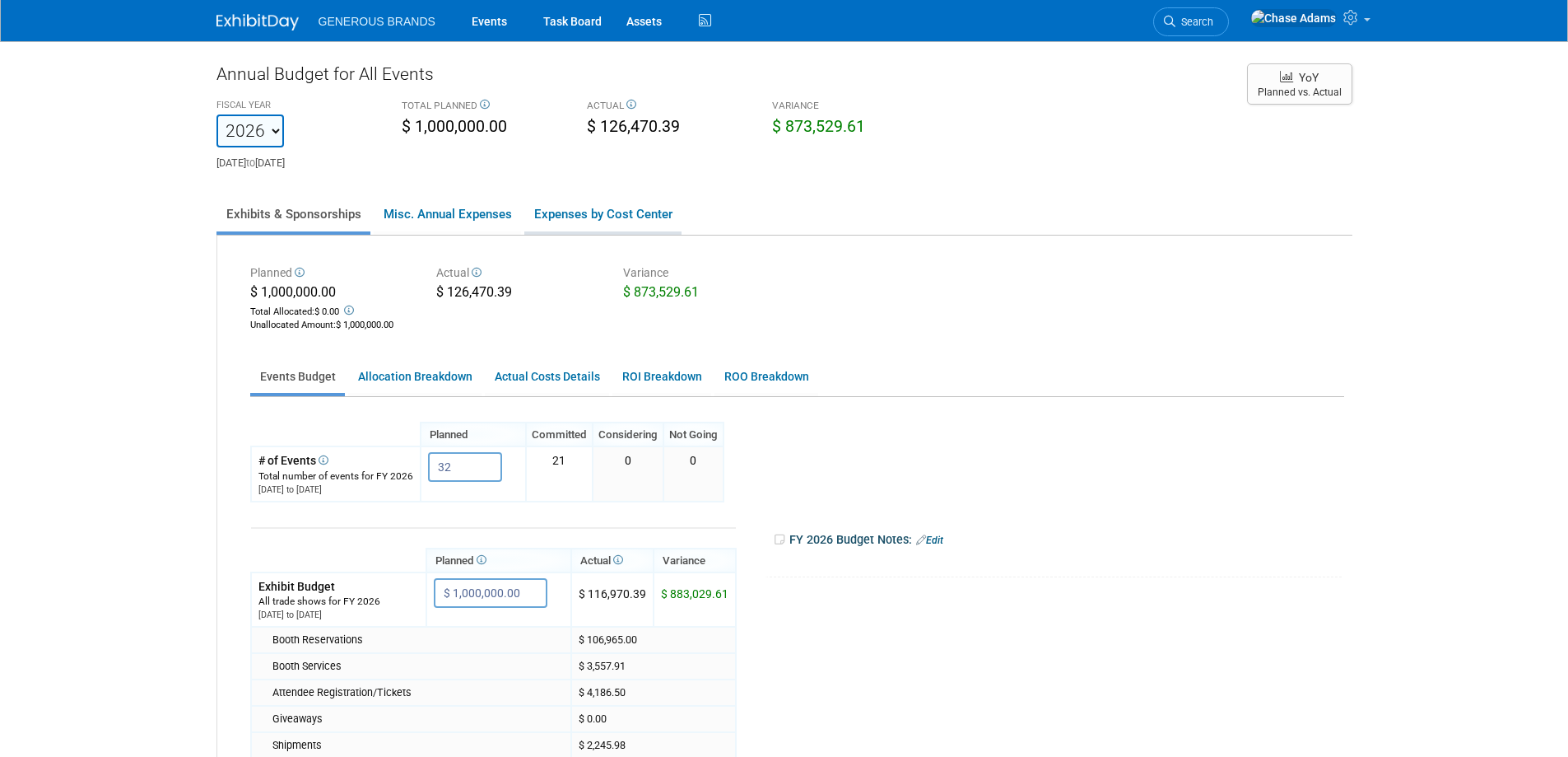
click at [618, 223] on link "Expenses by Cost Center" at bounding box center [603, 214] width 157 height 35
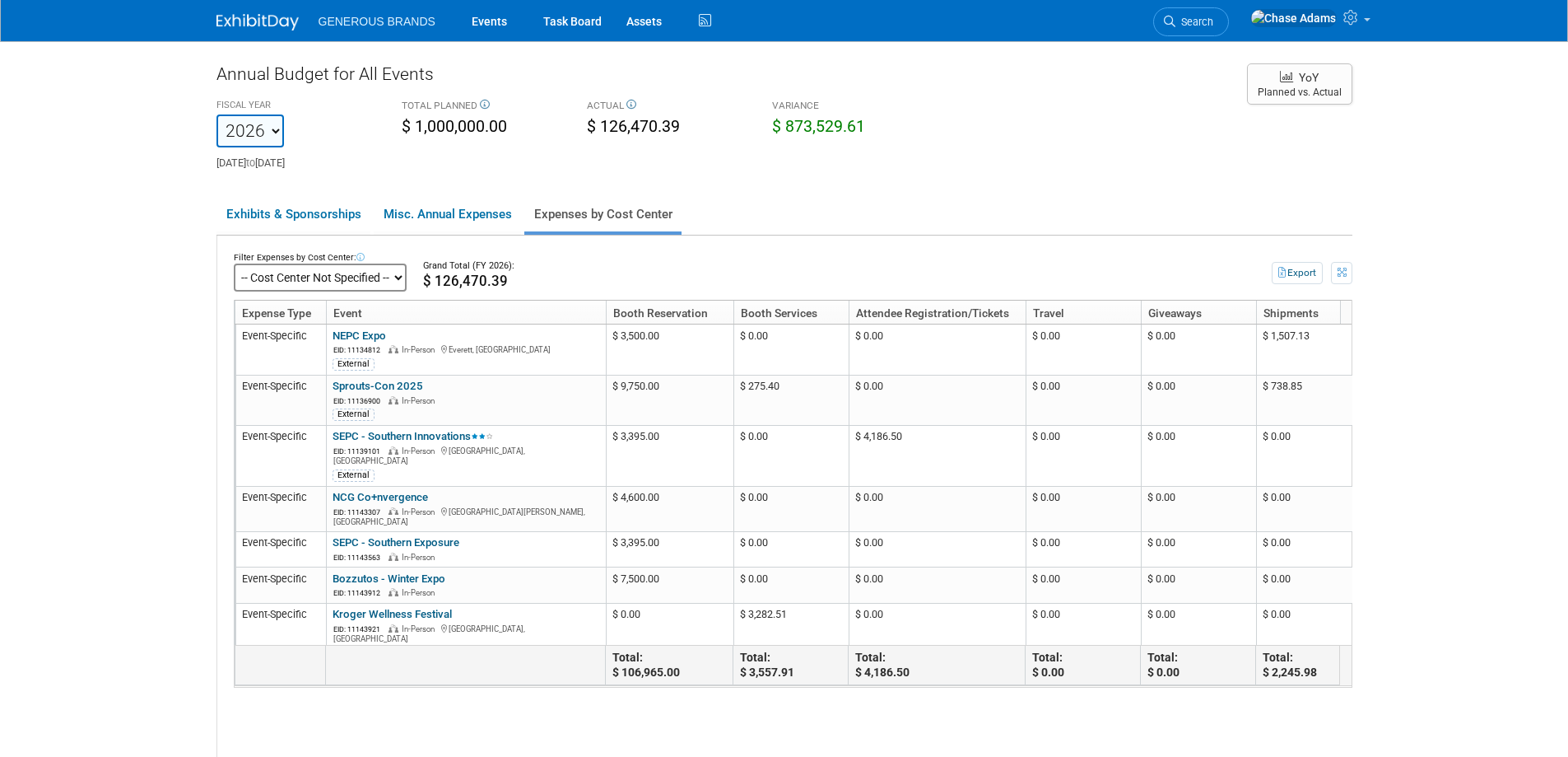
click at [352, 273] on select "-- Cost Center Not Specified --" at bounding box center [320, 277] width 173 height 28
click at [357, 260] on icon at bounding box center [360, 257] width 8 height 8
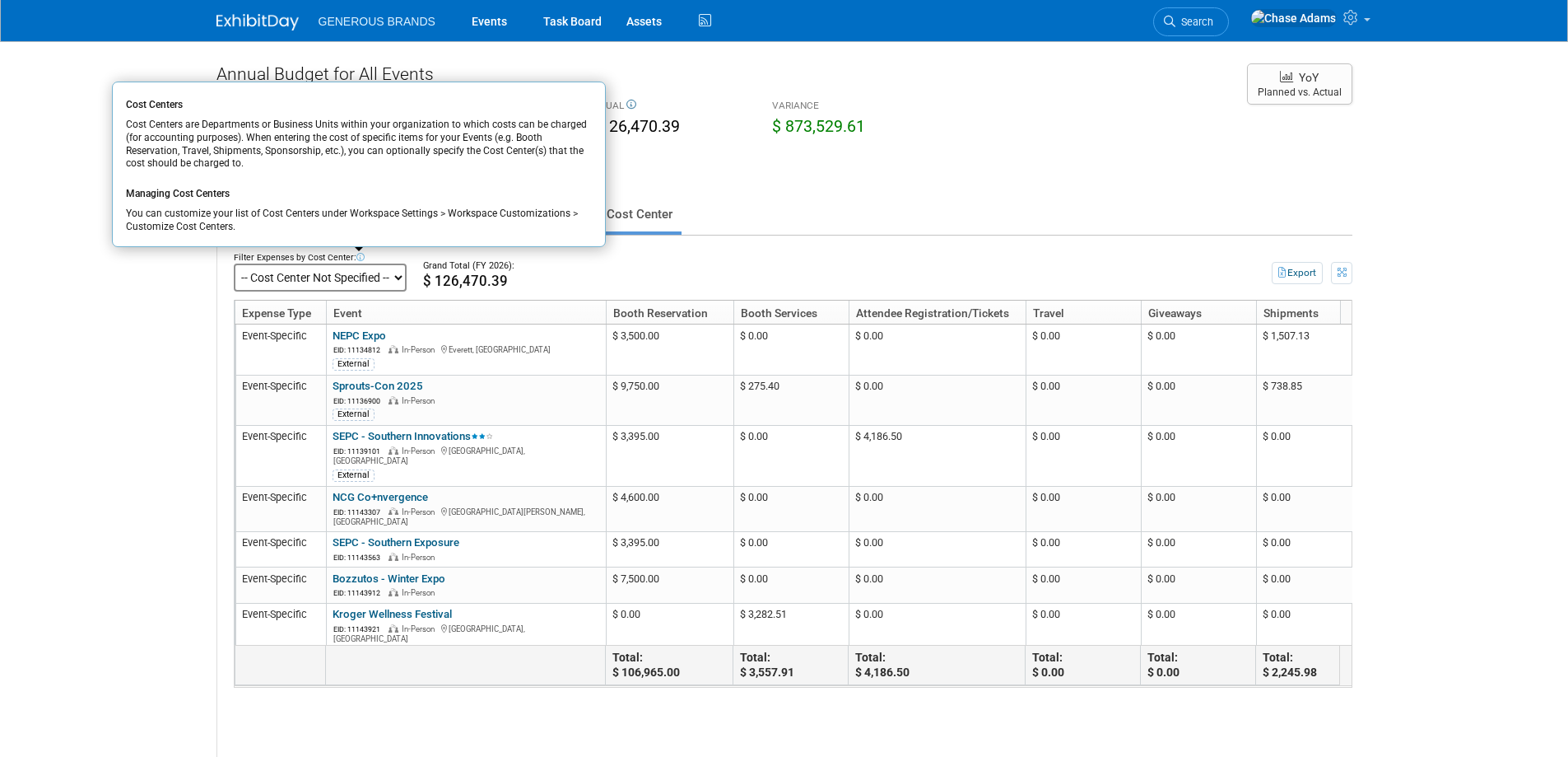
click at [1017, 208] on ul "Exhibits & Sponsorships Misc. Annual Expenses Expenses by Cost Center" at bounding box center [785, 215] width 1136 height 40
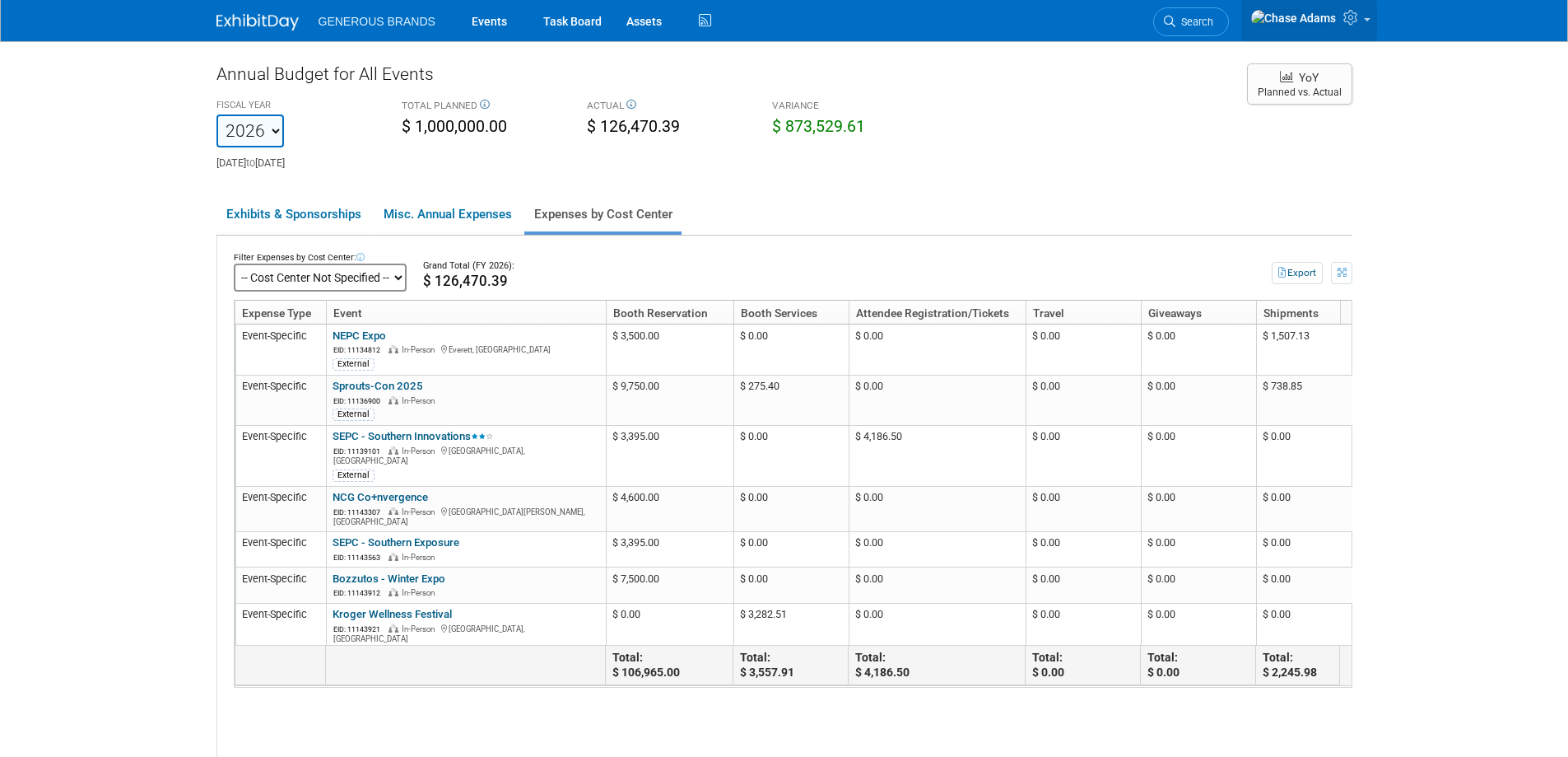
click at [1362, 24] on icon at bounding box center [1353, 17] width 19 height 15
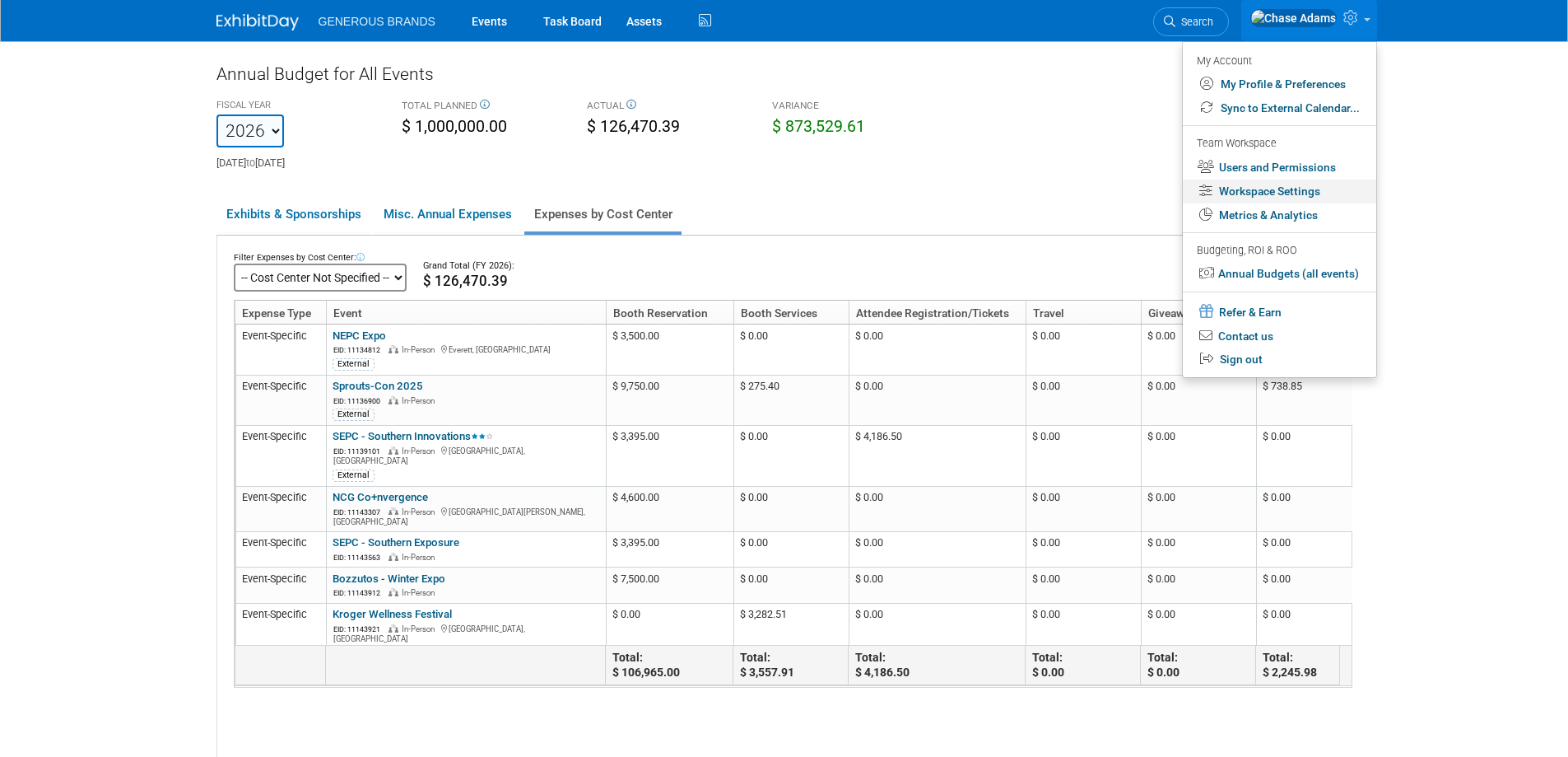
click at [1294, 192] on link "Workspace Settings" at bounding box center [1279, 191] width 193 height 24
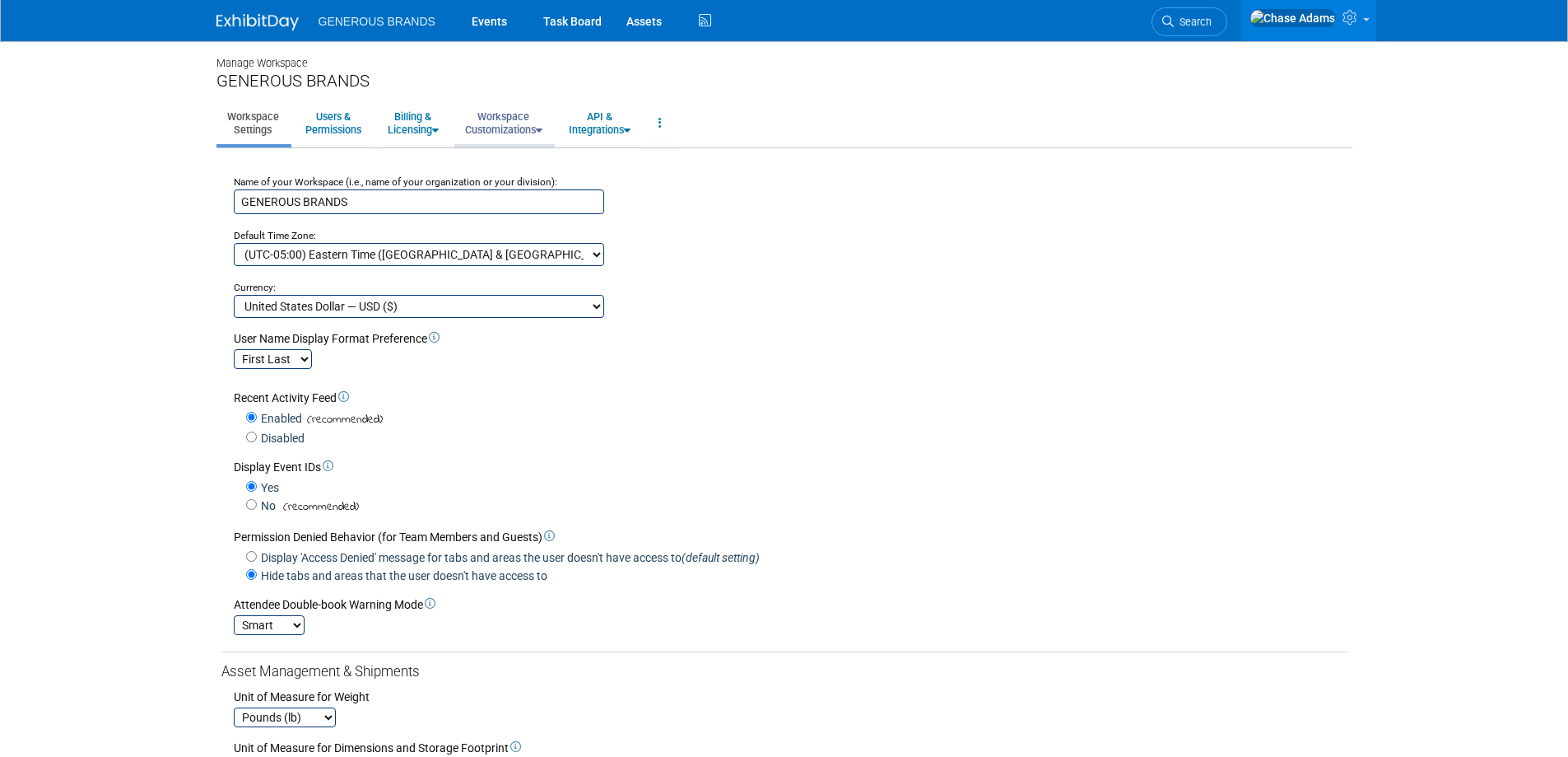
click at [534, 125] on link "Workspace Customizations" at bounding box center [503, 123] width 99 height 40
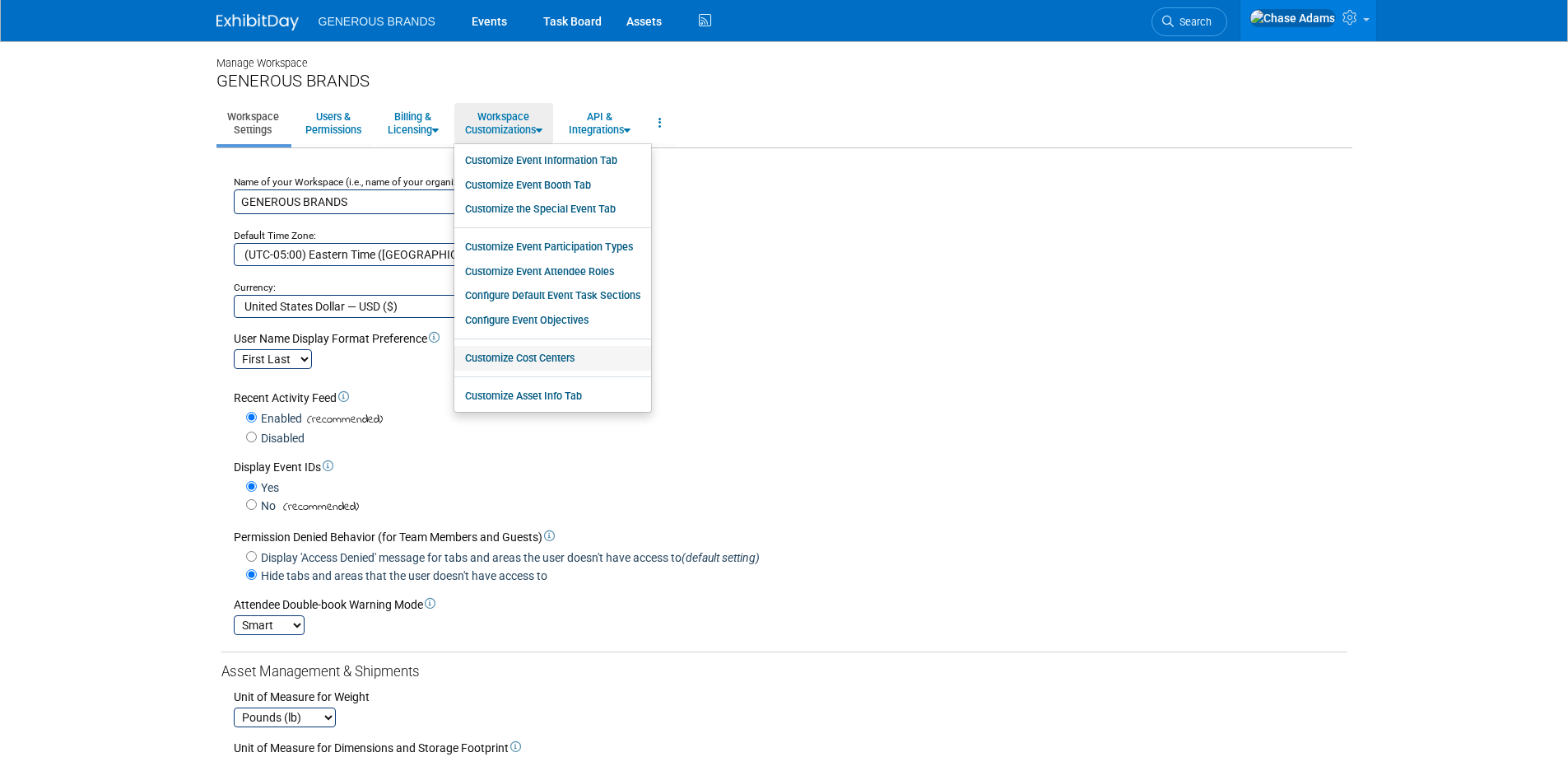
click at [531, 367] on link "Customize Cost Centers" at bounding box center [552, 358] width 197 height 24
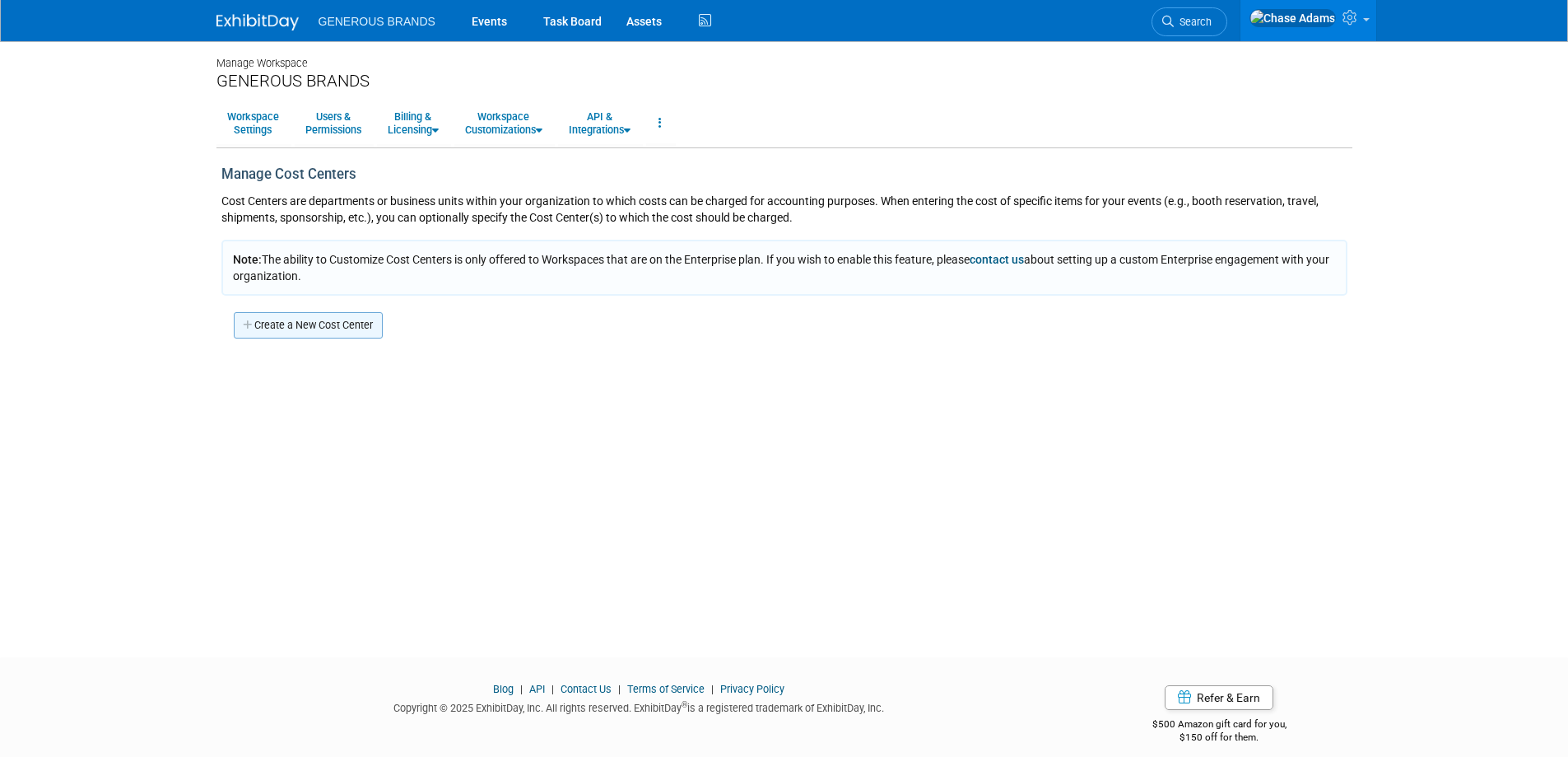
click at [304, 320] on link "Create a New Cost Center" at bounding box center [308, 325] width 149 height 26
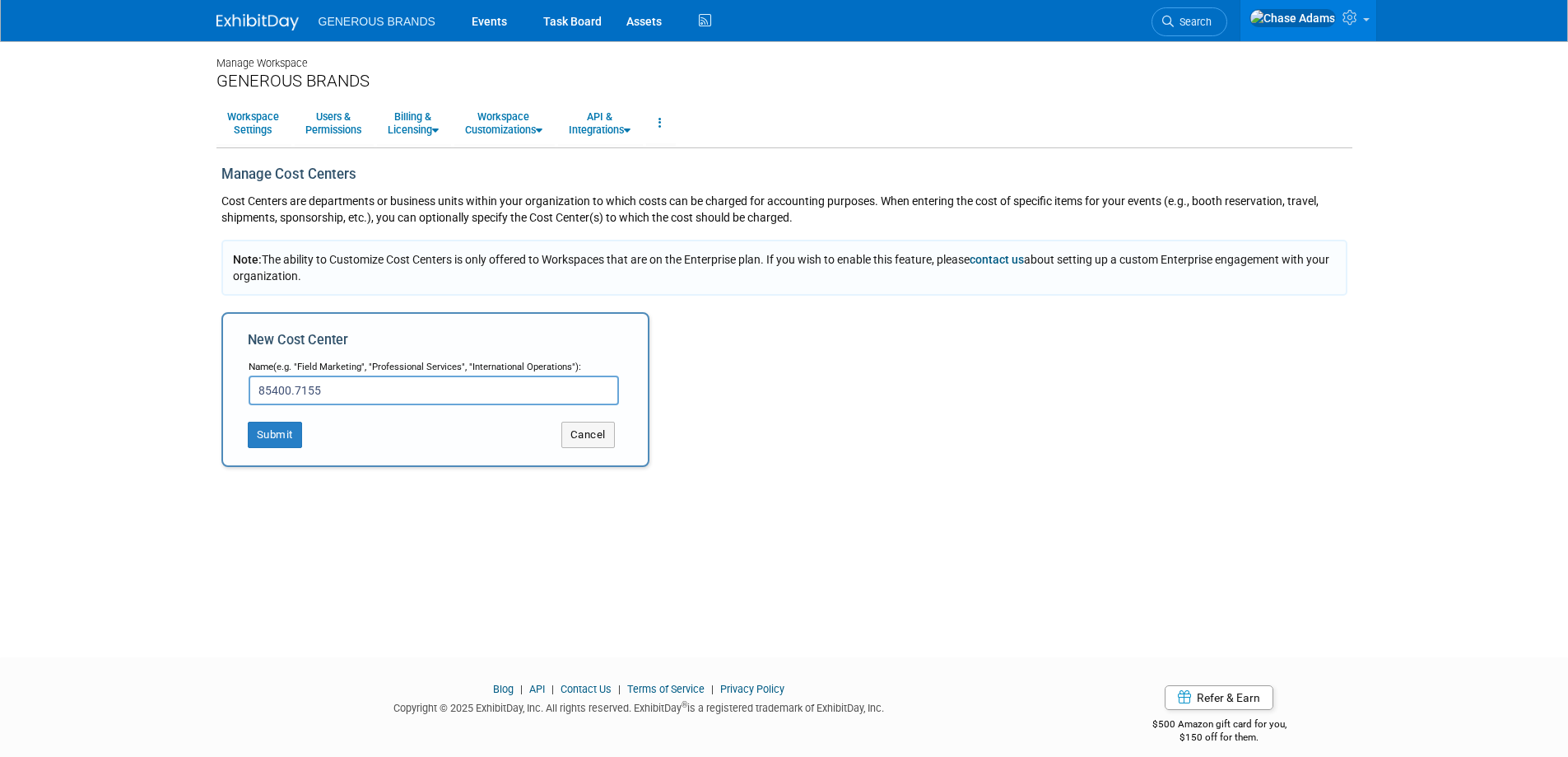
click at [253, 390] on input "85400.7155" at bounding box center [434, 391] width 371 height 30
type input "Trade Show 85400.7155"
click at [271, 439] on button "Submit" at bounding box center [275, 434] width 54 height 26
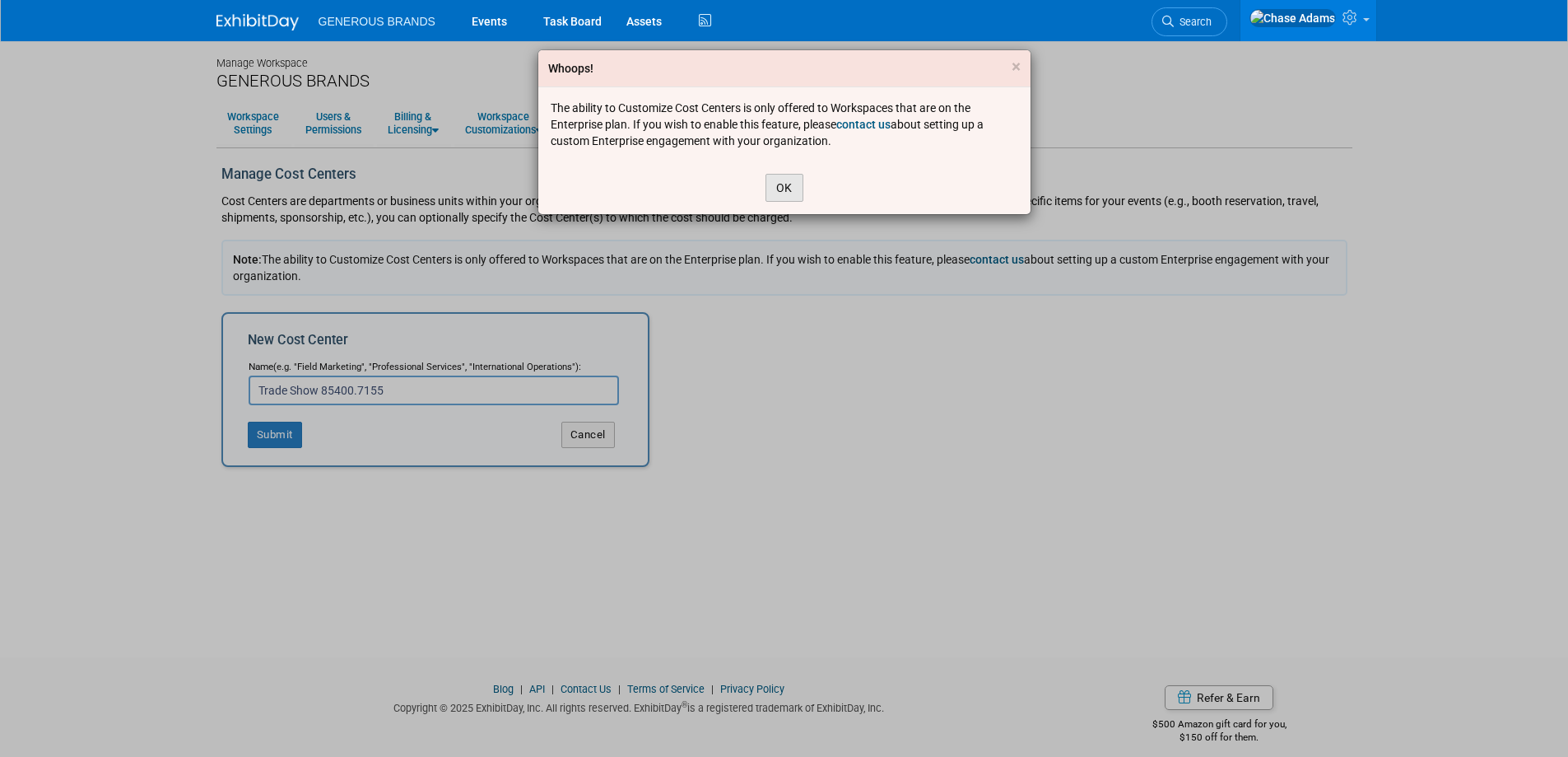
click at [781, 187] on button "OK" at bounding box center [784, 188] width 38 height 28
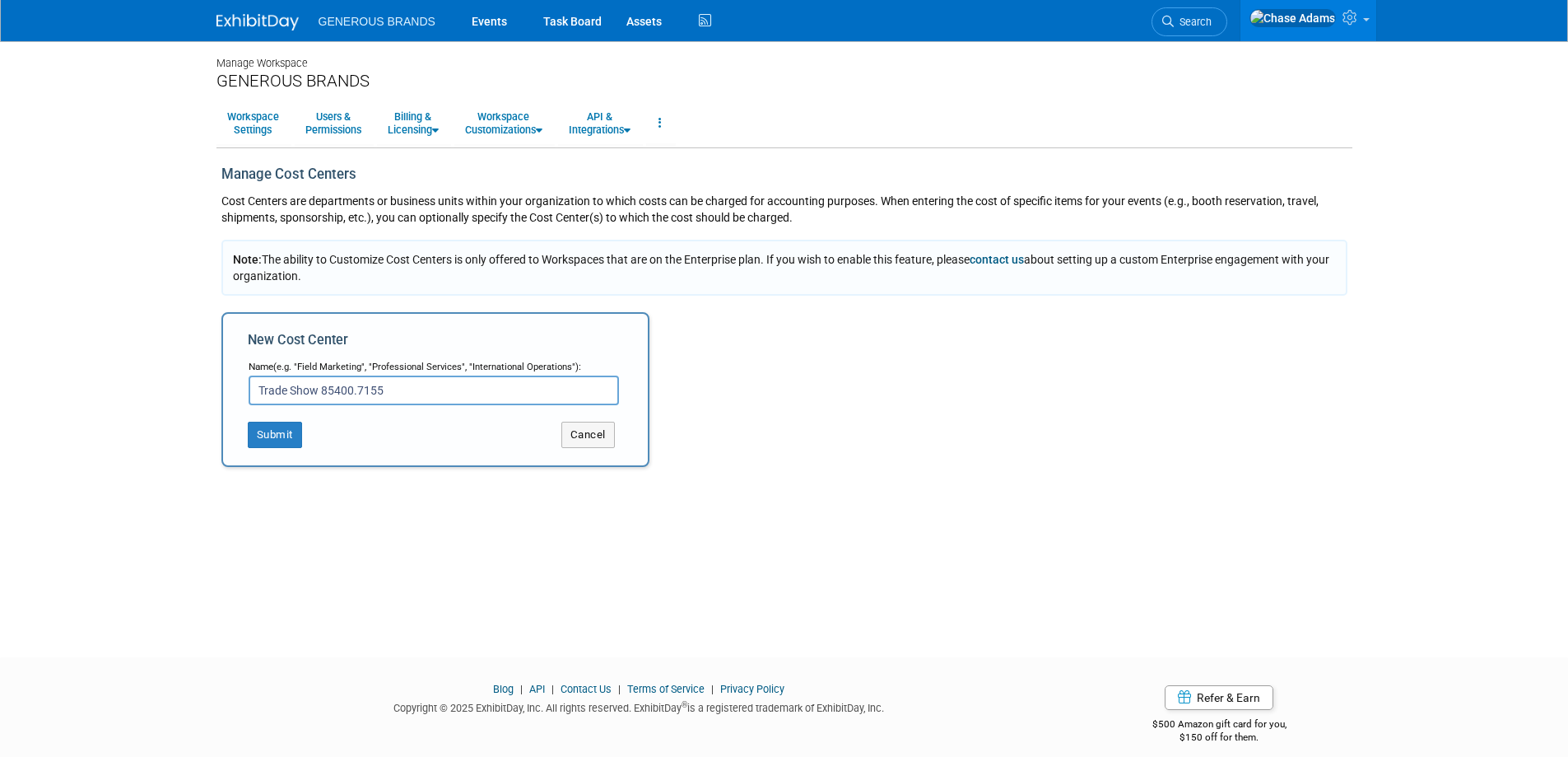
click at [259, 23] on img at bounding box center [258, 22] width 82 height 17
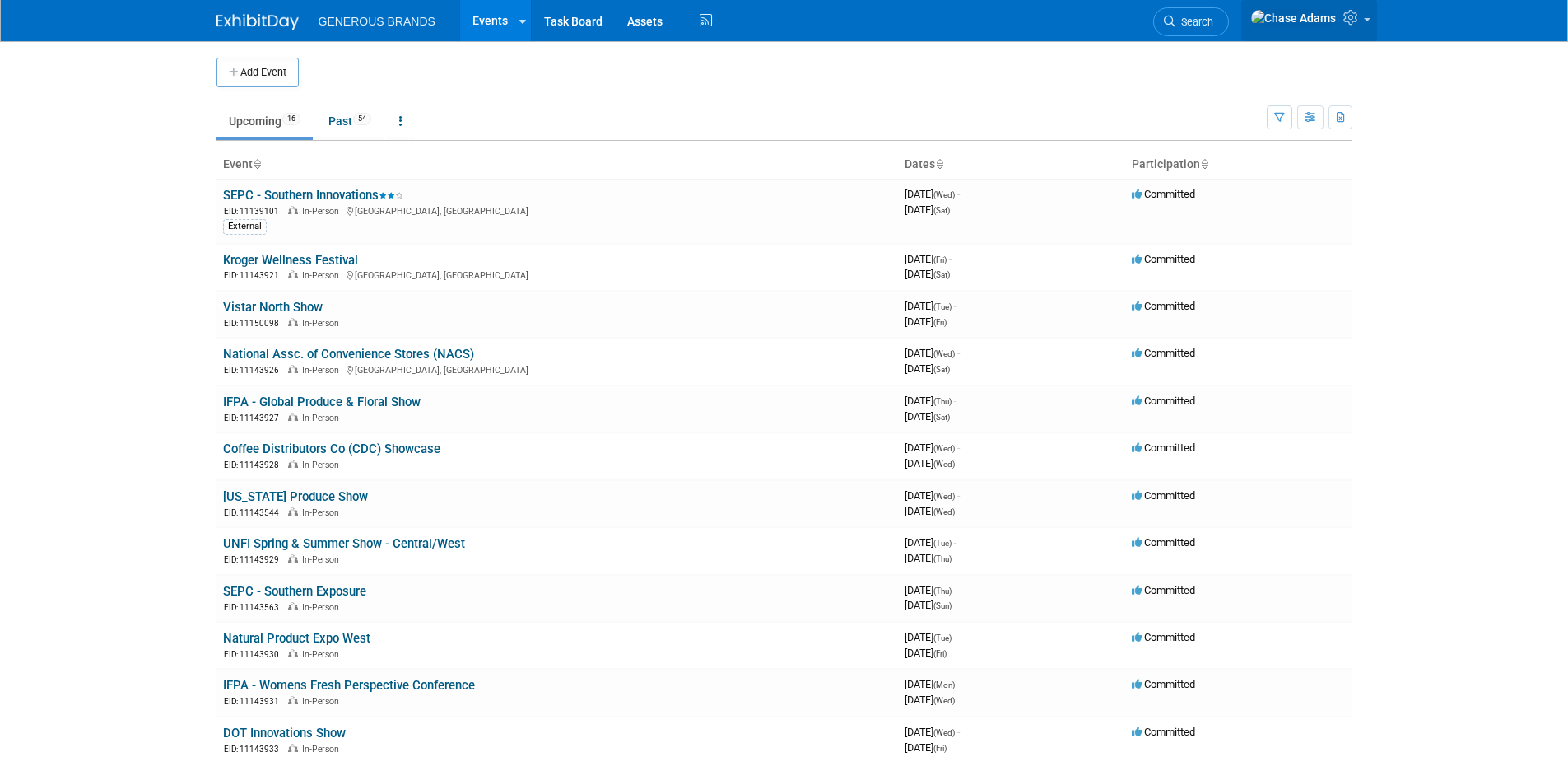
click at [1358, 21] on icon at bounding box center [1353, 17] width 19 height 15
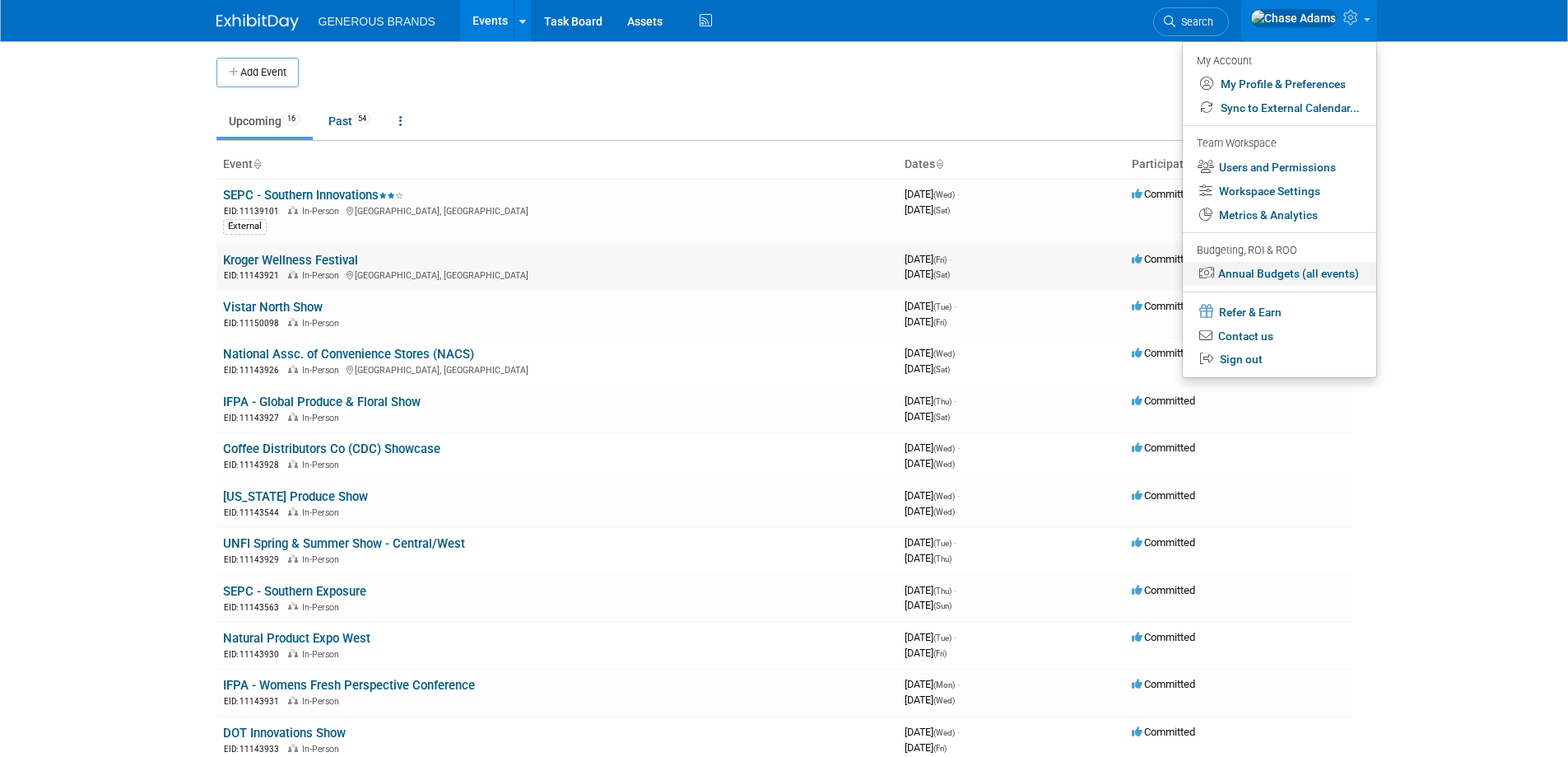
click at [1296, 273] on link "Annual Budgets (all events)" at bounding box center [1279, 274] width 193 height 24
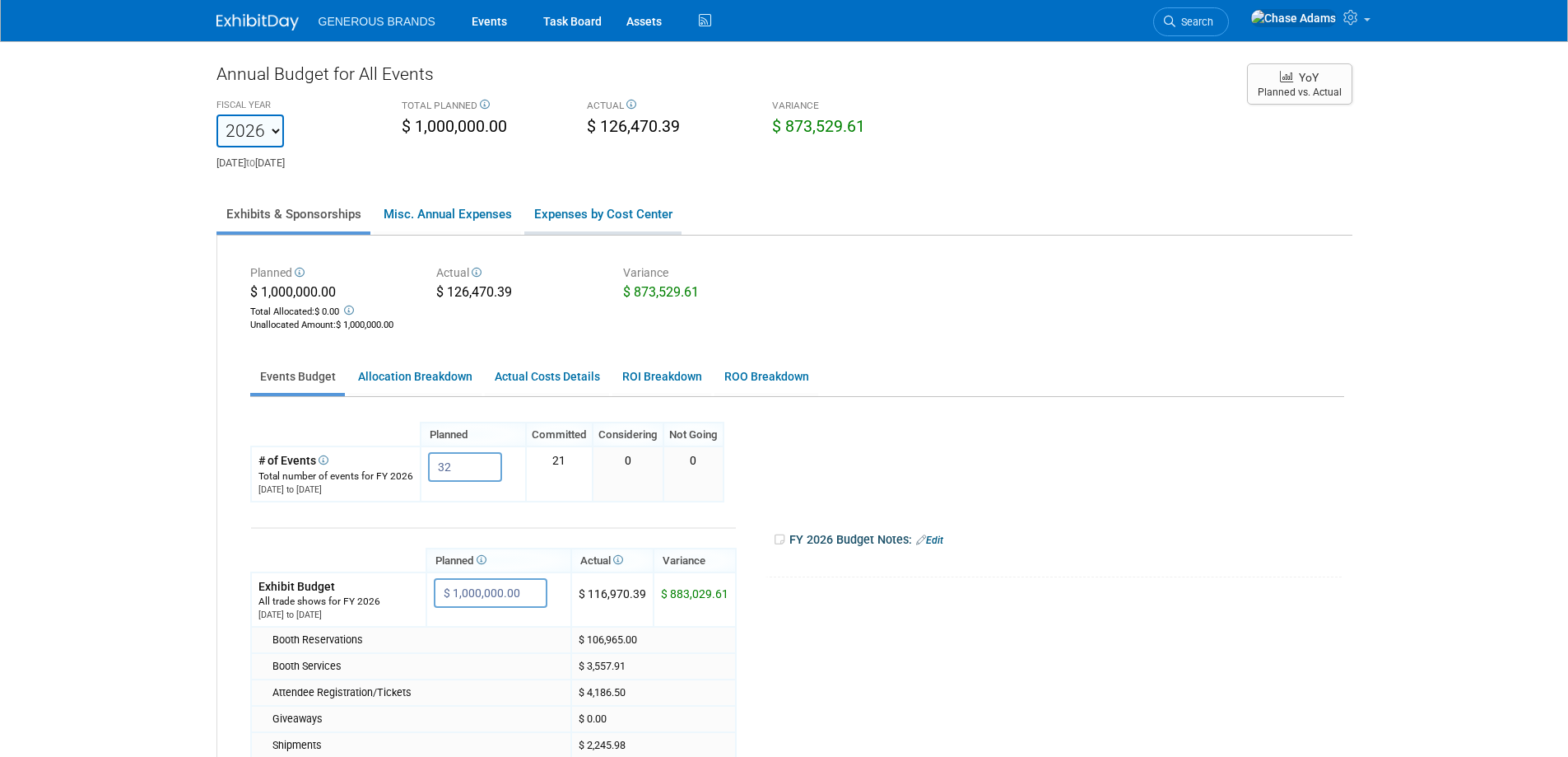
click at [606, 223] on link "Expenses by Cost Center" at bounding box center [603, 214] width 157 height 35
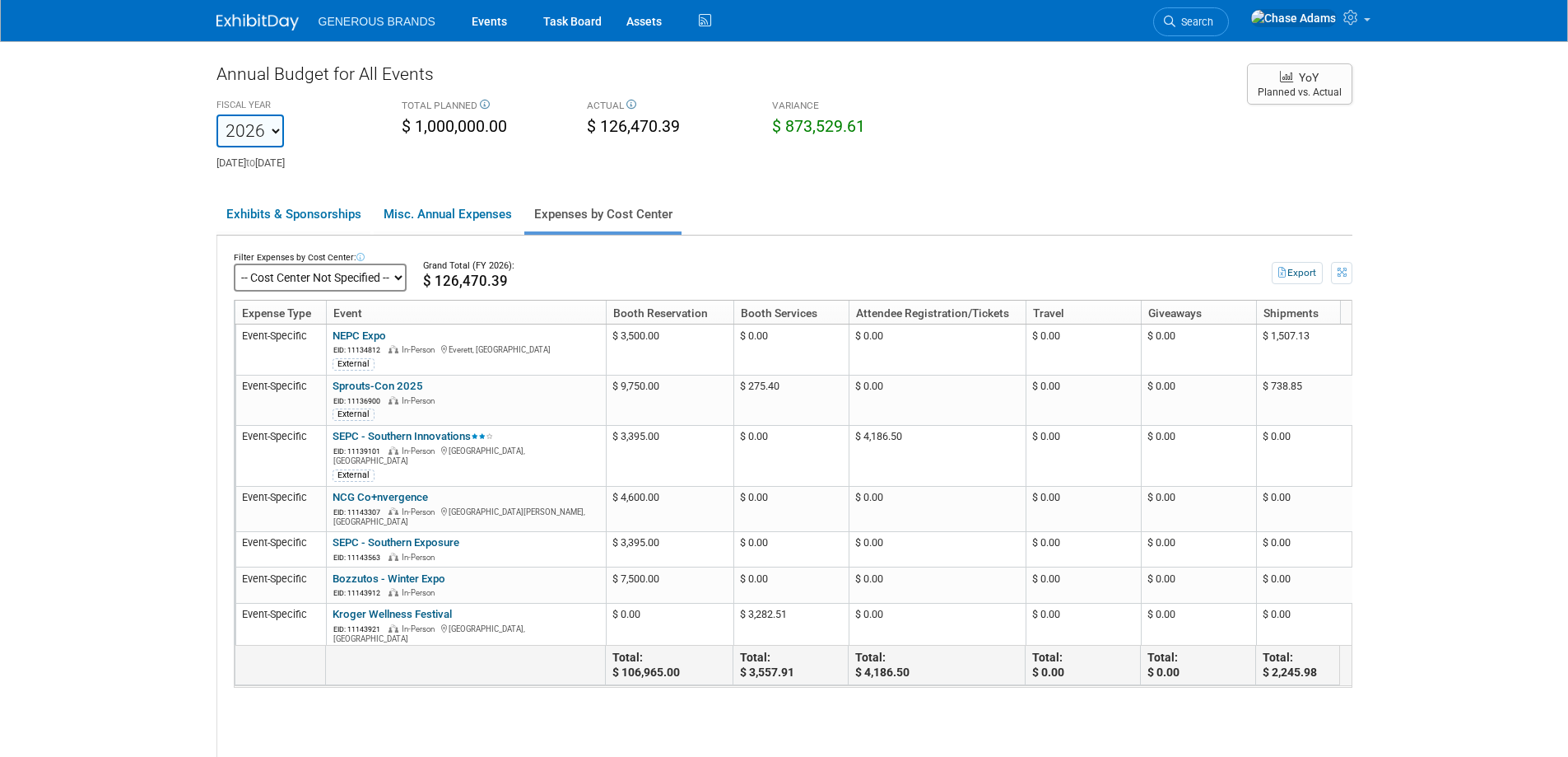
click at [359, 278] on select "-- Cost Center Not Specified --" at bounding box center [320, 277] width 173 height 28
click at [408, 217] on link "Misc. Annual Expenses" at bounding box center [448, 214] width 148 height 35
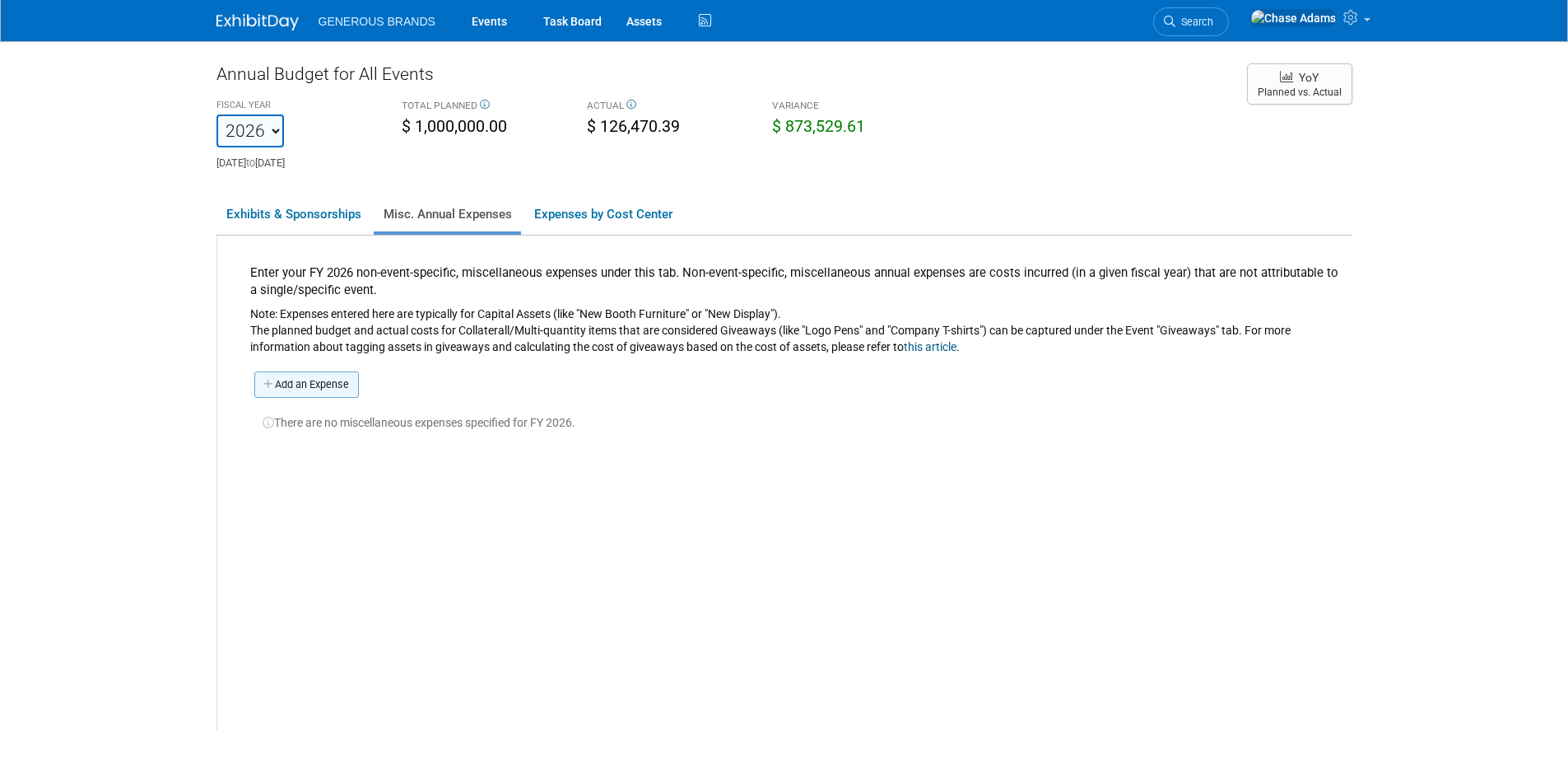
click at [336, 383] on link "Add an Expense" at bounding box center [307, 385] width 105 height 26
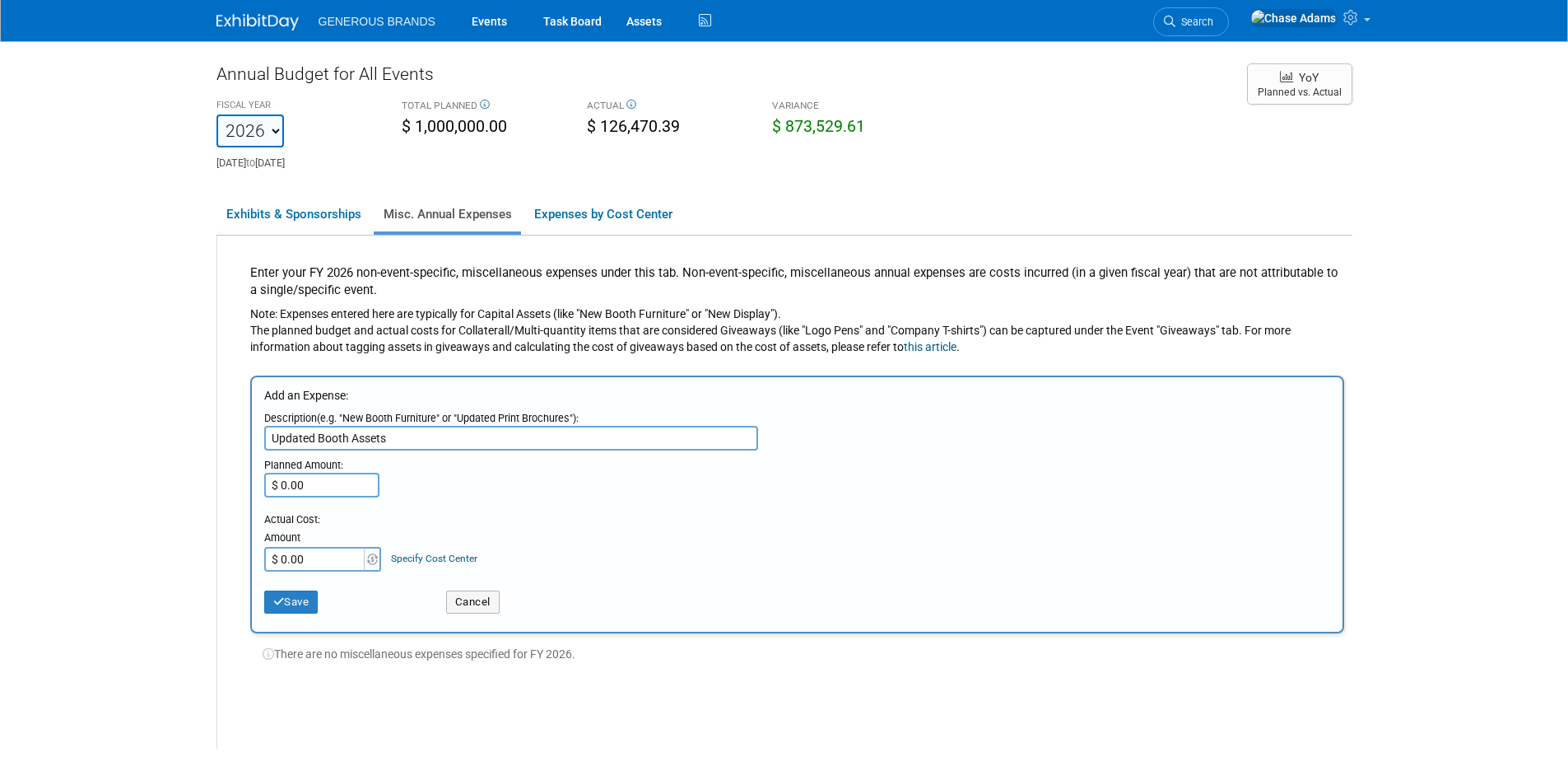
type input "Updated Booth Assets"
click at [331, 483] on input "$ 0.00" at bounding box center [322, 485] width 115 height 24
click at [329, 561] on input "$ 0.00" at bounding box center [316, 559] width 103 height 24
click at [340, 476] on input "$ 9,000.00" at bounding box center [322, 485] width 115 height 24
type input "$ 0.00"
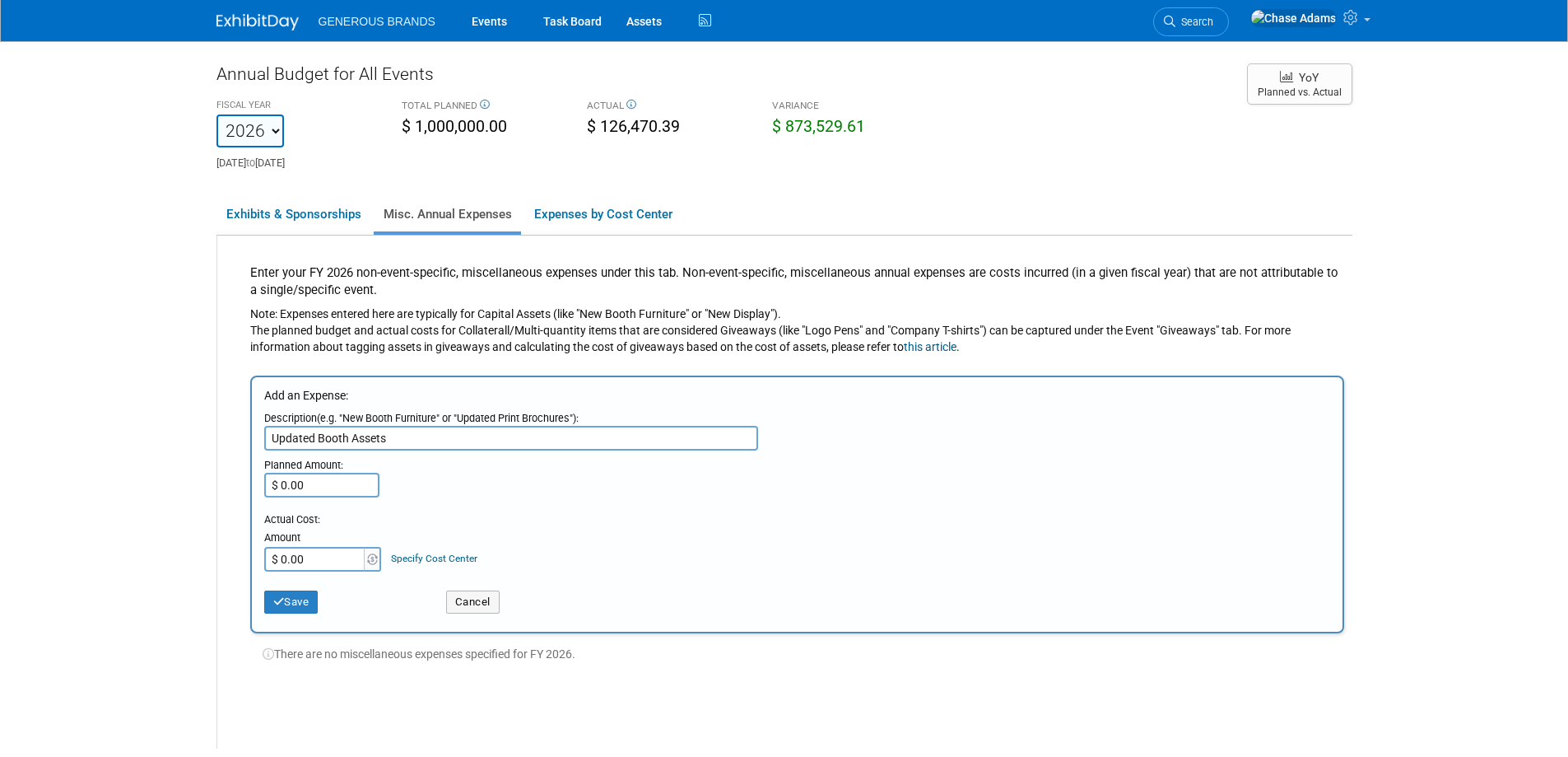
click at [307, 568] on input "$ 0.00" at bounding box center [316, 559] width 103 height 24
type input "$ 9,000.00"
click at [425, 497] on div "Planned Amount: $ 0.00" at bounding box center [798, 474] width 1069 height 47
click at [299, 599] on button "Save" at bounding box center [291, 601] width 54 height 23
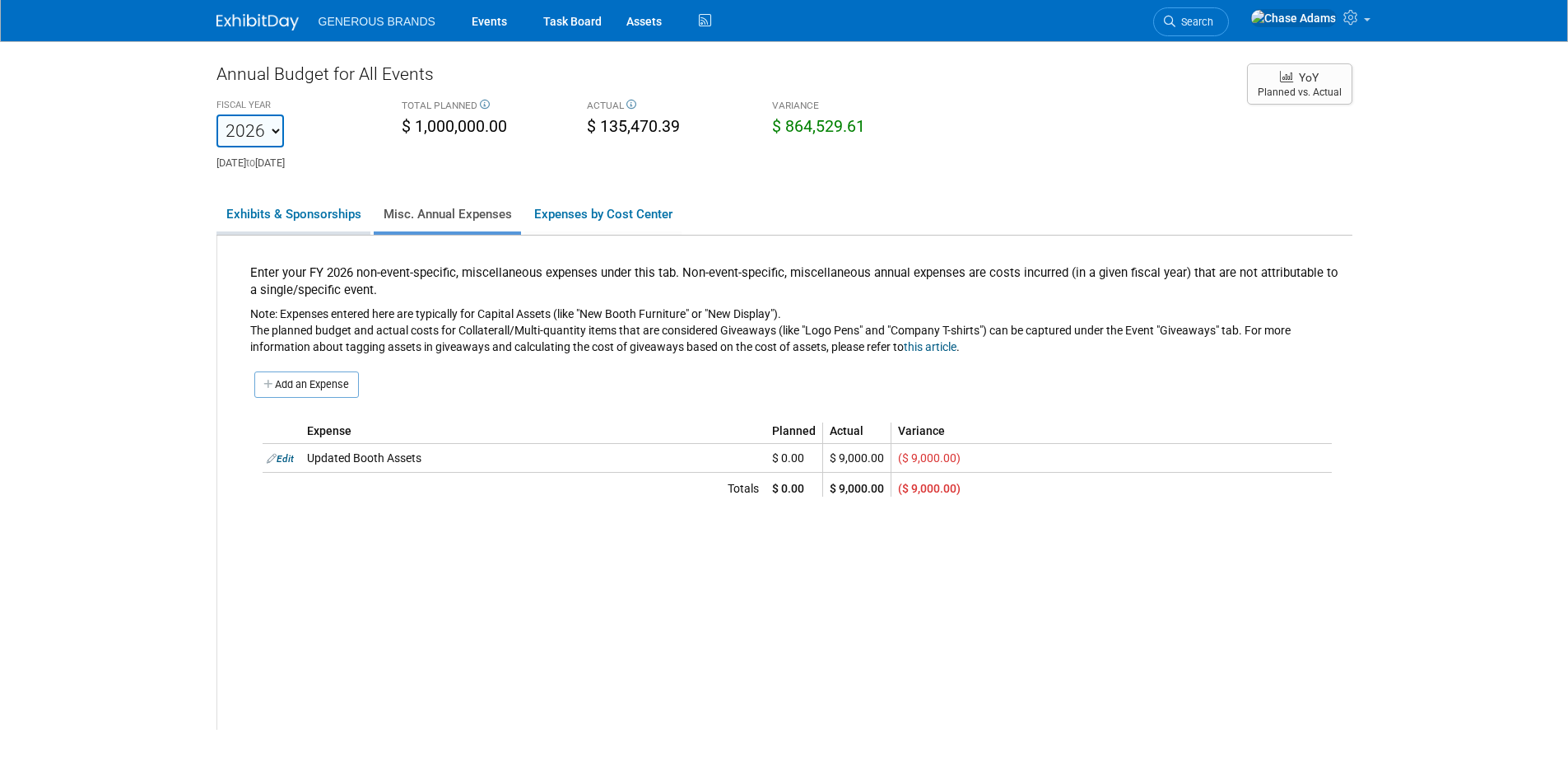
click at [301, 211] on link "Exhibits & Sponsorships" at bounding box center [294, 214] width 154 height 35
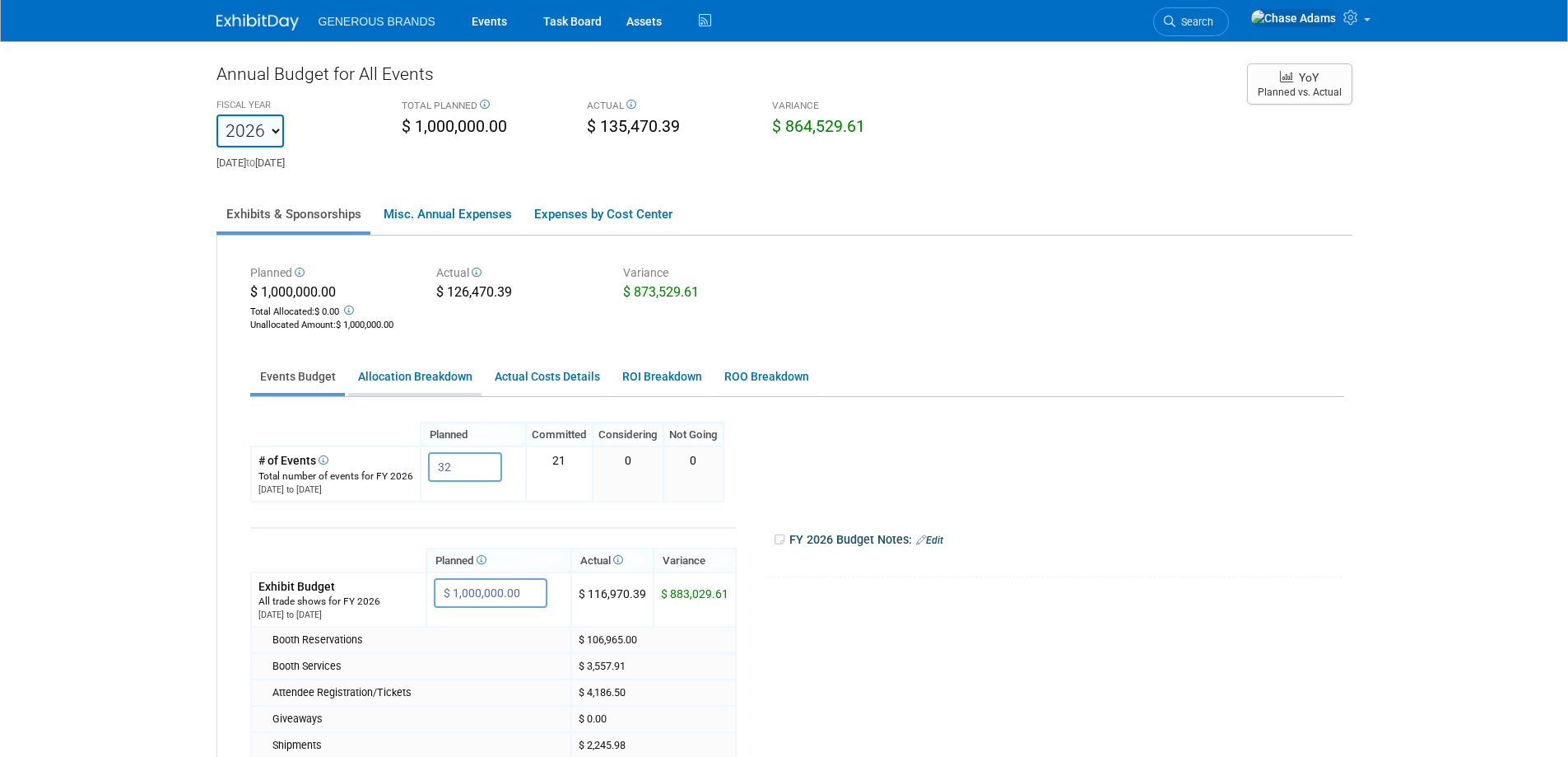
click at [443, 388] on link "Allocation Breakdown" at bounding box center [414, 377] width 134 height 32
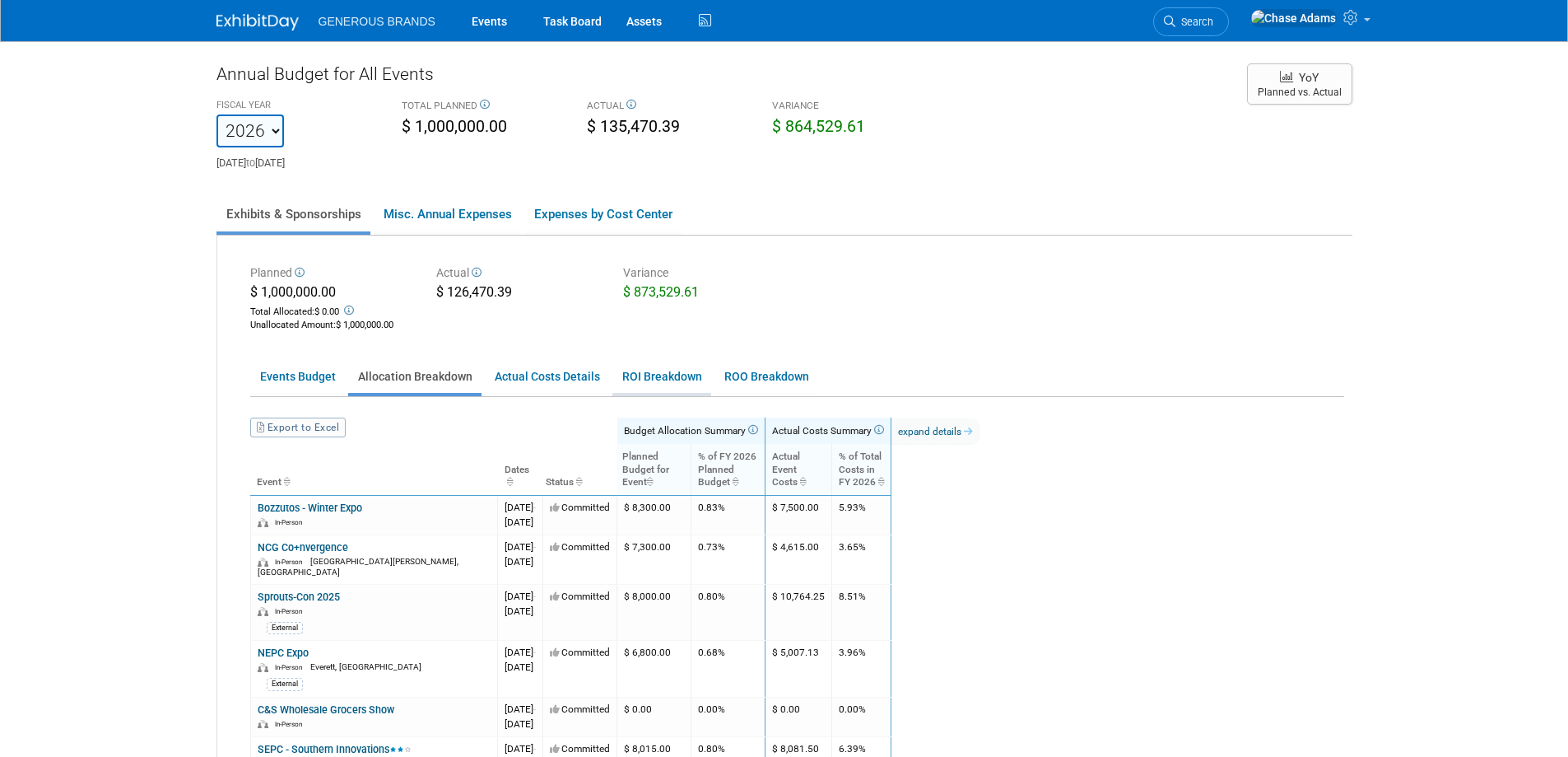
click at [681, 386] on link "ROI Breakdown" at bounding box center [662, 377] width 99 height 32
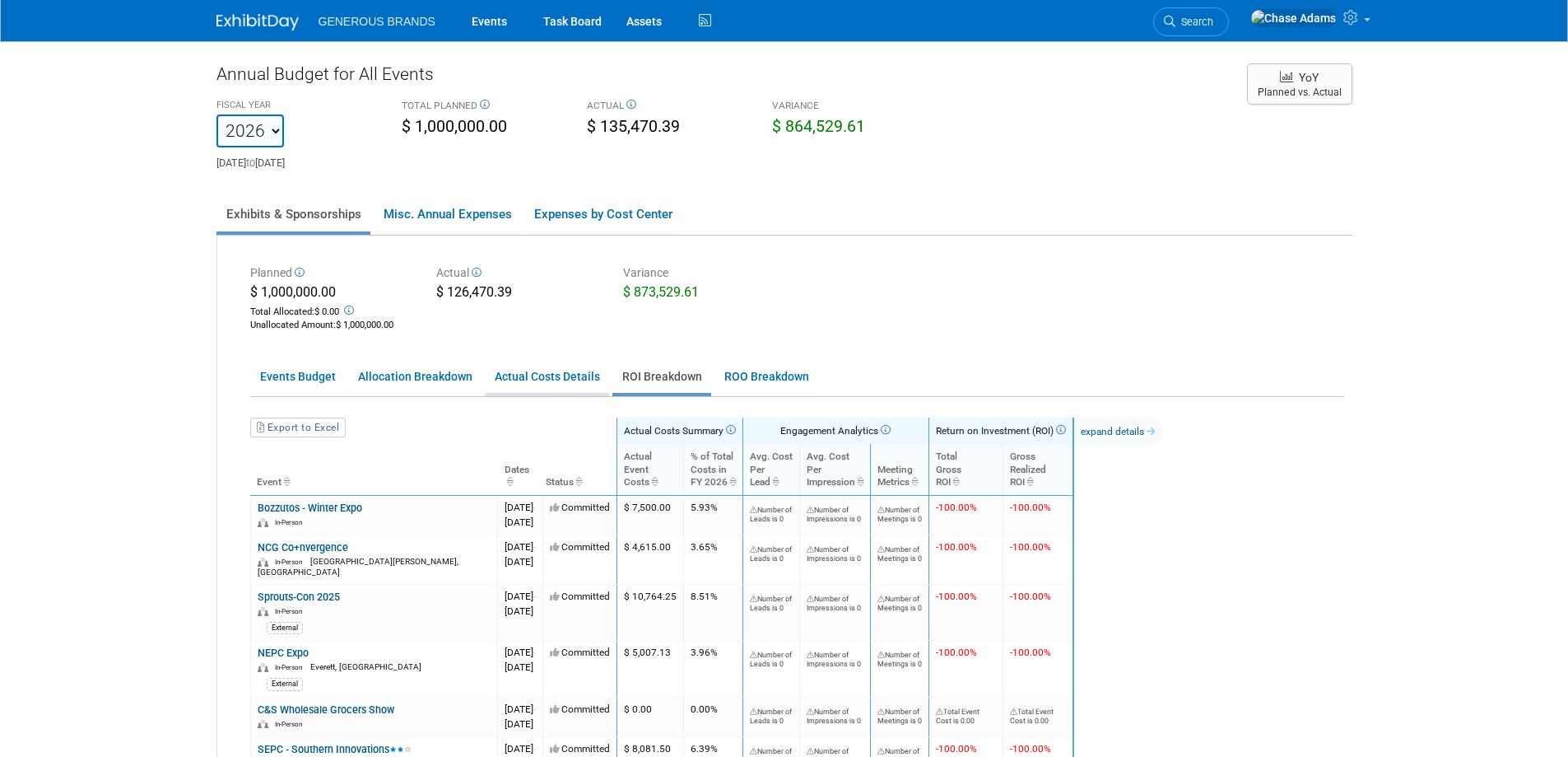
click at [520, 385] on link "Actual Costs Details" at bounding box center [547, 377] width 124 height 32
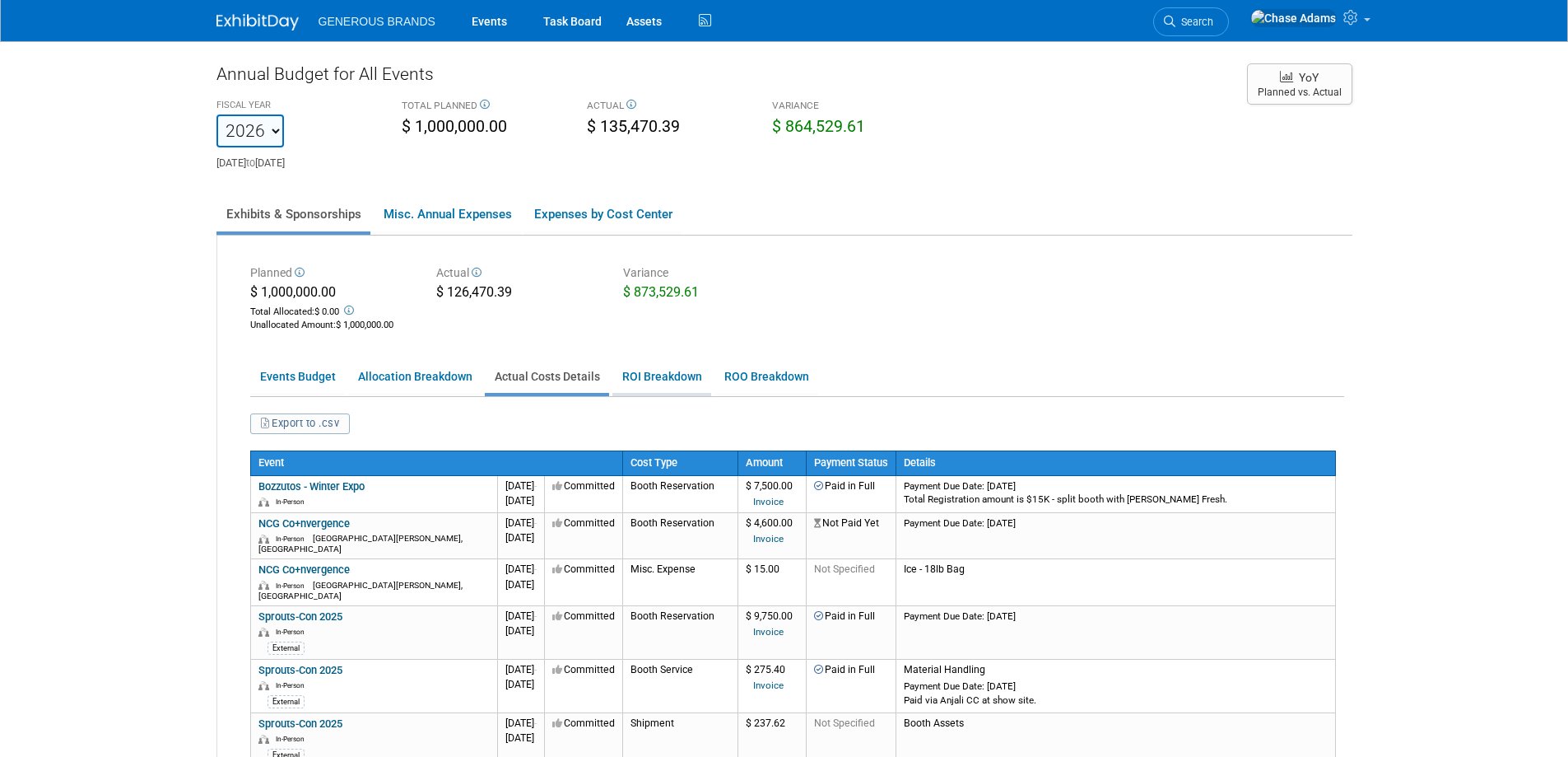
click at [653, 372] on link "ROI Breakdown" at bounding box center [662, 377] width 99 height 32
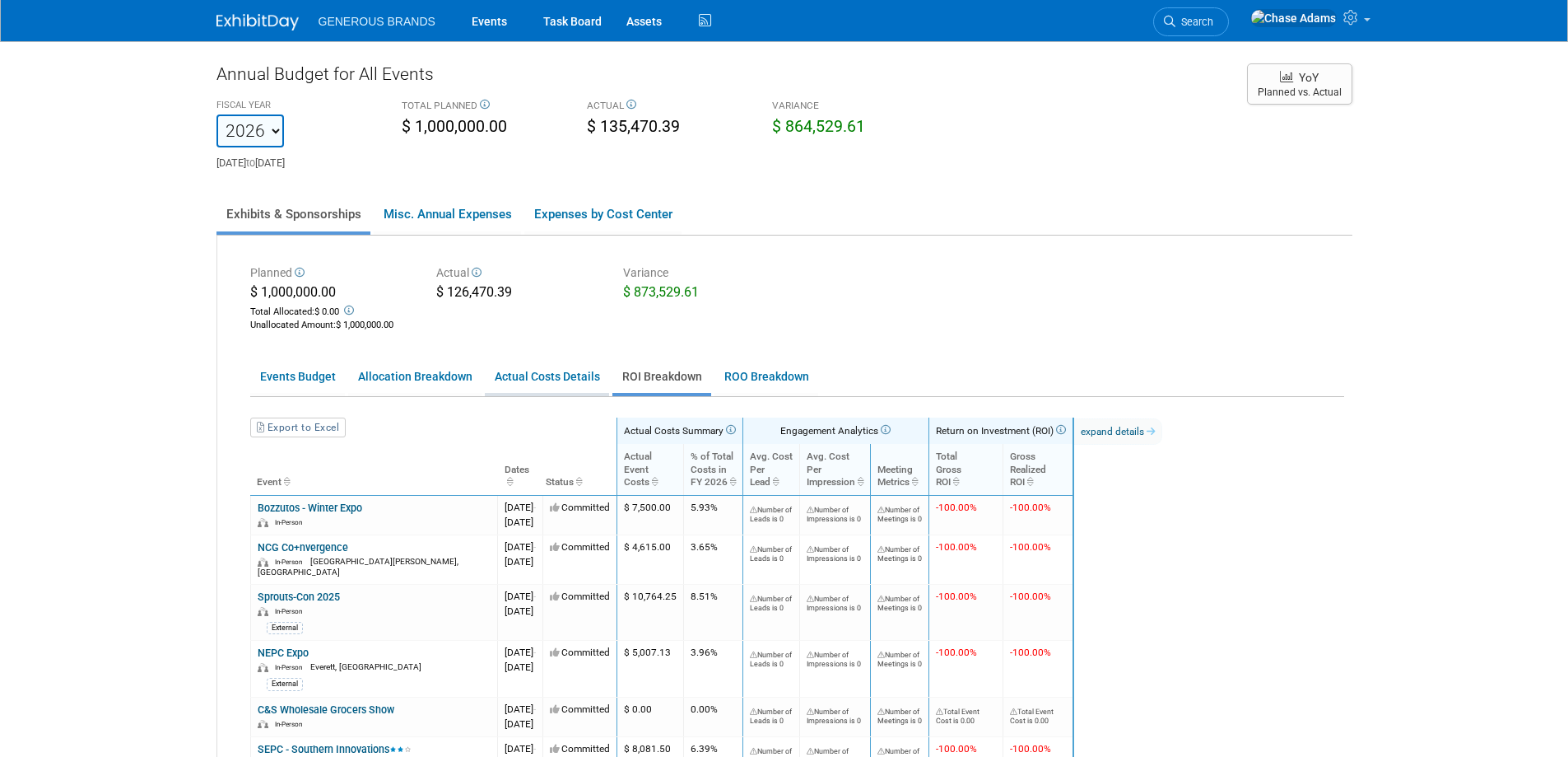
click at [541, 378] on link "Actual Costs Details" at bounding box center [547, 377] width 124 height 32
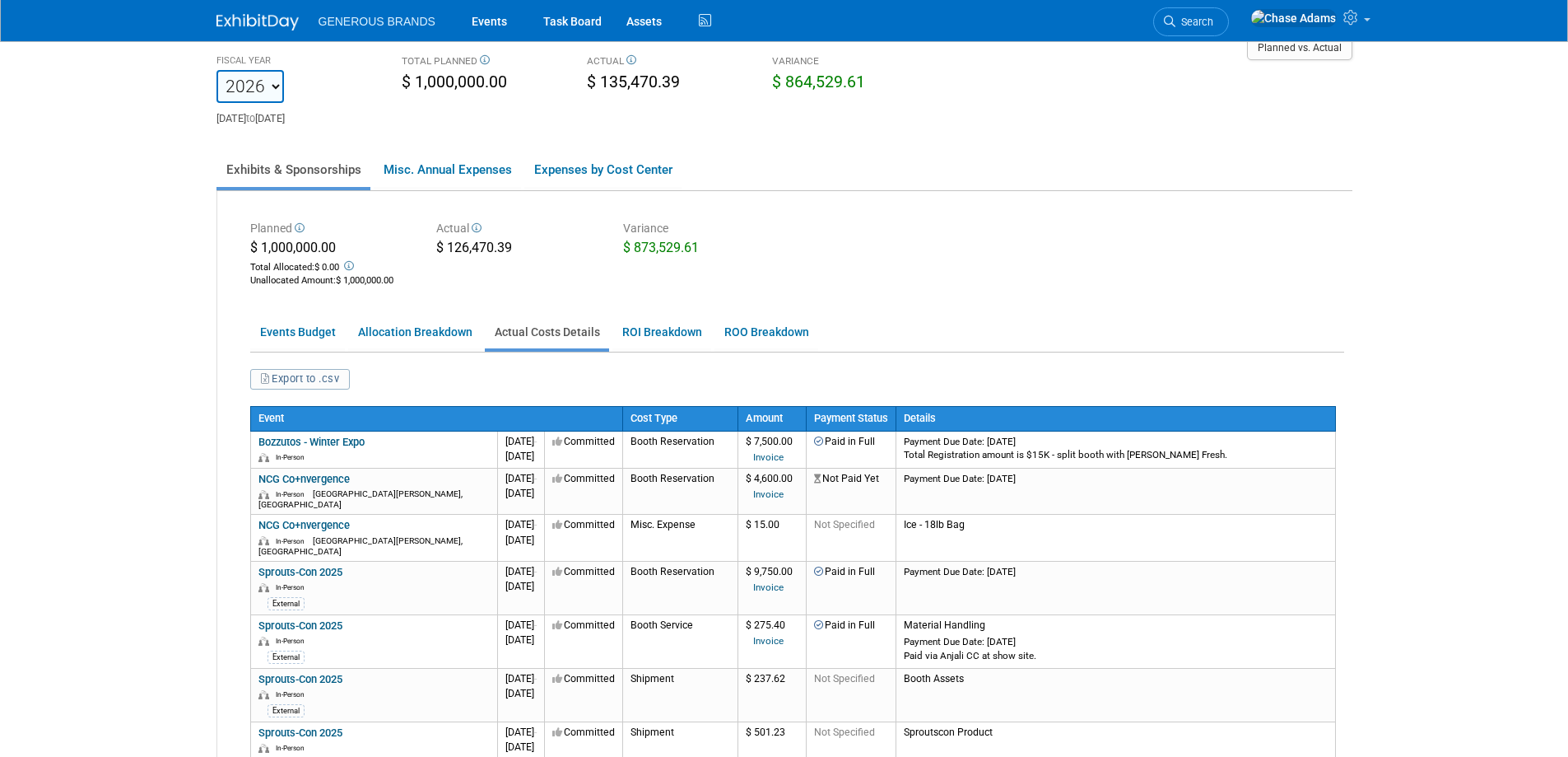
scroll to position [164, 0]
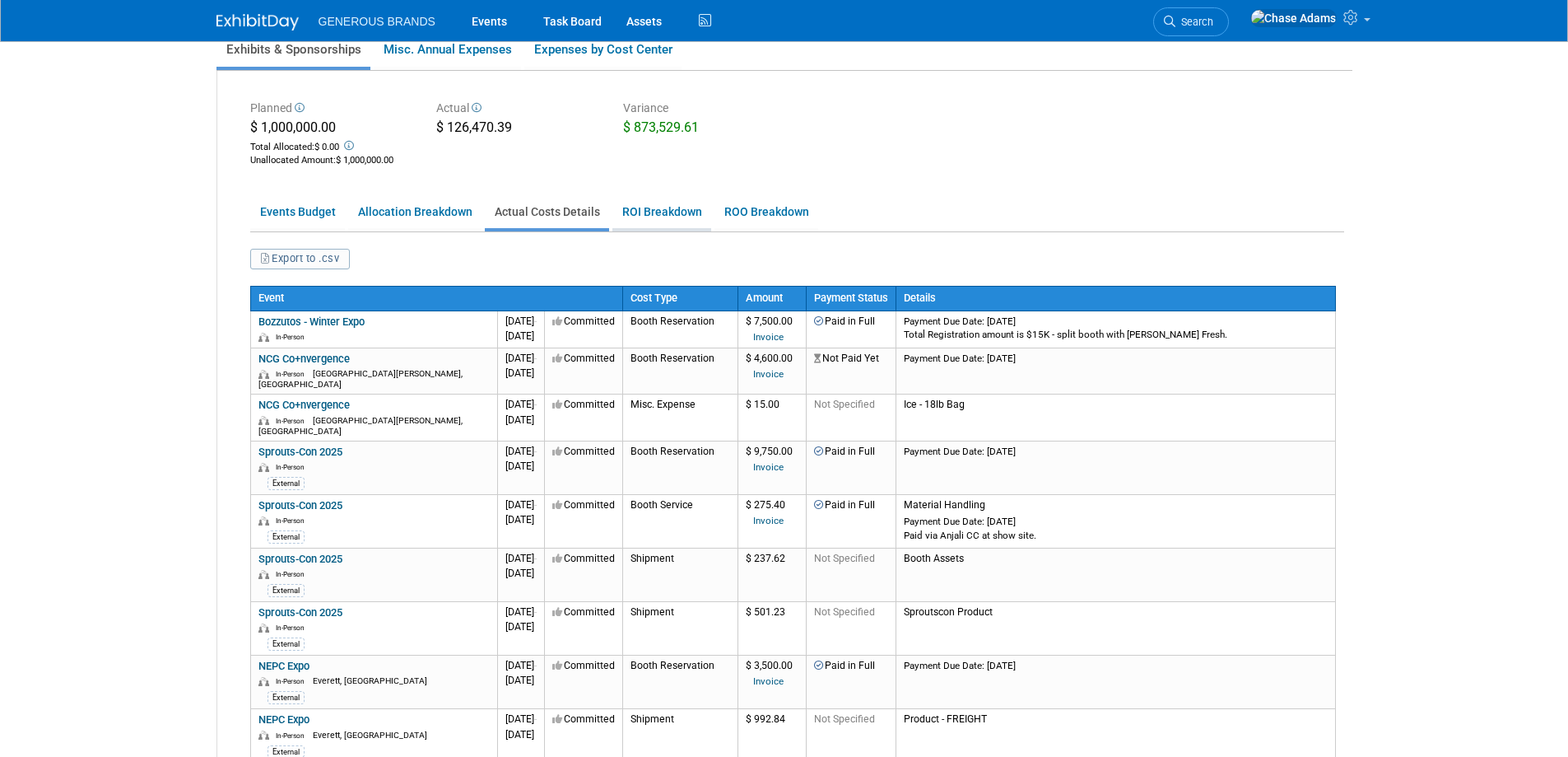
click at [652, 221] on link "ROI Breakdown" at bounding box center [662, 212] width 99 height 32
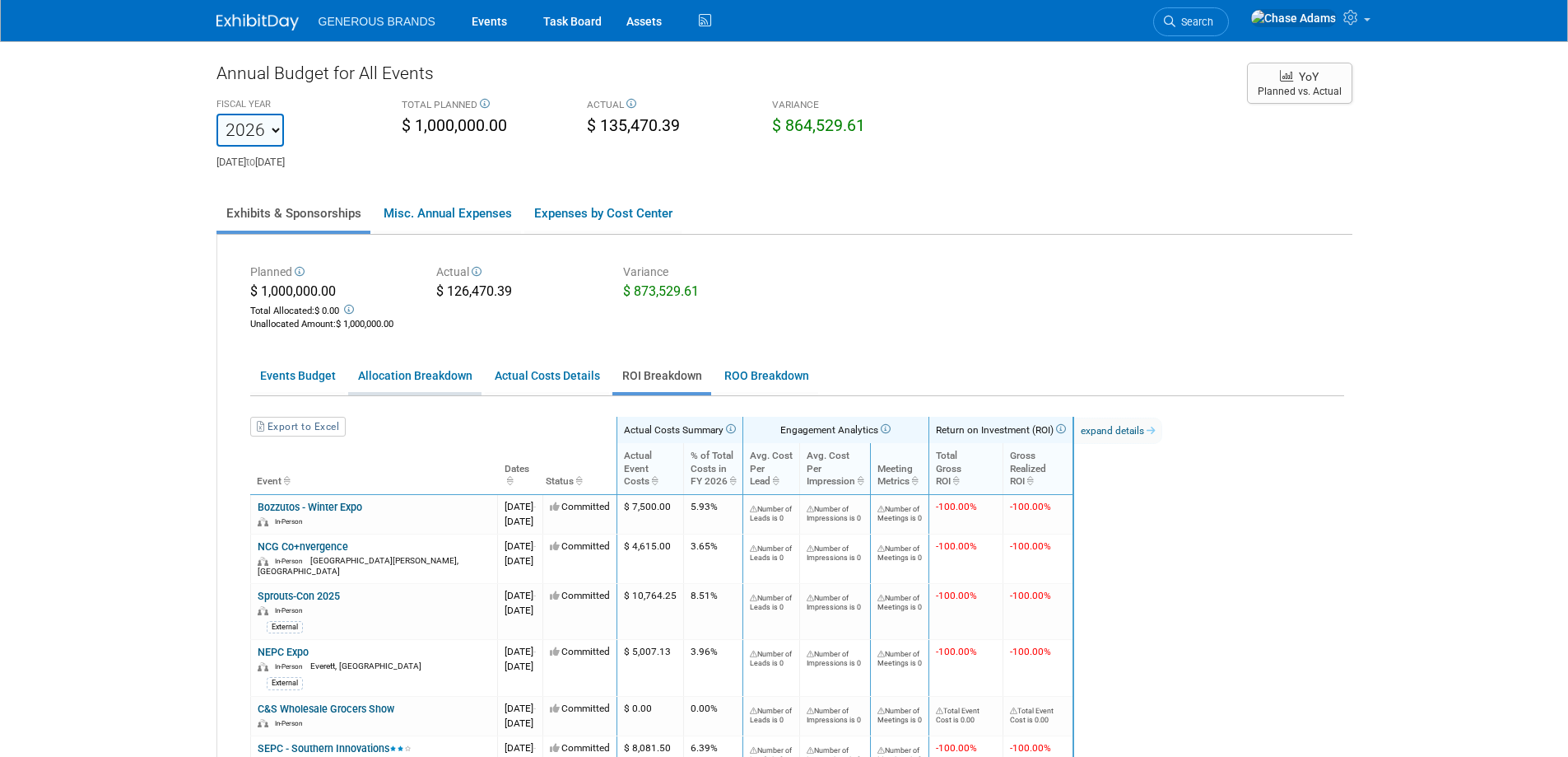
scroll to position [0, 0]
click at [290, 377] on link "Events Budget" at bounding box center [297, 377] width 94 height 32
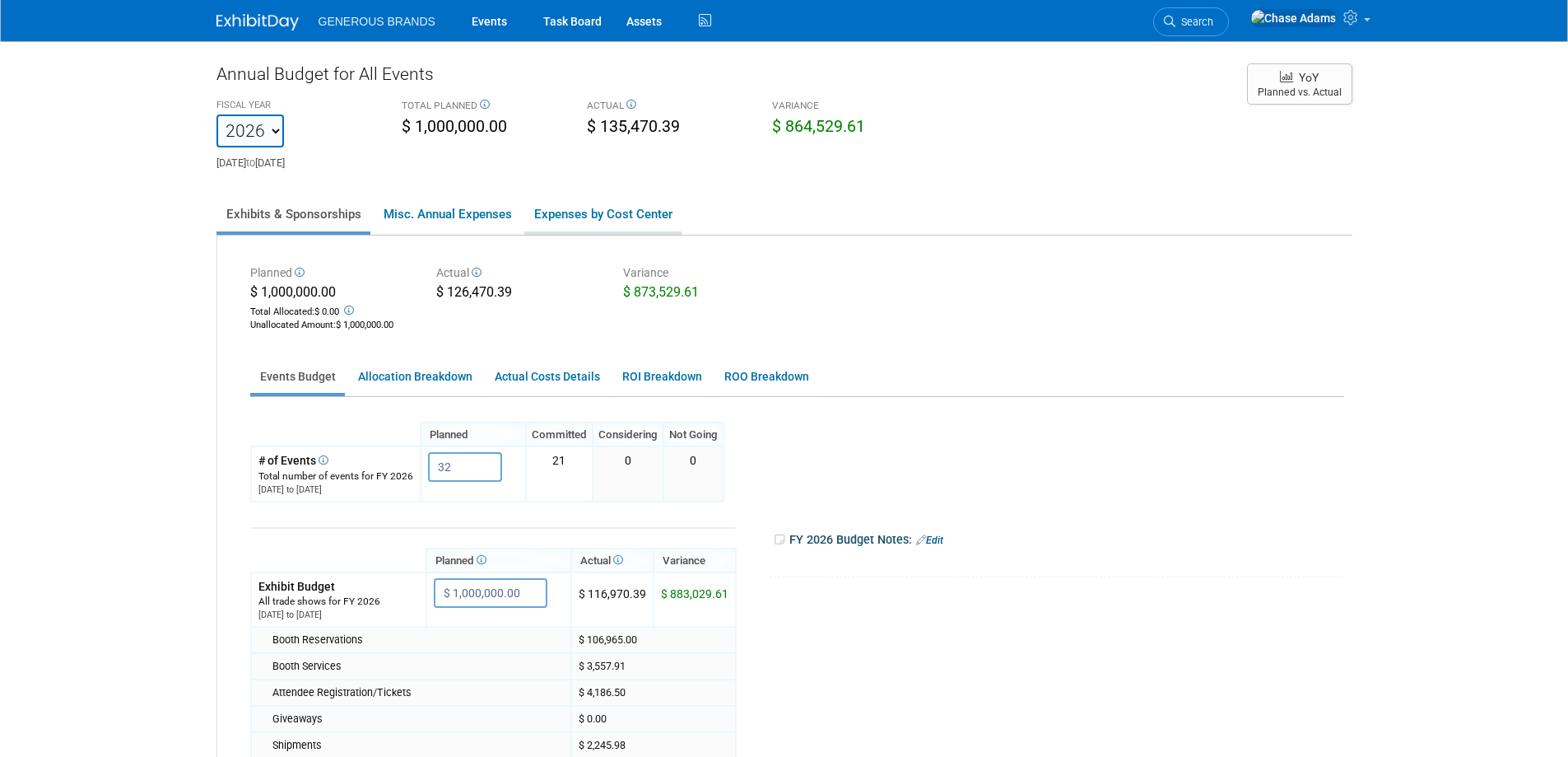
click at [555, 216] on link "Expenses by Cost Center" at bounding box center [603, 214] width 157 height 35
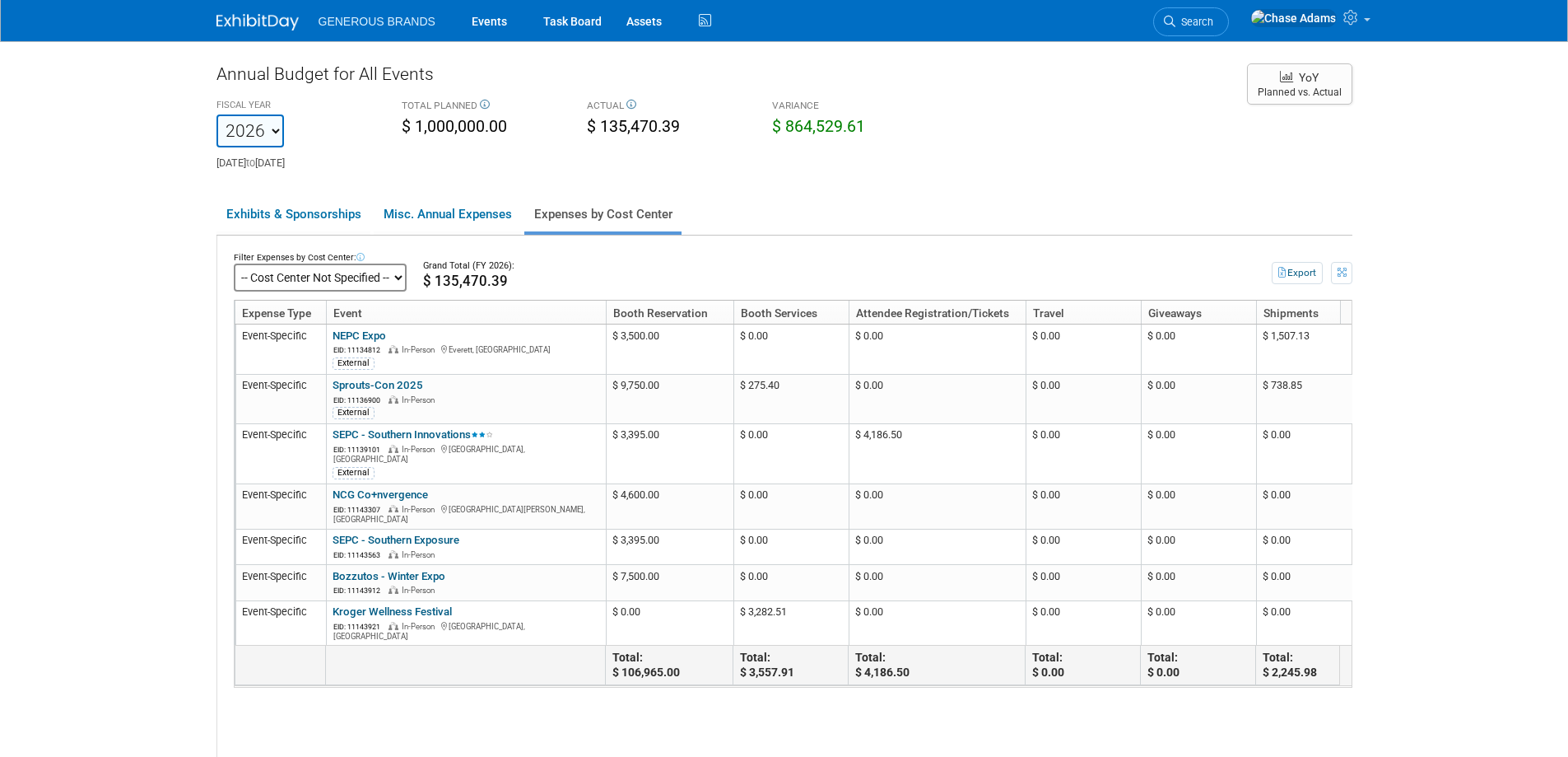
click at [365, 283] on select "-- Cost Center Not Specified --" at bounding box center [320, 277] width 173 height 28
click at [400, 279] on select "-- Cost Center Not Specified --" at bounding box center [320, 277] width 173 height 28
click at [302, 218] on link "Exhibits & Sponsorships" at bounding box center [294, 214] width 154 height 35
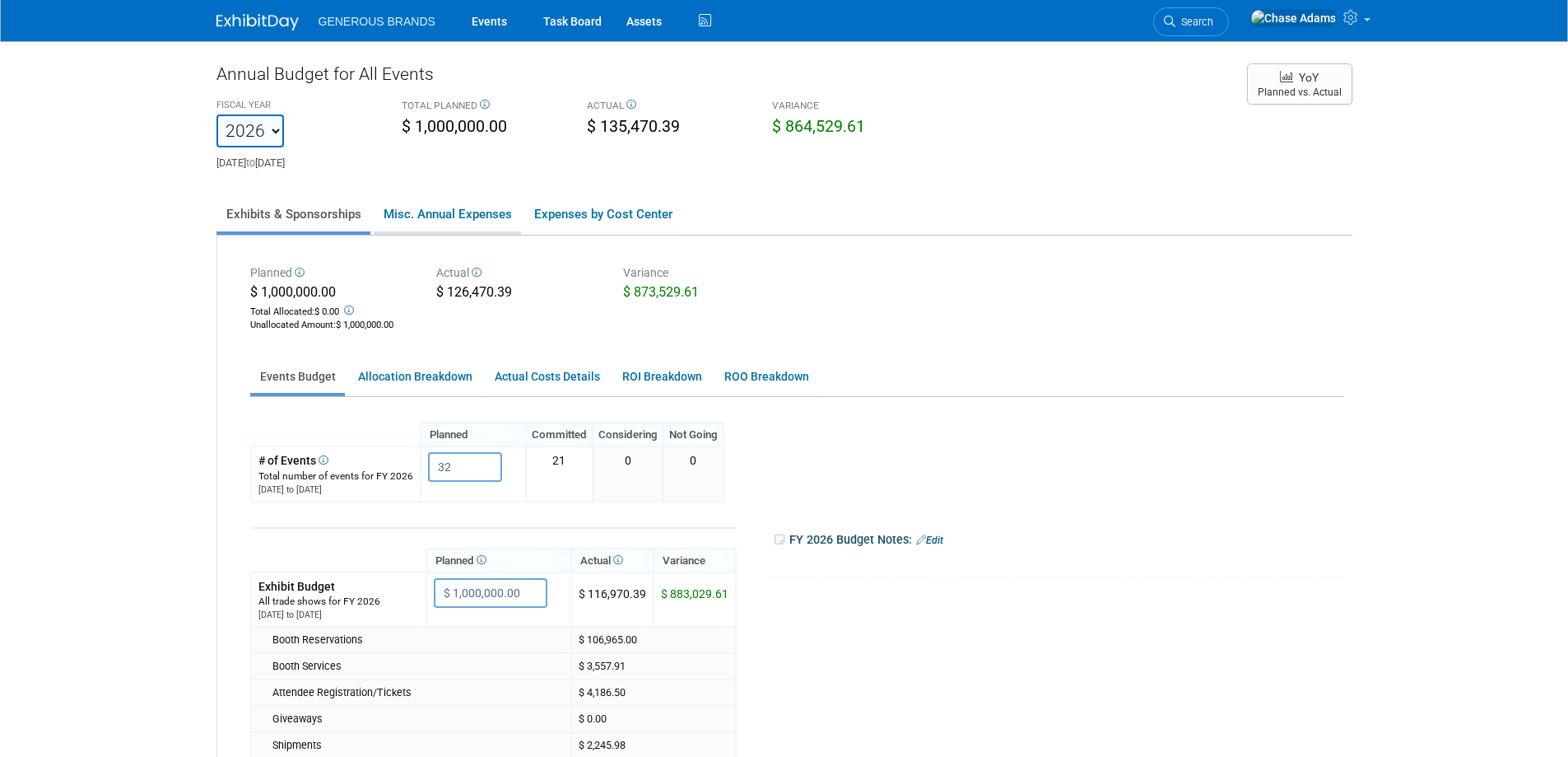
click at [444, 214] on link "Misc. Annual Expenses" at bounding box center [448, 214] width 148 height 35
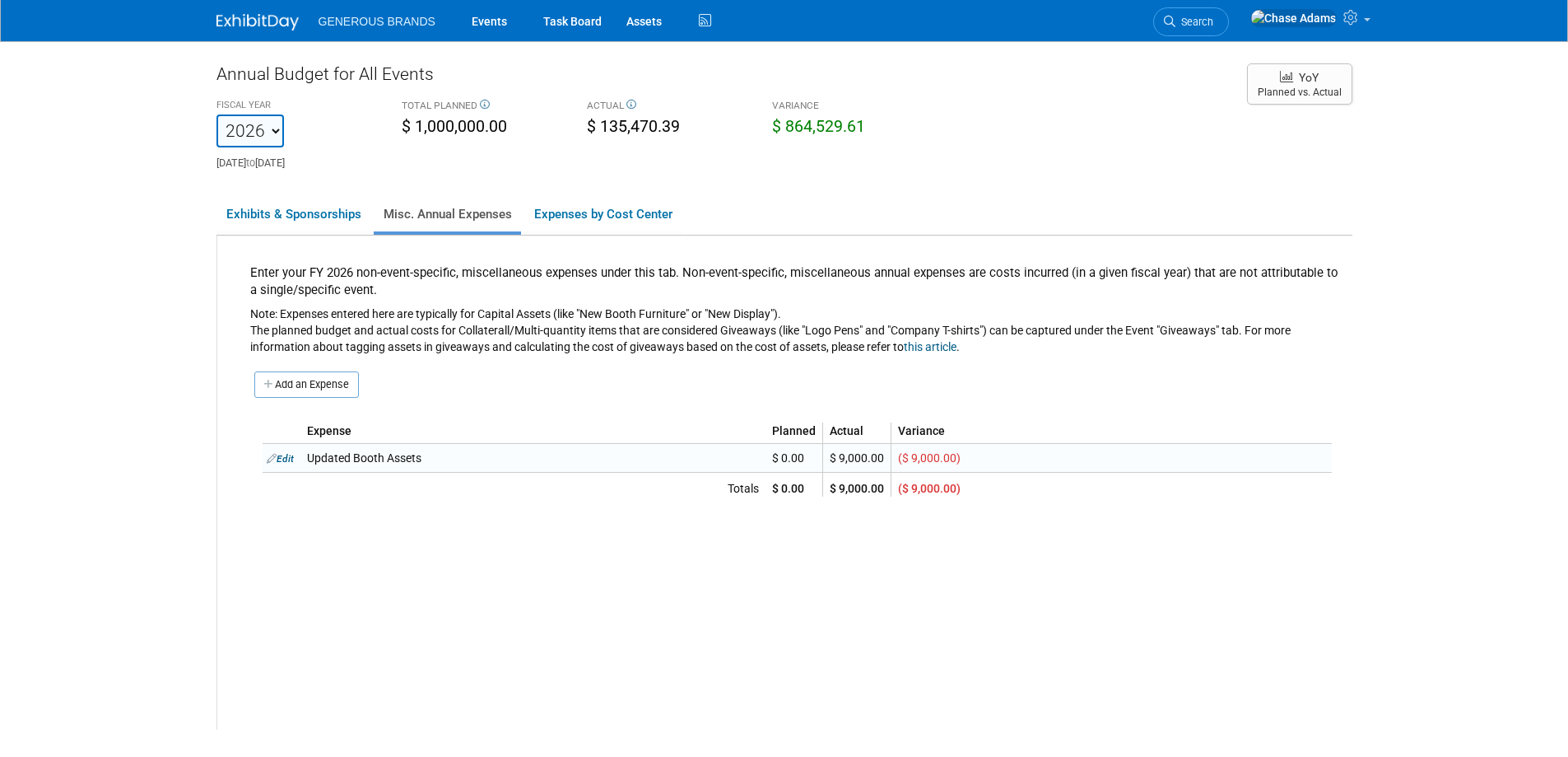
click at [281, 461] on link "Edit" at bounding box center [280, 458] width 27 height 11
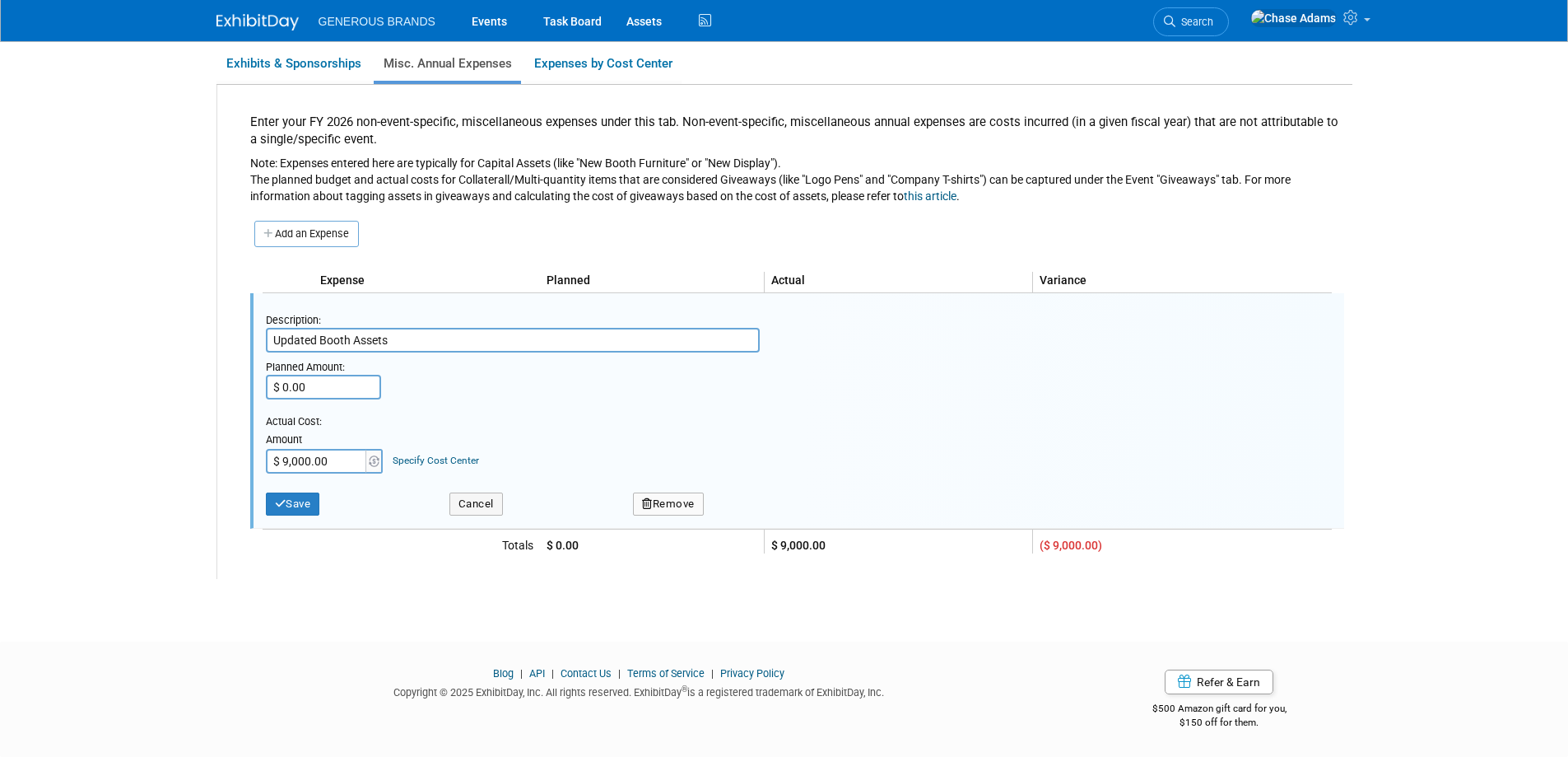
click at [650, 500] on icon "button" at bounding box center [648, 504] width 10 height 10
click at [756, 519] on link "Yes" at bounding box center [760, 517] width 49 height 26
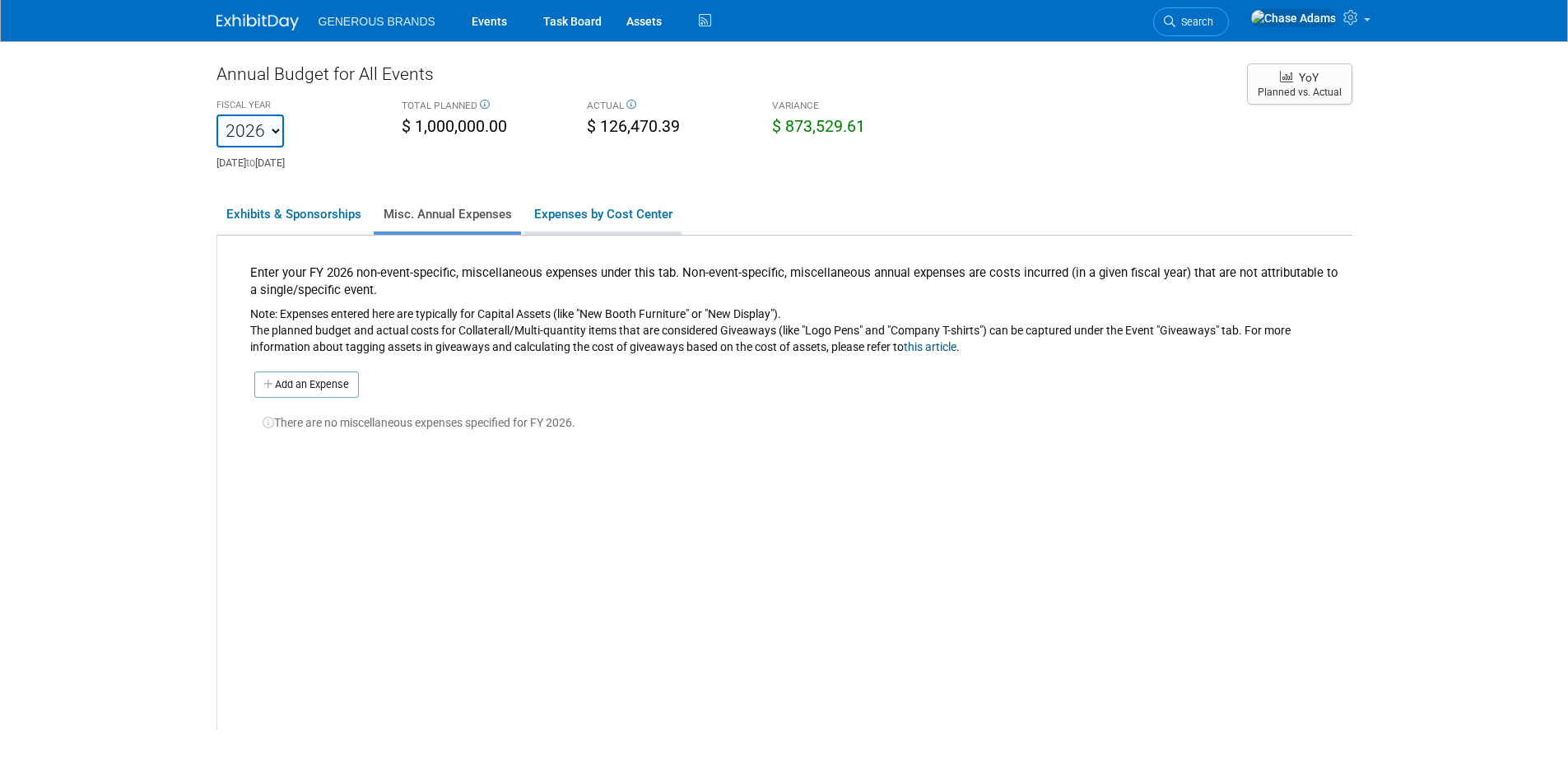
click at [603, 218] on link "Expenses by Cost Center" at bounding box center [603, 214] width 157 height 35
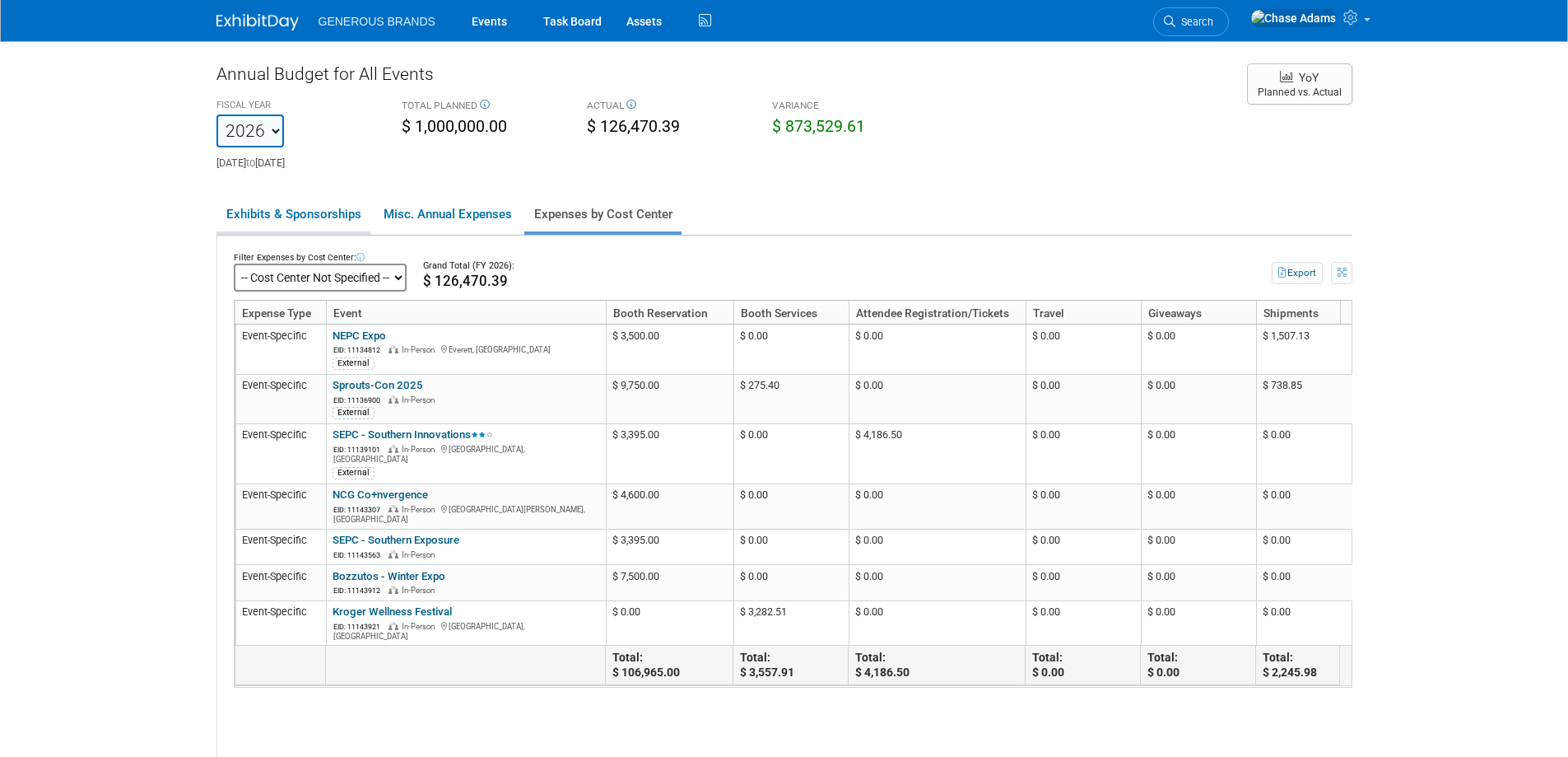
click at [329, 208] on link "Exhibits & Sponsorships" at bounding box center [294, 214] width 154 height 35
